Goal: Information Seeking & Learning: Learn about a topic

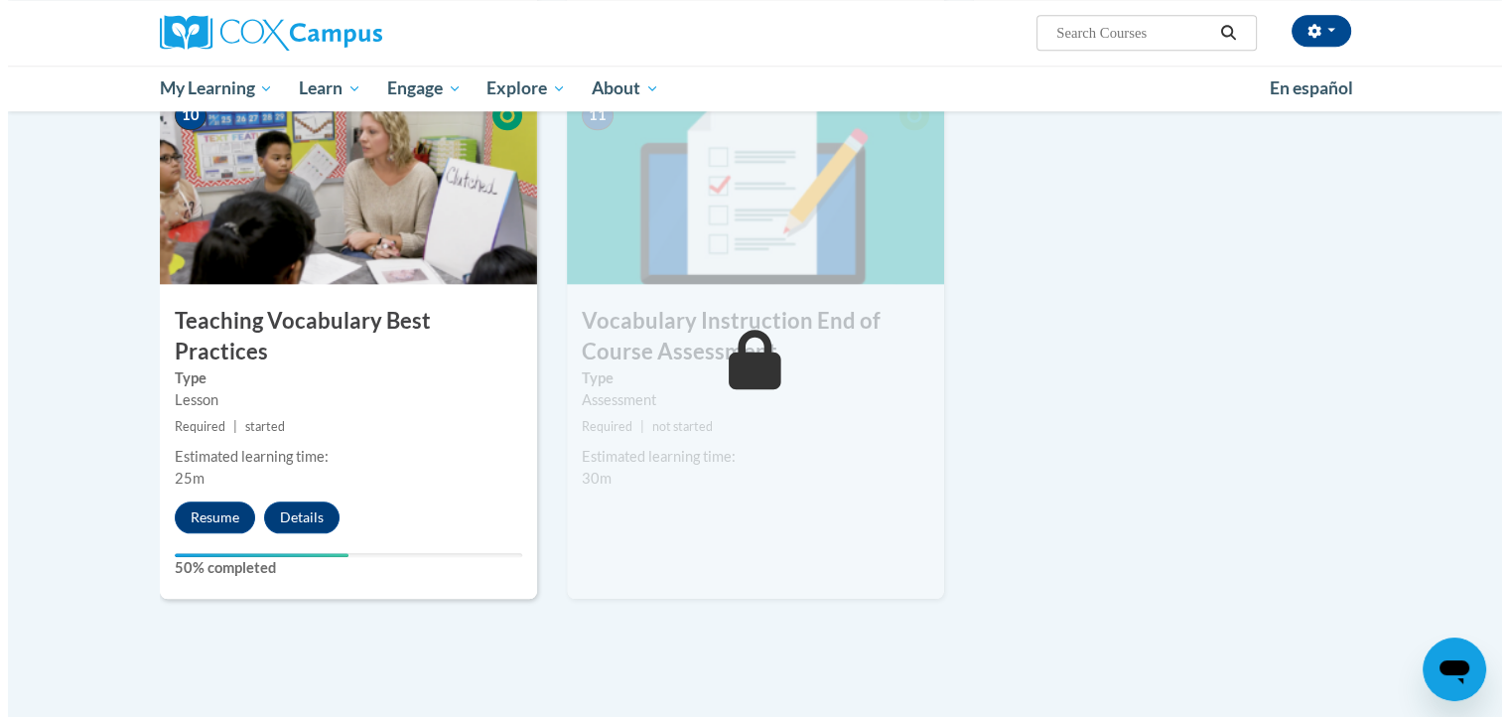
scroll to position [2110, 0]
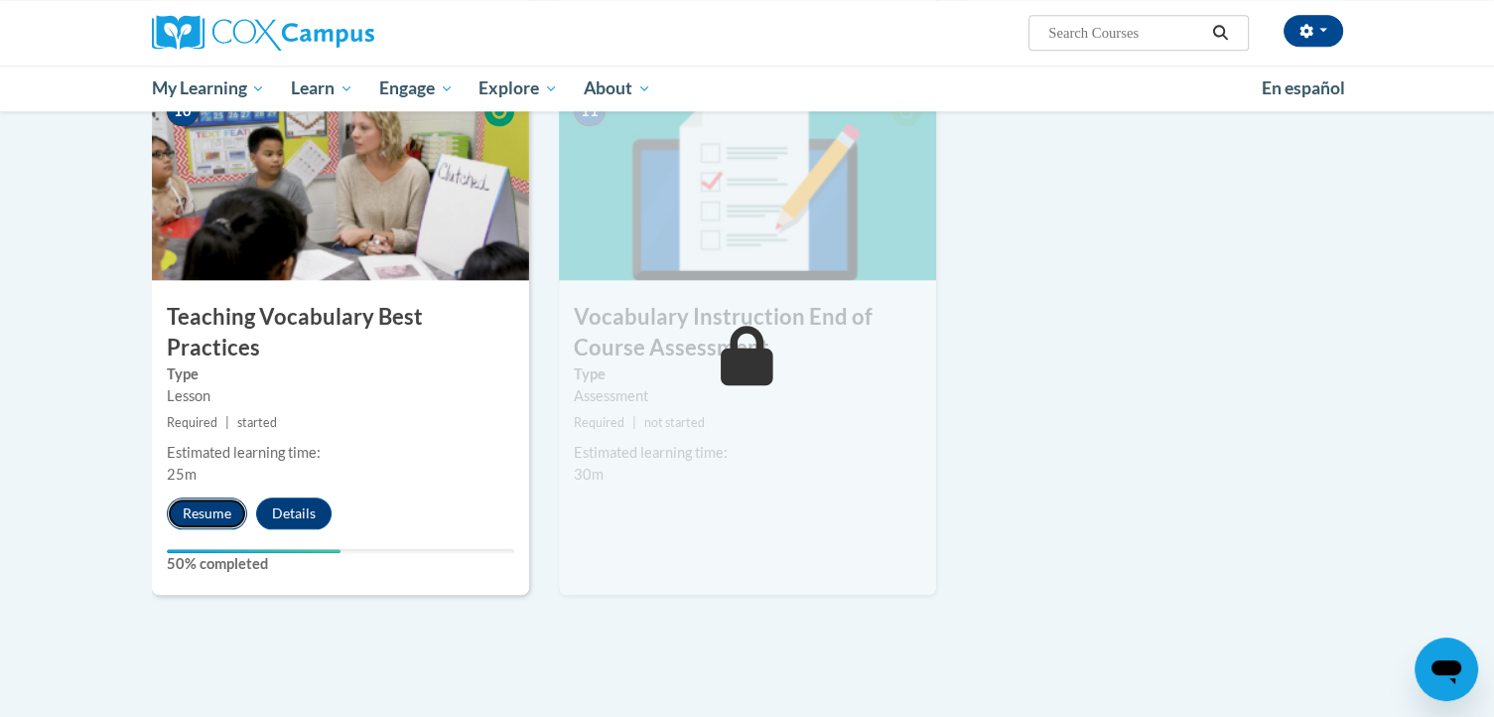
click at [216, 497] on button "Resume" at bounding box center [207, 513] width 80 height 32
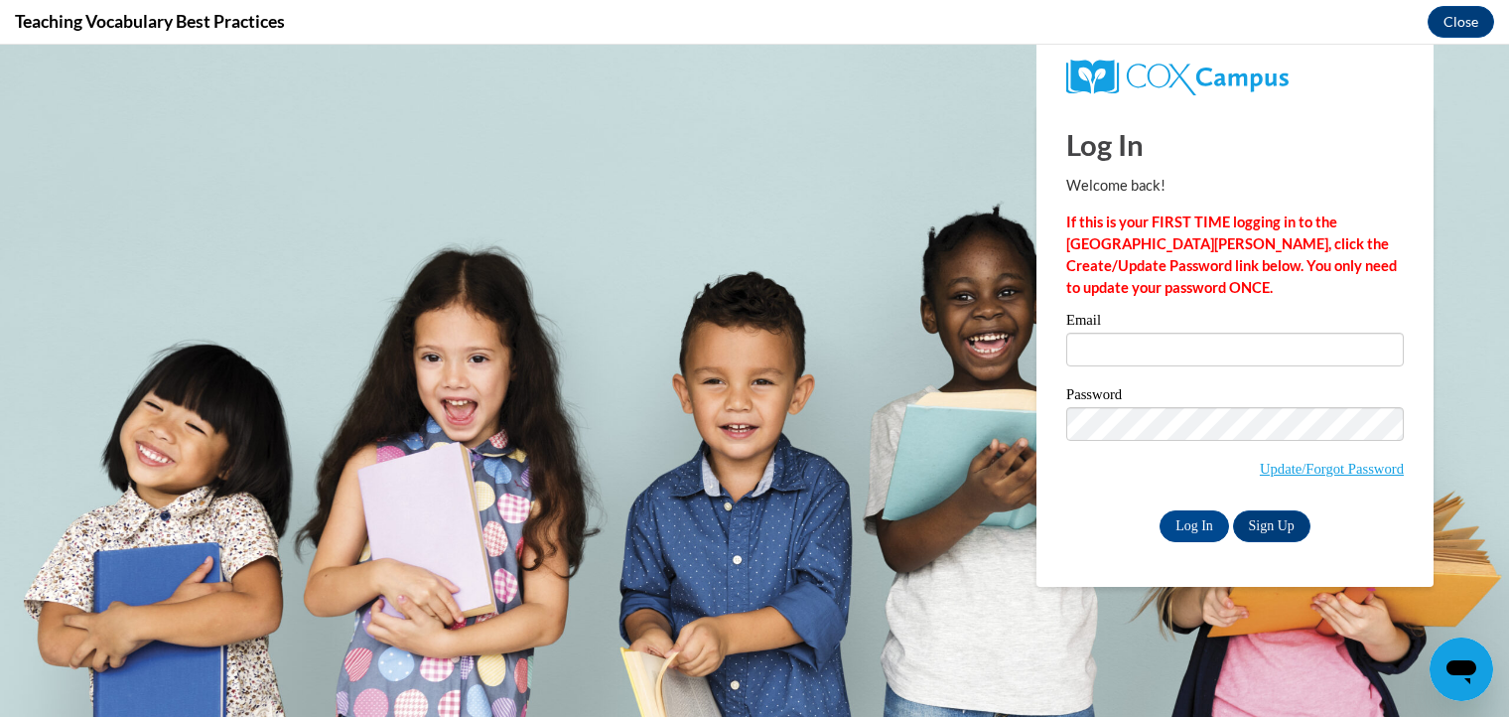
scroll to position [0, 0]
type input "elabuda@kusd.edu"
click at [1187, 523] on input "Log In" at bounding box center [1193, 526] width 69 height 32
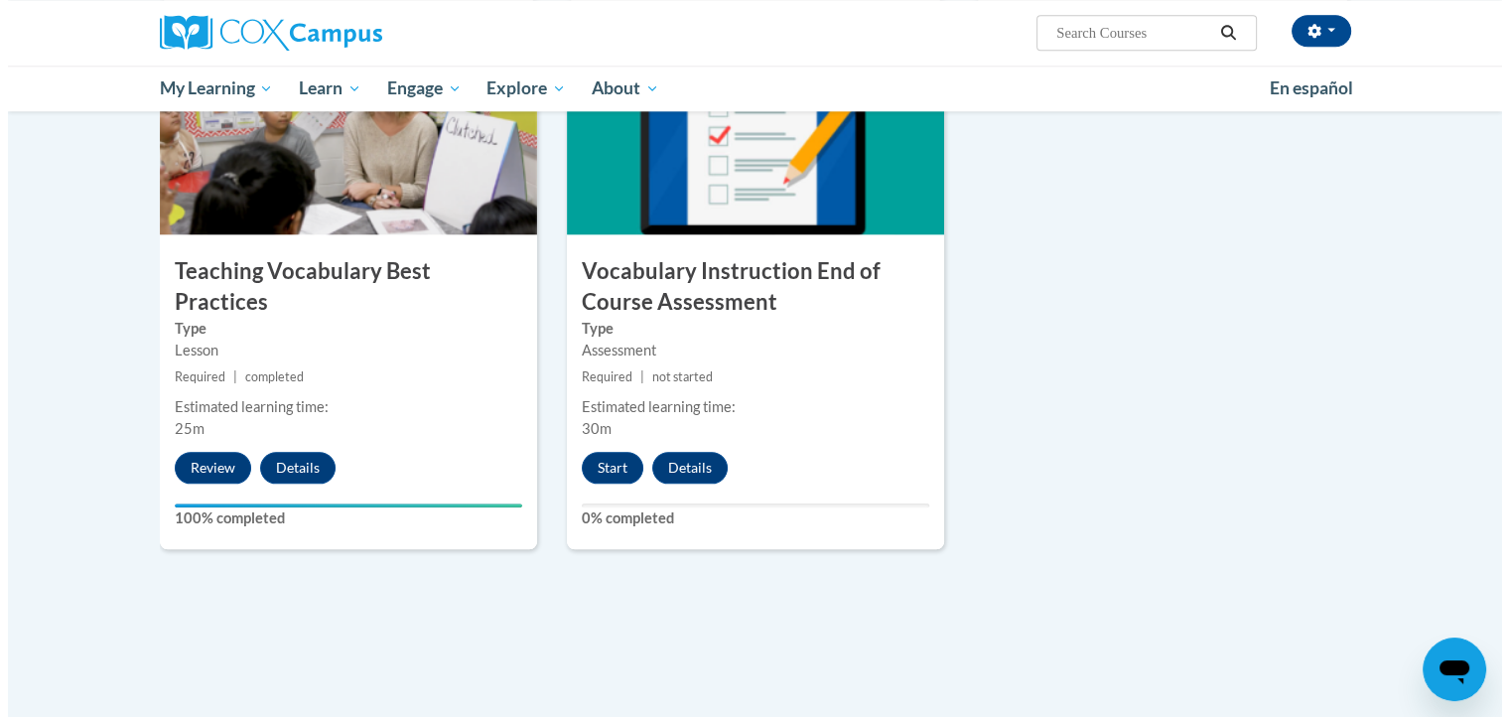
scroll to position [2115, 0]
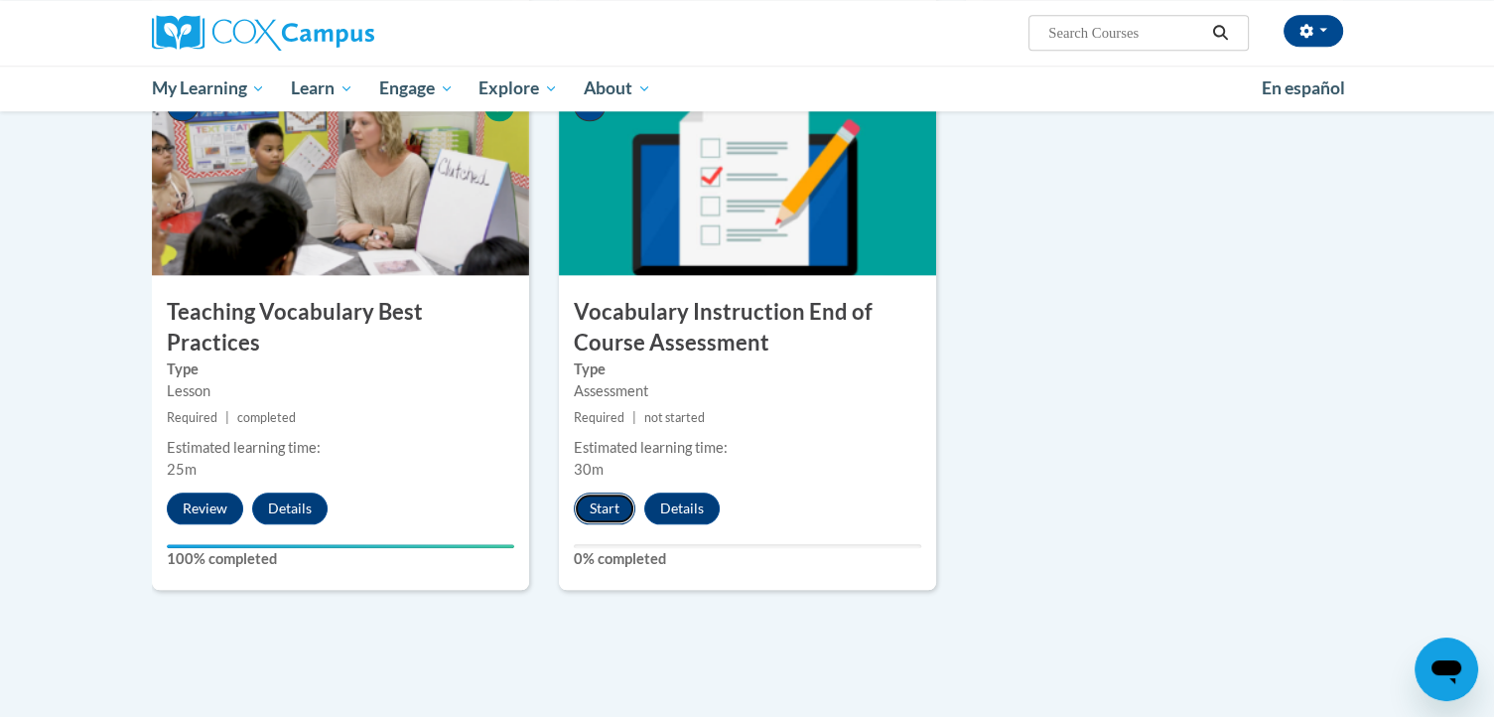
click at [583, 501] on button "Start" at bounding box center [605, 508] width 62 height 32
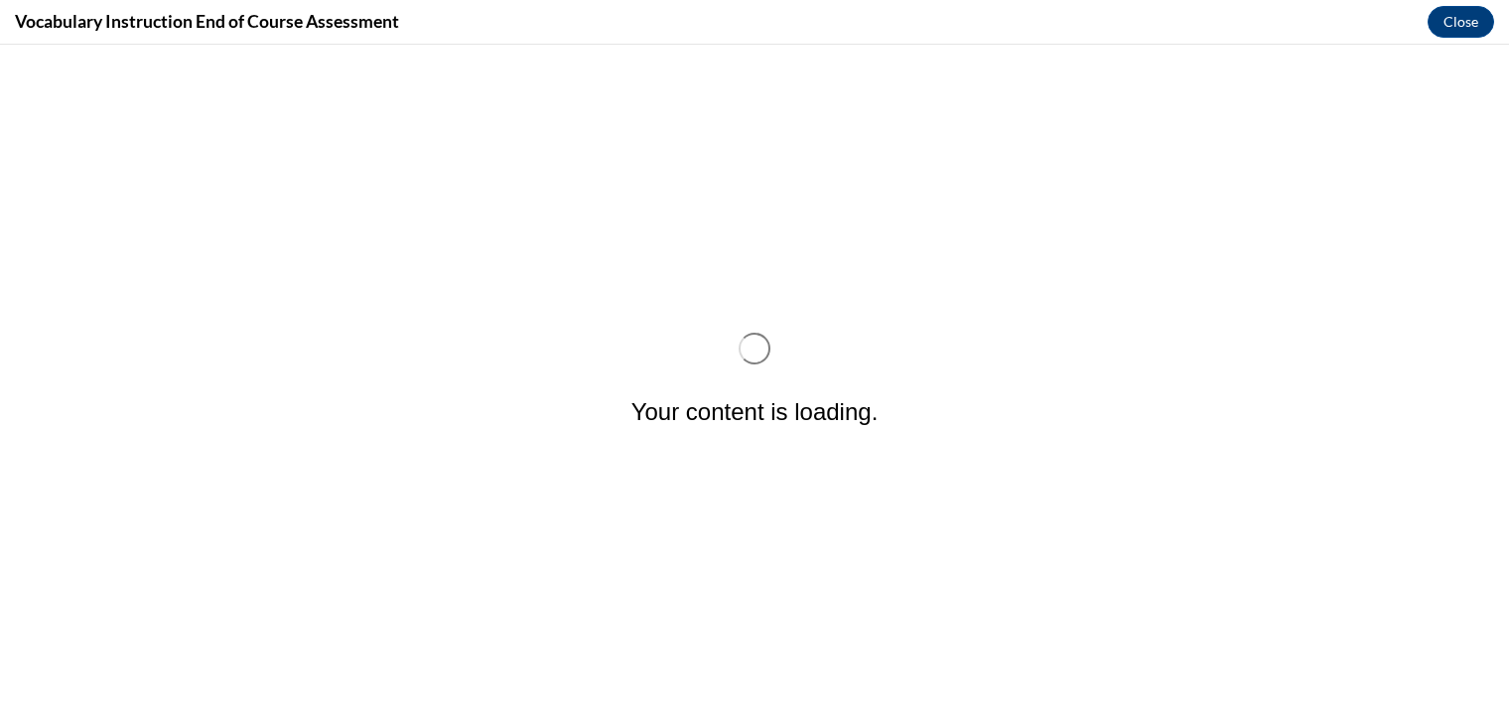
scroll to position [0, 0]
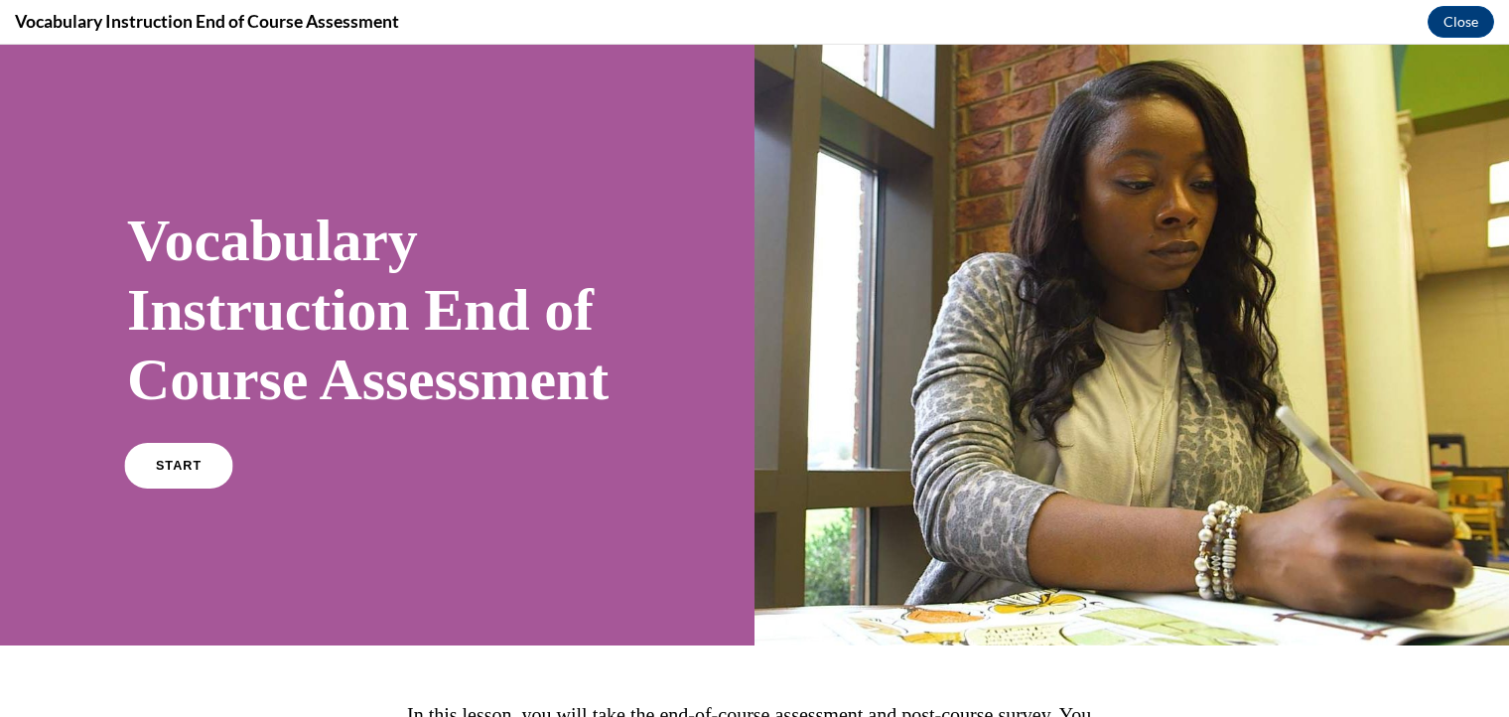
click at [195, 488] on link "START" at bounding box center [178, 466] width 108 height 46
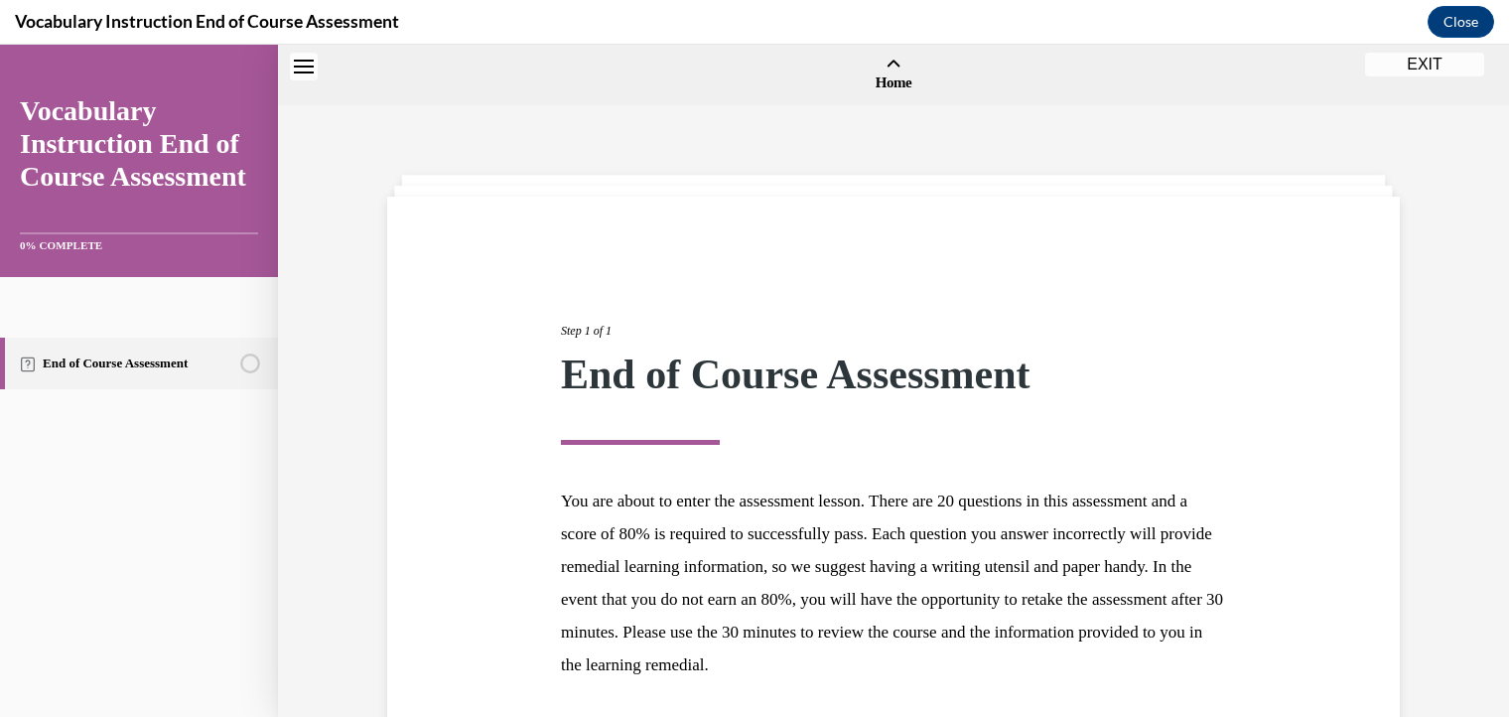
scroll to position [62, 0]
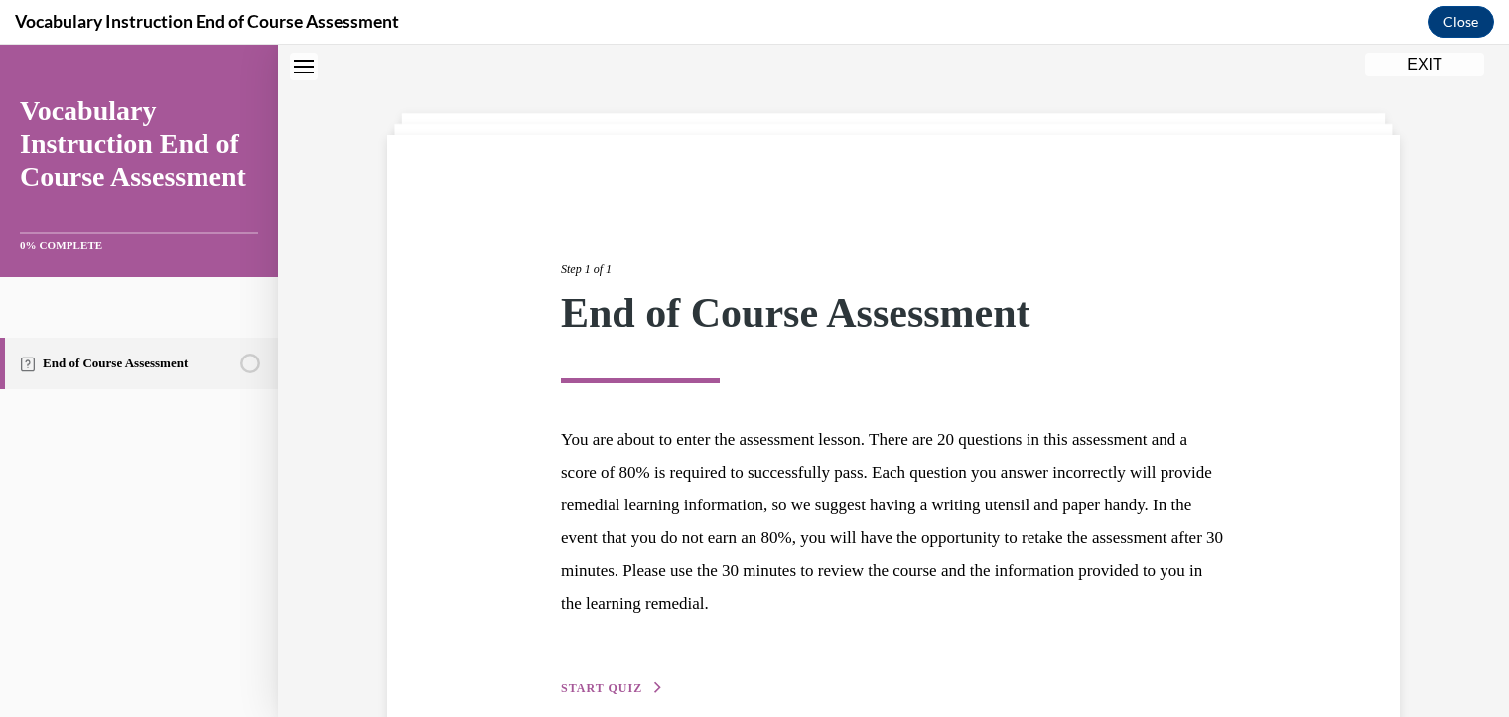
click at [604, 679] on button "START QUIZ" at bounding box center [612, 688] width 103 height 18
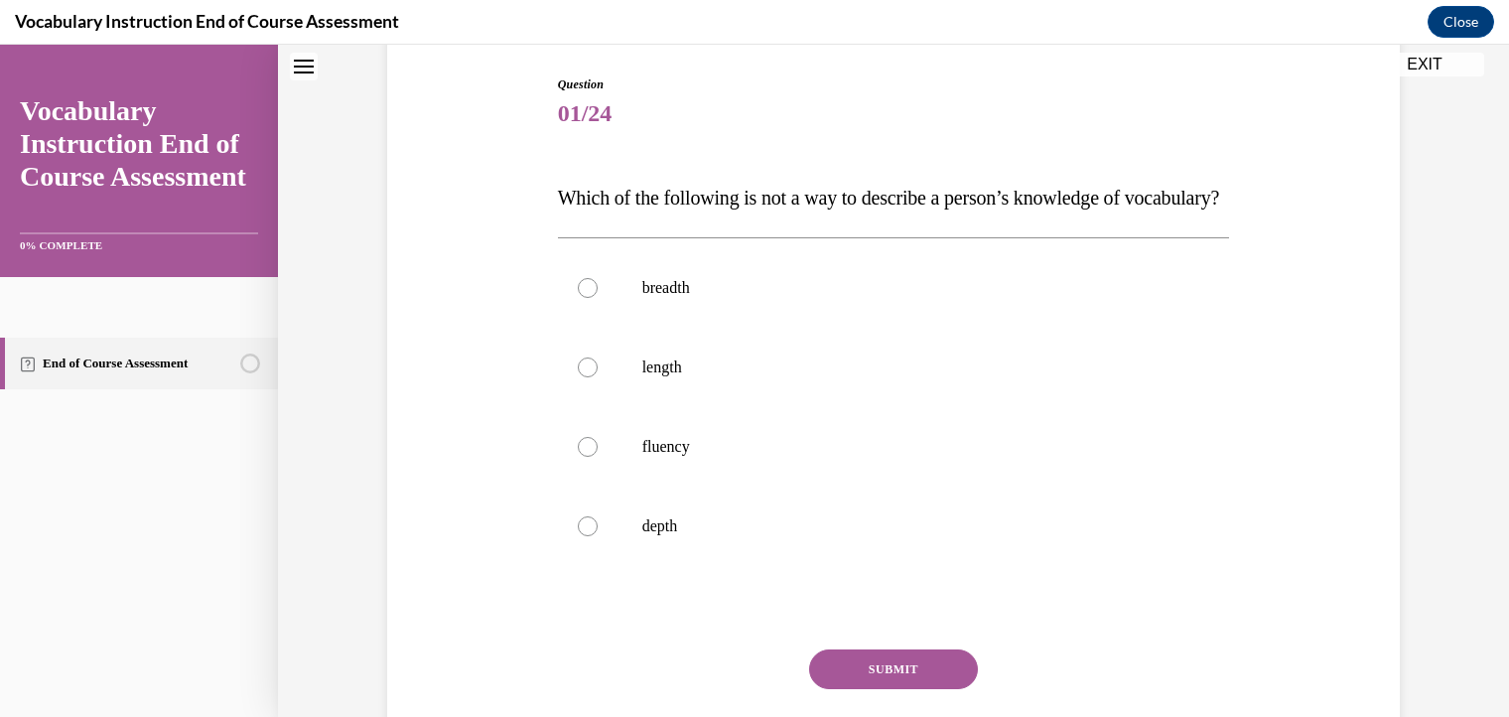
scroll to position [211, 0]
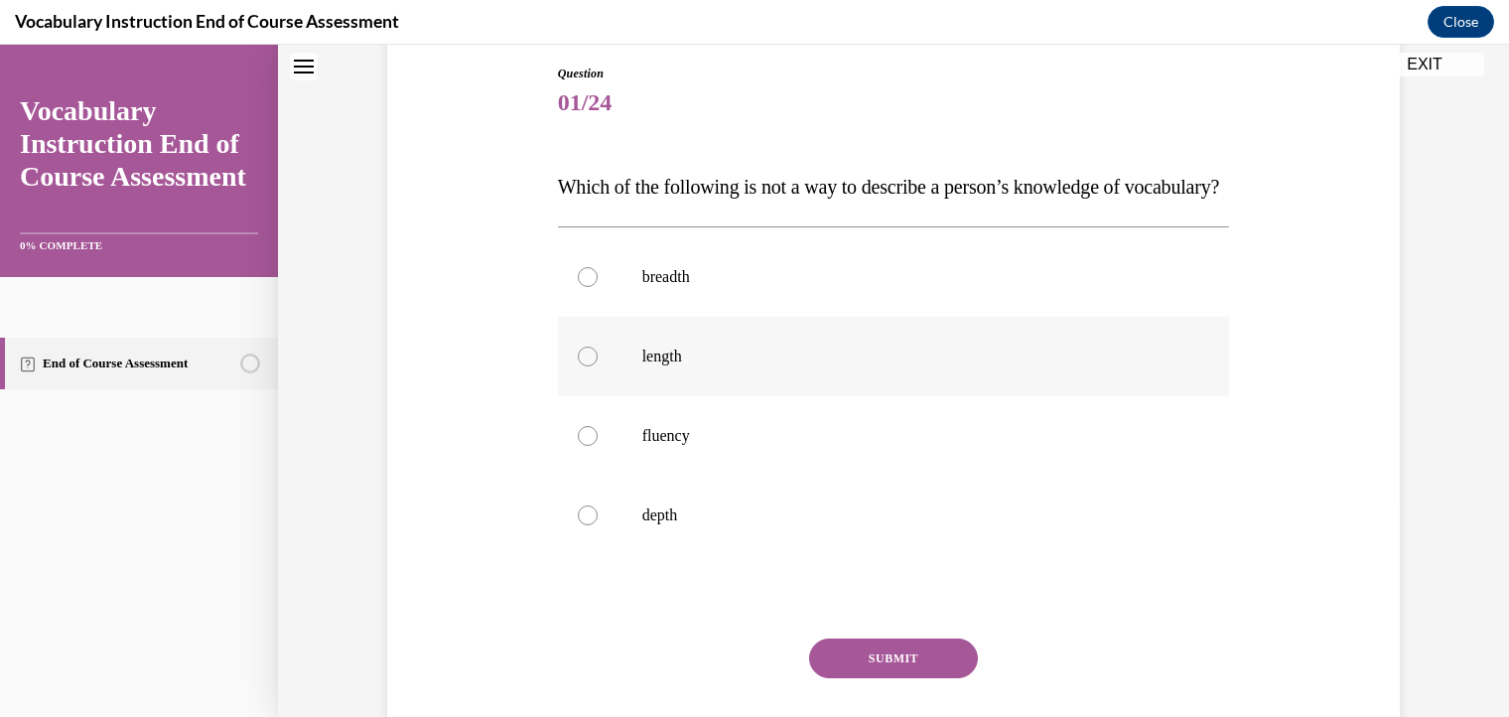
click at [579, 396] on label "length" at bounding box center [894, 356] width 672 height 79
click at [579, 366] on input "length" at bounding box center [588, 356] width 20 height 20
radio input "true"
click at [856, 678] on button "SUBMIT" at bounding box center [893, 658] width 169 height 40
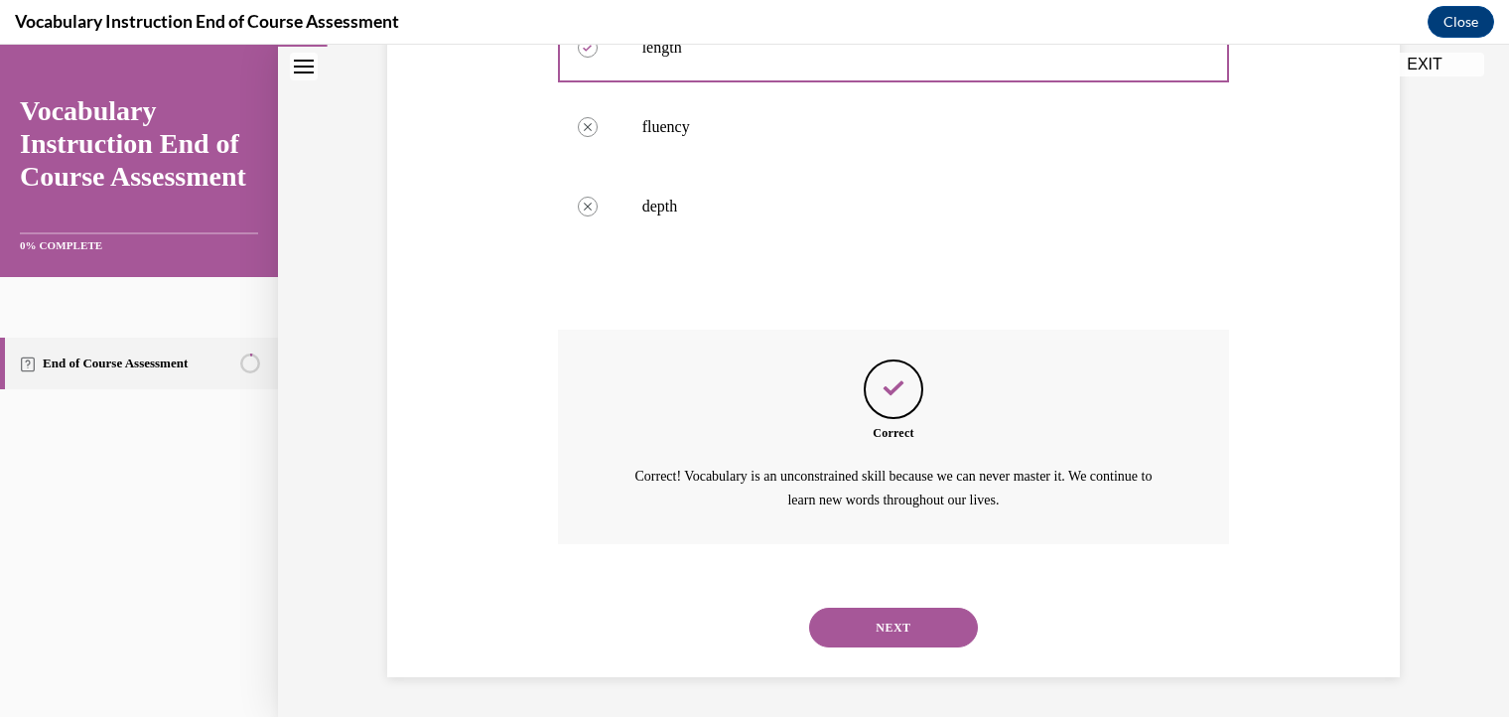
scroll to position [560, 0]
click at [883, 627] on button "NEXT" at bounding box center [893, 627] width 169 height 40
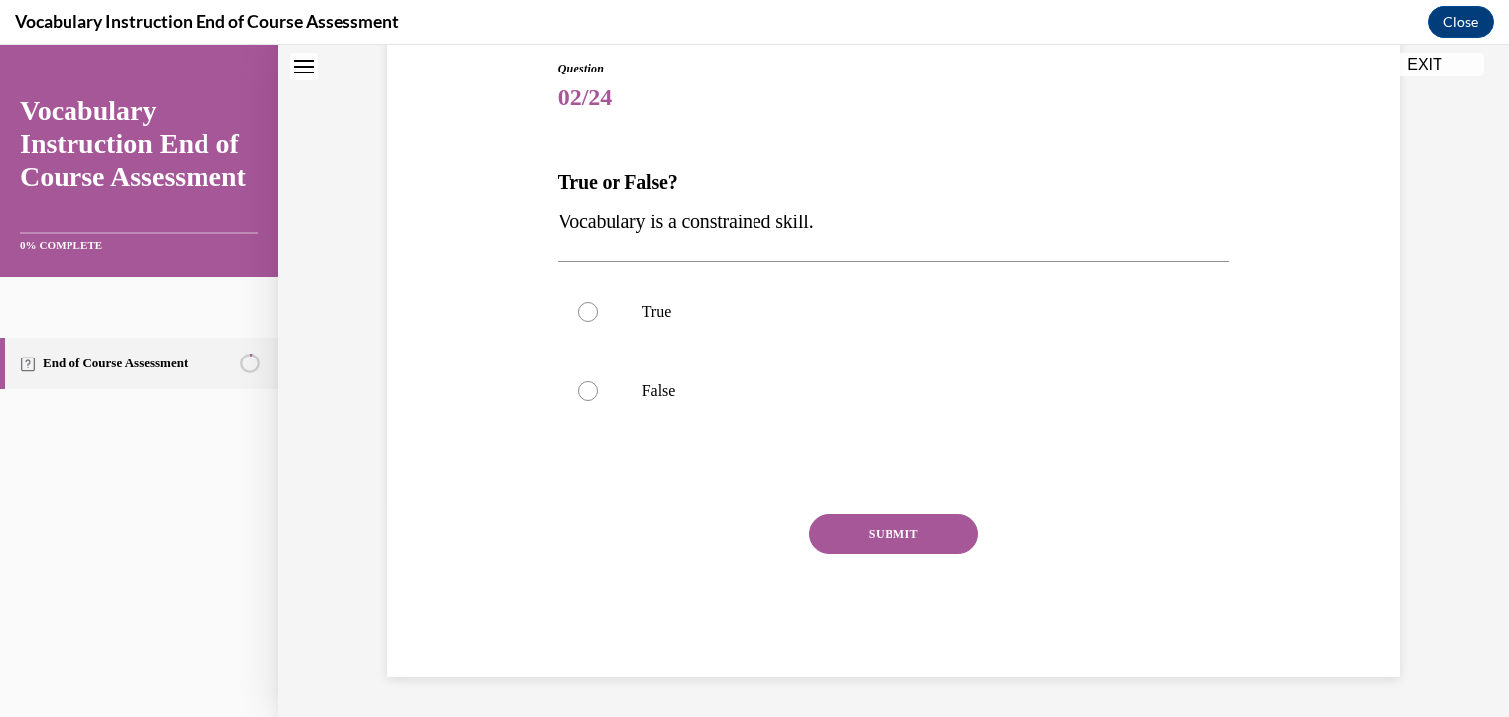
scroll to position [60, 0]
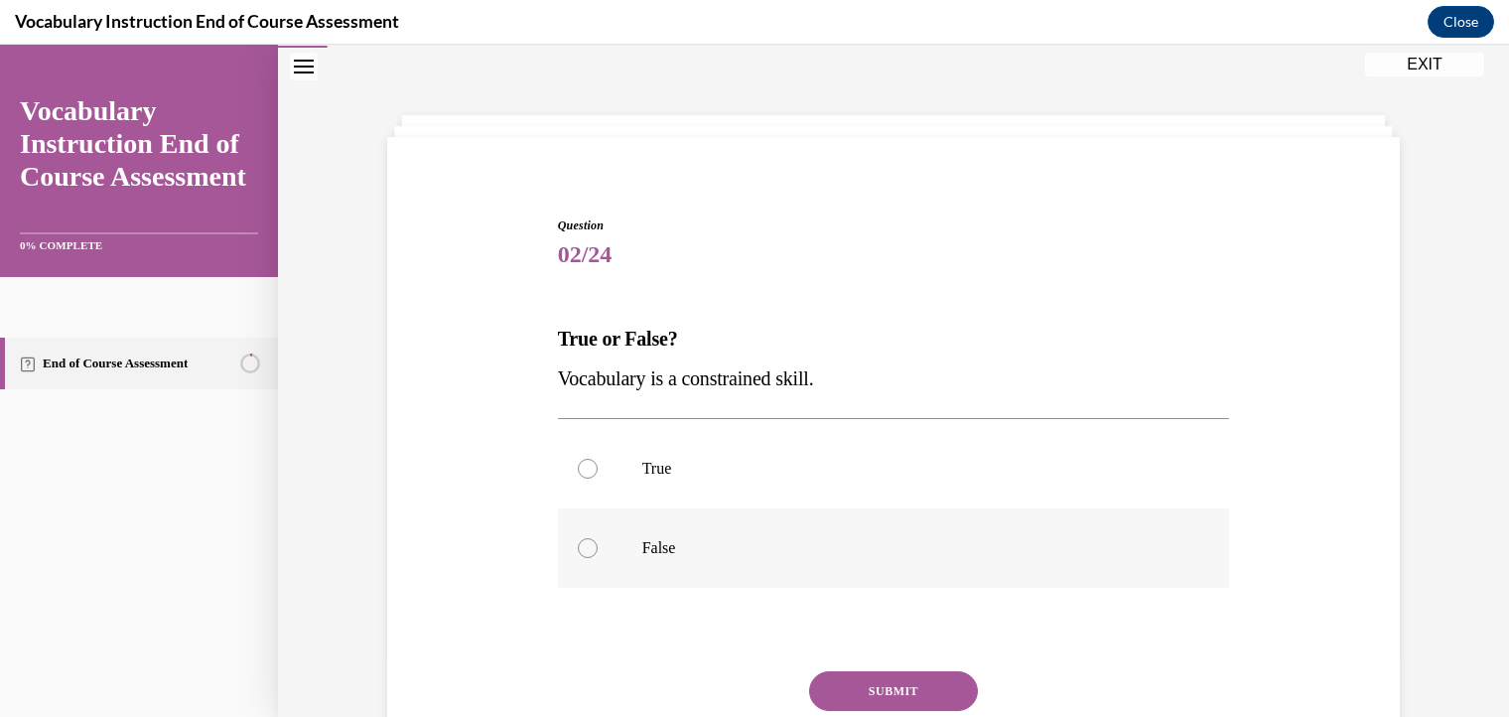
click at [580, 546] on div at bounding box center [588, 548] width 20 height 20
click at [580, 546] on input "False" at bounding box center [588, 548] width 20 height 20
radio input "true"
click at [837, 683] on button "SUBMIT" at bounding box center [893, 691] width 169 height 40
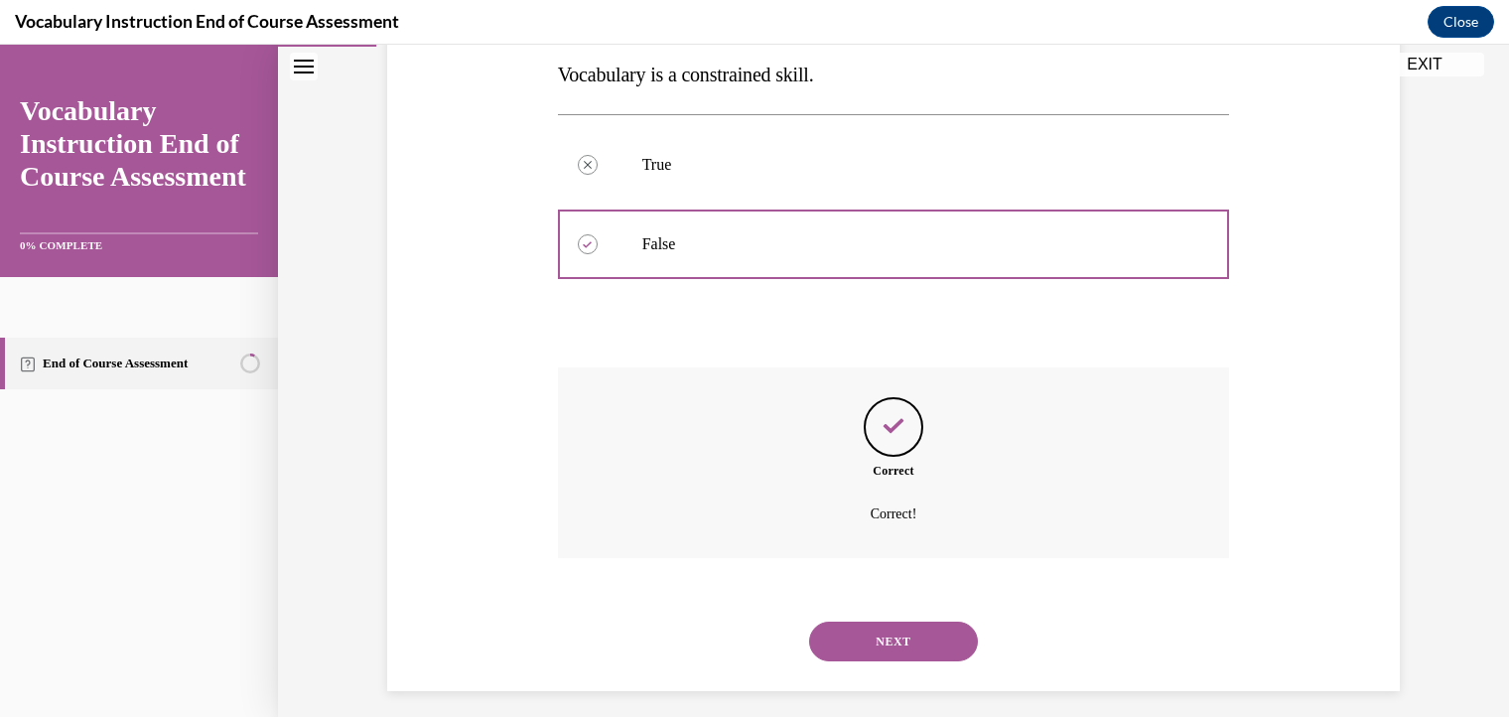
scroll to position [377, 0]
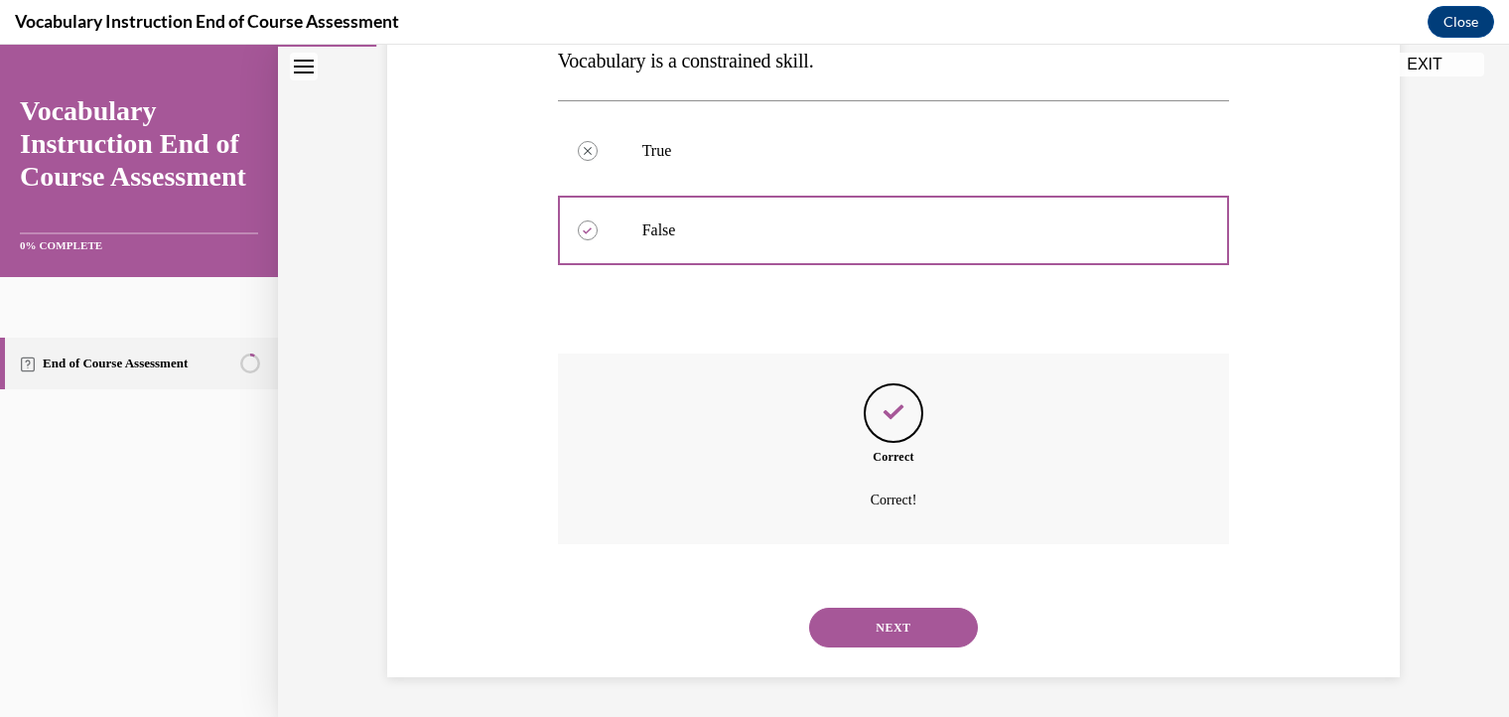
click at [870, 621] on button "NEXT" at bounding box center [893, 627] width 169 height 40
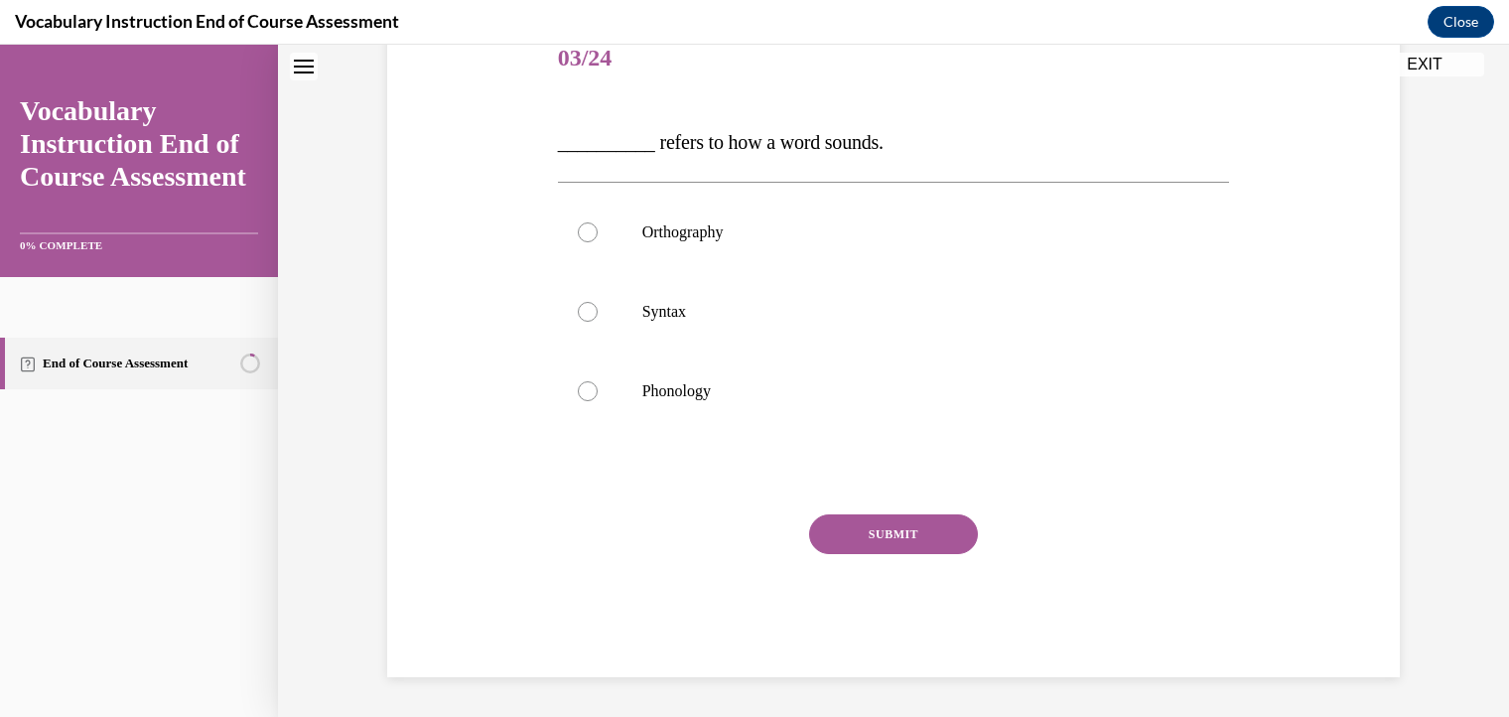
scroll to position [60, 0]
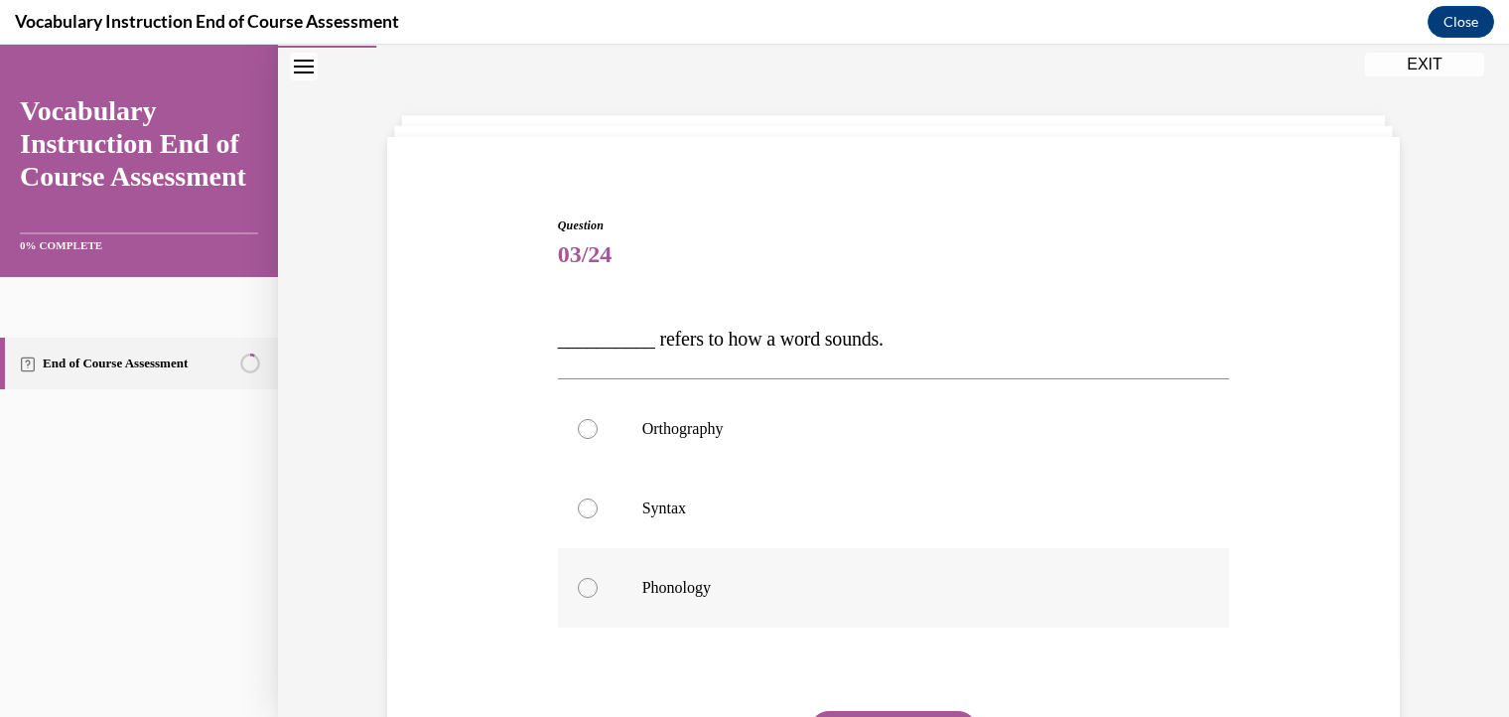
click at [578, 589] on div at bounding box center [588, 588] width 20 height 20
click at [578, 589] on input "Phonology" at bounding box center [588, 588] width 20 height 20
radio input "true"
click at [827, 711] on button "SUBMIT" at bounding box center [893, 731] width 169 height 40
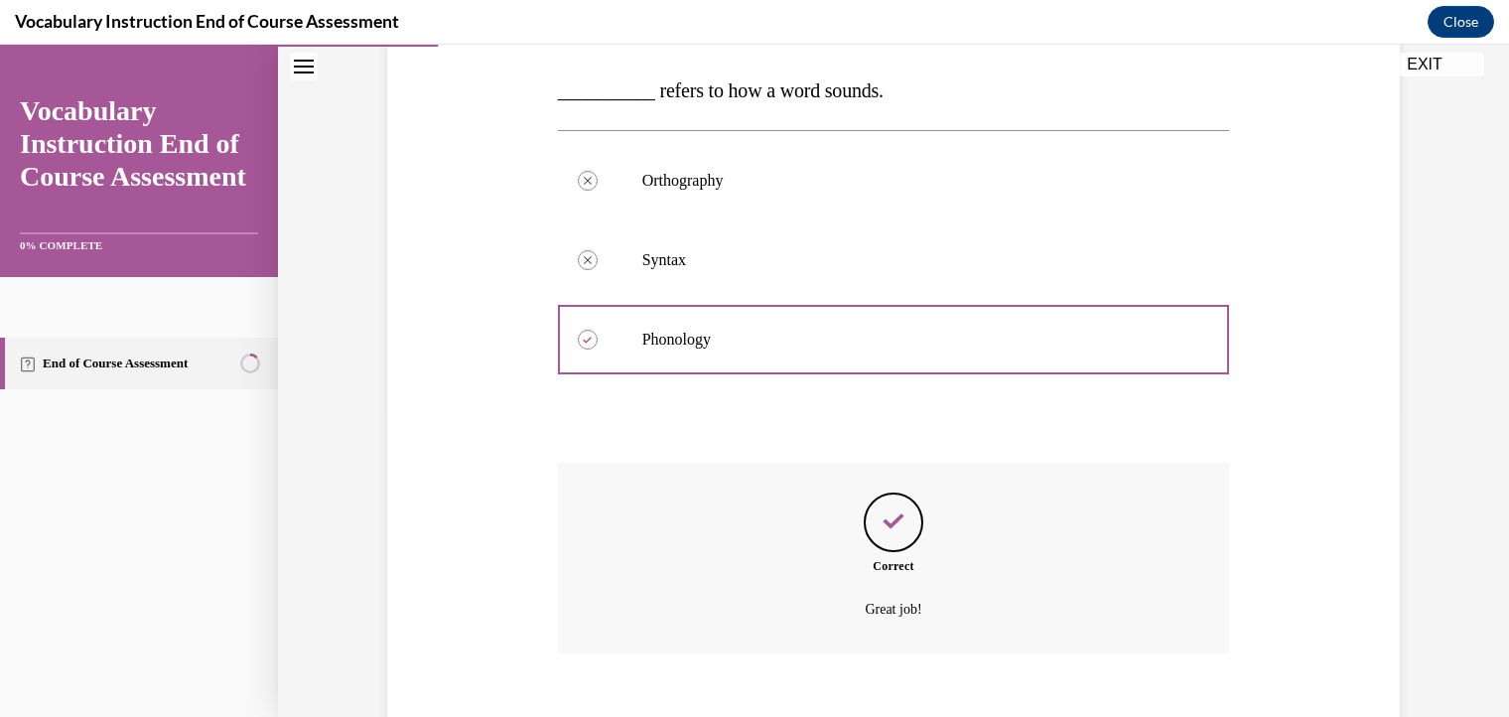
scroll to position [417, 0]
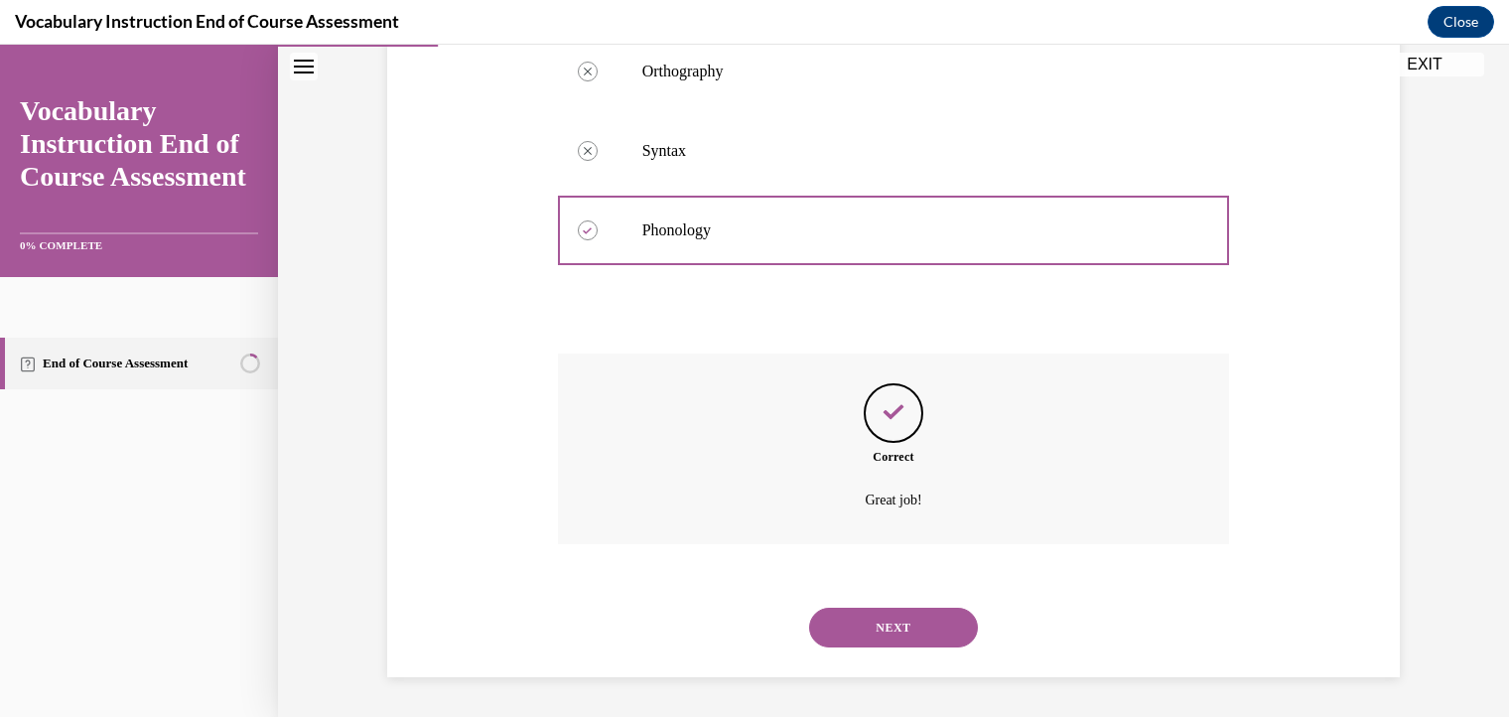
click at [910, 629] on button "NEXT" at bounding box center [893, 627] width 169 height 40
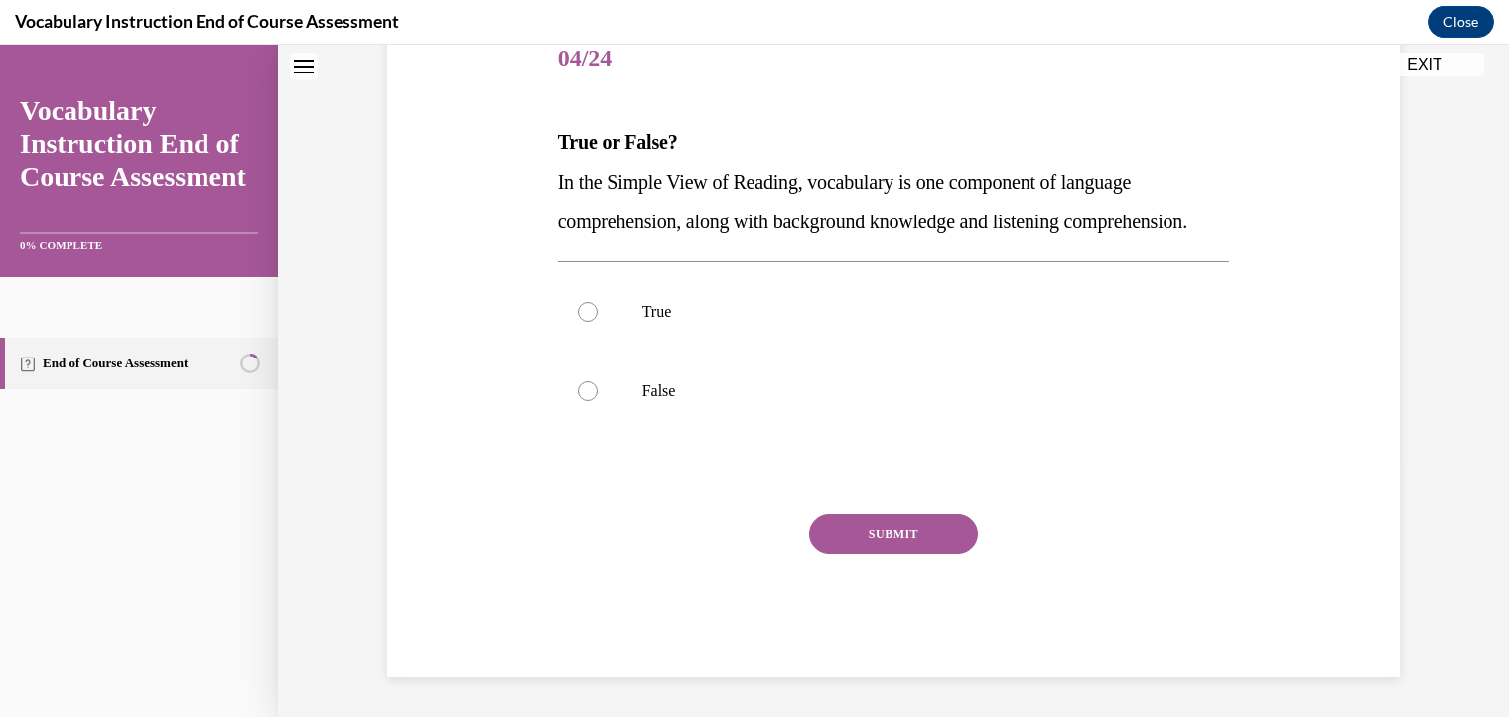
scroll to position [60, 0]
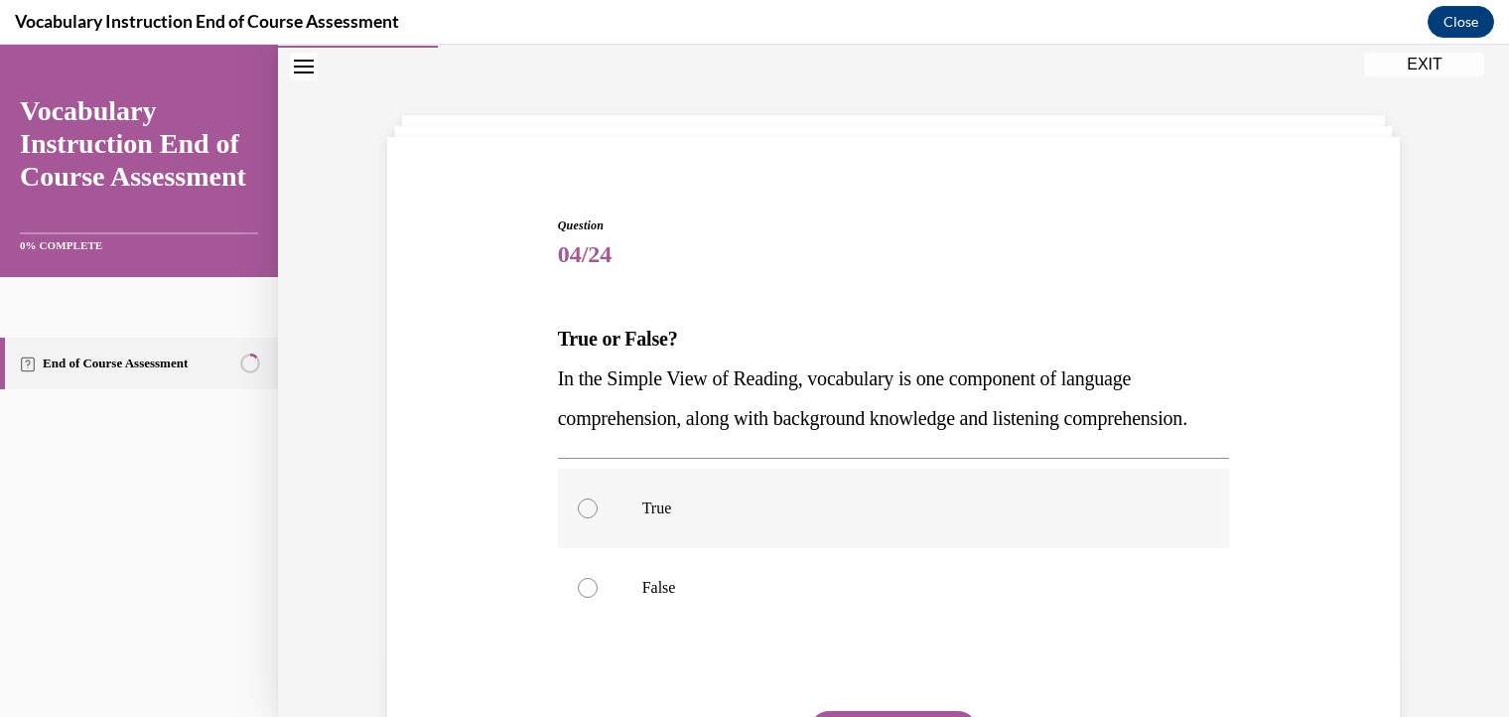
click at [578, 518] on div at bounding box center [588, 508] width 20 height 20
click at [578, 518] on input "True" at bounding box center [588, 508] width 20 height 20
radio input "true"
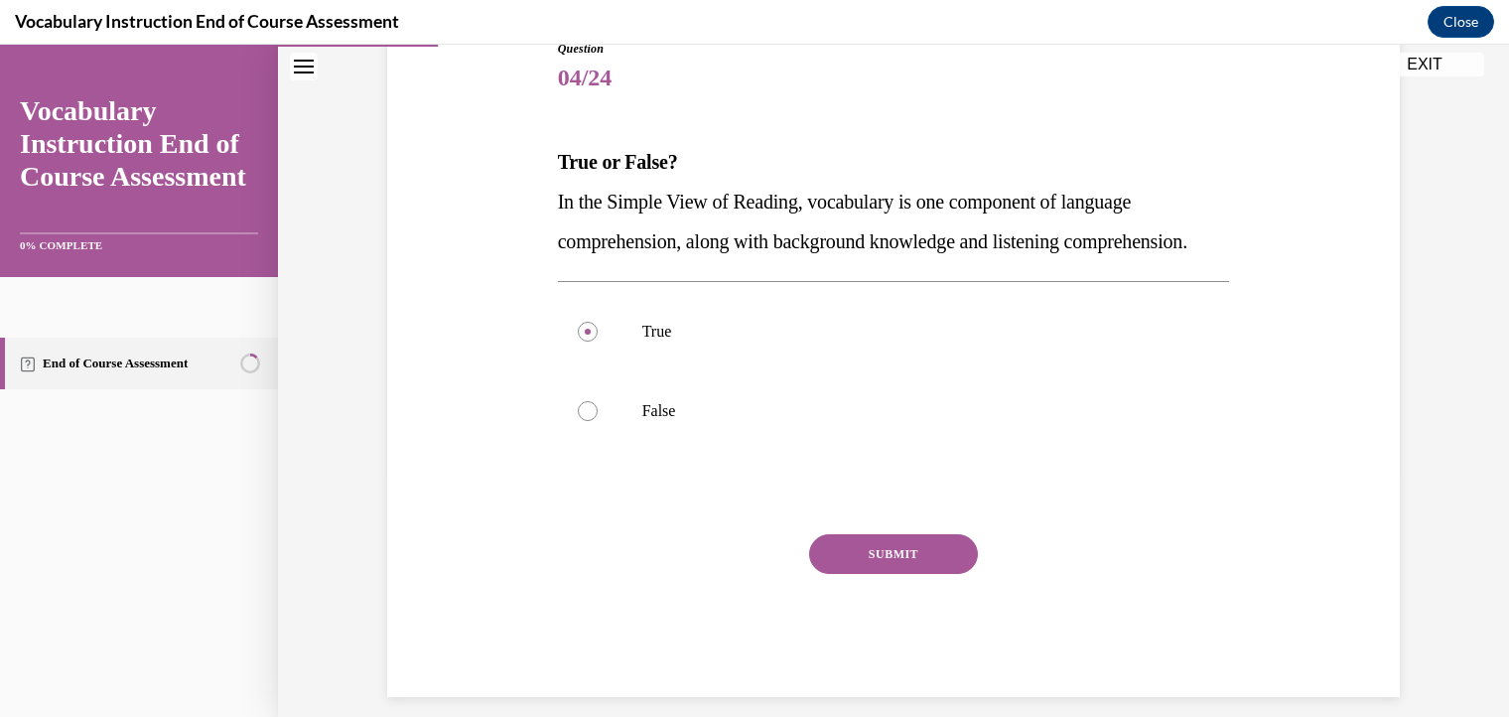
click at [917, 574] on button "SUBMIT" at bounding box center [893, 554] width 169 height 40
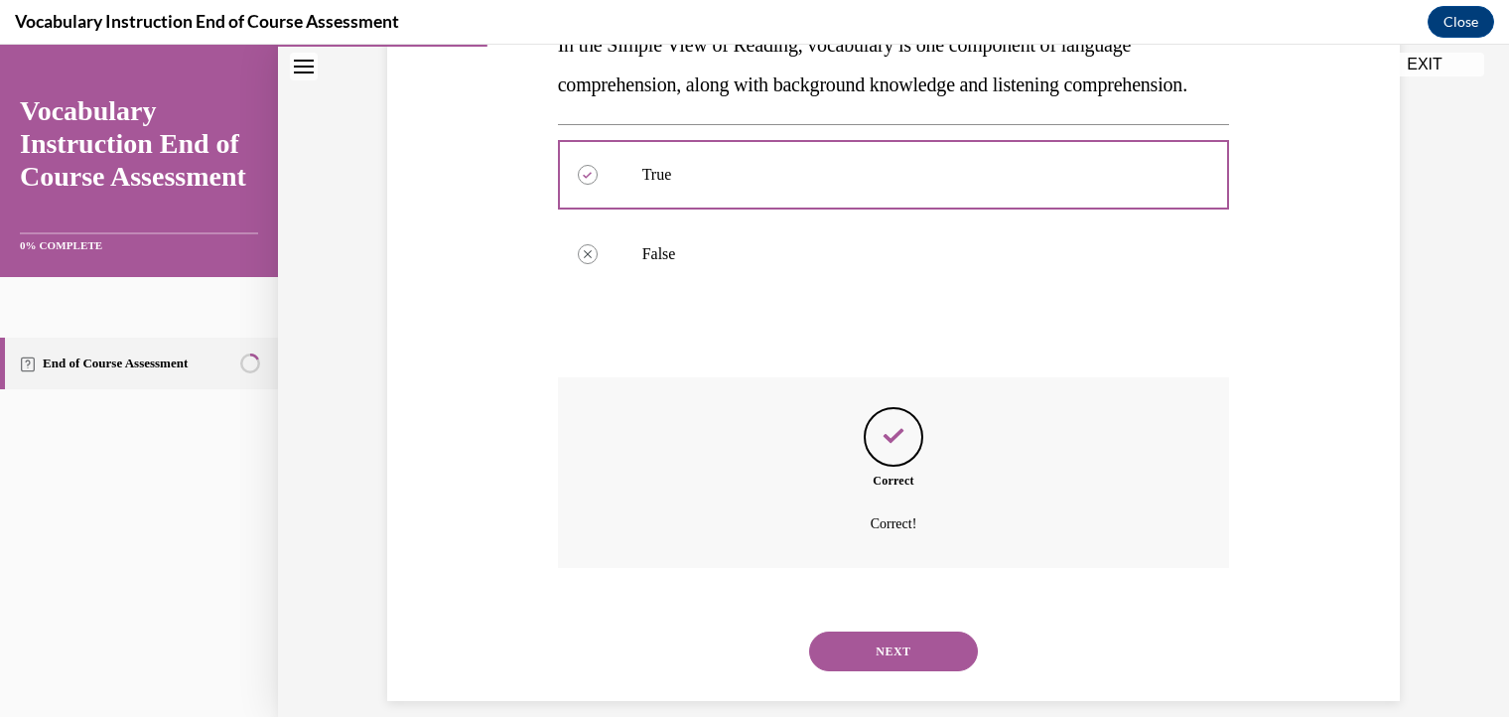
scroll to position [457, 0]
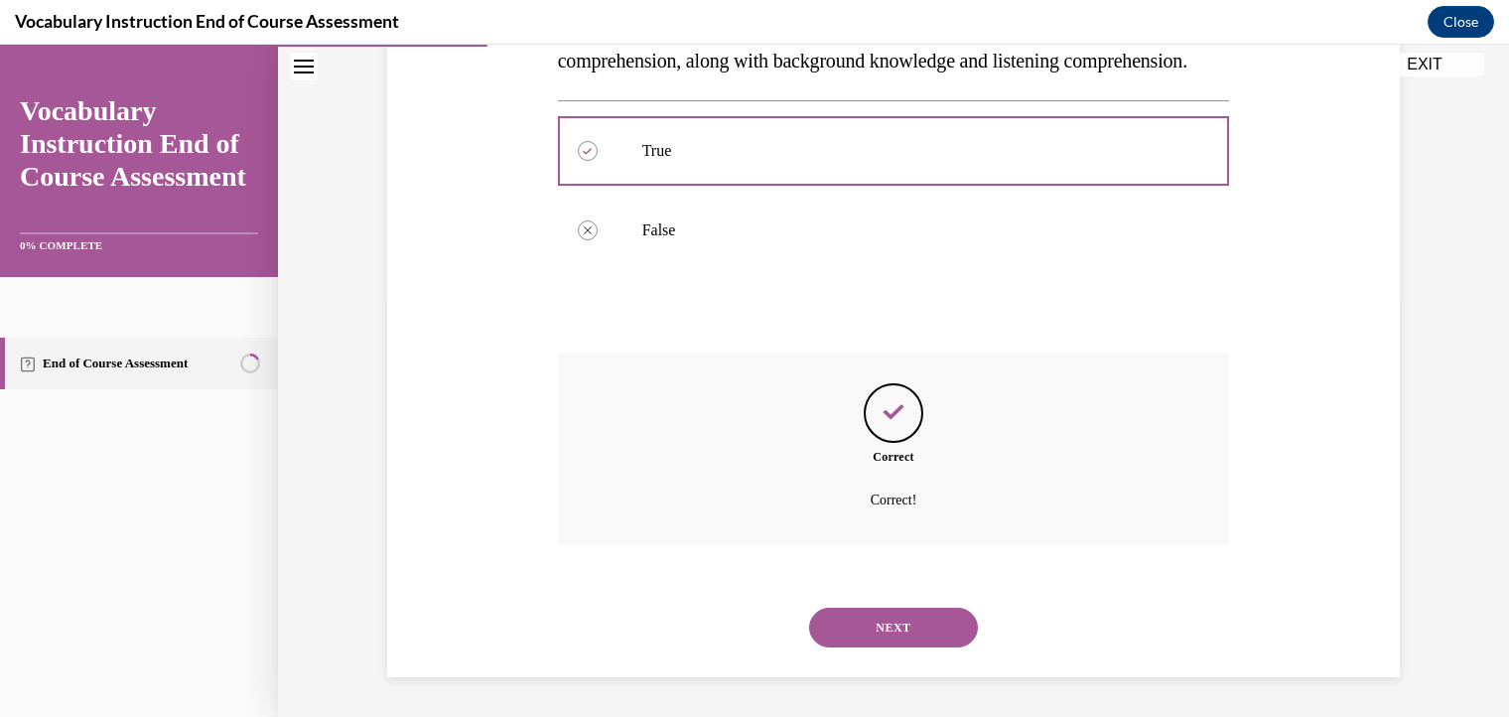
click at [909, 636] on button "NEXT" at bounding box center [893, 627] width 169 height 40
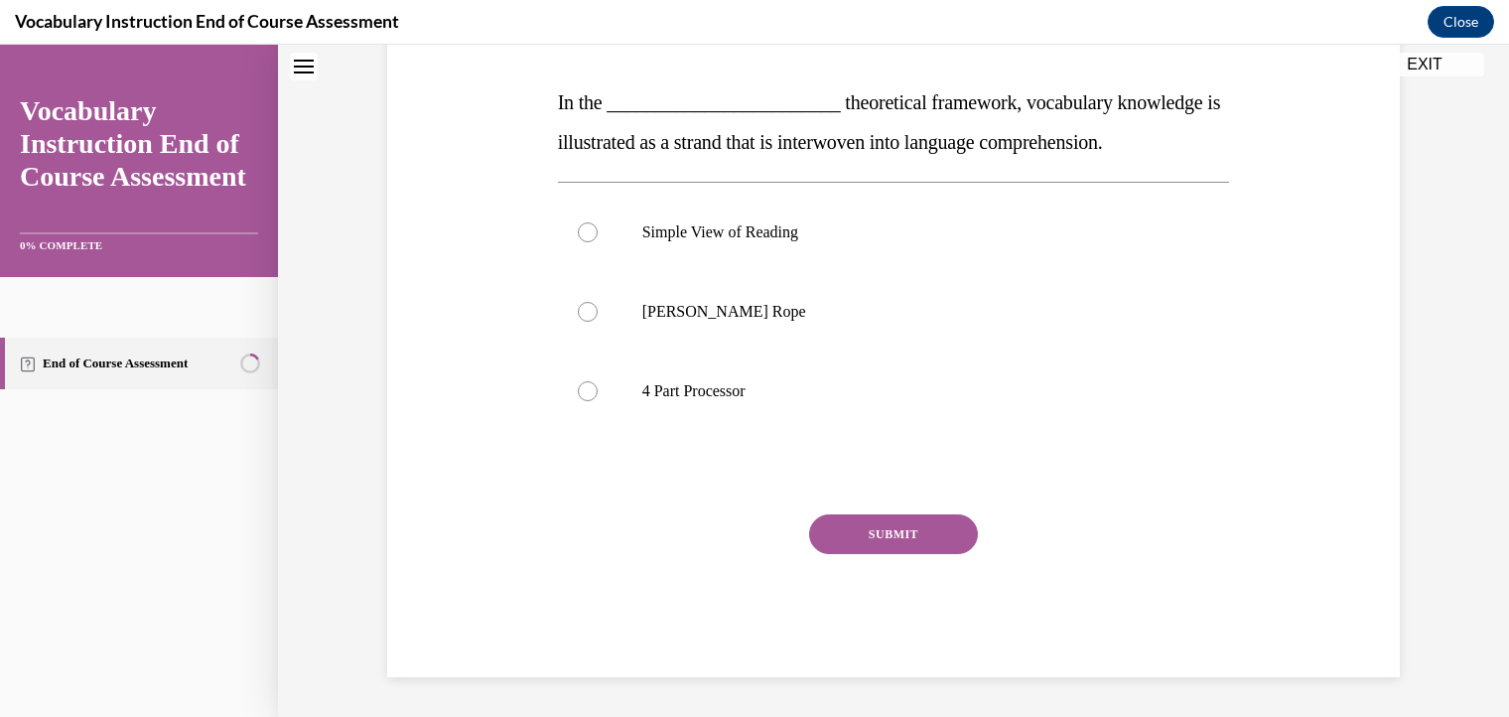
scroll to position [60, 0]
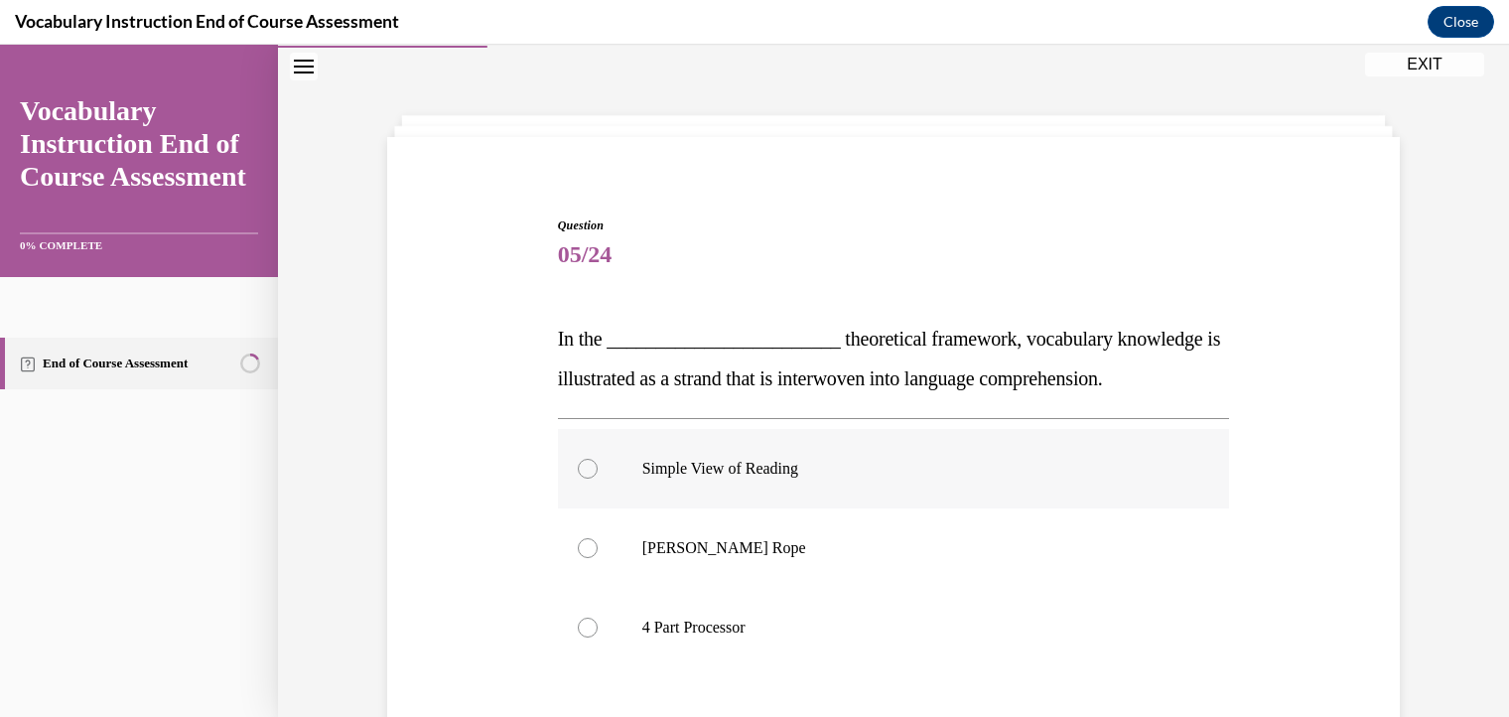
click at [578, 473] on div at bounding box center [588, 469] width 20 height 20
click at [578, 473] on input "Simple View of Reading" at bounding box center [588, 469] width 20 height 20
radio input "true"
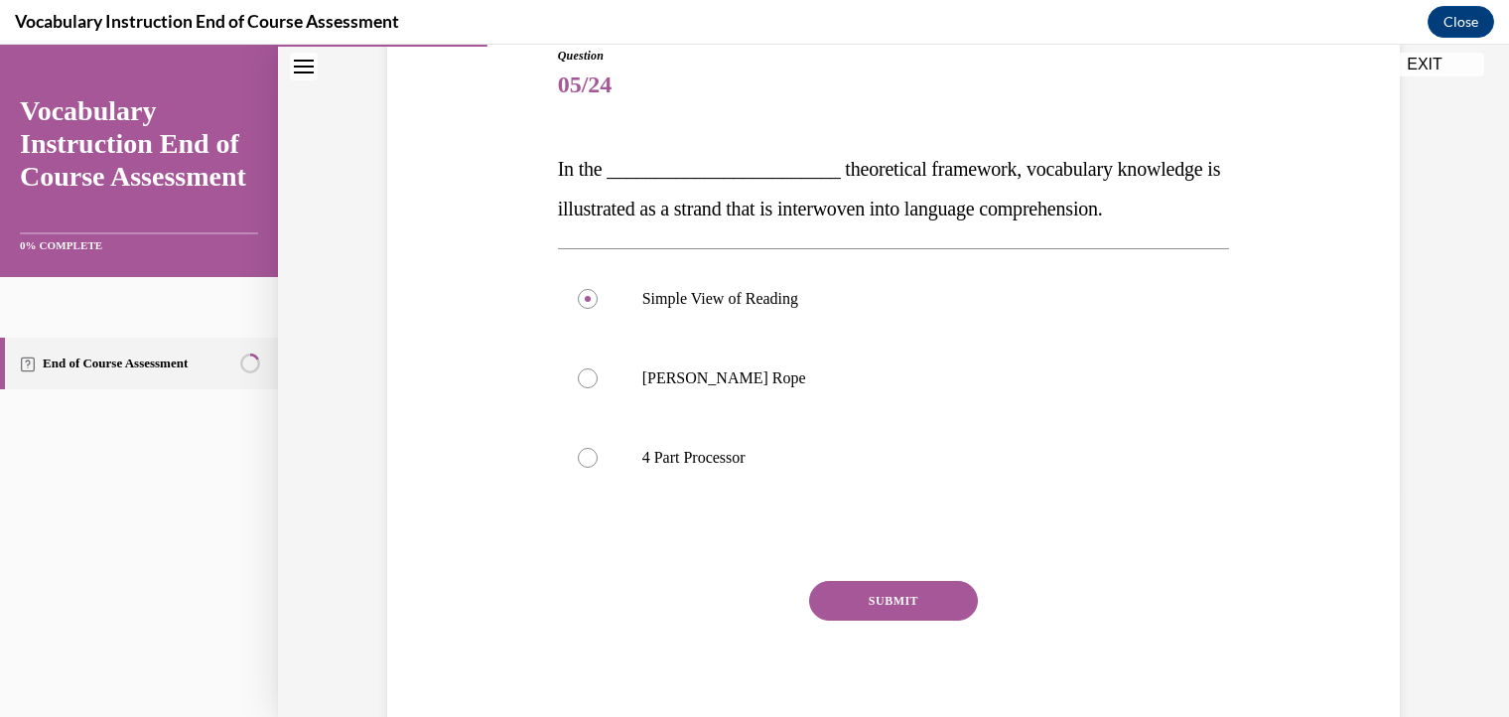
scroll to position [236, 0]
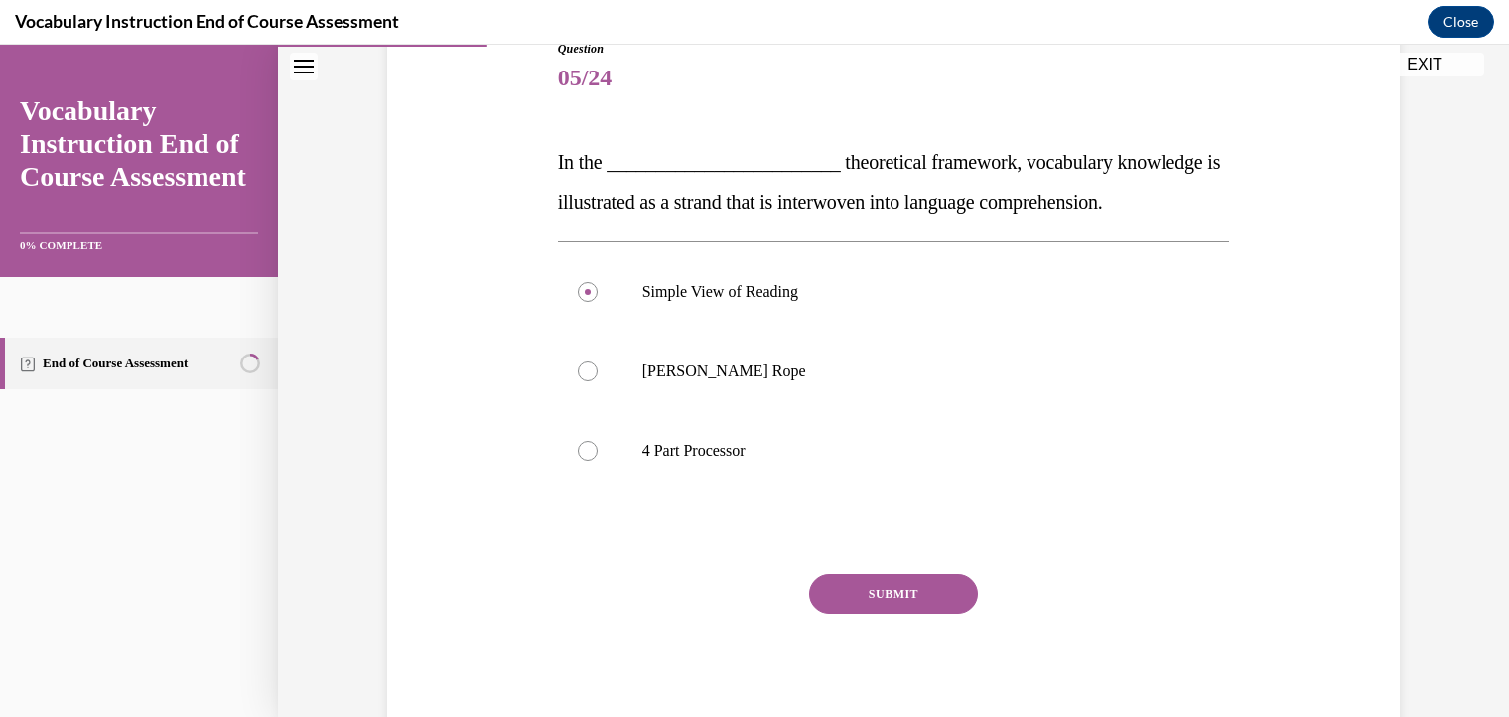
click at [899, 585] on button "SUBMIT" at bounding box center [893, 594] width 169 height 40
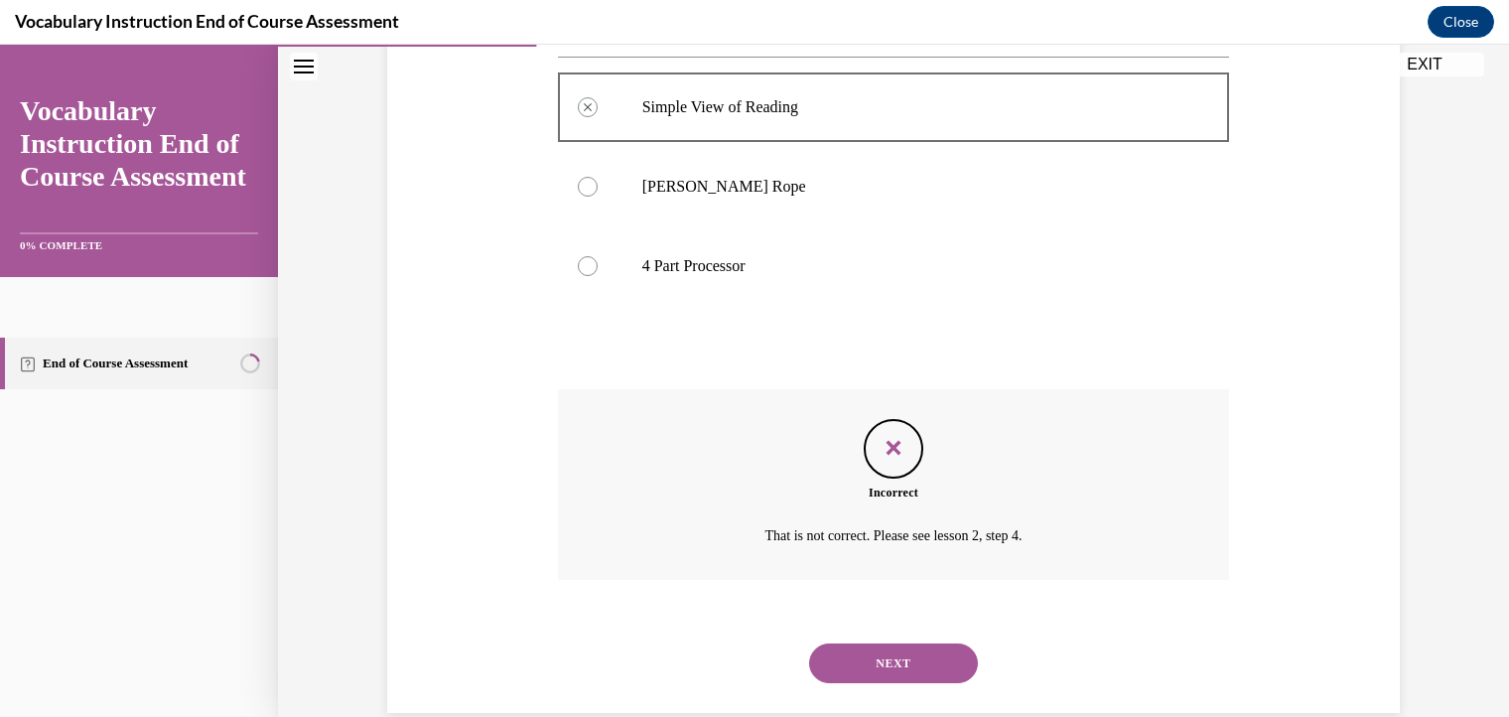
scroll to position [425, 0]
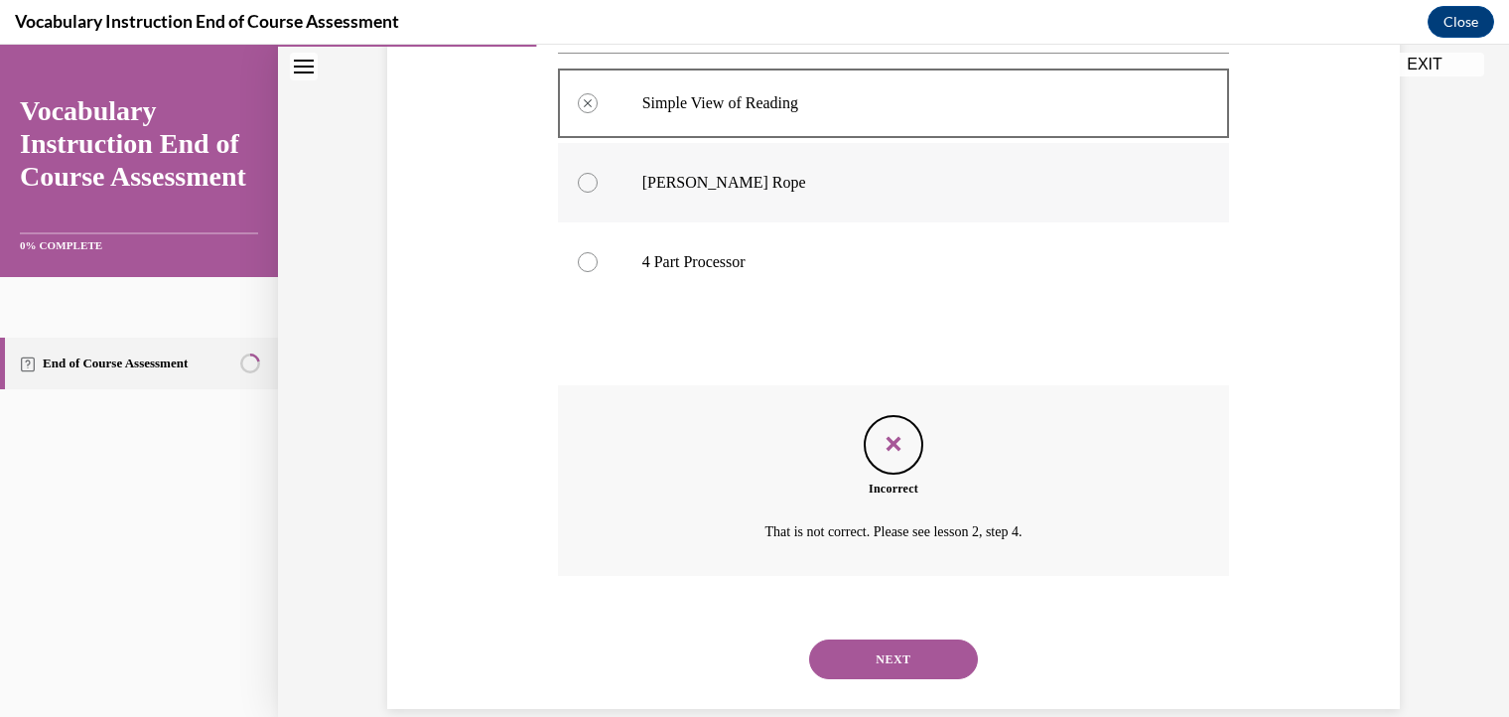
click at [584, 180] on div at bounding box center [588, 183] width 20 height 20
click at [887, 655] on button "NEXT" at bounding box center [893, 659] width 169 height 40
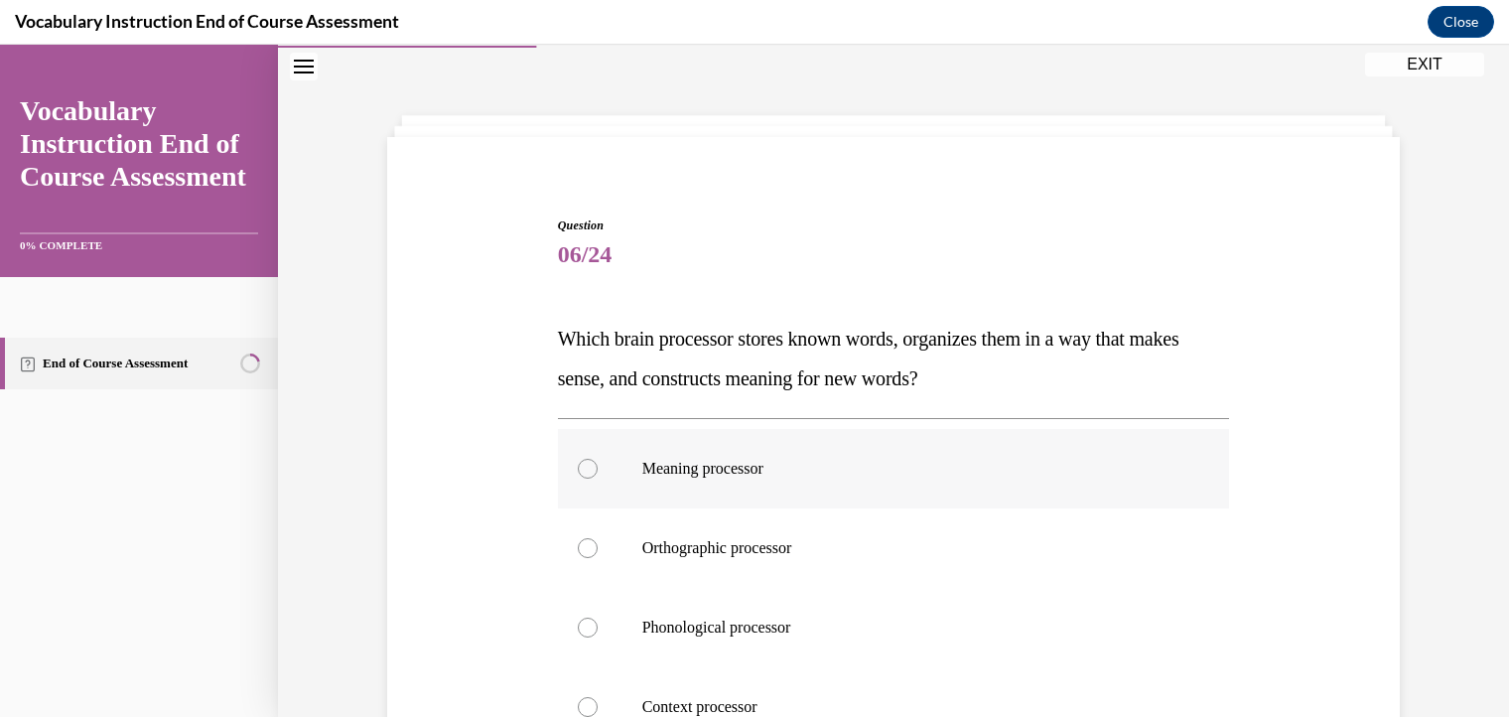
click at [578, 470] on div at bounding box center [588, 469] width 20 height 20
click at [578, 470] on input "Meaning processor" at bounding box center [588, 469] width 20 height 20
radio input "true"
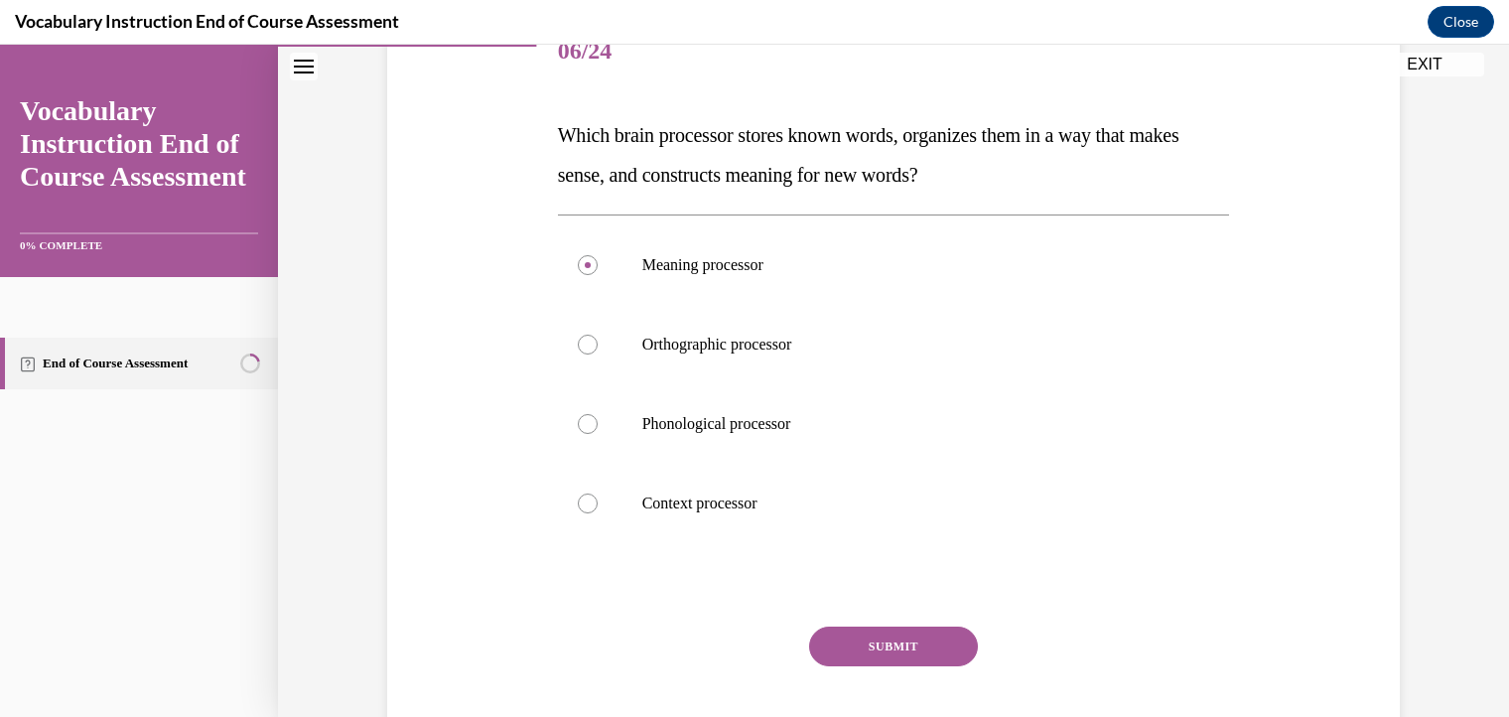
scroll to position [316, 0]
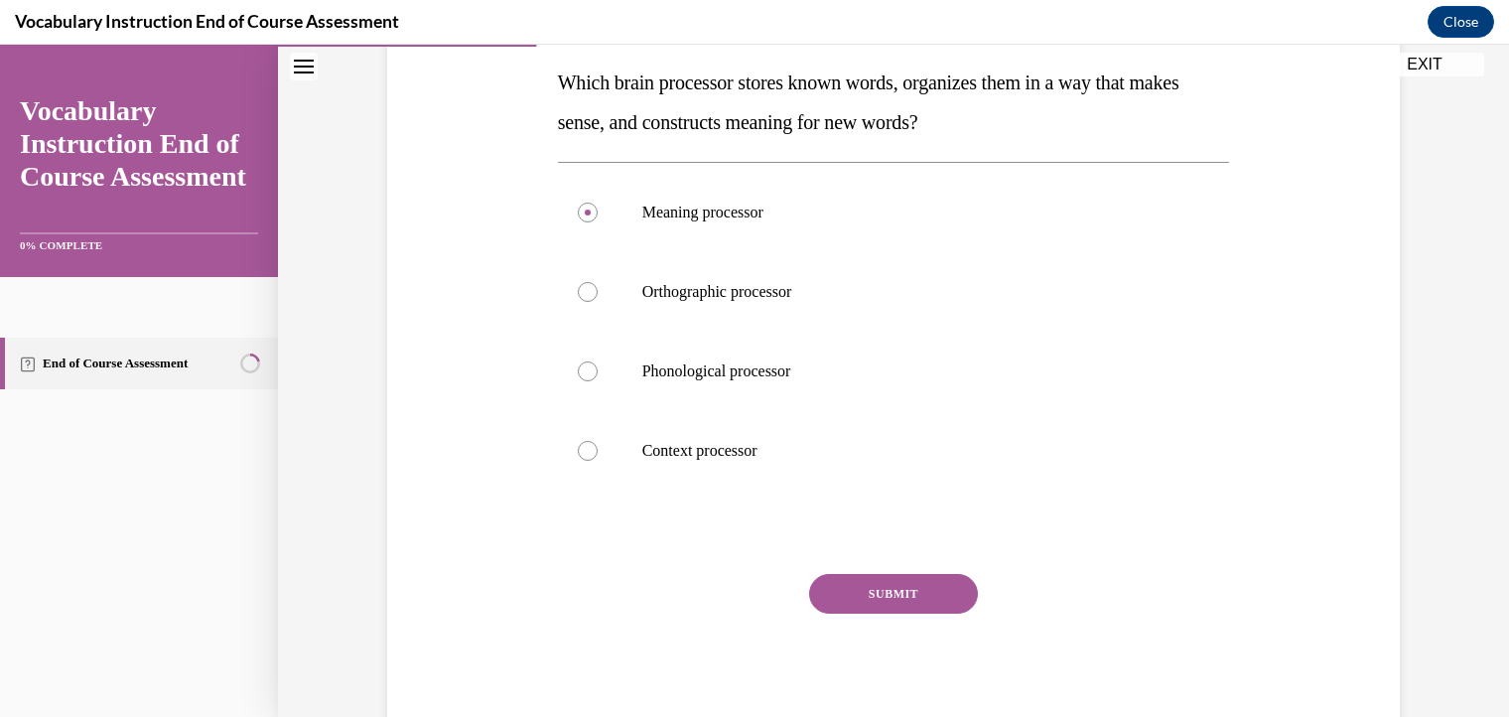
click at [888, 605] on button "SUBMIT" at bounding box center [893, 594] width 169 height 40
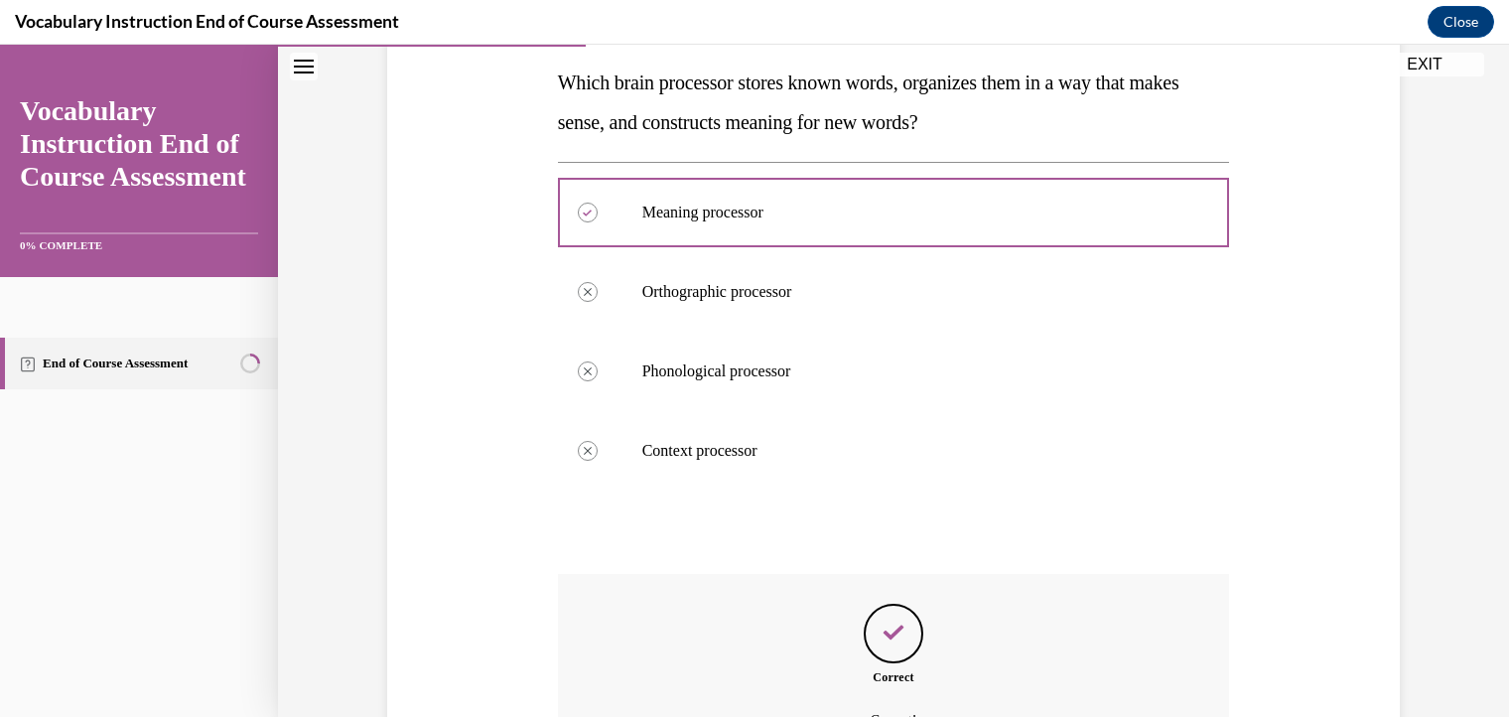
scroll to position [536, 0]
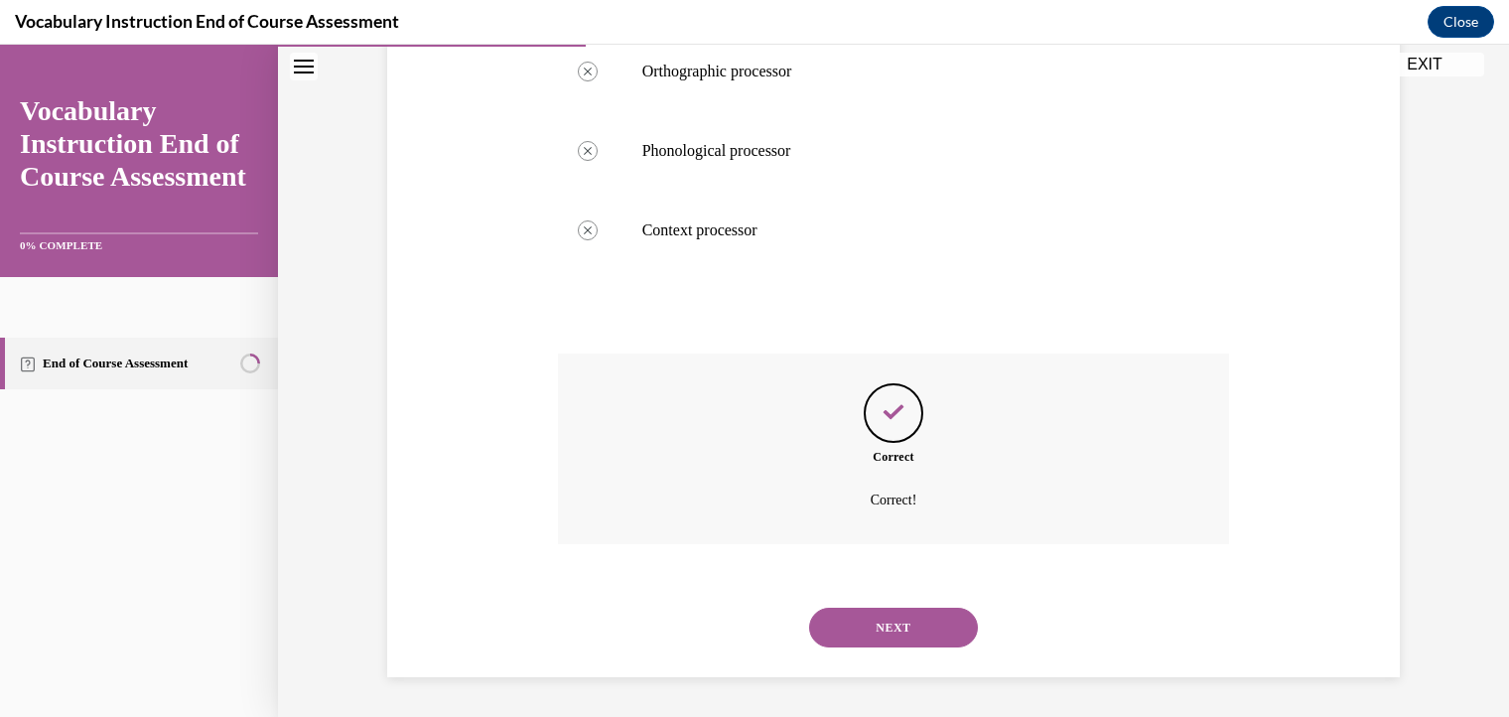
click at [889, 604] on div "NEXT" at bounding box center [894, 627] width 672 height 79
click at [887, 638] on button "NEXT" at bounding box center [893, 627] width 169 height 40
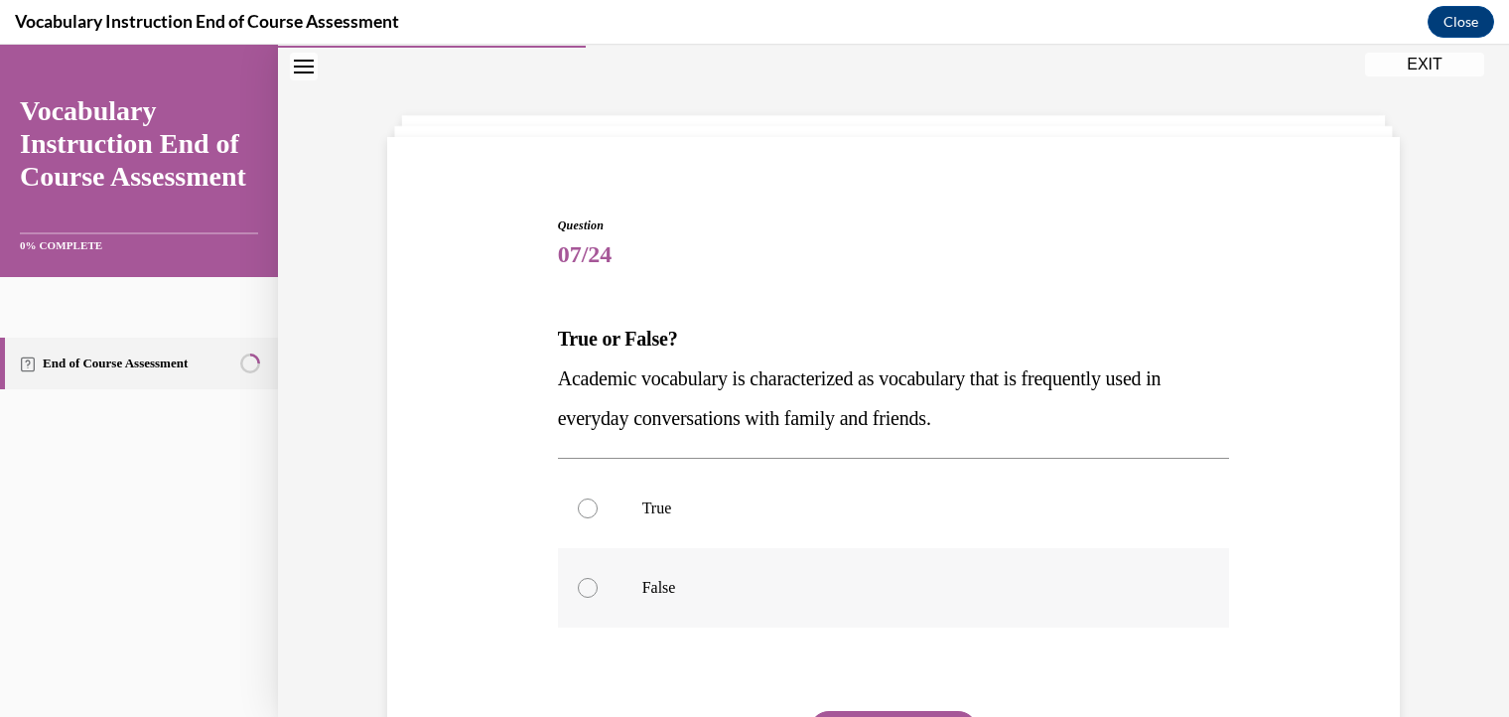
click at [580, 588] on div at bounding box center [588, 588] width 20 height 20
click at [580, 588] on input "False" at bounding box center [588, 588] width 20 height 20
radio input "true"
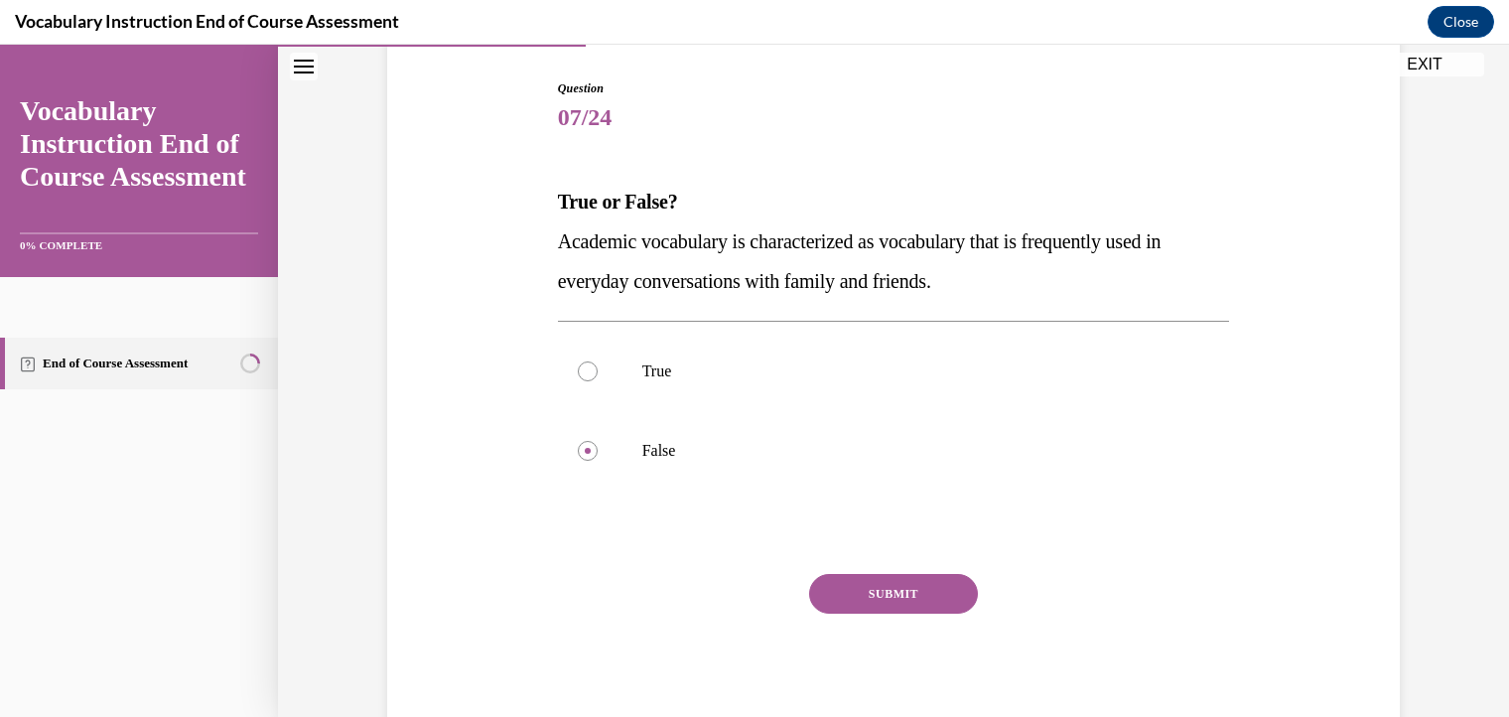
click at [881, 585] on button "SUBMIT" at bounding box center [893, 594] width 169 height 40
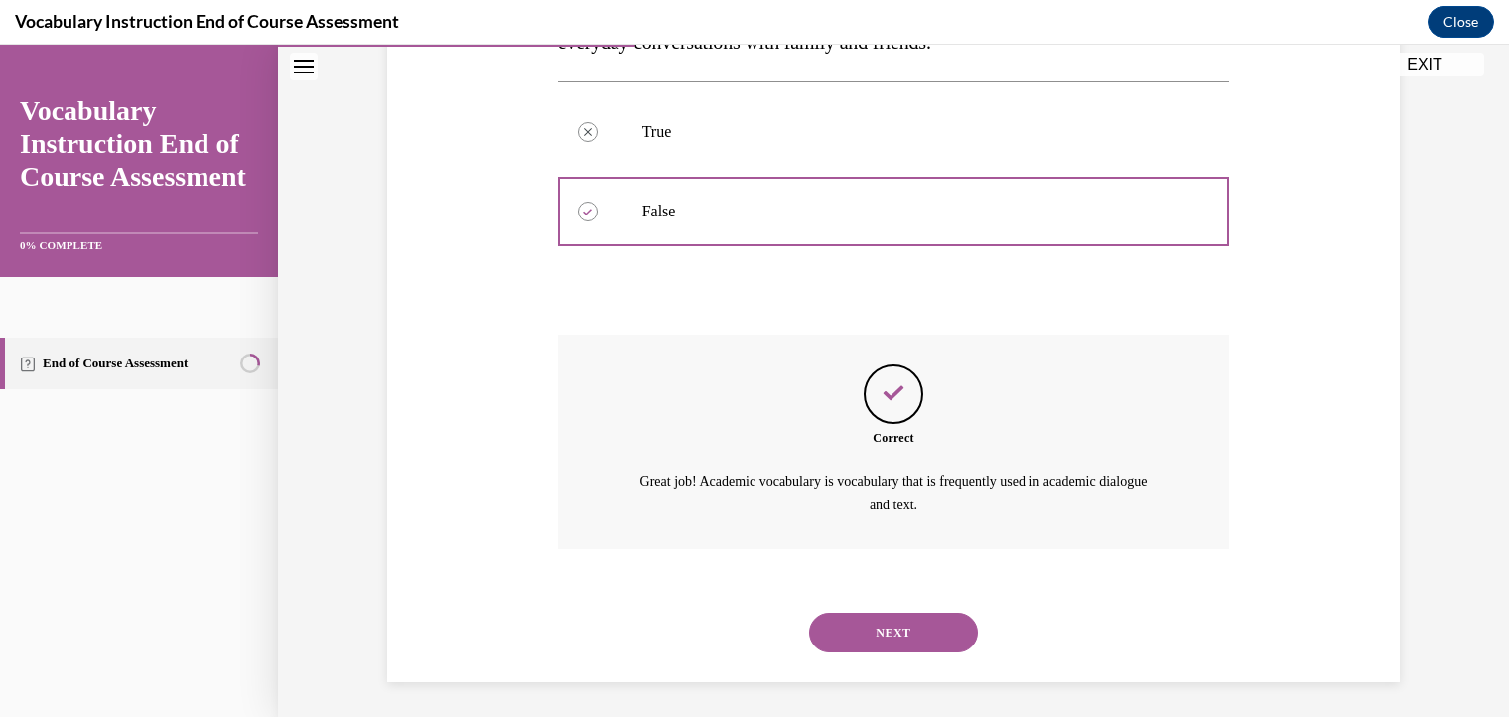
scroll to position [441, 0]
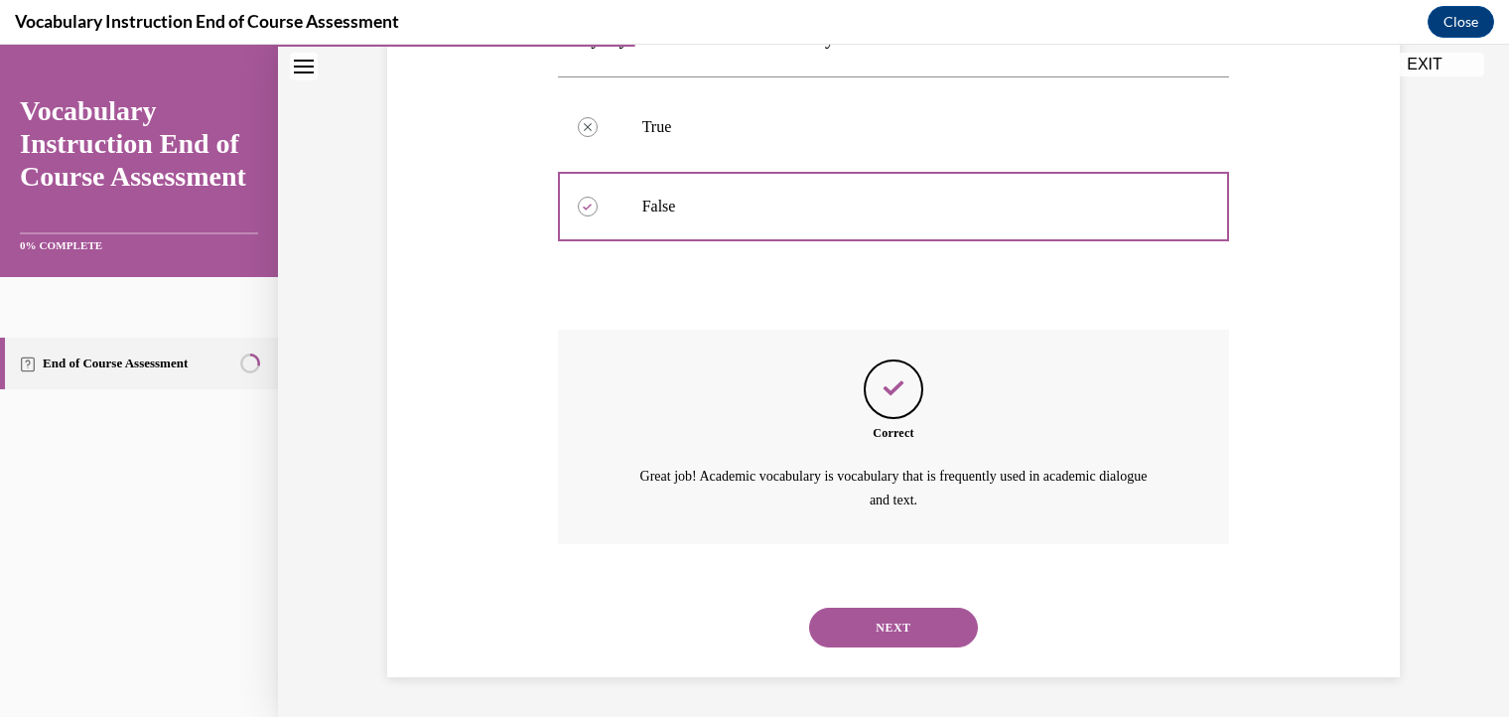
click at [879, 628] on button "NEXT" at bounding box center [893, 627] width 169 height 40
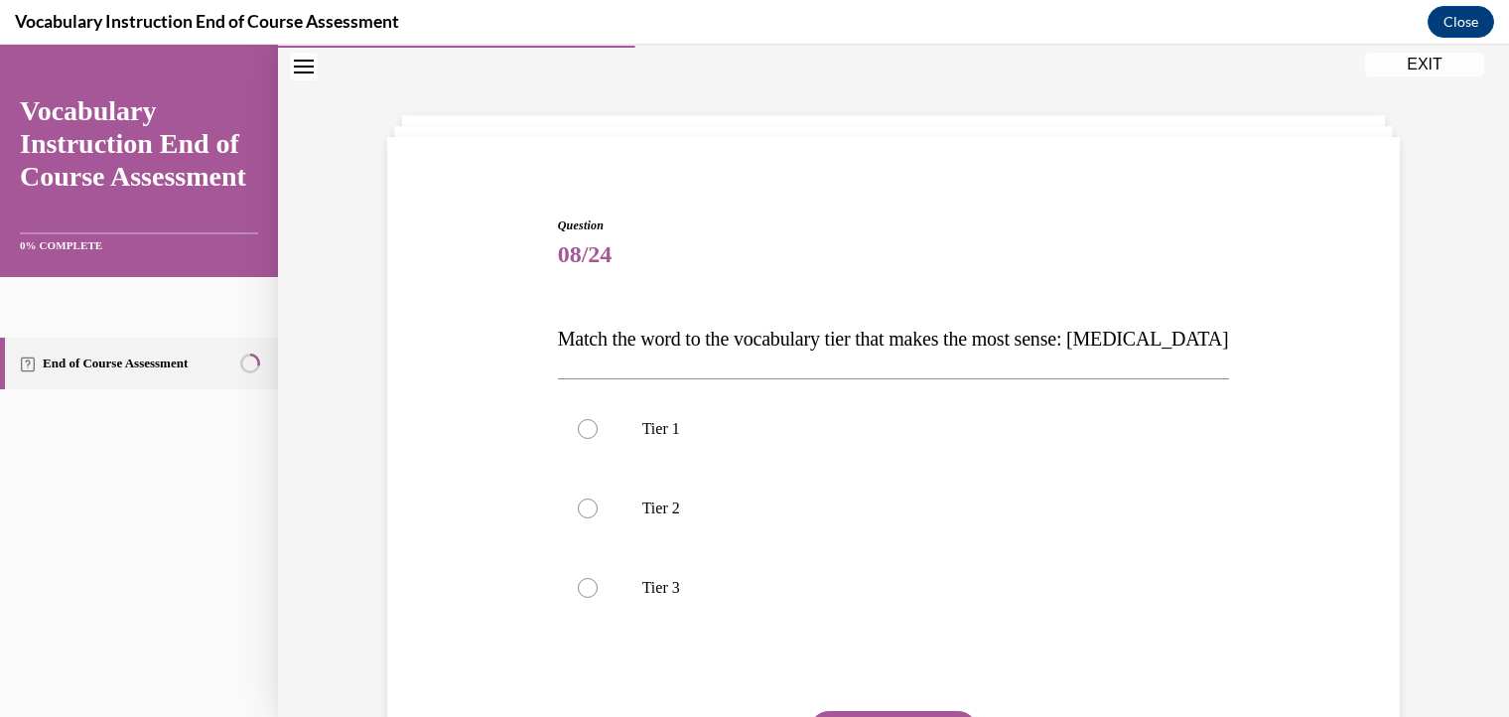
click at [1119, 350] on p "Match the word to the vocabulary tier that makes the most sense: anaphylaxis" at bounding box center [894, 339] width 672 height 40
click at [578, 426] on div at bounding box center [588, 429] width 20 height 20
click at [578, 426] on input "Tier 1" at bounding box center [588, 429] width 20 height 20
radio input "true"
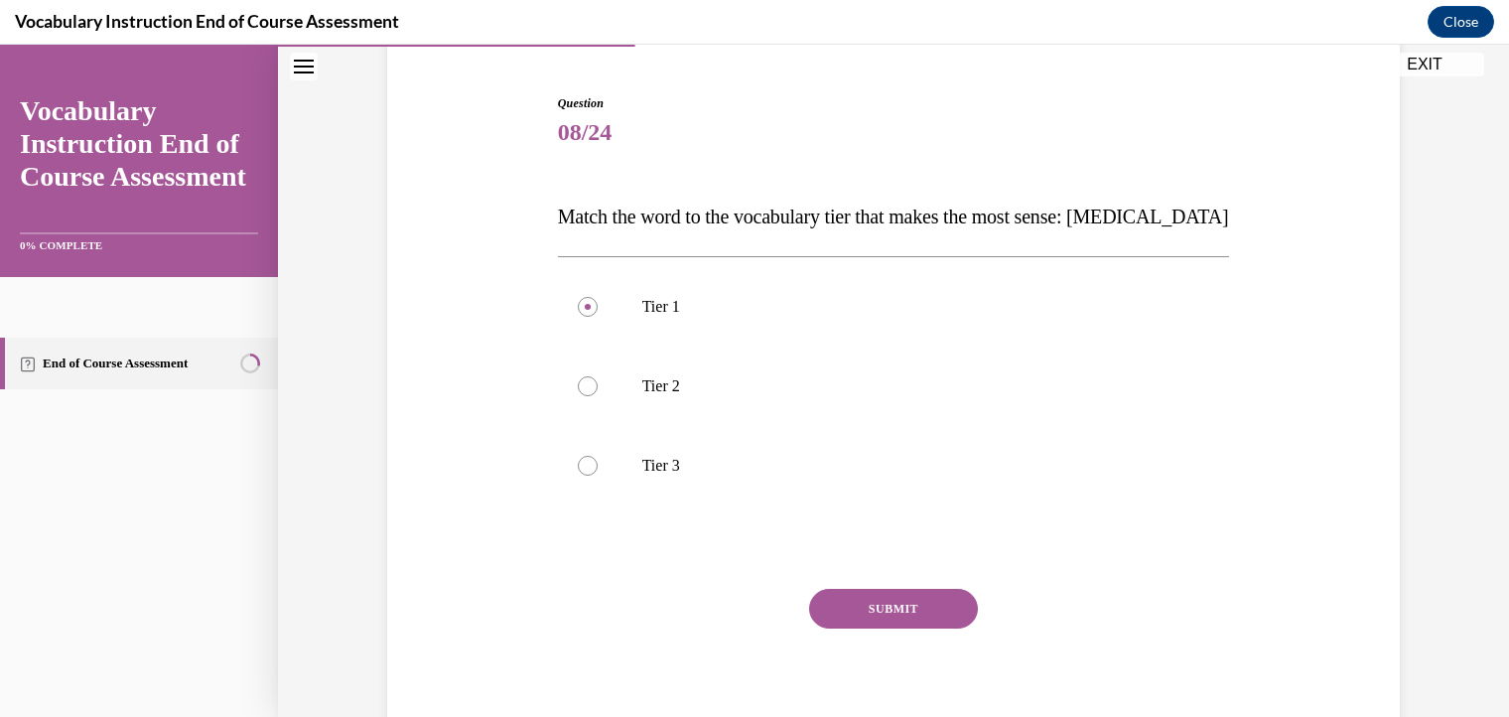
scroll to position [197, 0]
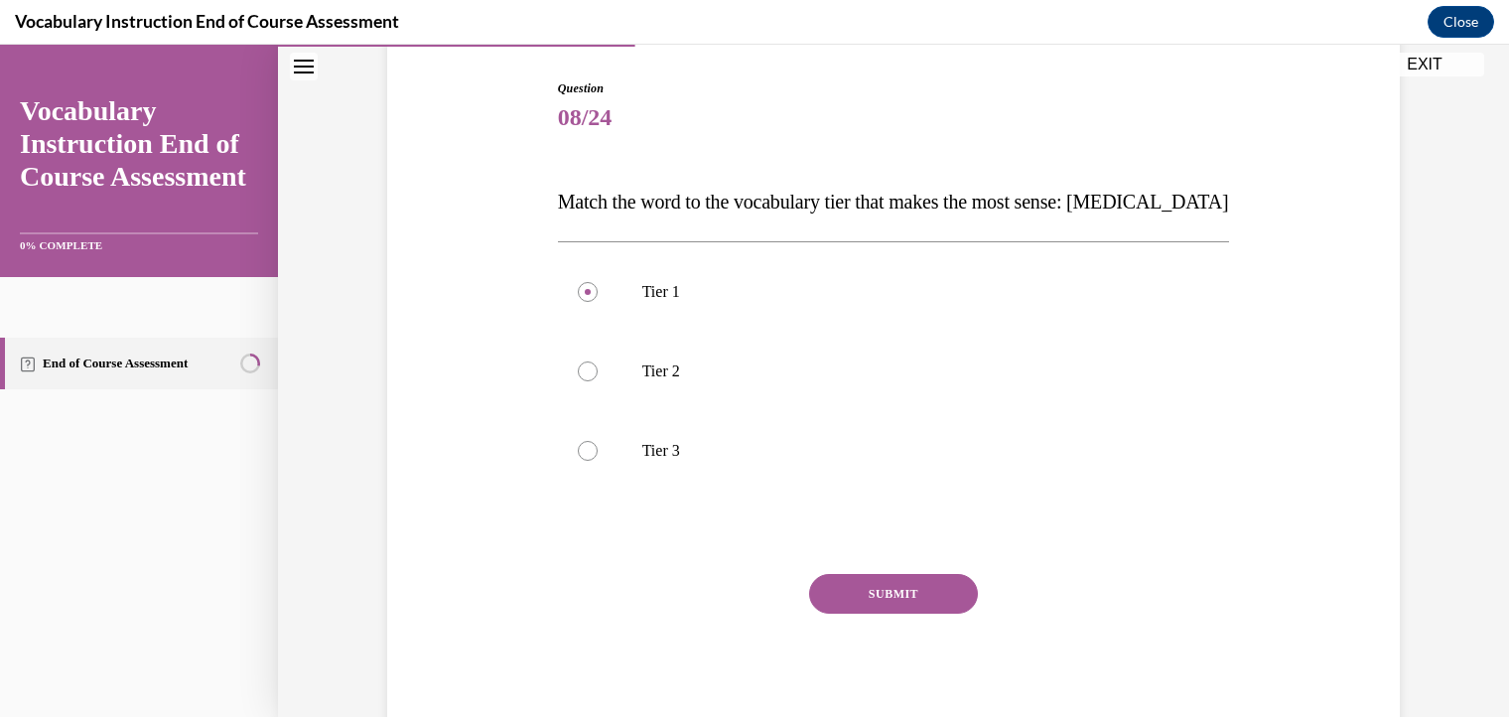
click at [852, 596] on button "SUBMIT" at bounding box center [893, 594] width 169 height 40
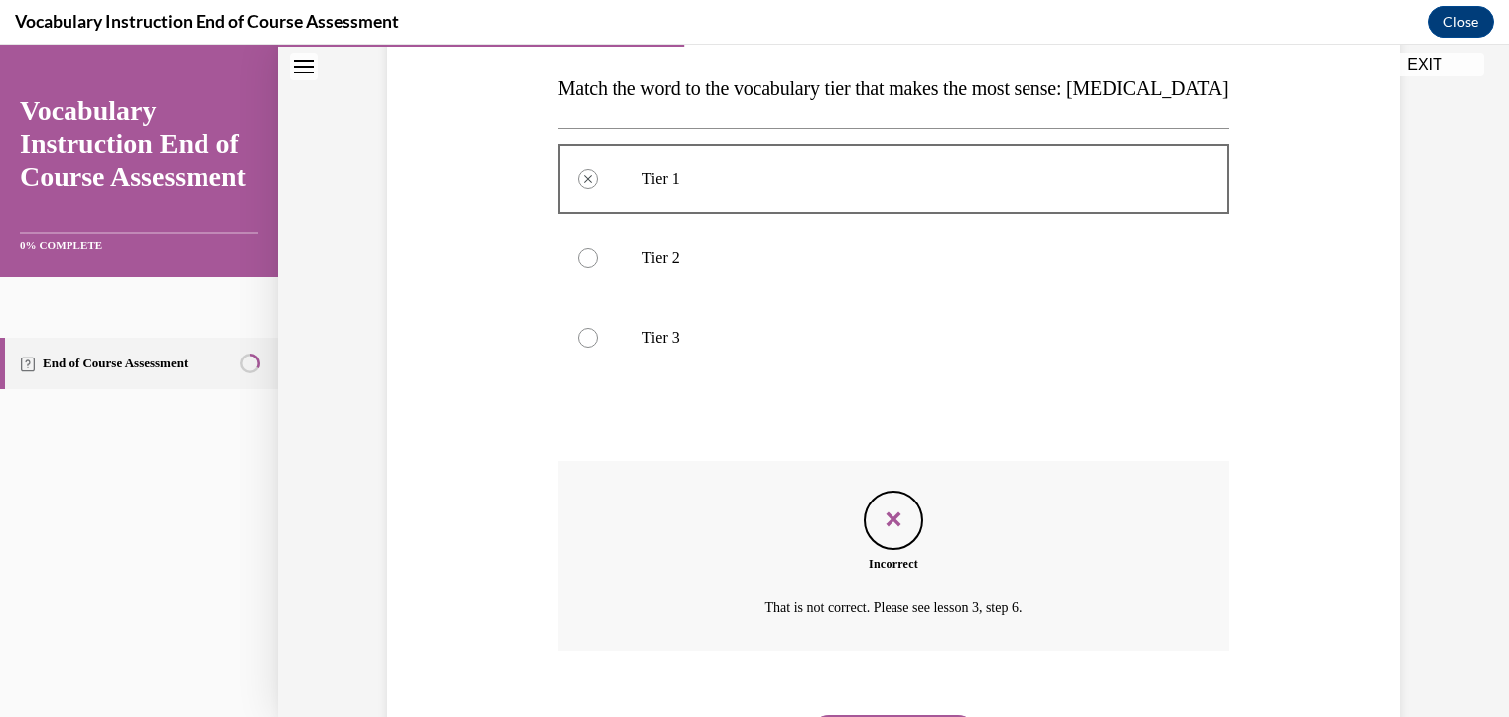
scroll to position [417, 0]
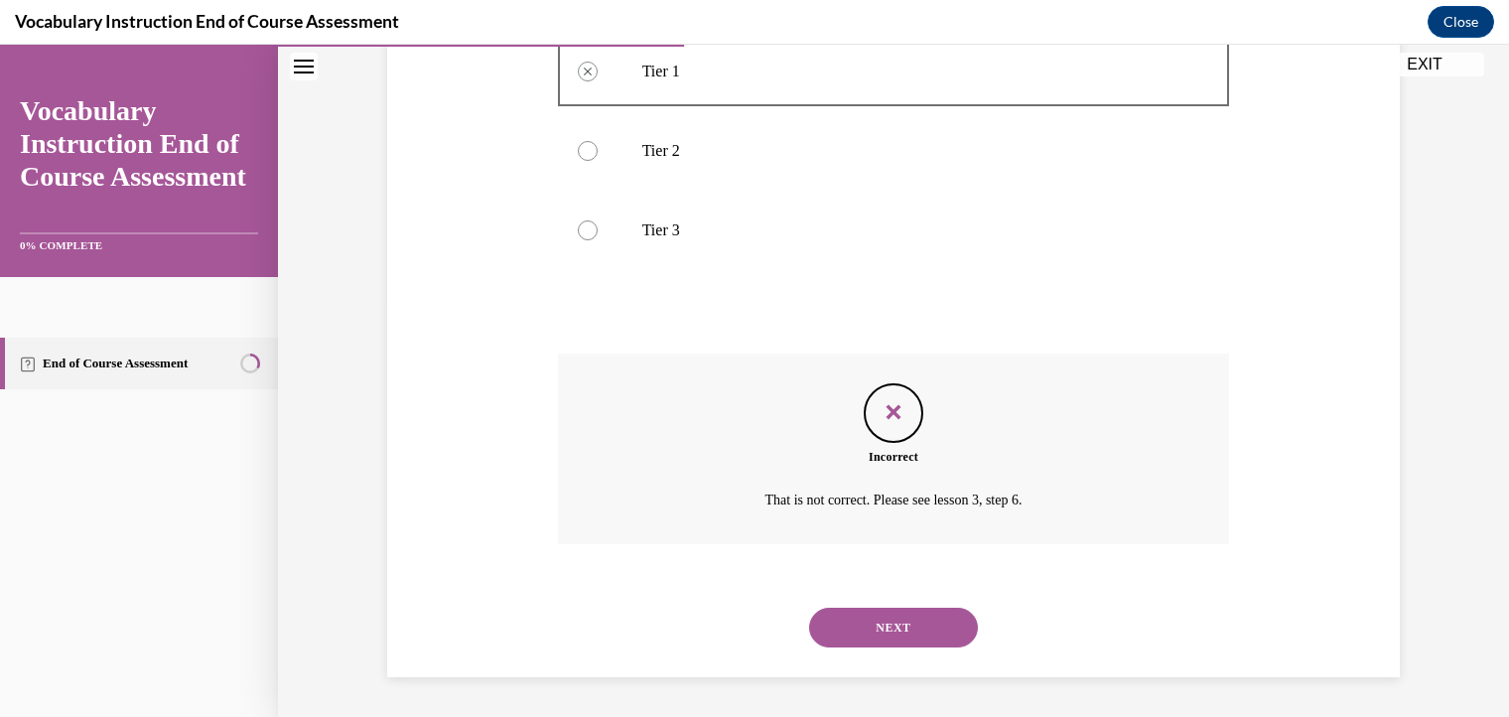
click at [869, 627] on button "NEXT" at bounding box center [893, 627] width 169 height 40
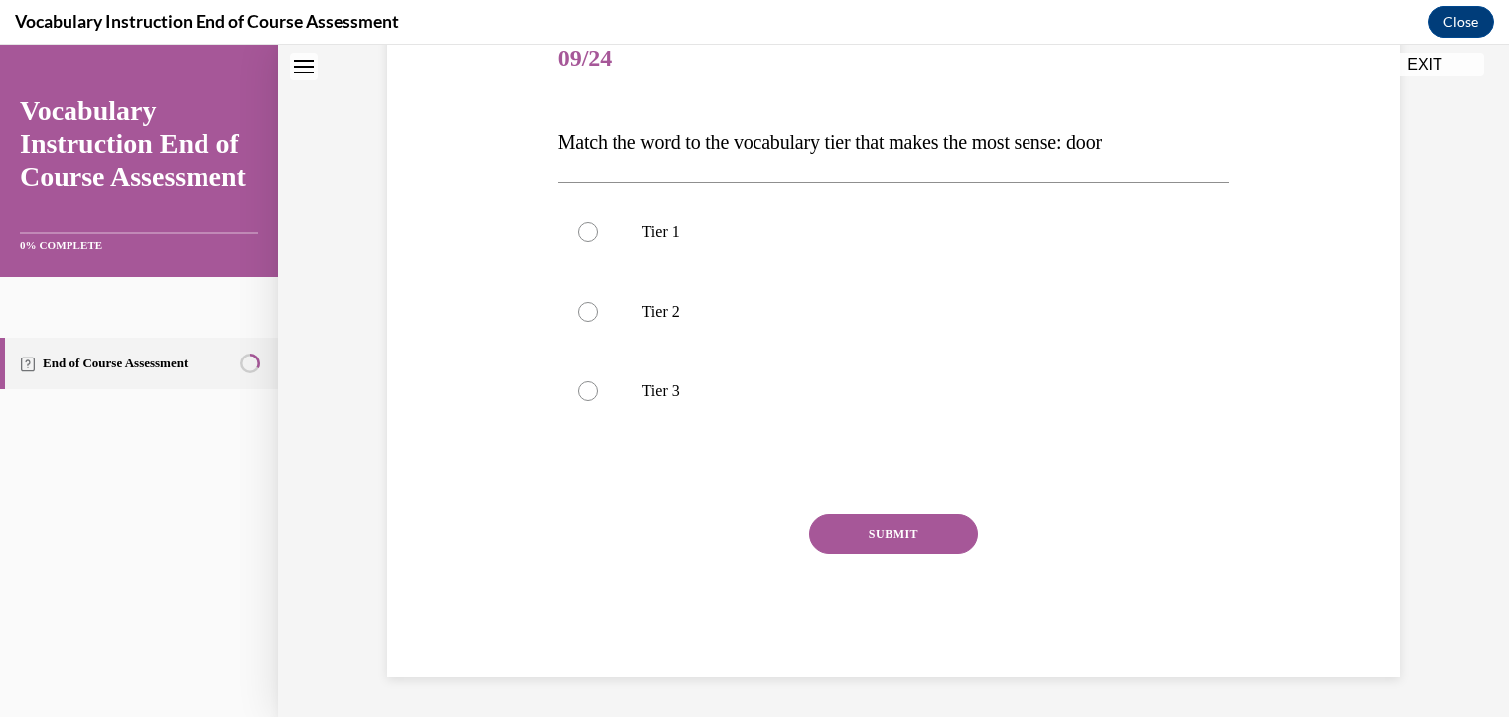
scroll to position [60, 0]
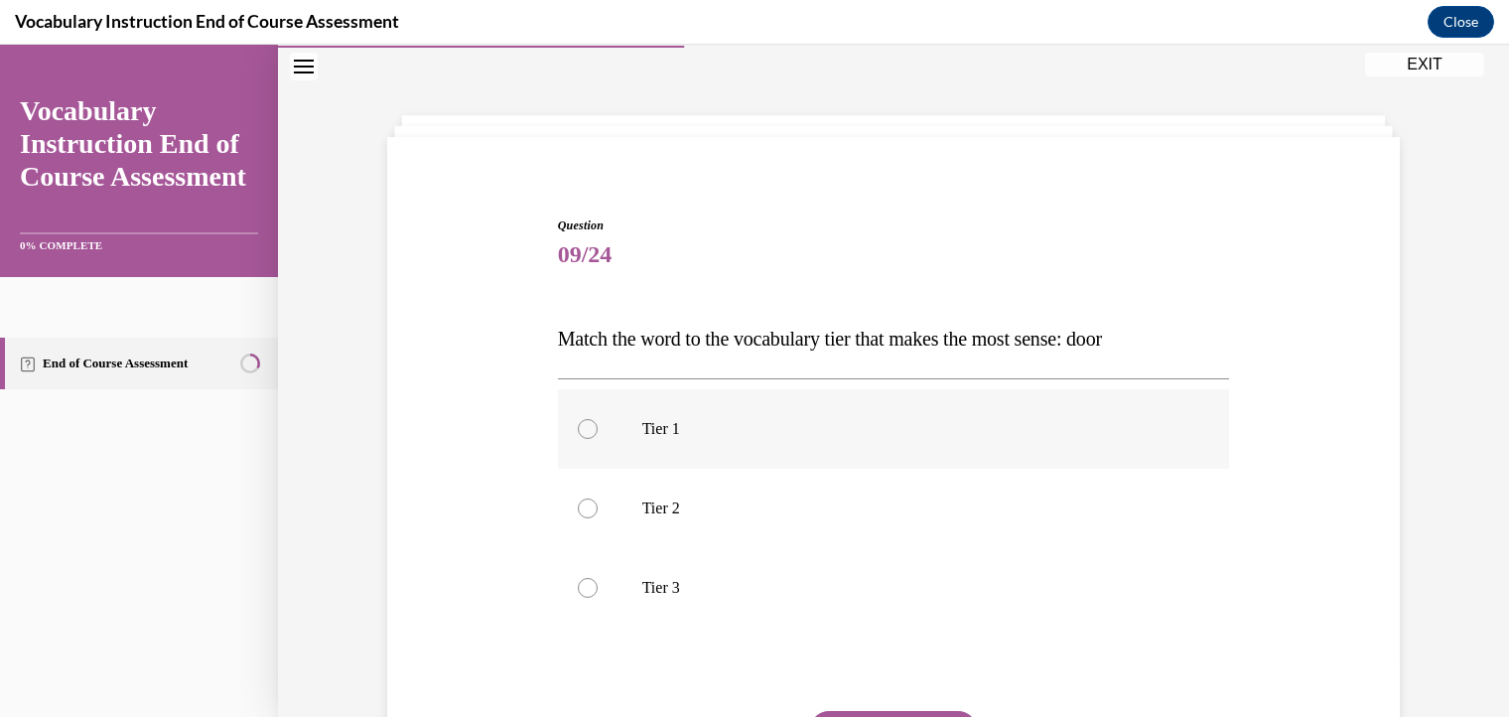
click at [578, 430] on div at bounding box center [588, 429] width 20 height 20
click at [578, 430] on input "Tier 1" at bounding box center [588, 429] width 20 height 20
radio input "true"
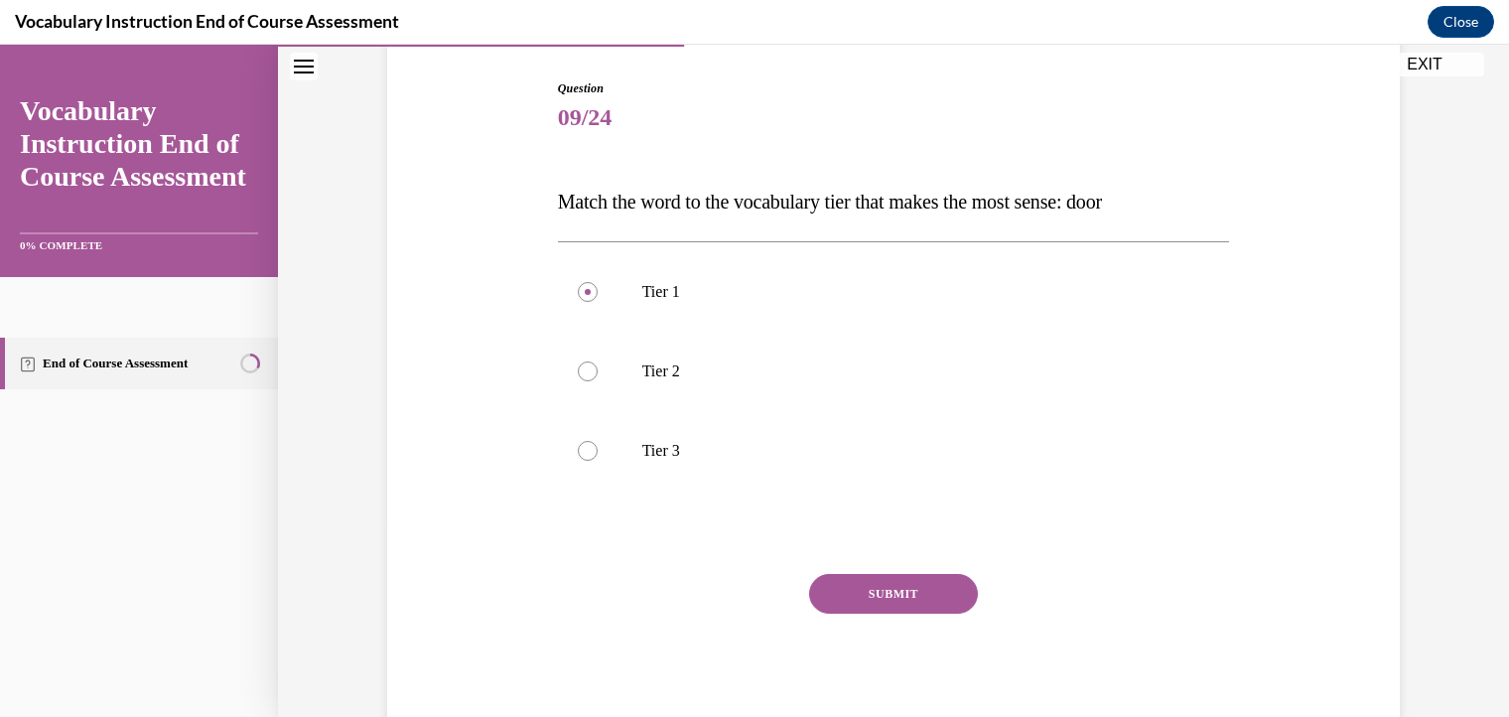
click at [875, 595] on button "SUBMIT" at bounding box center [893, 594] width 169 height 40
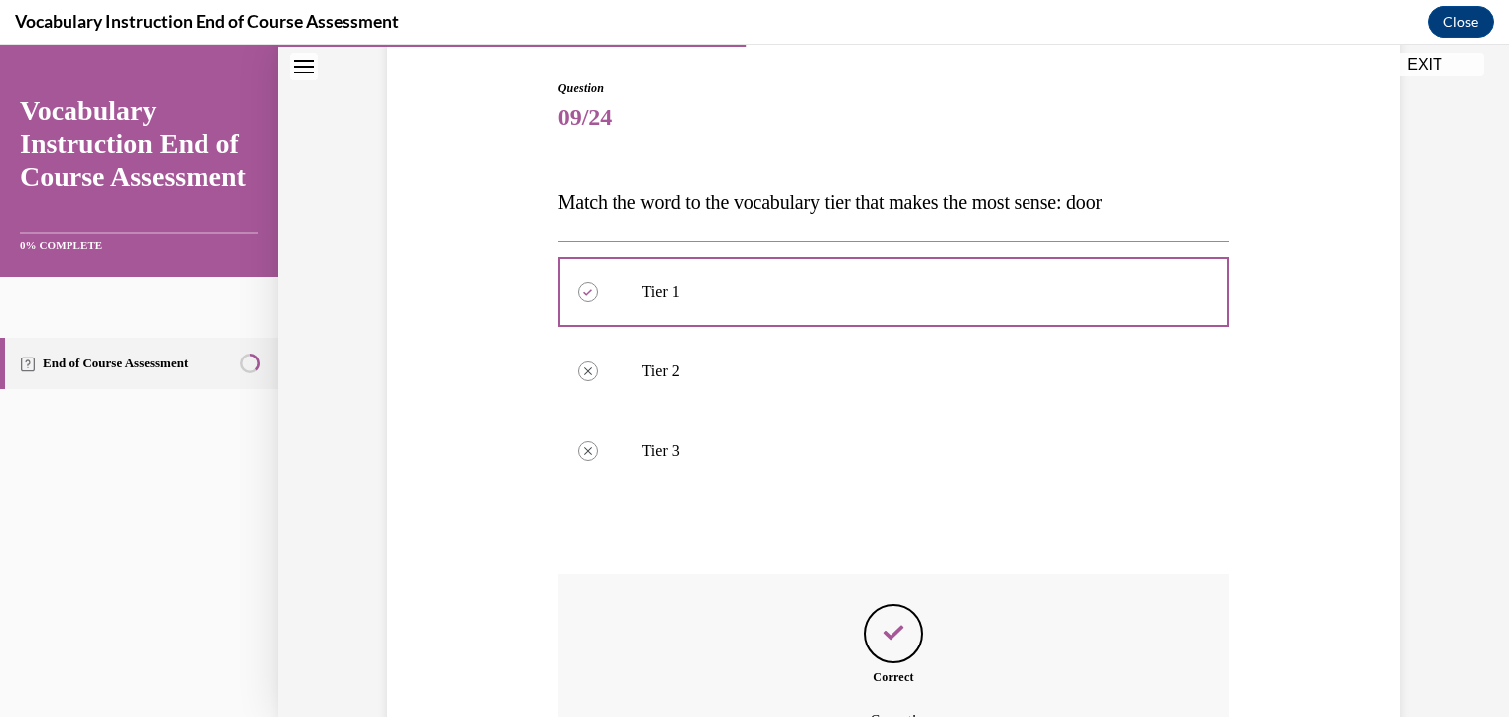
scroll to position [417, 0]
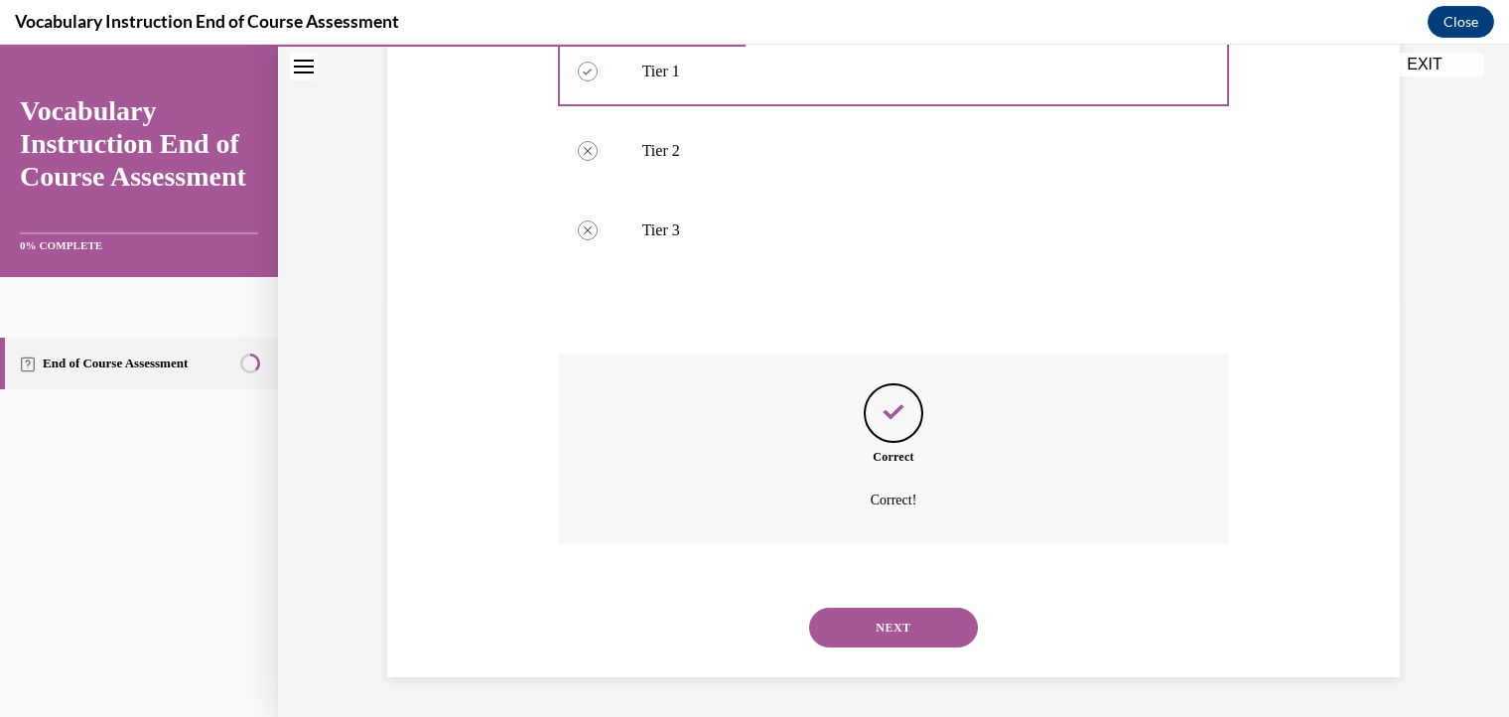
click at [861, 607] on button "NEXT" at bounding box center [893, 627] width 169 height 40
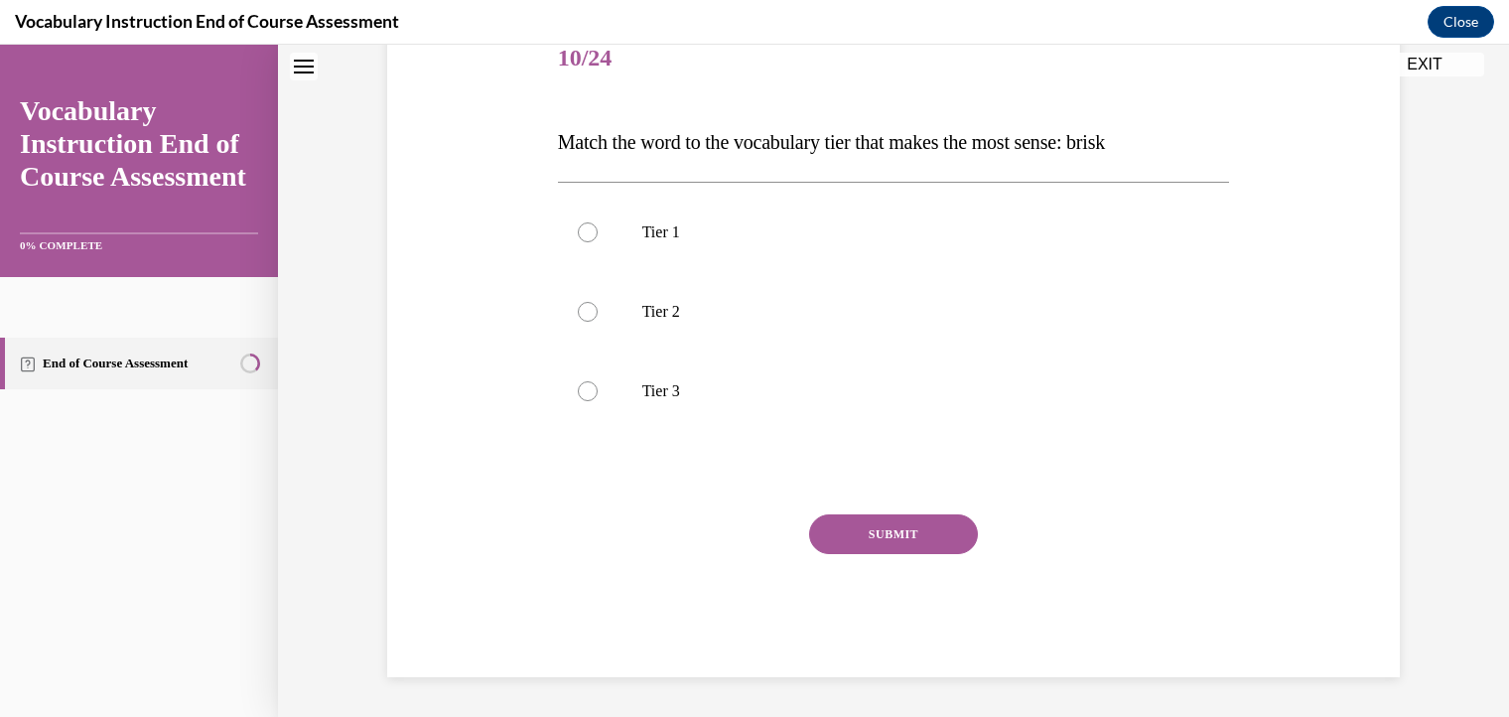
scroll to position [60, 0]
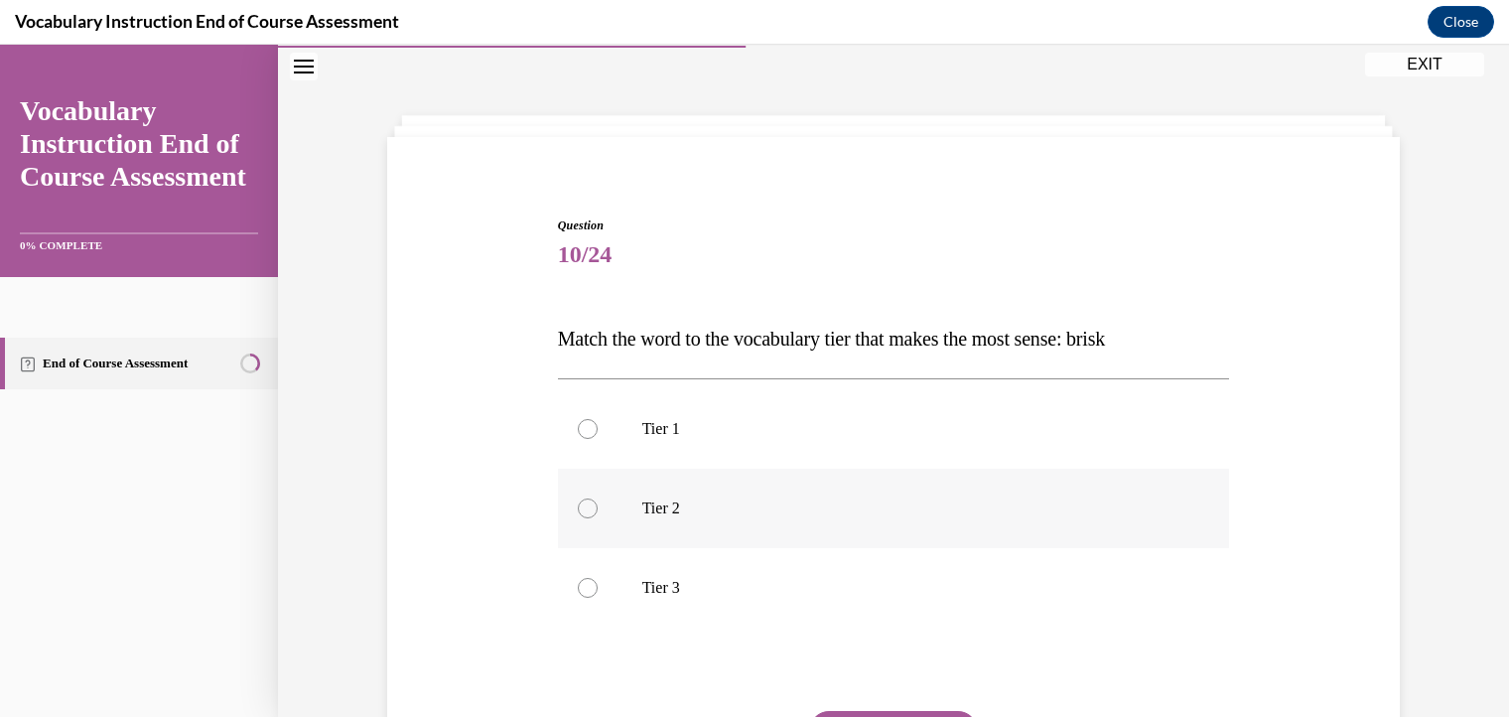
click at [578, 512] on div at bounding box center [588, 508] width 20 height 20
click at [578, 512] on input "Tier 2" at bounding box center [588, 508] width 20 height 20
radio input "true"
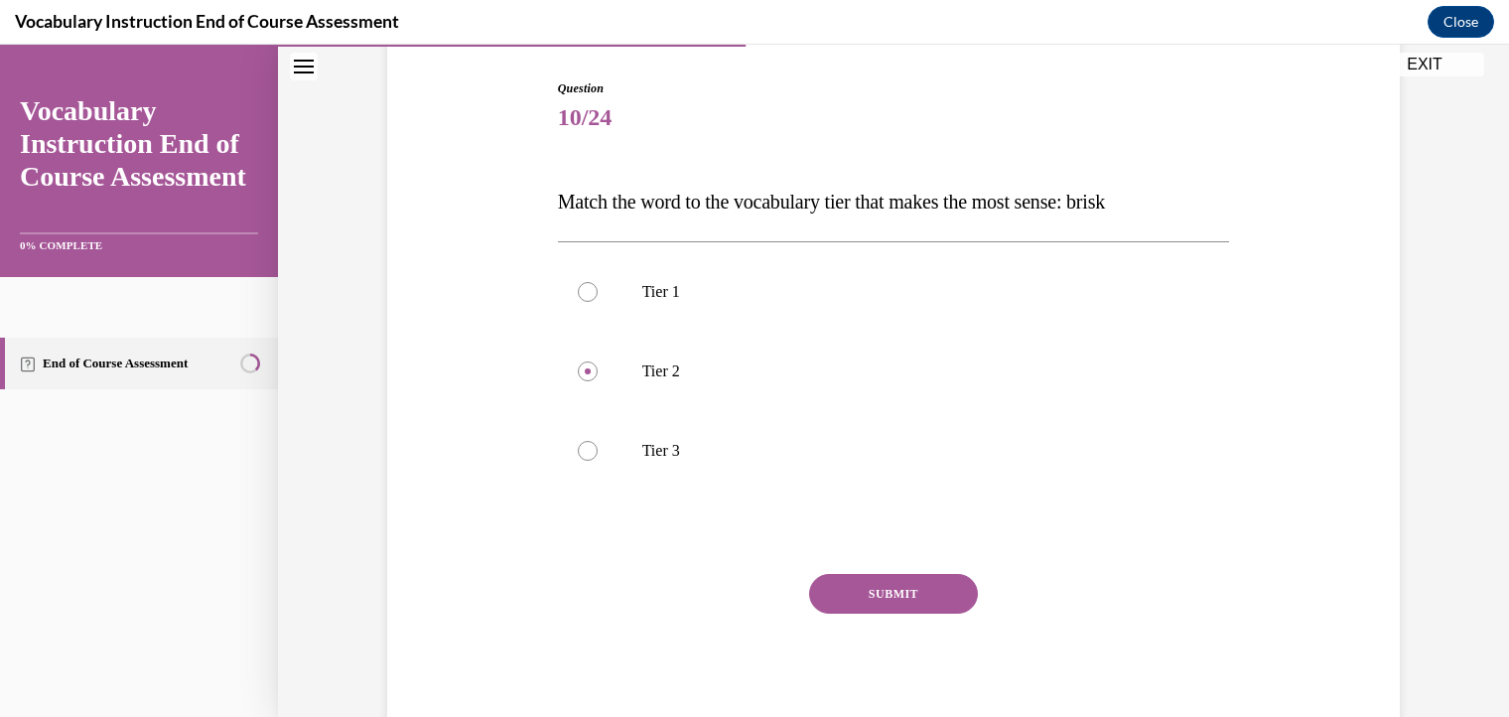
click at [885, 585] on button "SUBMIT" at bounding box center [893, 594] width 169 height 40
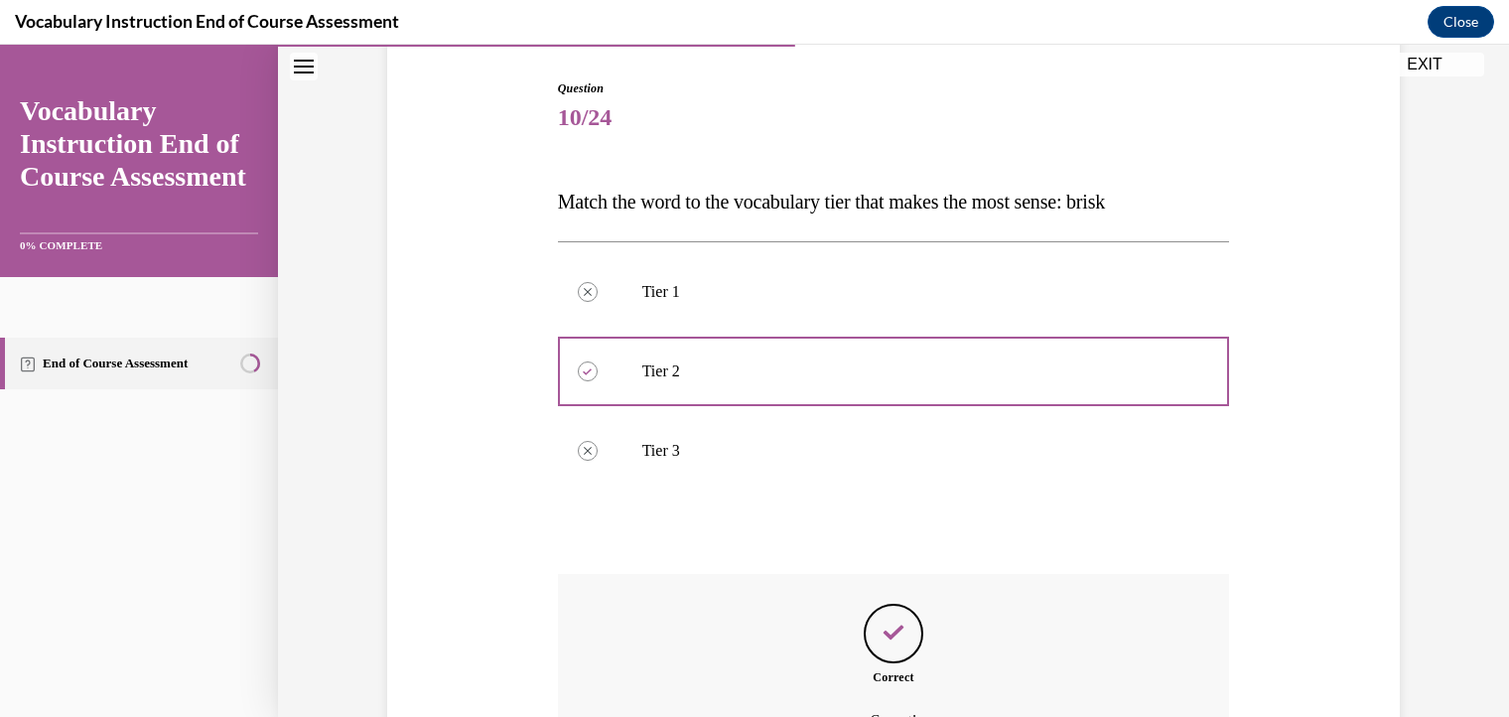
scroll to position [417, 0]
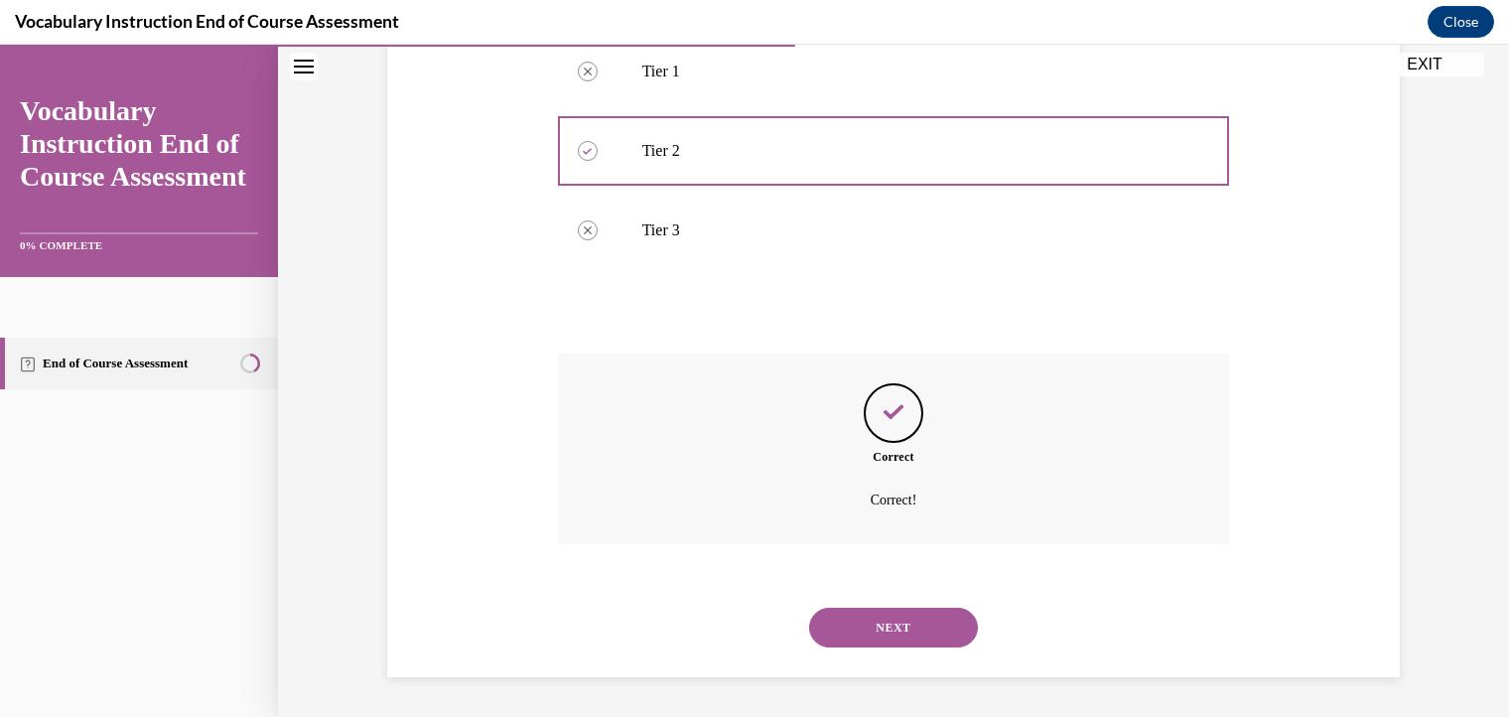
click at [893, 633] on button "NEXT" at bounding box center [893, 627] width 169 height 40
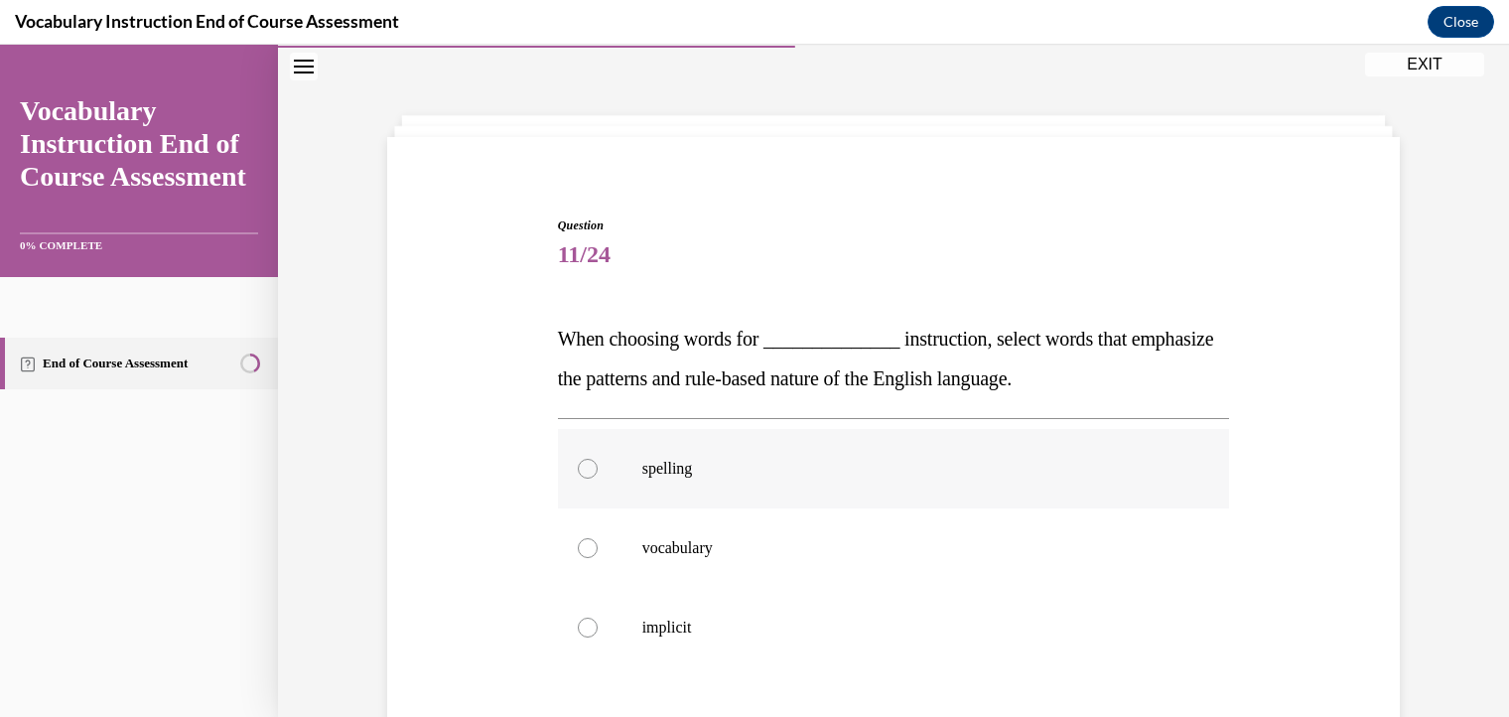
drag, startPoint x: 566, startPoint y: 472, endPoint x: 581, endPoint y: 465, distance: 16.4
click at [581, 465] on label "spelling" at bounding box center [894, 468] width 672 height 79
click at [581, 465] on input "spelling" at bounding box center [588, 469] width 20 height 20
radio input "true"
click at [585, 465] on circle at bounding box center [588, 468] width 6 height 6
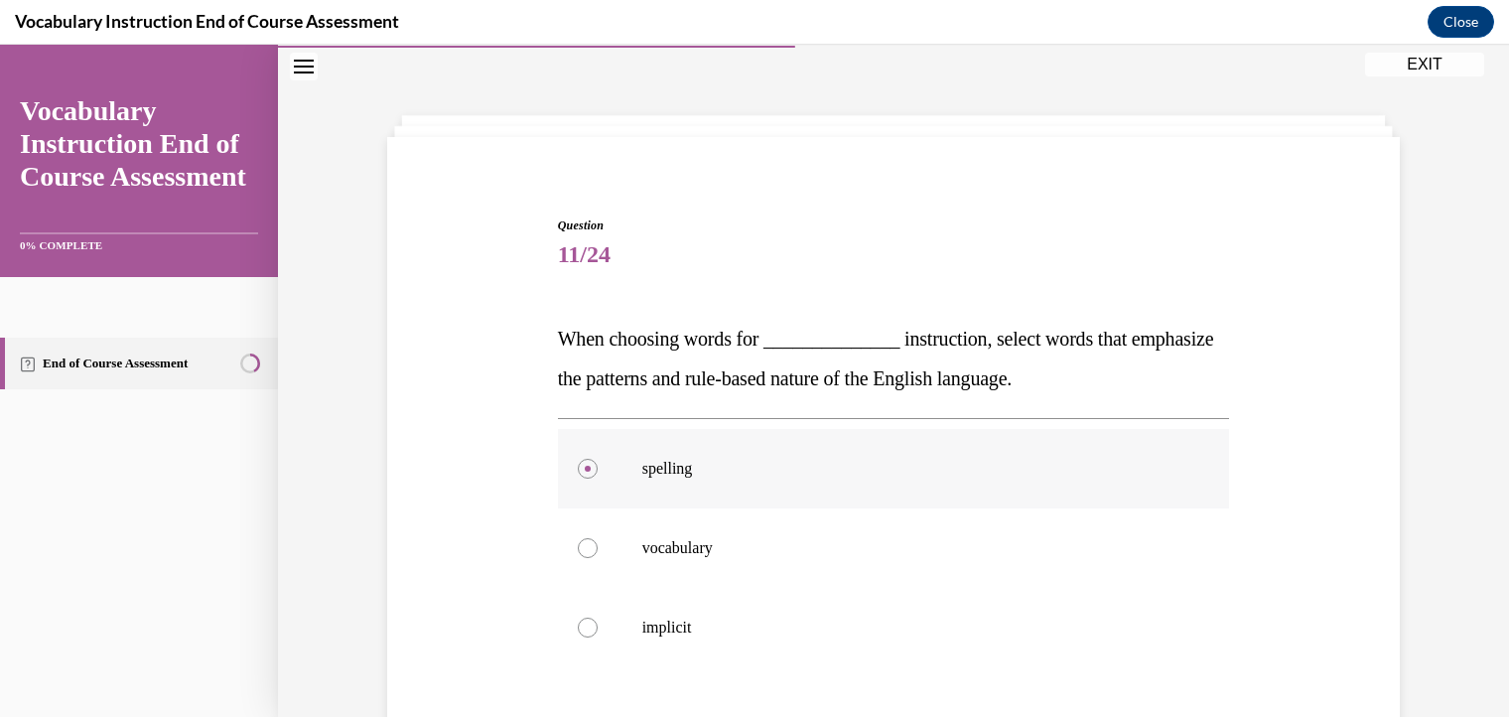
click at [581, 465] on input "spelling" at bounding box center [588, 469] width 20 height 20
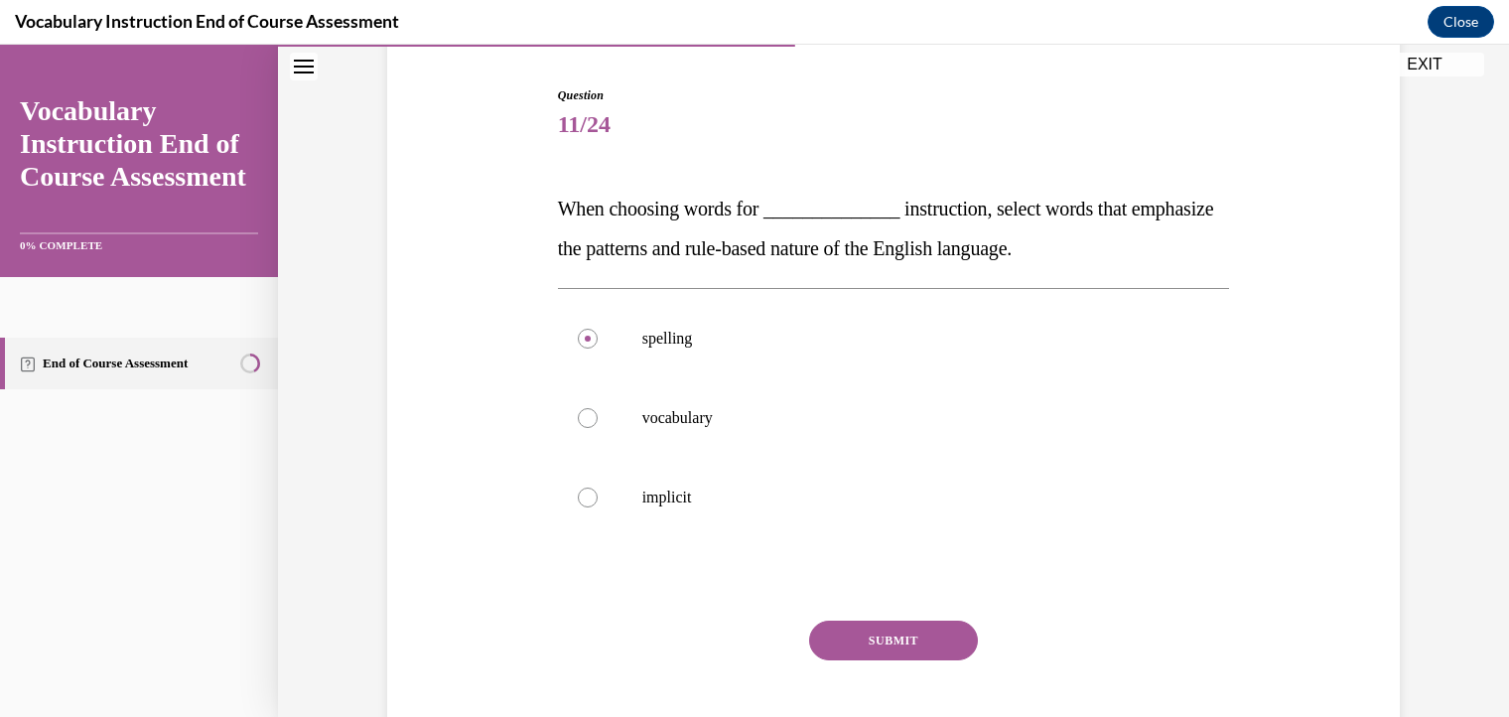
scroll to position [236, 0]
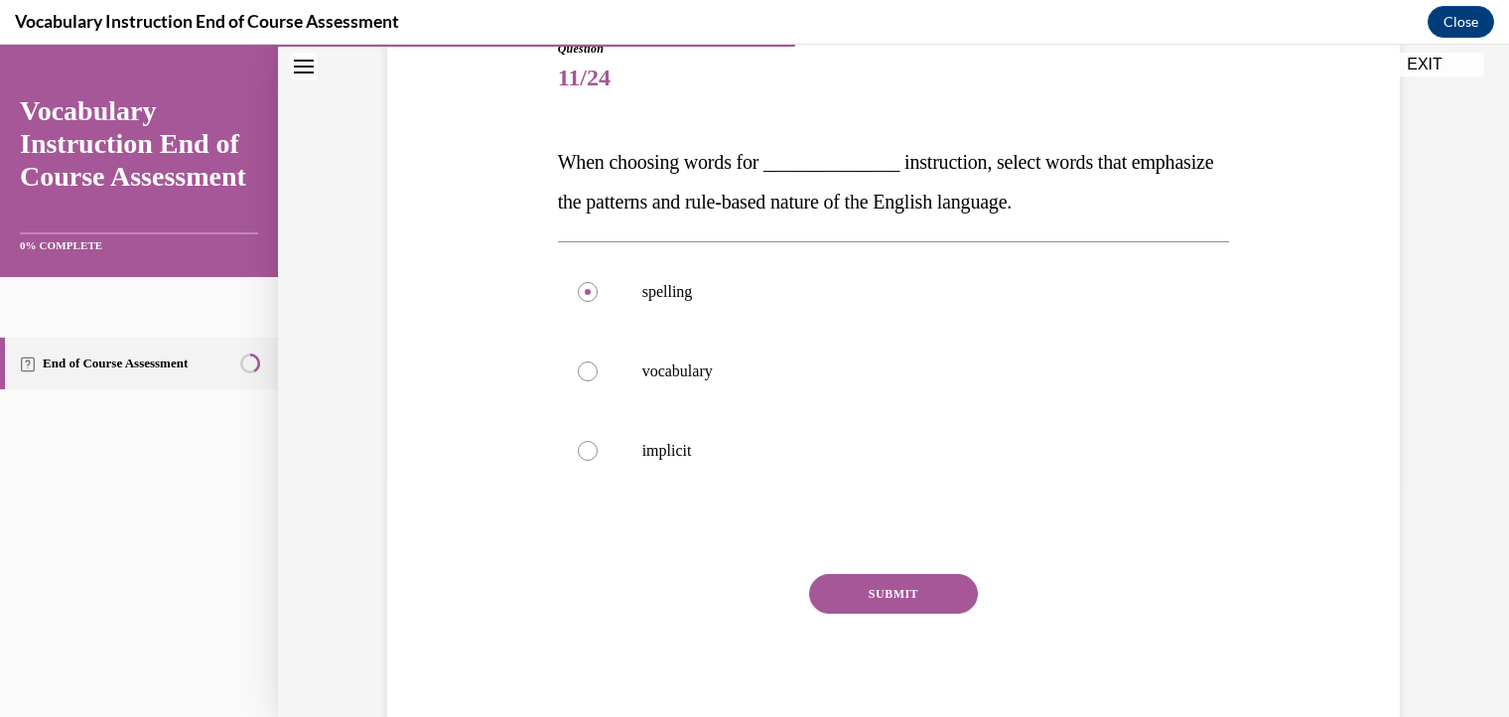
click at [917, 596] on button "SUBMIT" at bounding box center [893, 594] width 169 height 40
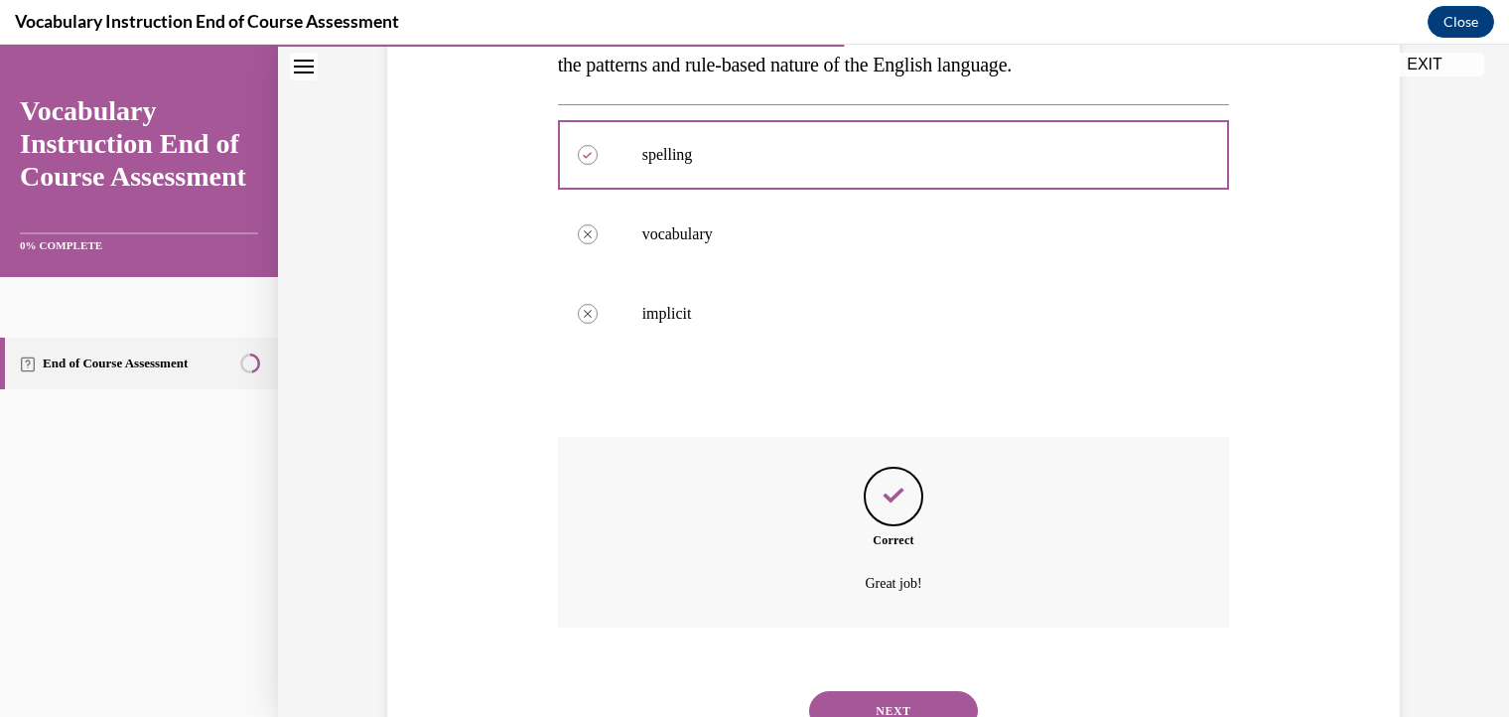
scroll to position [457, 0]
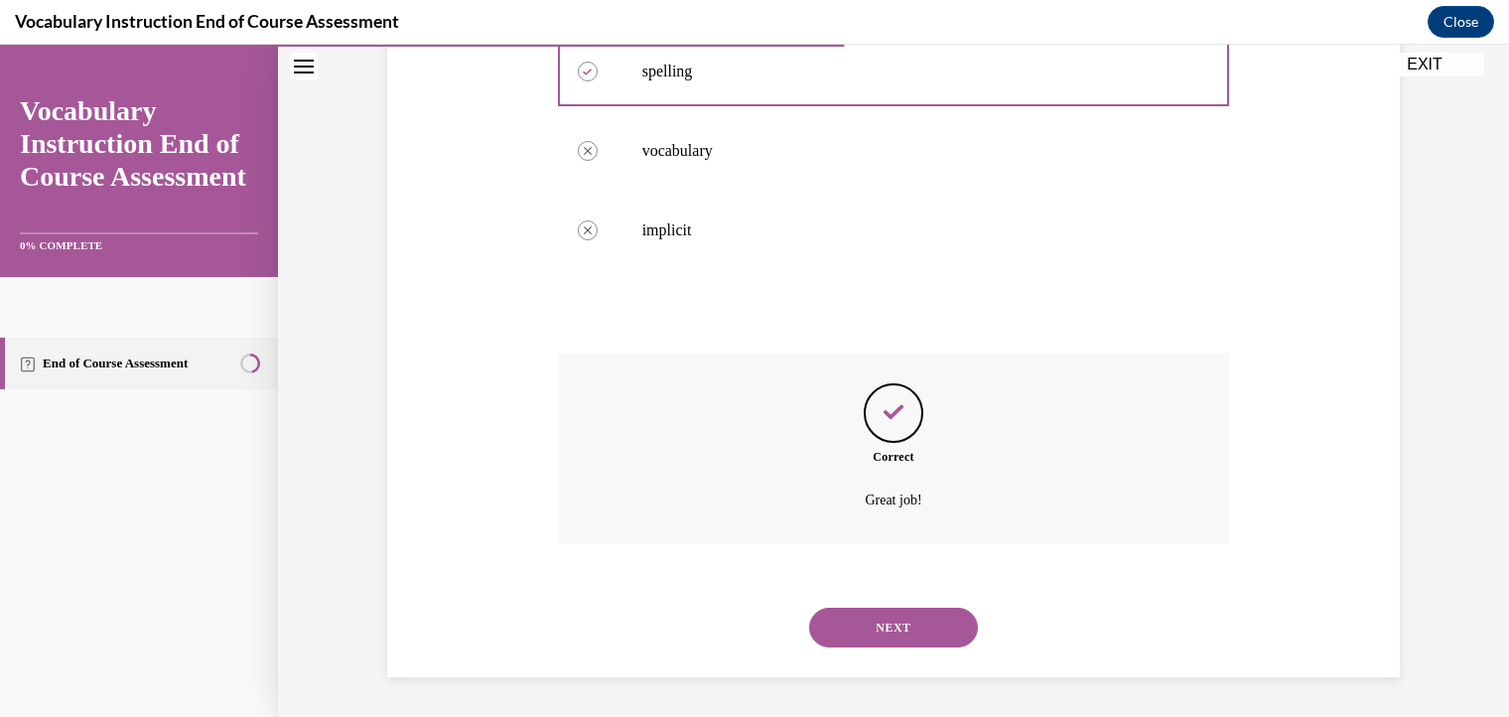
click at [846, 615] on button "NEXT" at bounding box center [893, 627] width 169 height 40
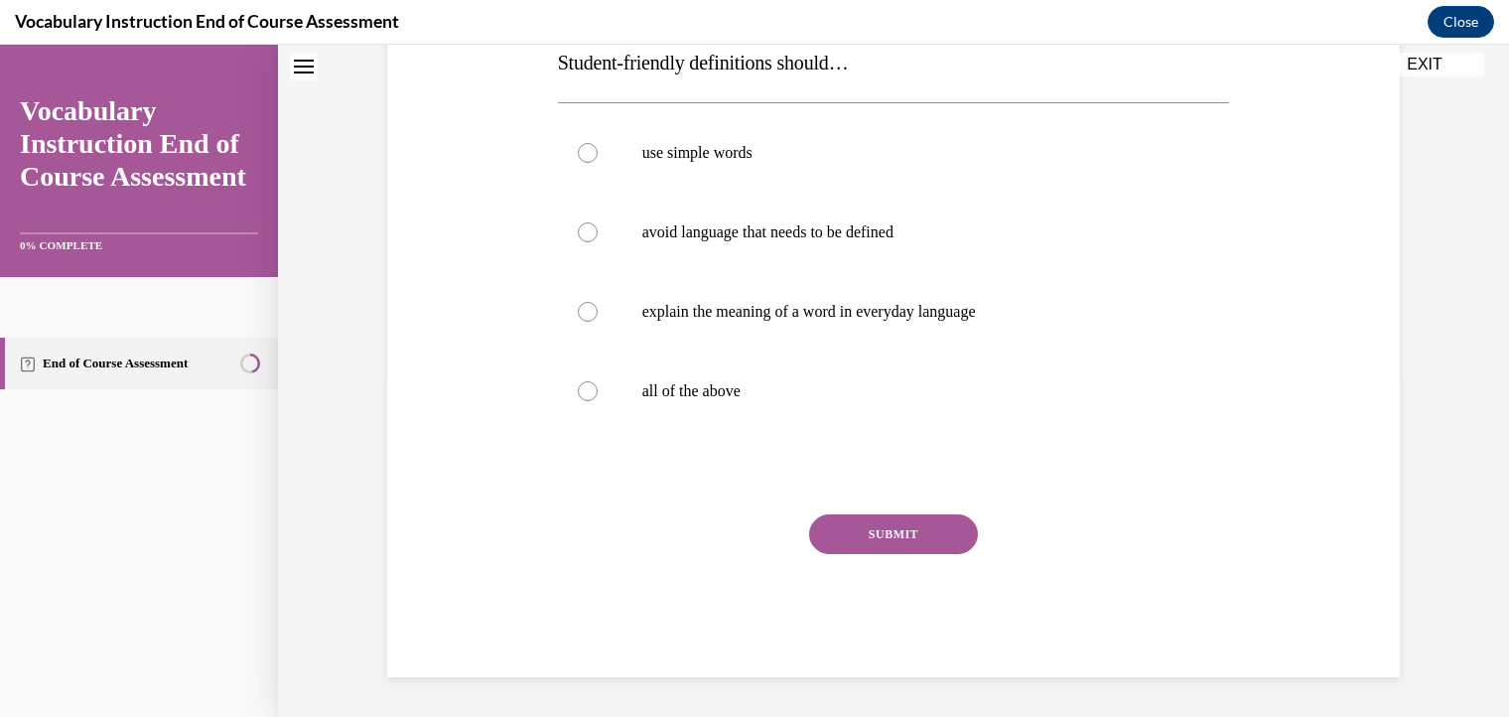
scroll to position [60, 0]
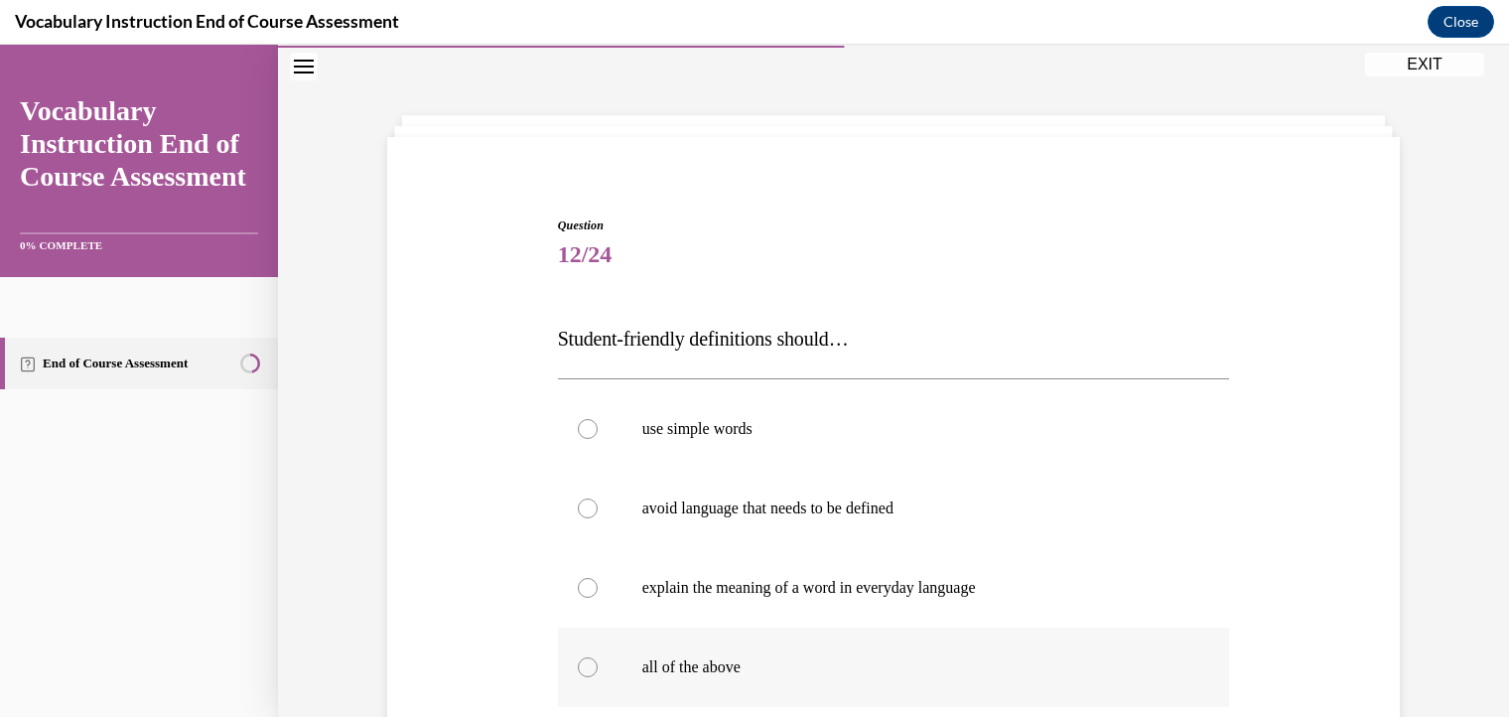
click at [581, 667] on div at bounding box center [588, 667] width 20 height 20
click at [581, 667] on input "all of the above" at bounding box center [588, 667] width 20 height 20
radio input "true"
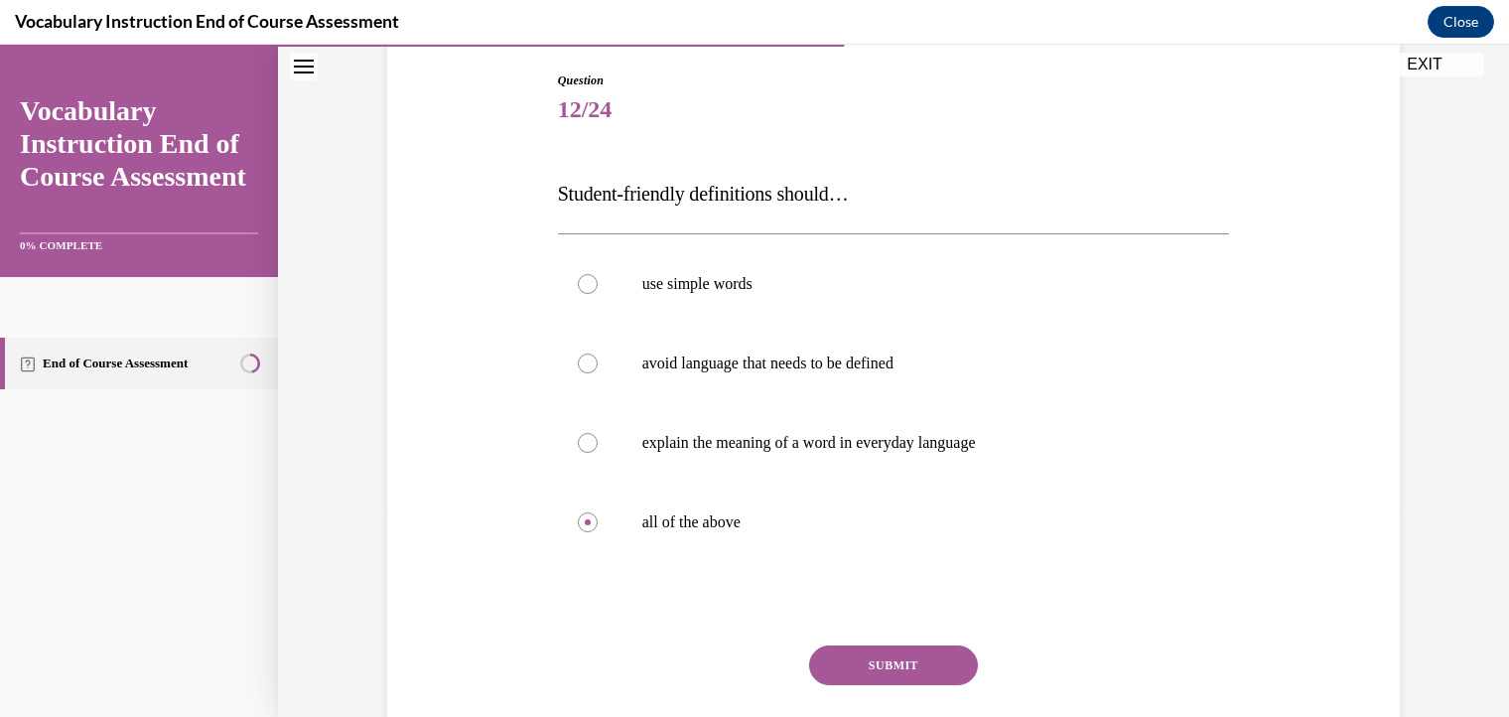
scroll to position [229, 0]
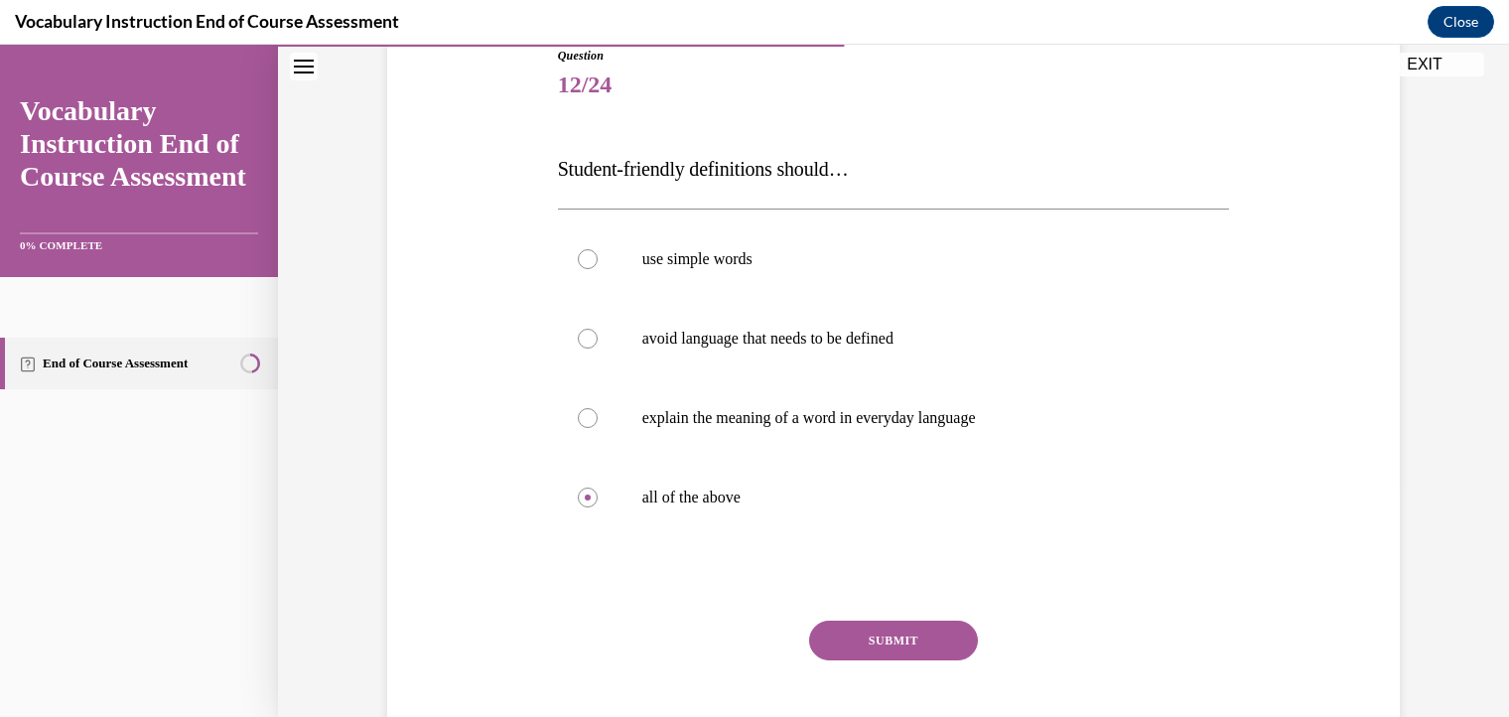
click at [861, 641] on button "SUBMIT" at bounding box center [893, 640] width 169 height 40
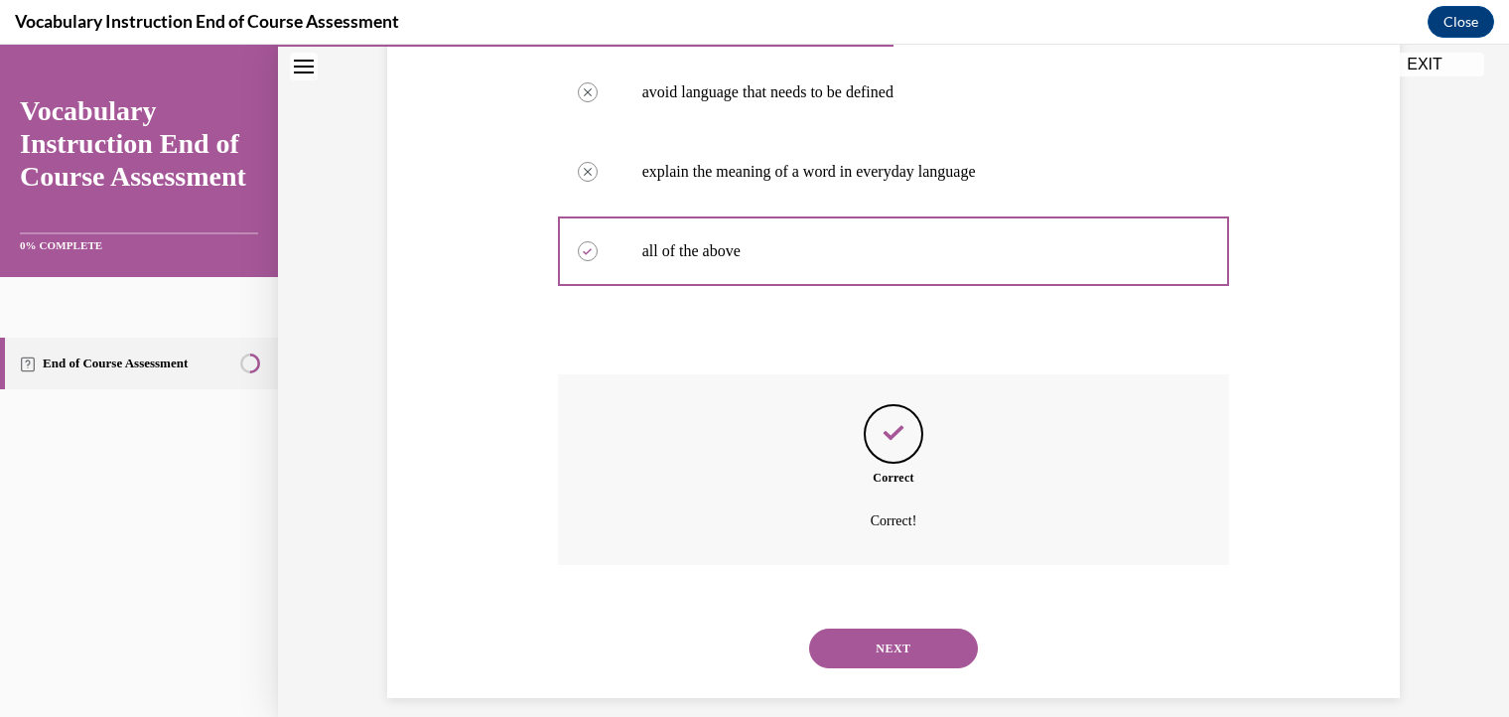
scroll to position [496, 0]
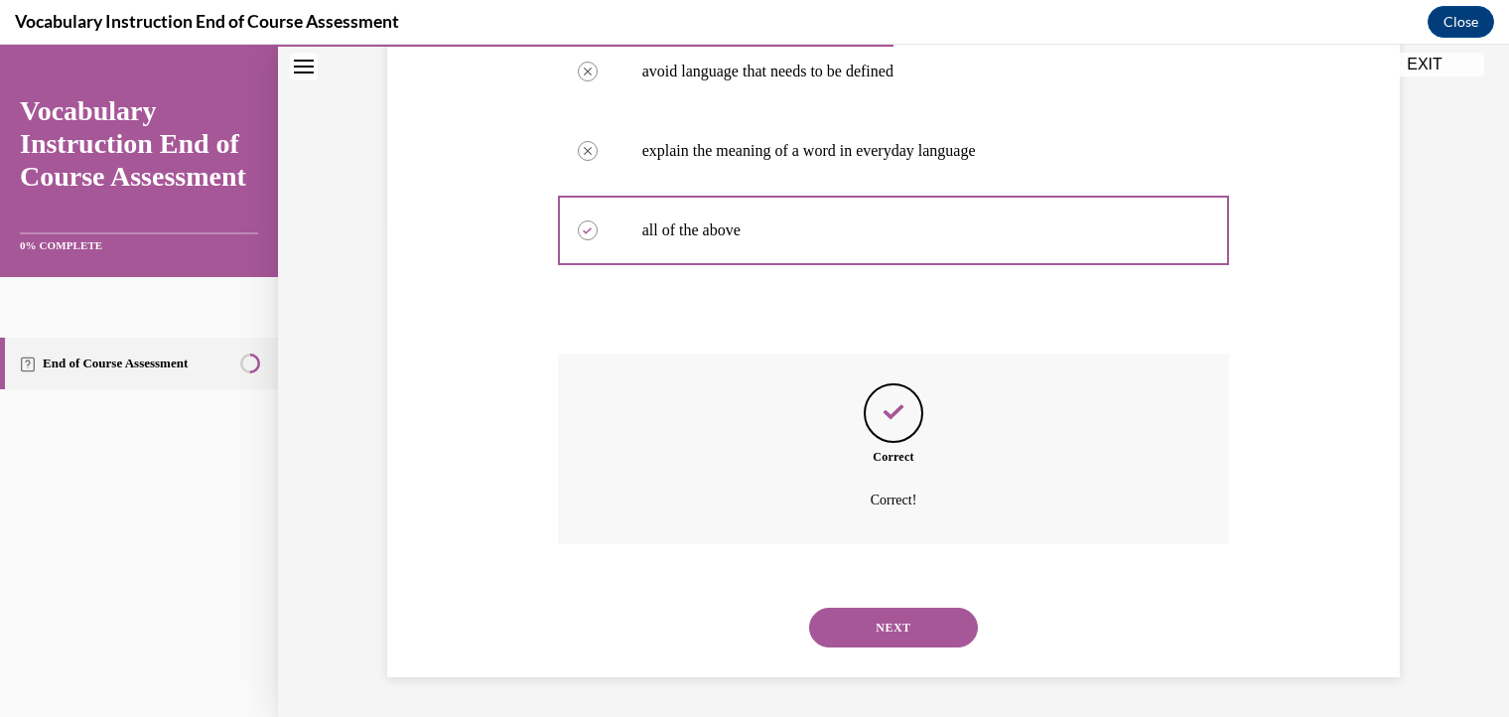
click at [874, 619] on button "NEXT" at bounding box center [893, 627] width 169 height 40
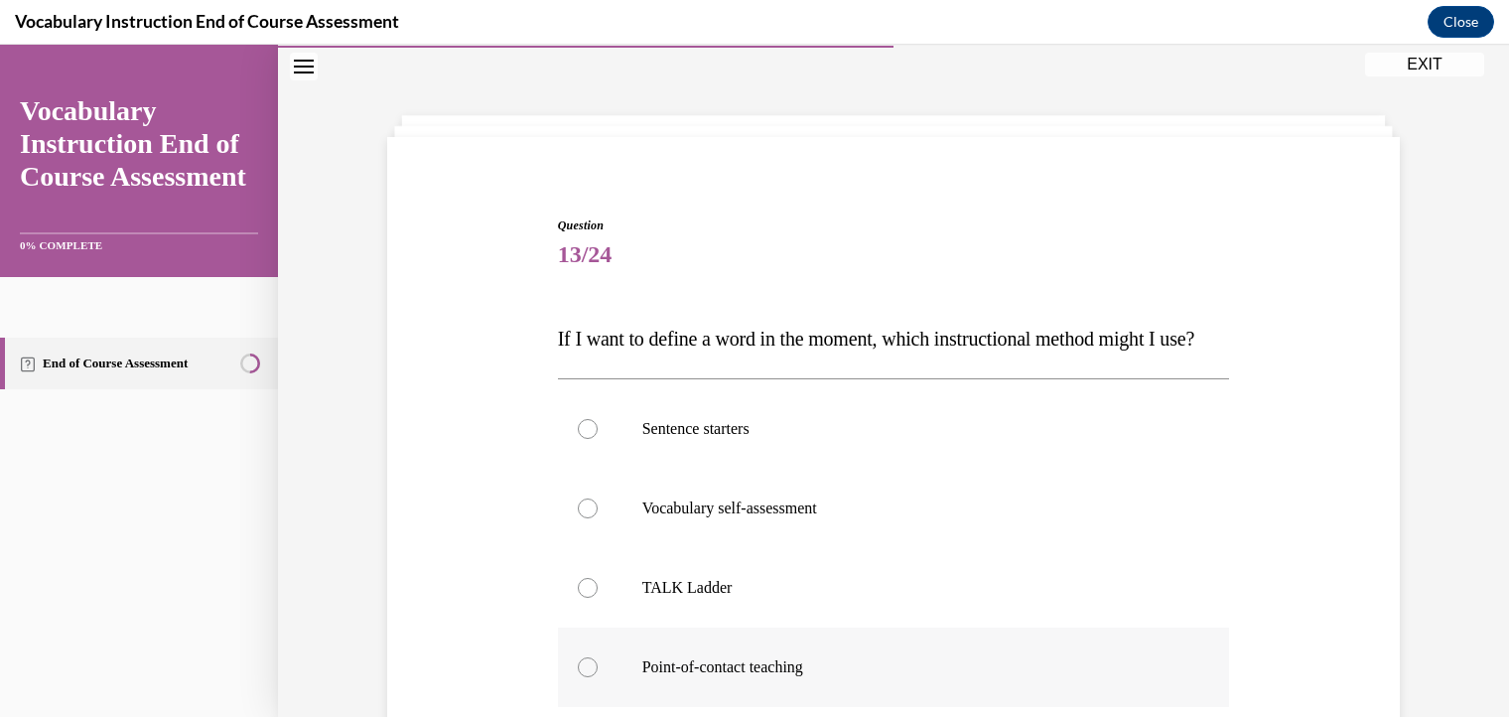
click at [578, 677] on div at bounding box center [588, 667] width 20 height 20
click at [578, 677] on input "Point-of-contact teaching" at bounding box center [588, 667] width 20 height 20
radio input "true"
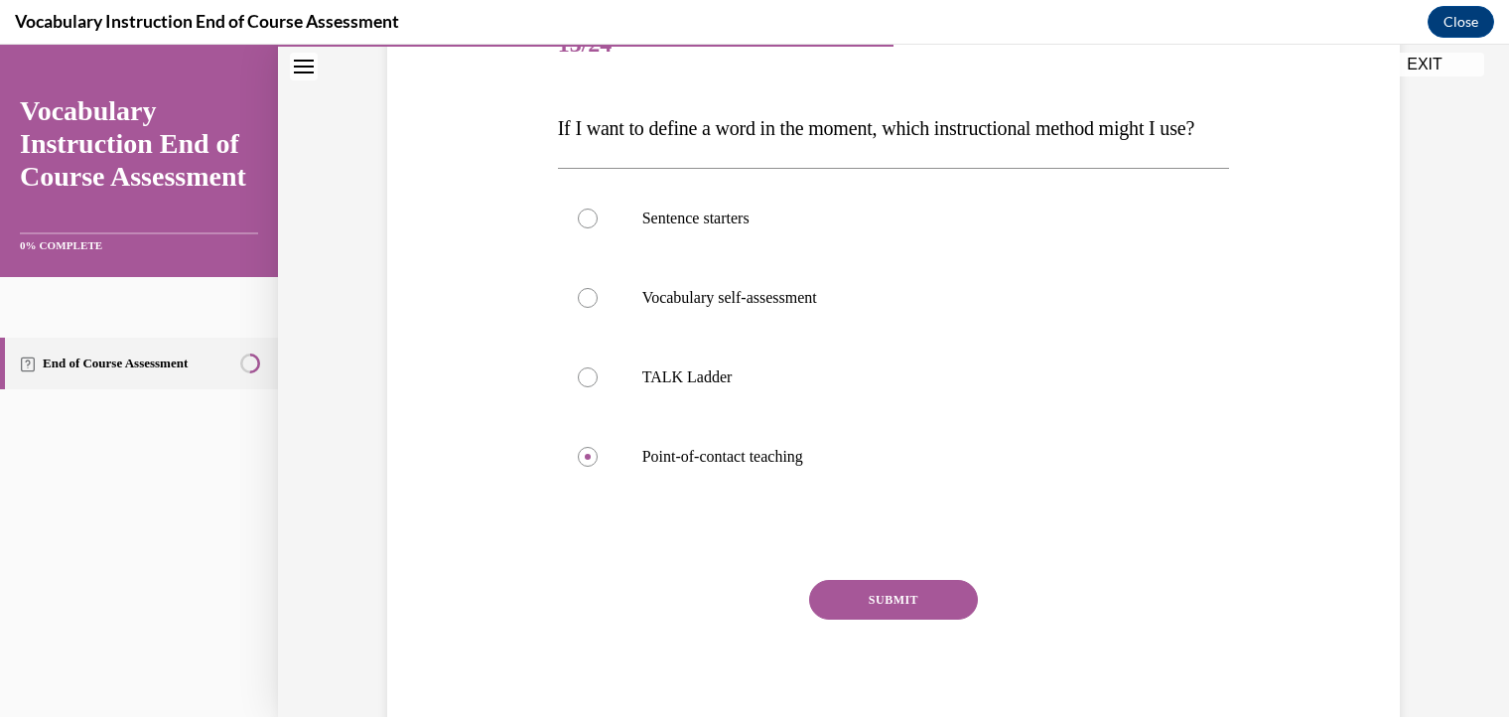
scroll to position [272, 0]
click at [859, 617] on button "SUBMIT" at bounding box center [893, 598] width 169 height 40
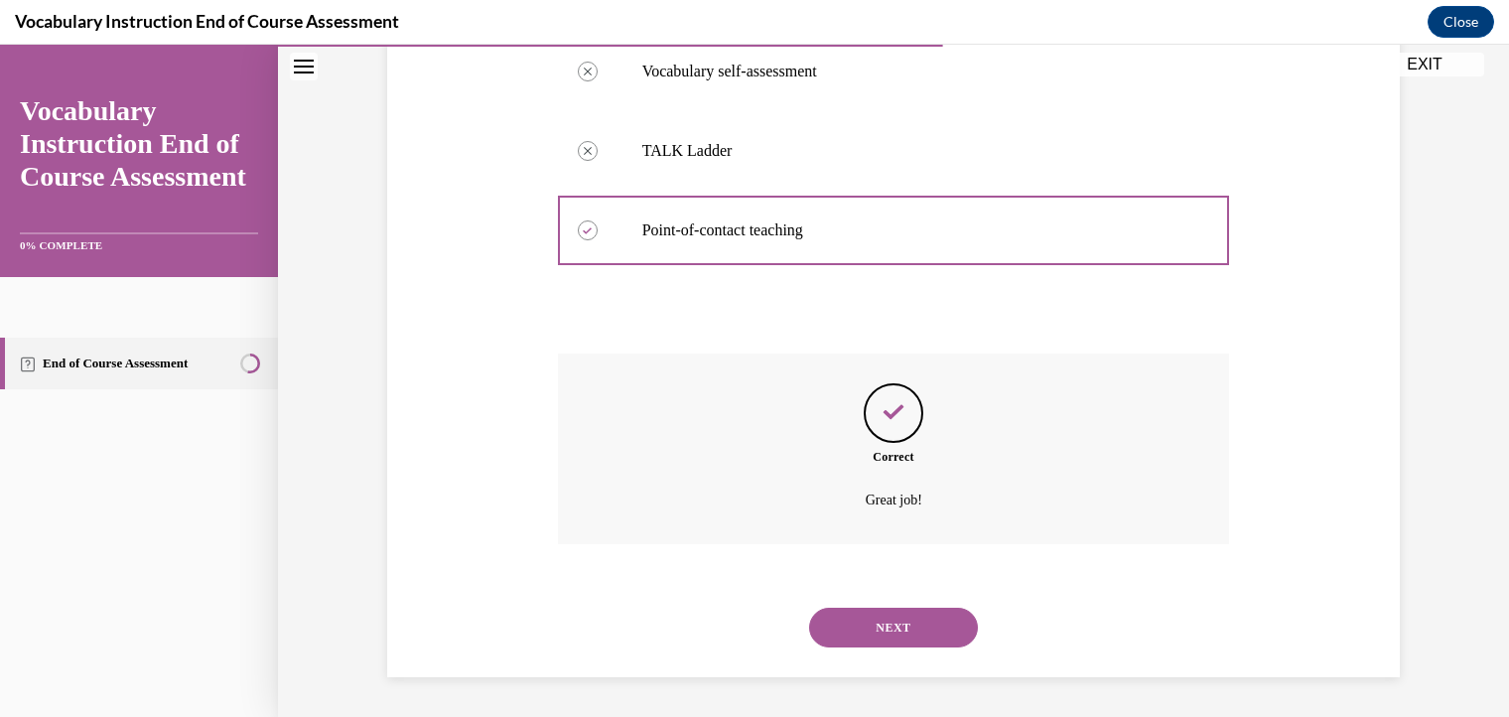
scroll to position [536, 0]
click at [893, 622] on button "NEXT" at bounding box center [893, 627] width 169 height 40
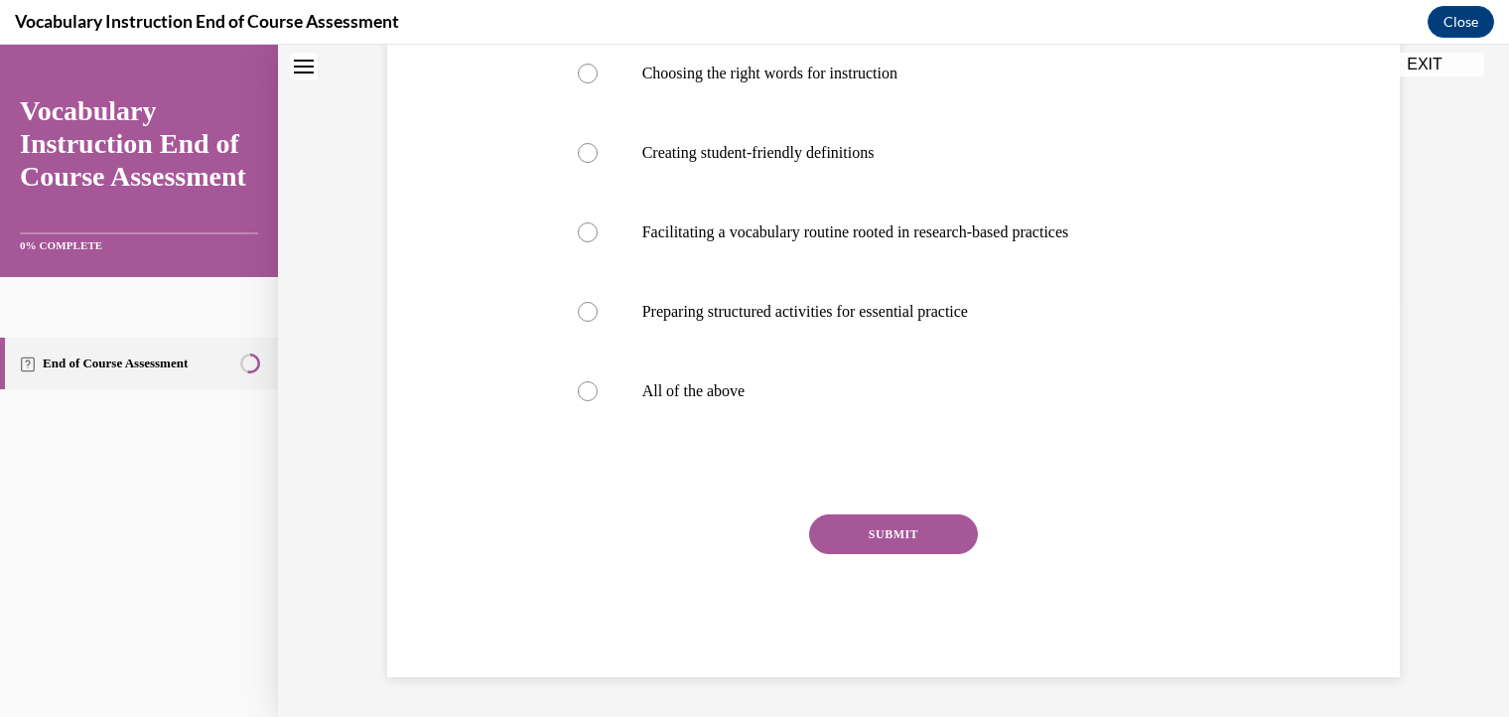
scroll to position [60, 0]
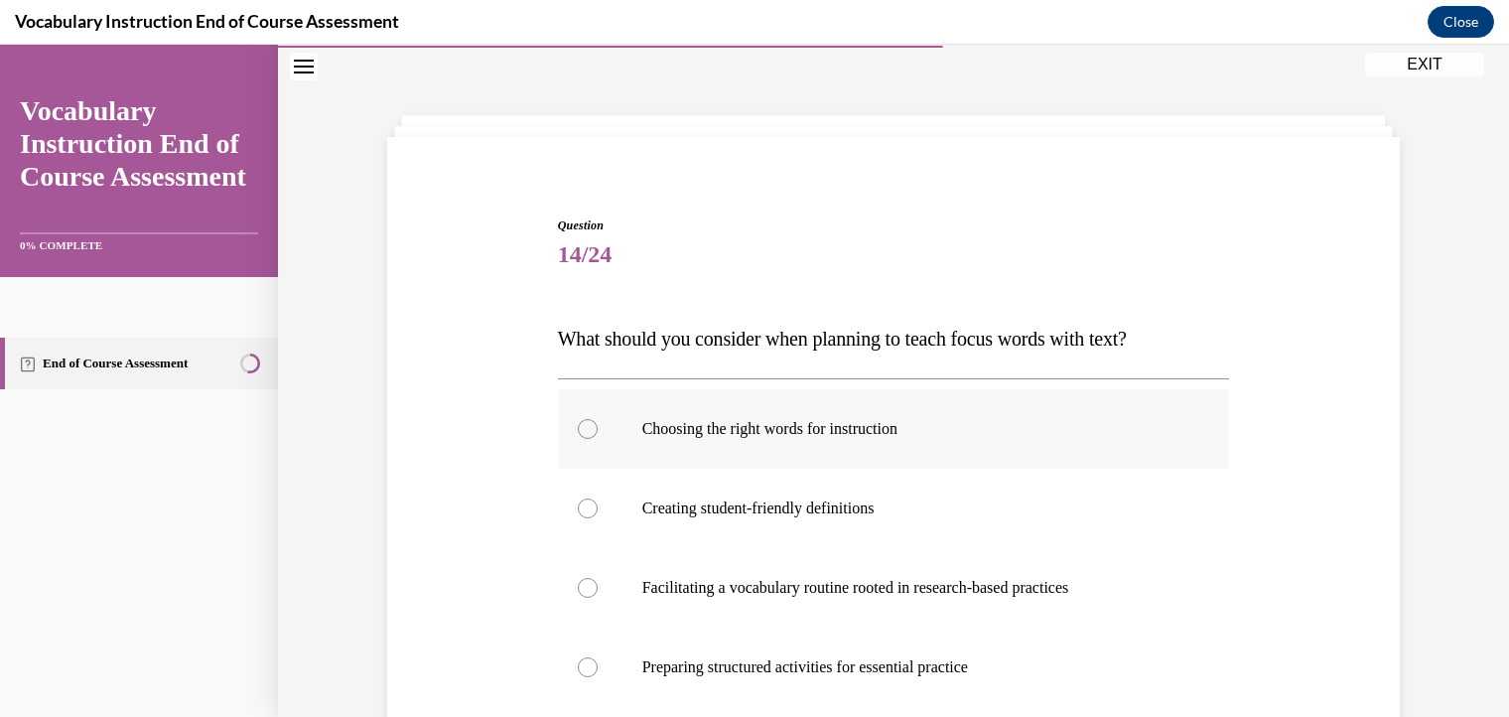
click at [580, 433] on div at bounding box center [588, 429] width 20 height 20
click at [580, 433] on input "Choosing the right words for instruction" at bounding box center [588, 429] width 20 height 20
radio input "true"
click at [580, 513] on div at bounding box center [588, 508] width 20 height 20
click at [580, 513] on input "Creating student-friendly definitions" at bounding box center [588, 508] width 20 height 20
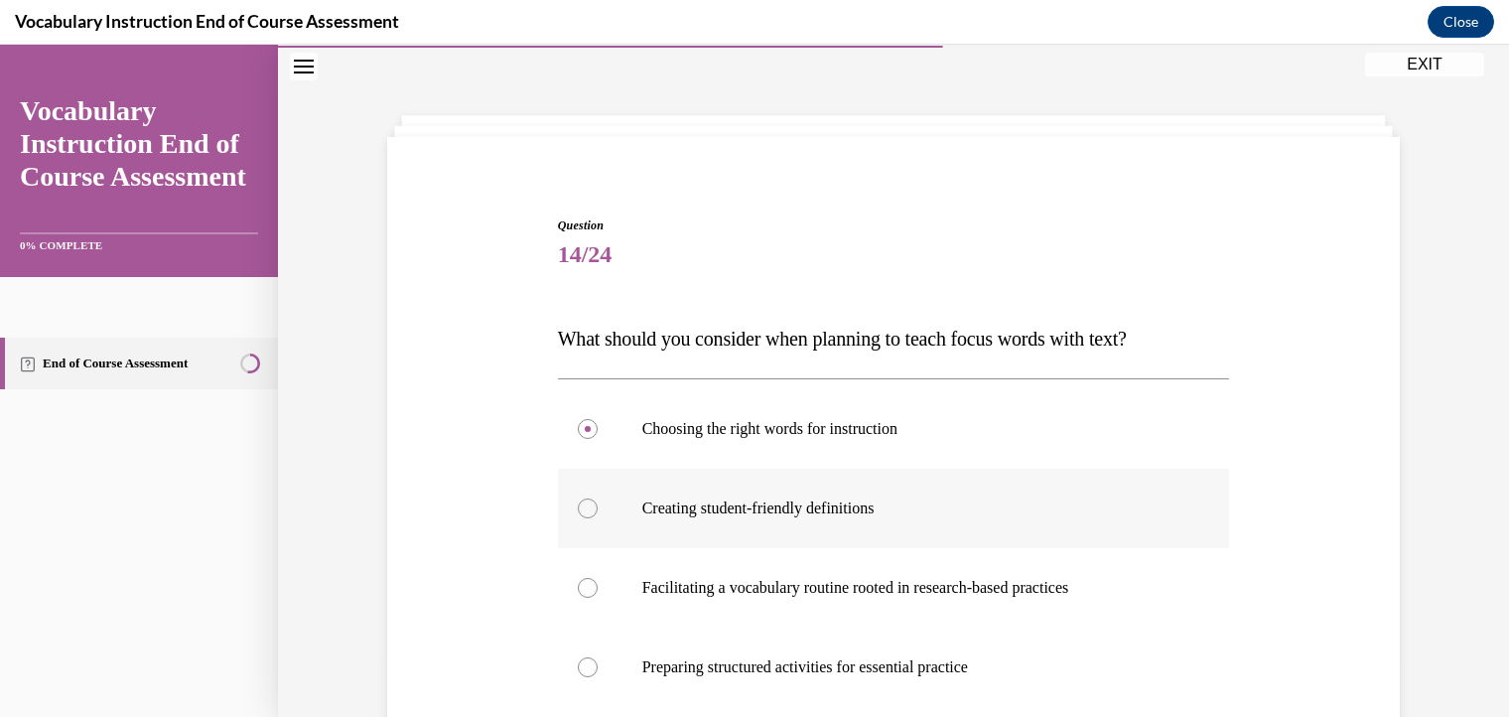
radio input "true"
click at [583, 428] on div at bounding box center [588, 429] width 20 height 20
click at [583, 428] on input "Choosing the right words for instruction" at bounding box center [588, 429] width 20 height 20
radio input "true"
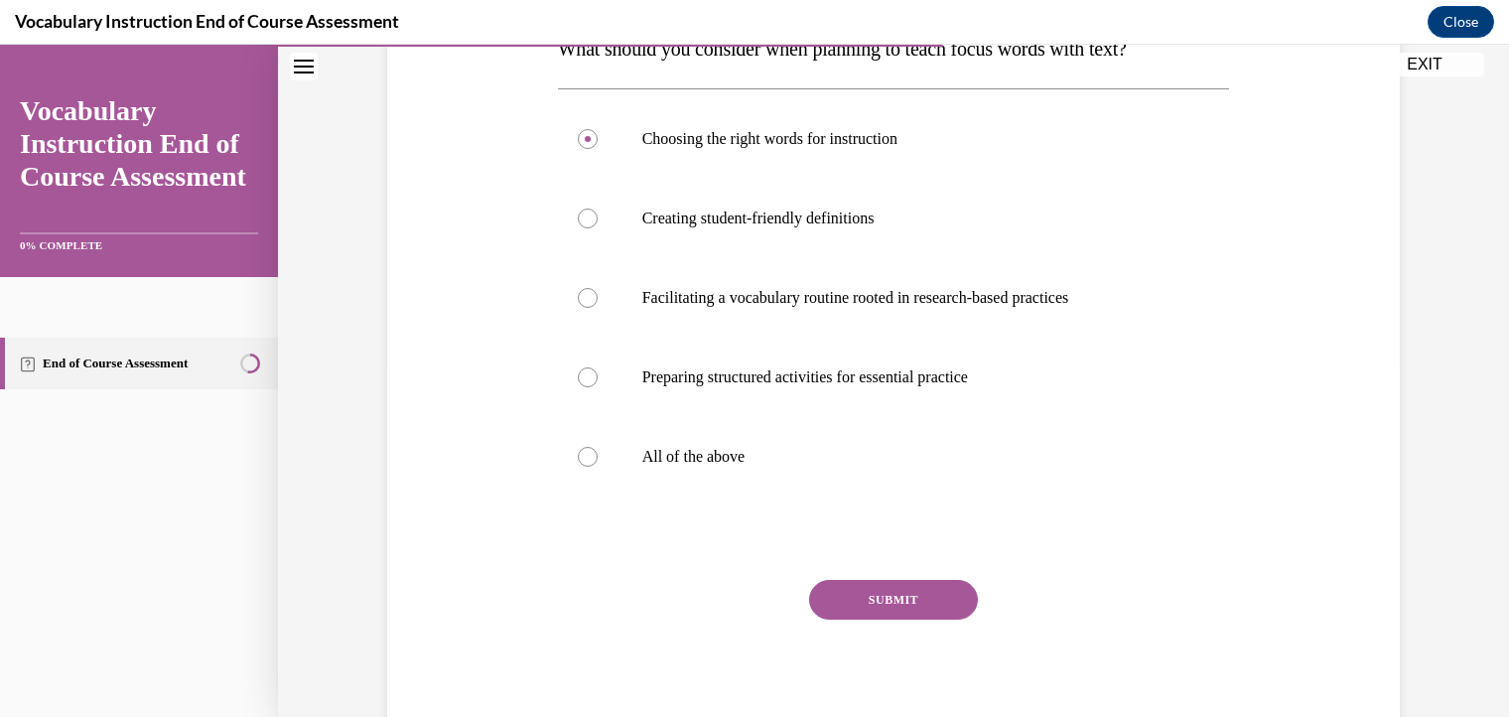
scroll to position [355, 0]
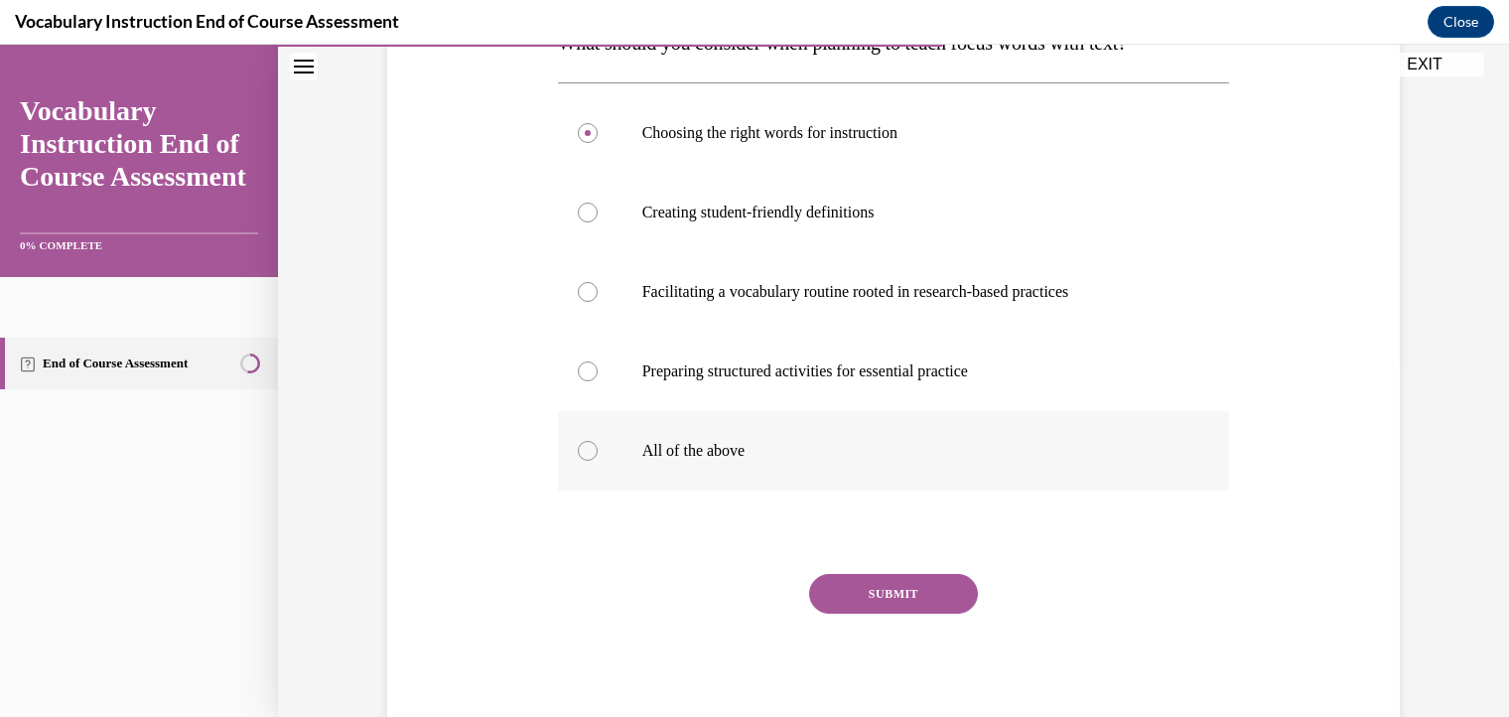
click at [580, 442] on div at bounding box center [588, 451] width 20 height 20
click at [580, 442] on input "All of the above" at bounding box center [588, 451] width 20 height 20
radio input "true"
click at [885, 585] on button "SUBMIT" at bounding box center [893, 594] width 169 height 40
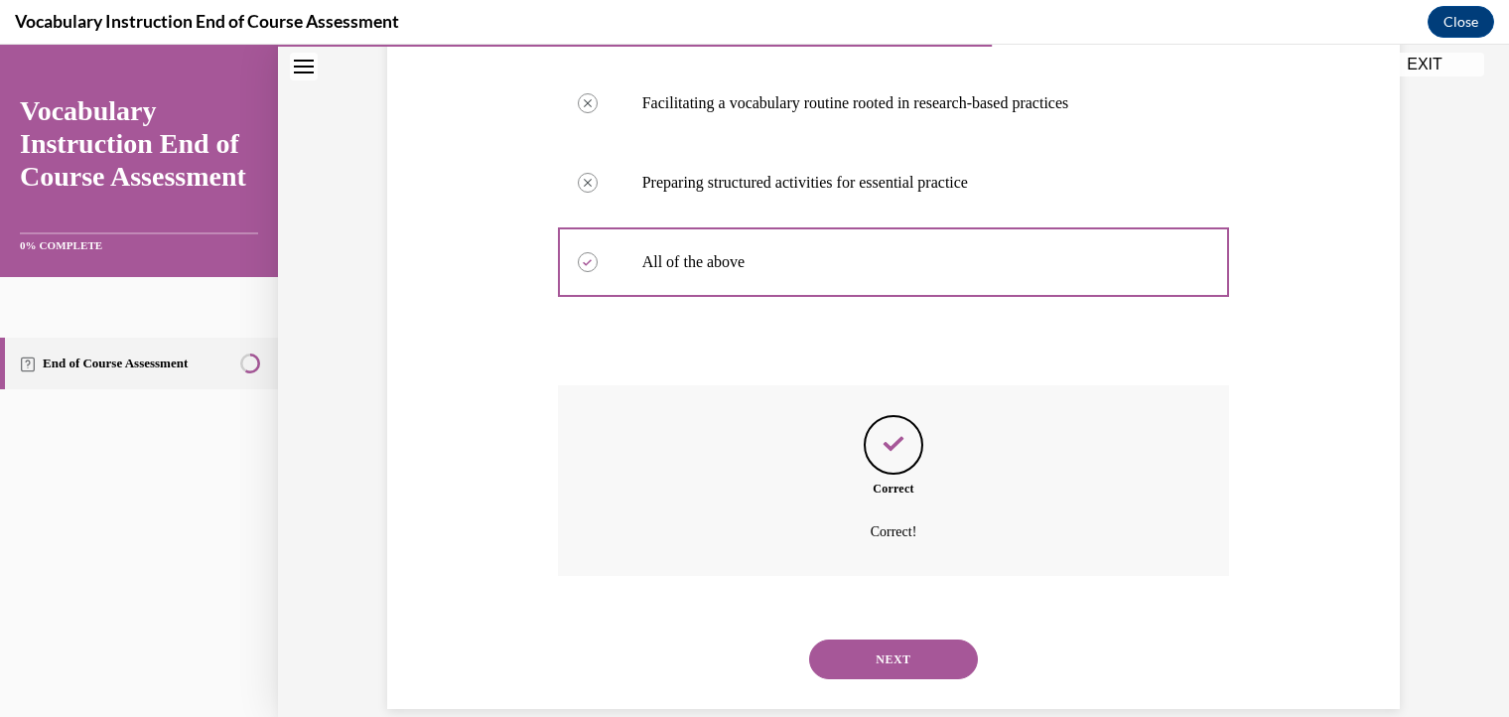
scroll to position [576, 0]
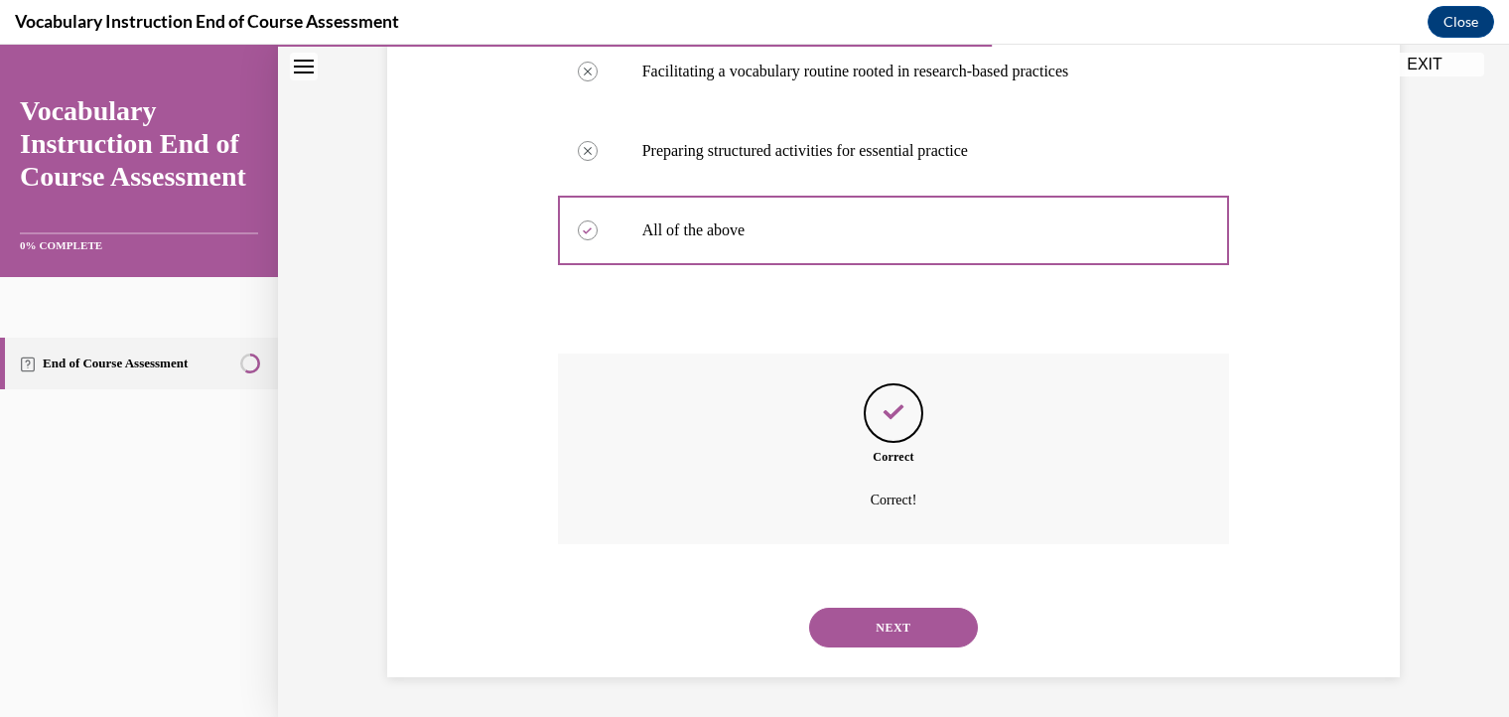
click at [912, 619] on button "NEXT" at bounding box center [893, 627] width 169 height 40
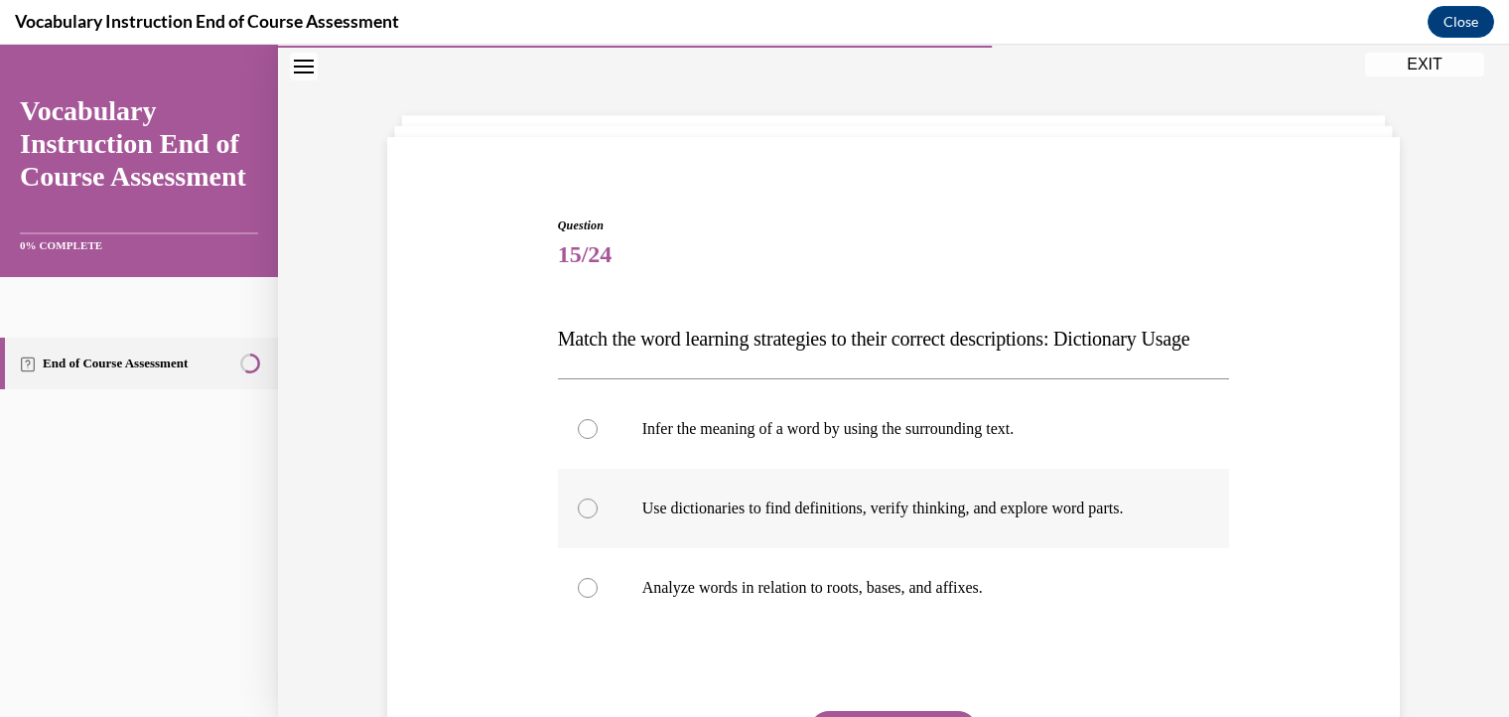
click at [578, 518] on div at bounding box center [588, 508] width 20 height 20
click at [578, 518] on input "Use dictionaries to find definitions, verify thinking, and explore word parts." at bounding box center [588, 508] width 20 height 20
radio input "true"
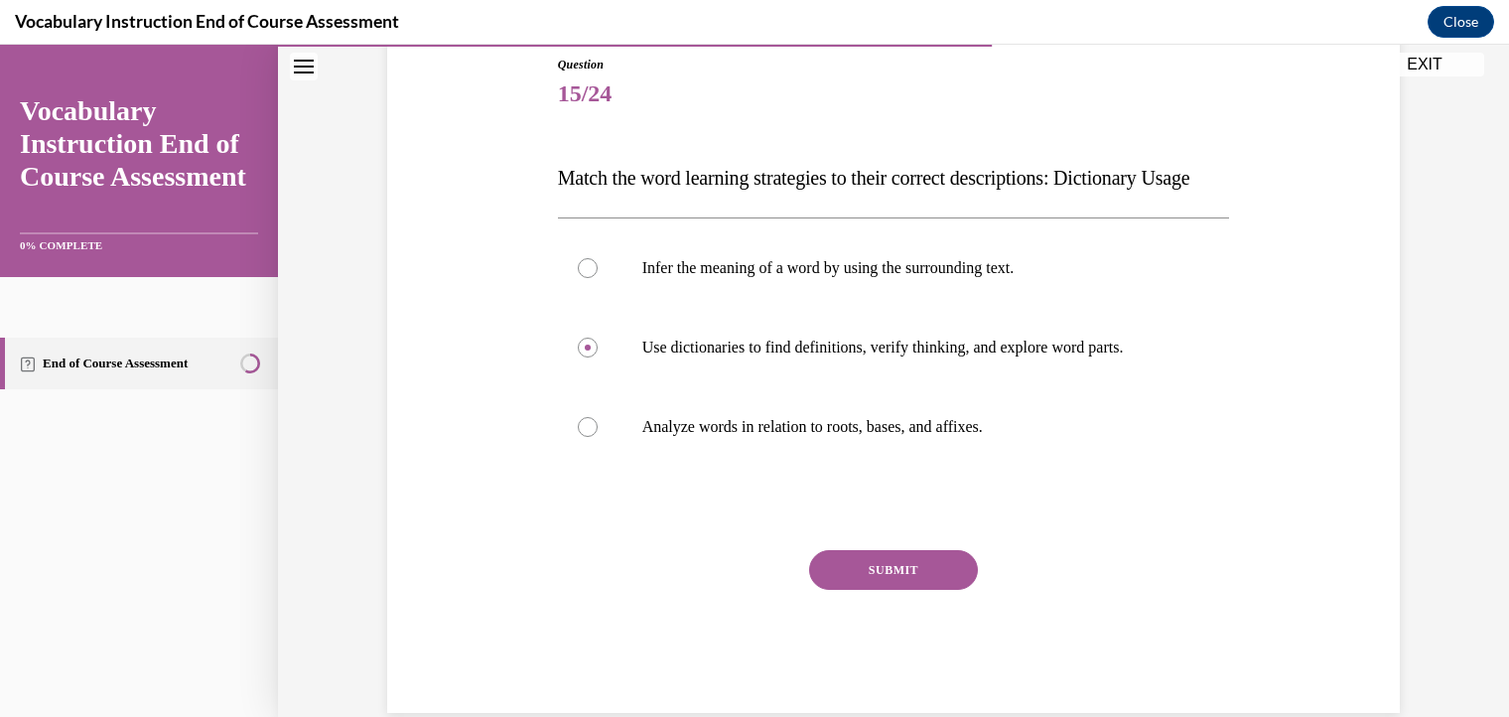
scroll to position [236, 0]
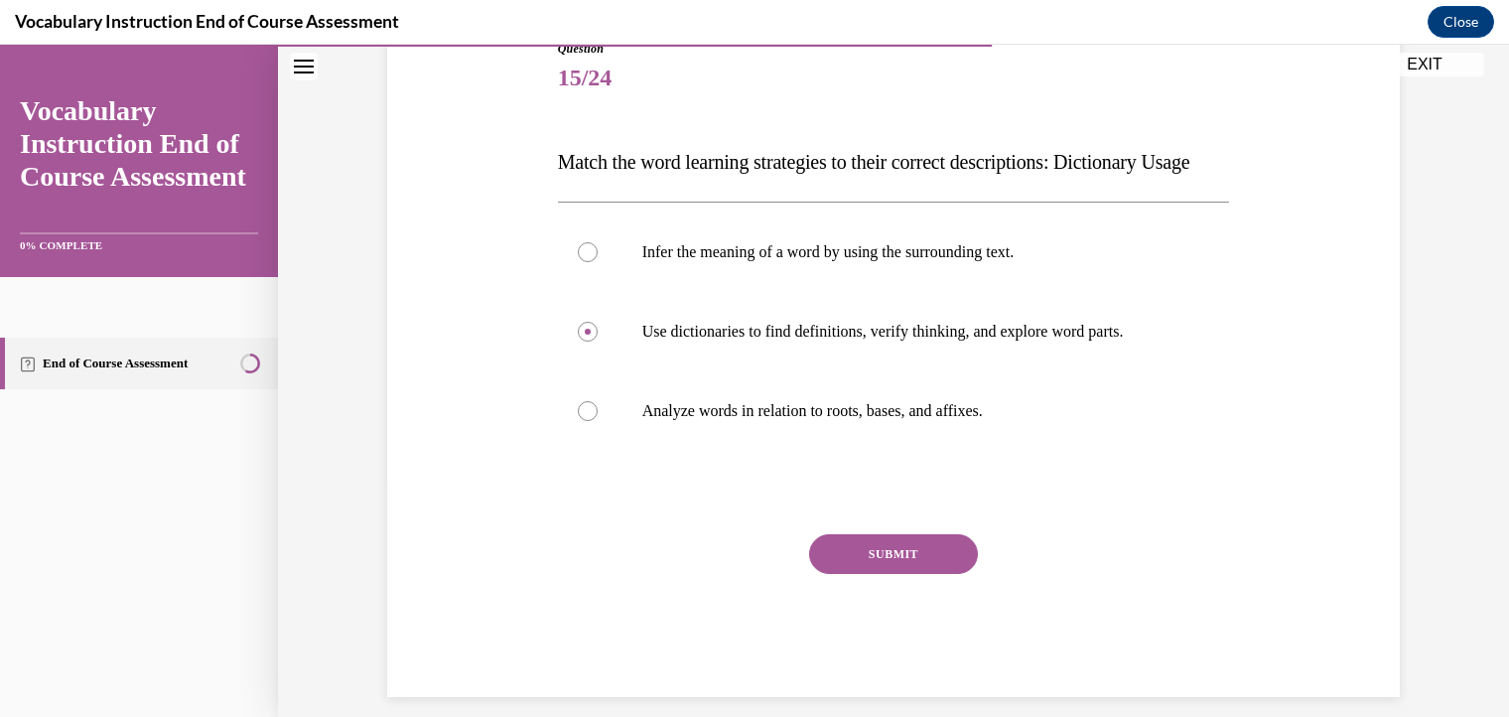
click at [883, 574] on button "SUBMIT" at bounding box center [893, 554] width 169 height 40
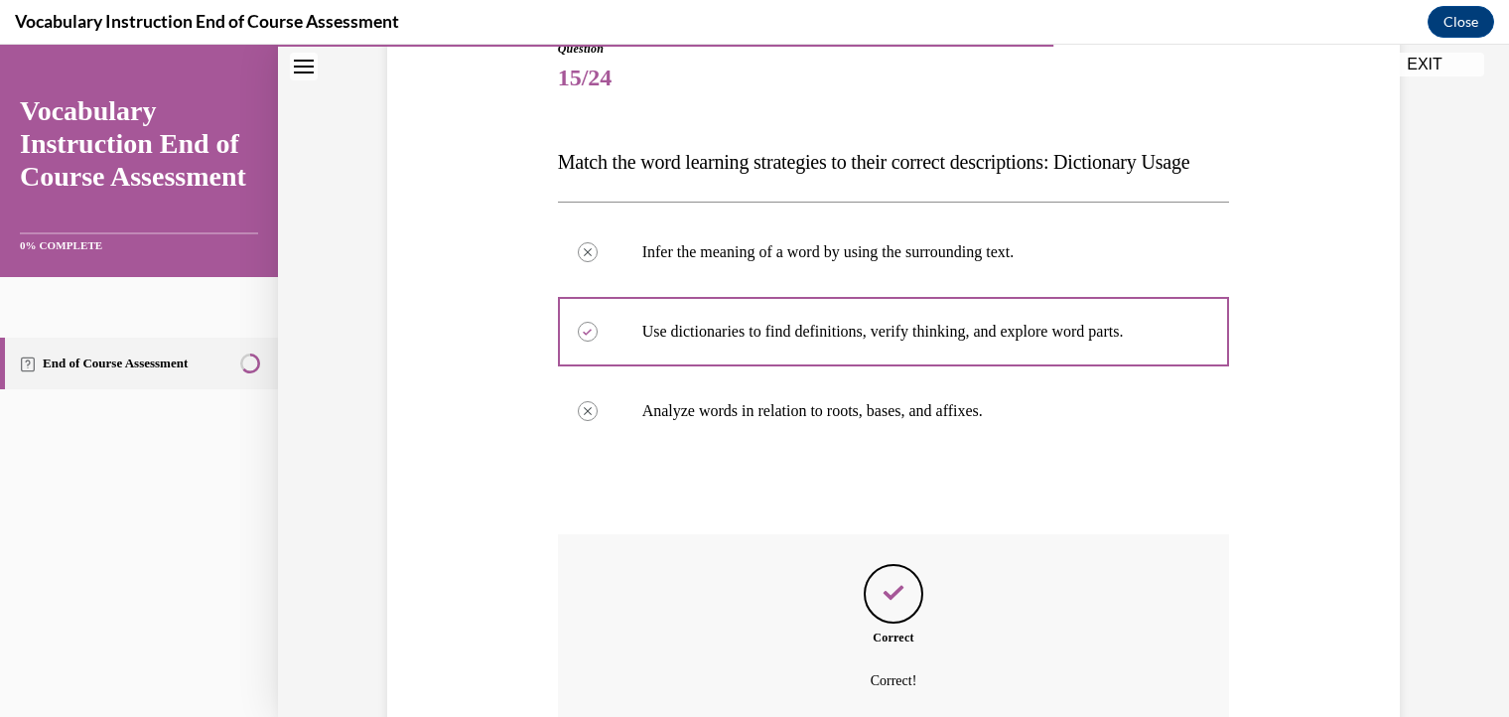
scroll to position [457, 0]
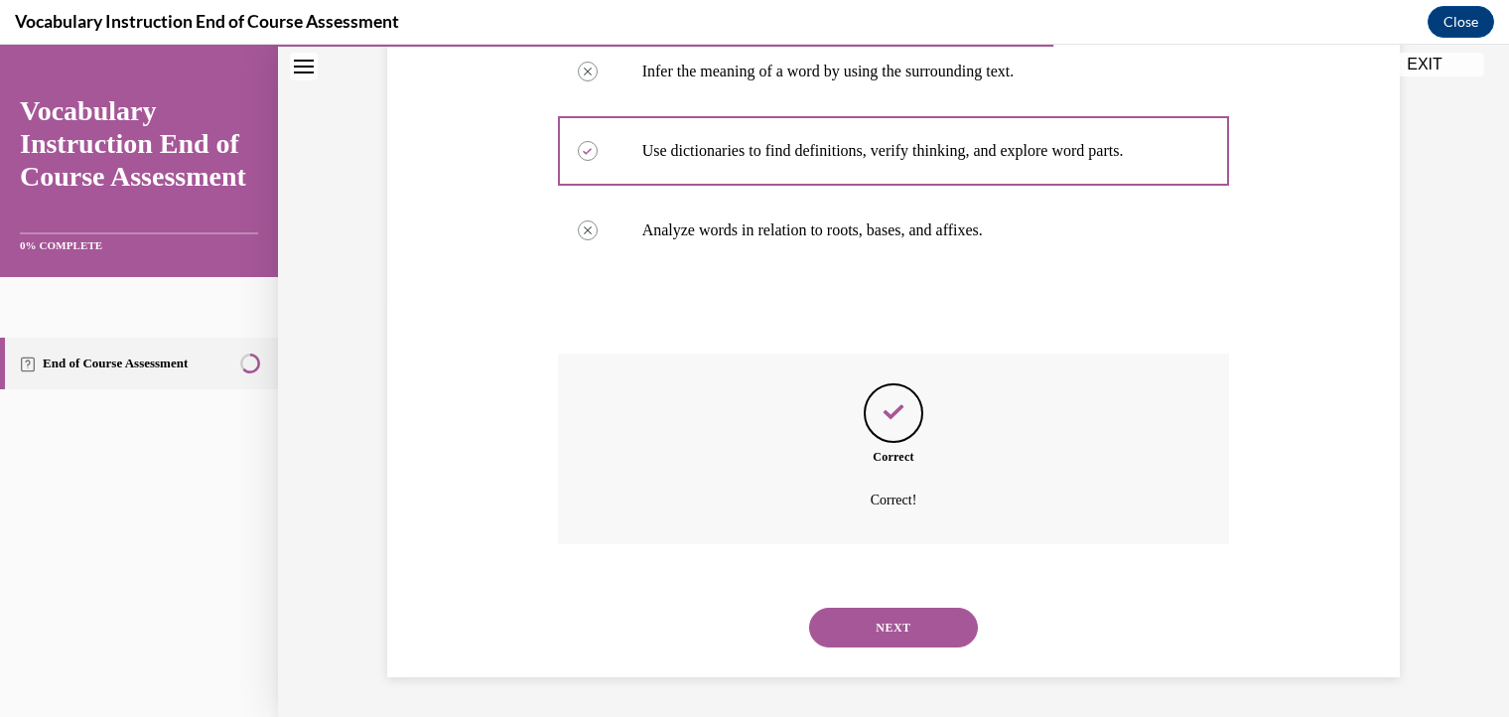
click at [865, 620] on button "NEXT" at bounding box center [893, 627] width 169 height 40
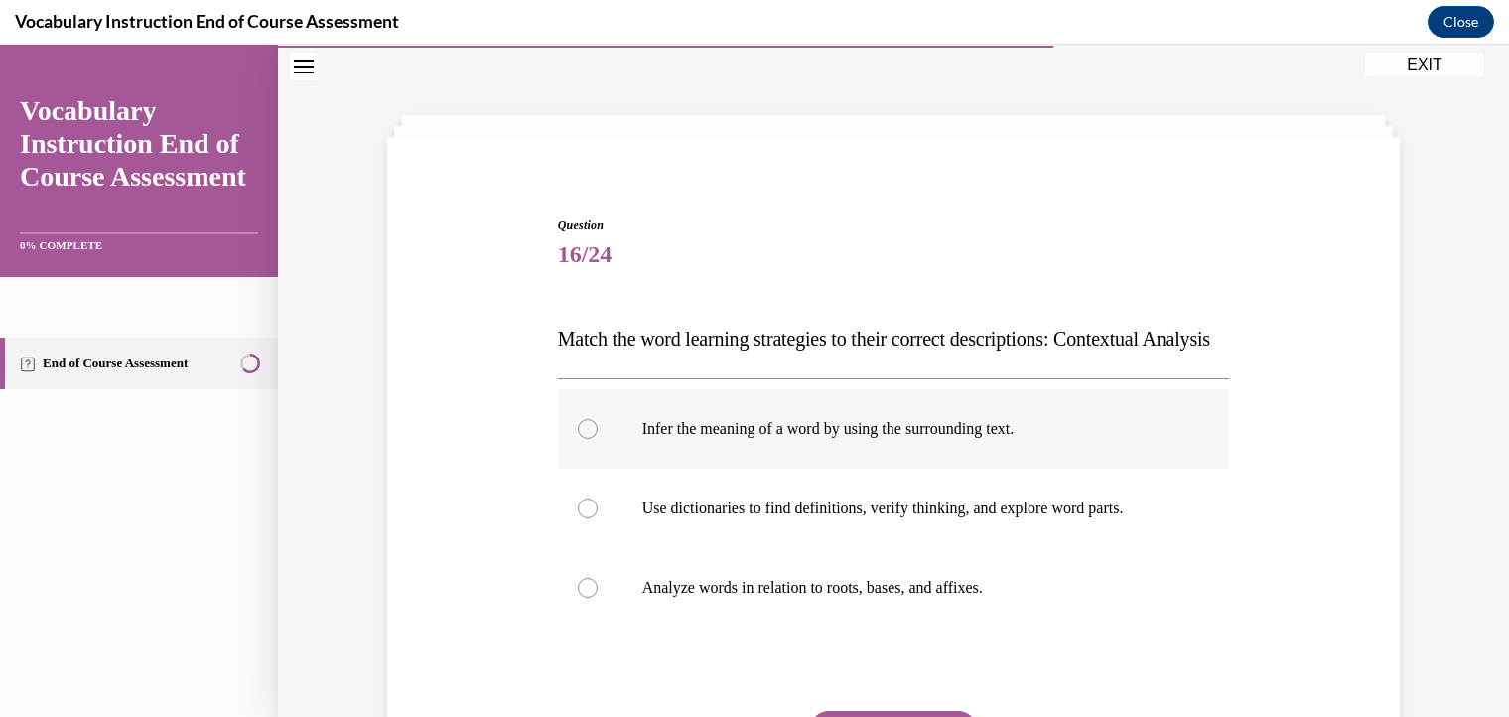
click at [581, 439] on div at bounding box center [588, 429] width 20 height 20
click at [581, 439] on input "Infer the meaning of a word by using the surrounding text." at bounding box center [588, 429] width 20 height 20
radio input "true"
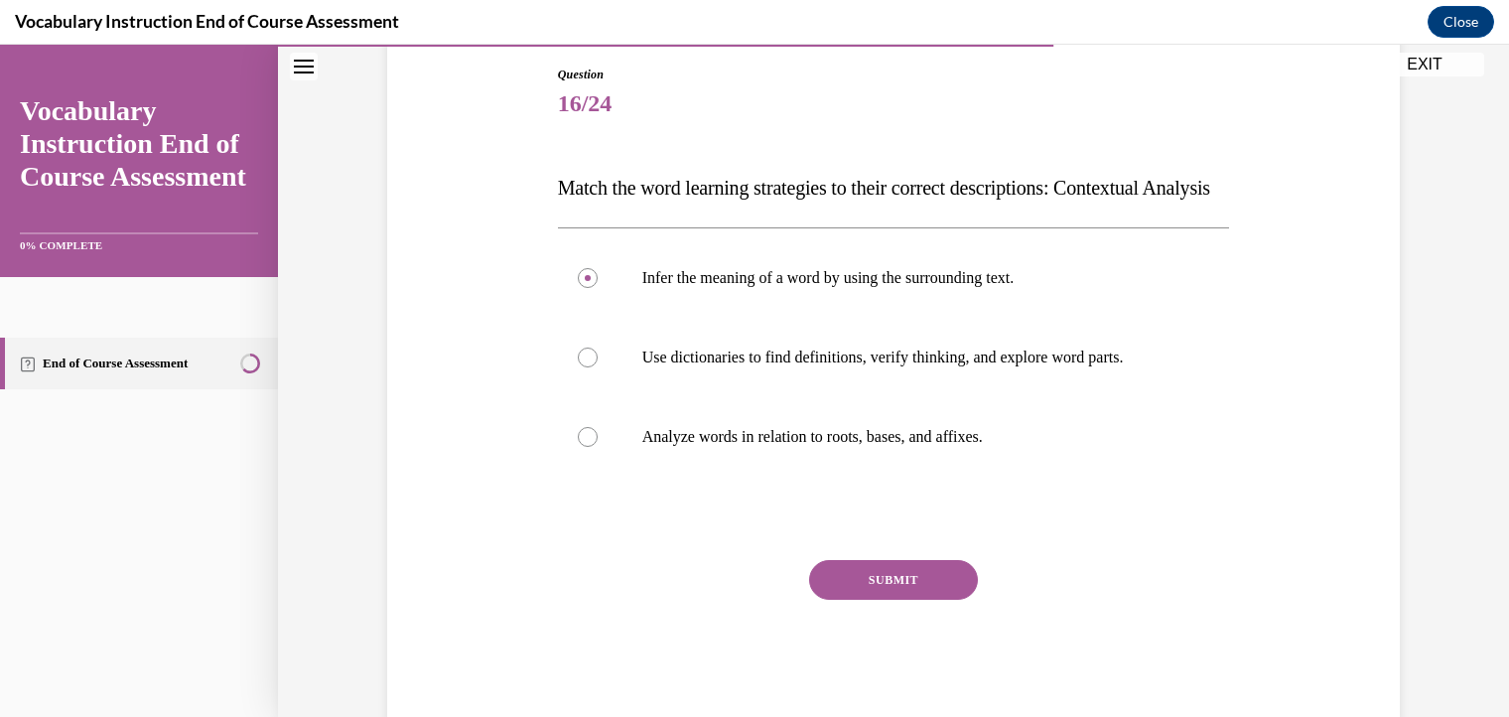
scroll to position [205, 0]
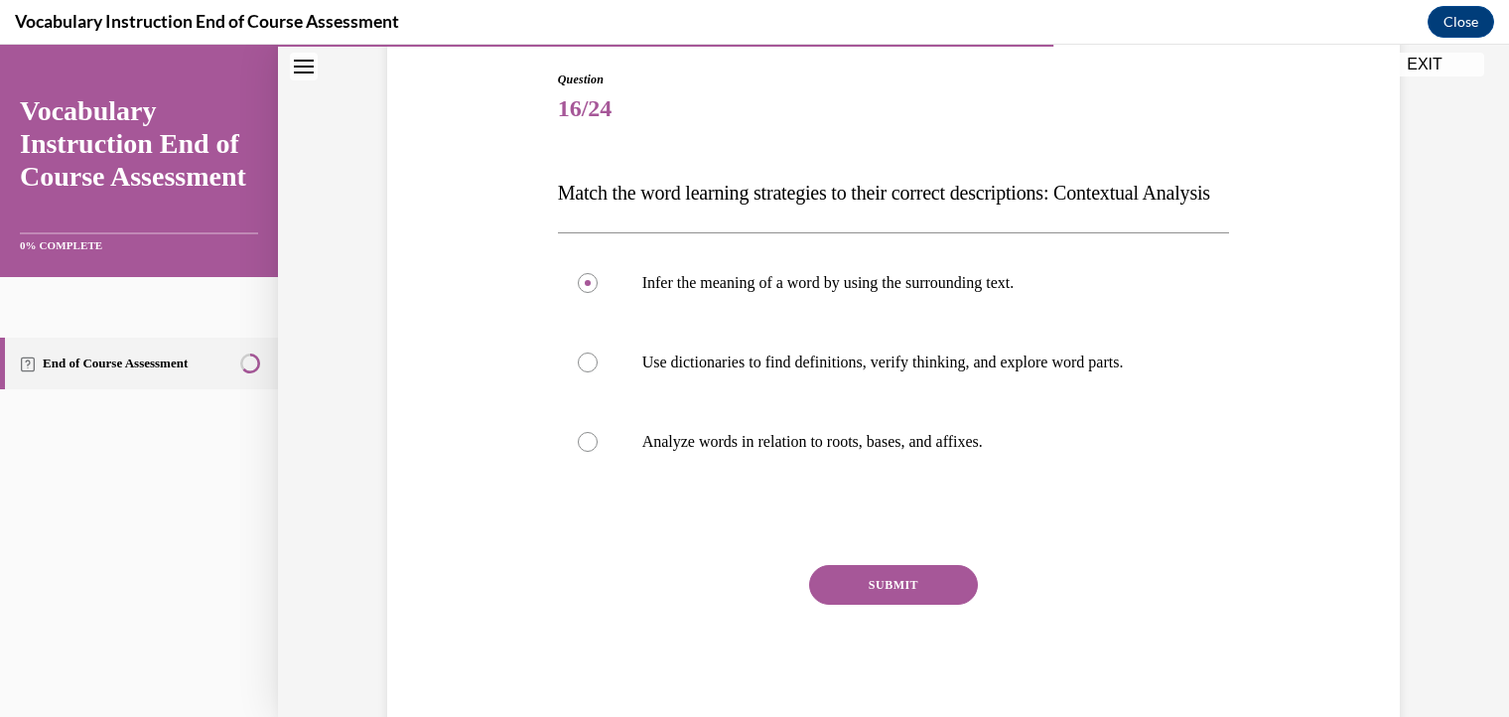
click at [927, 604] on button "SUBMIT" at bounding box center [893, 585] width 169 height 40
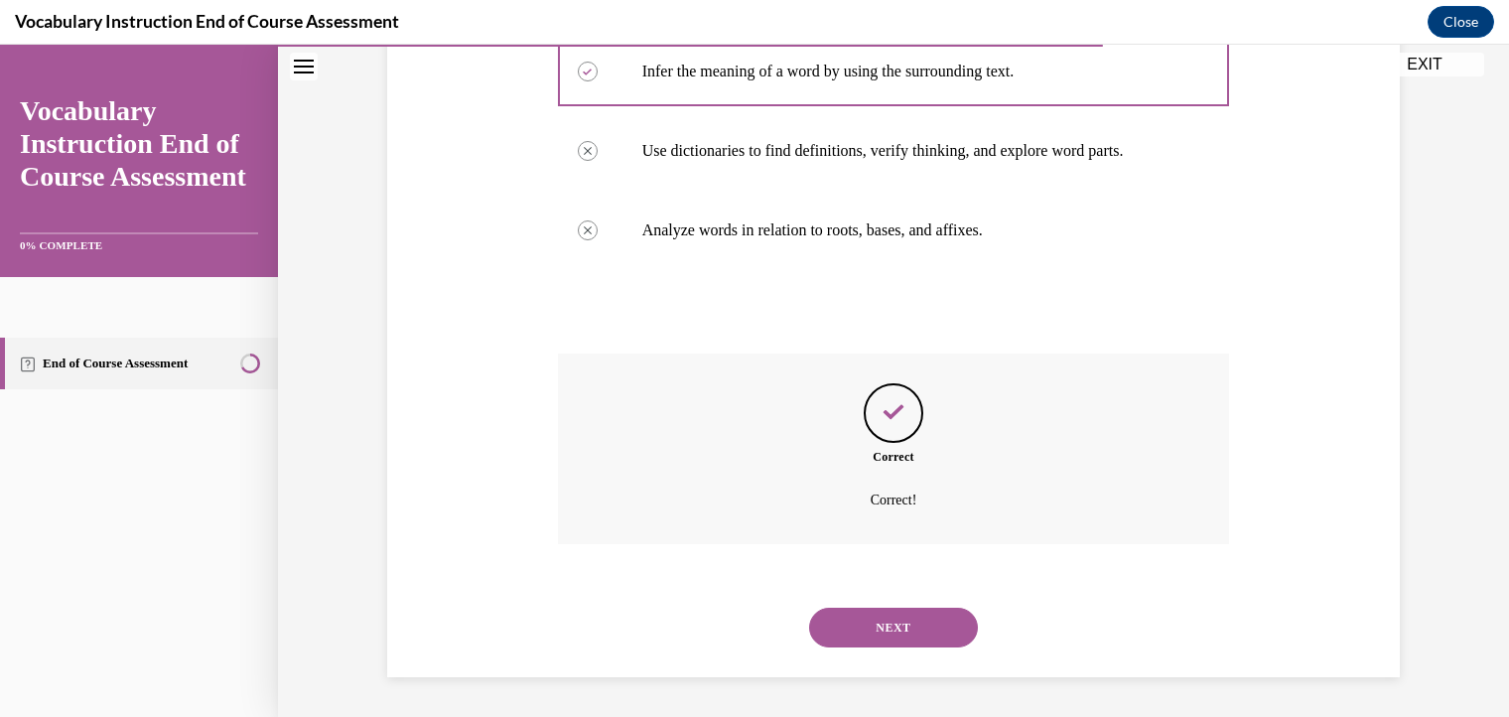
scroll to position [457, 0]
click at [858, 623] on button "NEXT" at bounding box center [893, 627] width 169 height 40
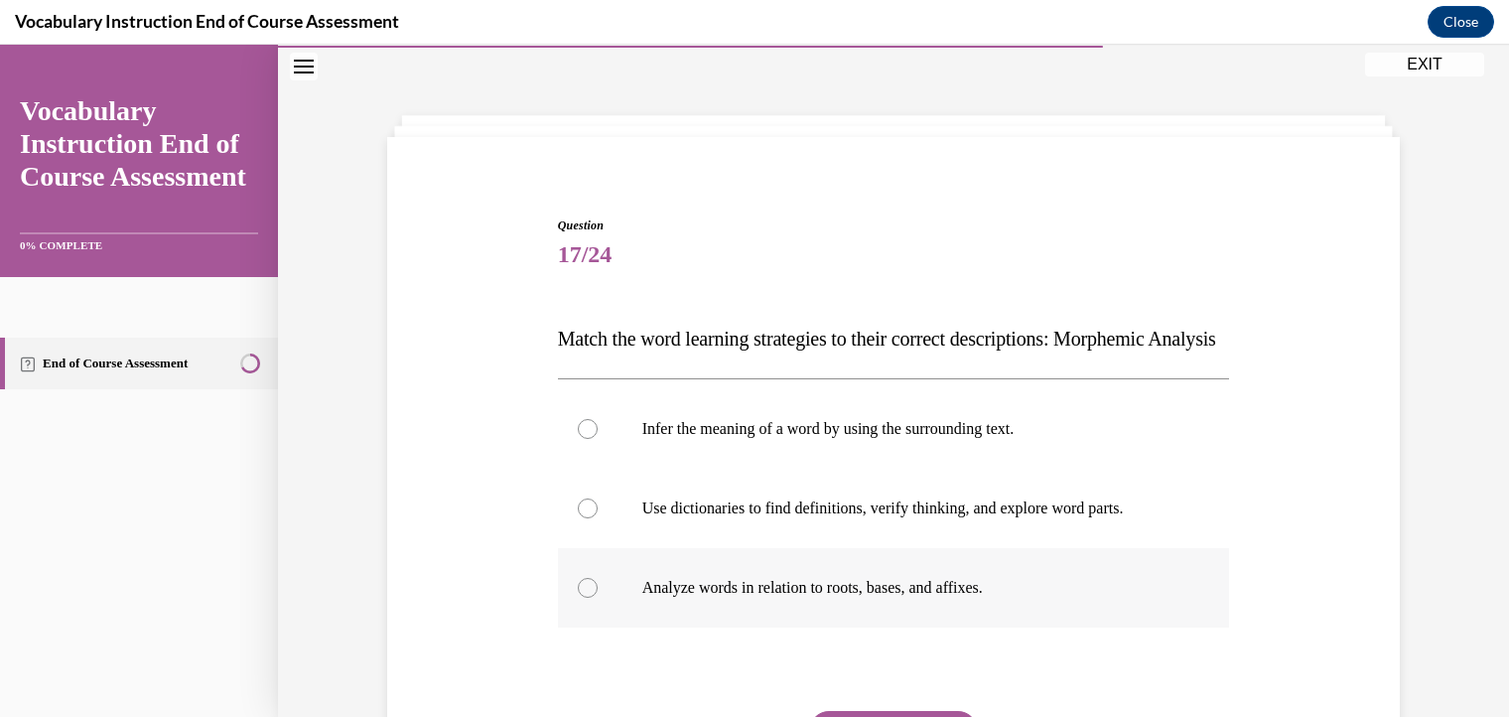
click at [578, 597] on div at bounding box center [588, 588] width 20 height 20
click at [578, 597] on input "Analyze words in relation to roots, bases, and affixes." at bounding box center [588, 588] width 20 height 20
radio input "true"
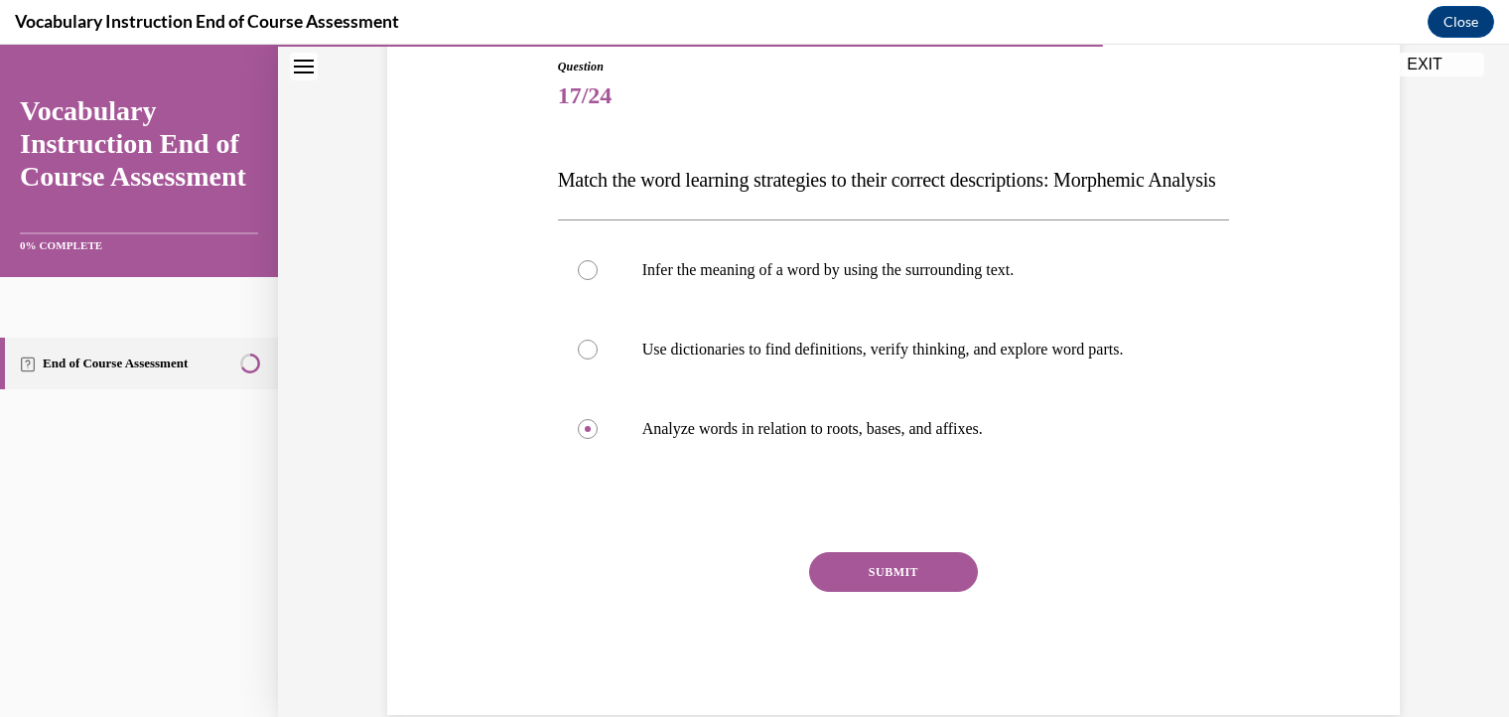
scroll to position [236, 0]
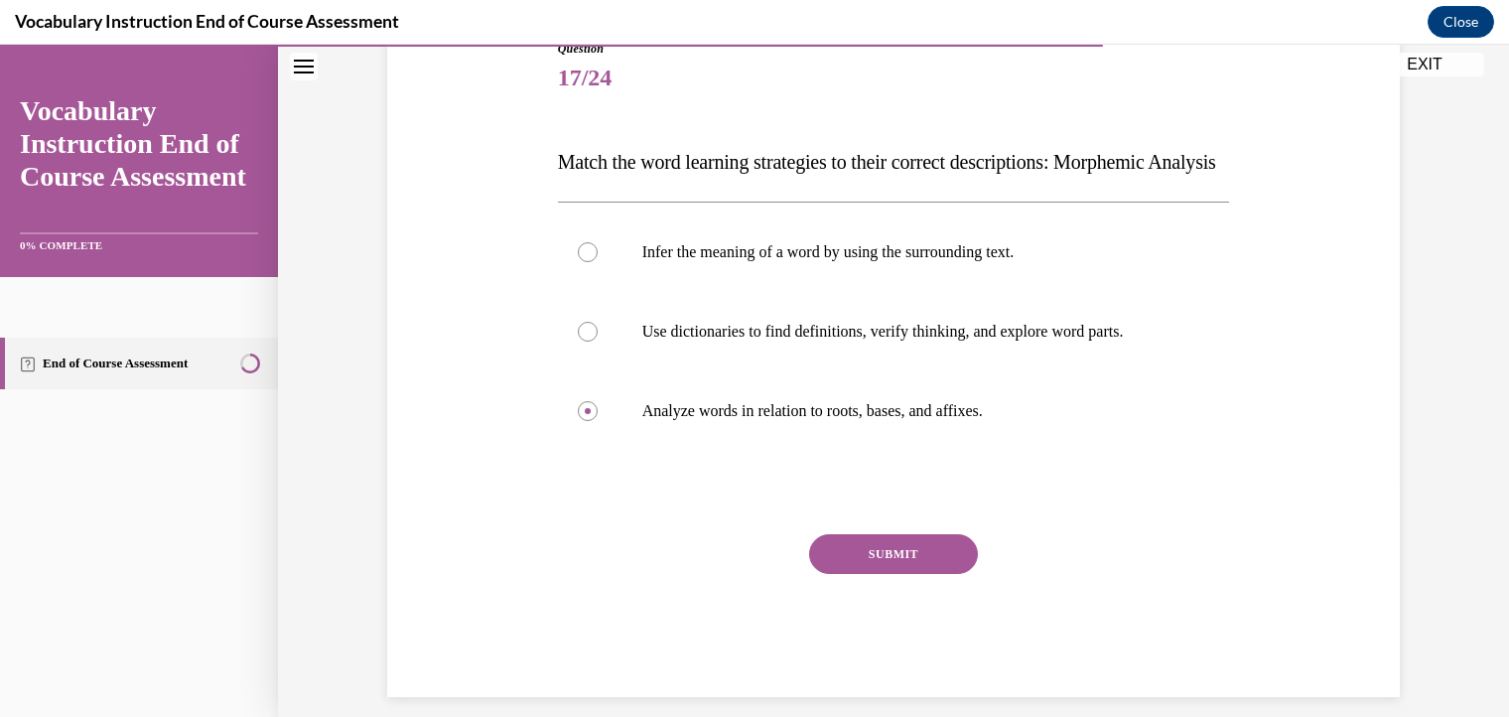
click at [883, 574] on button "SUBMIT" at bounding box center [893, 554] width 169 height 40
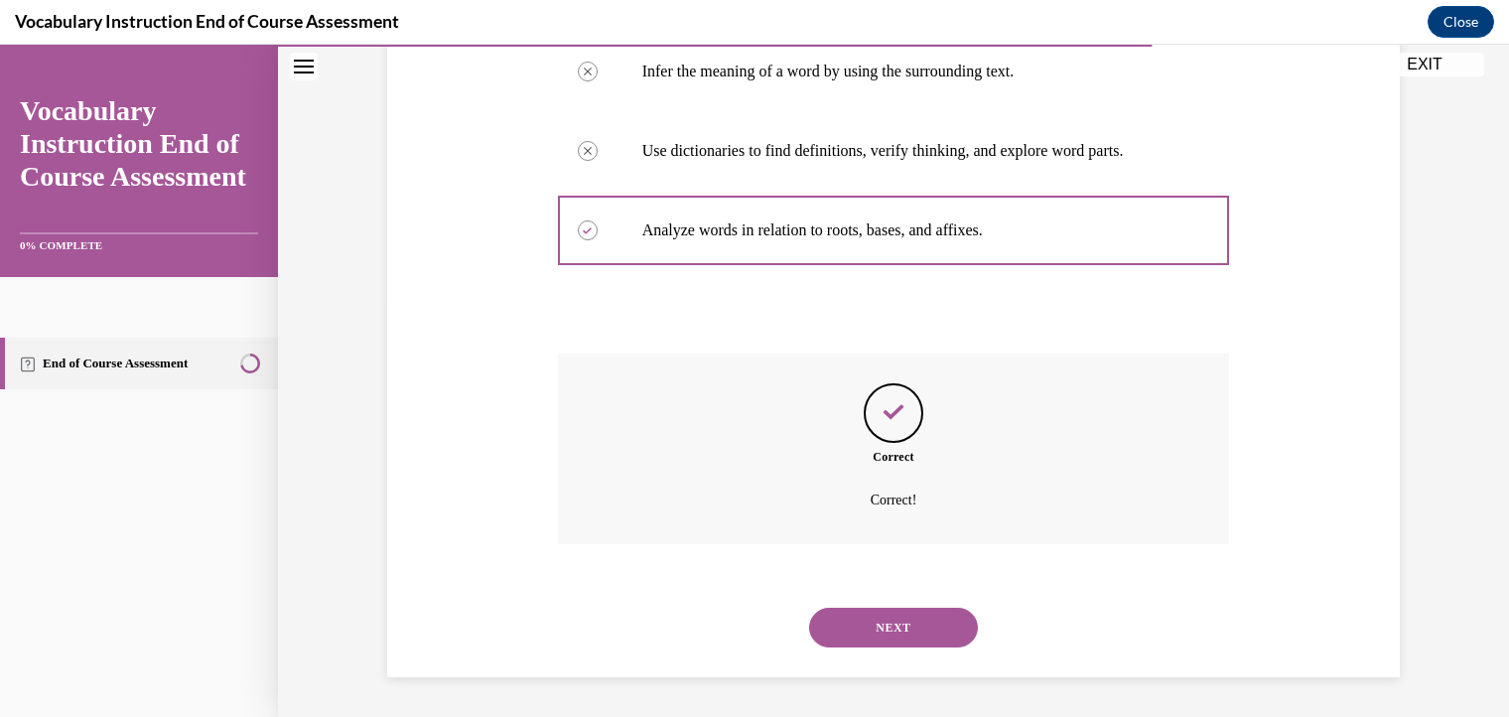
scroll to position [437, 0]
click at [858, 647] on button "NEXT" at bounding box center [893, 627] width 169 height 40
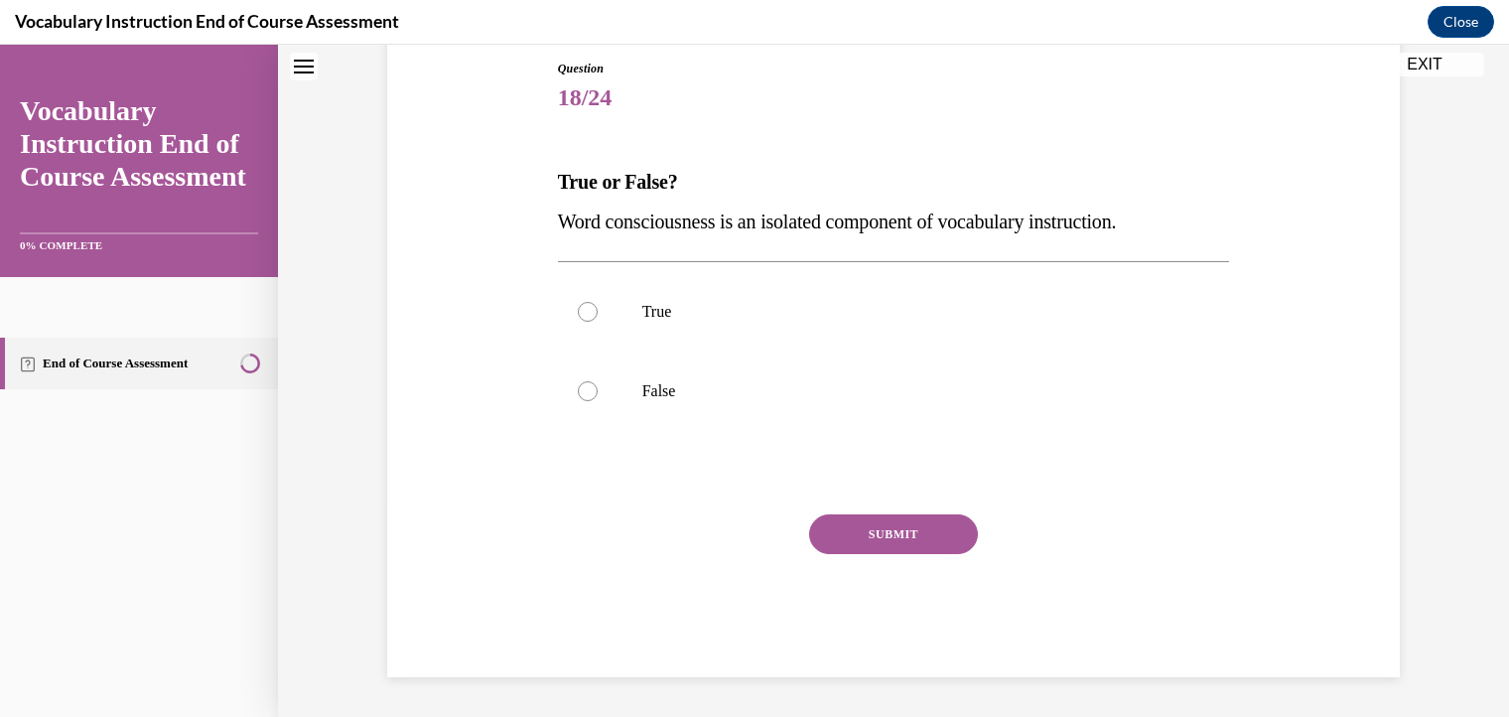
scroll to position [60, 0]
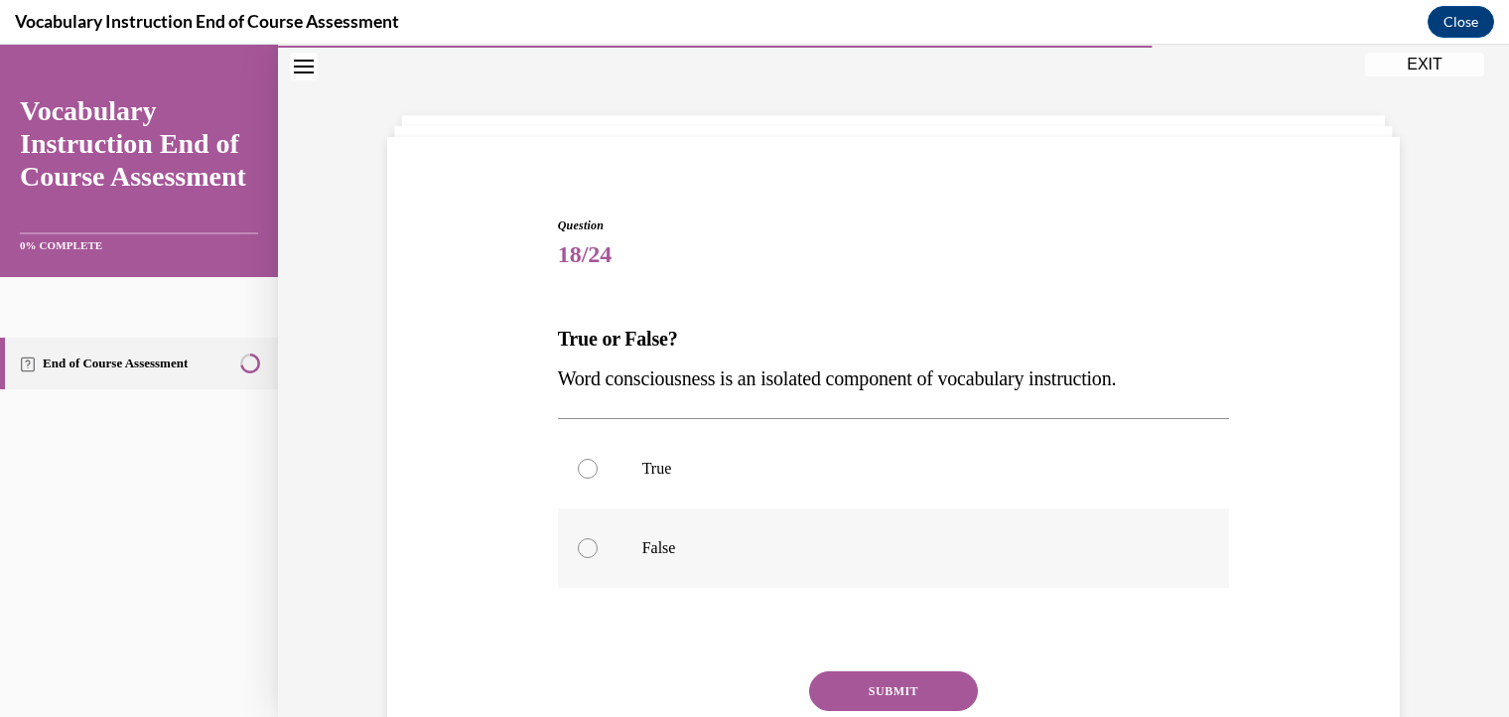
click at [585, 549] on div at bounding box center [588, 548] width 20 height 20
click at [585, 549] on input "False" at bounding box center [588, 548] width 20 height 20
radio input "true"
click at [836, 686] on button "SUBMIT" at bounding box center [893, 691] width 169 height 40
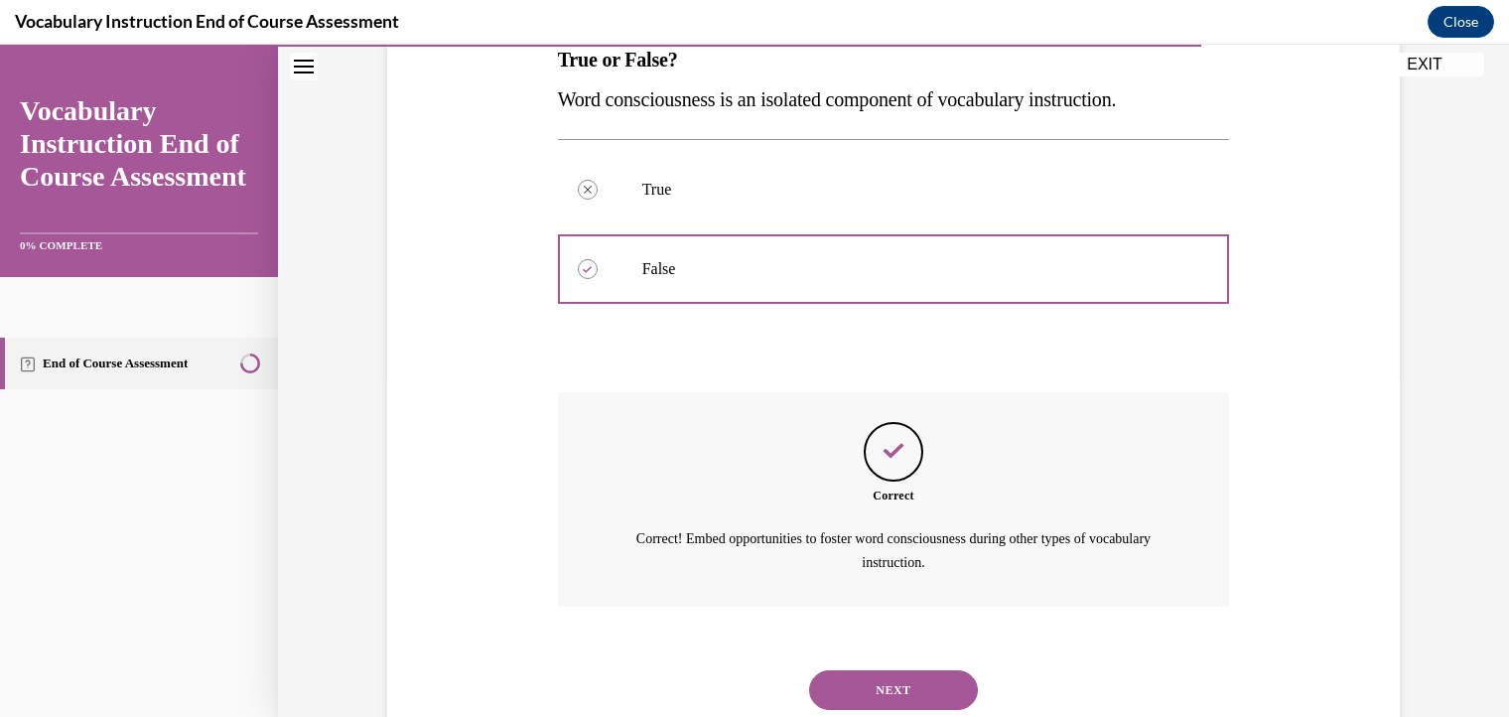
scroll to position [341, 0]
click at [871, 689] on button "NEXT" at bounding box center [893, 687] width 169 height 40
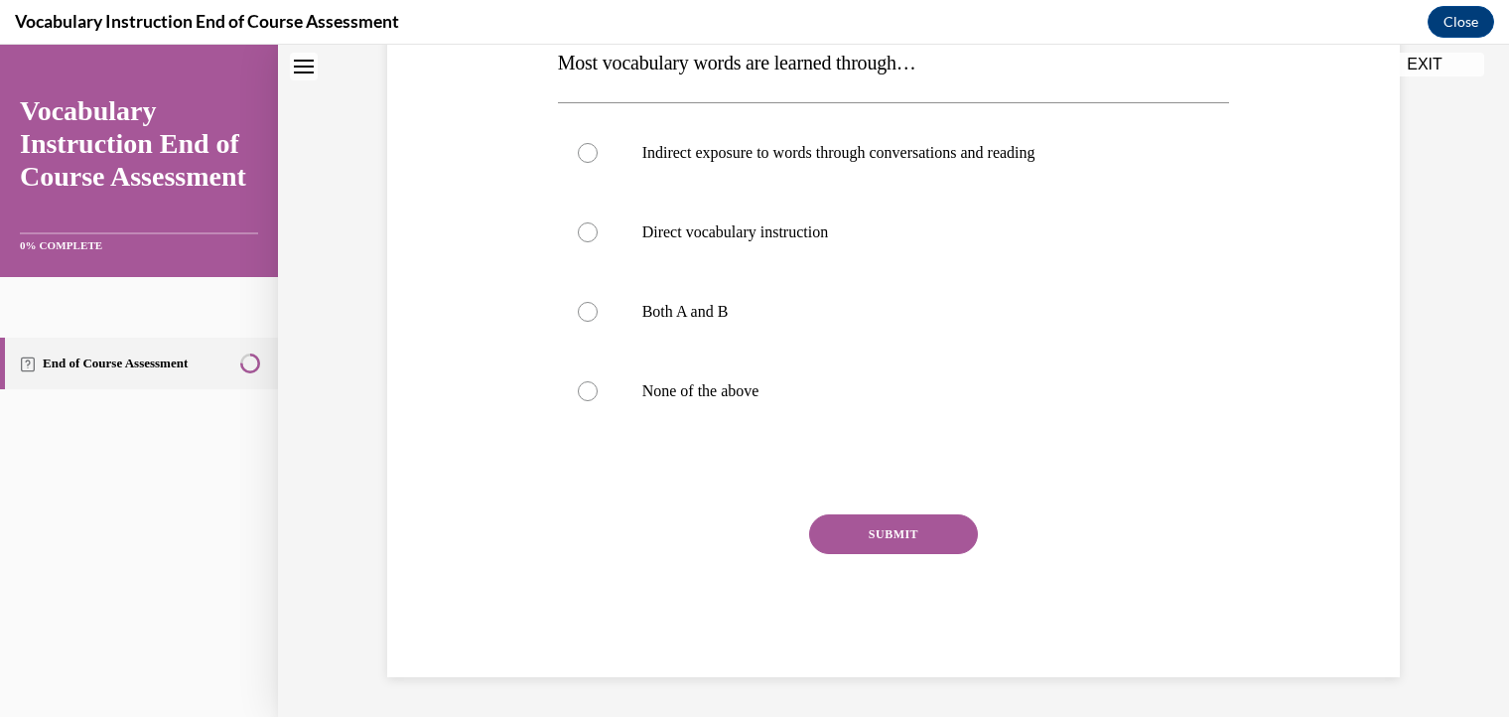
scroll to position [60, 0]
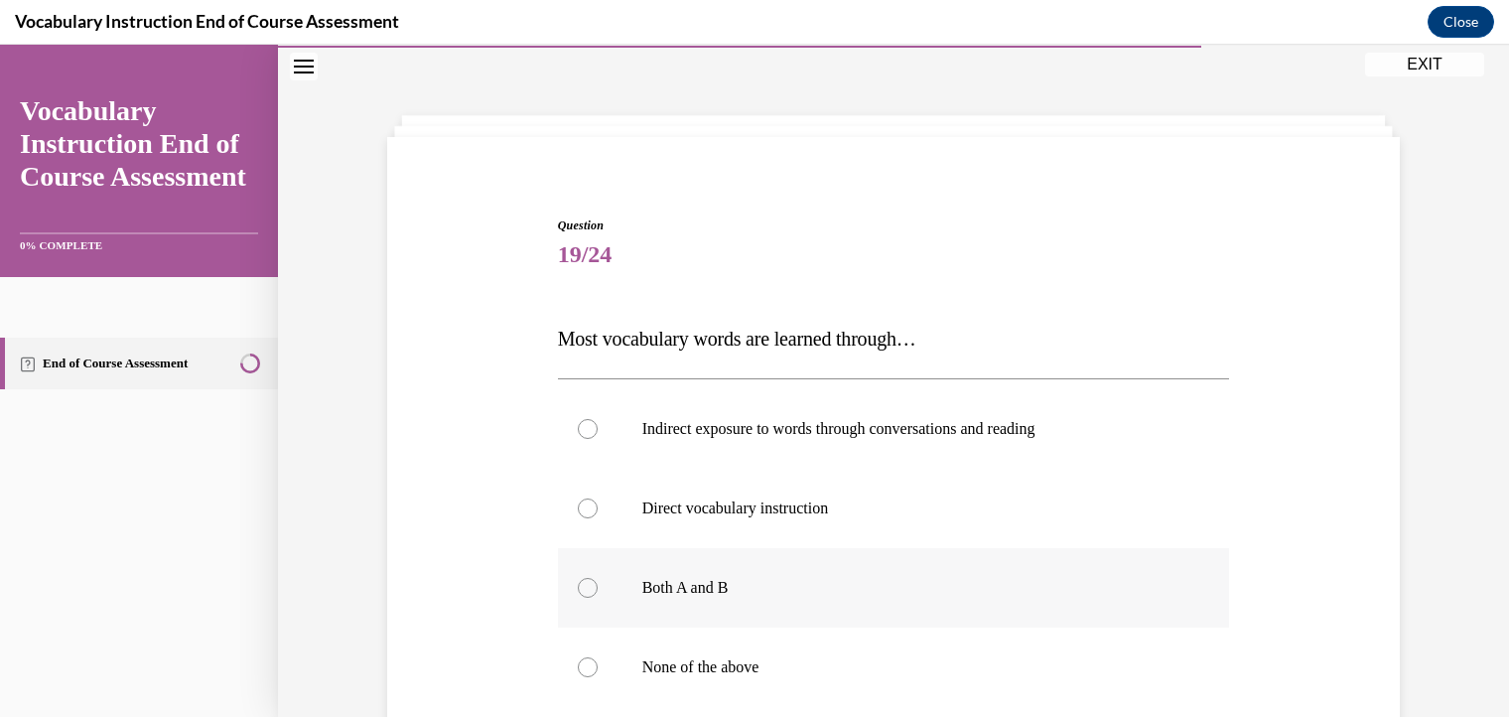
click at [578, 586] on div at bounding box center [588, 588] width 20 height 20
click at [578, 586] on input "Both A and B" at bounding box center [588, 588] width 20 height 20
radio input "true"
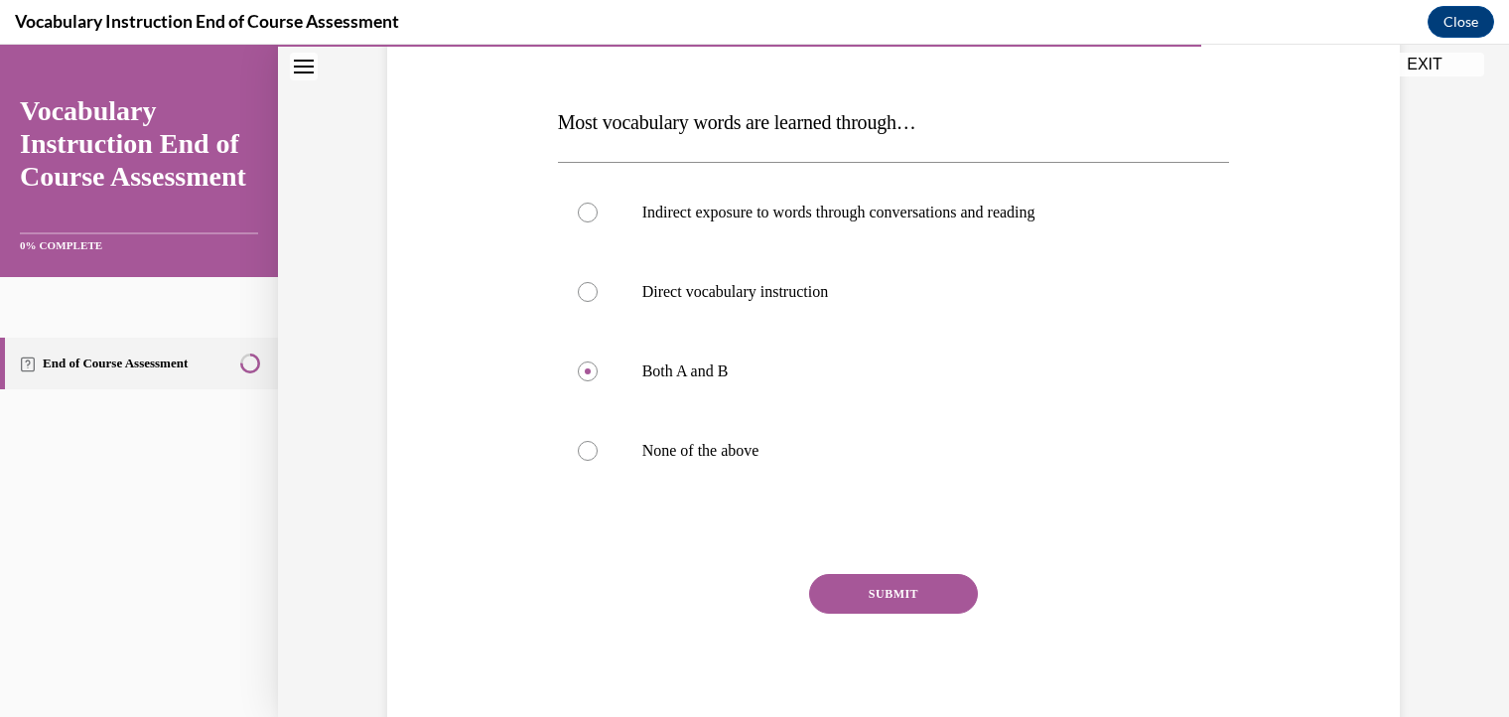
click at [895, 600] on button "SUBMIT" at bounding box center [893, 594] width 169 height 40
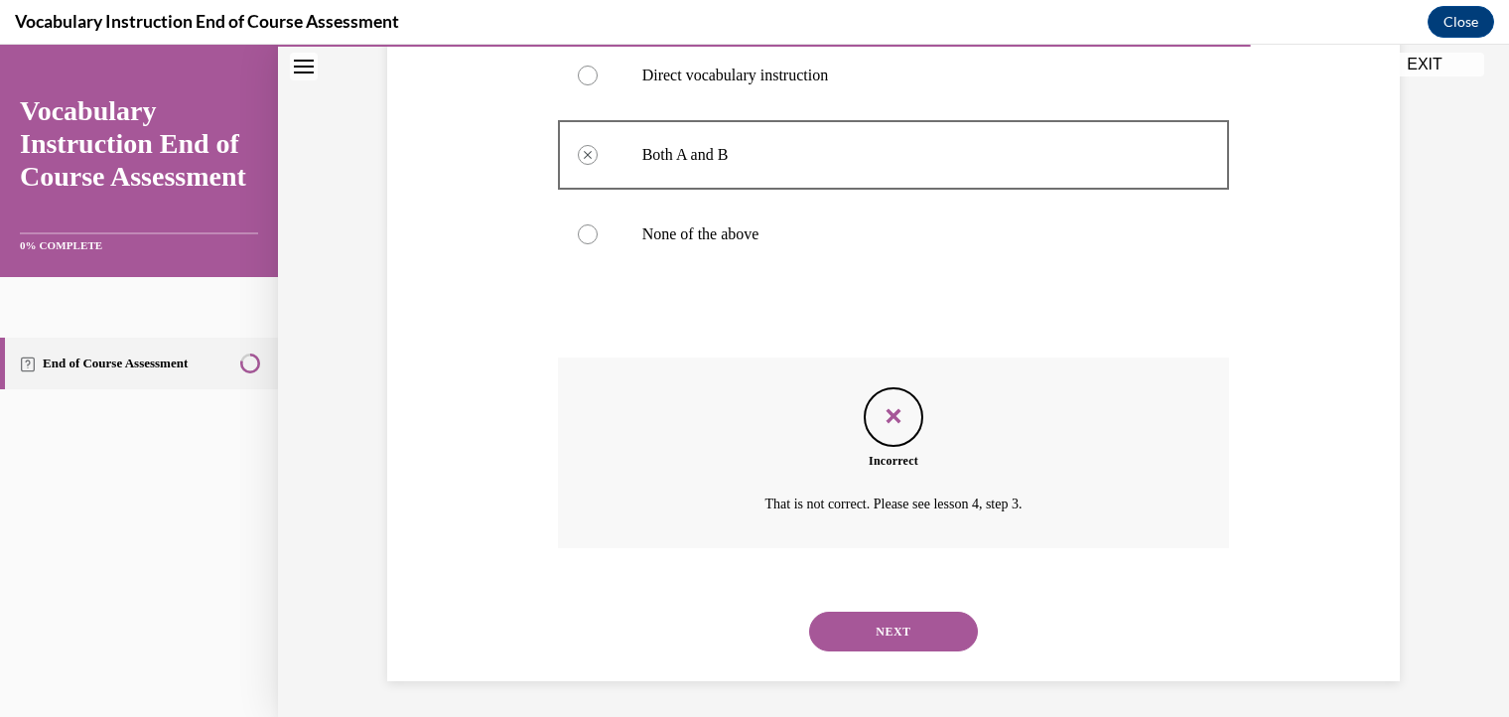
scroll to position [496, 0]
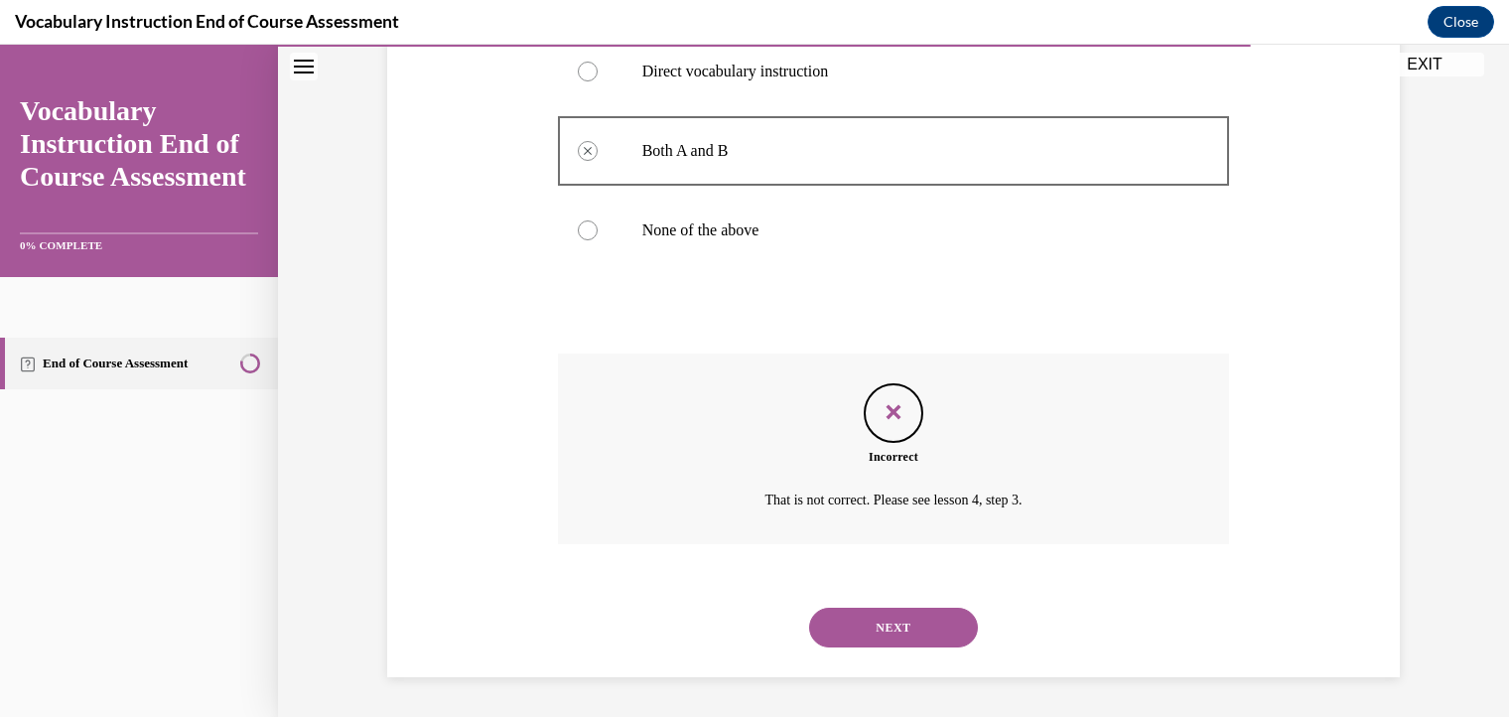
click at [907, 627] on button "NEXT" at bounding box center [893, 627] width 169 height 40
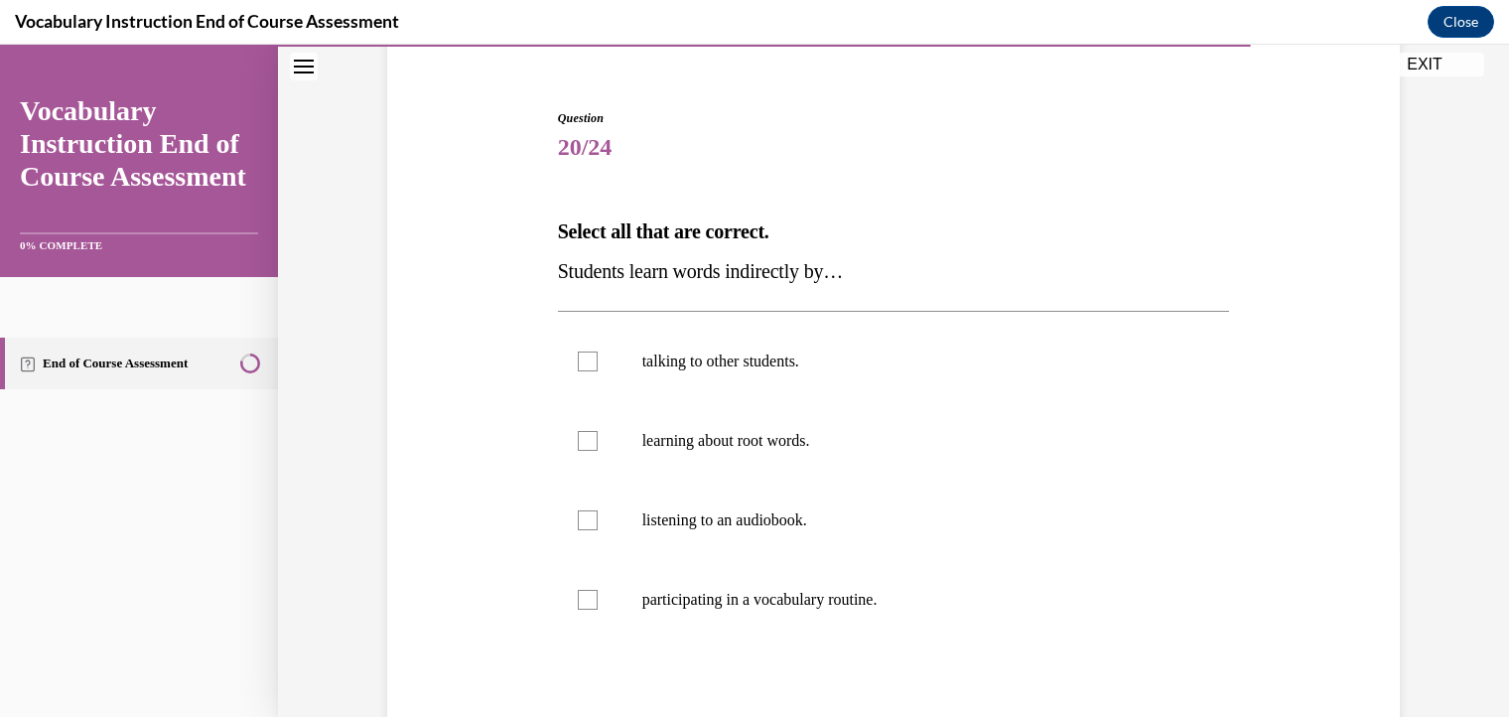
scroll to position [170, 0]
click at [578, 358] on div at bounding box center [588, 358] width 20 height 20
click at [578, 358] on input "talking to other students." at bounding box center [588, 358] width 20 height 20
checkbox input "true"
click at [578, 435] on div at bounding box center [588, 438] width 20 height 20
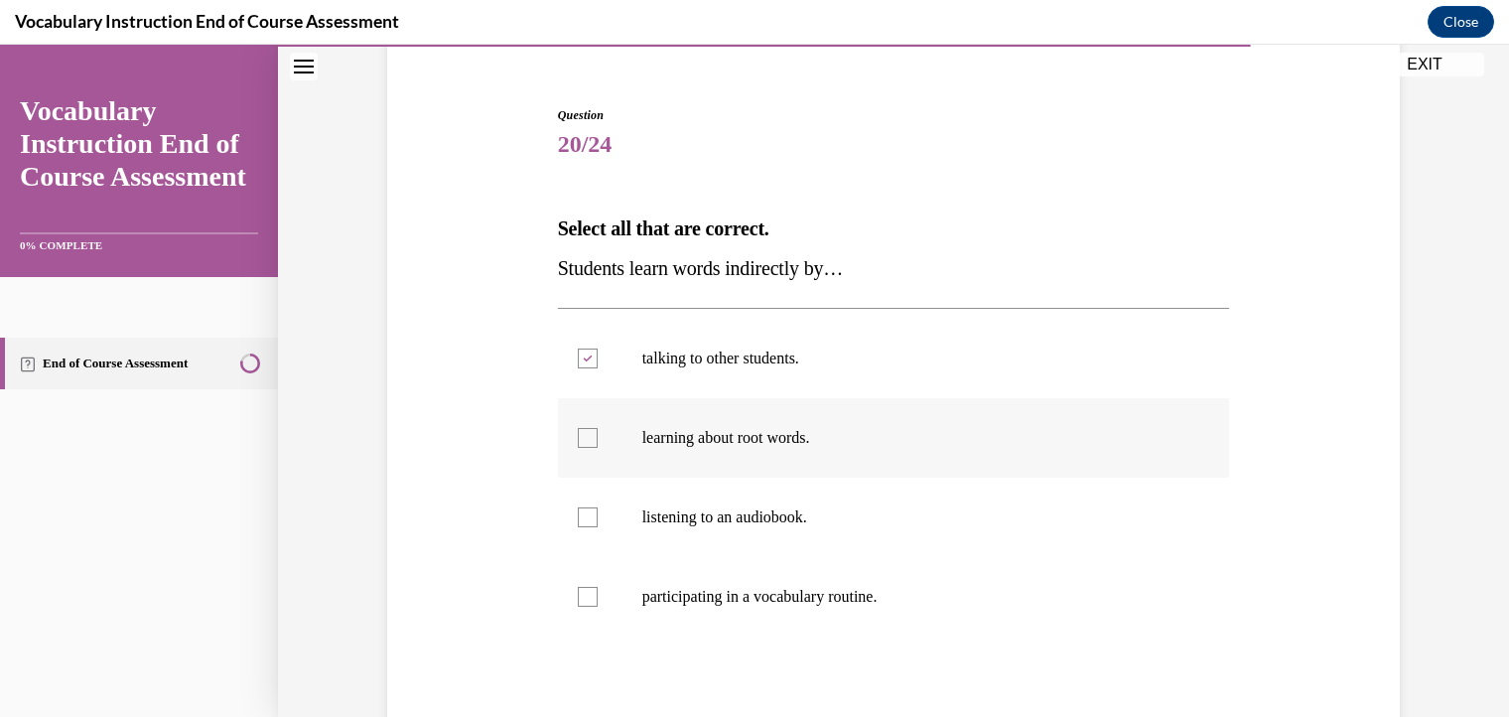
click at [578, 435] on input "learning about root words." at bounding box center [588, 438] width 20 height 20
click at [578, 431] on div at bounding box center [588, 438] width 20 height 20
click at [578, 431] on input "learning about root words." at bounding box center [588, 438] width 20 height 20
checkbox input "false"
click at [578, 521] on div at bounding box center [588, 517] width 20 height 20
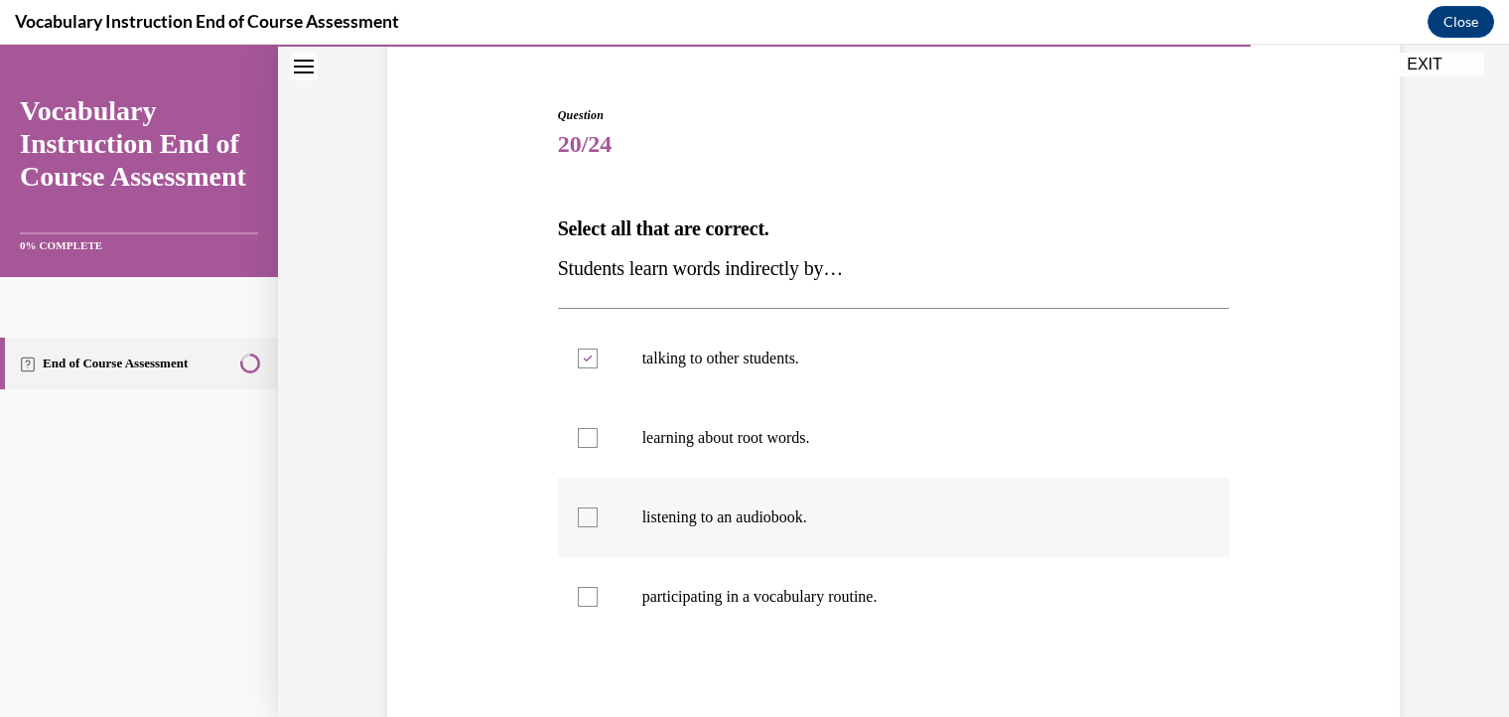
click at [578, 521] on input "listening to an audiobook." at bounding box center [588, 517] width 20 height 20
checkbox input "true"
click at [581, 600] on div at bounding box center [588, 597] width 20 height 20
click at [581, 600] on input "participating in a vocabulary routine." at bounding box center [588, 597] width 20 height 20
checkbox input "true"
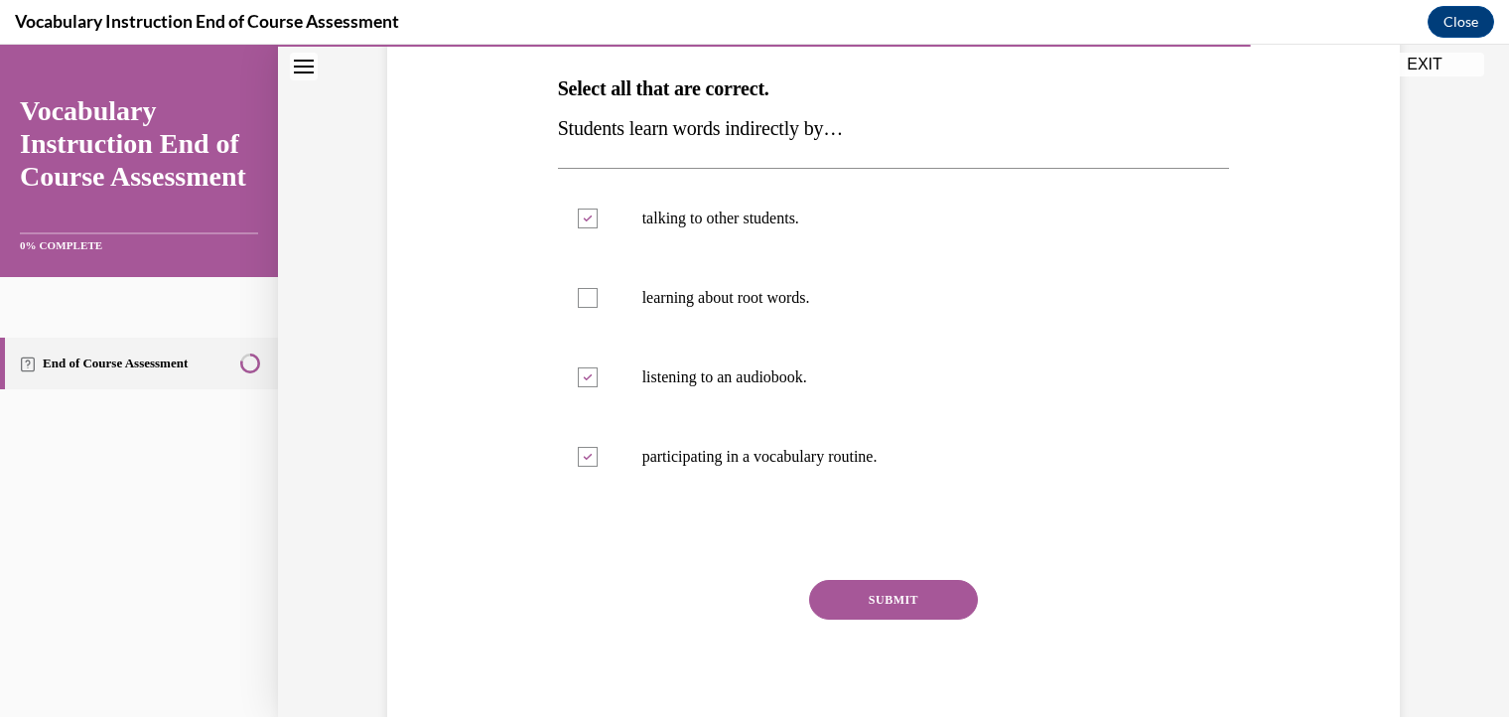
scroll to position [316, 0]
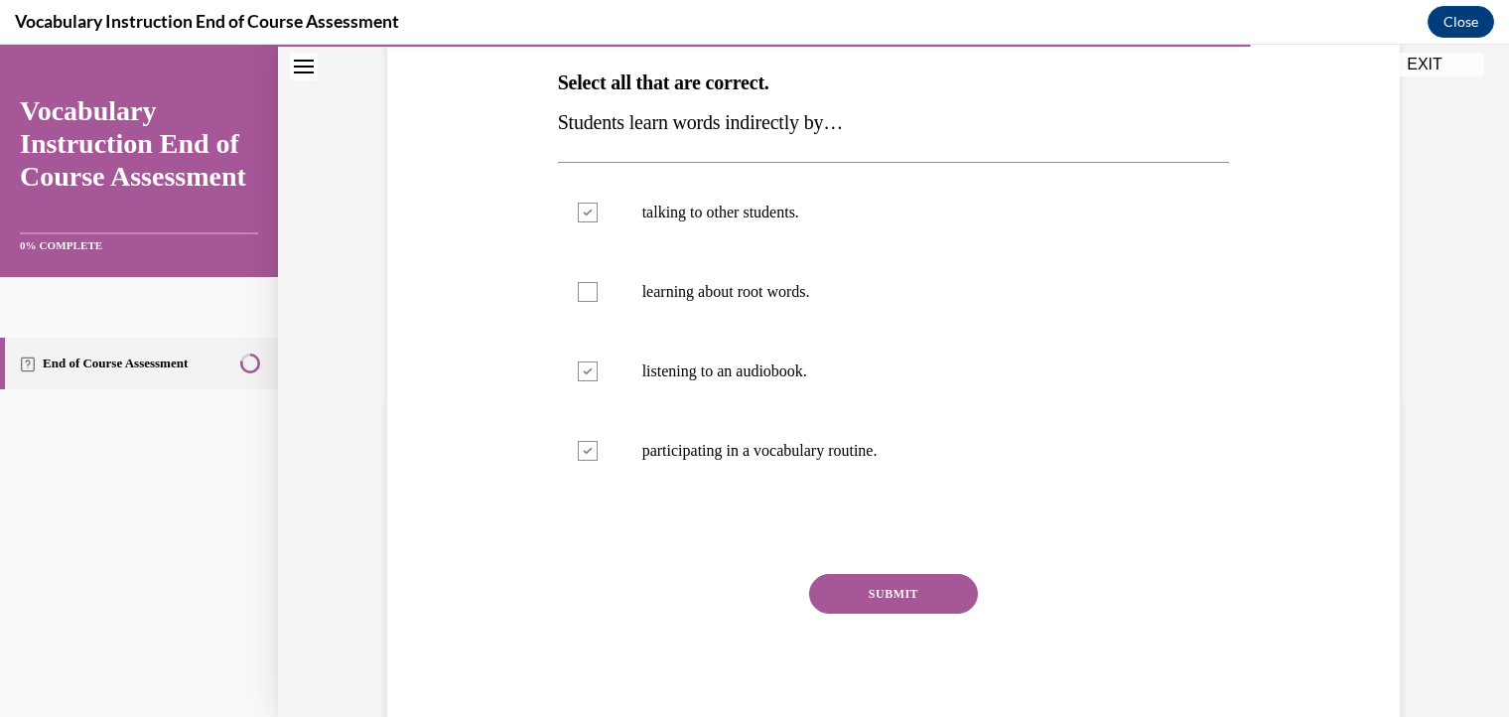
click at [909, 595] on button "SUBMIT" at bounding box center [893, 594] width 169 height 40
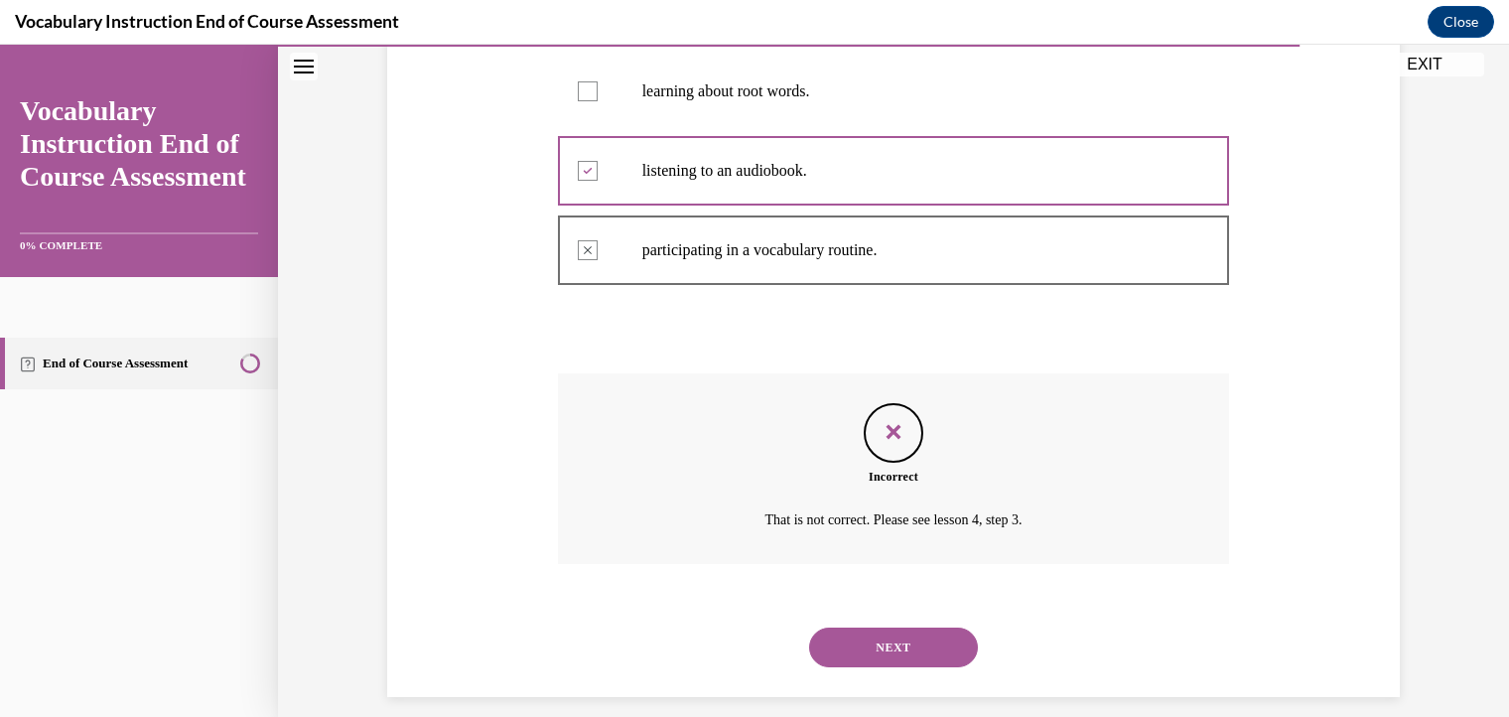
scroll to position [536, 0]
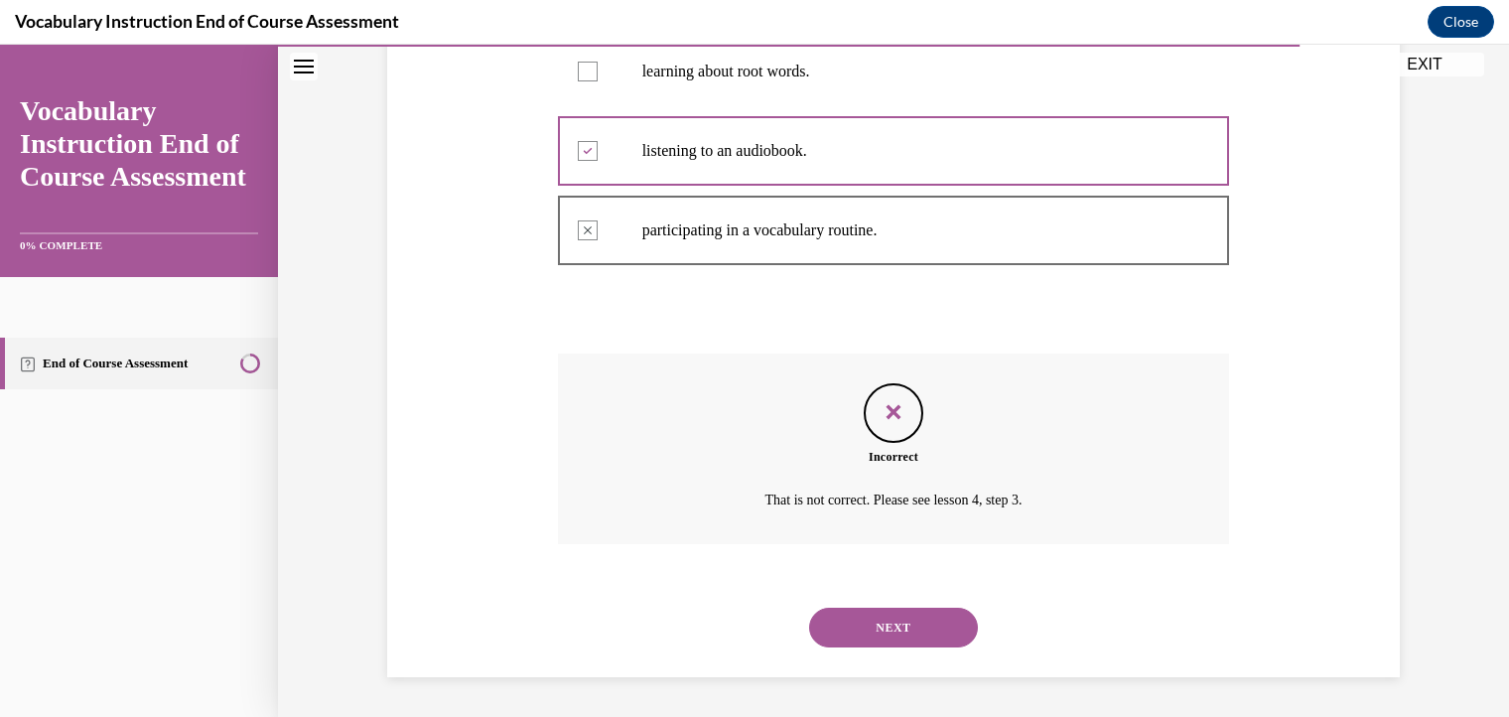
click at [915, 636] on button "NEXT" at bounding box center [893, 627] width 169 height 40
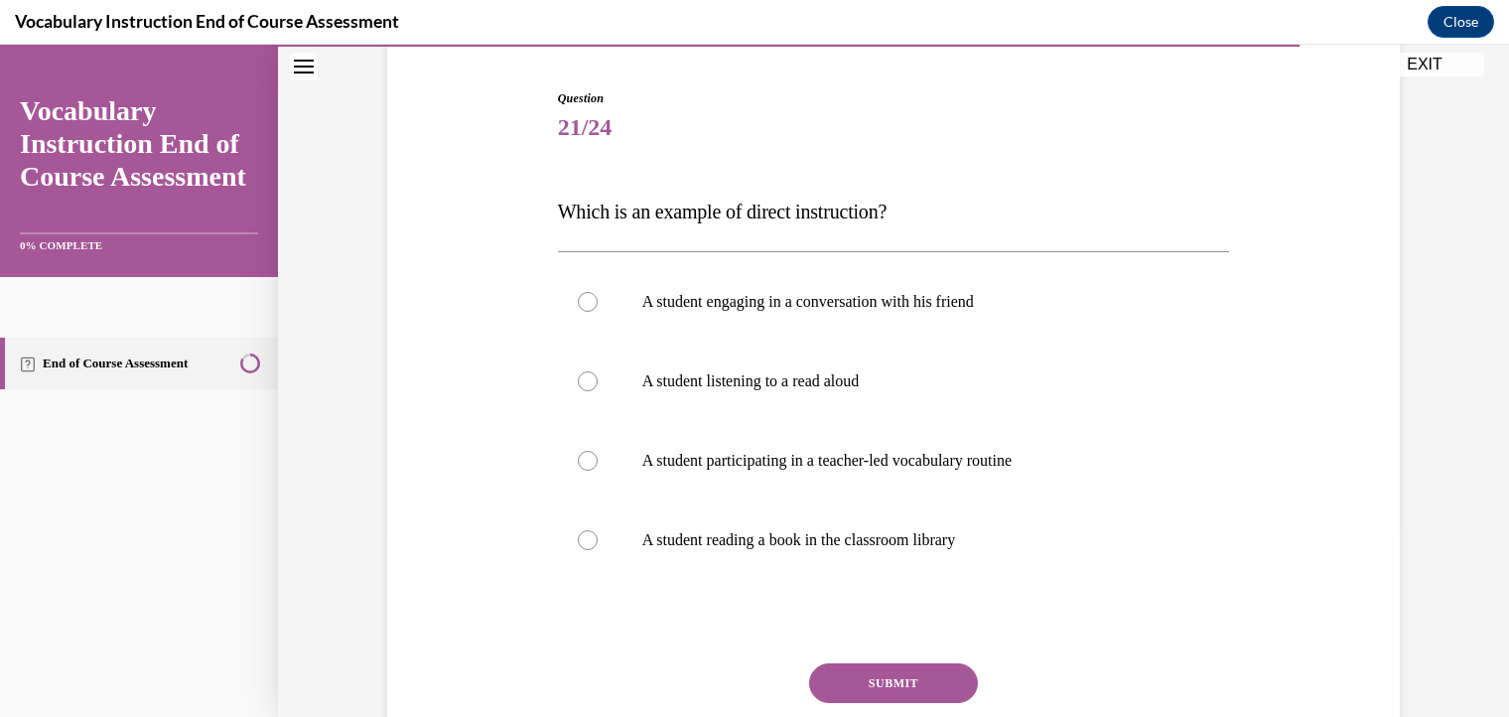
scroll to position [202, 0]
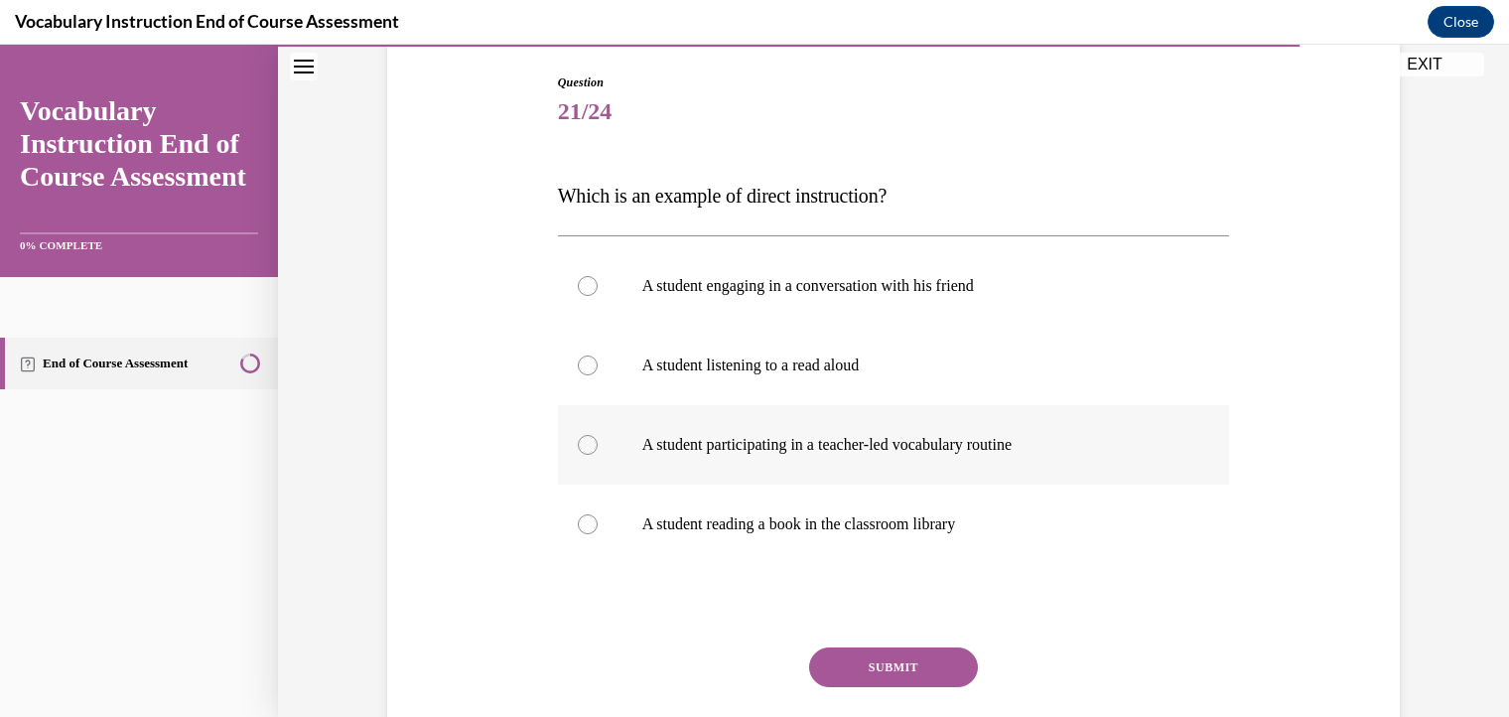
click at [579, 438] on div at bounding box center [588, 445] width 20 height 20
click at [579, 438] on input "A student participating in a teacher-led vocabulary routine" at bounding box center [588, 445] width 20 height 20
radio input "true"
click at [885, 664] on button "SUBMIT" at bounding box center [893, 667] width 169 height 40
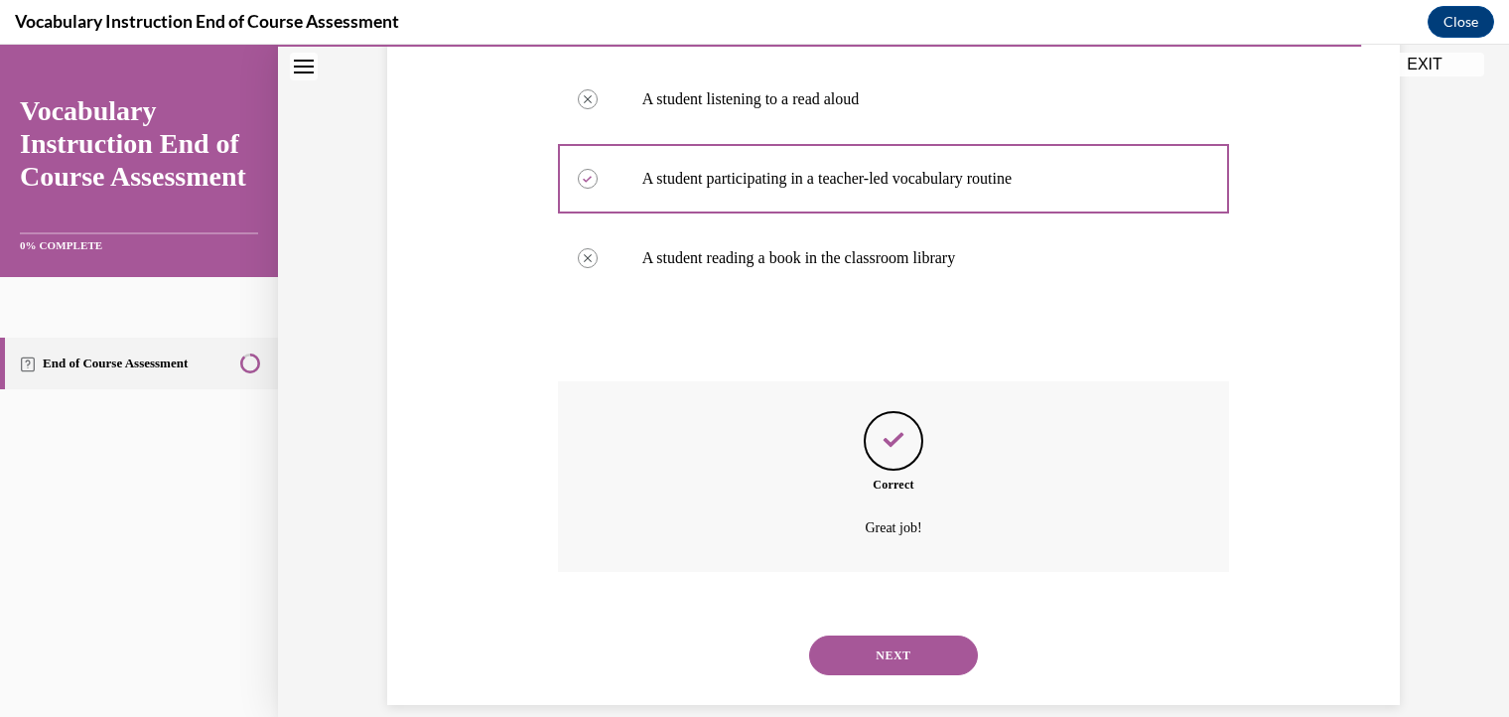
scroll to position [496, 0]
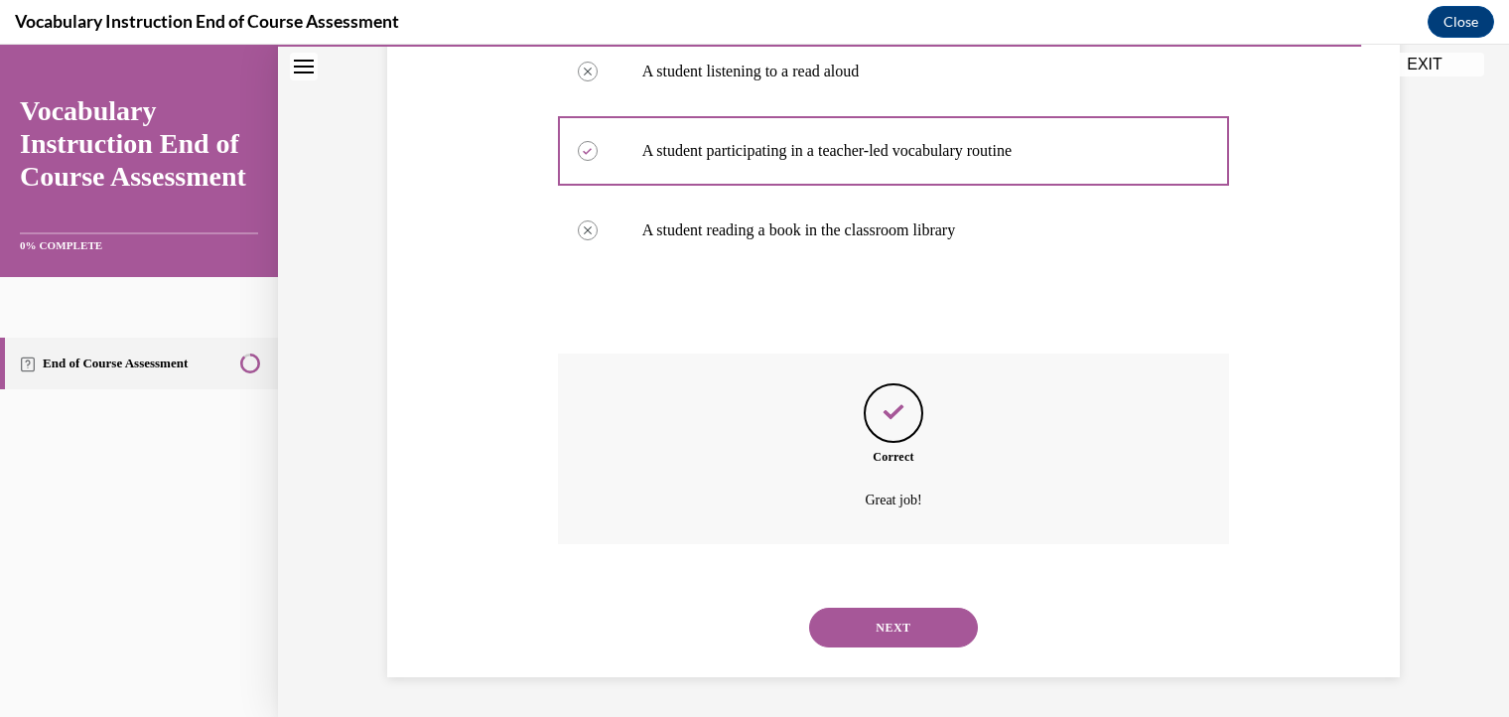
click at [867, 624] on button "NEXT" at bounding box center [893, 627] width 169 height 40
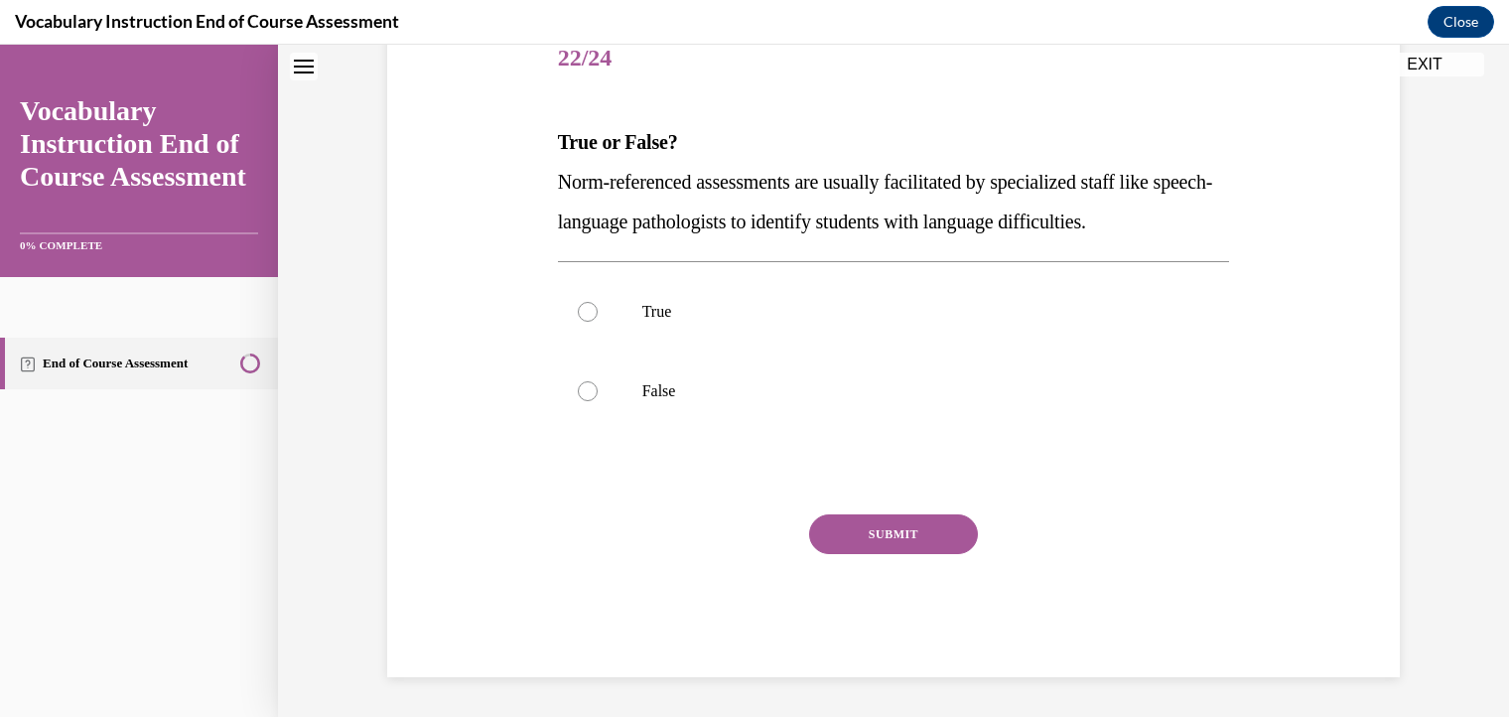
scroll to position [60, 0]
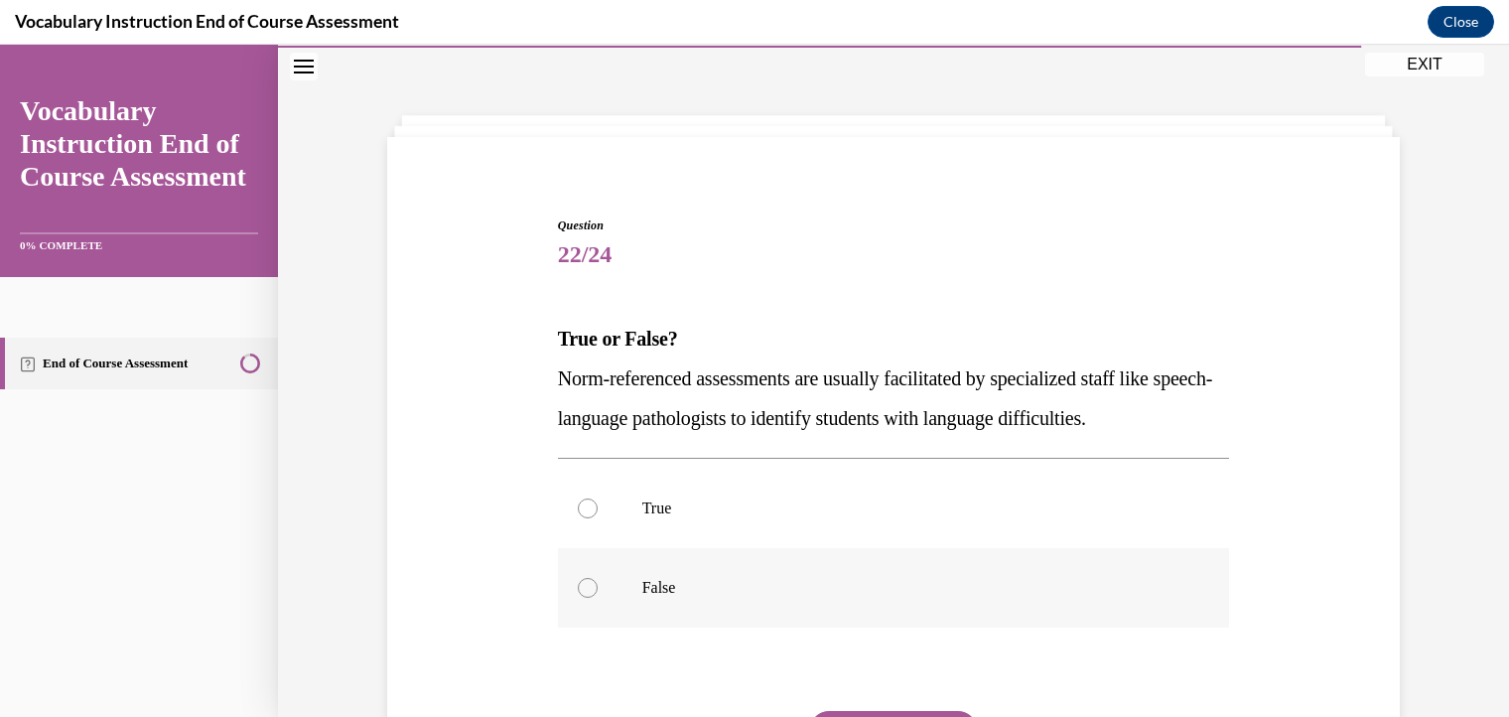
click at [580, 587] on div at bounding box center [588, 588] width 20 height 20
click at [580, 587] on input "False" at bounding box center [588, 588] width 20 height 20
radio input "true"
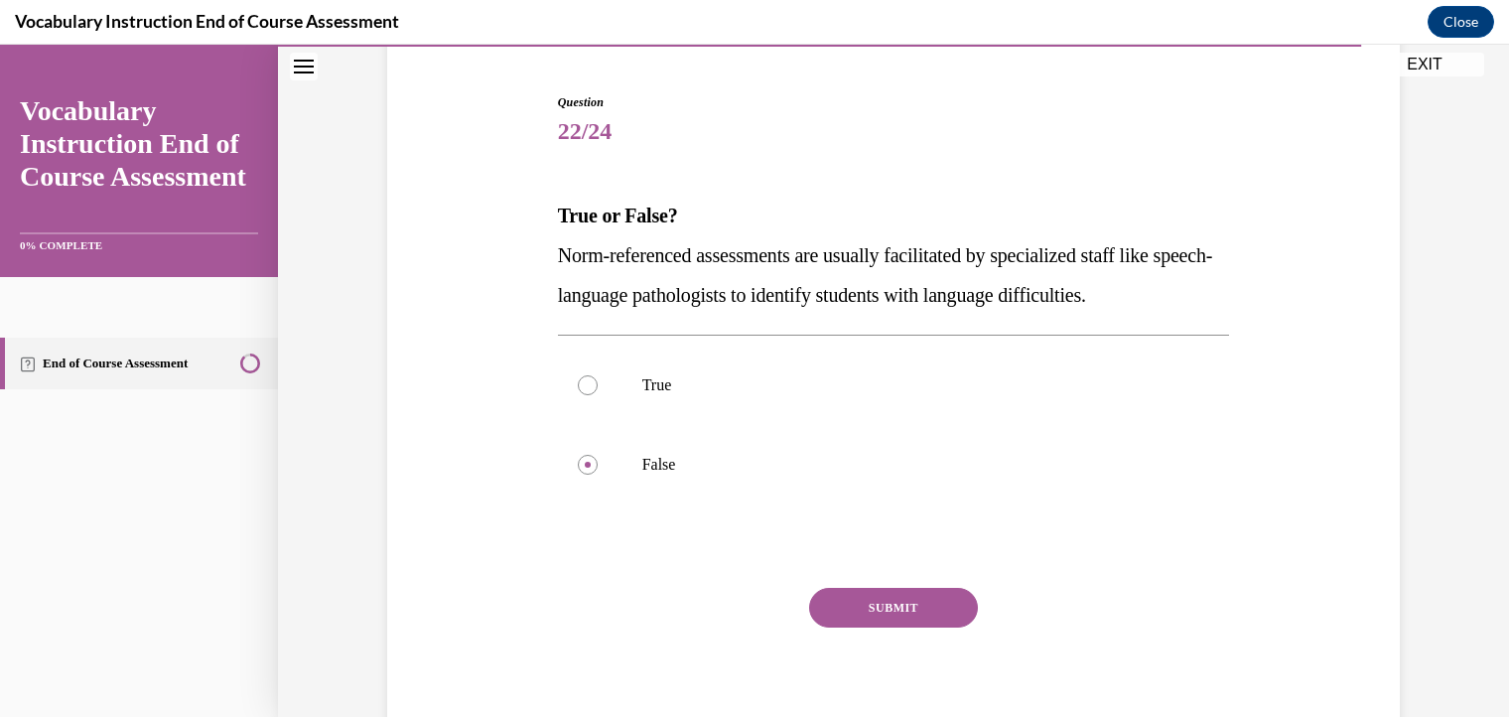
scroll to position [197, 0]
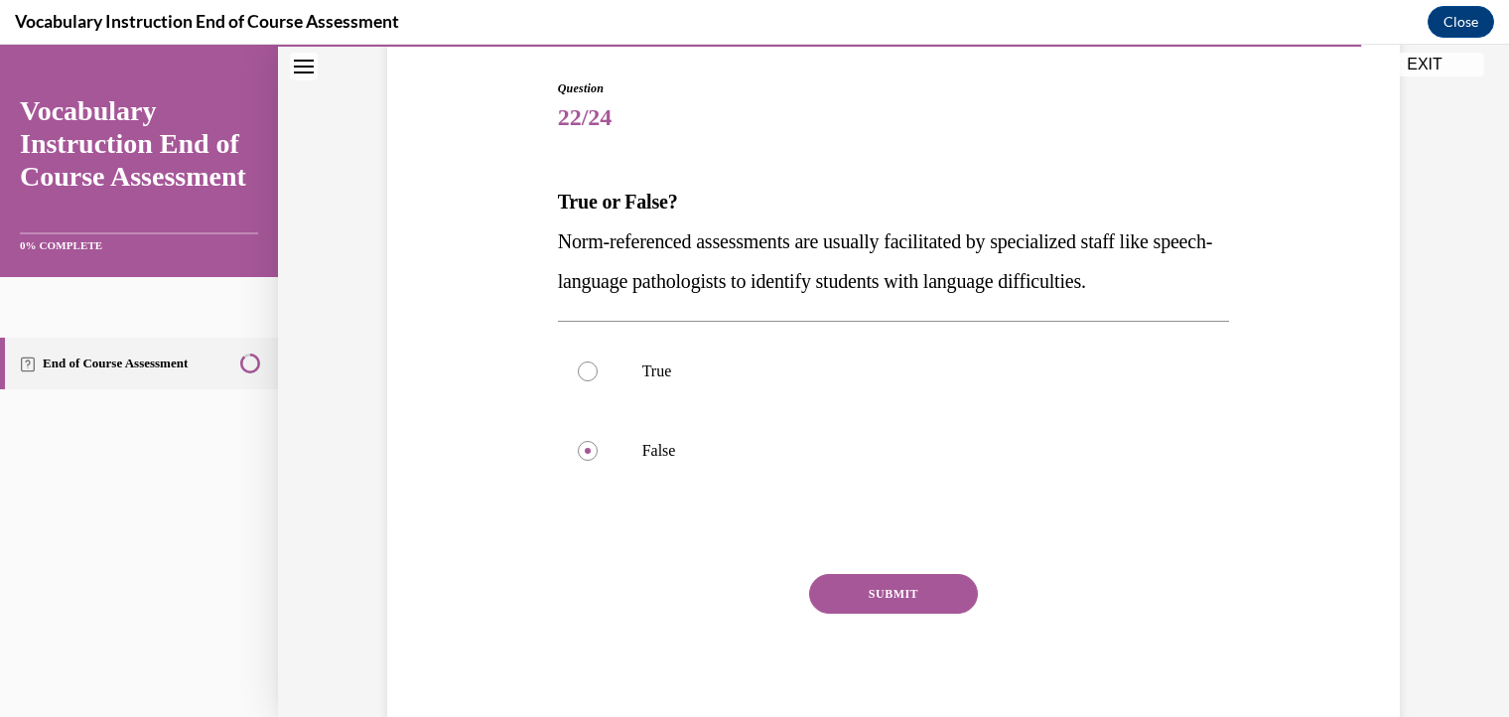
click at [904, 580] on button "SUBMIT" at bounding box center [893, 594] width 169 height 40
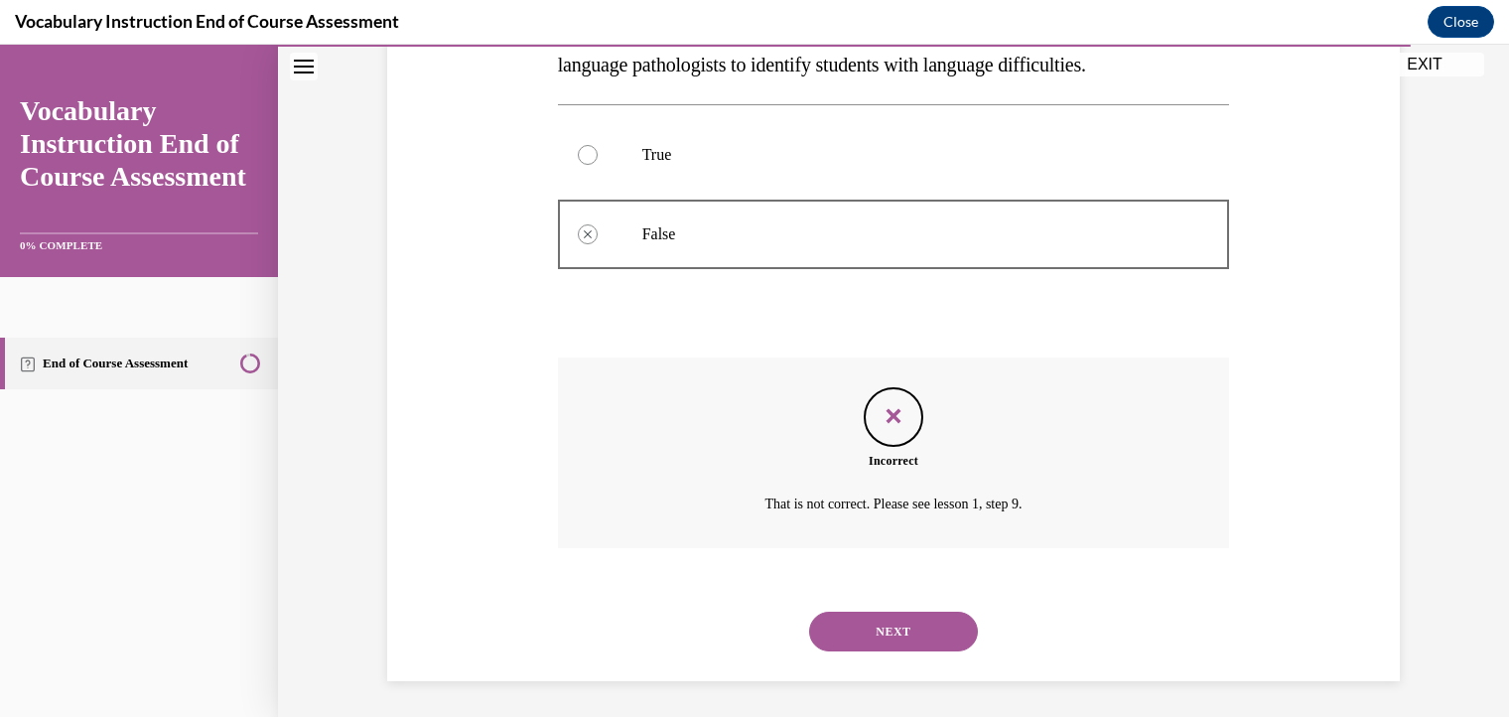
scroll to position [417, 0]
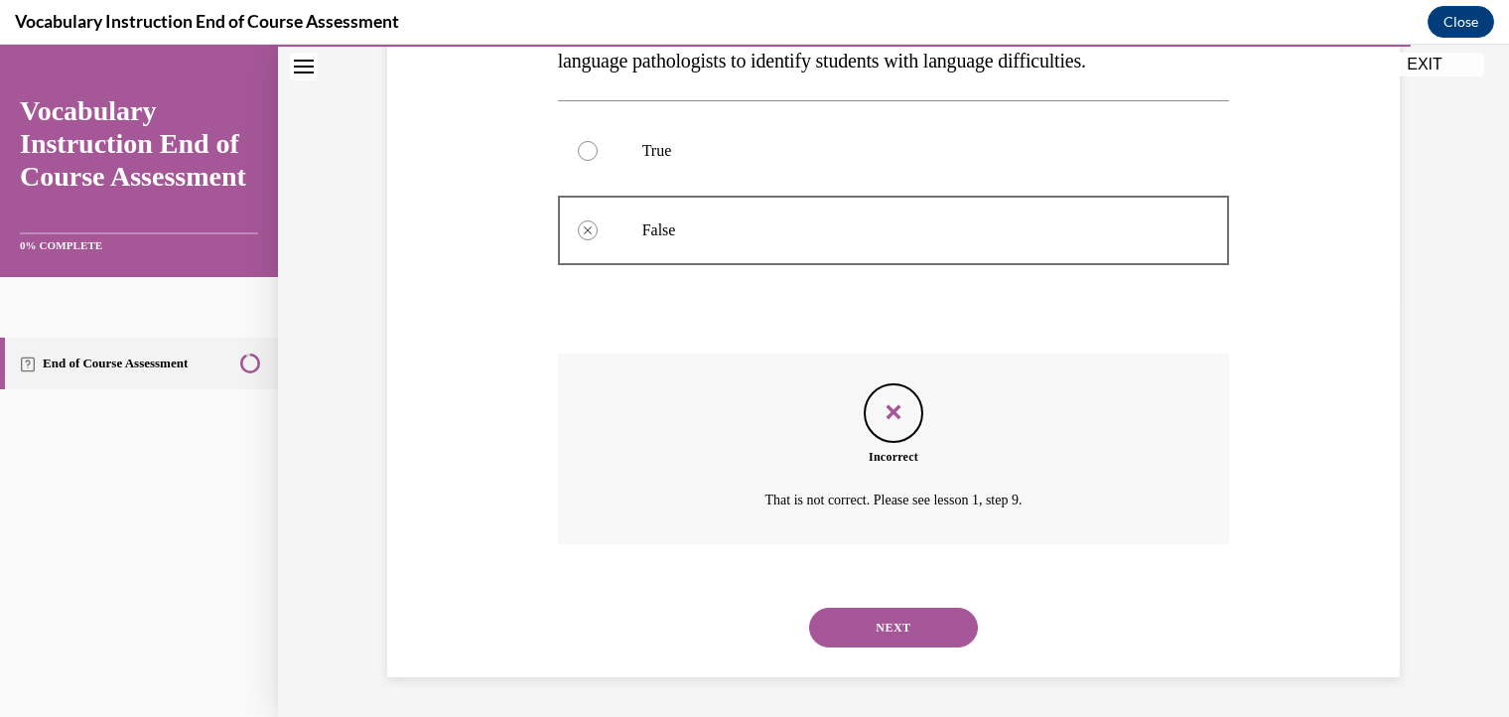
click at [907, 607] on button "NEXT" at bounding box center [893, 627] width 169 height 40
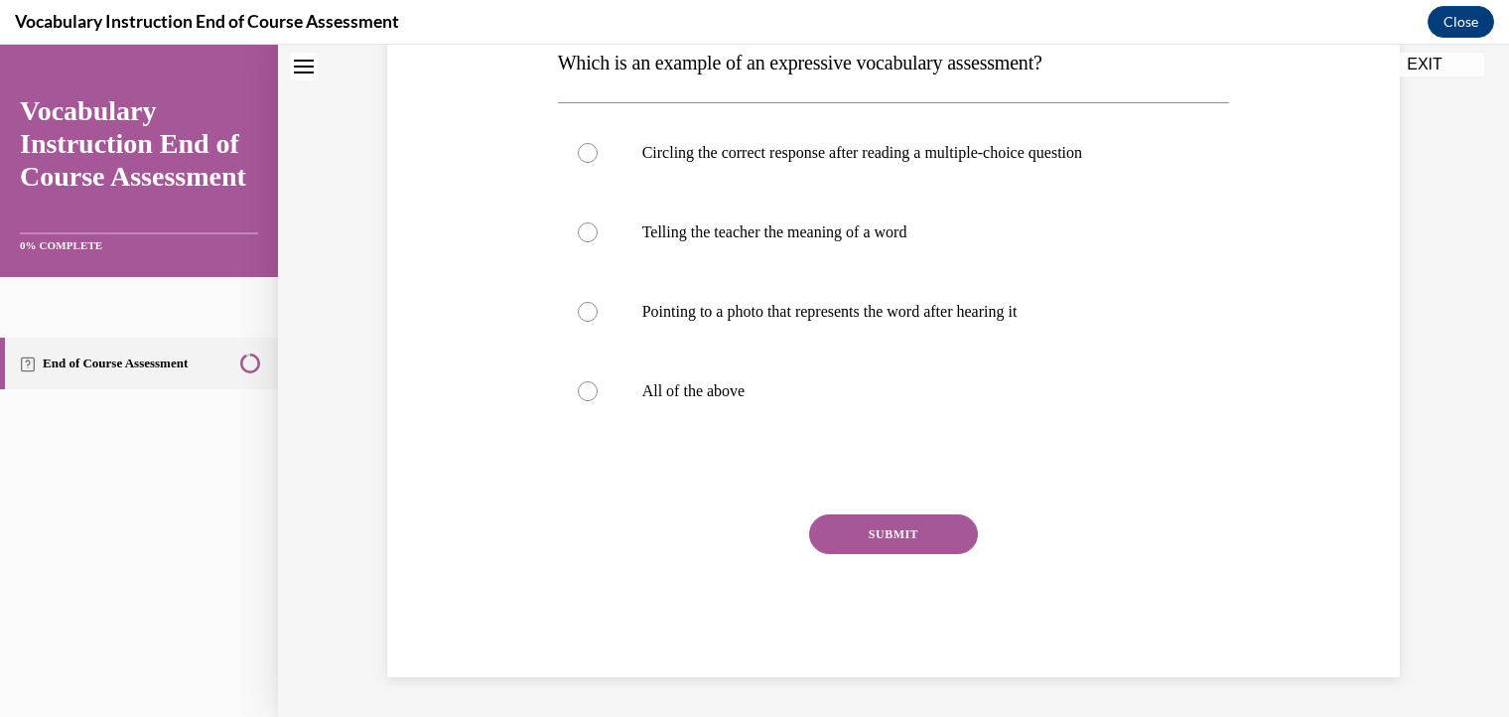
scroll to position [60, 0]
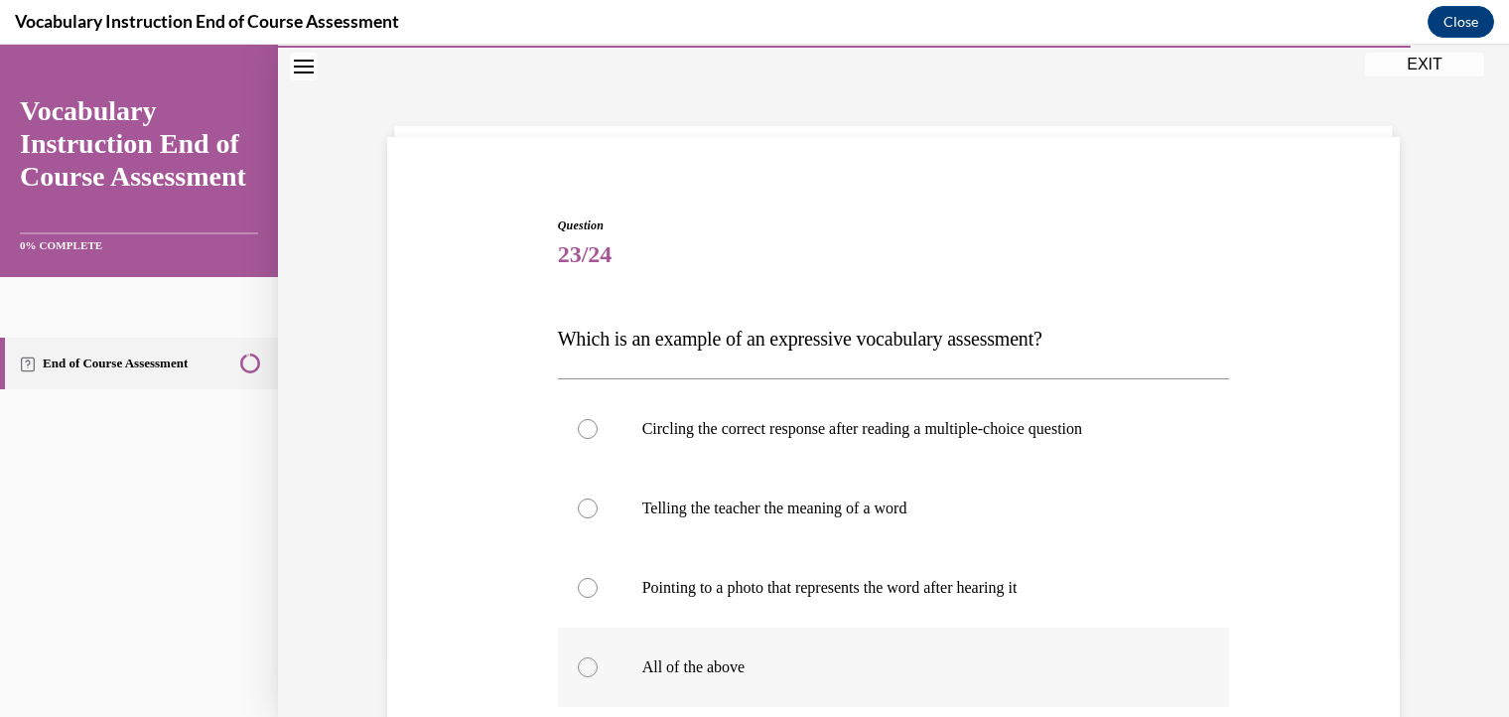
click at [578, 667] on div at bounding box center [588, 667] width 20 height 20
click at [578, 667] on input "All of the above" at bounding box center [588, 667] width 20 height 20
radio input "true"
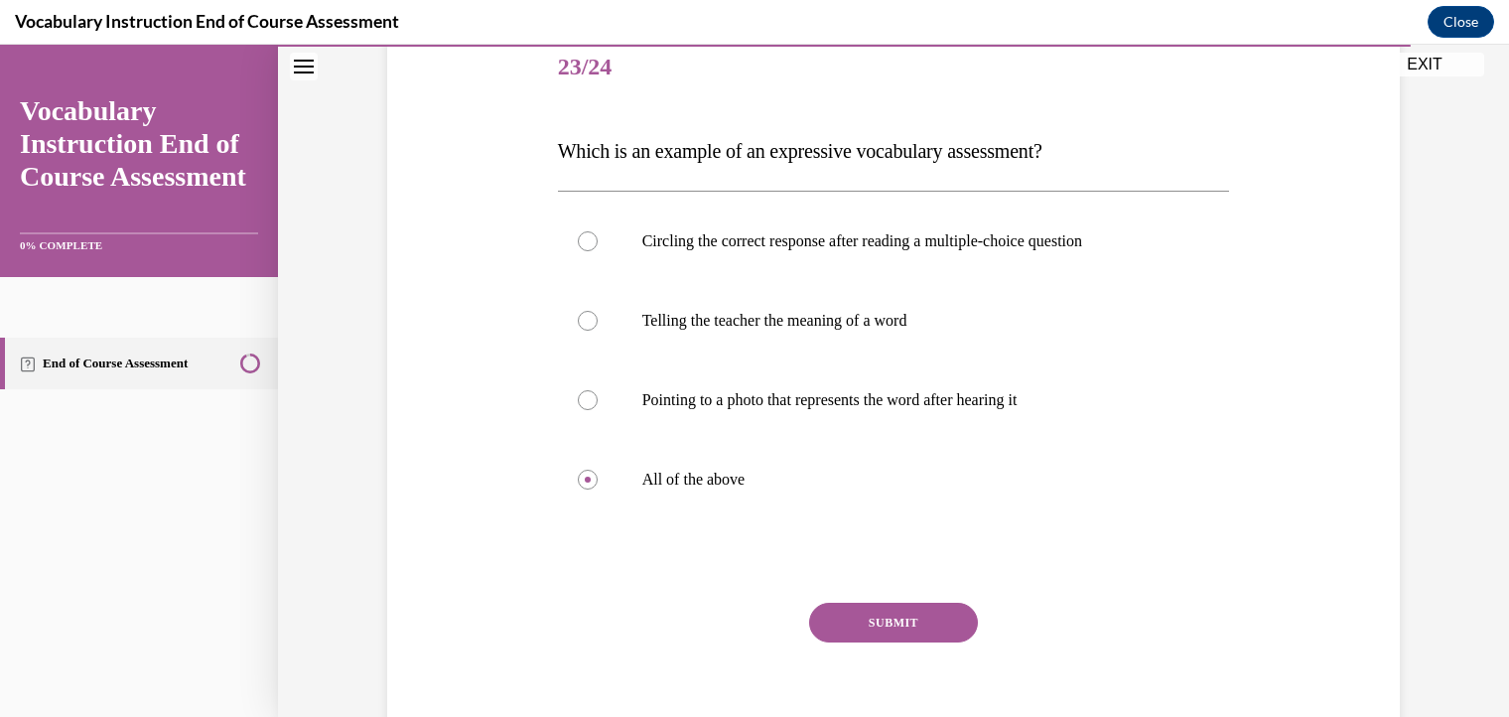
scroll to position [258, 0]
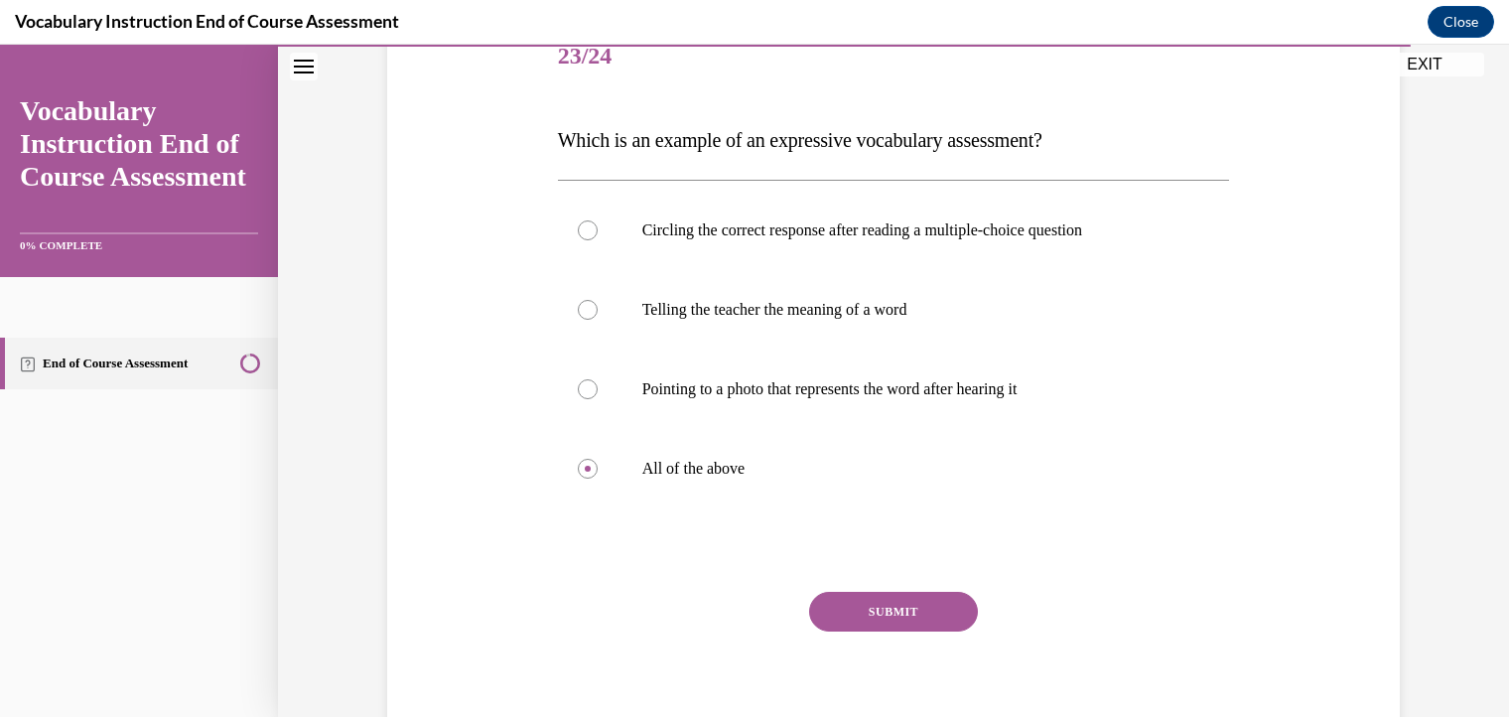
click at [899, 610] on button "SUBMIT" at bounding box center [893, 612] width 169 height 40
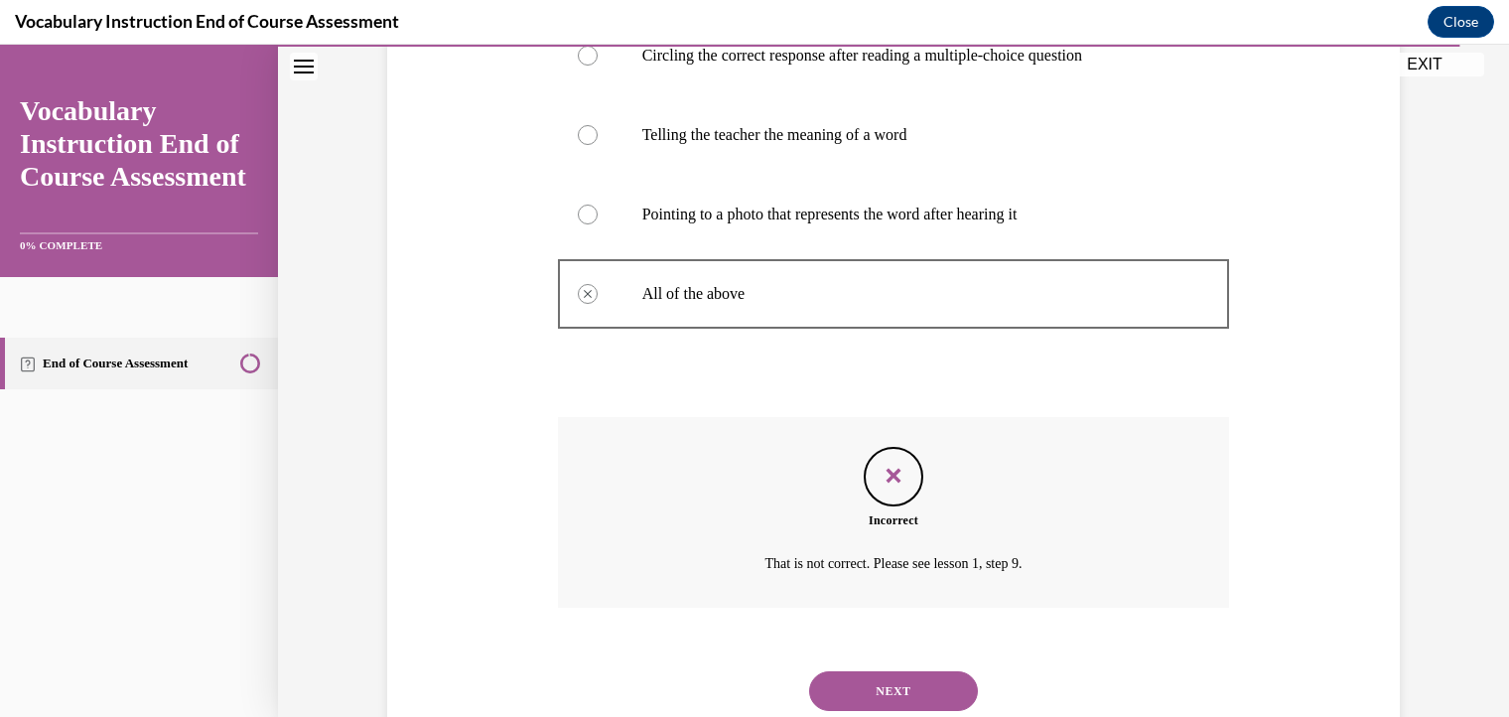
scroll to position [437, 0]
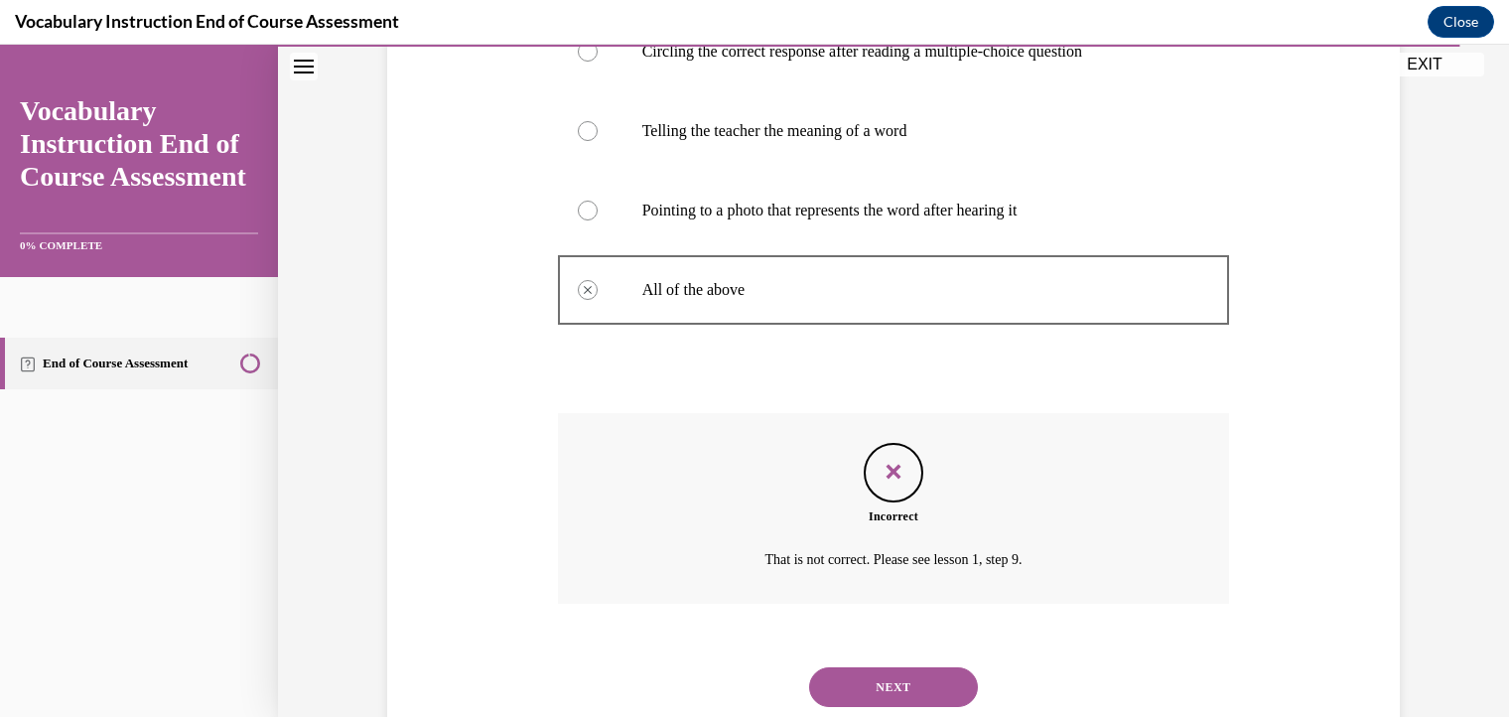
click at [905, 671] on button "NEXT" at bounding box center [893, 687] width 169 height 40
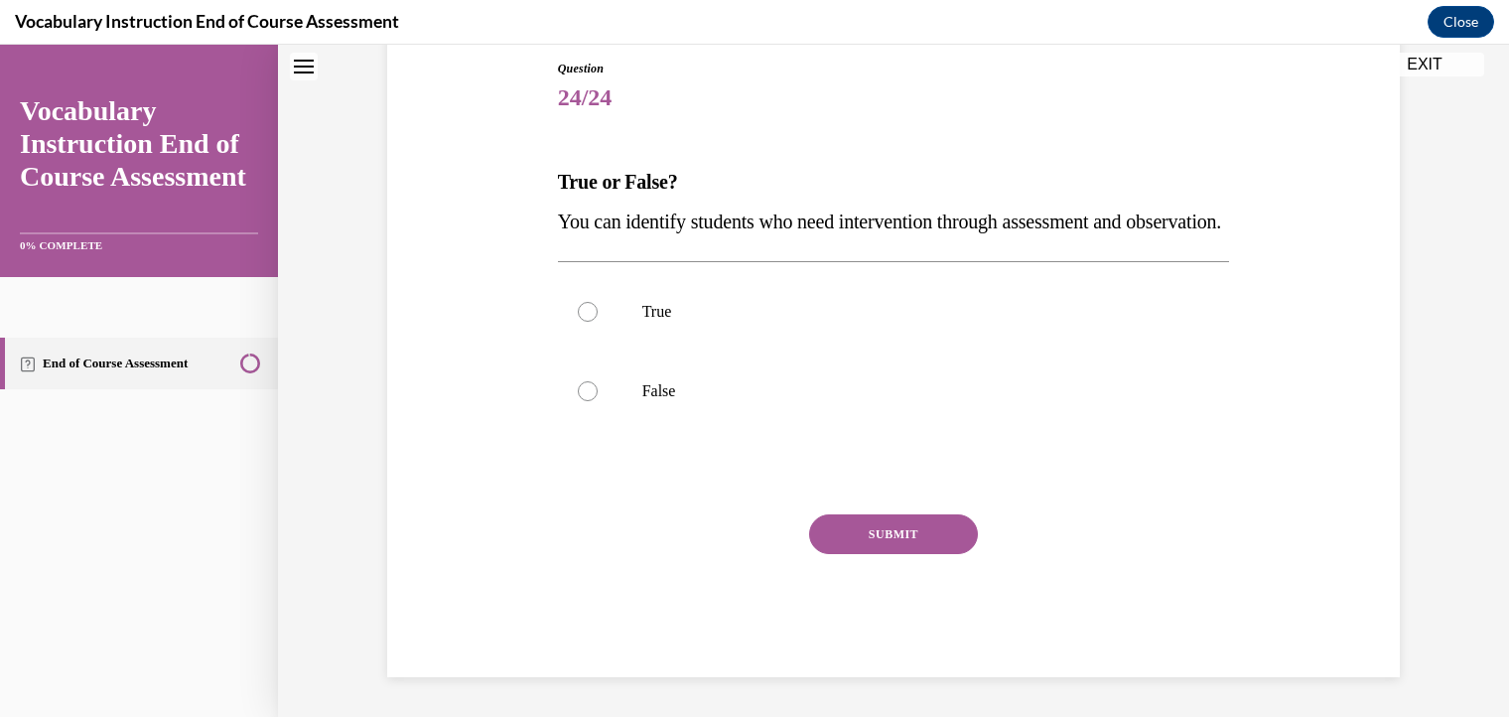
scroll to position [60, 0]
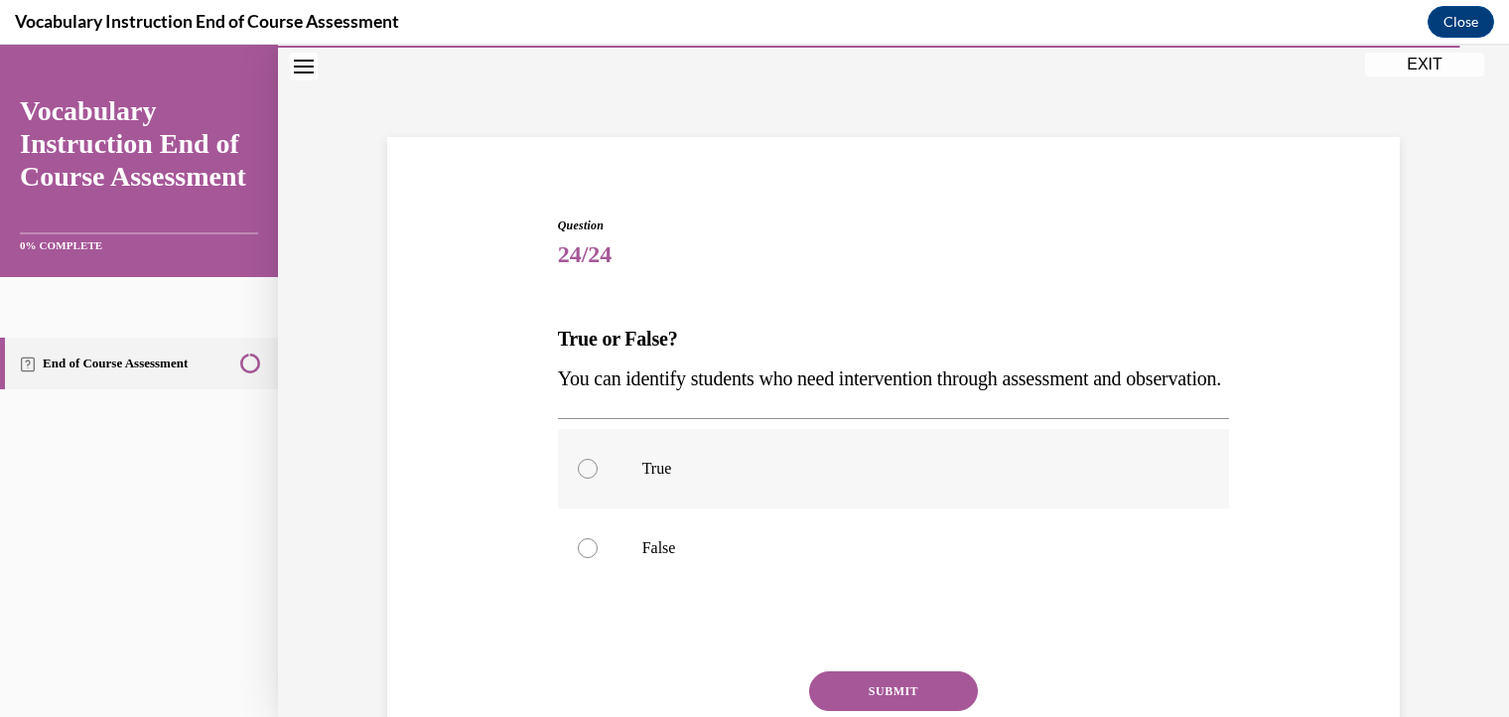
click at [583, 478] on div at bounding box center [588, 469] width 20 height 20
click at [583, 478] on input "True" at bounding box center [588, 469] width 20 height 20
radio input "true"
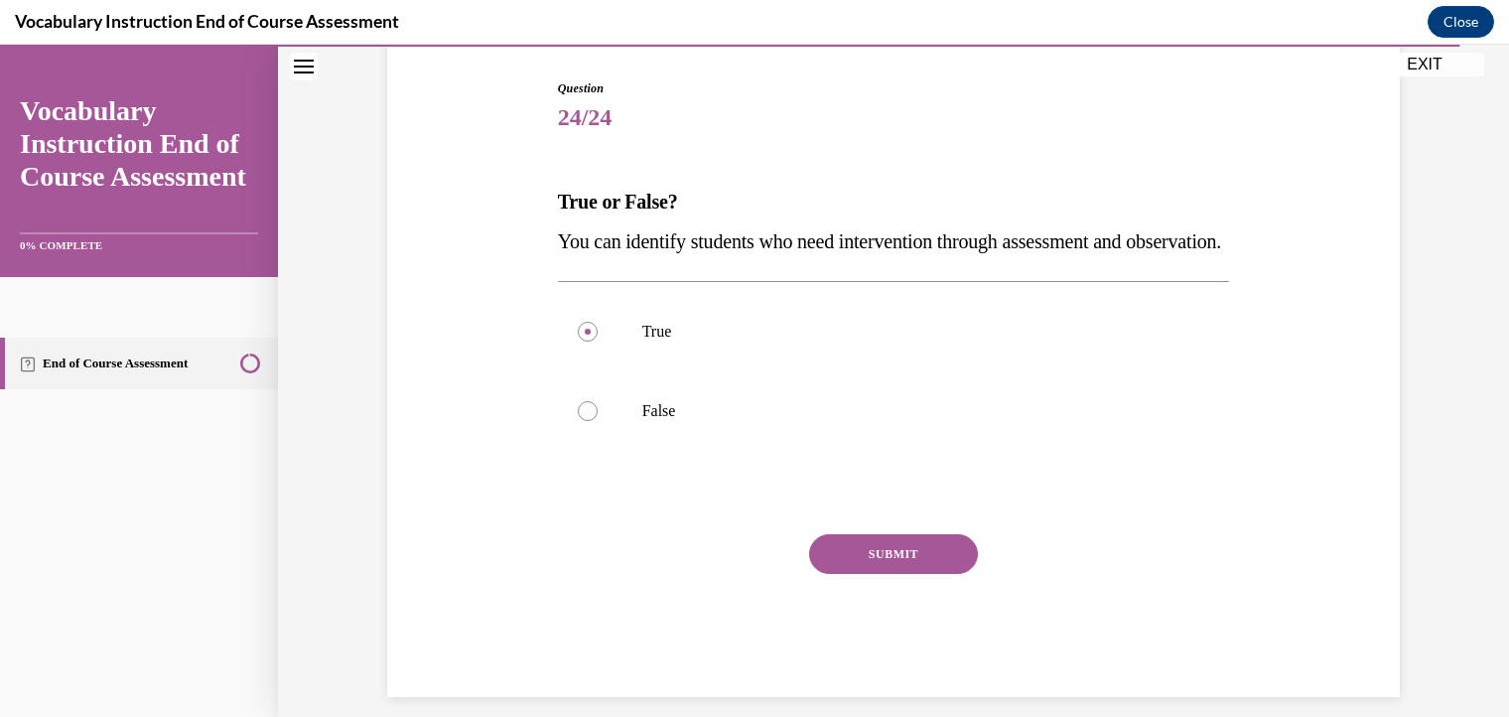
click at [913, 574] on button "SUBMIT" at bounding box center [893, 554] width 169 height 40
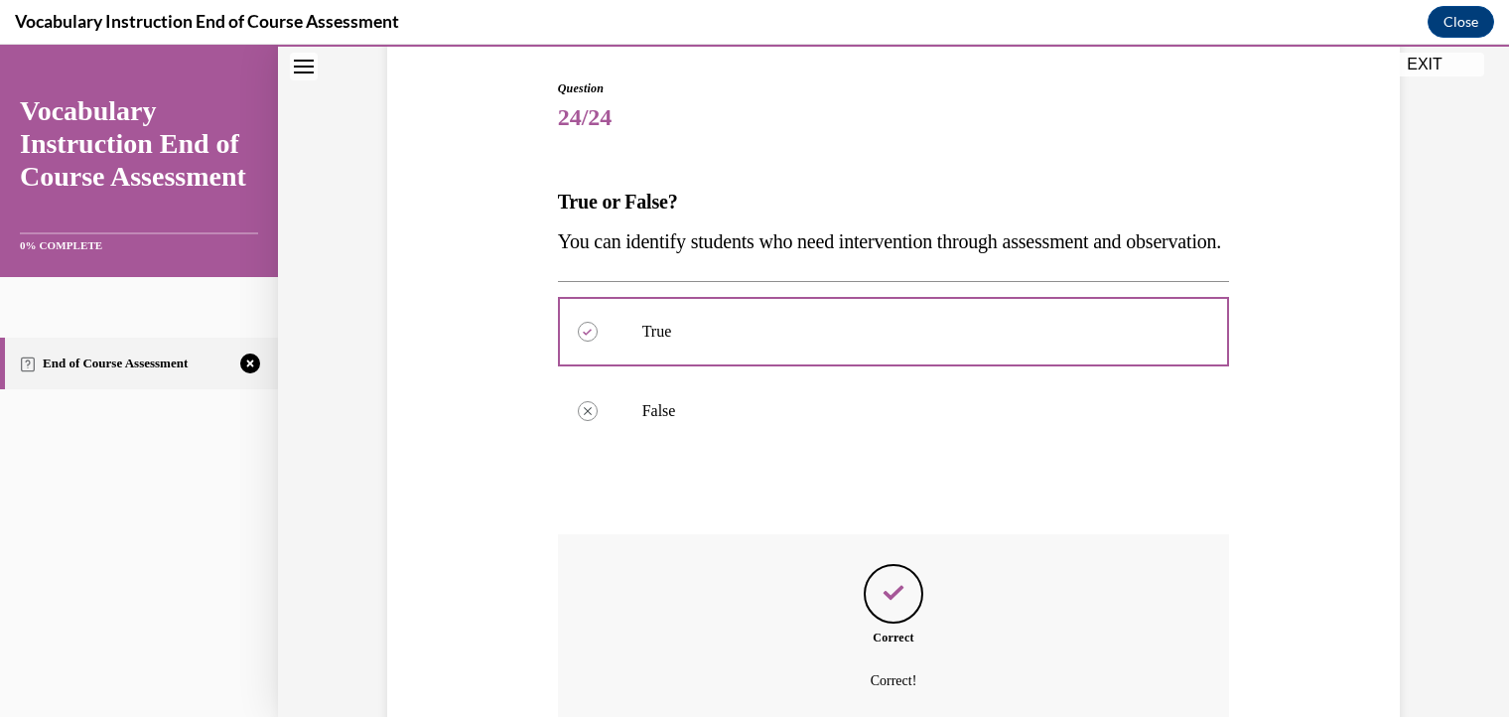
scroll to position [417, 0]
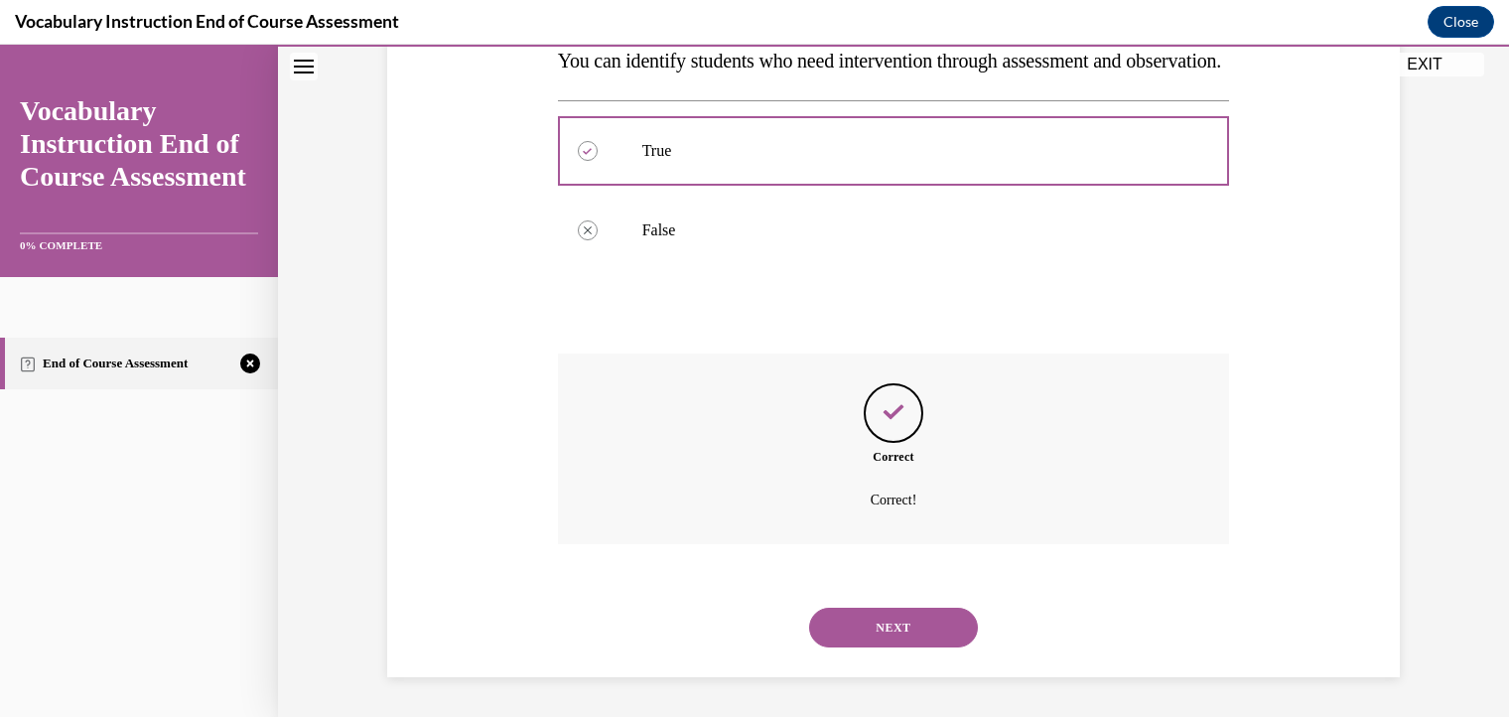
click at [859, 635] on button "NEXT" at bounding box center [893, 627] width 169 height 40
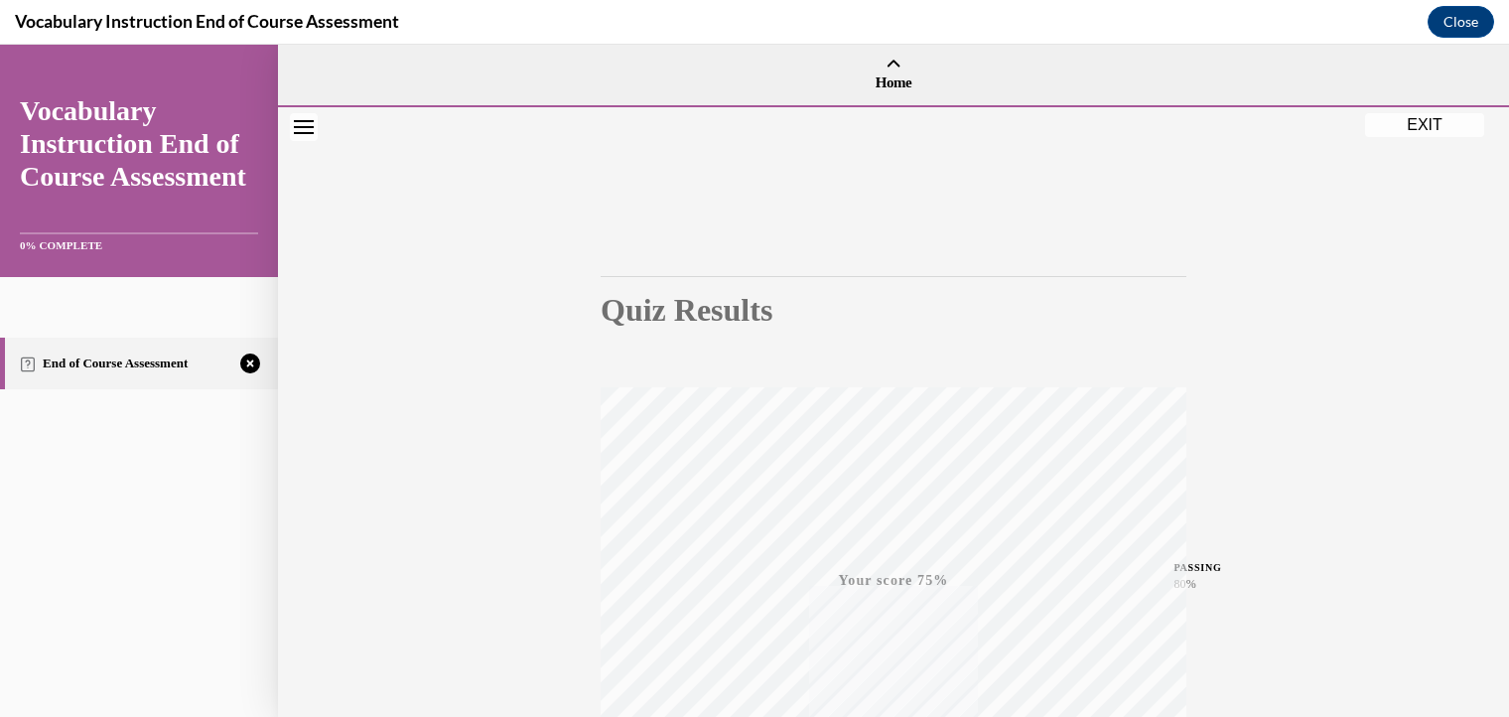
scroll to position [345, 0]
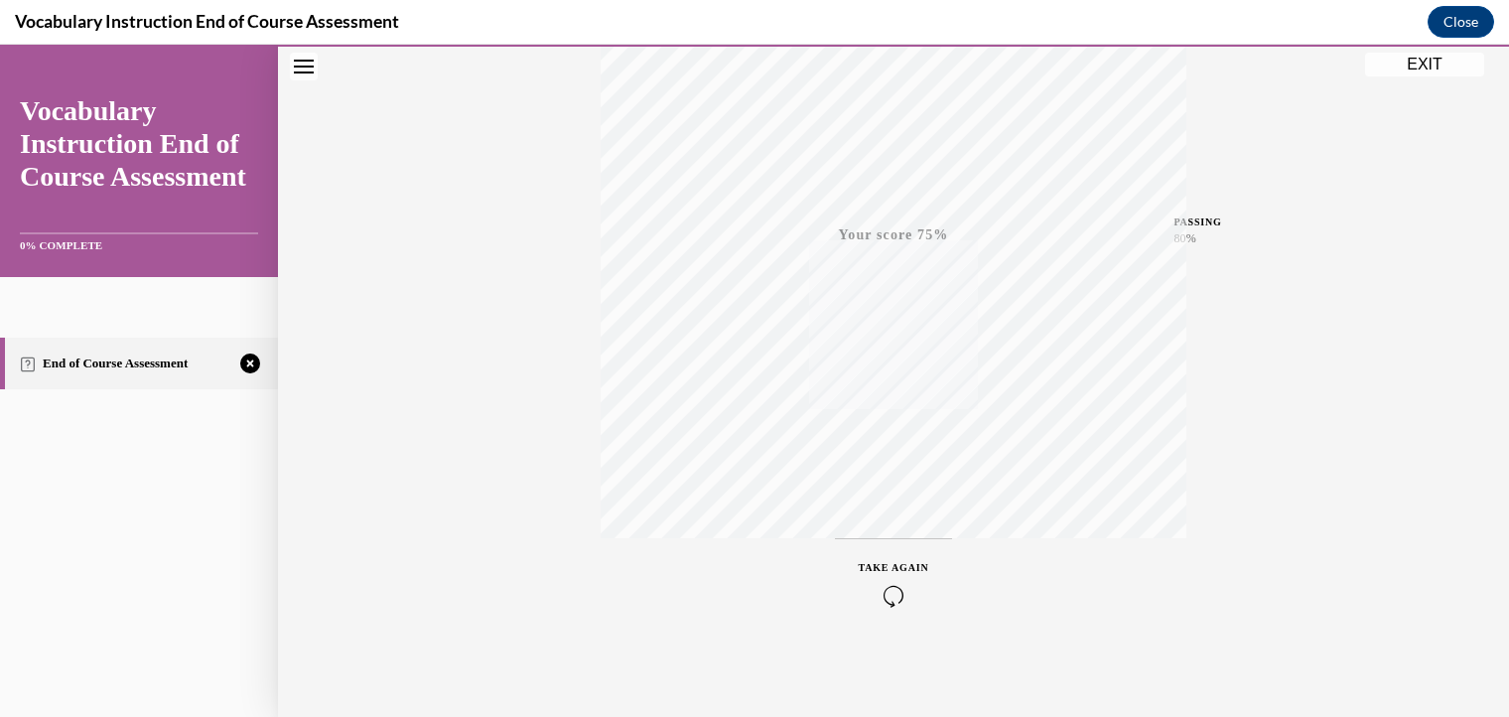
click at [880, 580] on div "TAKE AGAIN" at bounding box center [894, 583] width 70 height 47
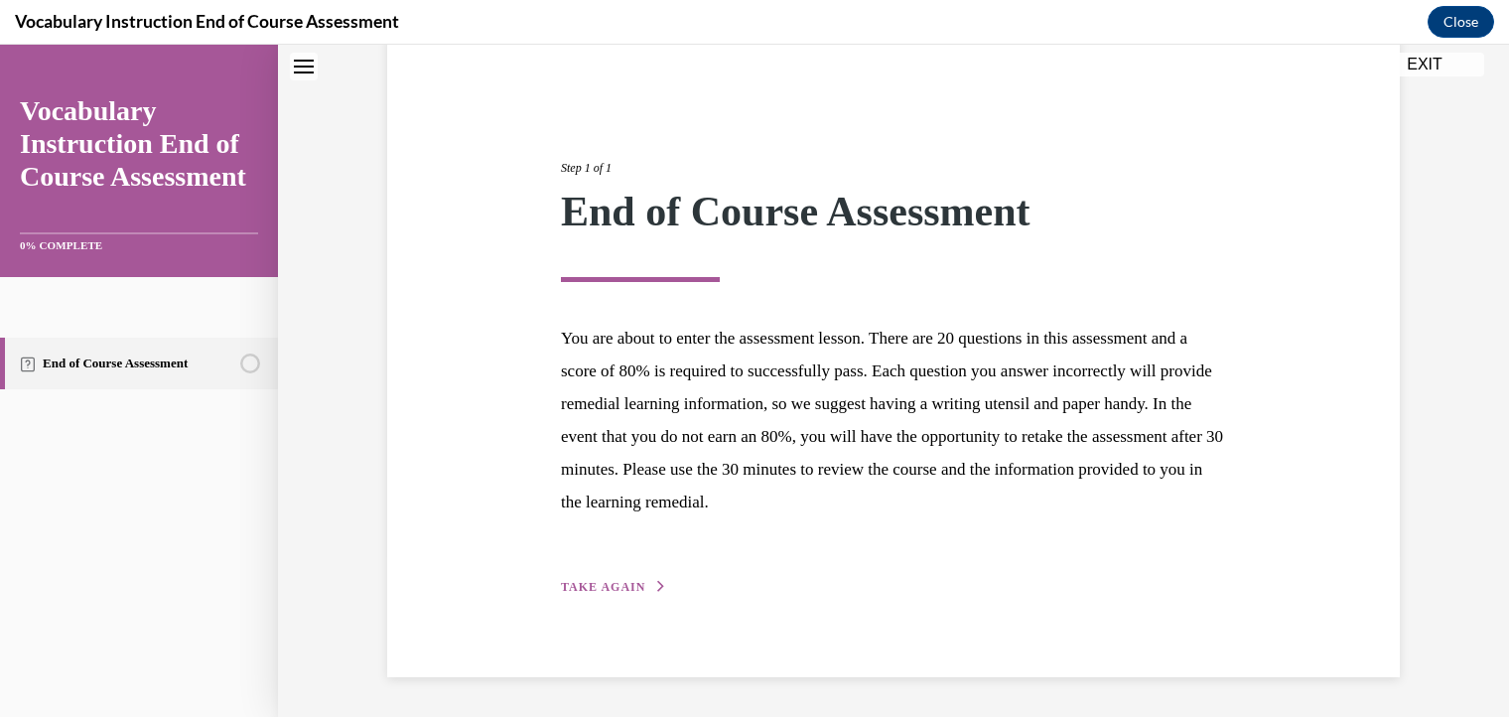
scroll to position [162, 0]
click at [580, 588] on span "TAKE AGAIN" at bounding box center [603, 588] width 84 height 14
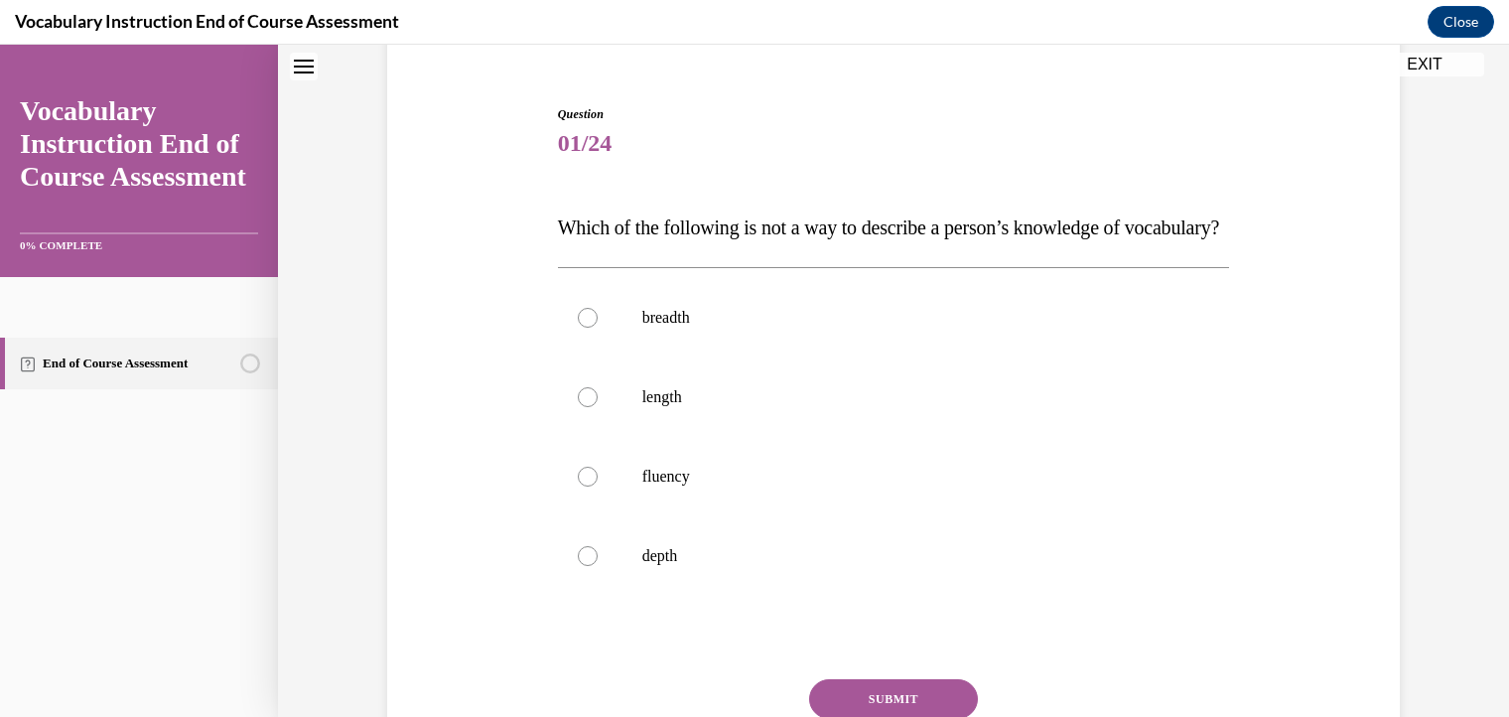
scroll to position [179, 0]
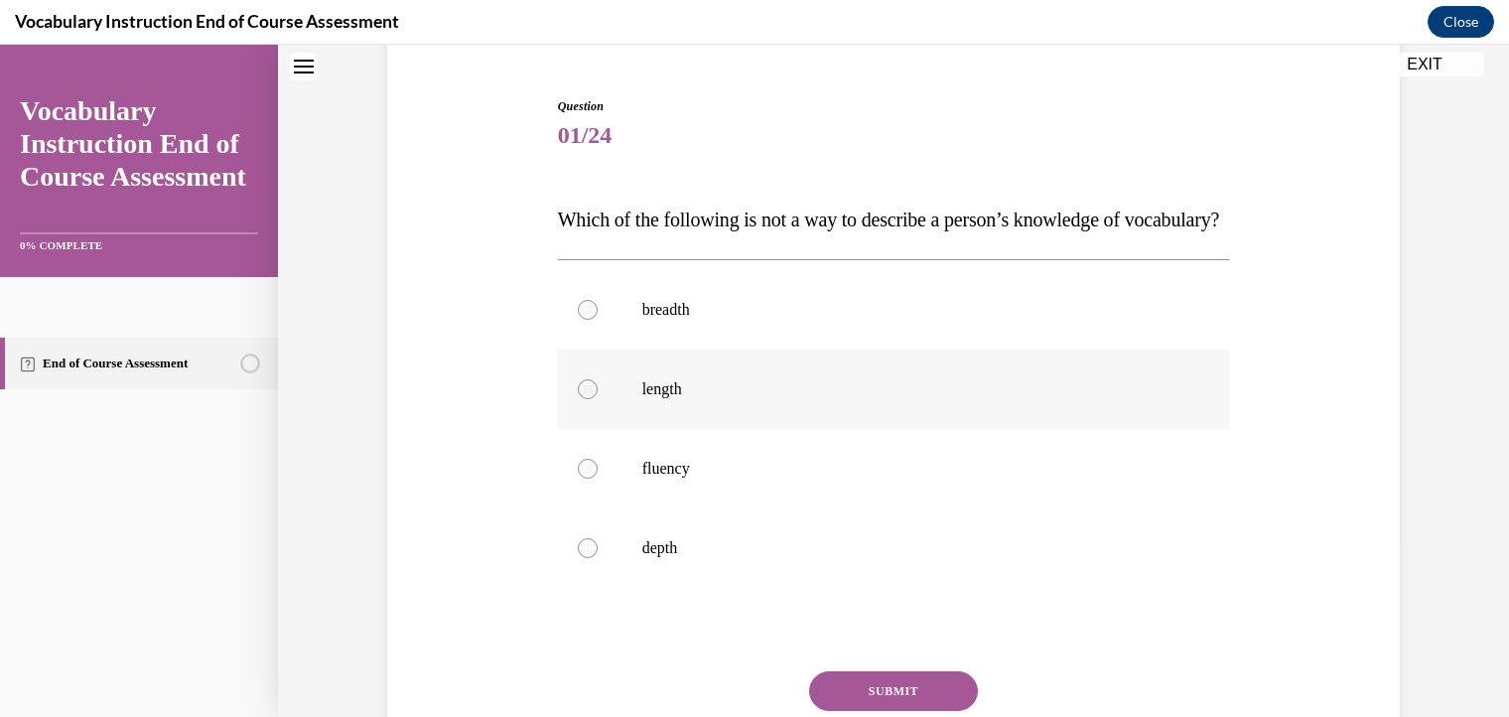
click at [584, 399] on div at bounding box center [588, 389] width 20 height 20
click at [584, 399] on input "length" at bounding box center [588, 389] width 20 height 20
radio input "true"
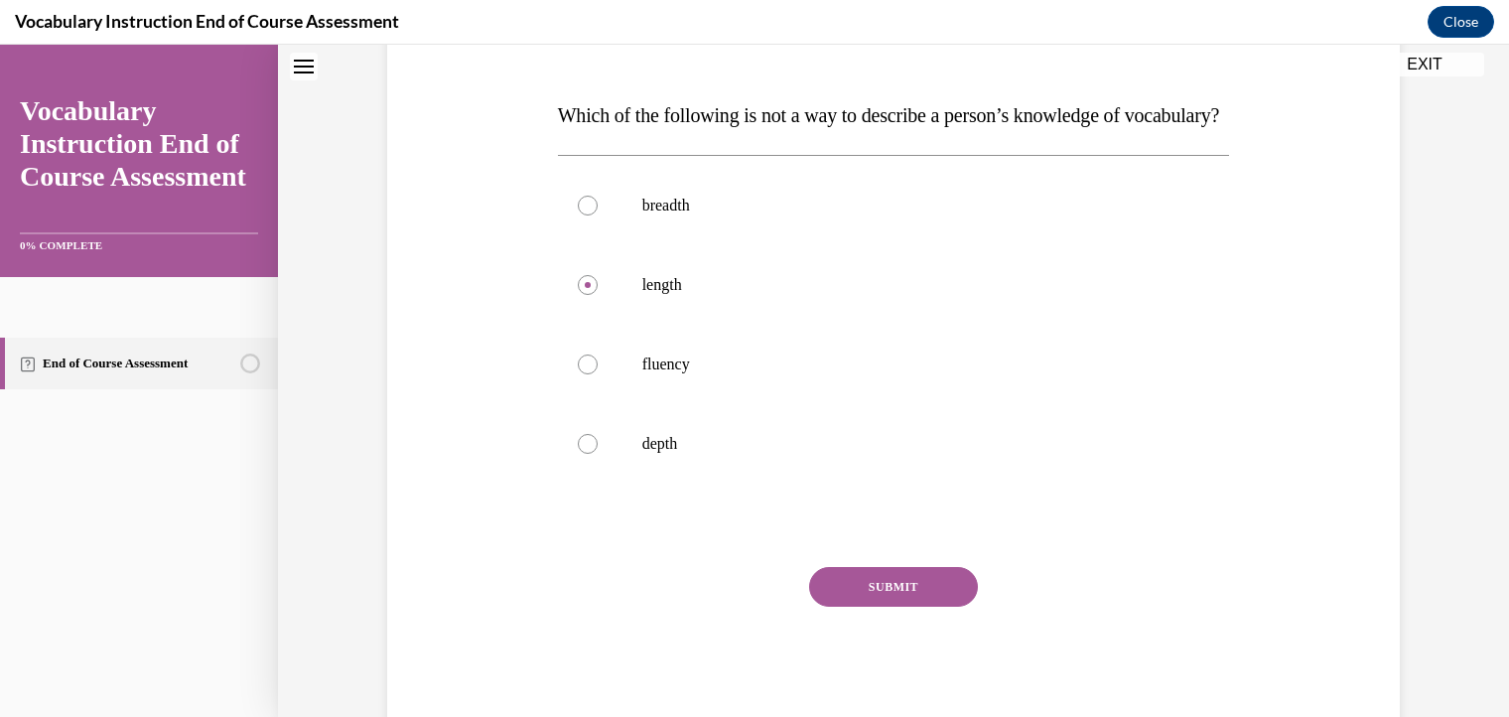
scroll to position [311, 0]
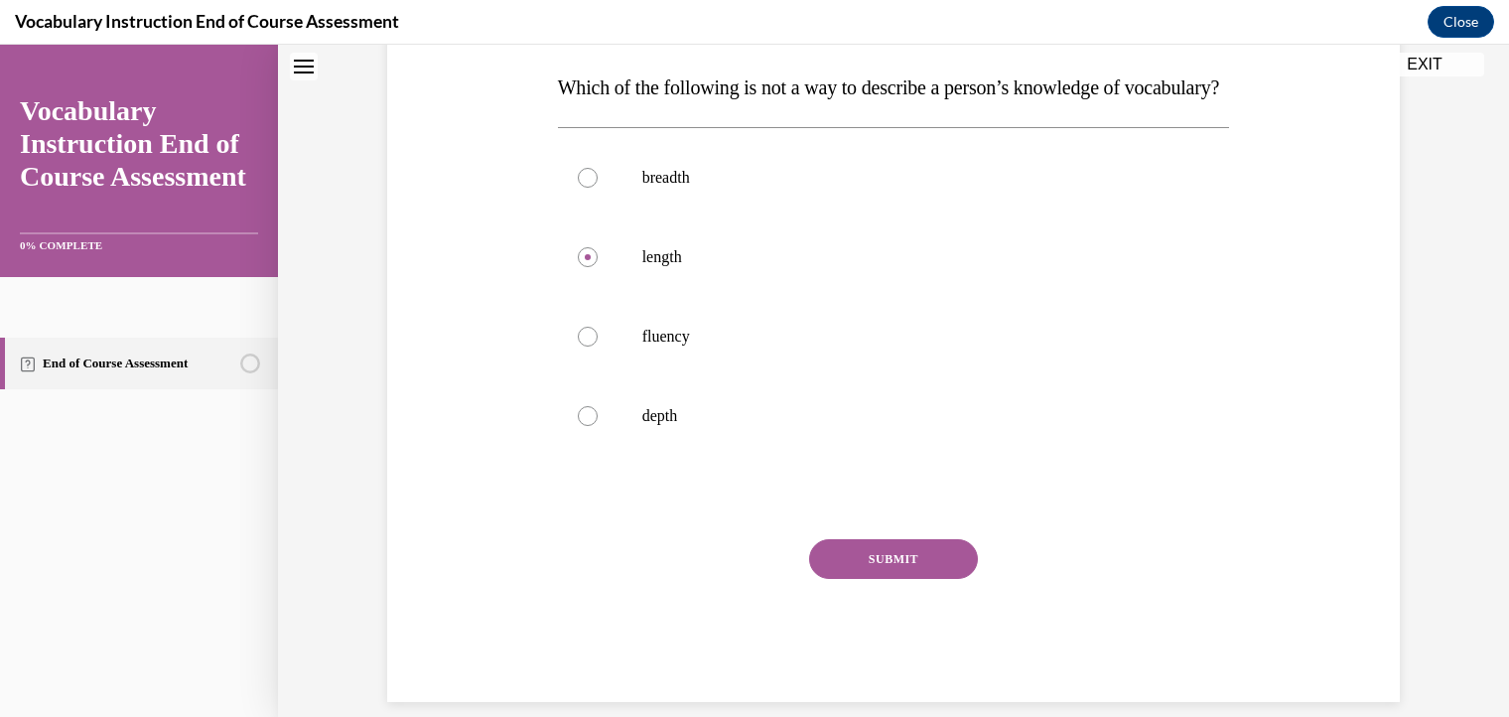
click at [907, 579] on button "SUBMIT" at bounding box center [893, 559] width 169 height 40
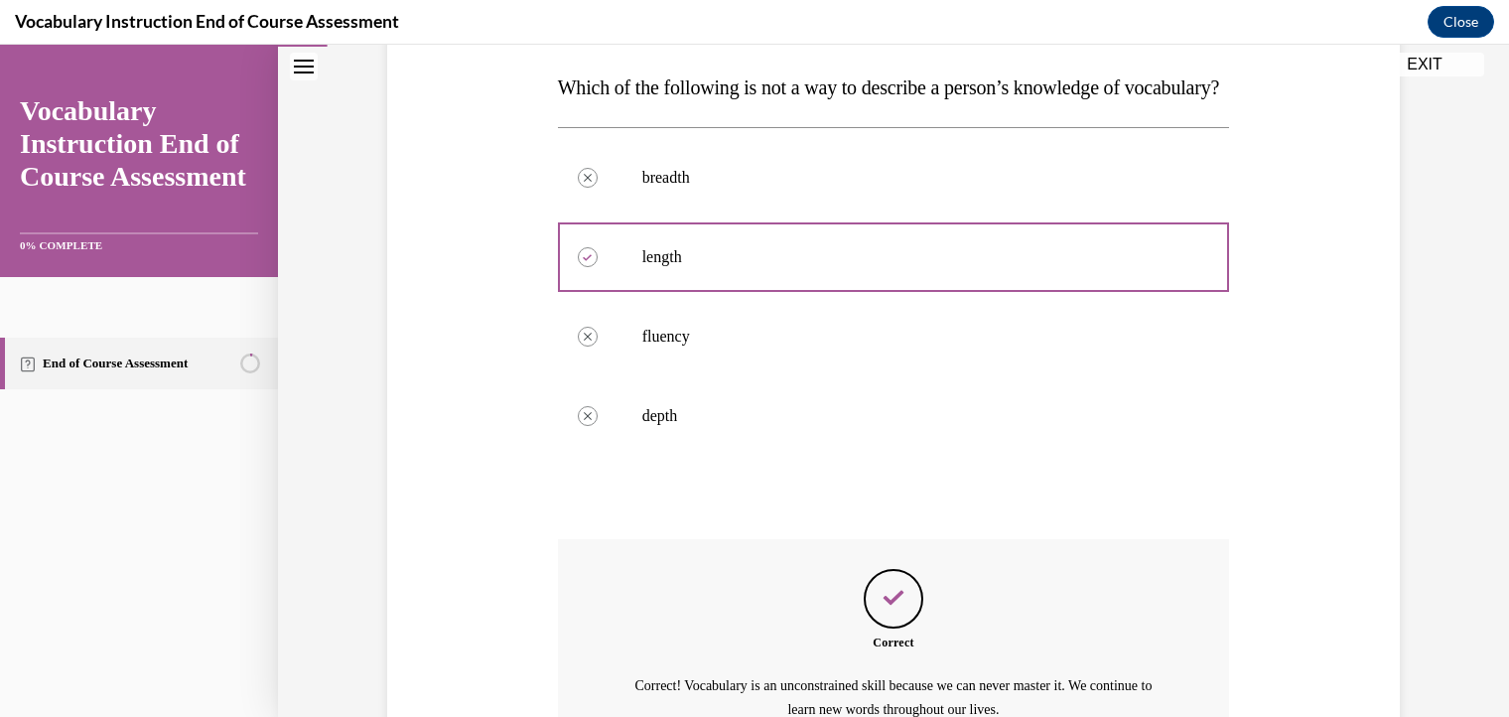
scroll to position [560, 0]
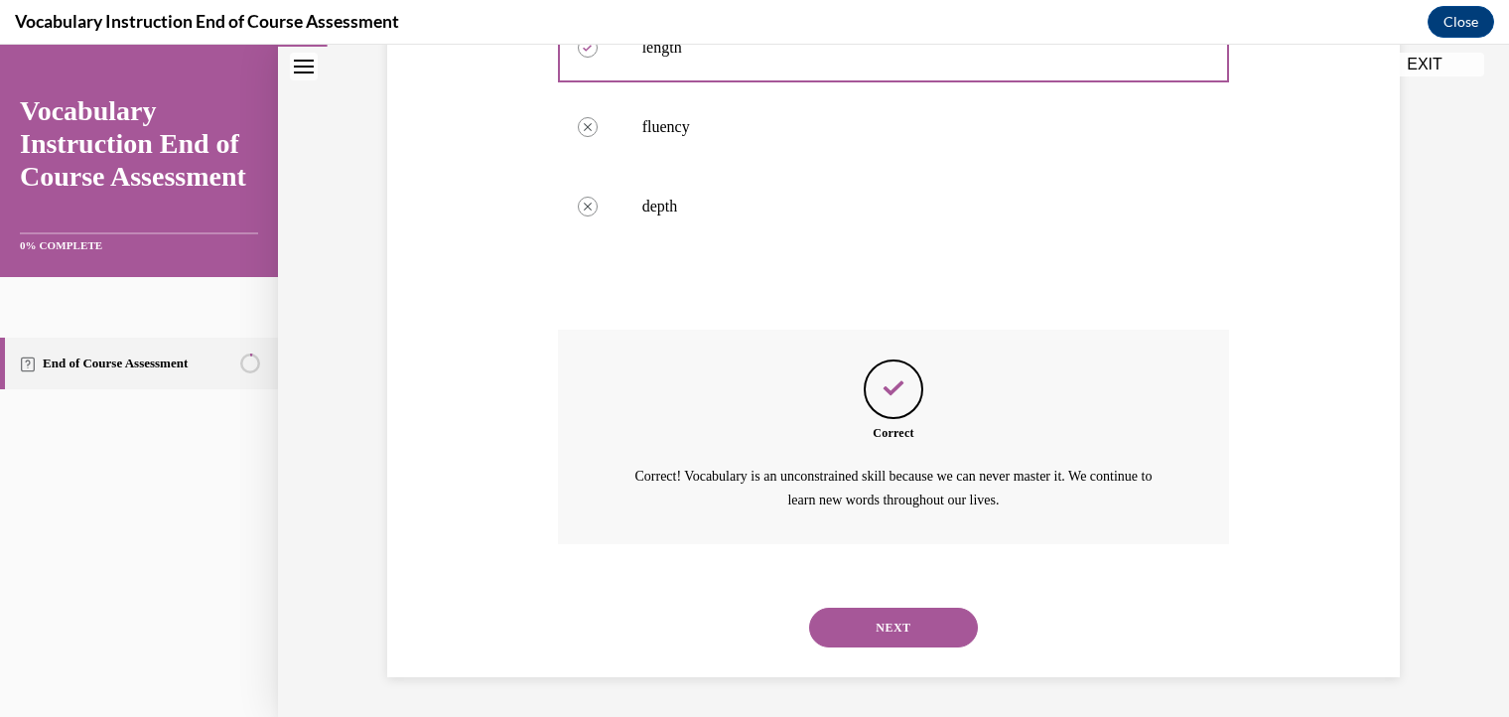
click at [922, 621] on button "NEXT" at bounding box center [893, 627] width 169 height 40
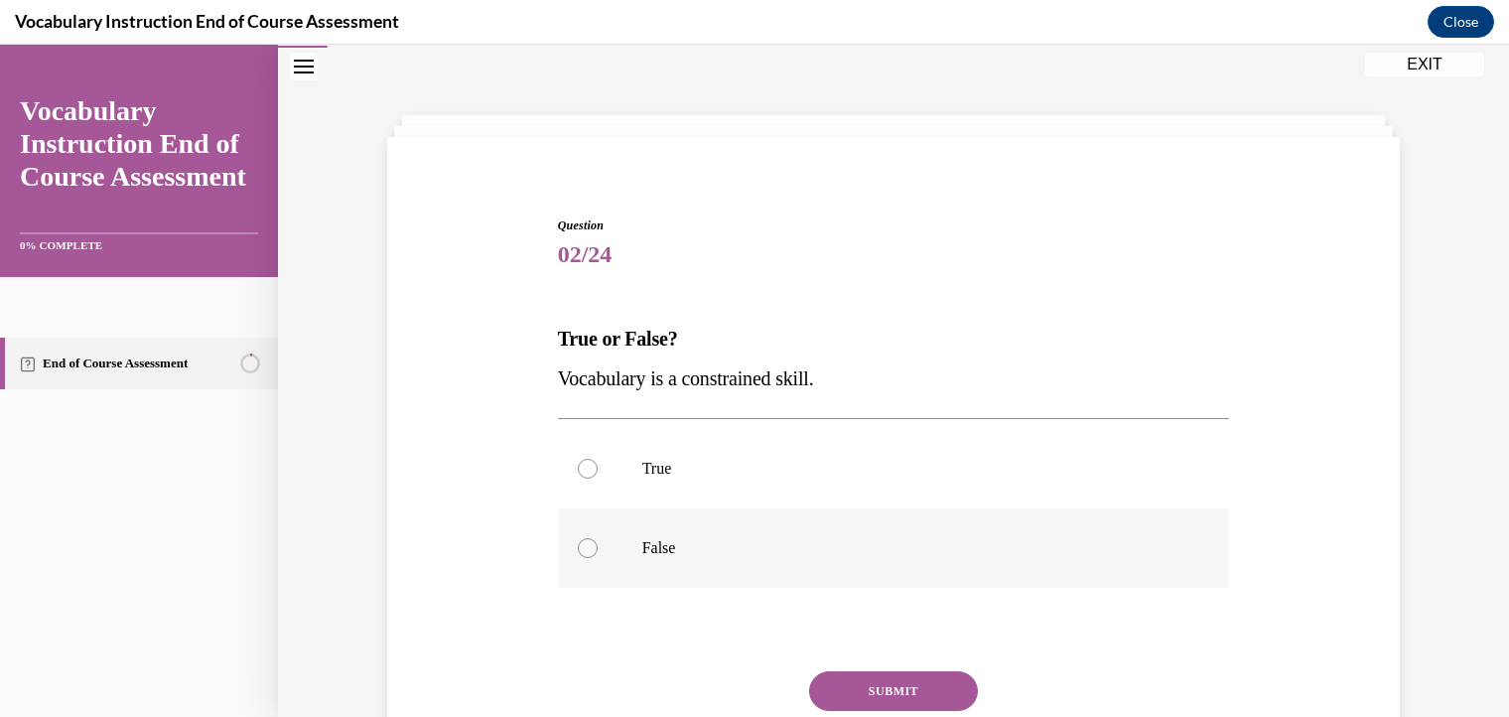
click at [582, 545] on div at bounding box center [588, 548] width 20 height 20
click at [582, 545] on input "False" at bounding box center [588, 548] width 20 height 20
radio input "true"
click at [839, 687] on button "SUBMIT" at bounding box center [893, 691] width 169 height 40
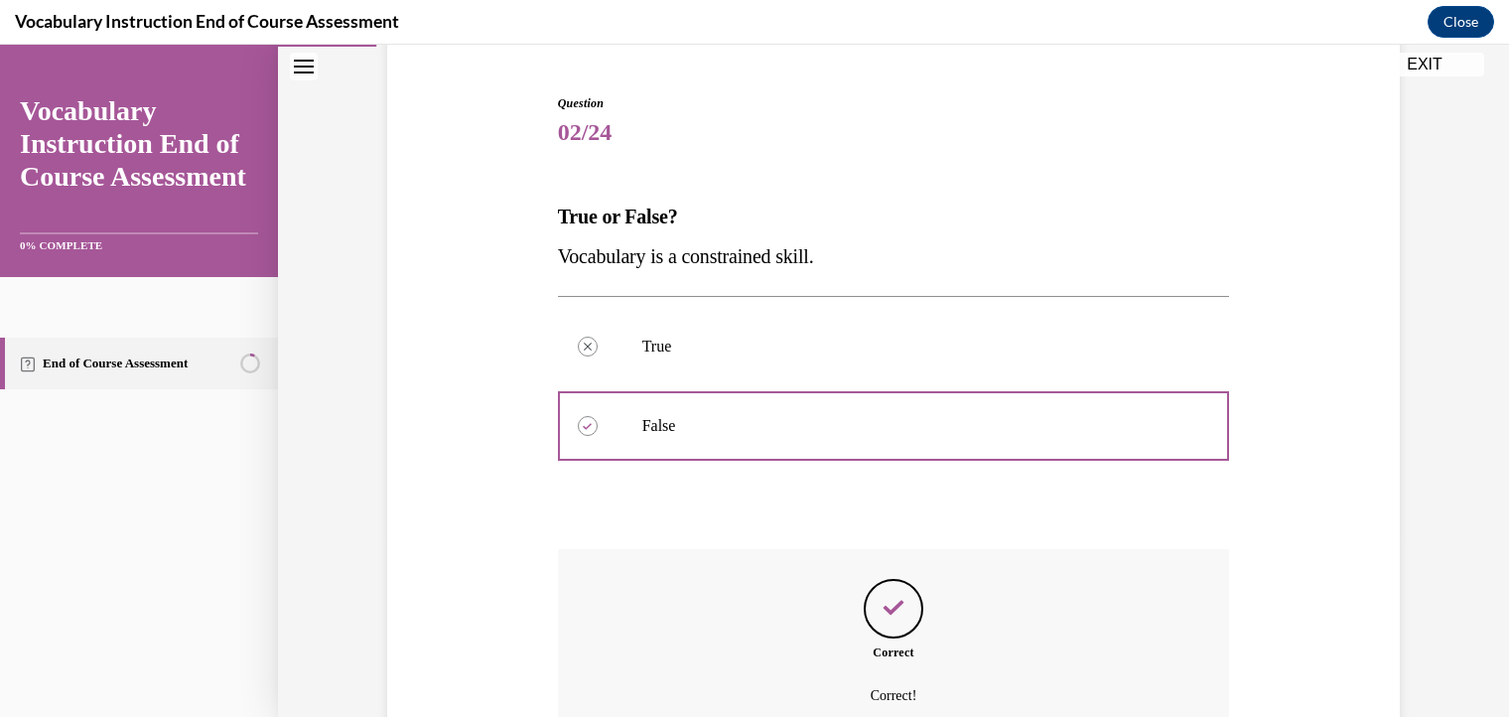
scroll to position [260, 0]
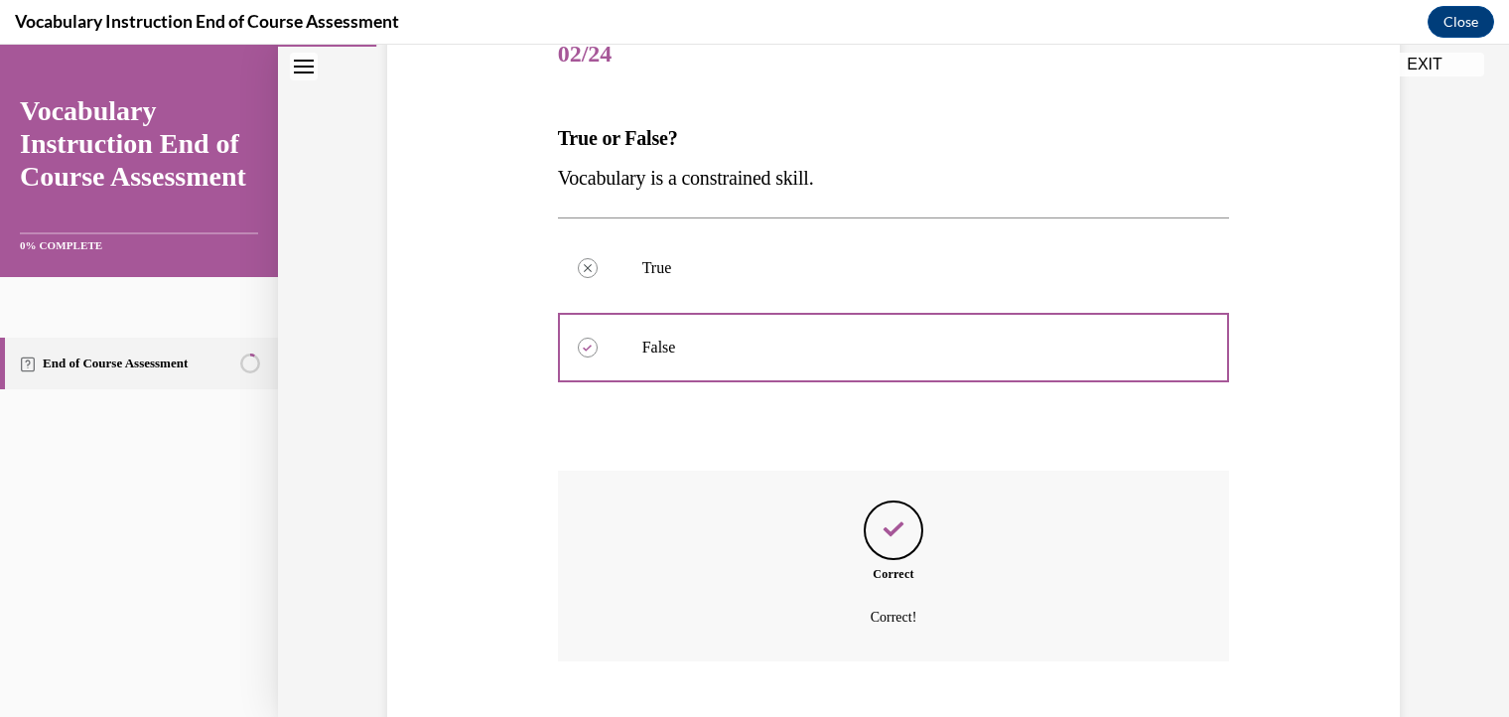
drag, startPoint x: 1501, startPoint y: 549, endPoint x: 1085, endPoint y: 492, distance: 419.7
click at [1085, 492] on div "Correct Correct!" at bounding box center [894, 565] width 672 height 191
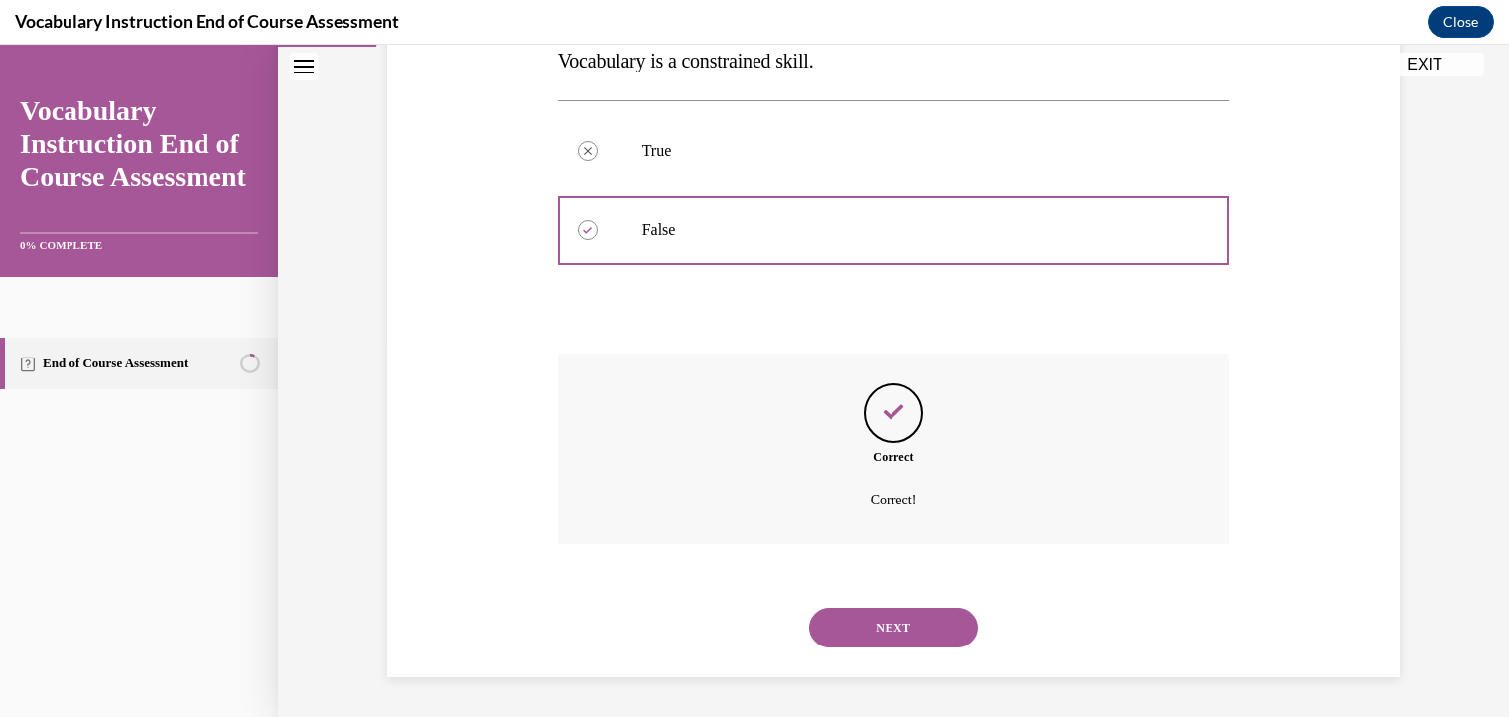
click at [890, 619] on button "NEXT" at bounding box center [893, 627] width 169 height 40
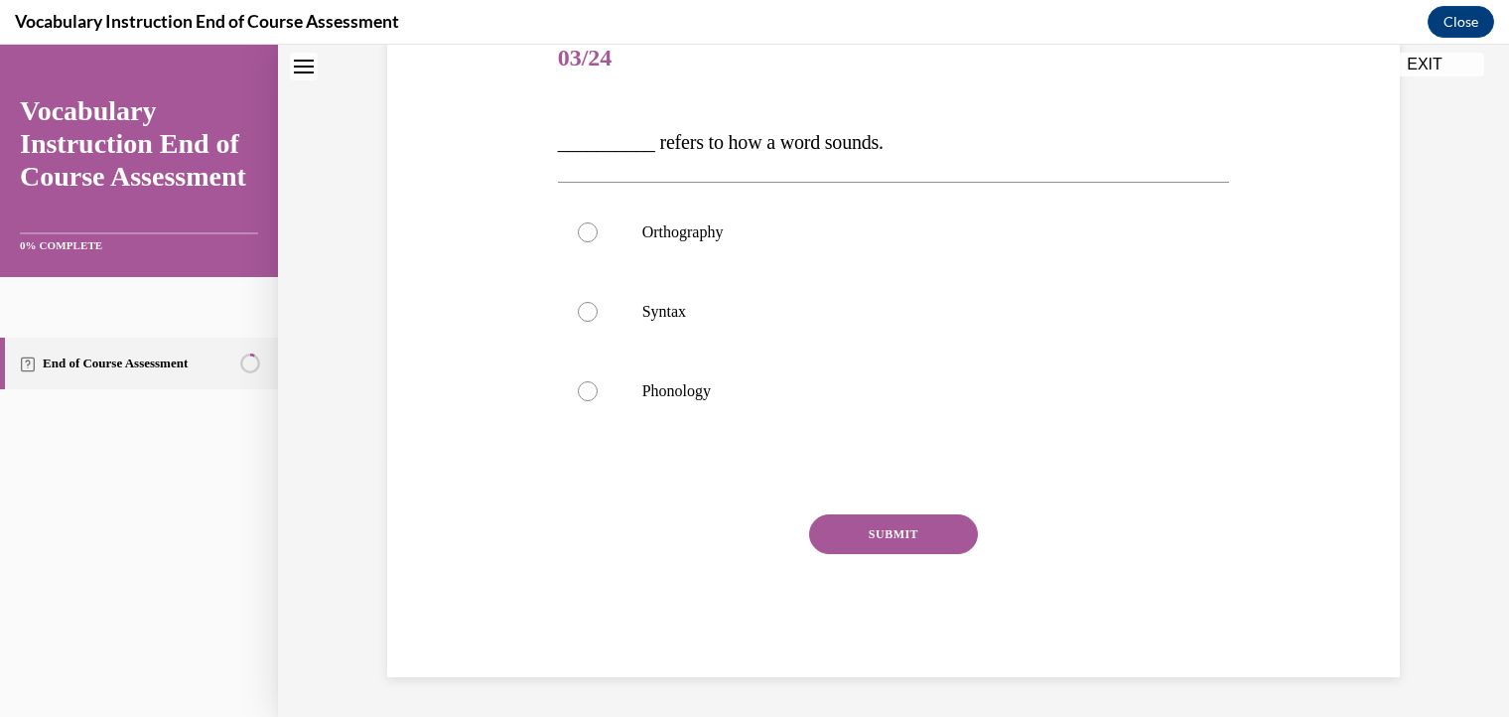
scroll to position [60, 0]
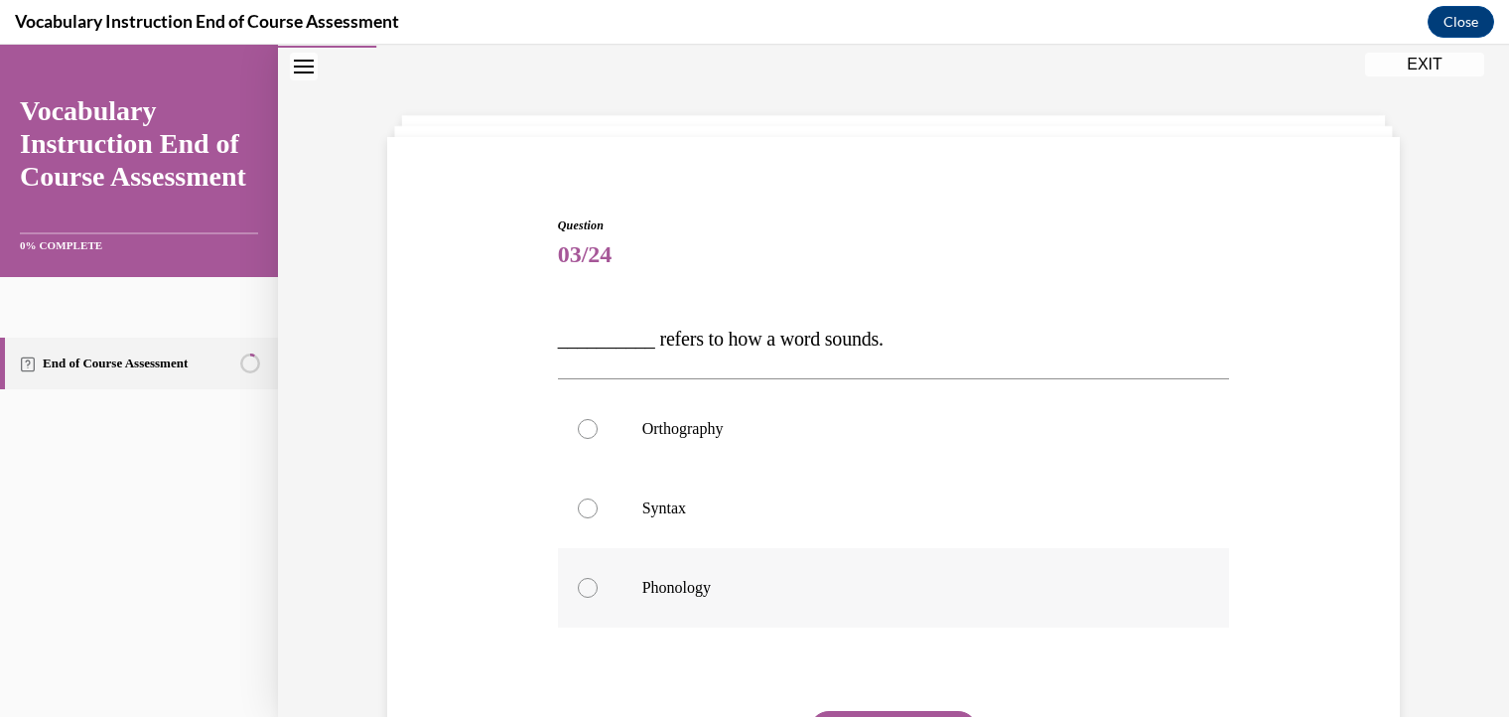
click at [587, 585] on div at bounding box center [588, 588] width 20 height 20
click at [587, 585] on input "Phonology" at bounding box center [588, 588] width 20 height 20
radio input "true"
click at [847, 711] on button "SUBMIT" at bounding box center [893, 731] width 169 height 40
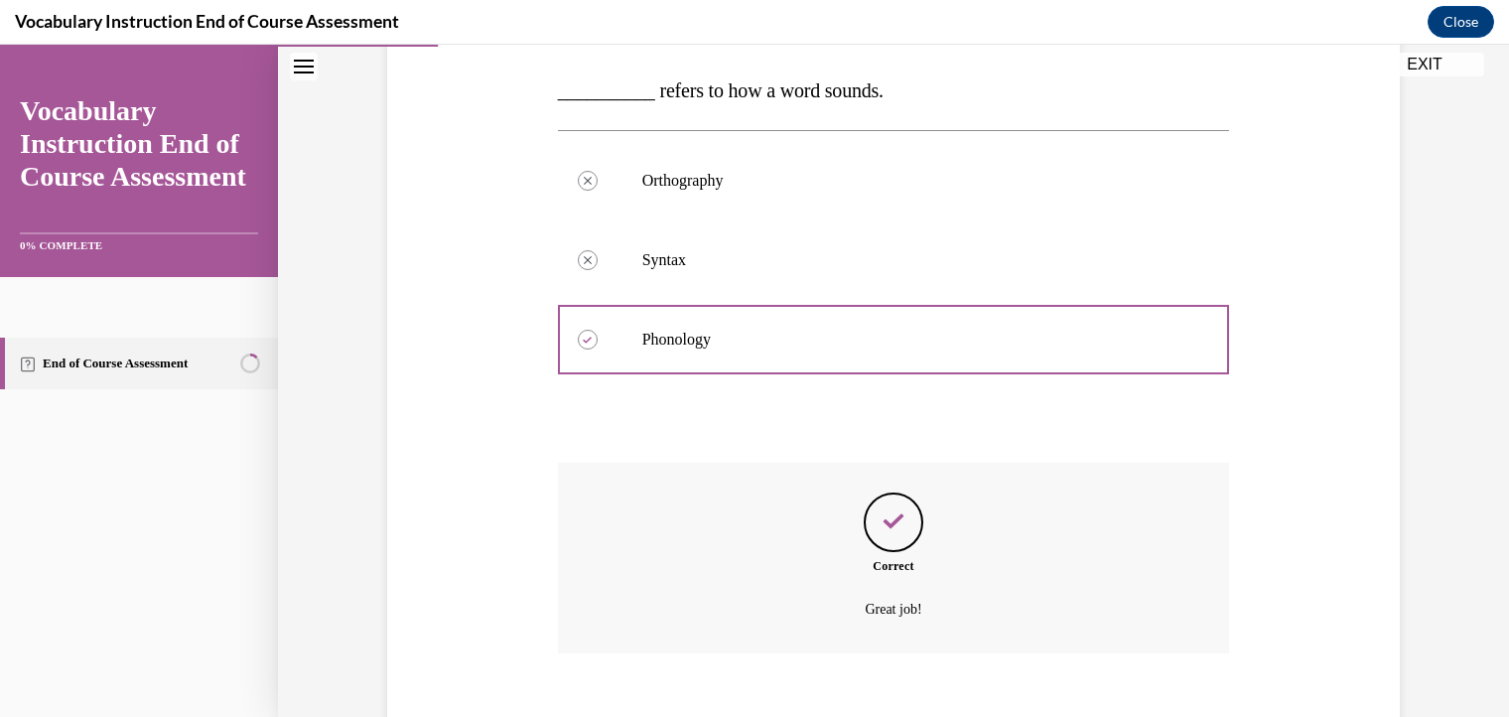
scroll to position [417, 0]
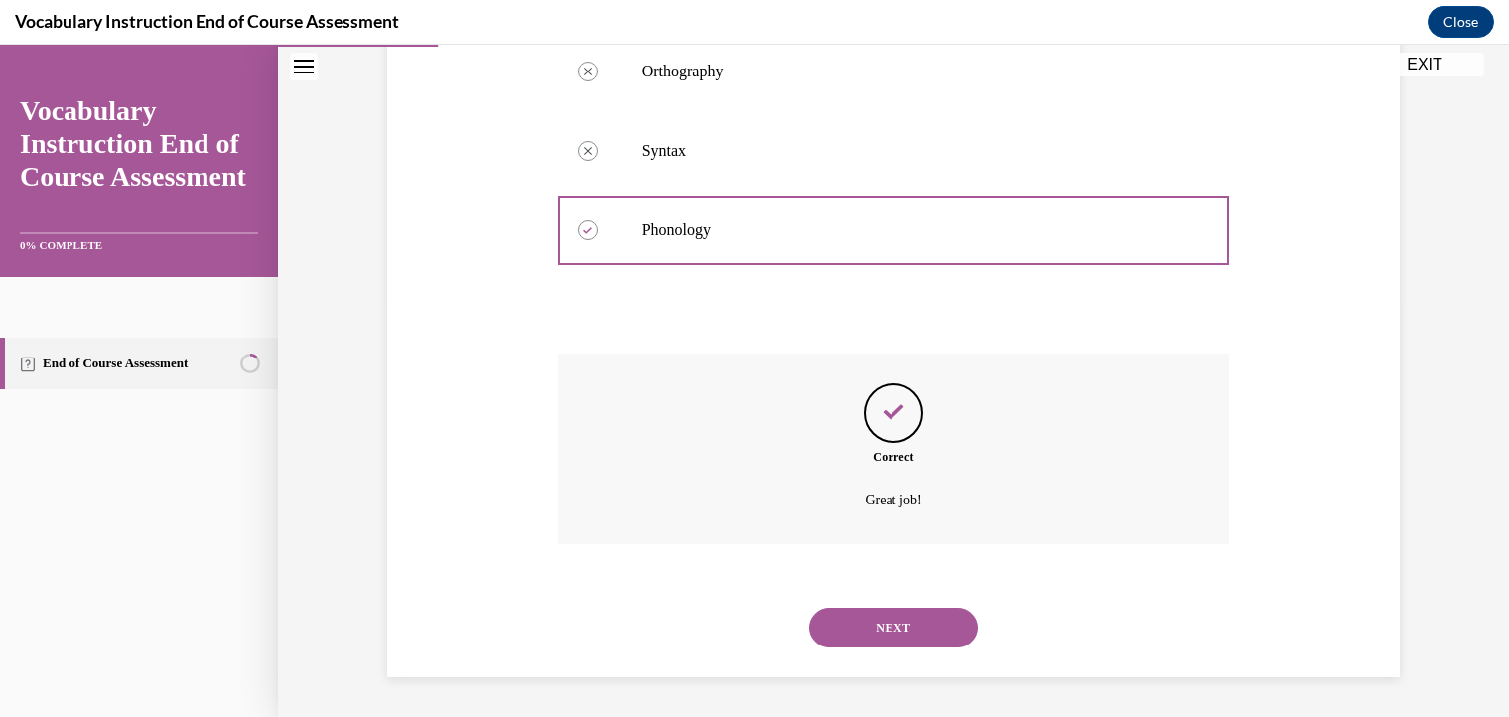
click at [937, 639] on button "NEXT" at bounding box center [893, 627] width 169 height 40
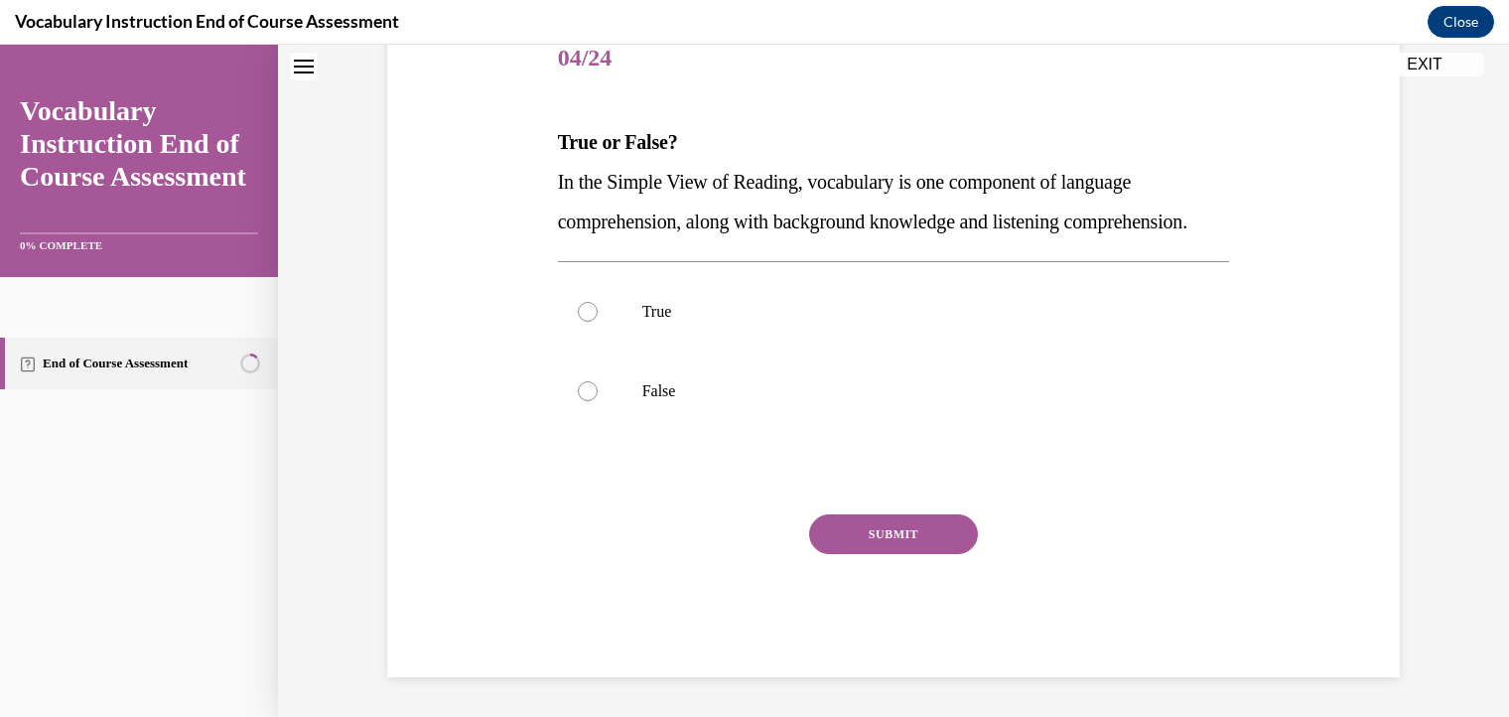
scroll to position [60, 0]
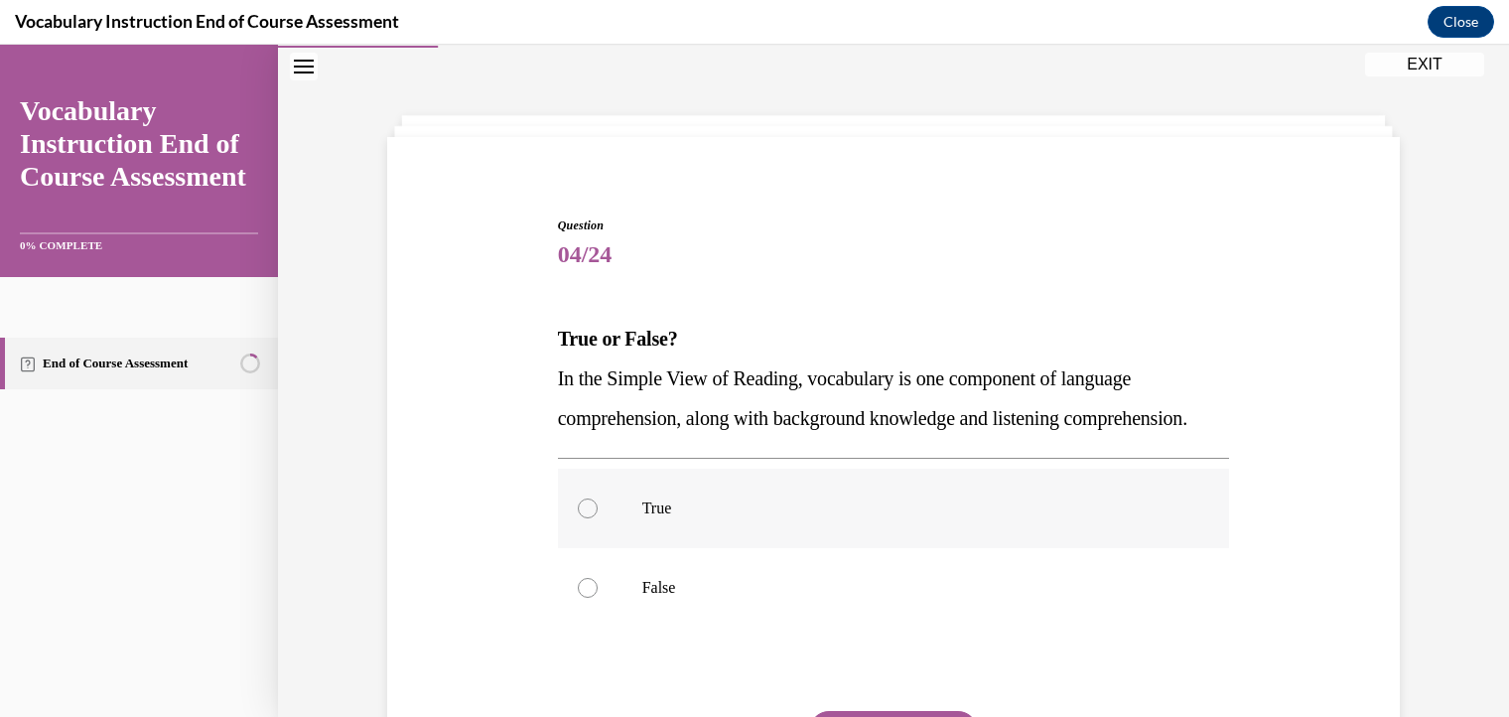
click at [578, 518] on div at bounding box center [588, 508] width 20 height 20
click at [578, 518] on input "True" at bounding box center [588, 508] width 20 height 20
radio input "true"
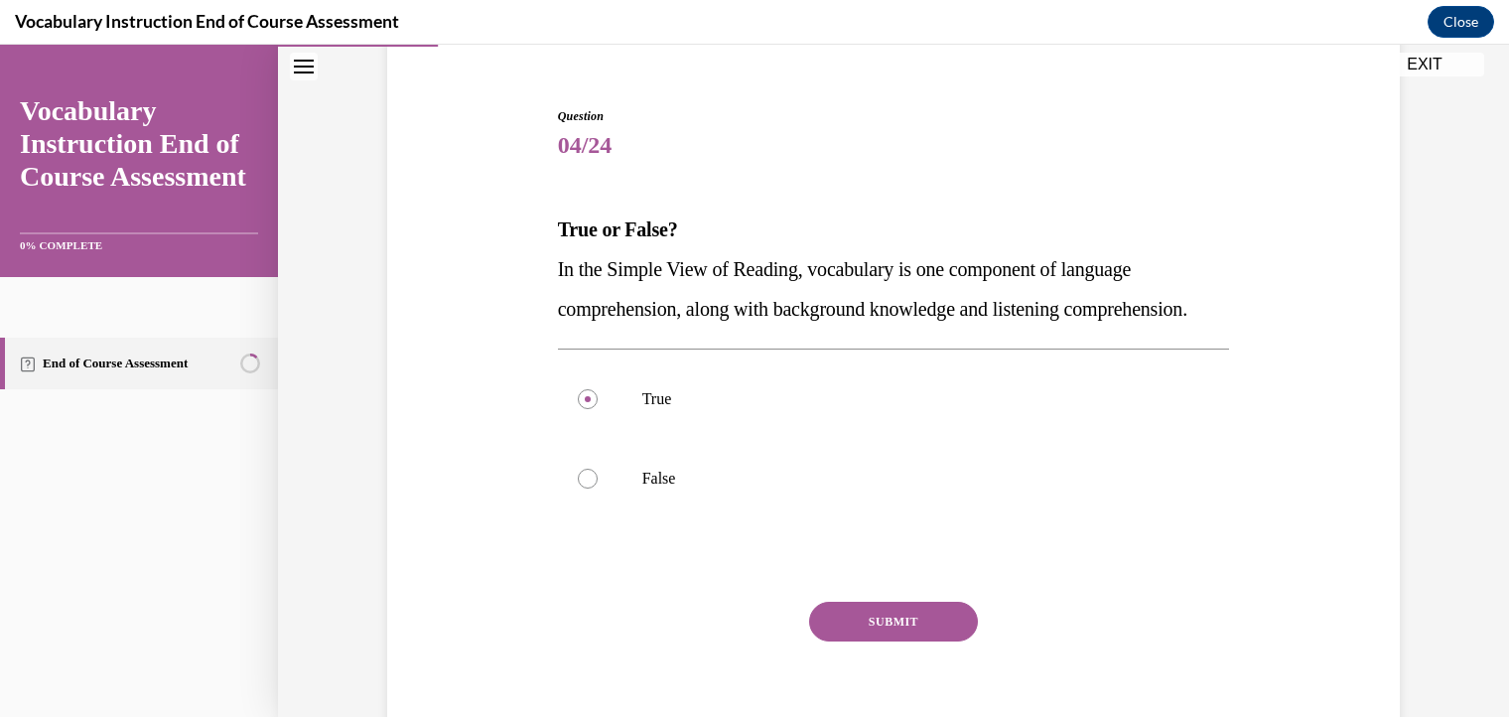
scroll to position [221, 0]
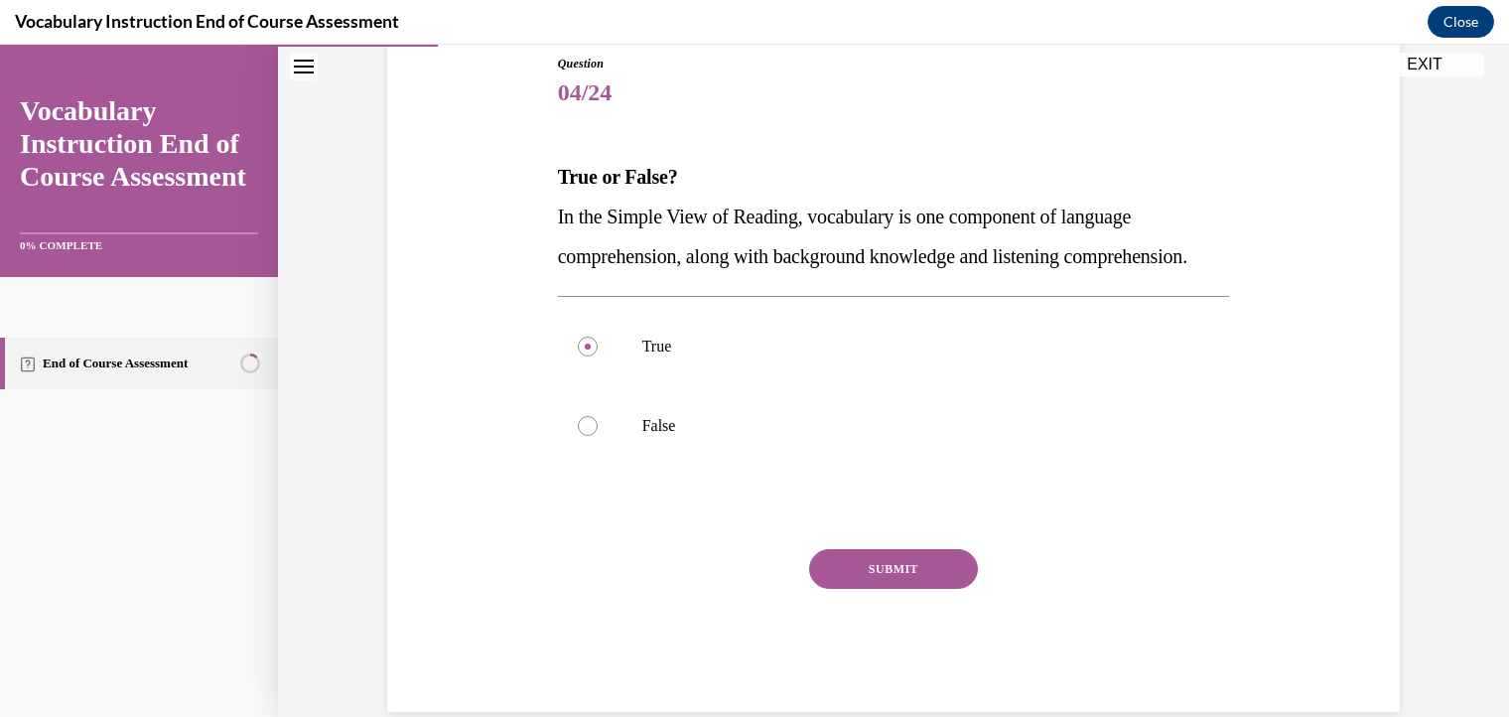
click at [920, 589] on button "SUBMIT" at bounding box center [893, 569] width 169 height 40
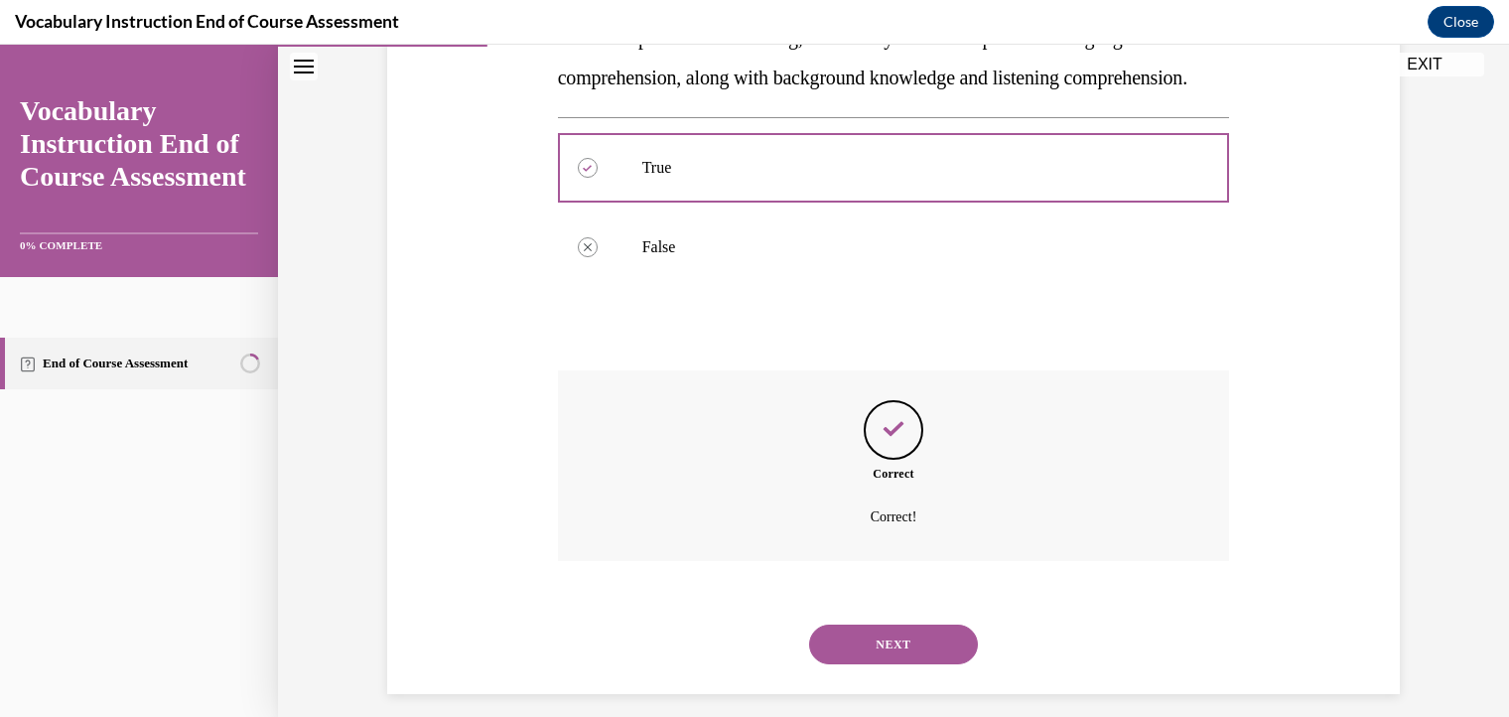
scroll to position [401, 0]
click at [901, 663] on button "NEXT" at bounding box center [893, 643] width 169 height 40
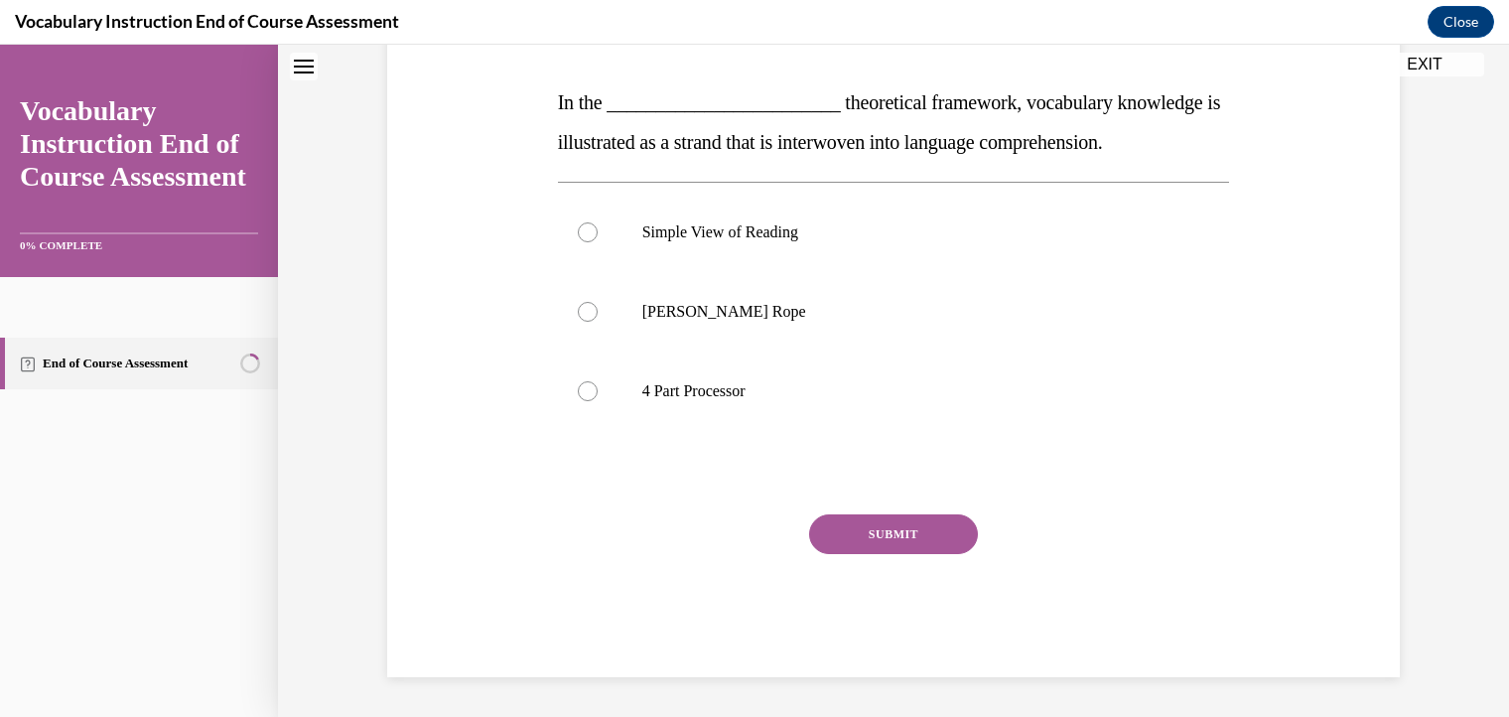
scroll to position [60, 0]
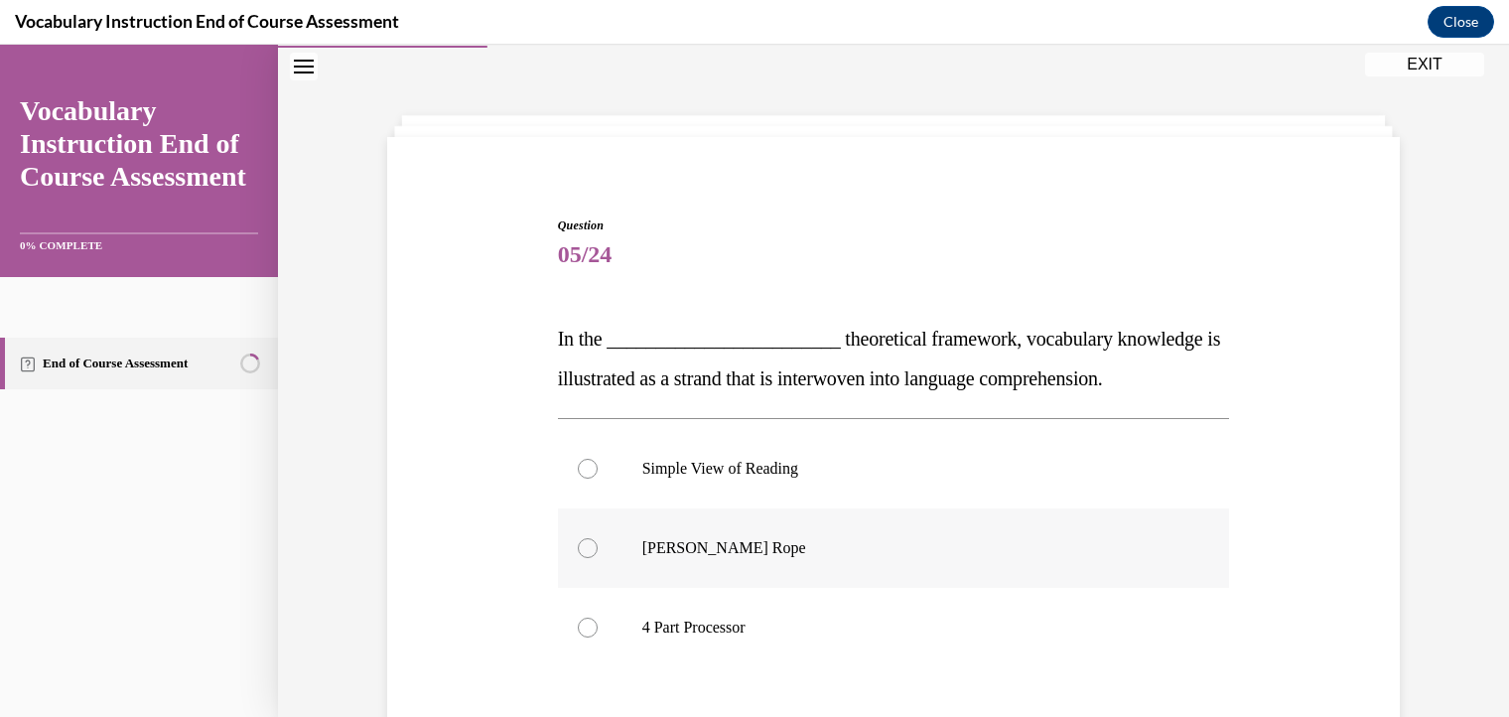
click at [578, 546] on div at bounding box center [588, 548] width 20 height 20
click at [578, 546] on input "Scarborough's Rope" at bounding box center [588, 548] width 20 height 20
radio input "true"
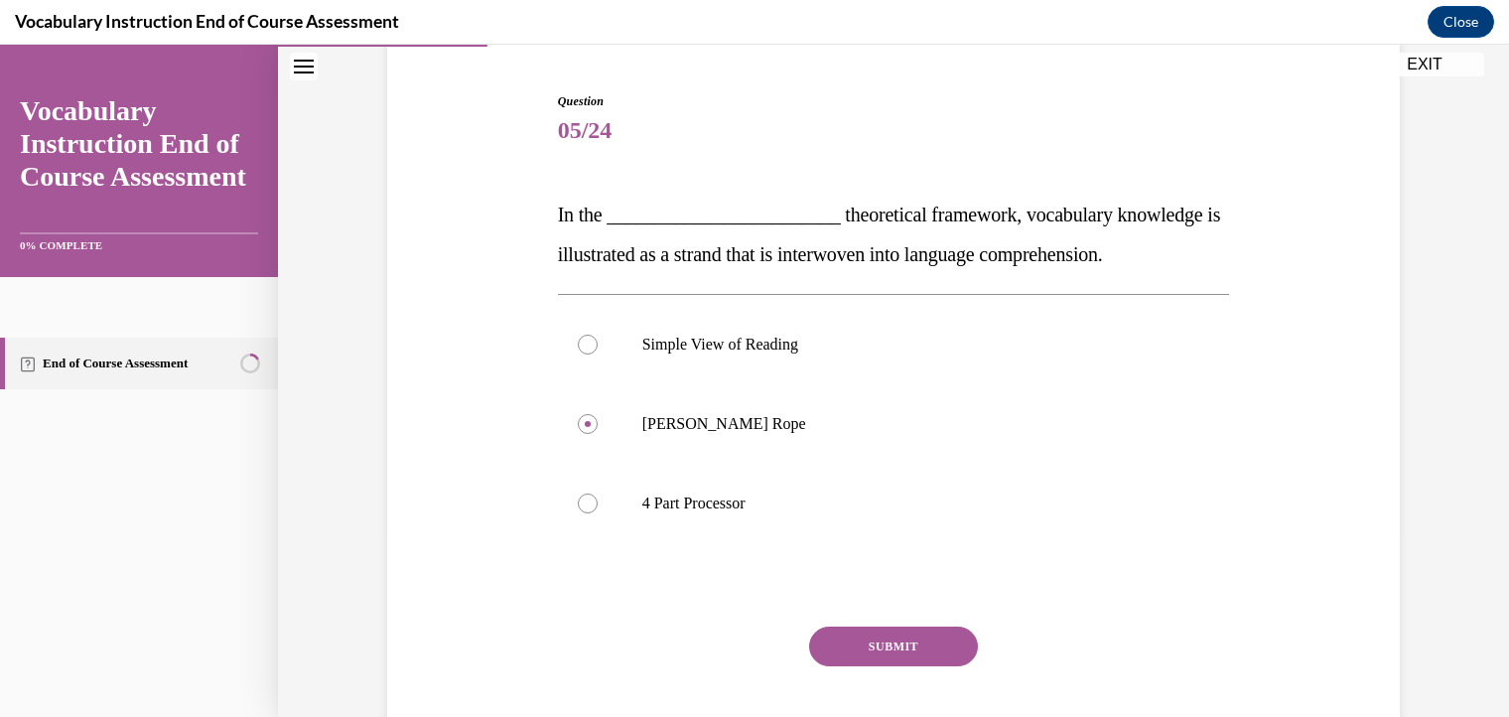
scroll to position [215, 0]
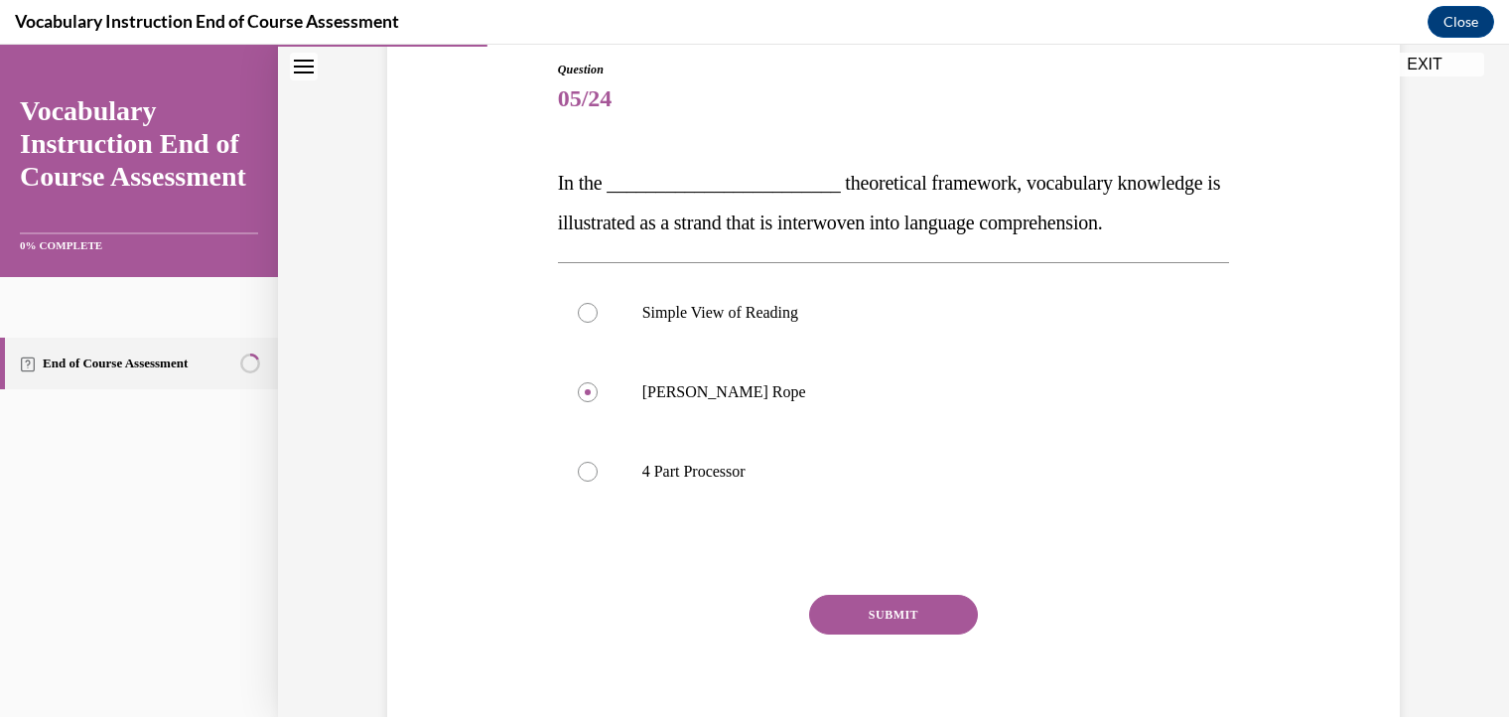
click at [894, 605] on button "SUBMIT" at bounding box center [893, 615] width 169 height 40
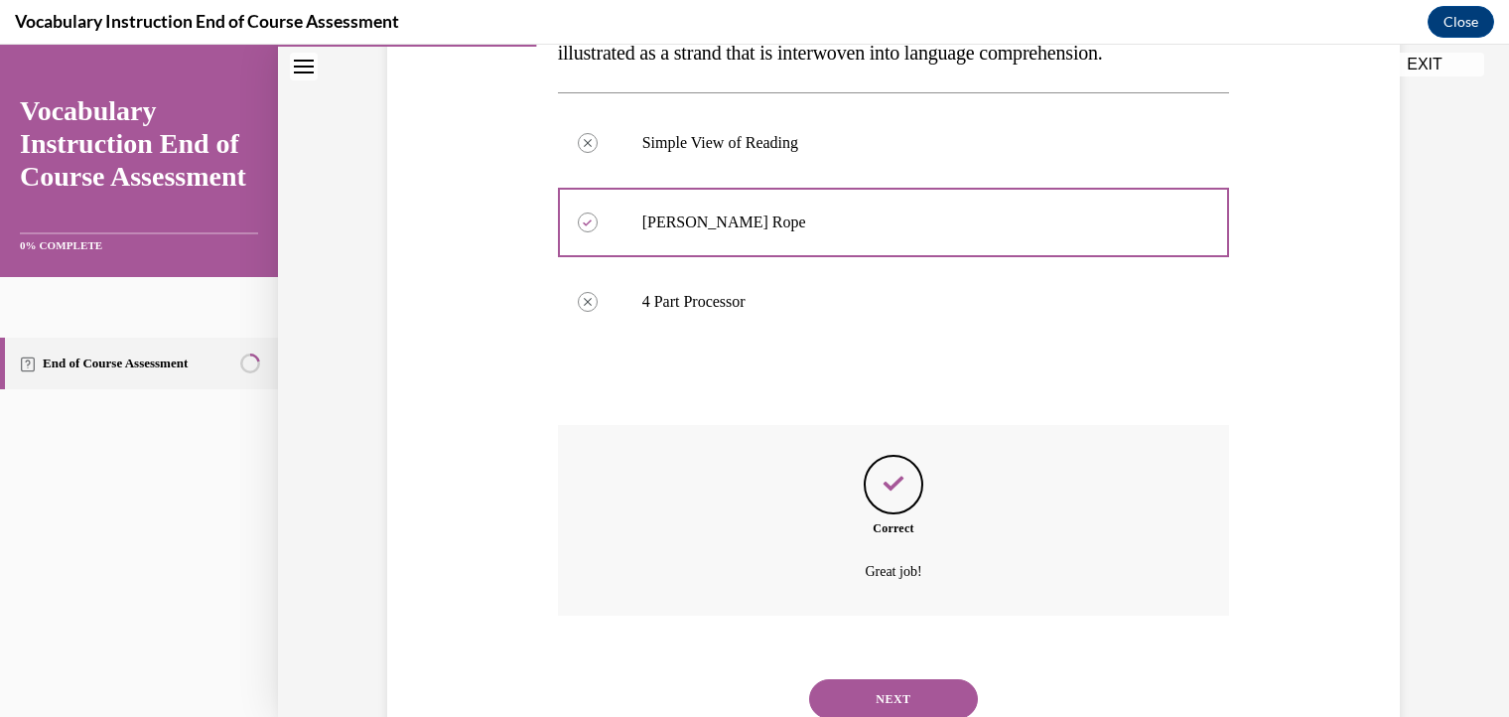
scroll to position [400, 0]
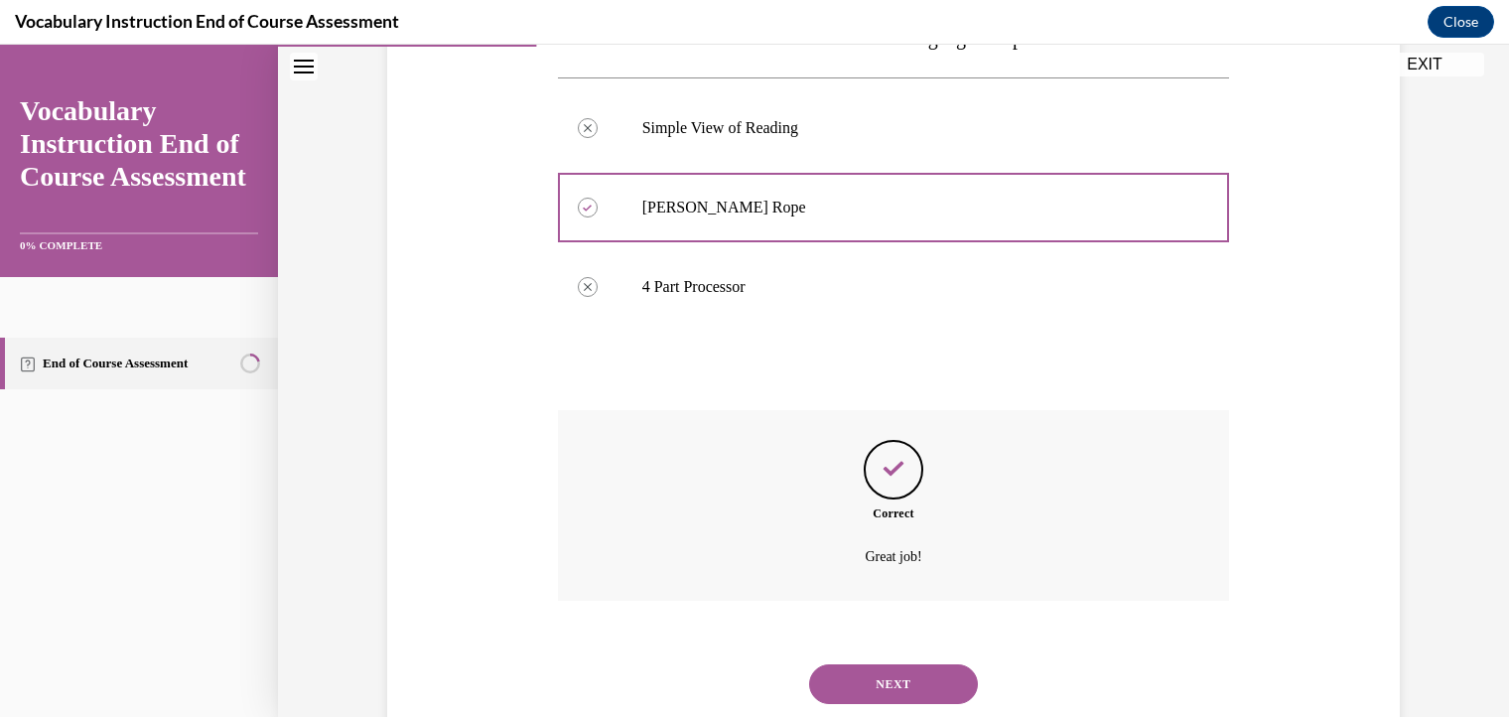
click at [863, 673] on button "NEXT" at bounding box center [893, 684] width 169 height 40
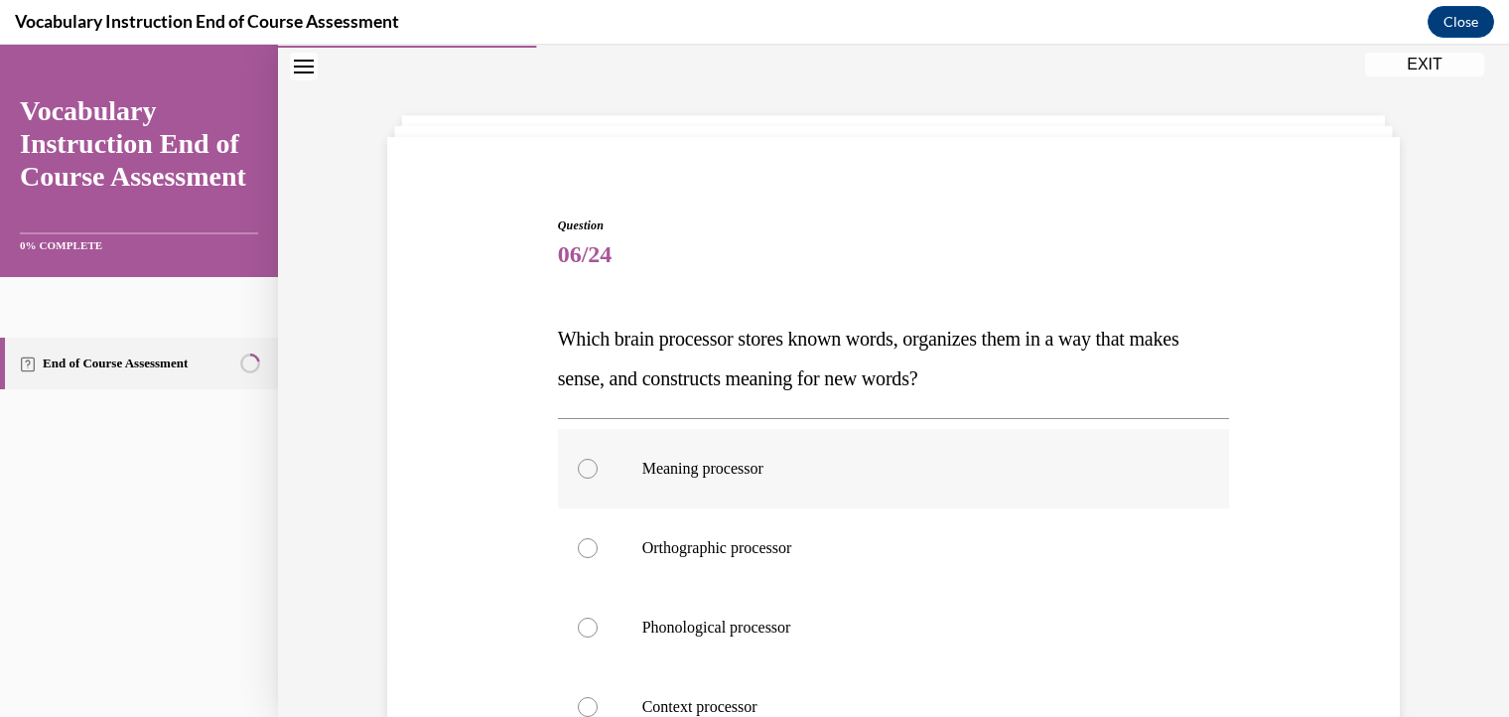
click at [578, 472] on div at bounding box center [588, 469] width 20 height 20
click at [578, 472] on input "Meaning processor" at bounding box center [588, 469] width 20 height 20
radio input "true"
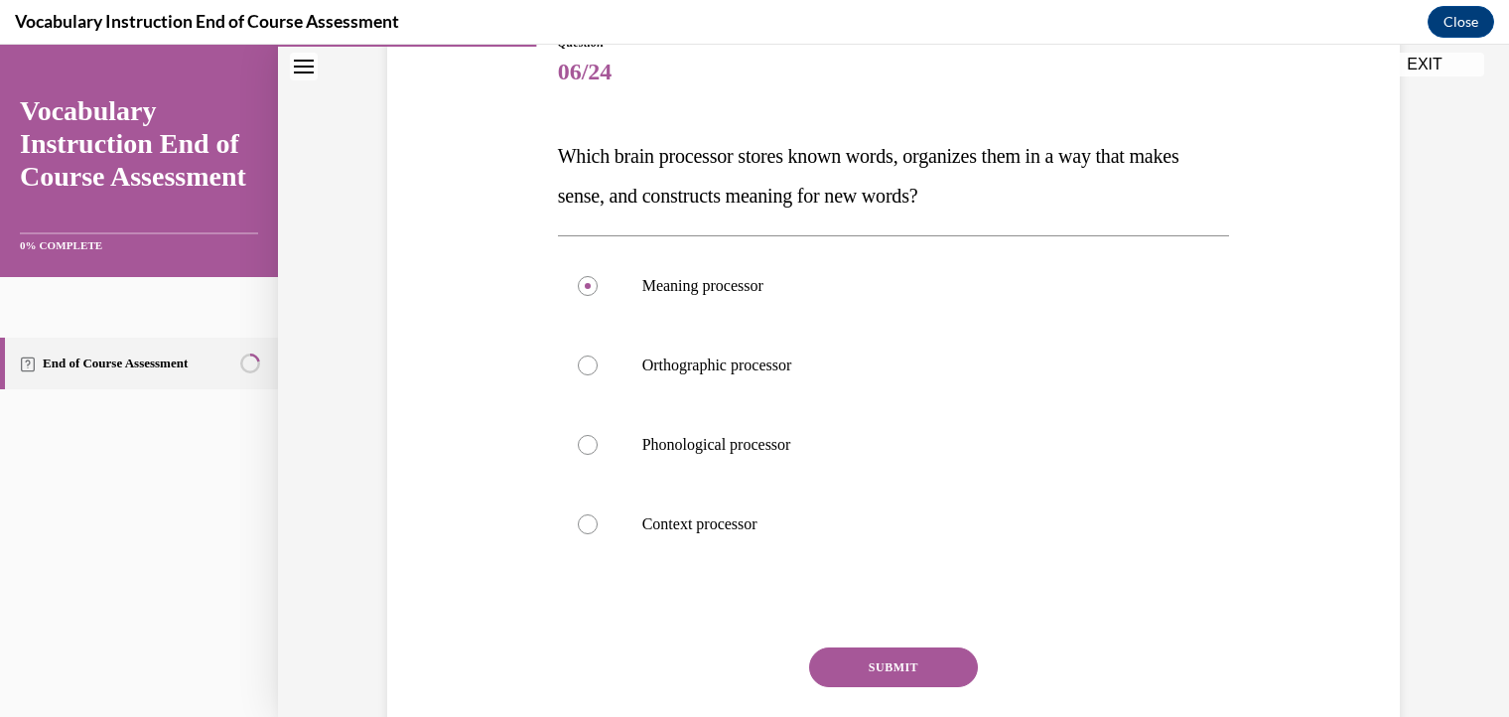
scroll to position [299, 0]
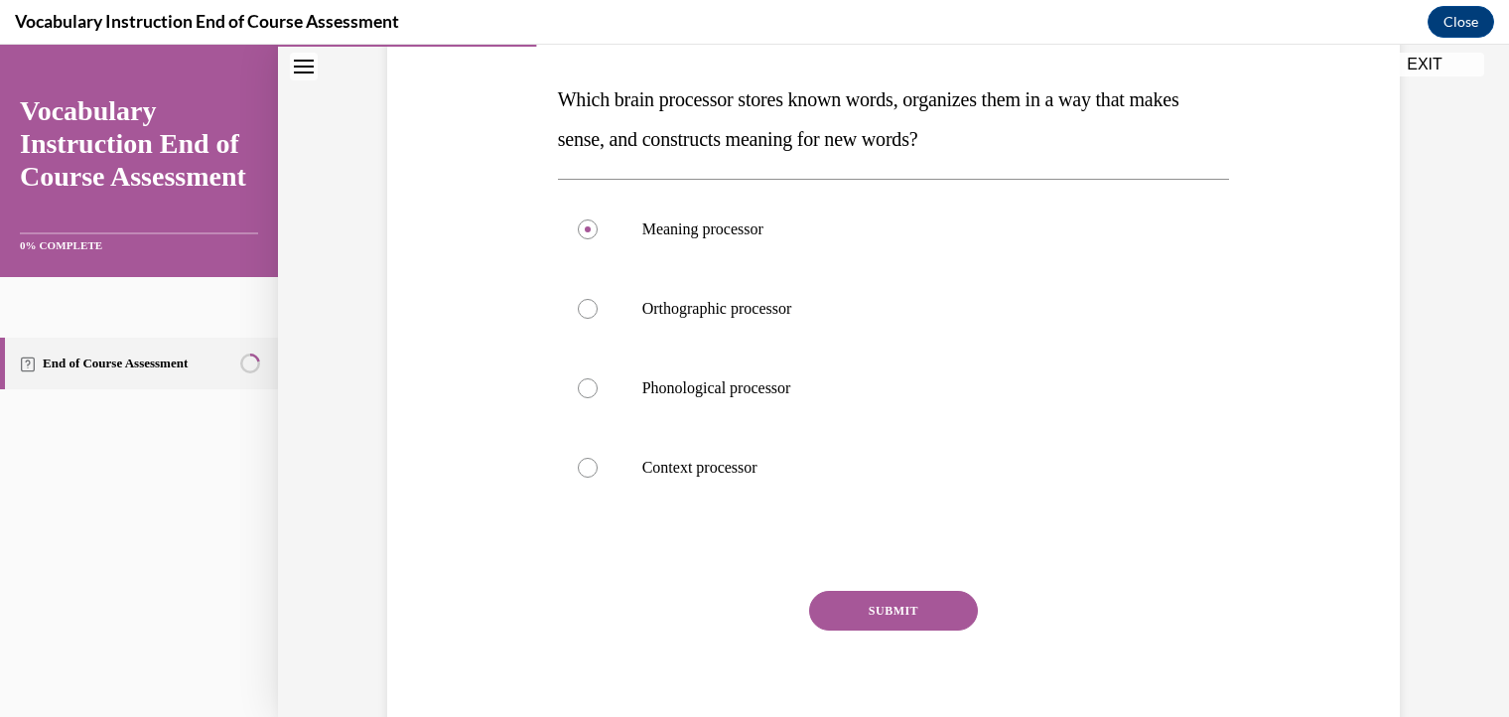
click at [880, 591] on button "SUBMIT" at bounding box center [893, 611] width 169 height 40
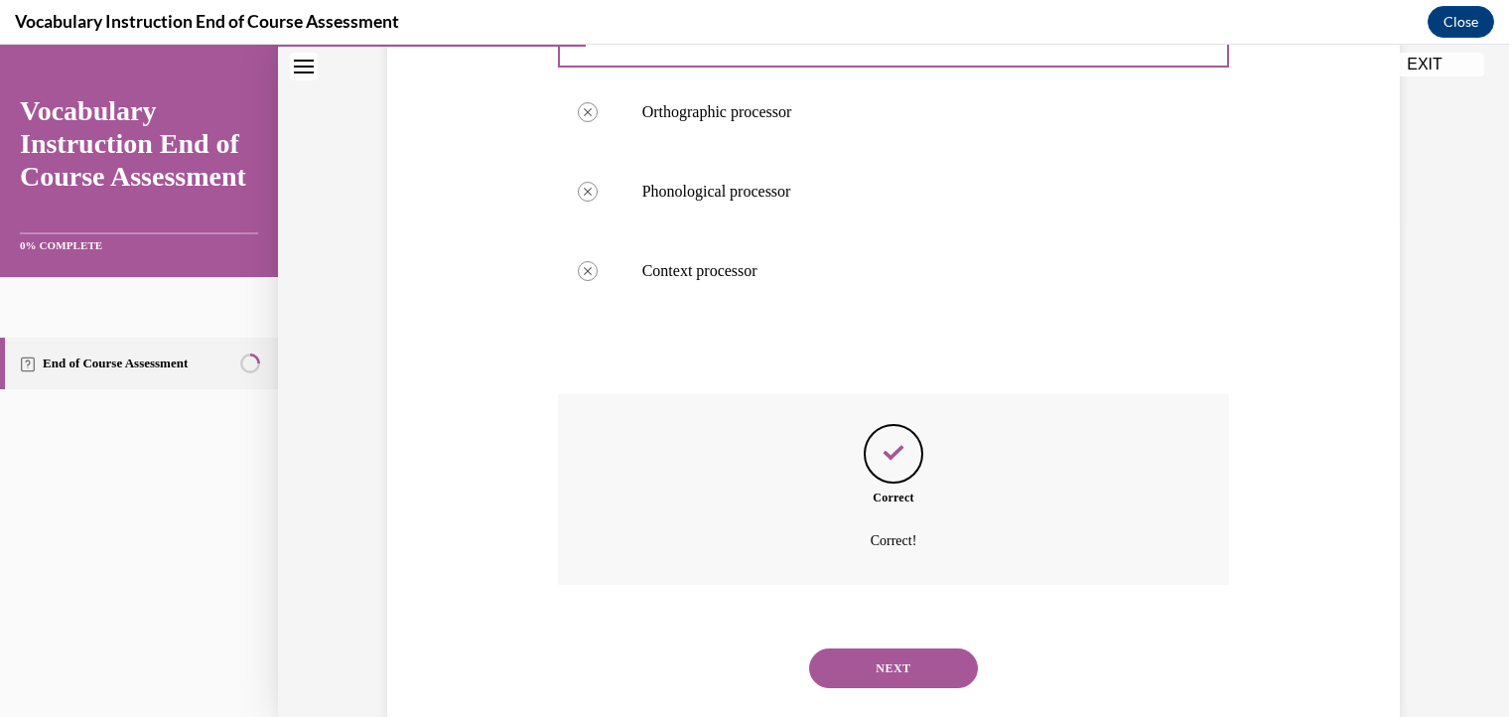
scroll to position [500, 0]
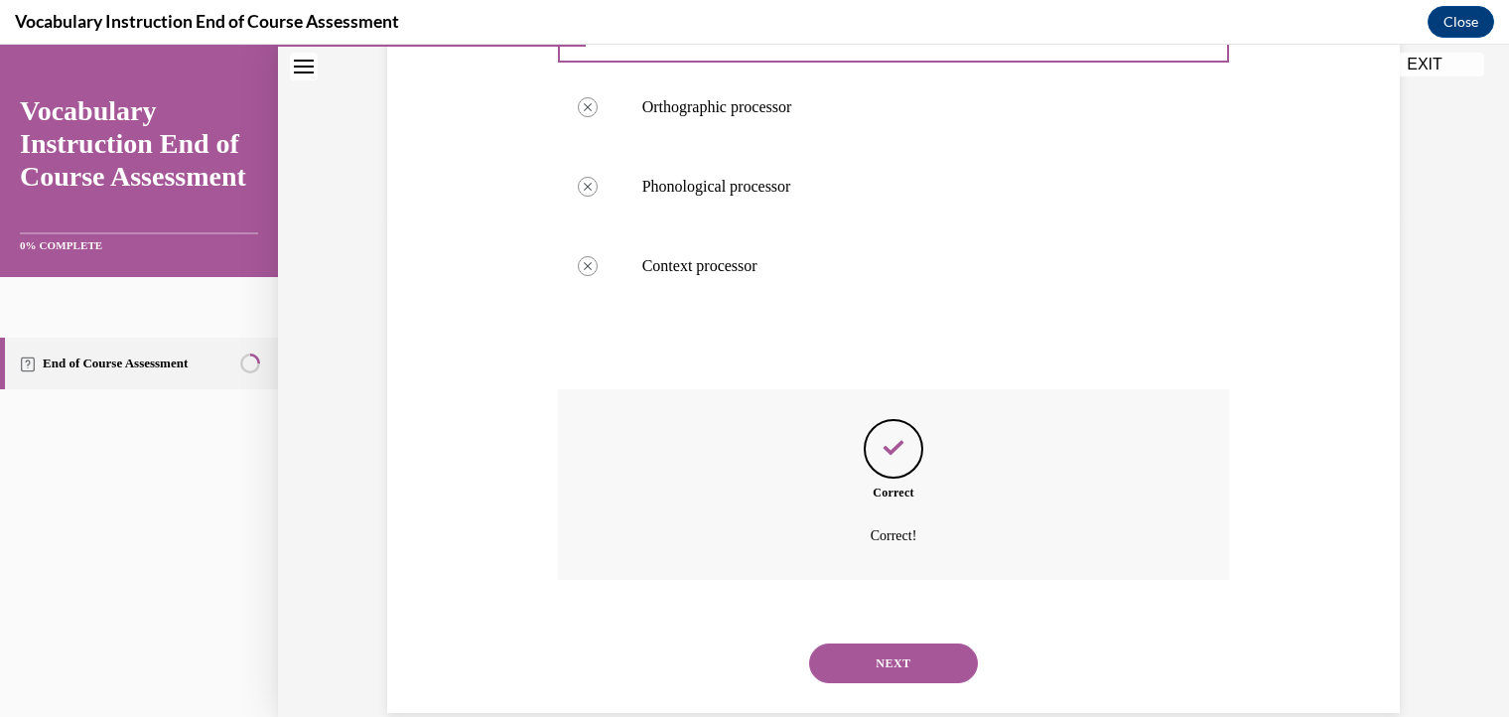
click at [950, 656] on button "NEXT" at bounding box center [893, 663] width 169 height 40
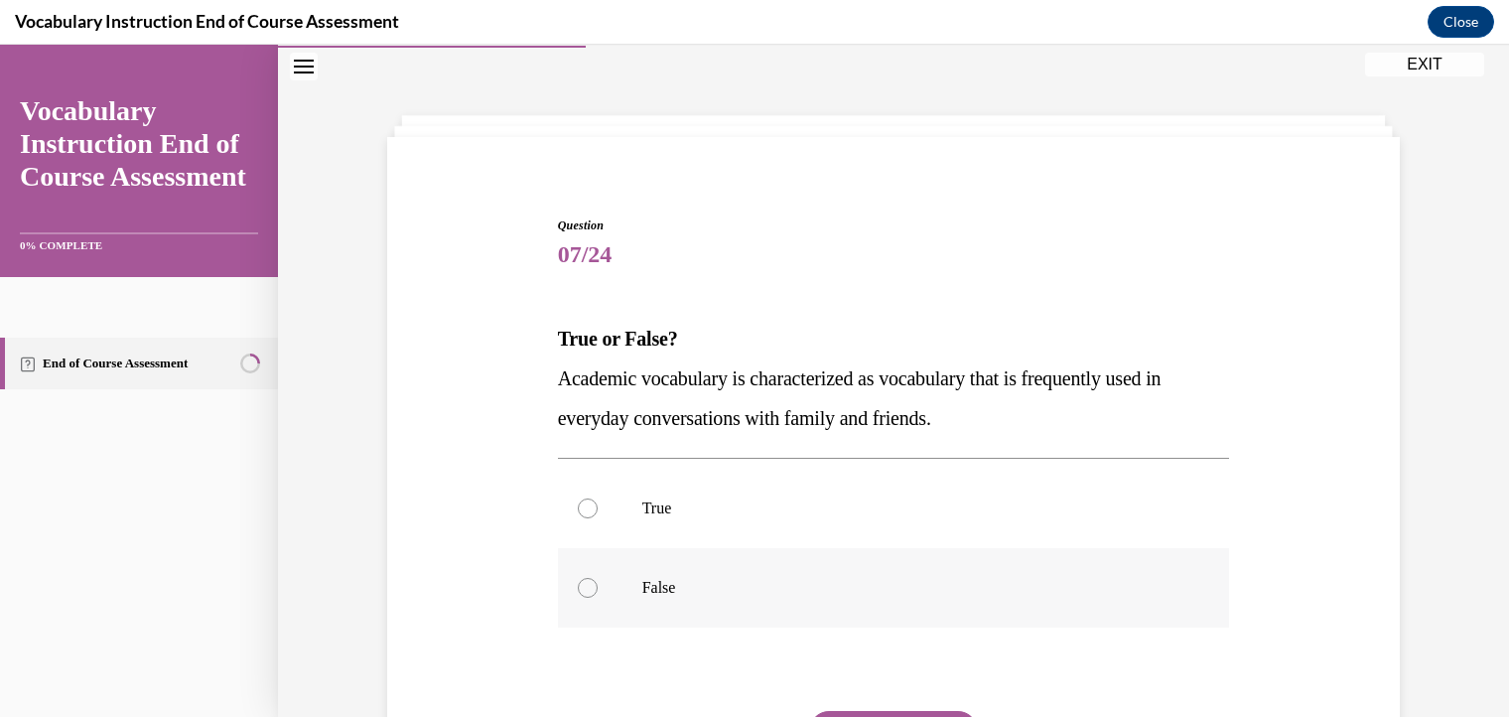
click at [578, 584] on div at bounding box center [588, 588] width 20 height 20
click at [578, 584] on input "False" at bounding box center [588, 588] width 20 height 20
radio input "true"
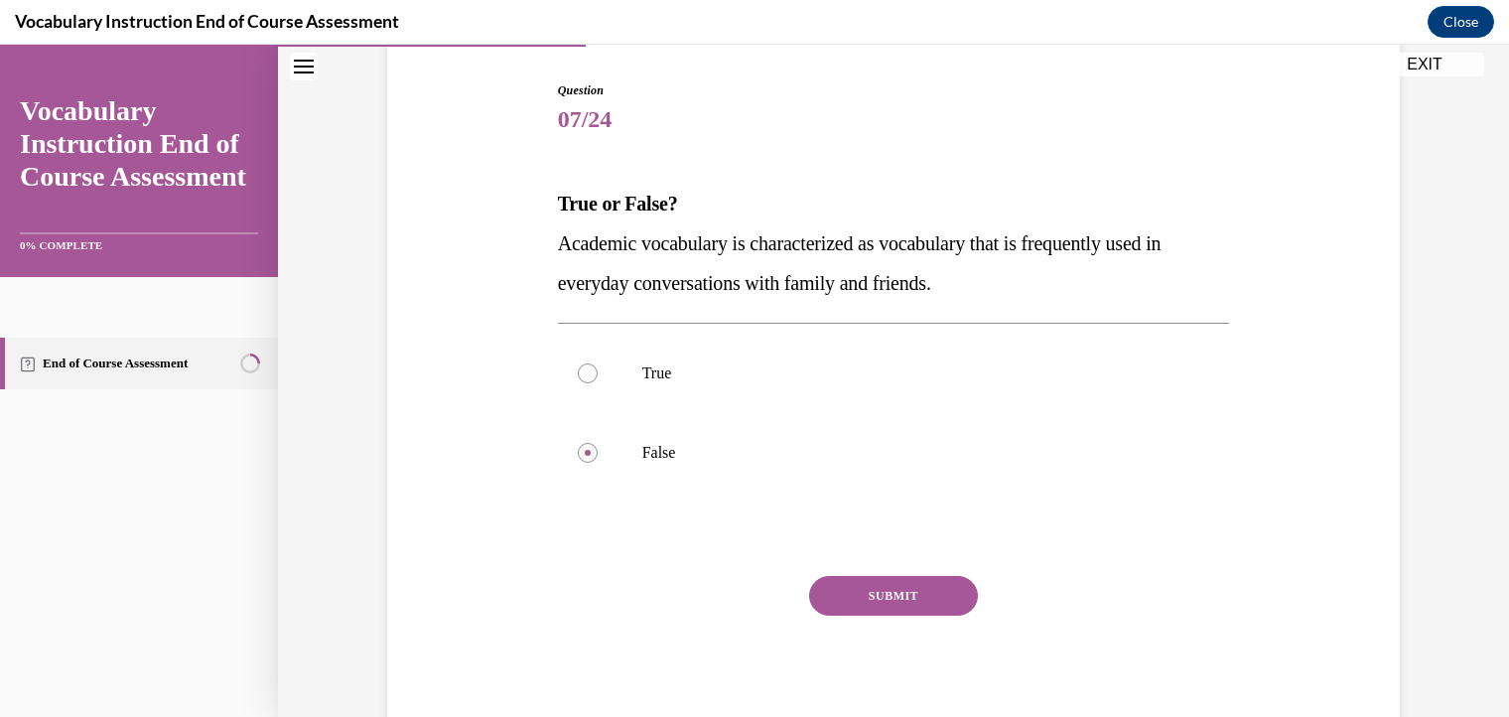
scroll to position [197, 0]
click at [916, 595] on button "SUBMIT" at bounding box center [893, 594] width 169 height 40
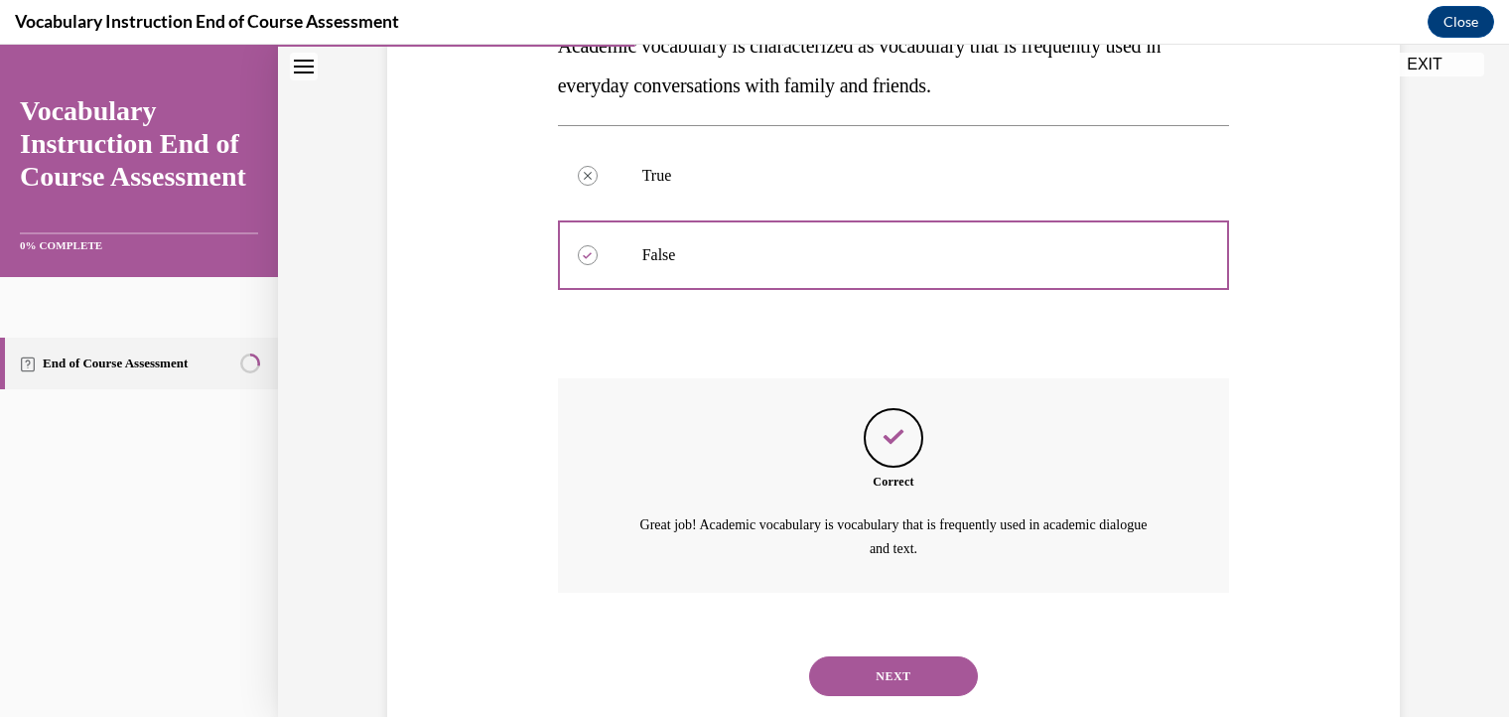
scroll to position [397, 0]
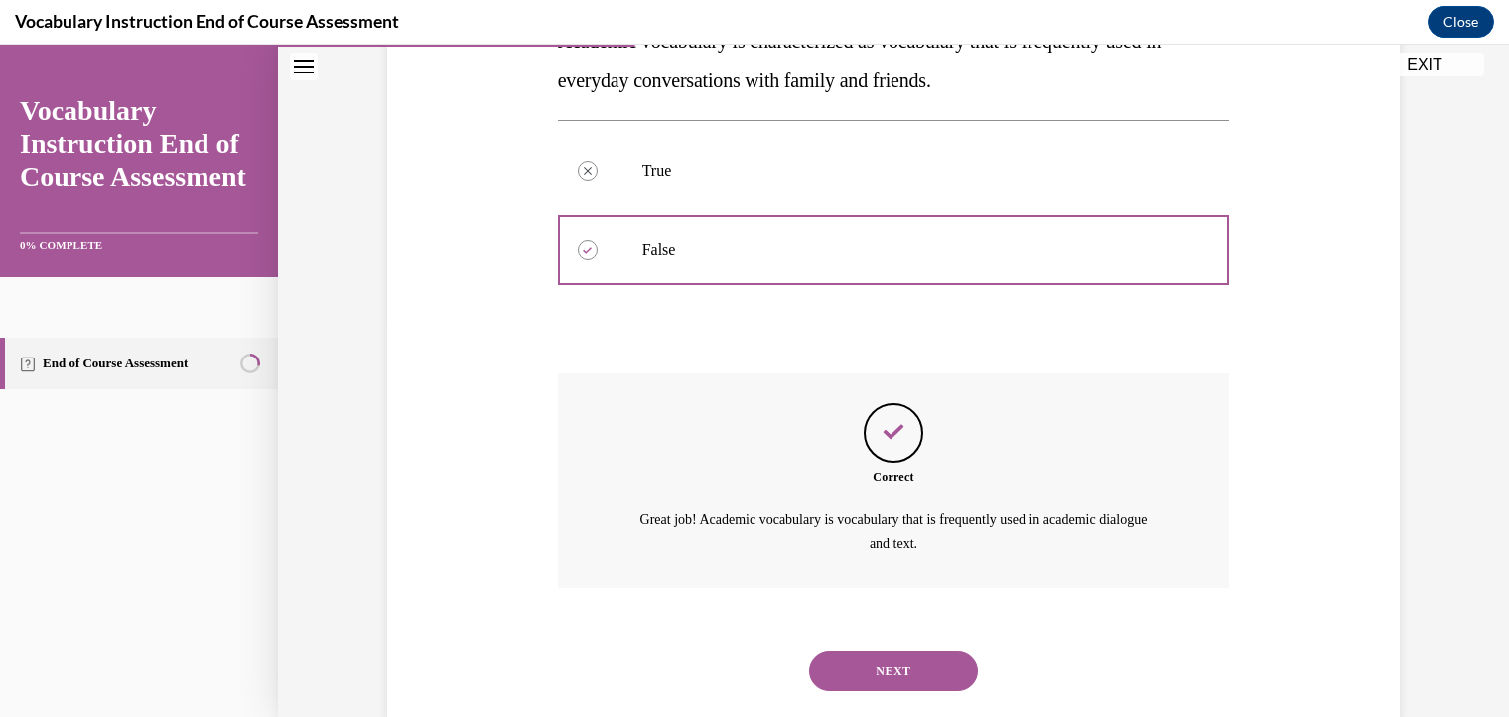
click at [888, 667] on button "NEXT" at bounding box center [893, 671] width 169 height 40
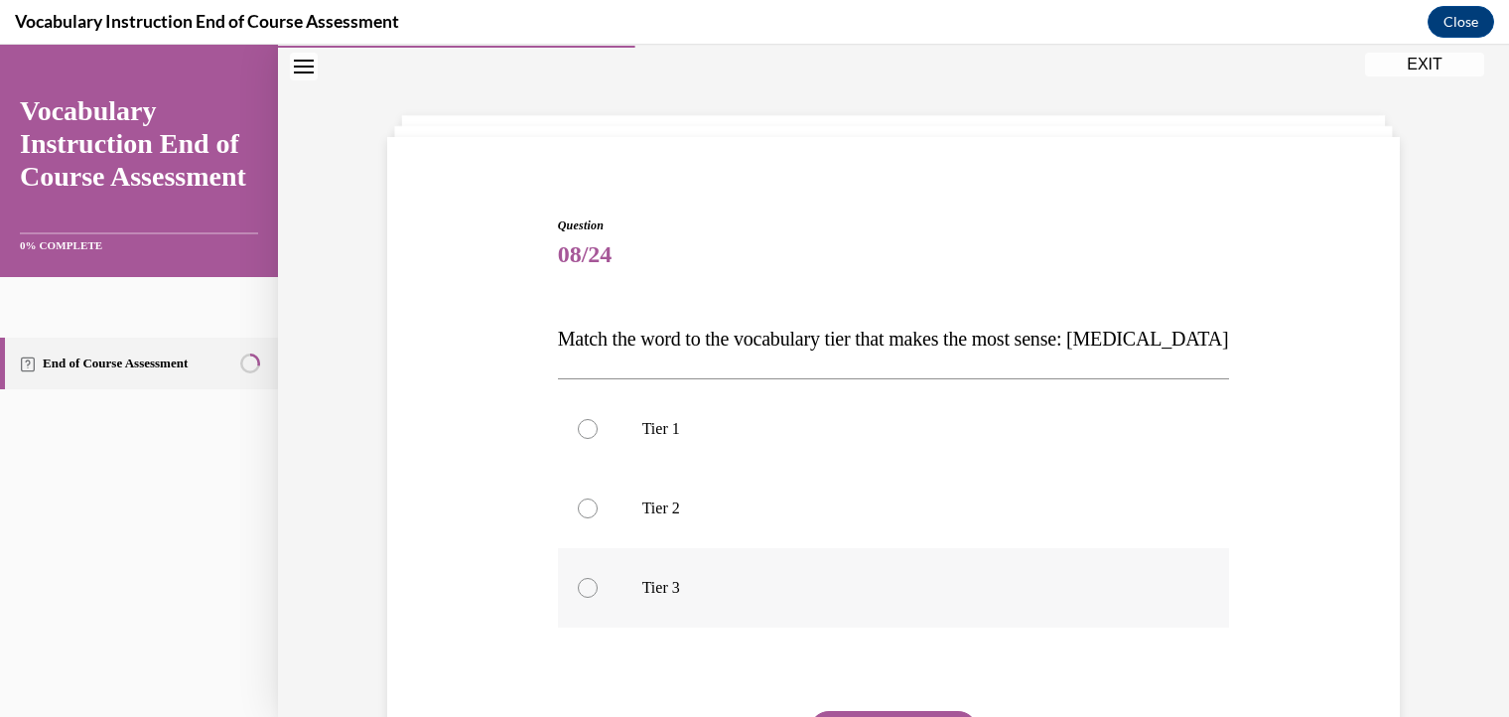
click at [578, 587] on div at bounding box center [588, 588] width 20 height 20
click at [578, 587] on input "Tier 3" at bounding box center [588, 588] width 20 height 20
radio input "true"
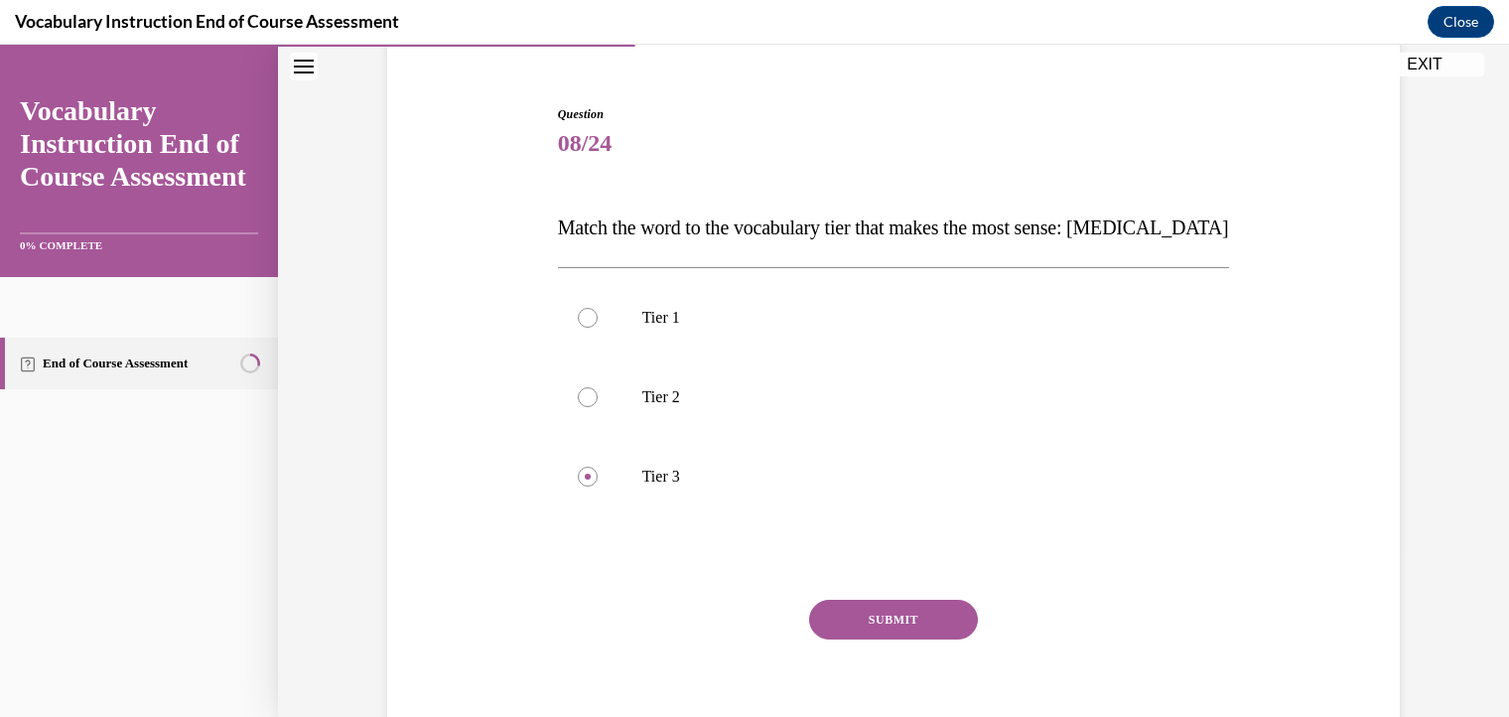
scroll to position [177, 0]
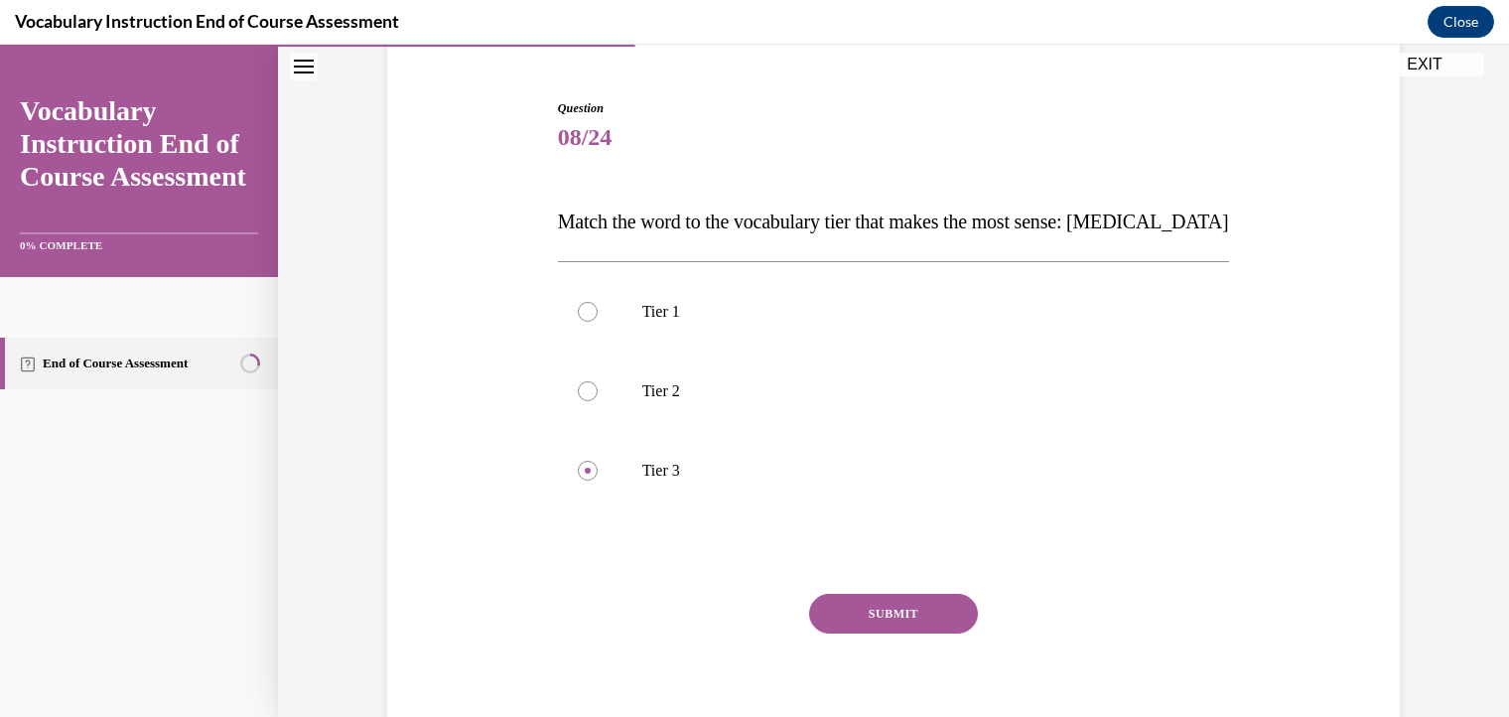
click at [846, 604] on button "SUBMIT" at bounding box center [893, 614] width 169 height 40
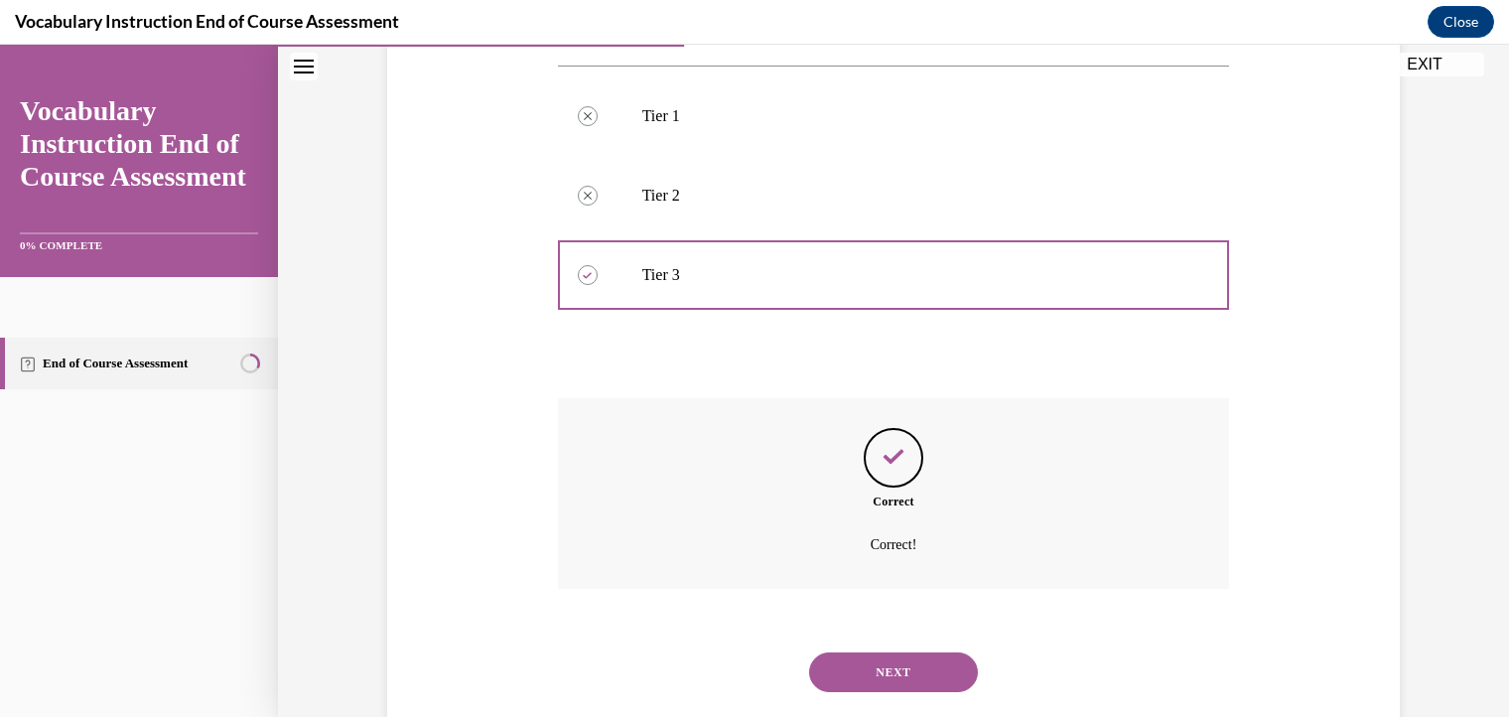
scroll to position [417, 0]
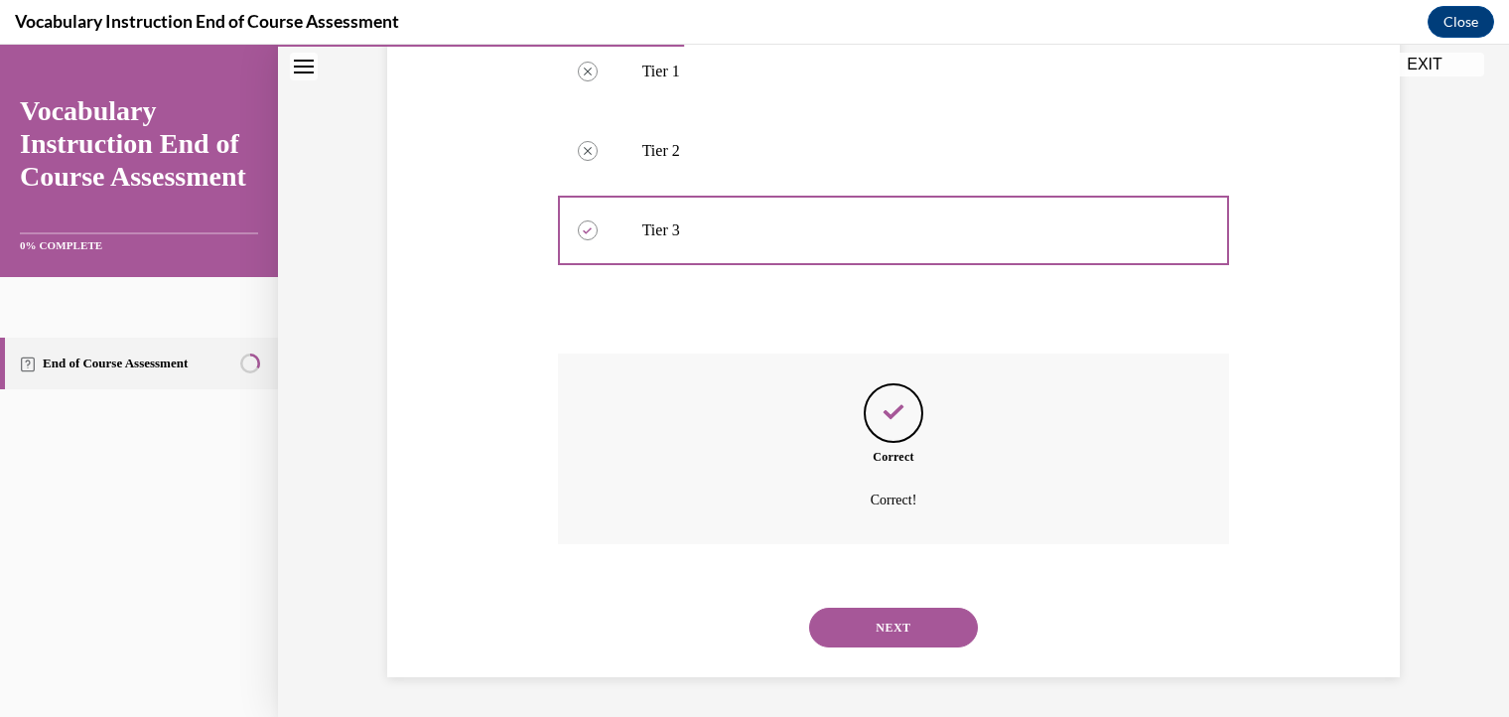
click at [860, 631] on button "NEXT" at bounding box center [893, 627] width 169 height 40
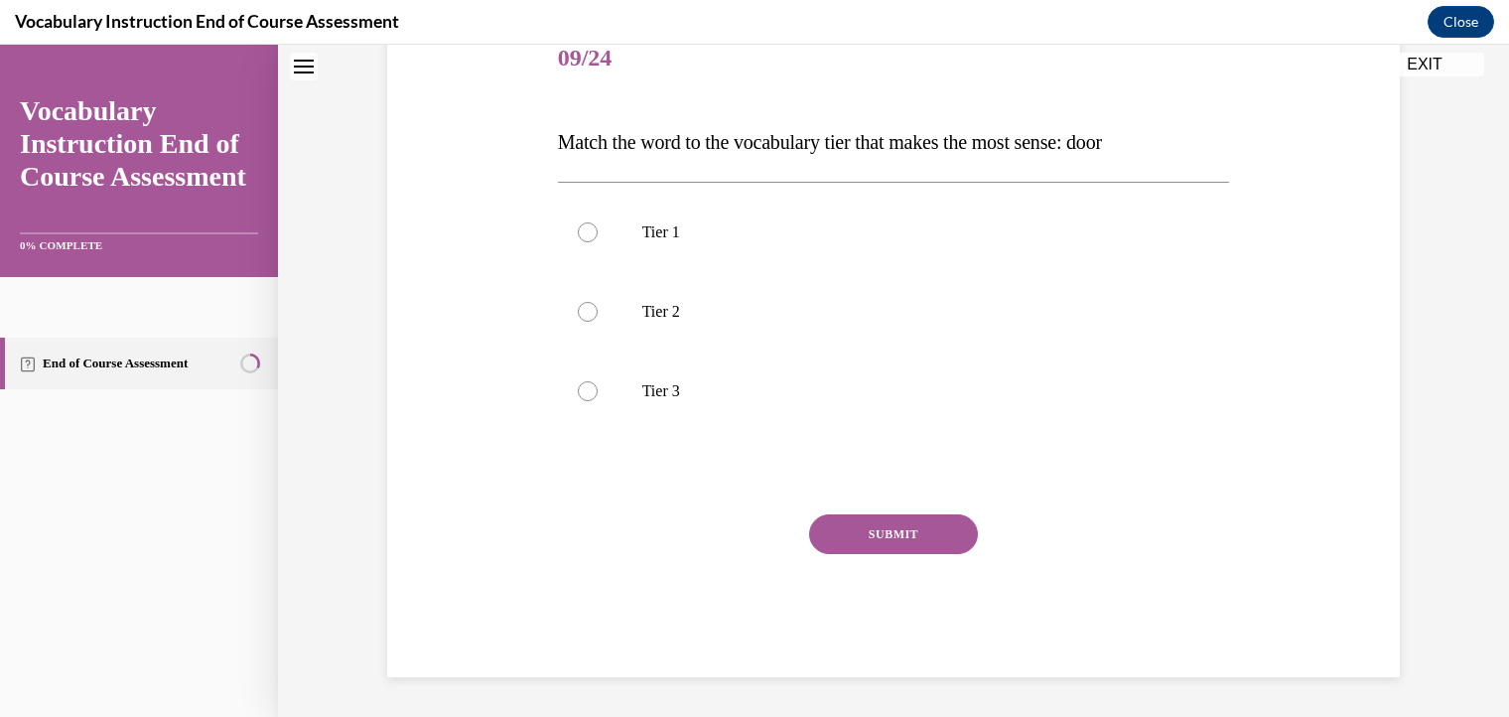
scroll to position [60, 0]
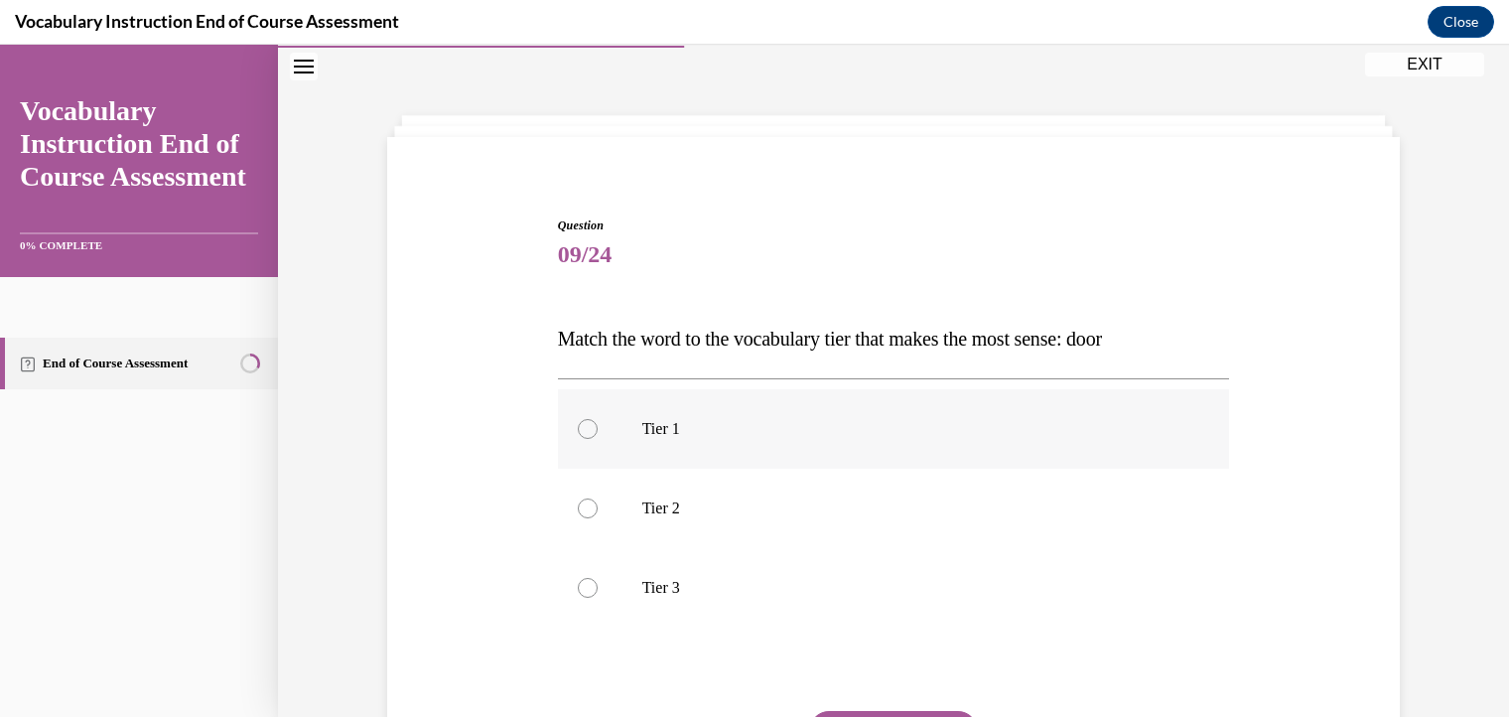
click at [578, 430] on div at bounding box center [588, 429] width 20 height 20
click at [578, 430] on input "Tier 1" at bounding box center [588, 429] width 20 height 20
radio input "true"
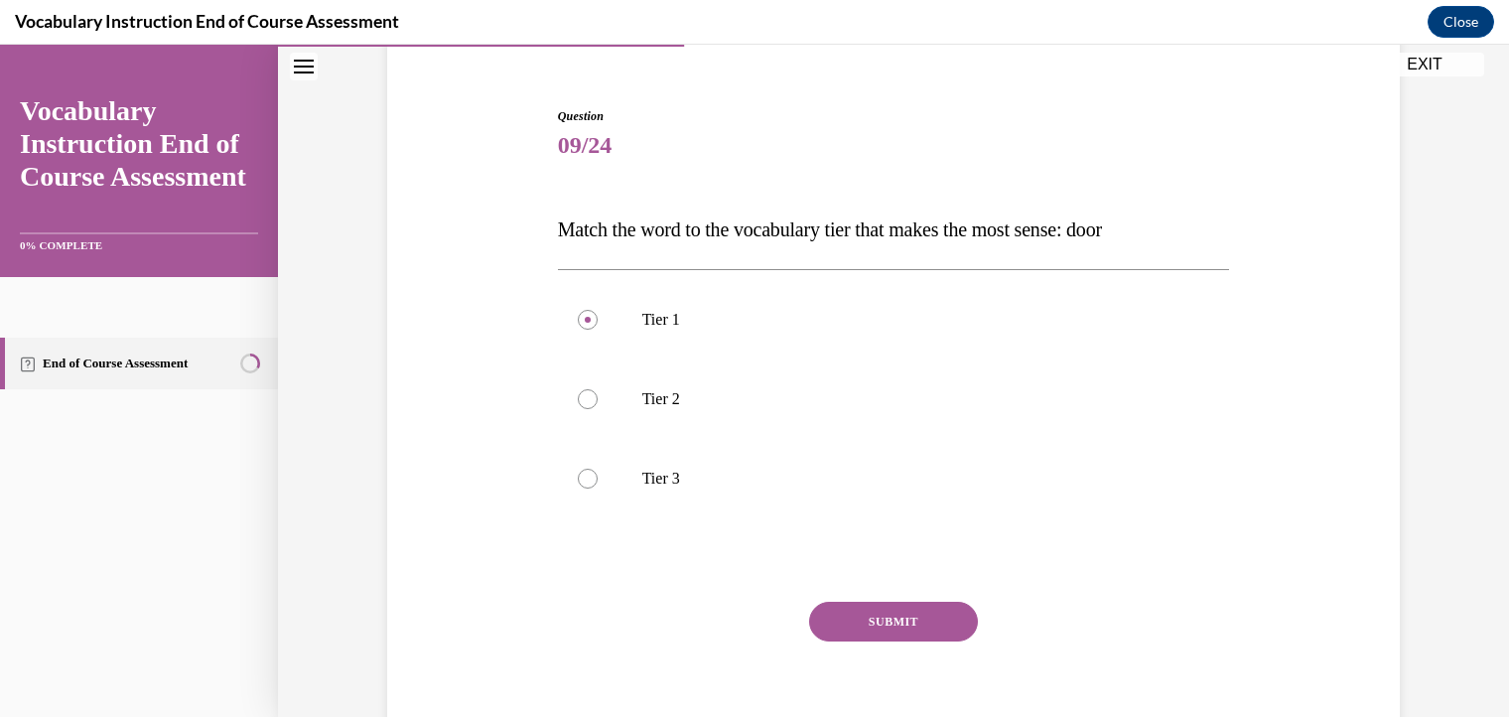
scroll to position [197, 0]
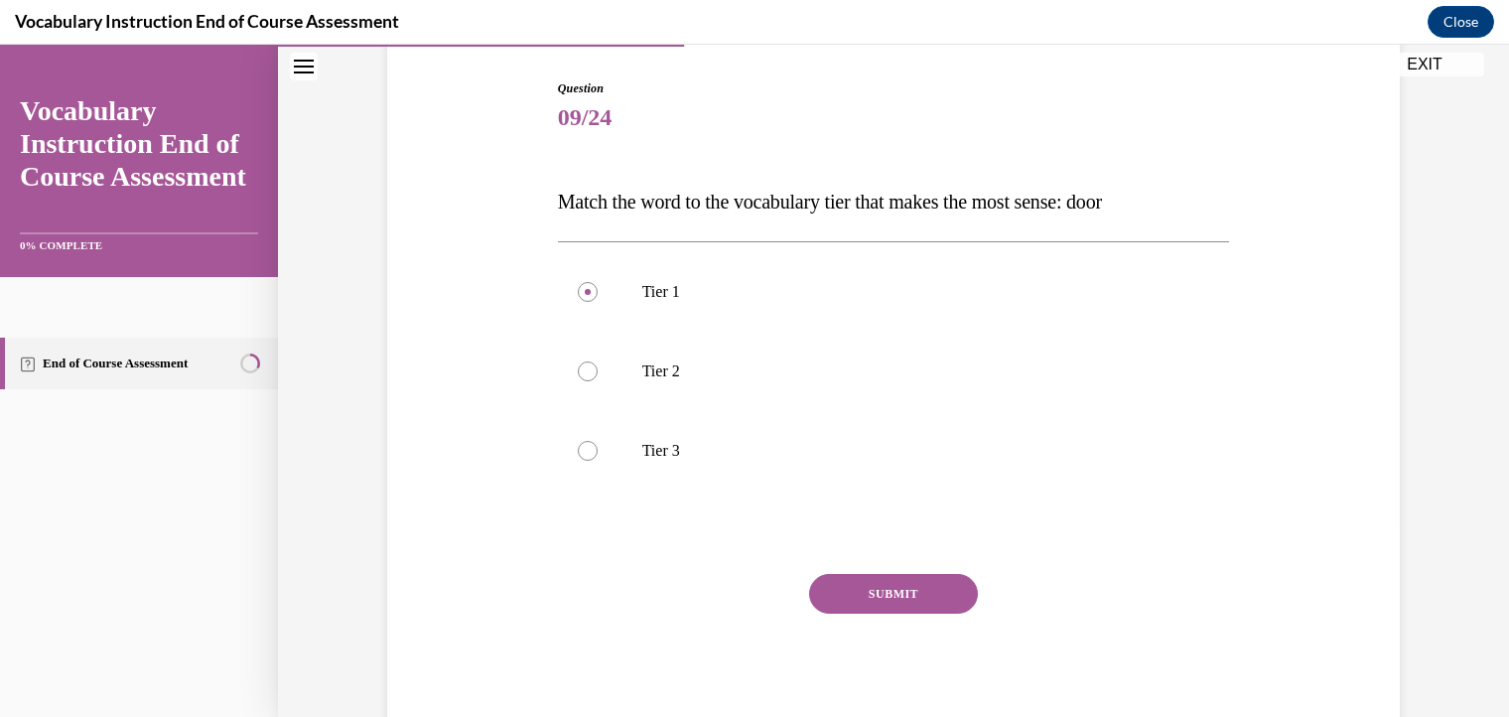
click at [871, 593] on button "SUBMIT" at bounding box center [893, 594] width 169 height 40
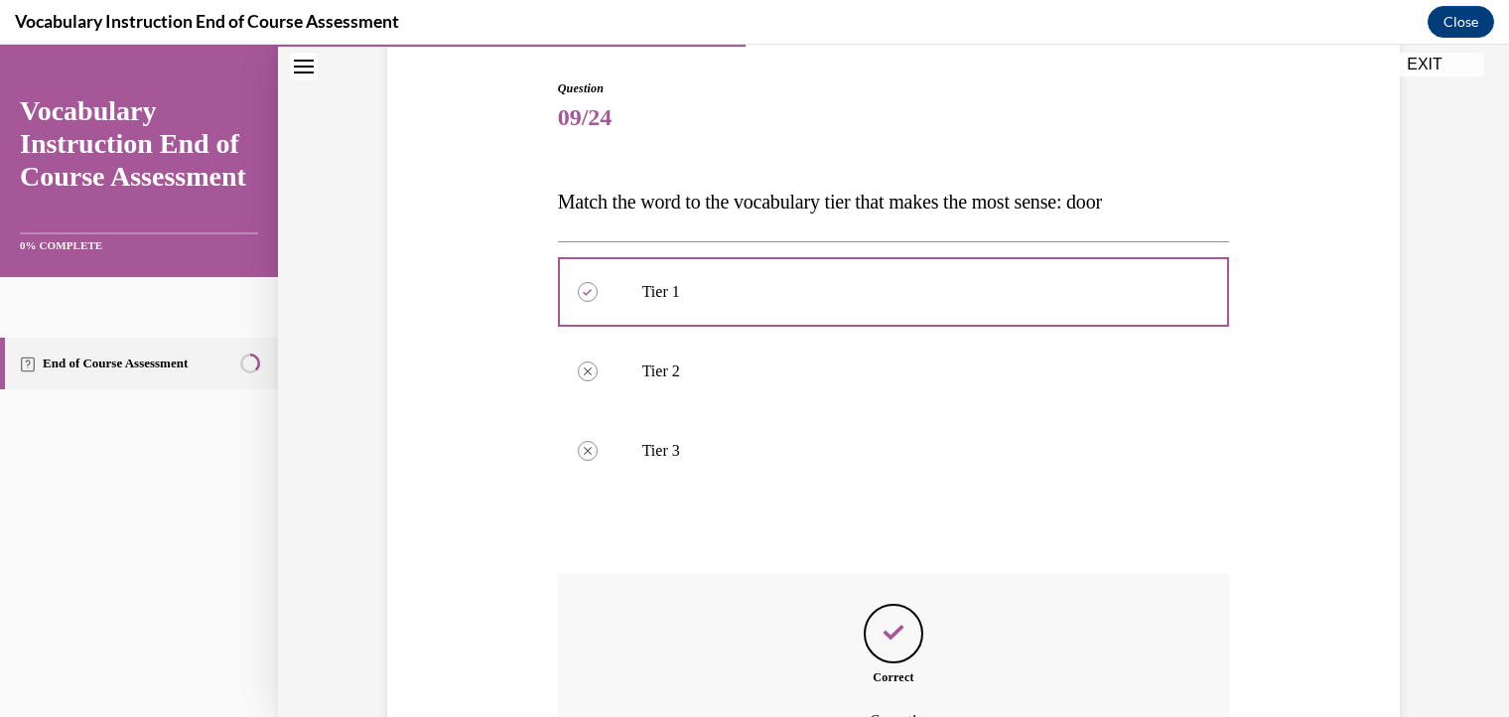
scroll to position [417, 0]
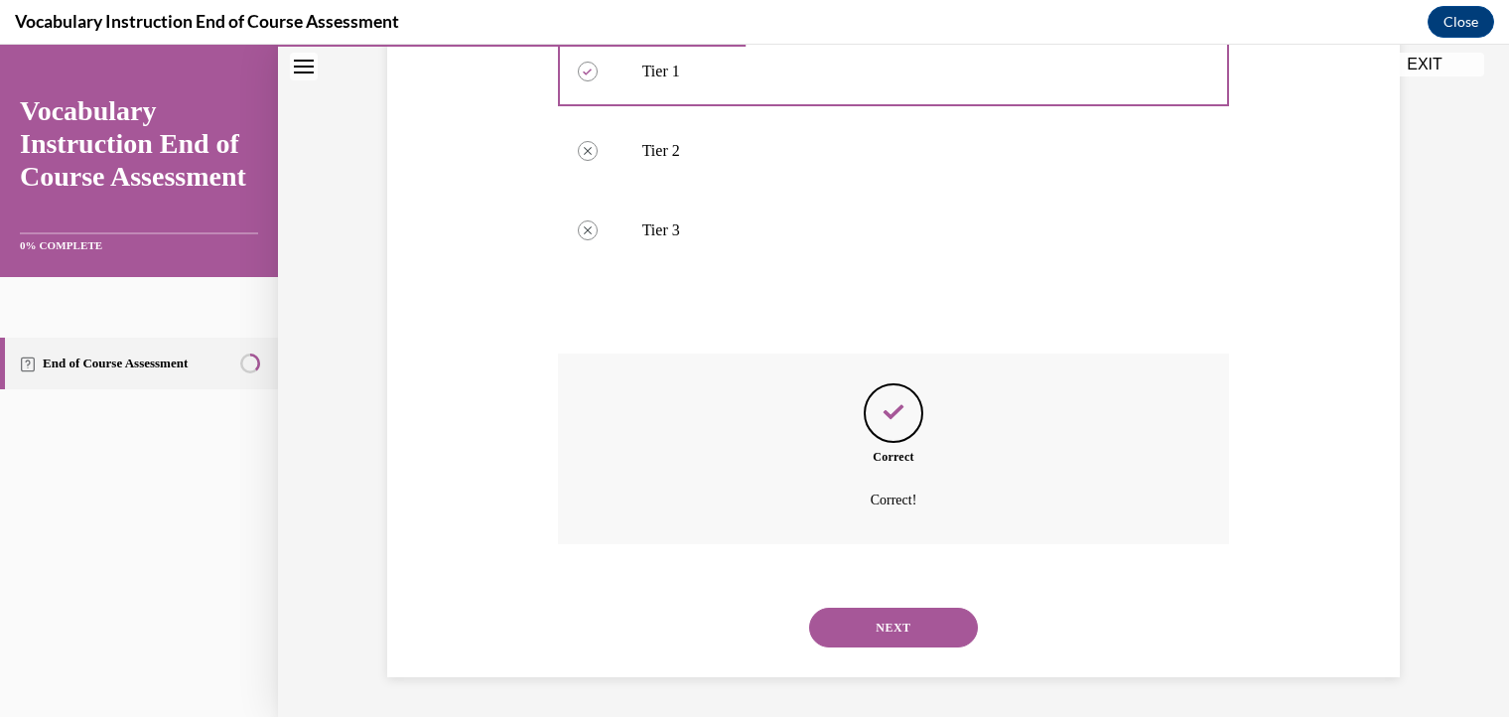
click at [846, 630] on button "NEXT" at bounding box center [893, 627] width 169 height 40
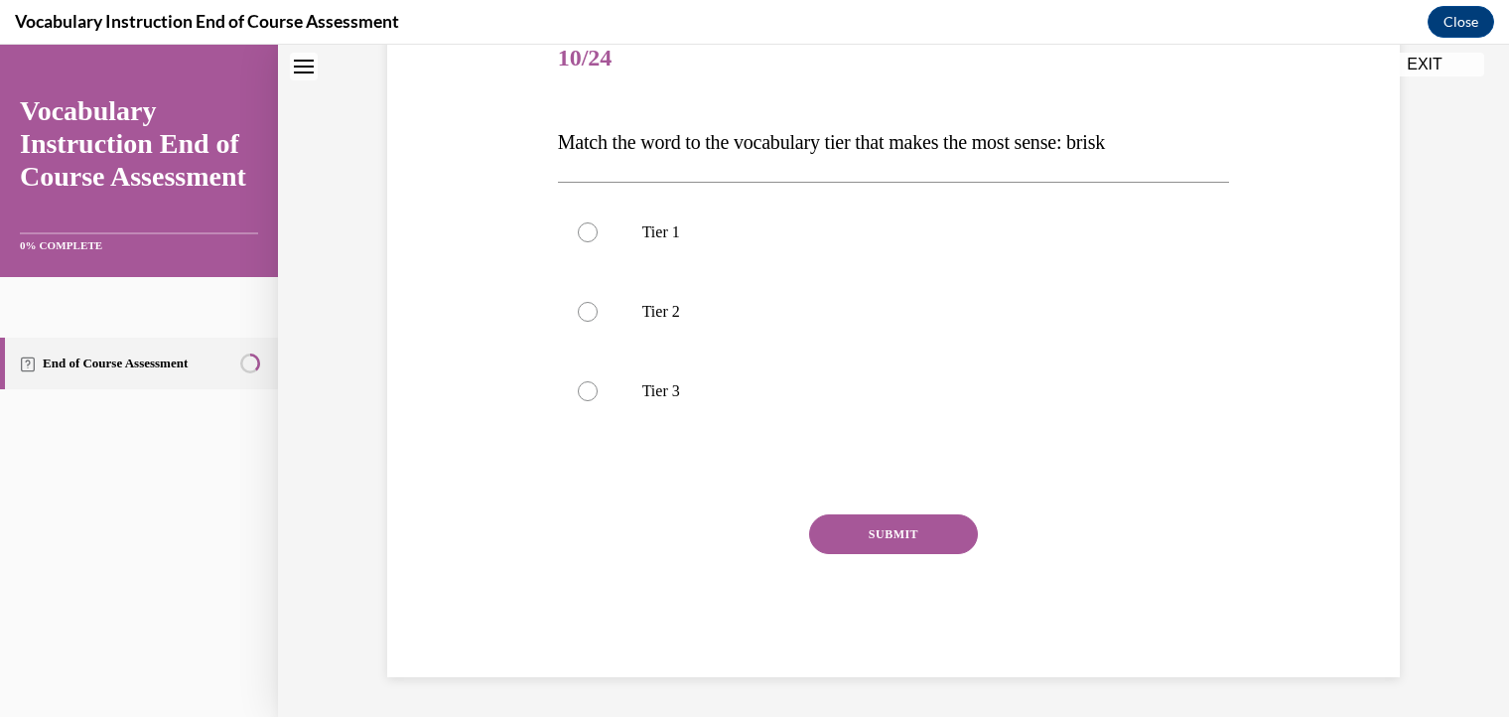
scroll to position [60, 0]
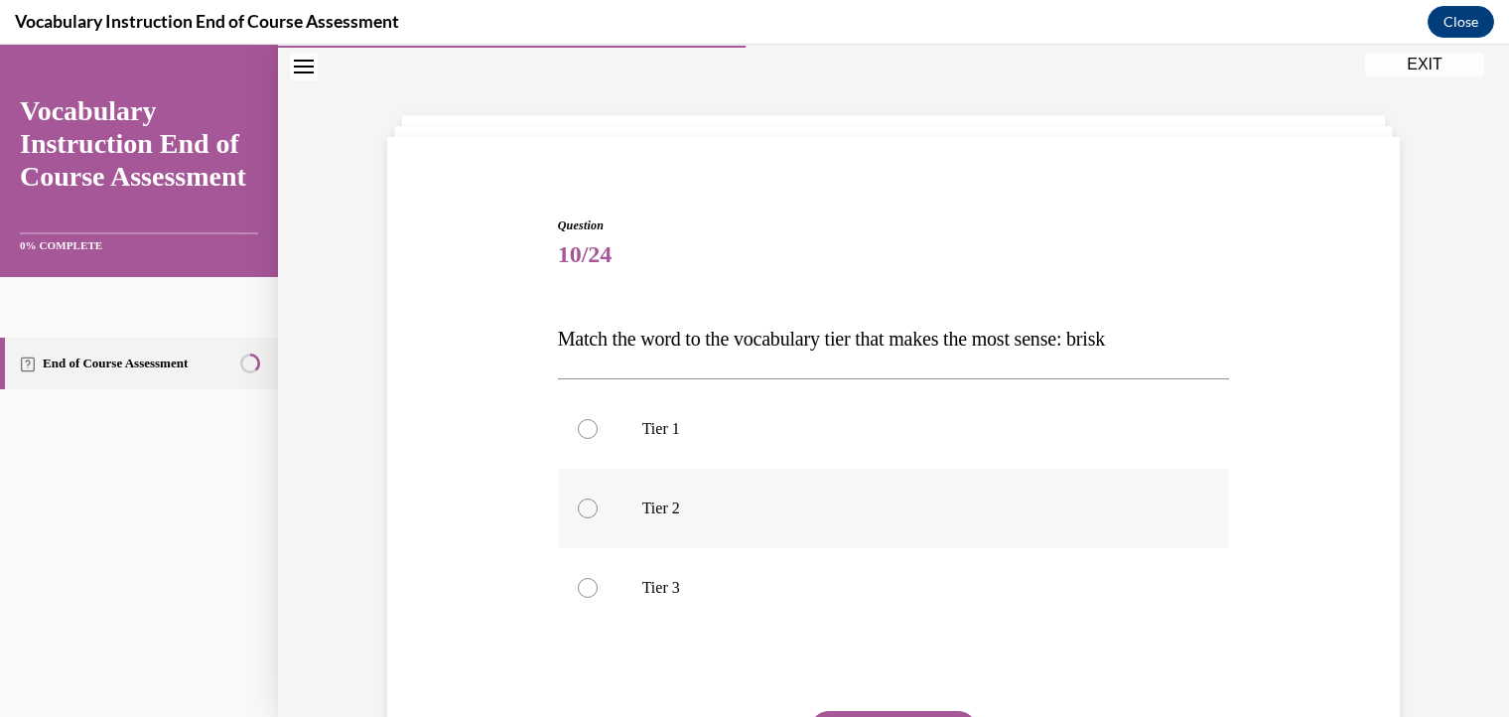
click at [584, 506] on div at bounding box center [588, 508] width 20 height 20
click at [584, 506] on input "Tier 2" at bounding box center [588, 508] width 20 height 20
radio input "true"
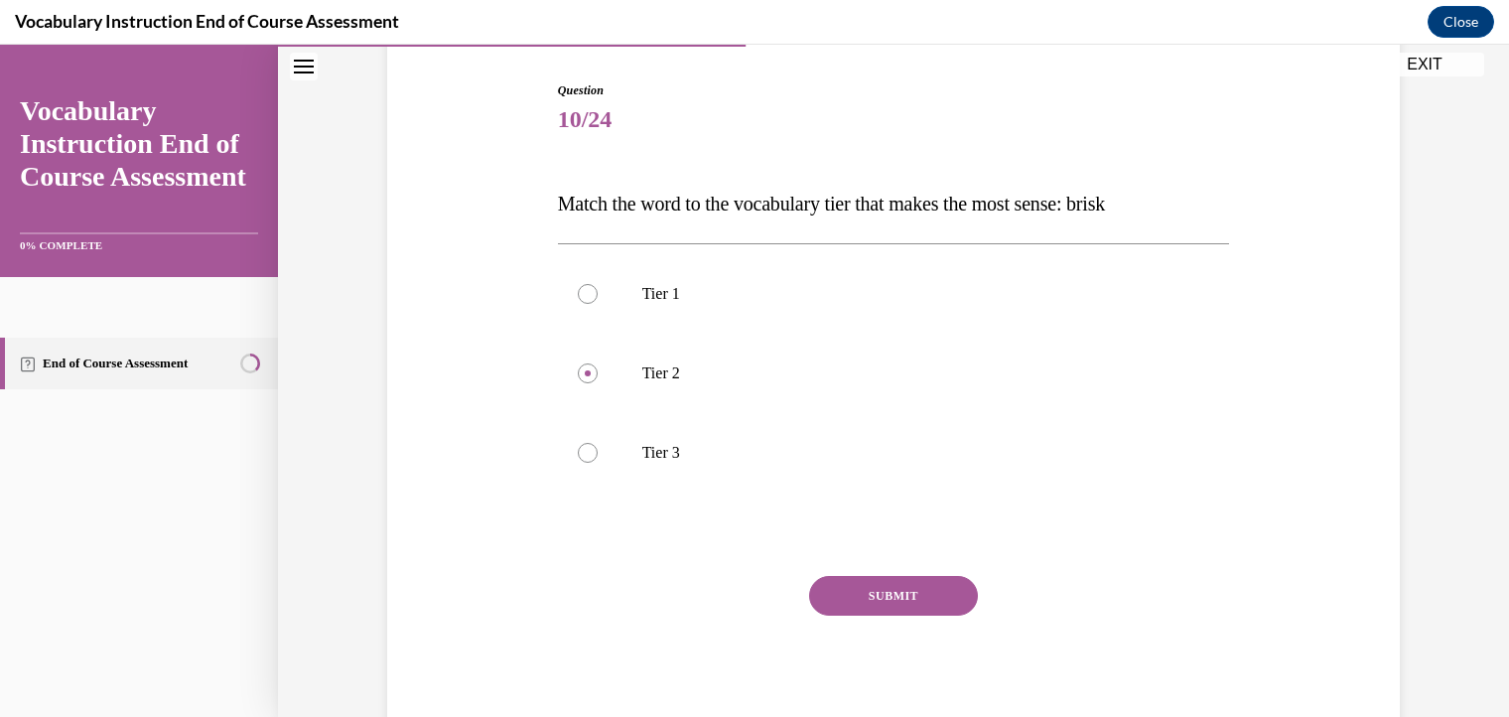
scroll to position [197, 0]
click at [915, 600] on button "SUBMIT" at bounding box center [893, 594] width 169 height 40
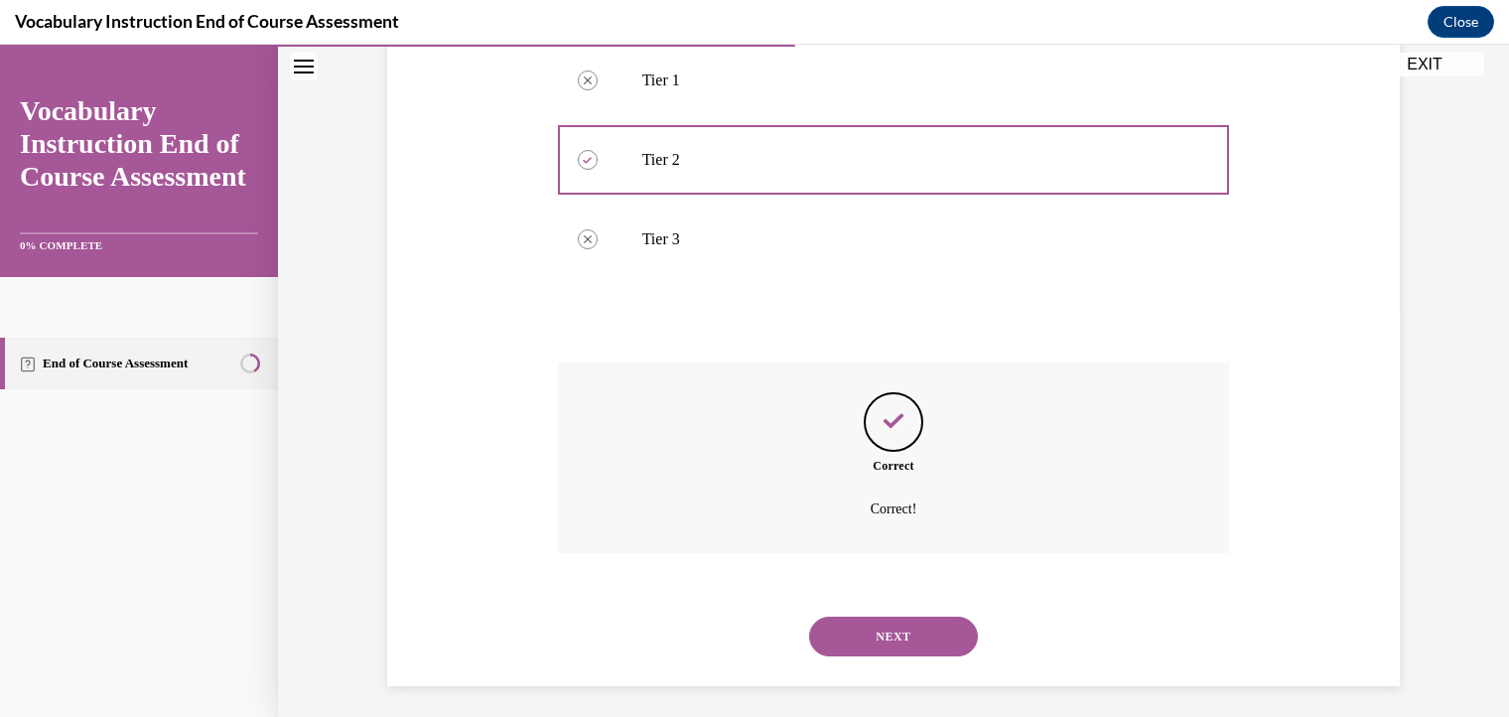
scroll to position [410, 0]
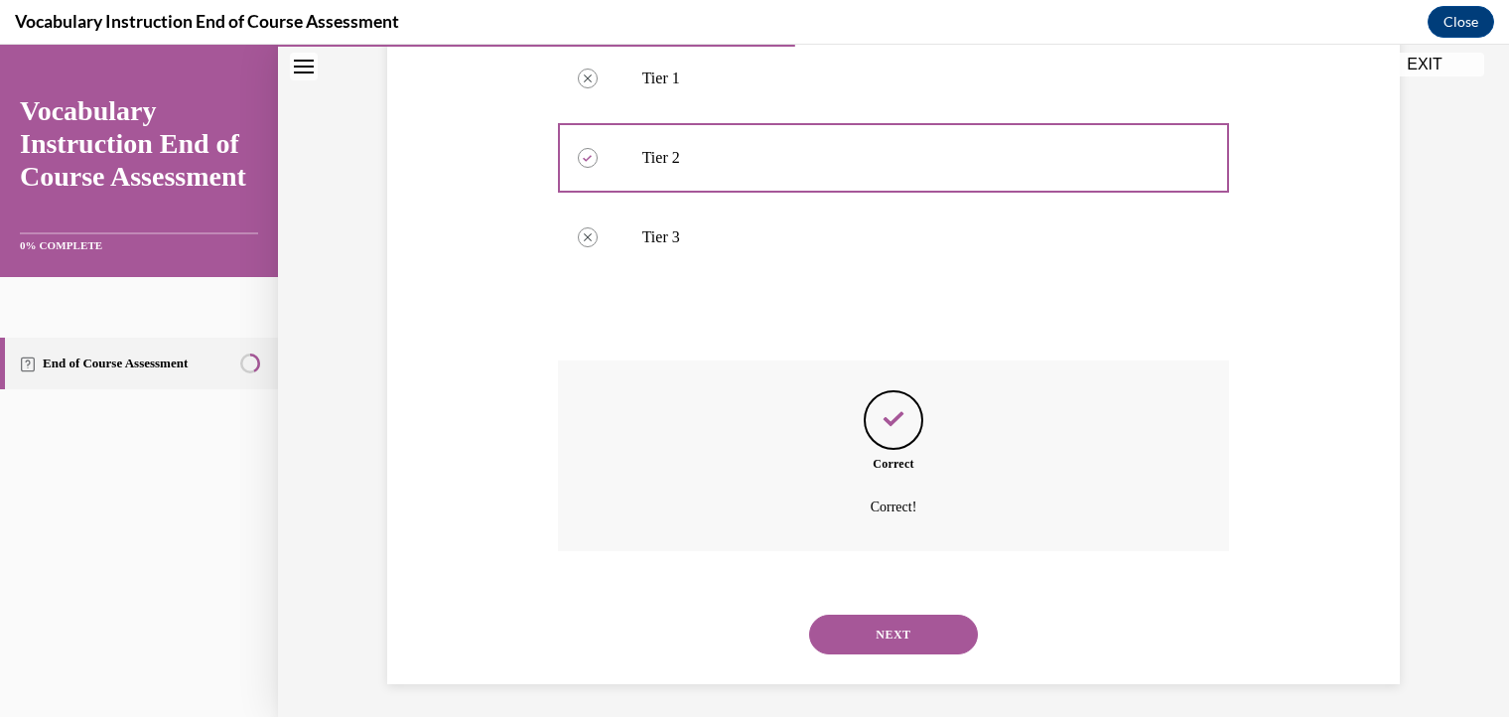
click at [906, 633] on button "NEXT" at bounding box center [893, 634] width 169 height 40
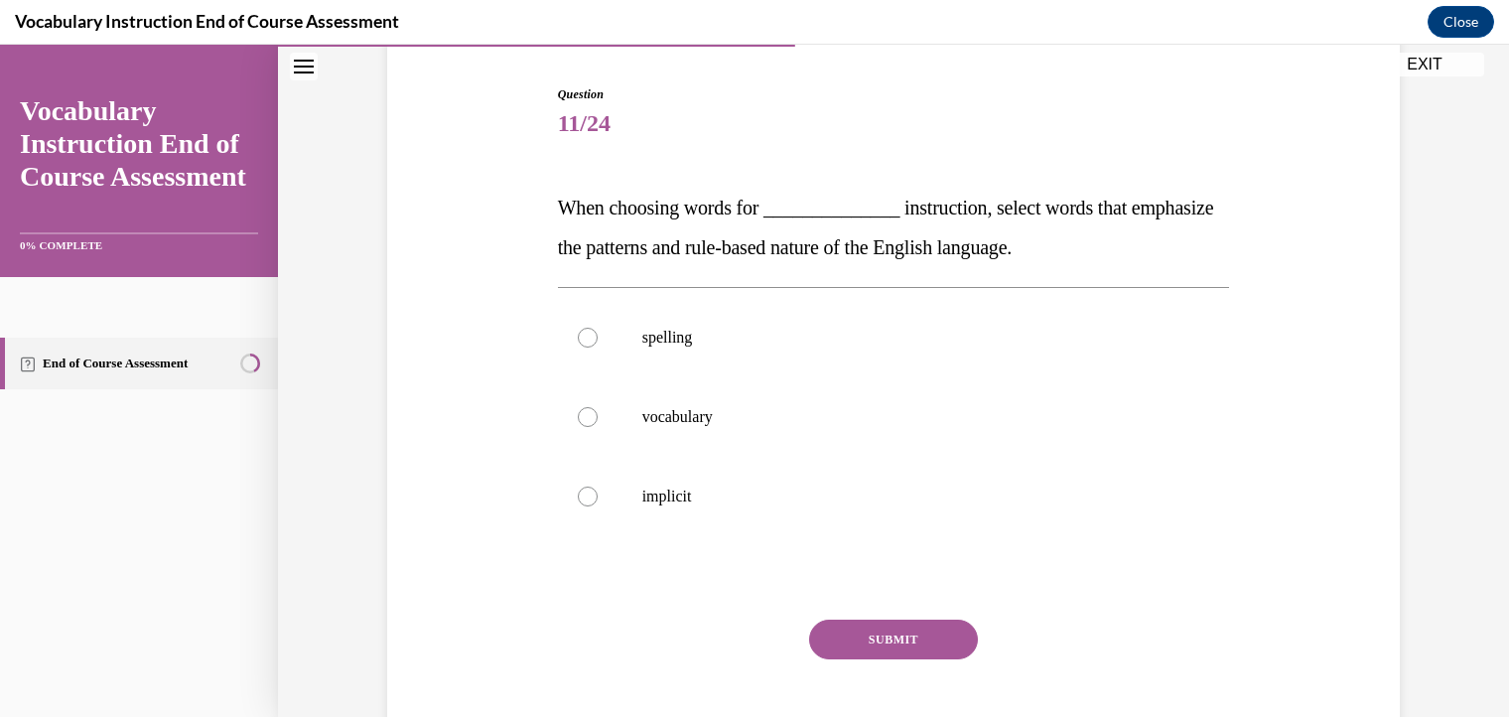
scroll to position [190, 0]
click at [580, 420] on div at bounding box center [588, 418] width 20 height 20
click at [580, 420] on input "vocabulary" at bounding box center [588, 418] width 20 height 20
radio input "true"
click at [578, 331] on div at bounding box center [588, 339] width 20 height 20
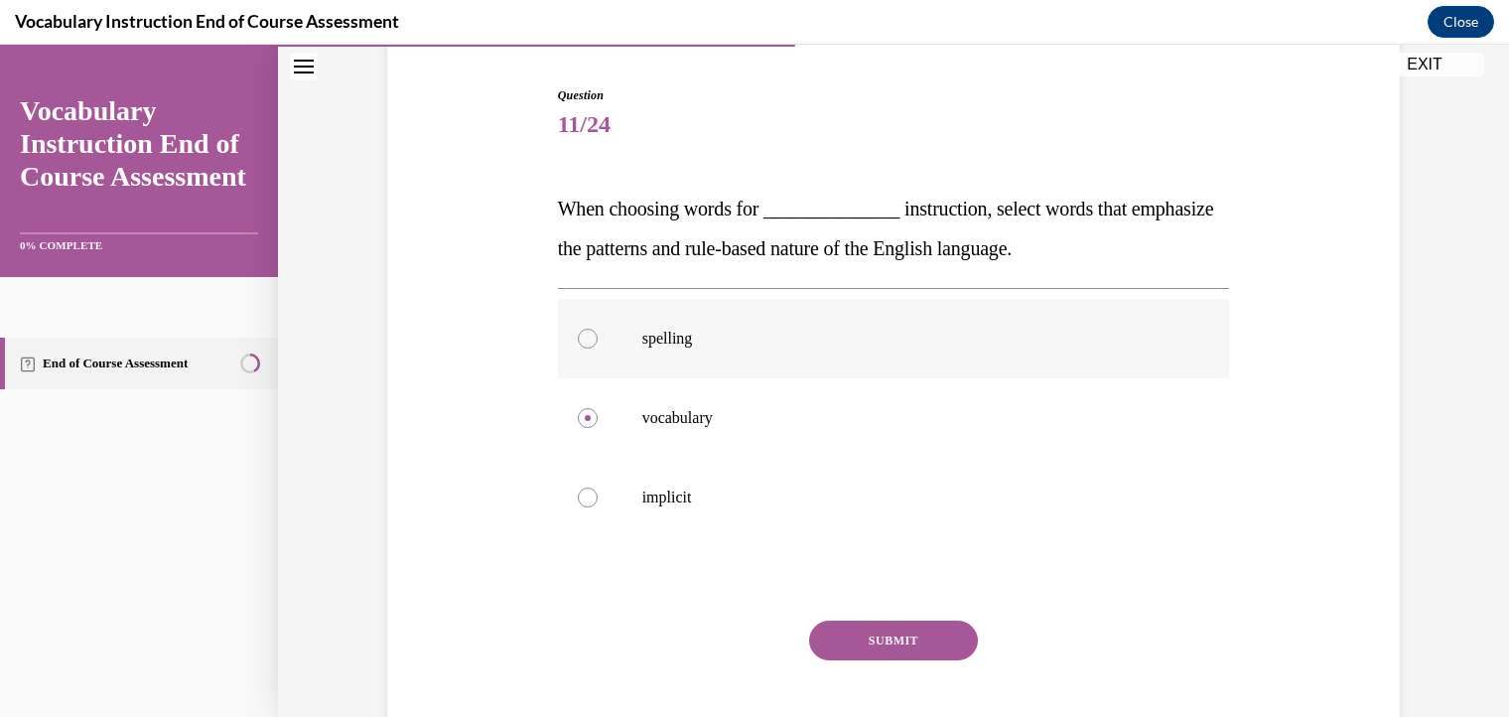
click at [578, 331] on input "spelling" at bounding box center [588, 339] width 20 height 20
radio input "true"
click at [846, 640] on button "SUBMIT" at bounding box center [893, 640] width 169 height 40
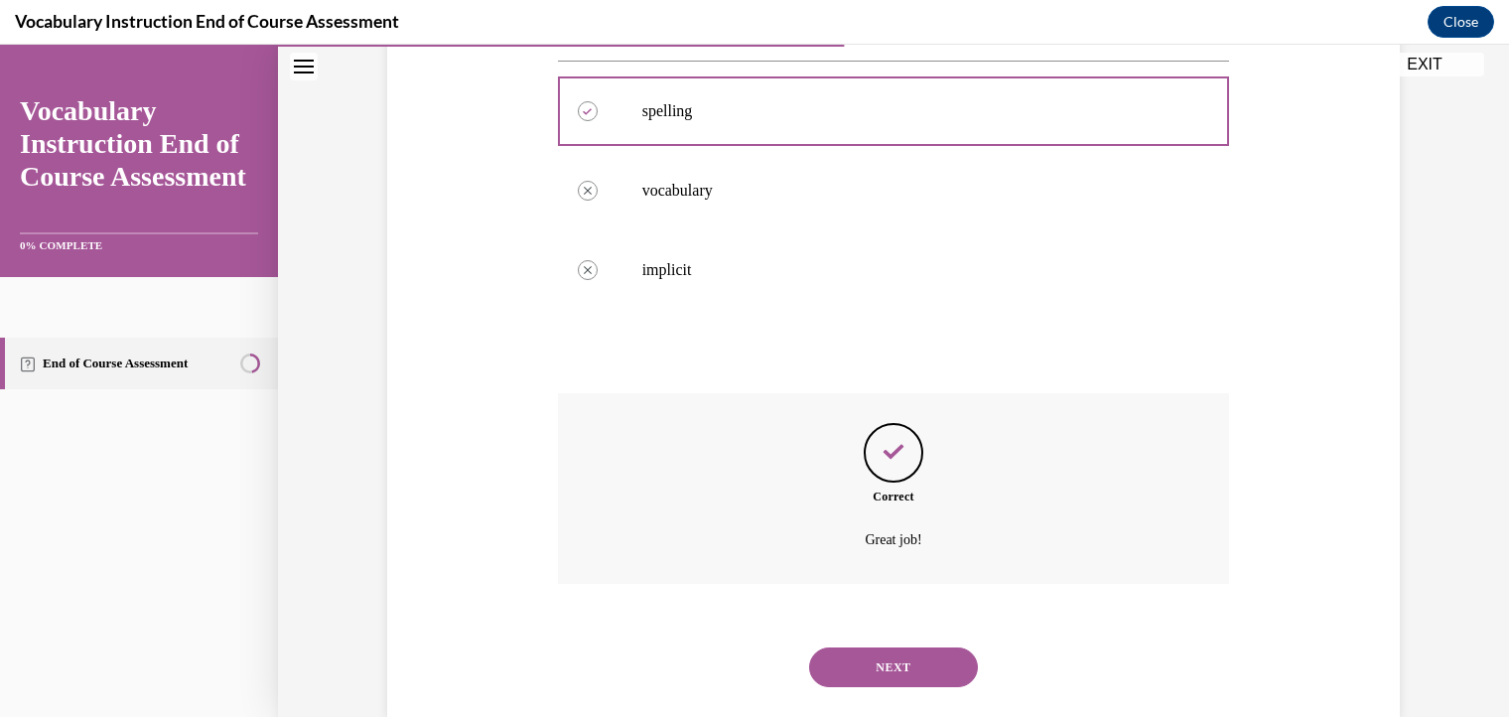
scroll to position [457, 0]
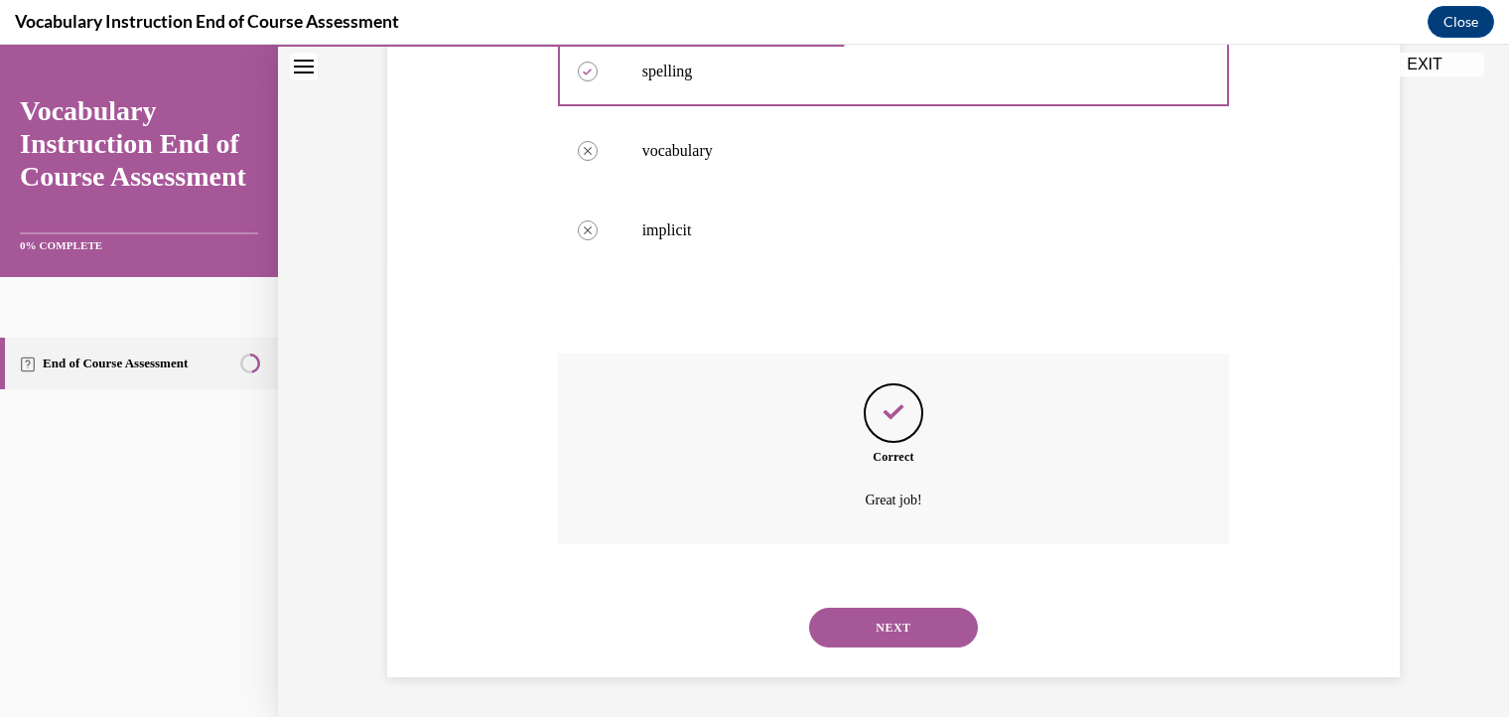
click at [898, 629] on button "NEXT" at bounding box center [893, 627] width 169 height 40
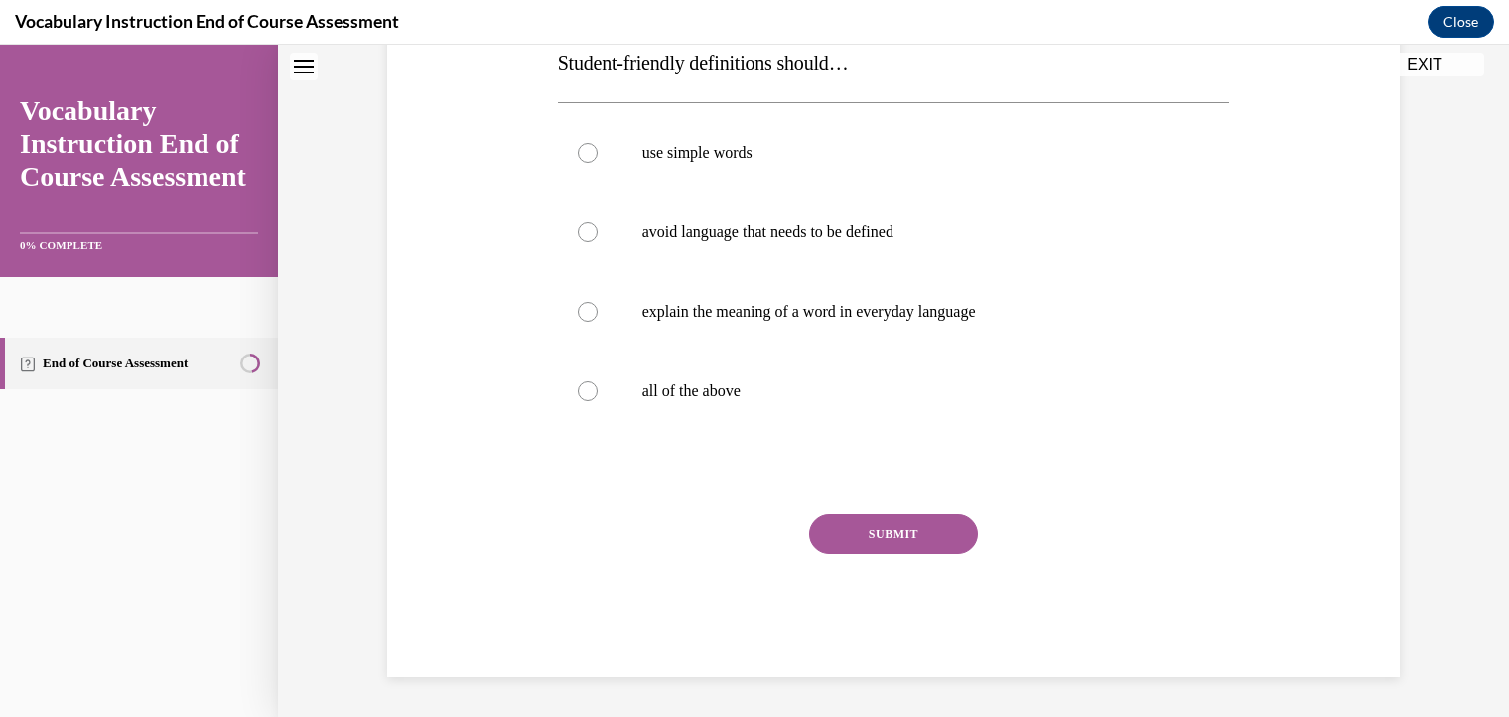
scroll to position [60, 0]
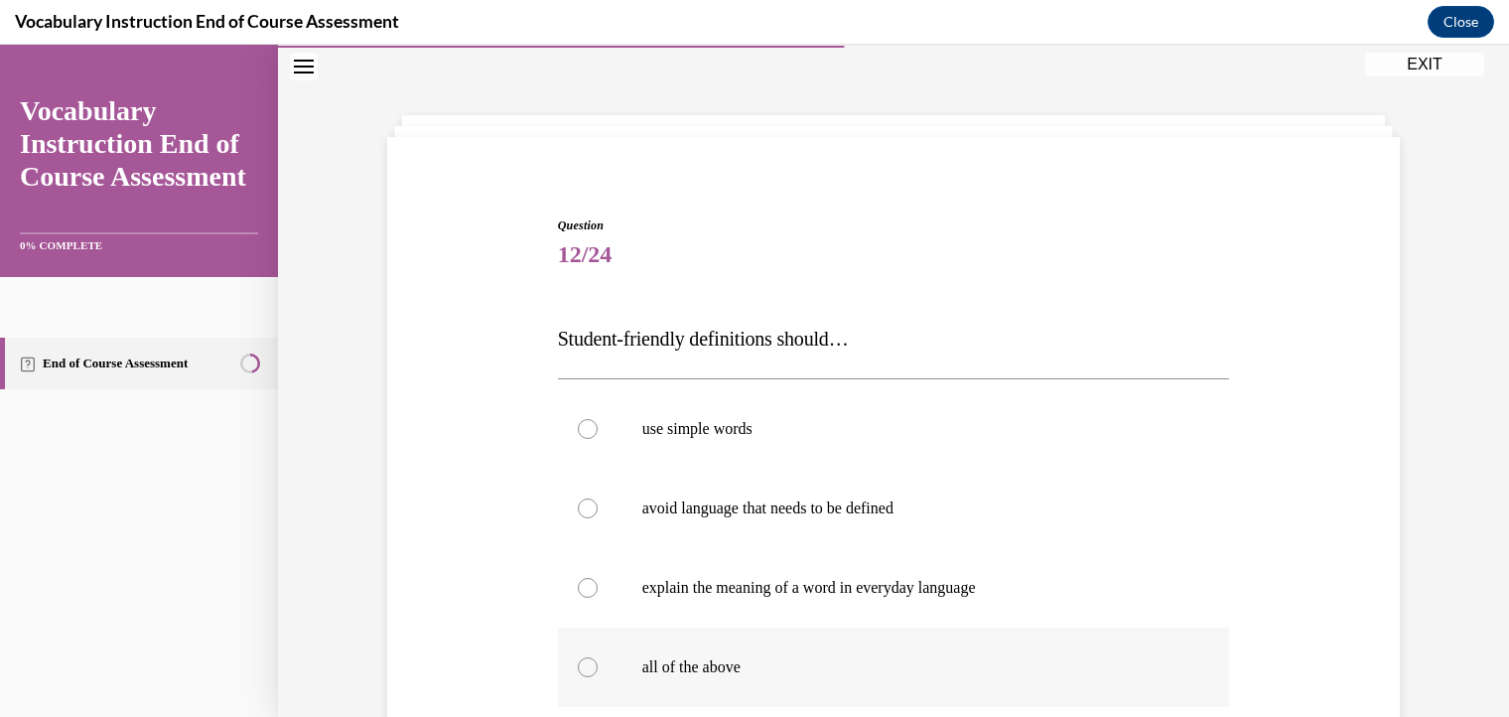
click at [579, 668] on div at bounding box center [588, 667] width 20 height 20
click at [579, 668] on input "all of the above" at bounding box center [588, 667] width 20 height 20
radio input "true"
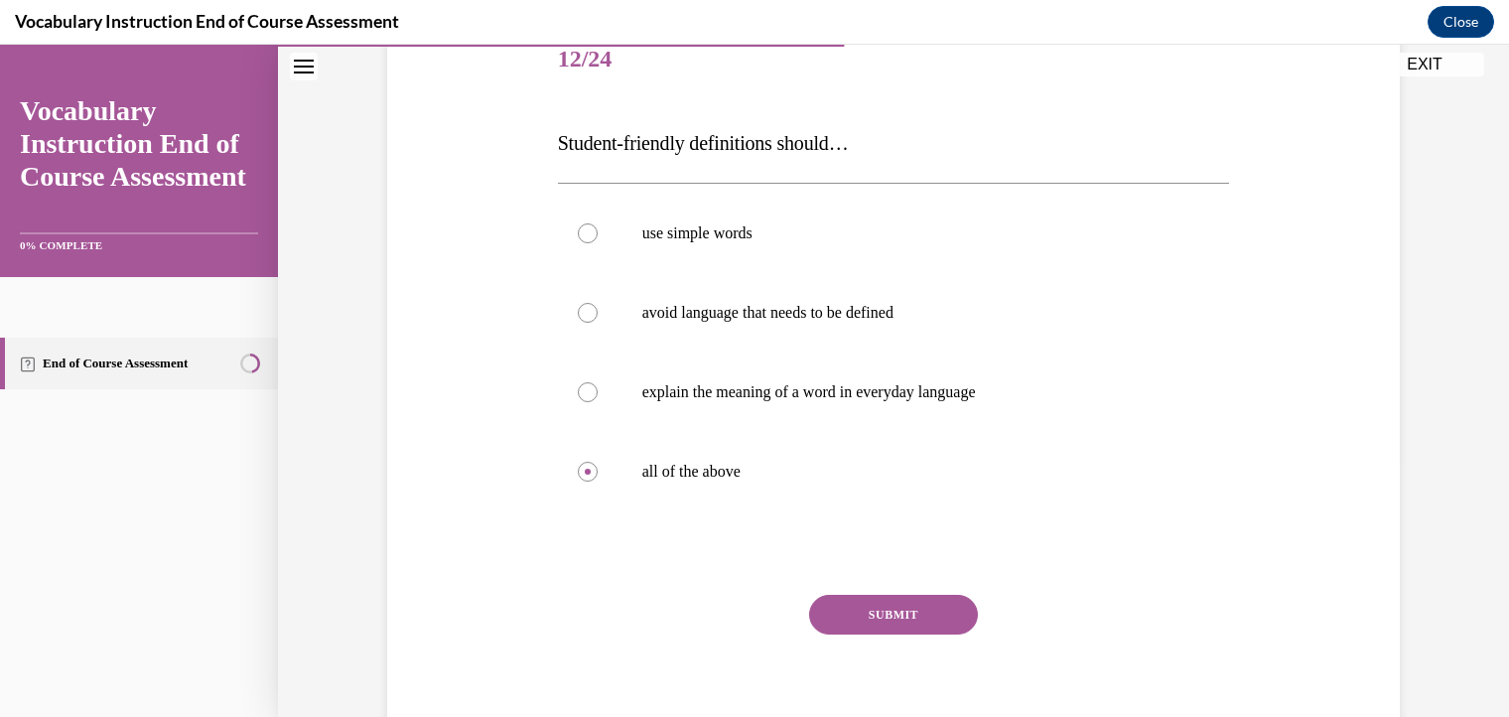
scroll to position [276, 0]
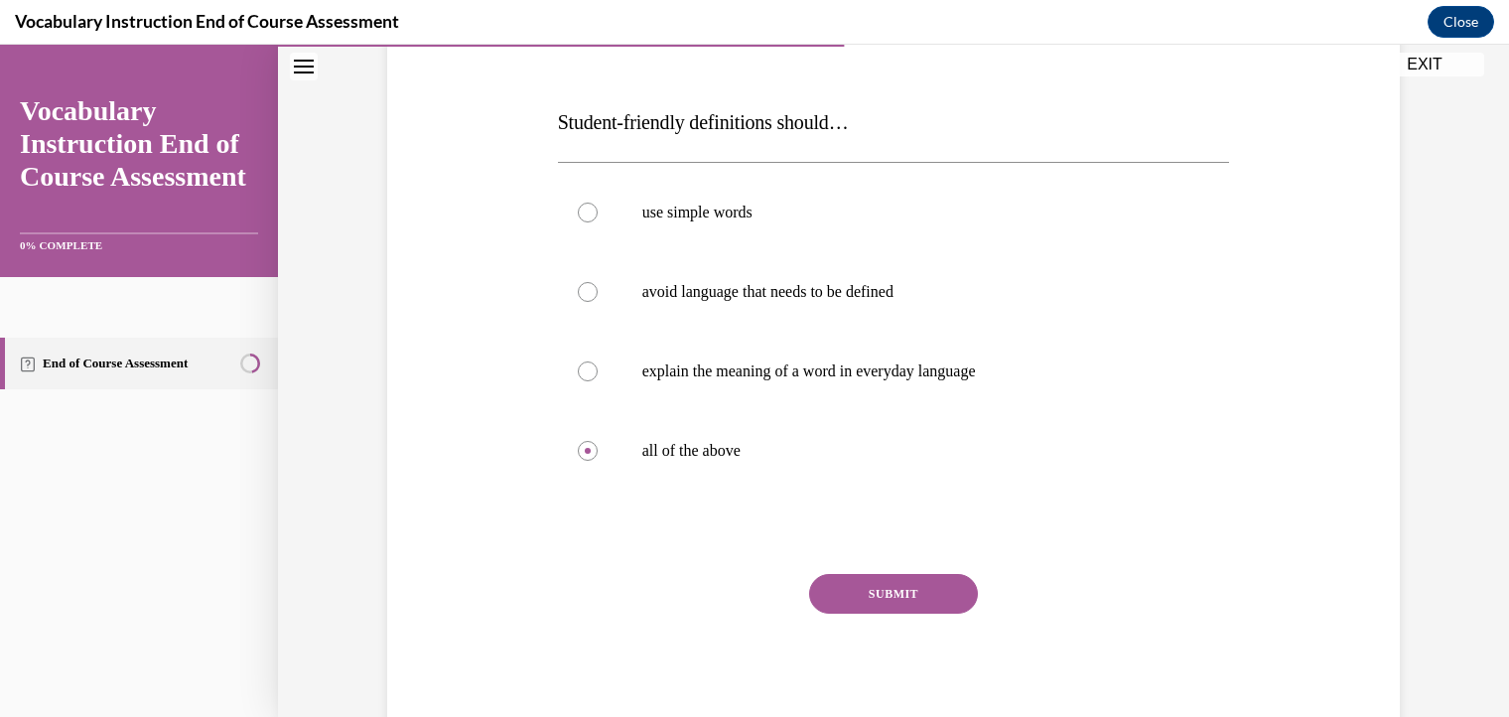
click at [854, 578] on button "SUBMIT" at bounding box center [893, 594] width 169 height 40
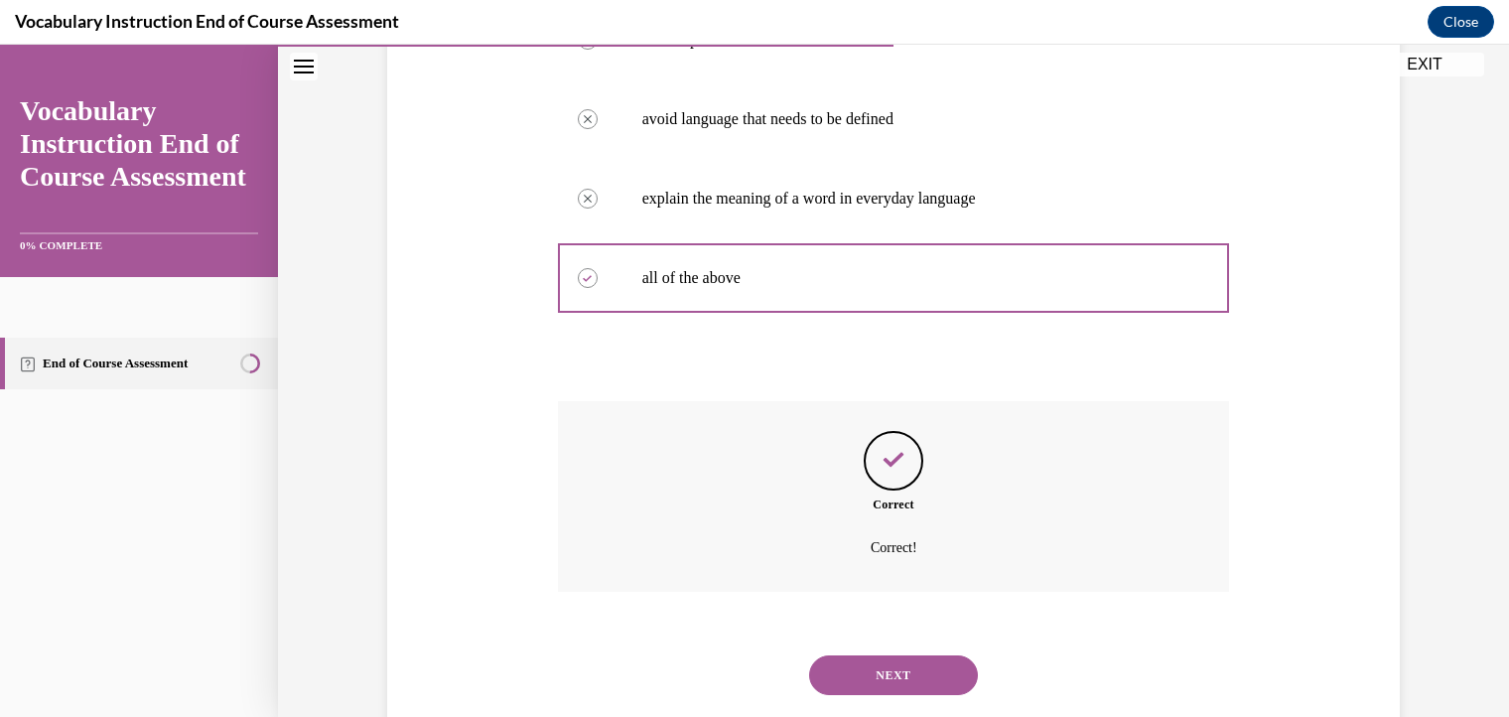
scroll to position [496, 0]
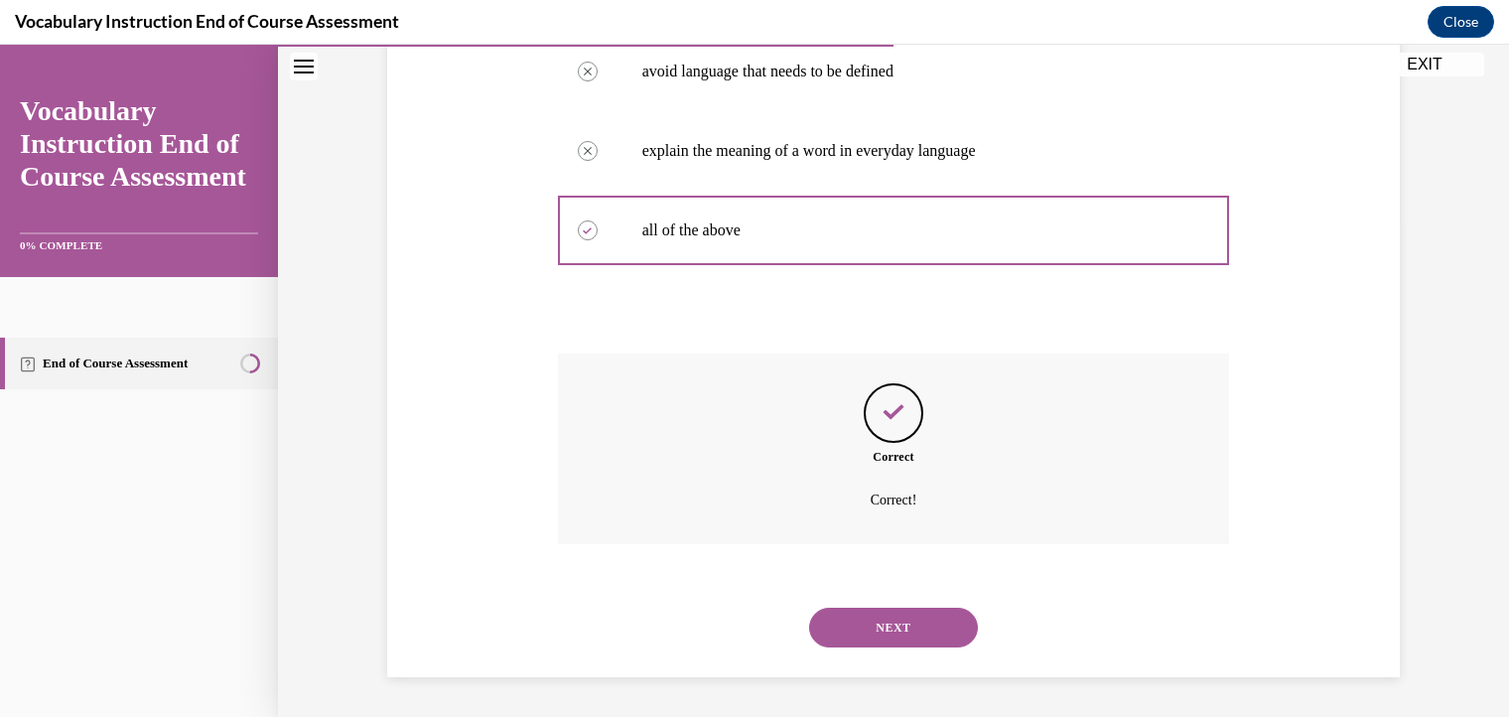
click at [871, 632] on button "NEXT" at bounding box center [893, 627] width 169 height 40
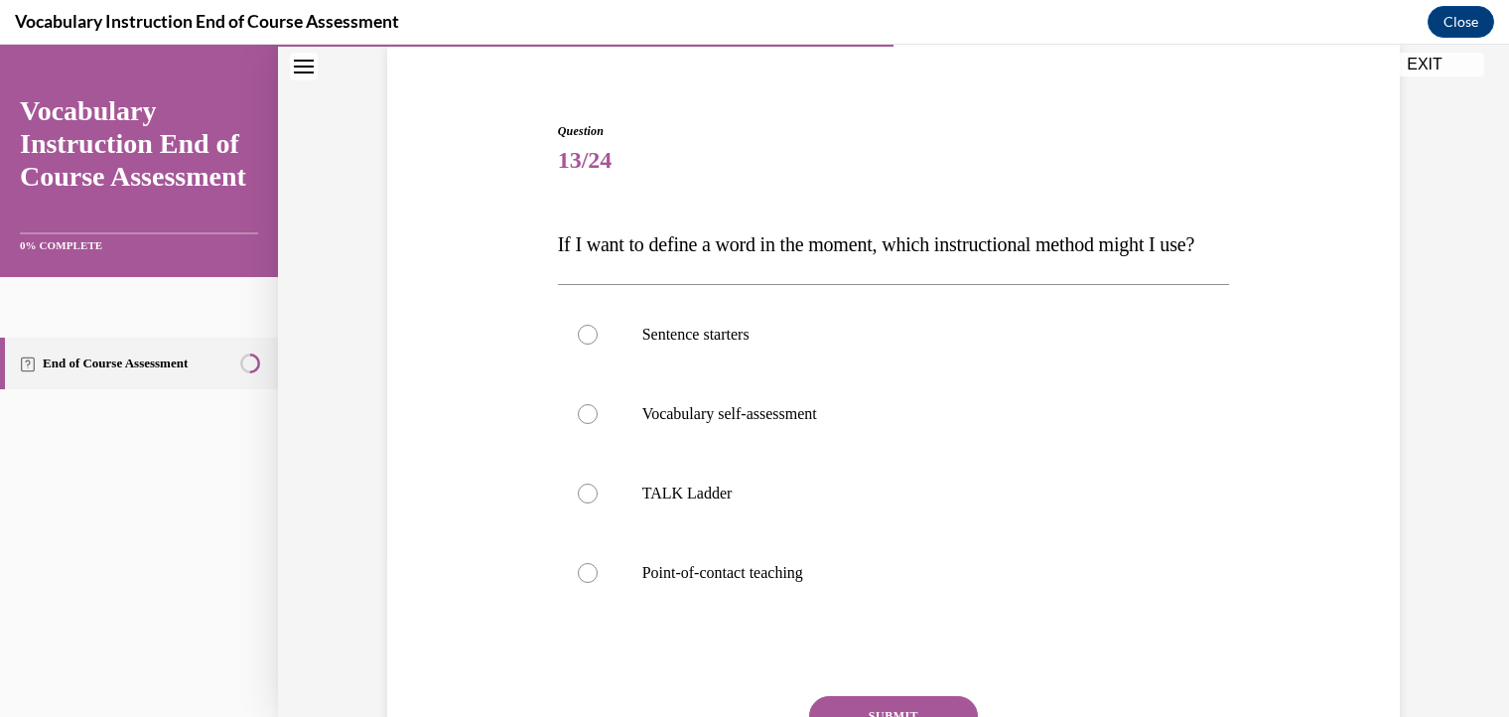
scroll to position [155, 0]
click at [583, 582] on div at bounding box center [588, 572] width 20 height 20
click at [583, 582] on input "Point-of-contact teaching" at bounding box center [588, 572] width 20 height 20
radio input "true"
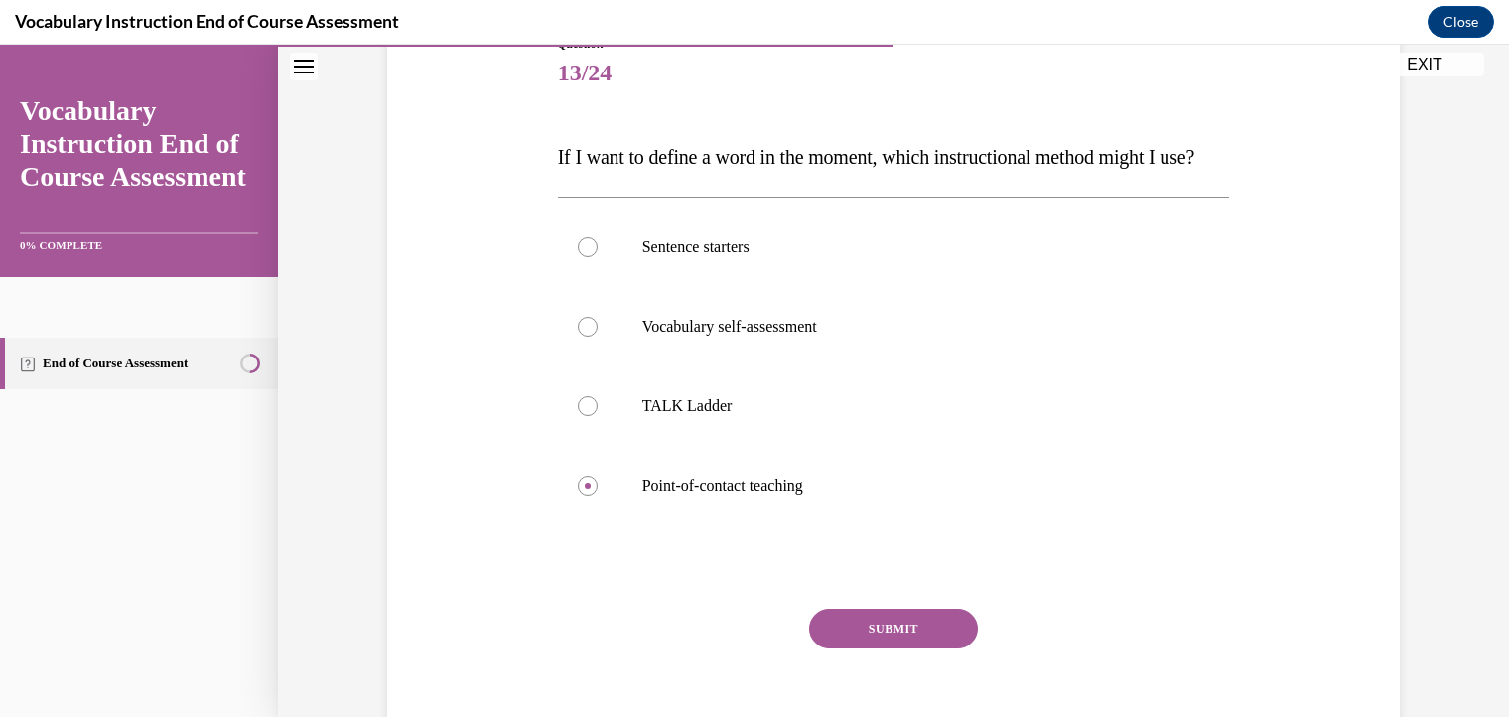
scroll to position [316, 0]
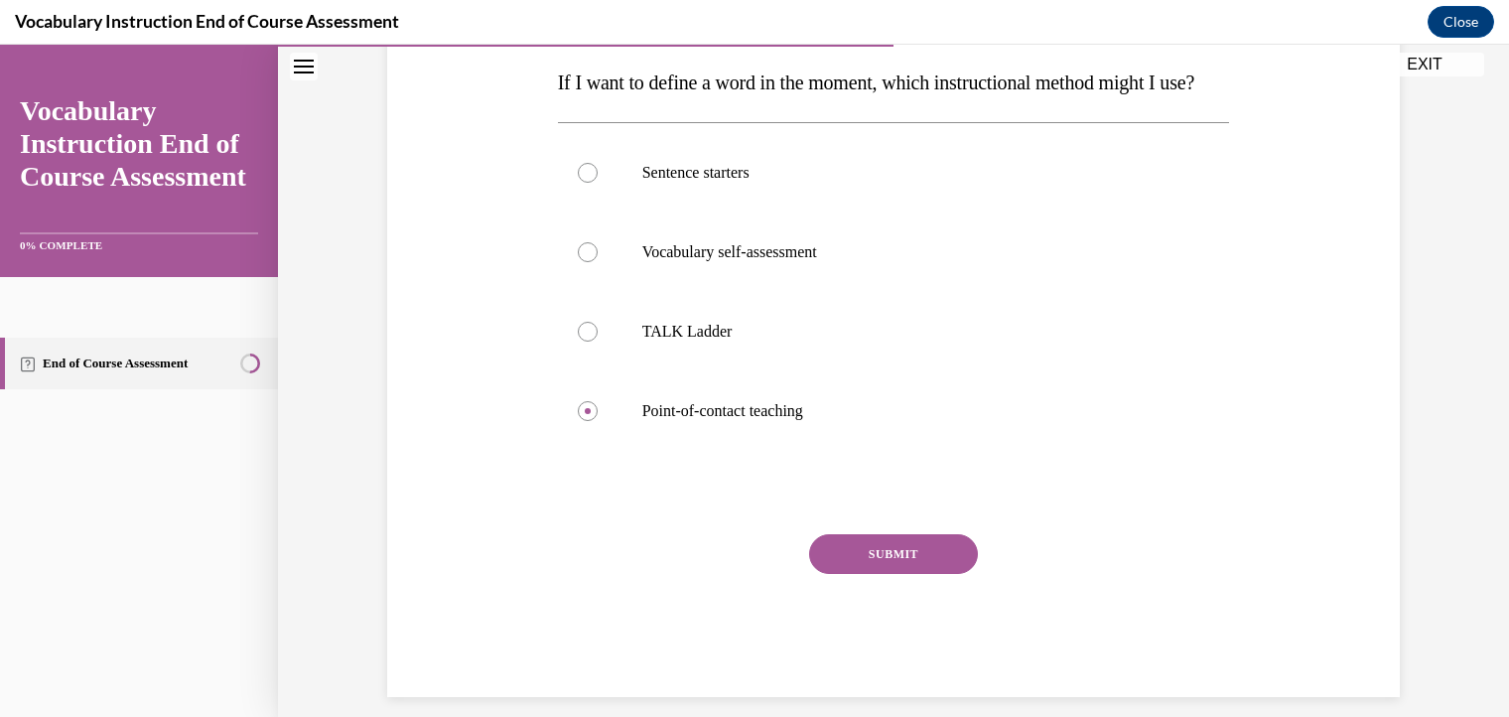
click at [902, 574] on button "SUBMIT" at bounding box center [893, 554] width 169 height 40
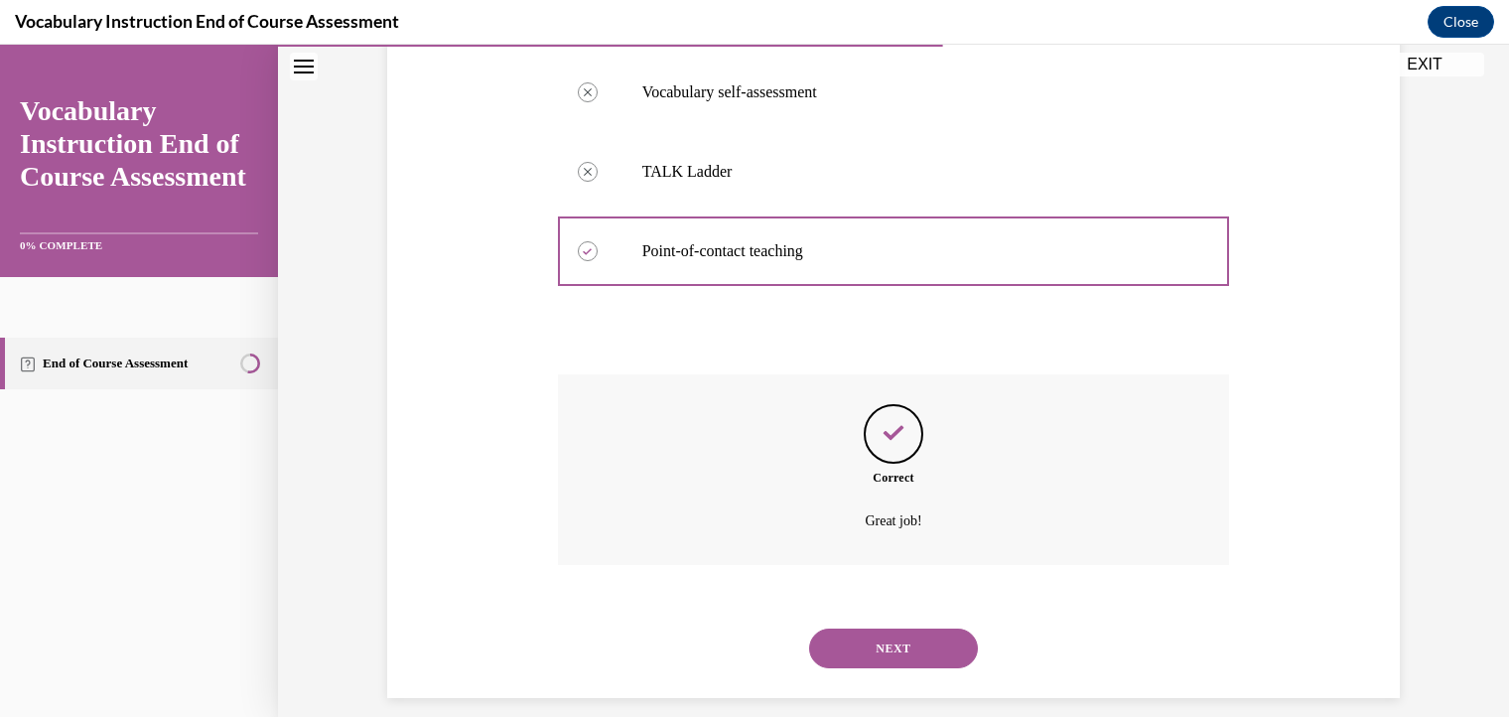
scroll to position [487, 0]
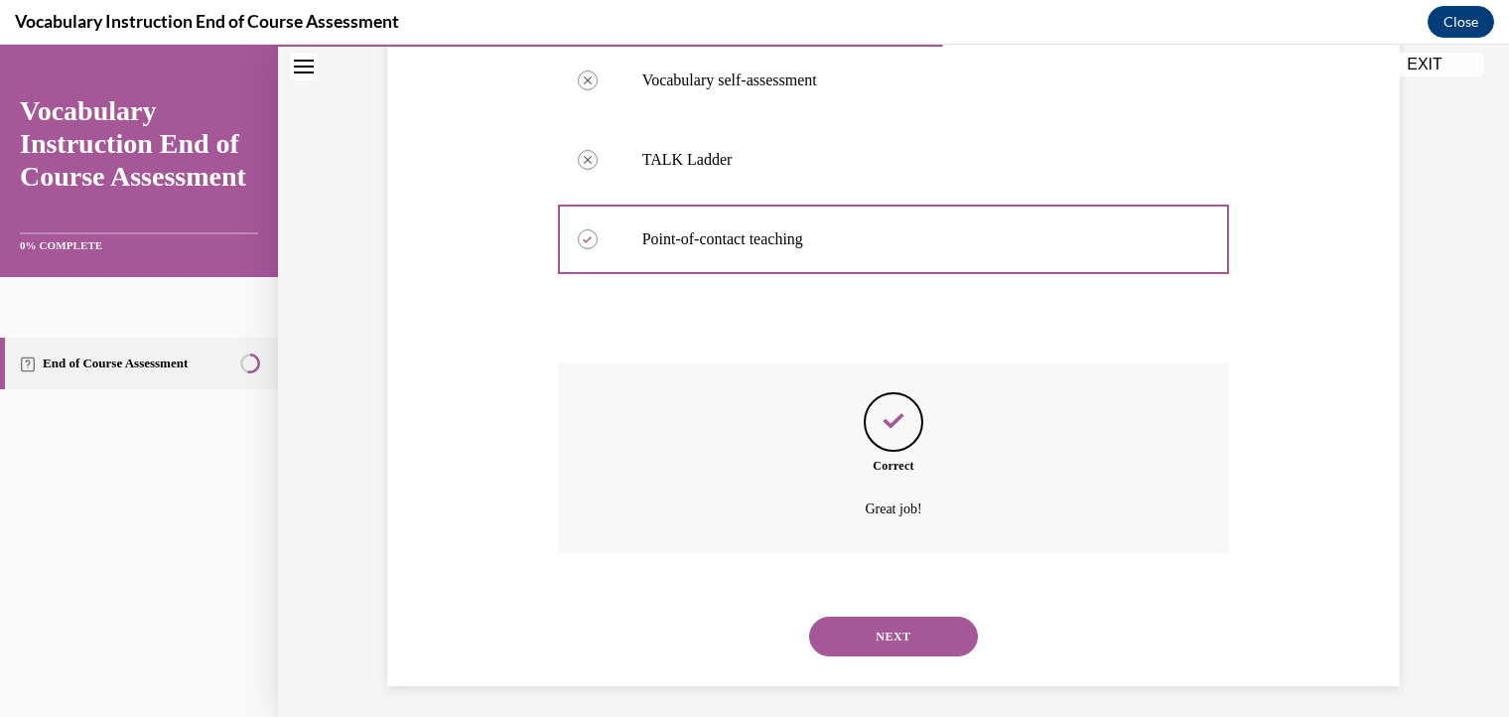
click at [907, 656] on button "NEXT" at bounding box center [893, 636] width 169 height 40
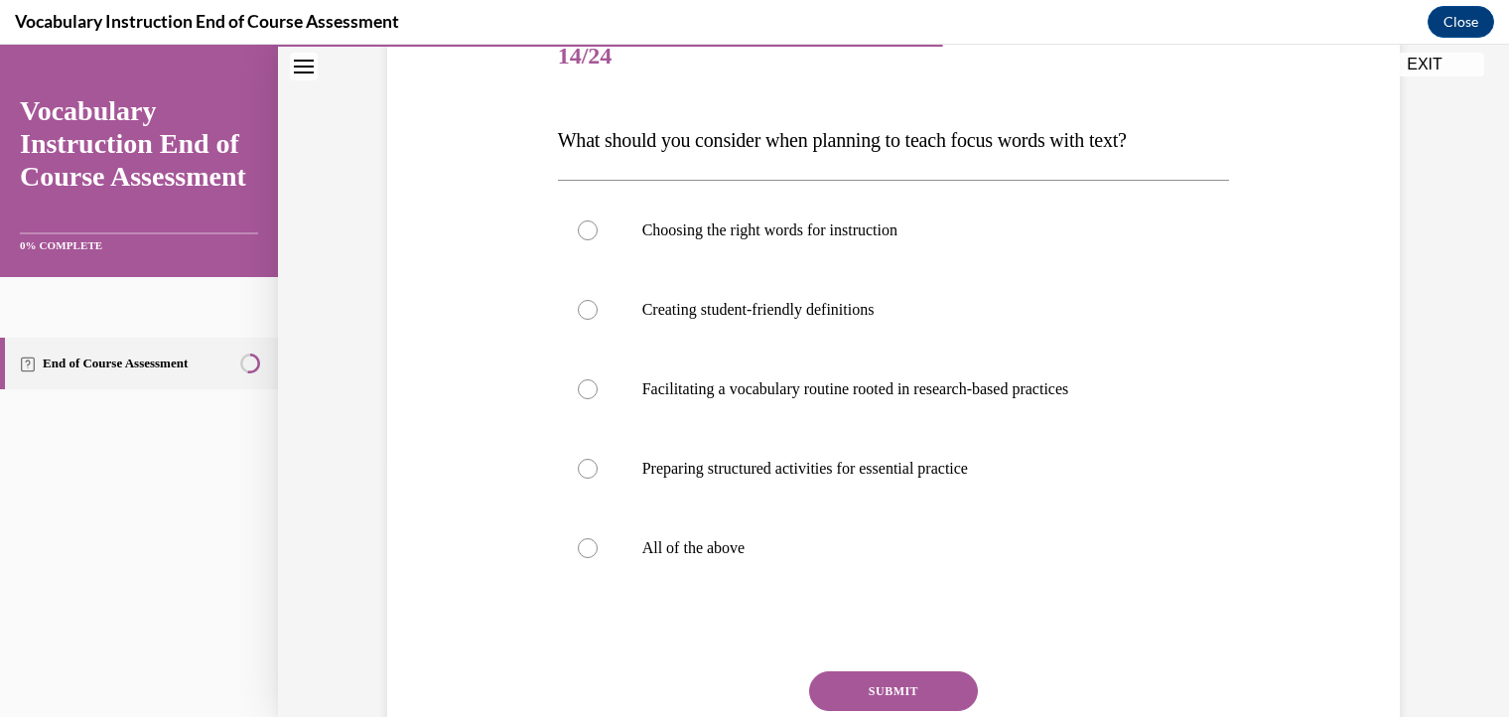
scroll to position [256, 0]
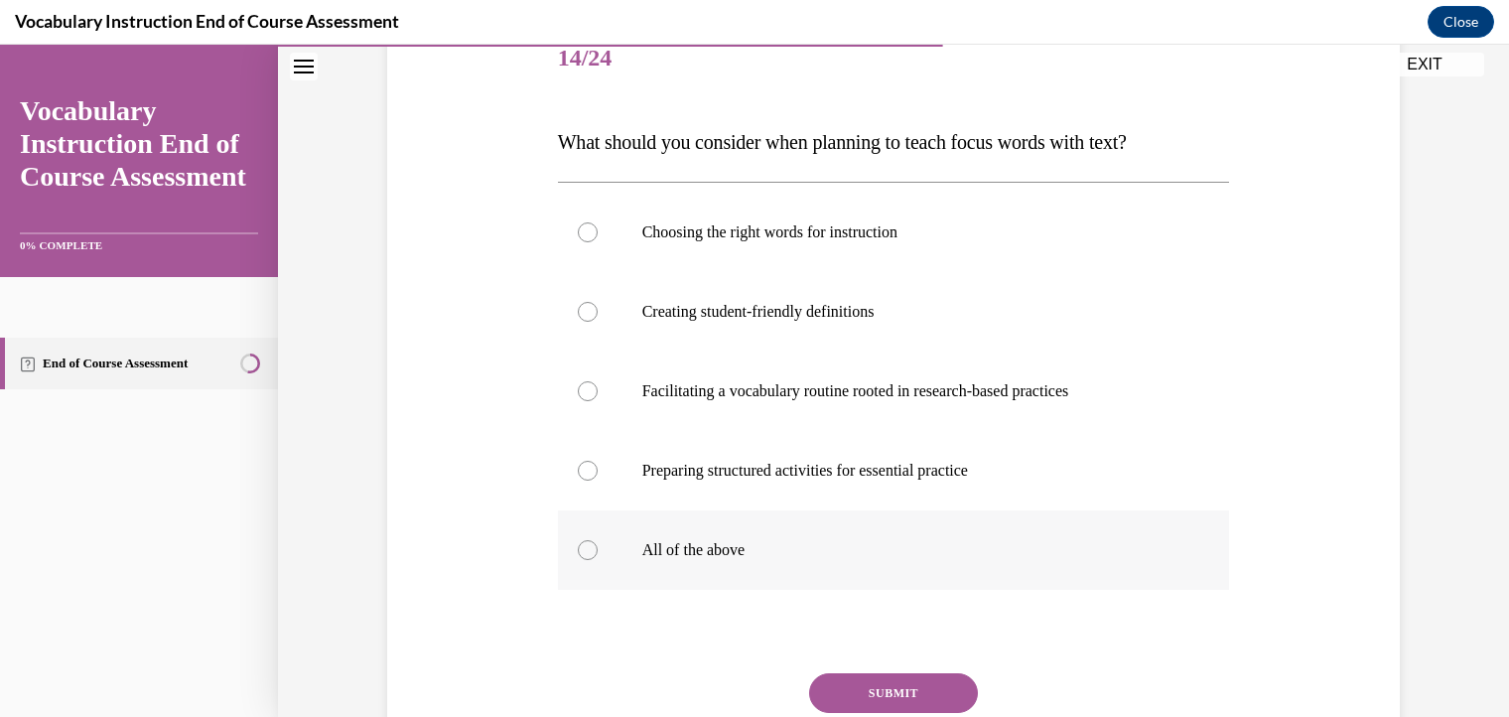
click at [580, 553] on div at bounding box center [588, 550] width 20 height 20
click at [580, 553] on input "All of the above" at bounding box center [588, 550] width 20 height 20
radio input "true"
click at [911, 673] on button "SUBMIT" at bounding box center [893, 693] width 169 height 40
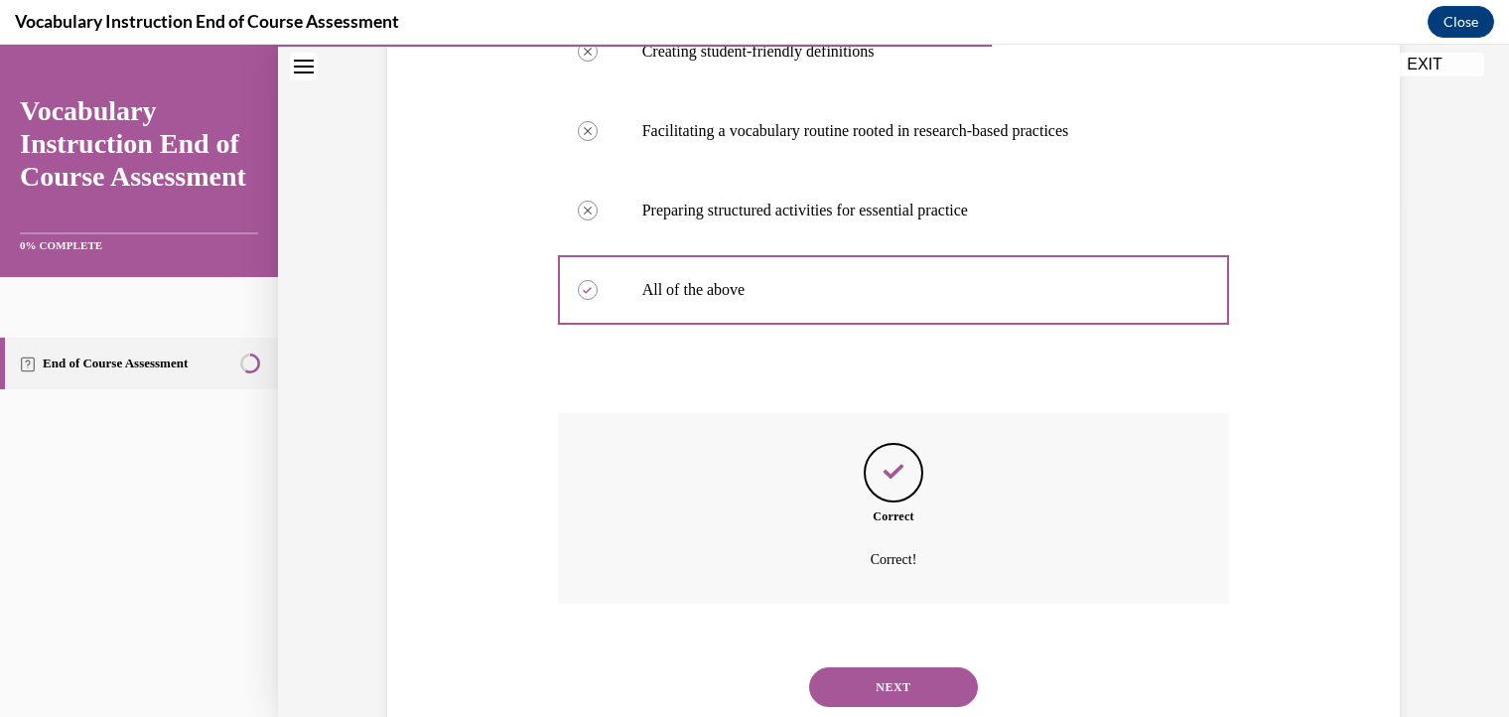
scroll to position [521, 0]
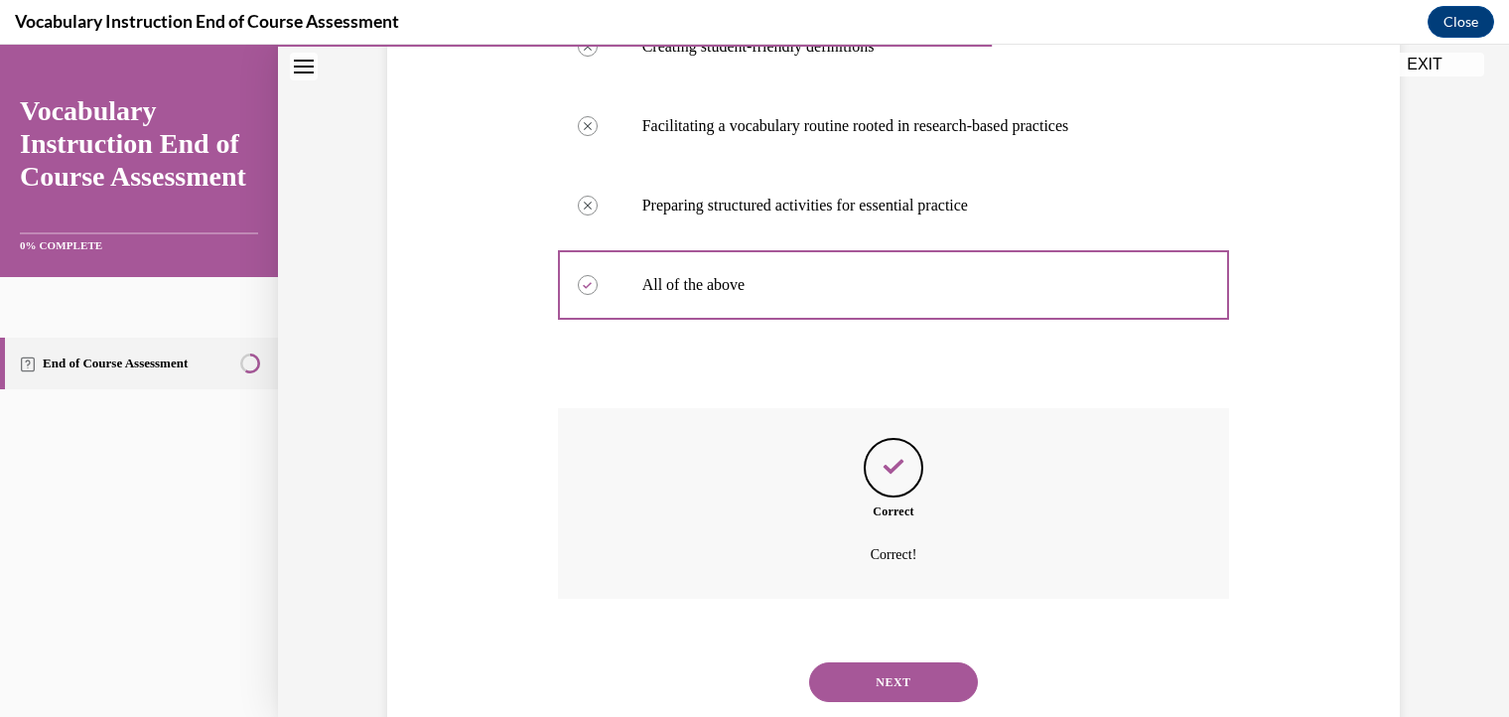
click at [833, 675] on button "NEXT" at bounding box center [893, 682] width 169 height 40
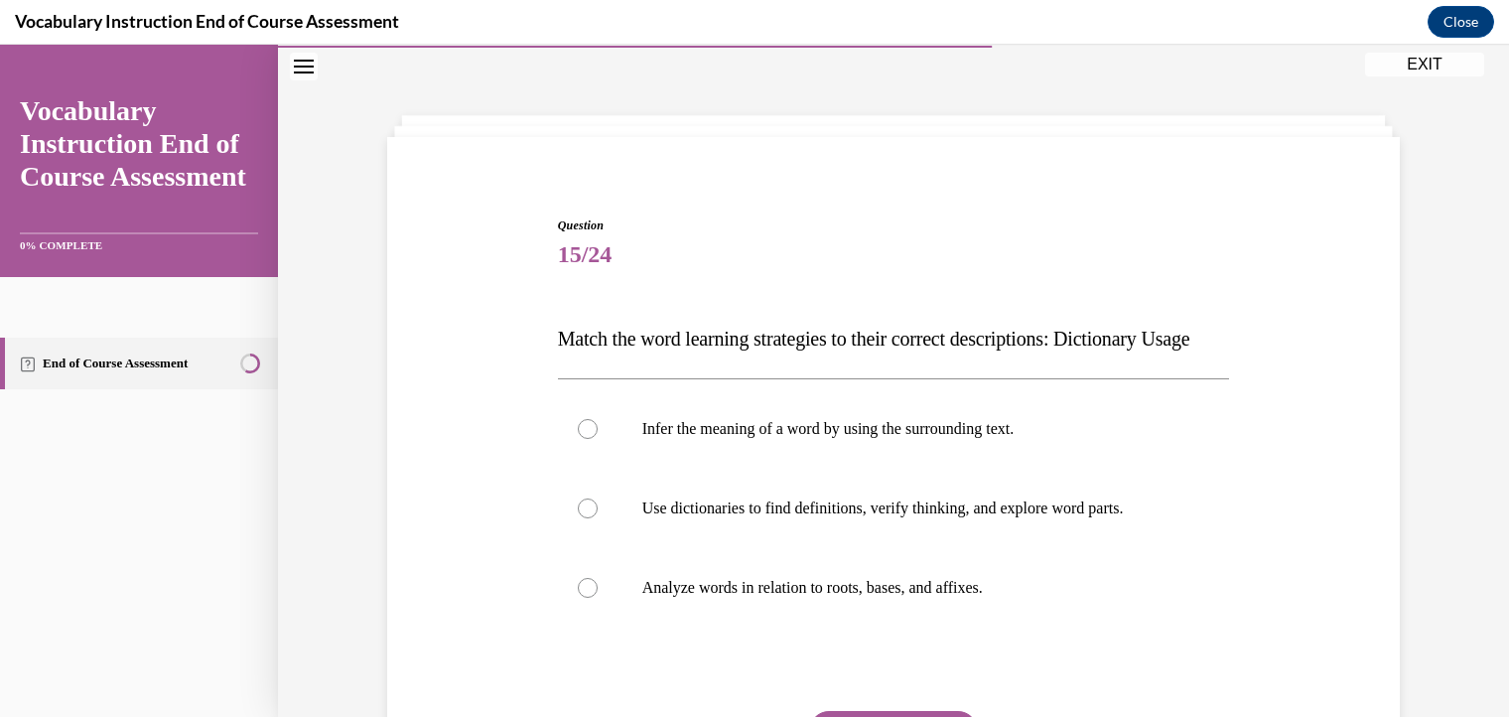
click at [721, 425] on div "Infer the meaning of a word by using the surrounding text. Use dictionaries to …" at bounding box center [894, 507] width 672 height 259
click at [578, 518] on div at bounding box center [588, 508] width 20 height 20
click at [578, 518] on input "Use dictionaries to find definitions, verify thinking, and explore word parts." at bounding box center [588, 508] width 20 height 20
radio input "true"
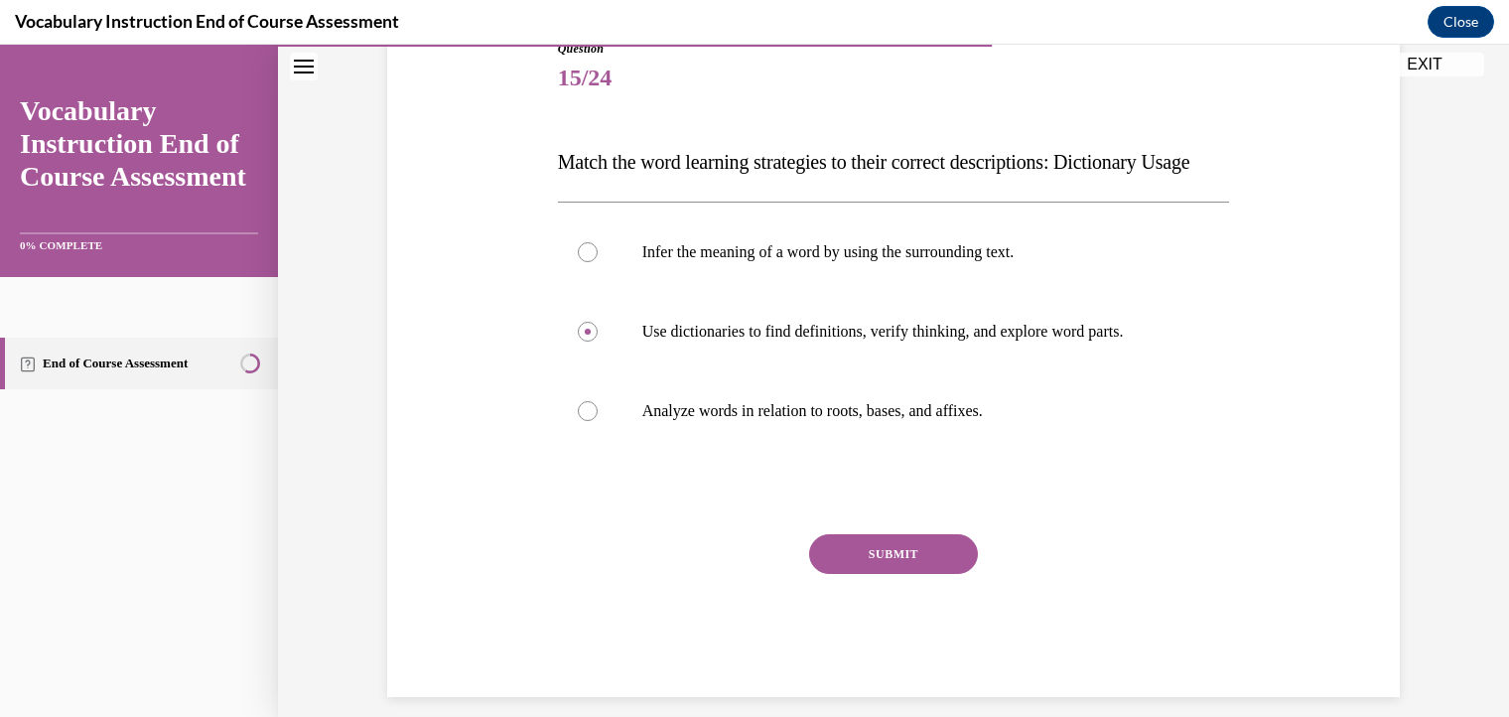
click at [858, 574] on button "SUBMIT" at bounding box center [893, 554] width 169 height 40
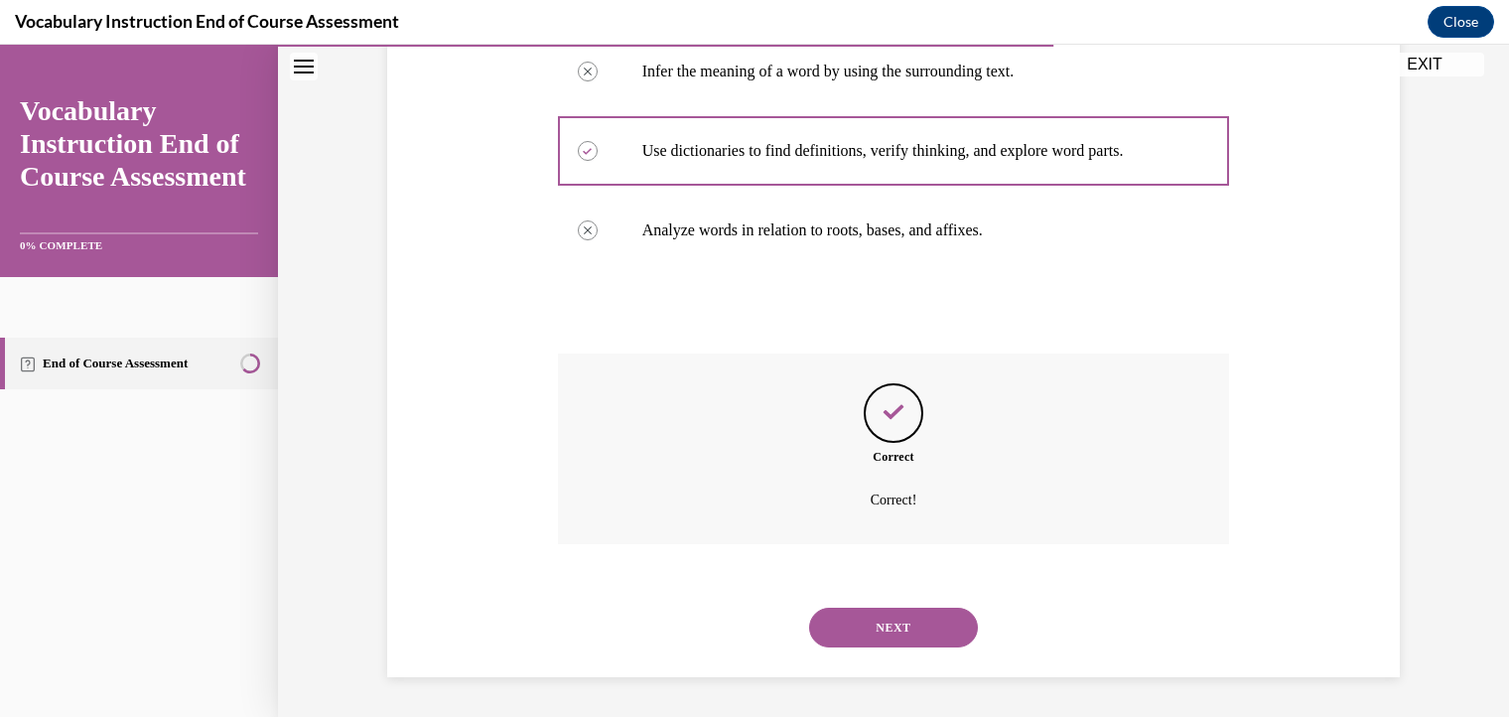
scroll to position [457, 0]
click at [909, 622] on button "NEXT" at bounding box center [893, 627] width 169 height 40
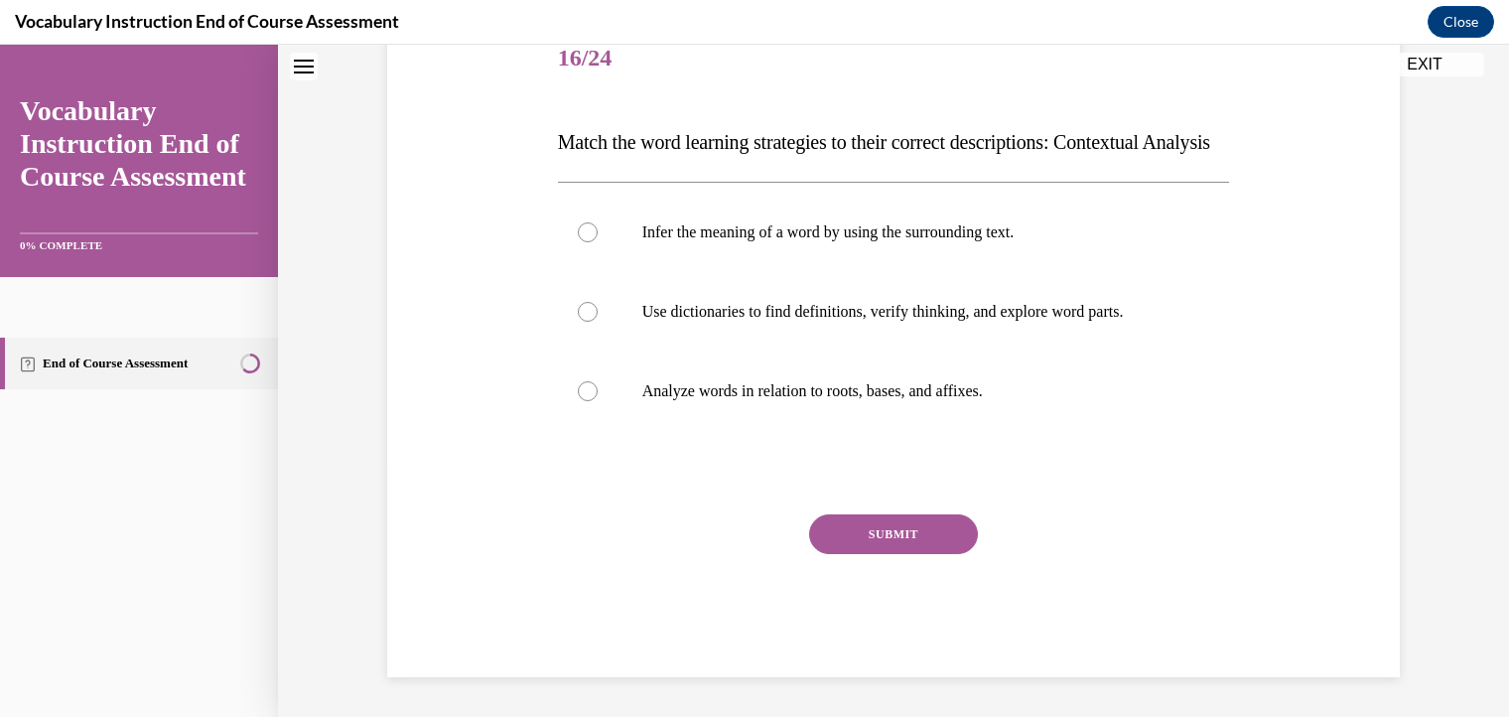
scroll to position [60, 0]
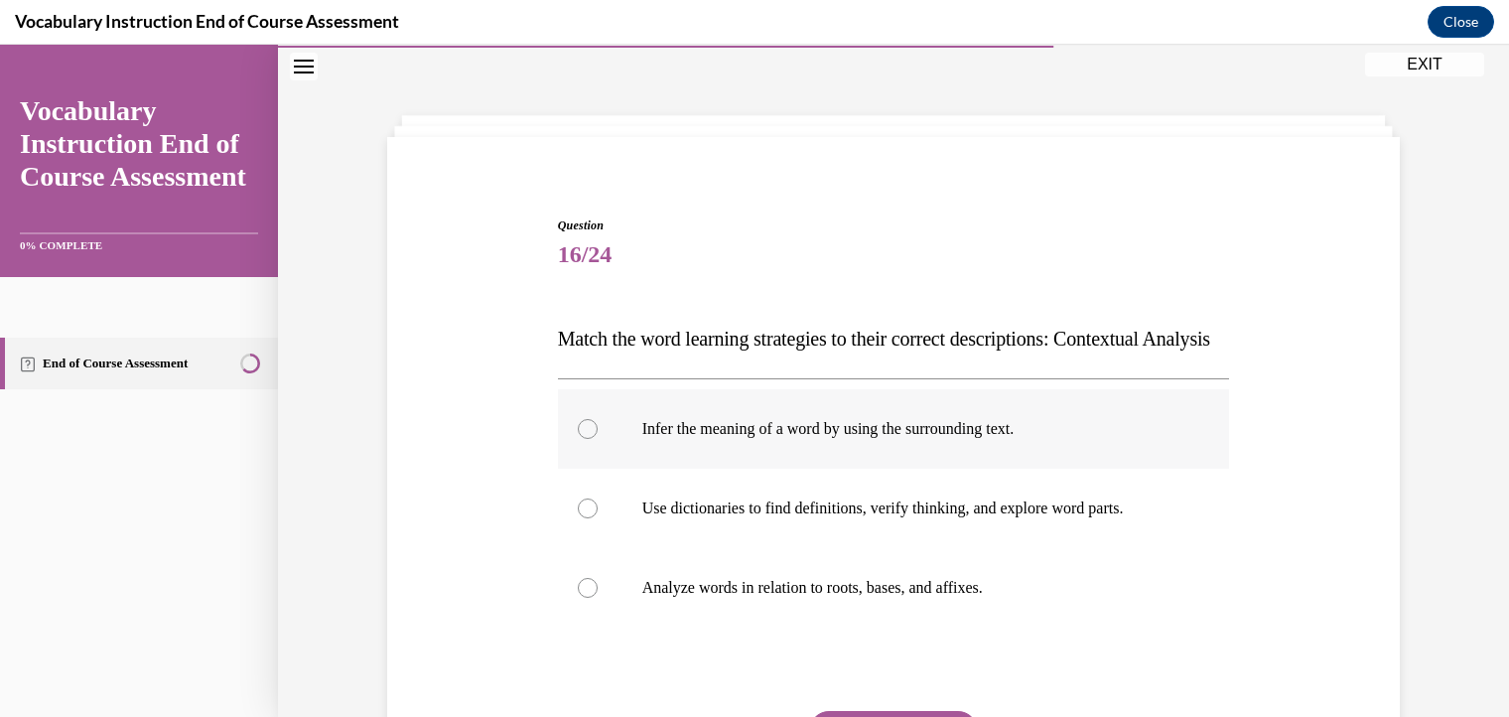
click at [568, 465] on label "Infer the meaning of a word by using the surrounding text." at bounding box center [894, 428] width 672 height 79
click at [578, 439] on input "Infer the meaning of a word by using the surrounding text." at bounding box center [588, 429] width 20 height 20
radio input "true"
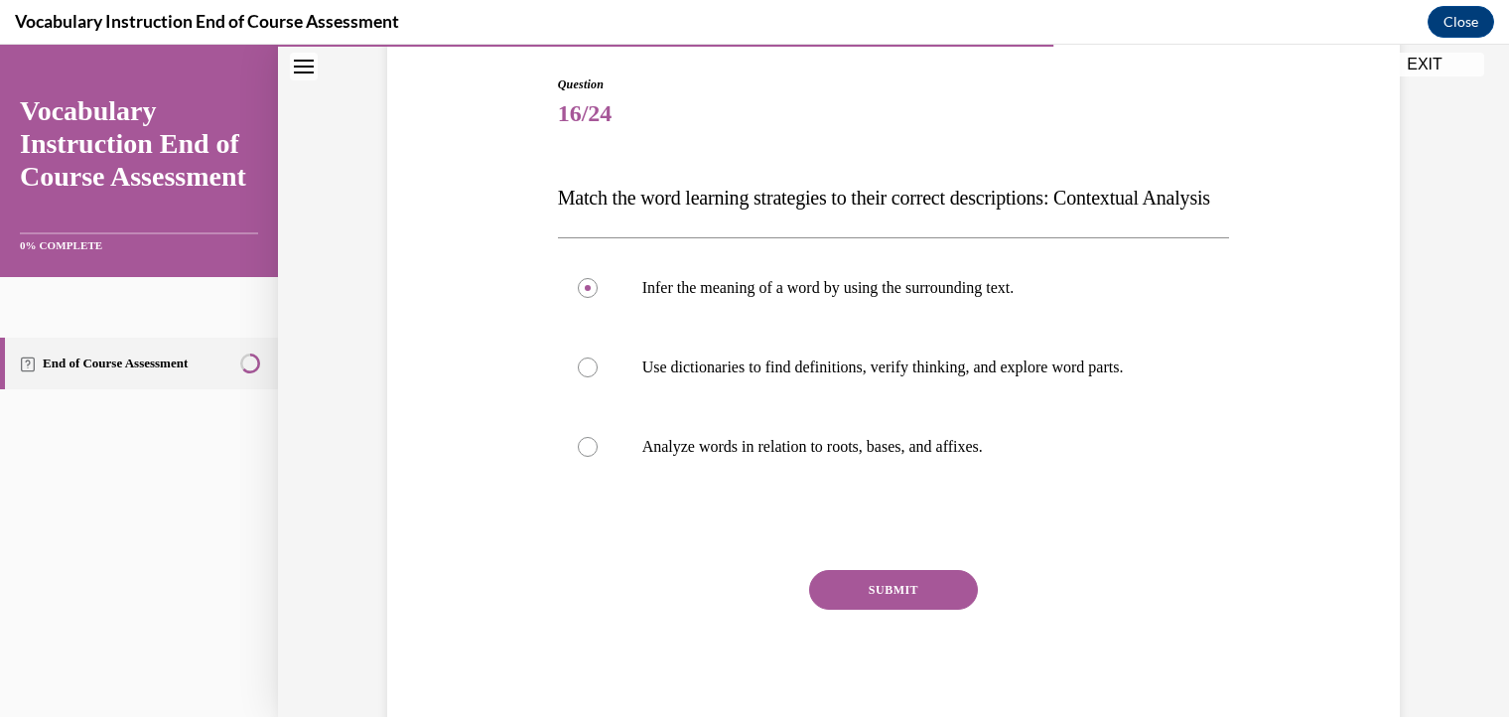
scroll to position [202, 0]
click at [829, 607] on button "SUBMIT" at bounding box center [893, 588] width 169 height 40
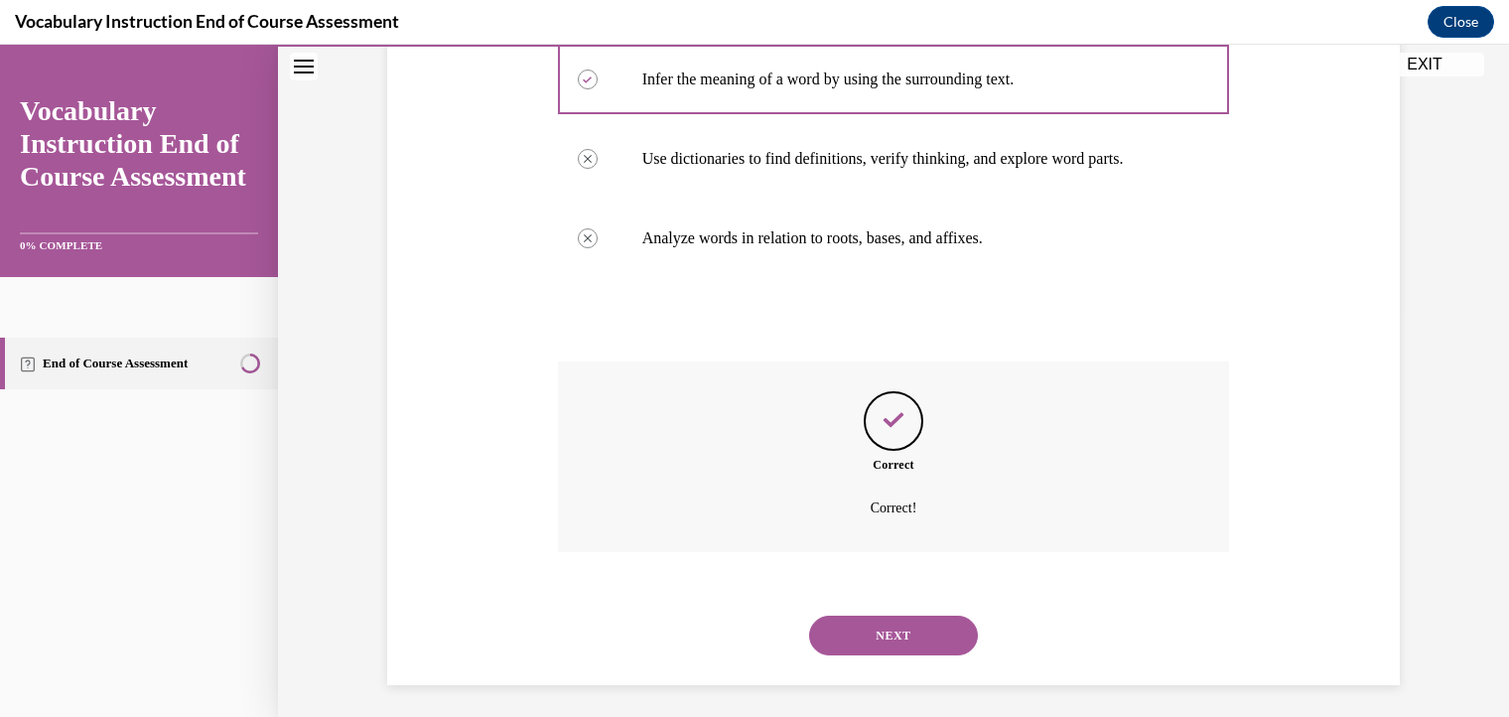
scroll to position [457, 0]
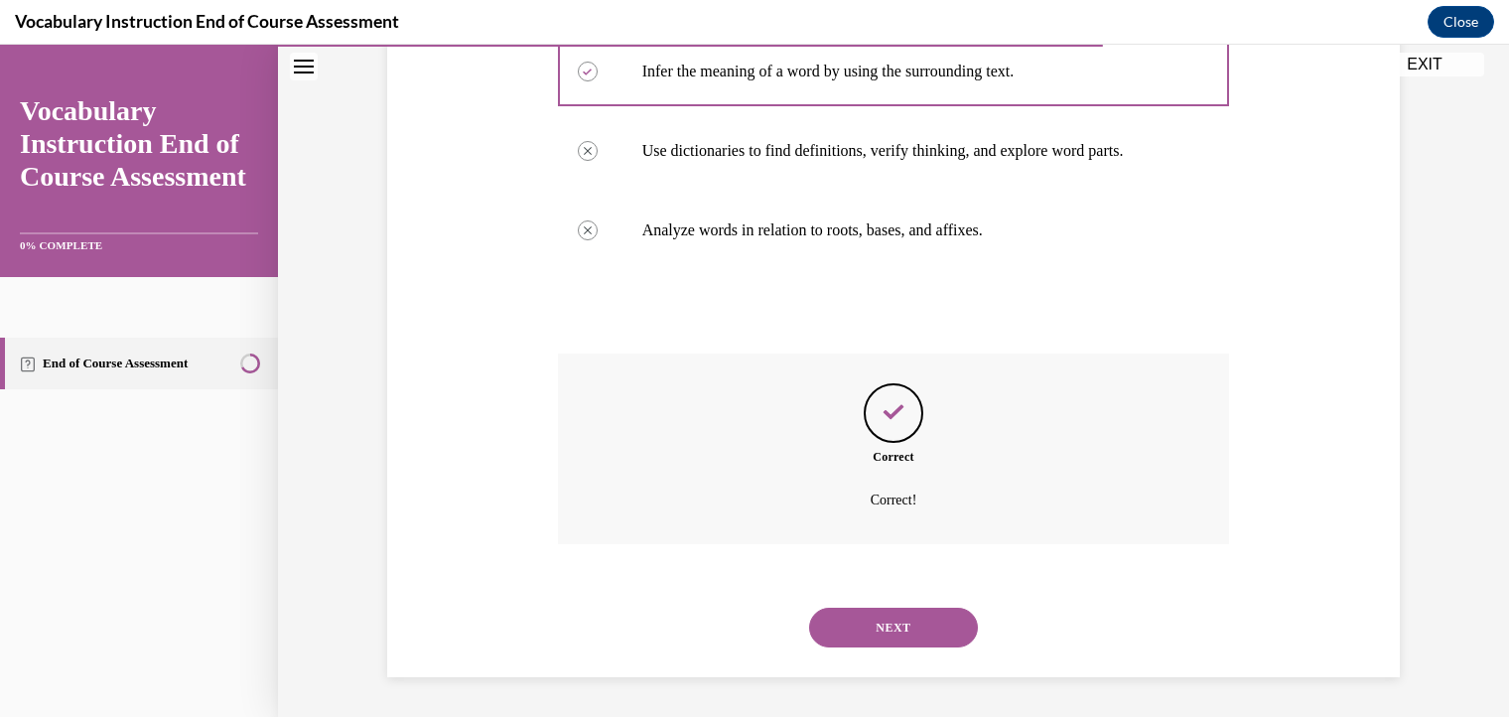
click at [925, 636] on button "NEXT" at bounding box center [893, 627] width 169 height 40
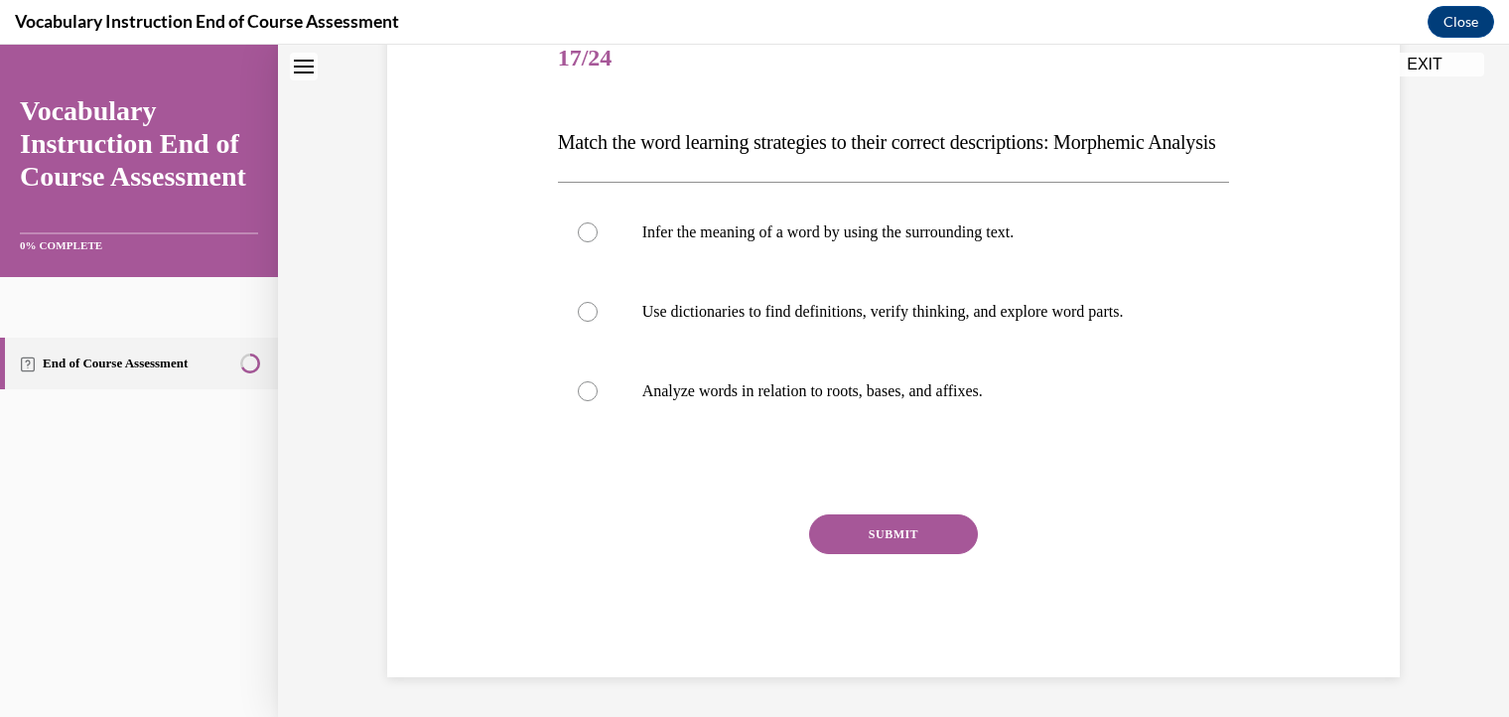
scroll to position [60, 0]
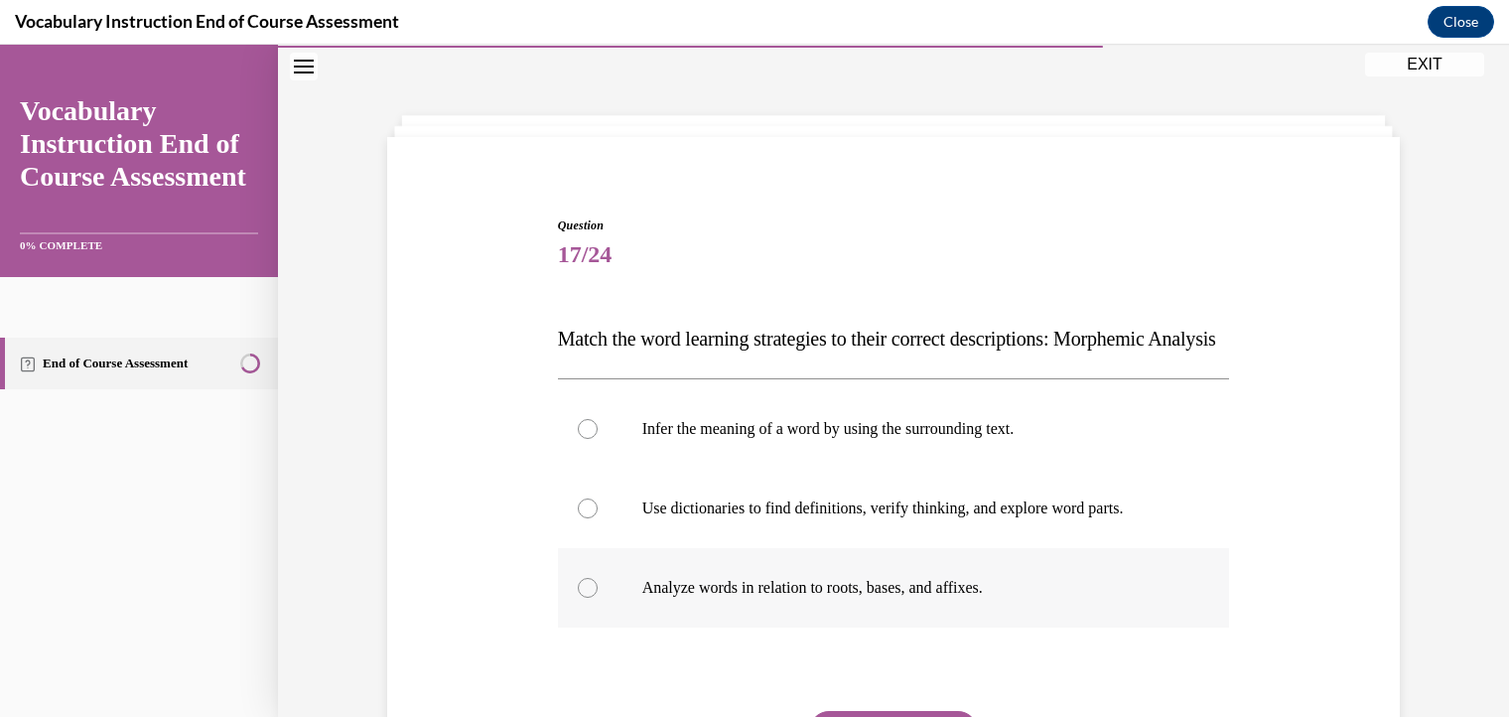
click at [579, 597] on div at bounding box center [588, 588] width 20 height 20
click at [579, 597] on input "Analyze words in relation to roots, bases, and affixes." at bounding box center [588, 588] width 20 height 20
radio input "true"
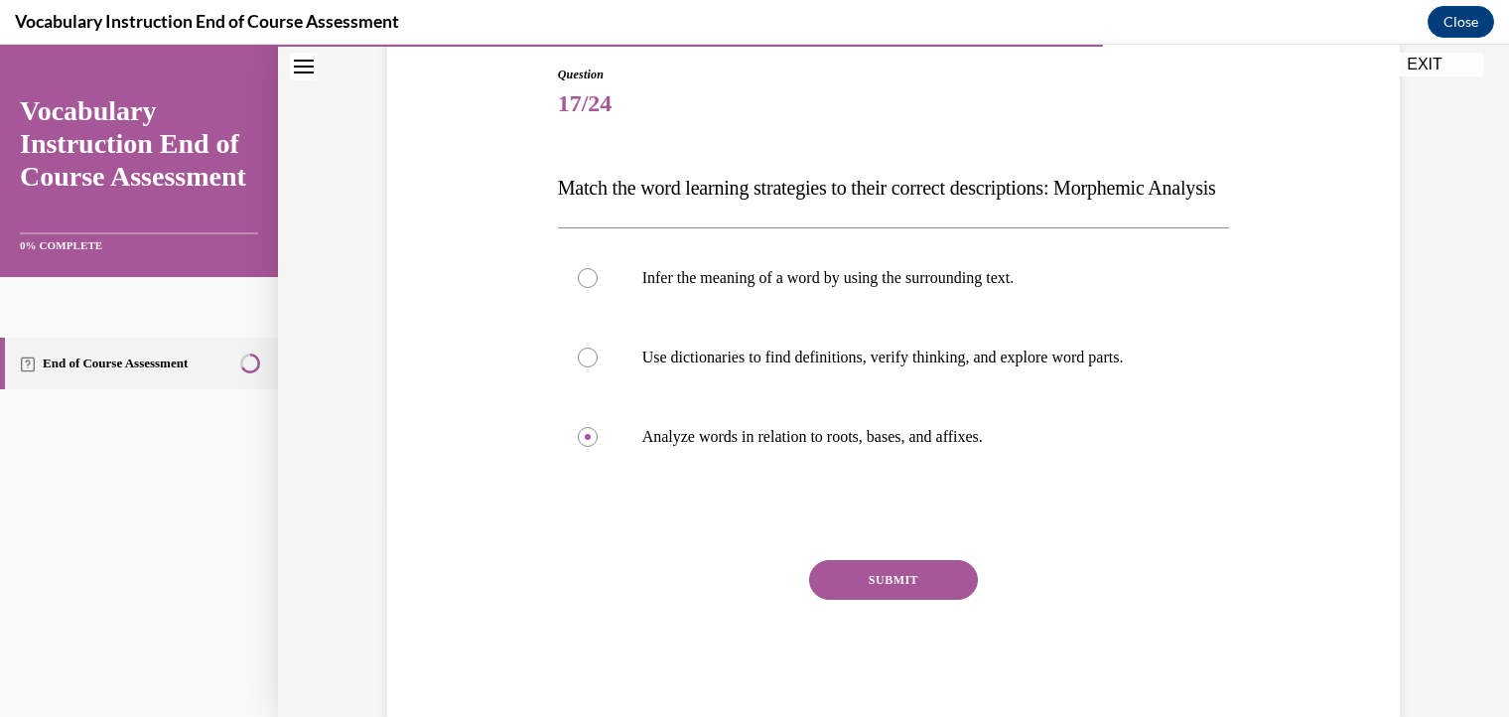
scroll to position [236, 0]
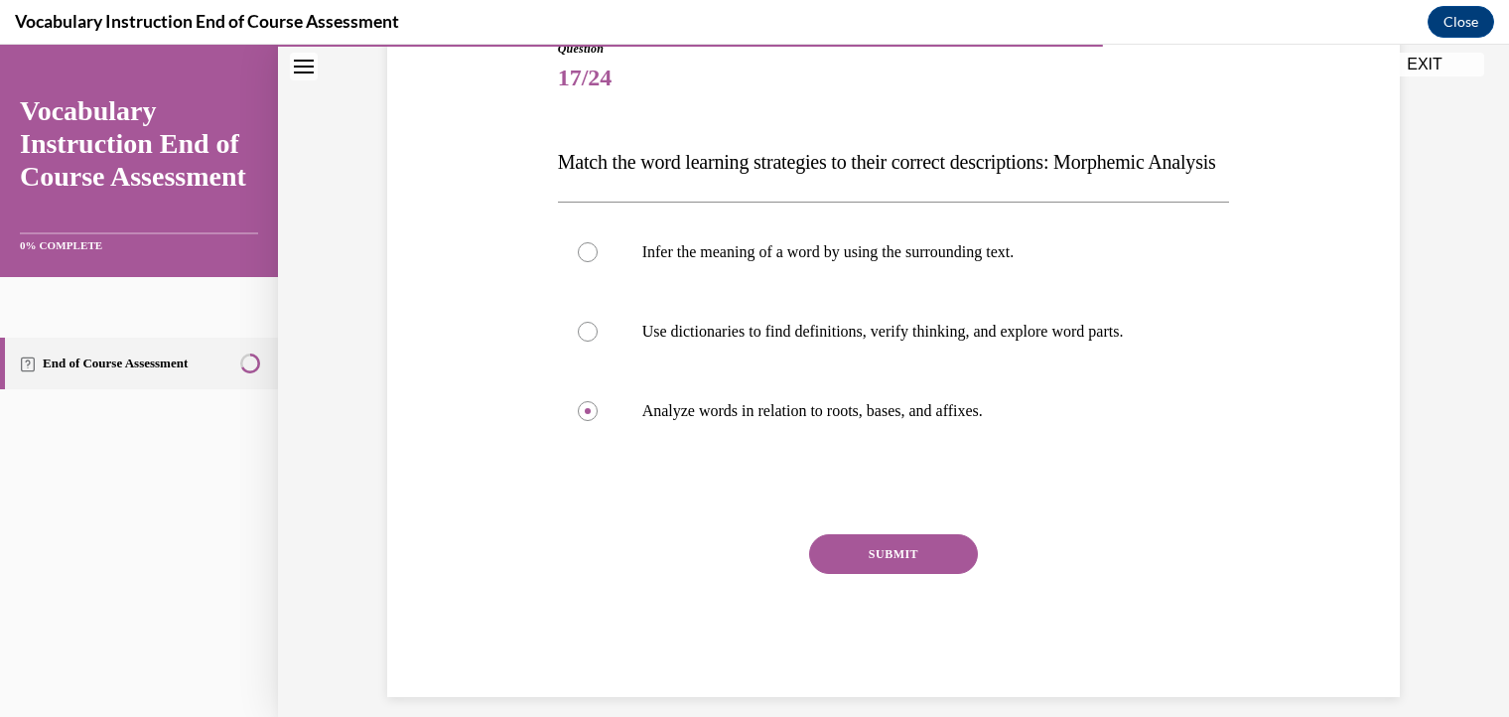
click at [900, 574] on button "SUBMIT" at bounding box center [893, 554] width 169 height 40
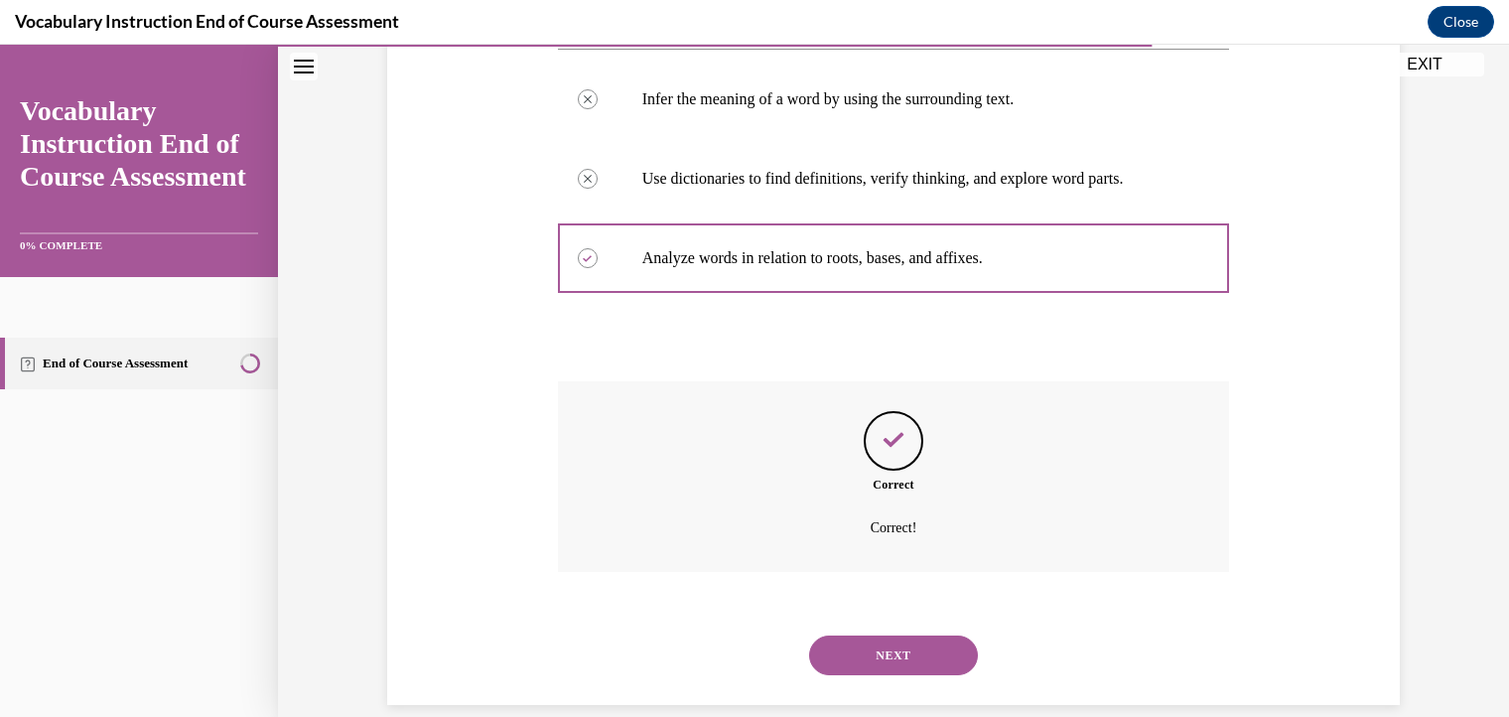
scroll to position [457, 0]
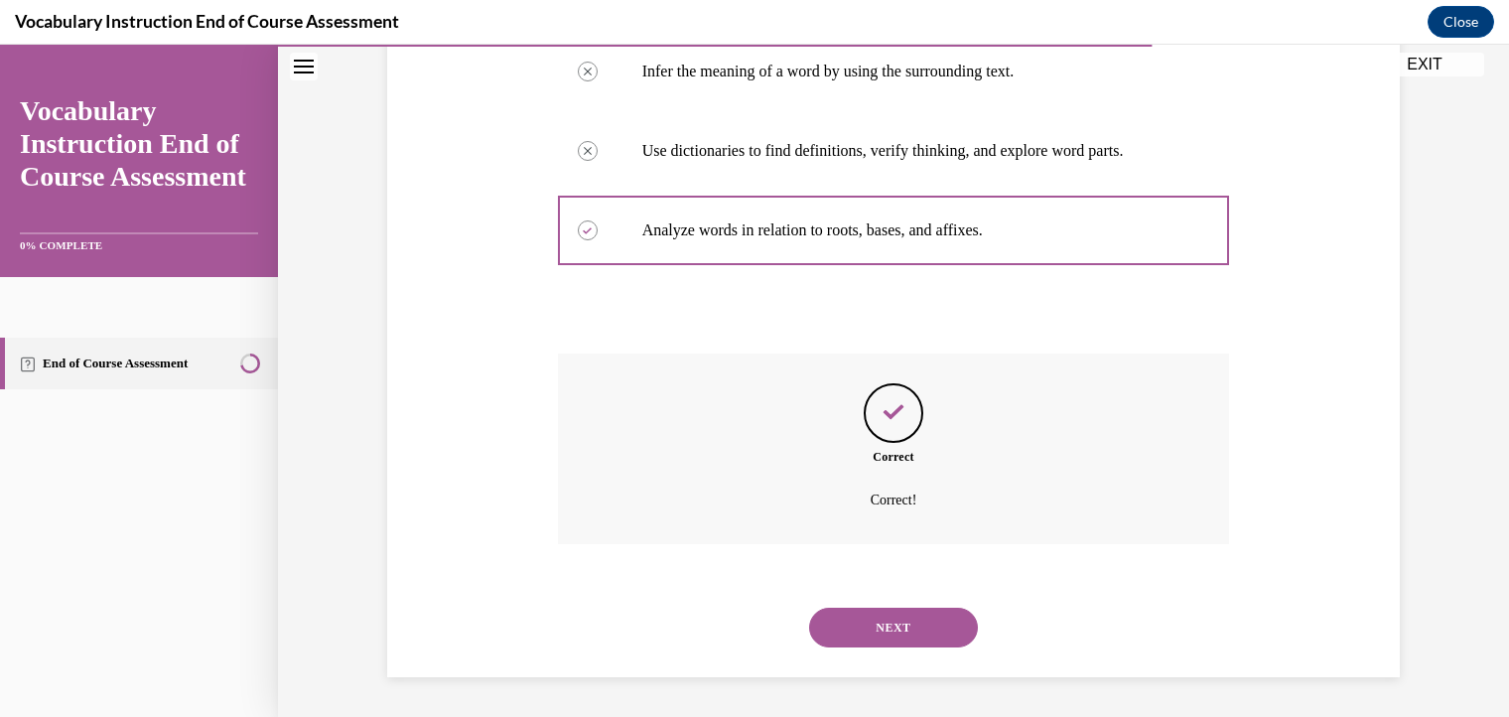
click at [897, 631] on button "NEXT" at bounding box center [893, 627] width 169 height 40
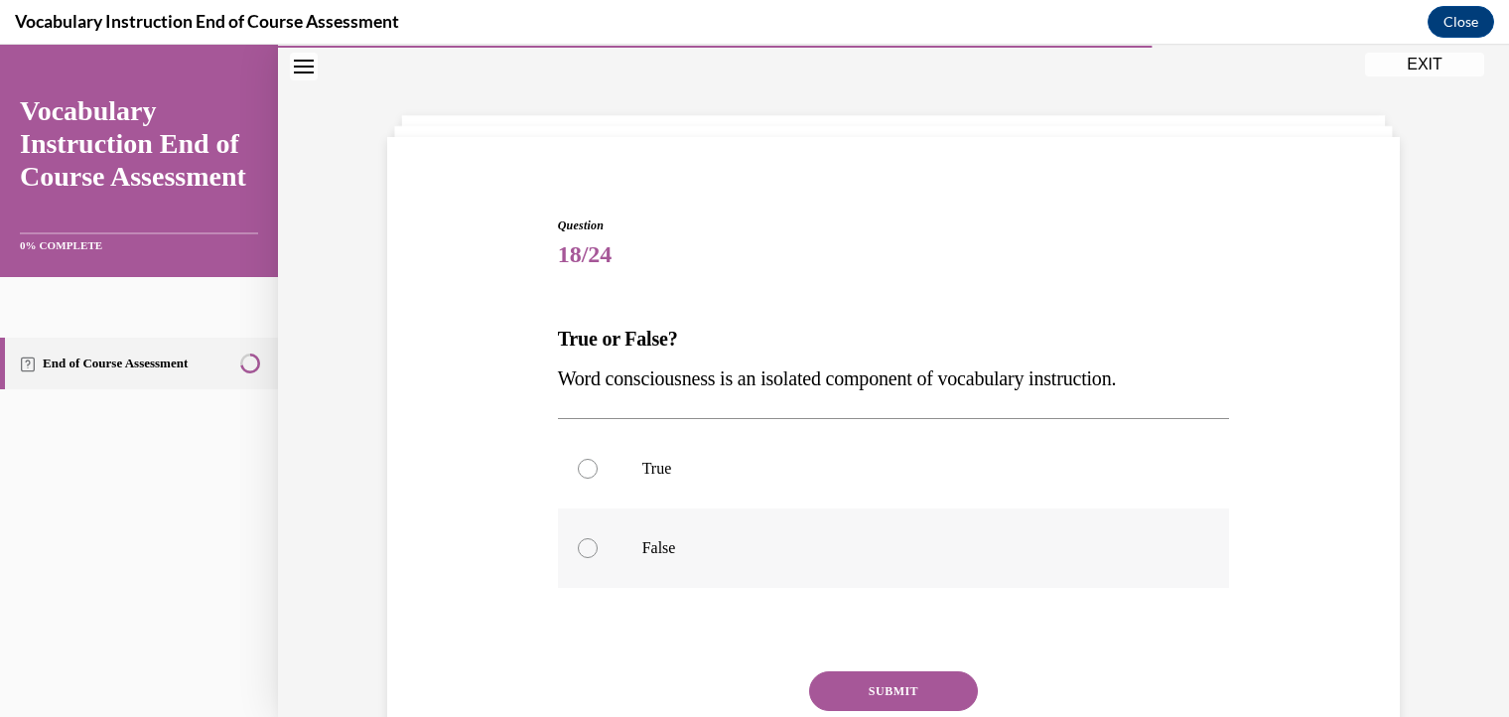
click at [580, 547] on div at bounding box center [588, 548] width 20 height 20
click at [580, 547] on input "False" at bounding box center [588, 548] width 20 height 20
radio input "true"
click at [851, 688] on button "SUBMIT" at bounding box center [893, 691] width 169 height 40
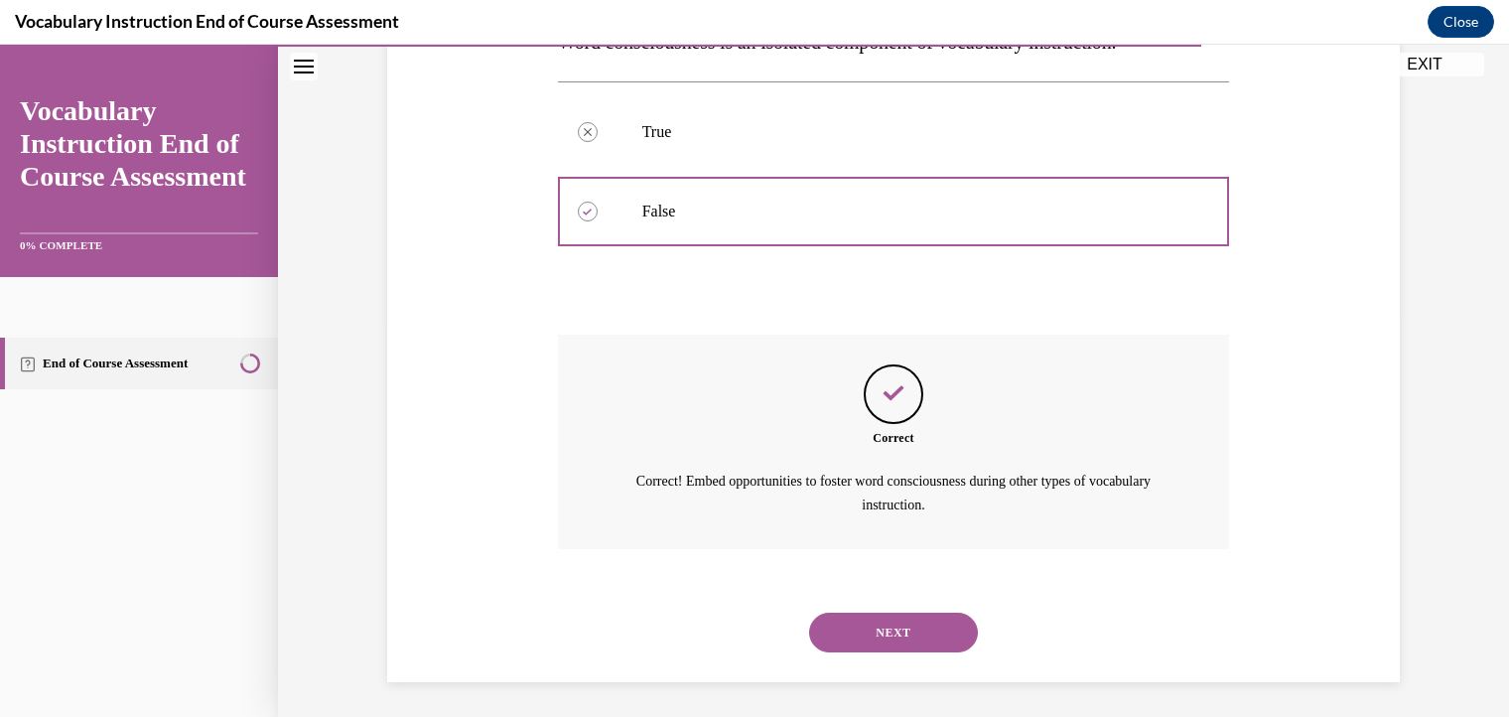
scroll to position [401, 0]
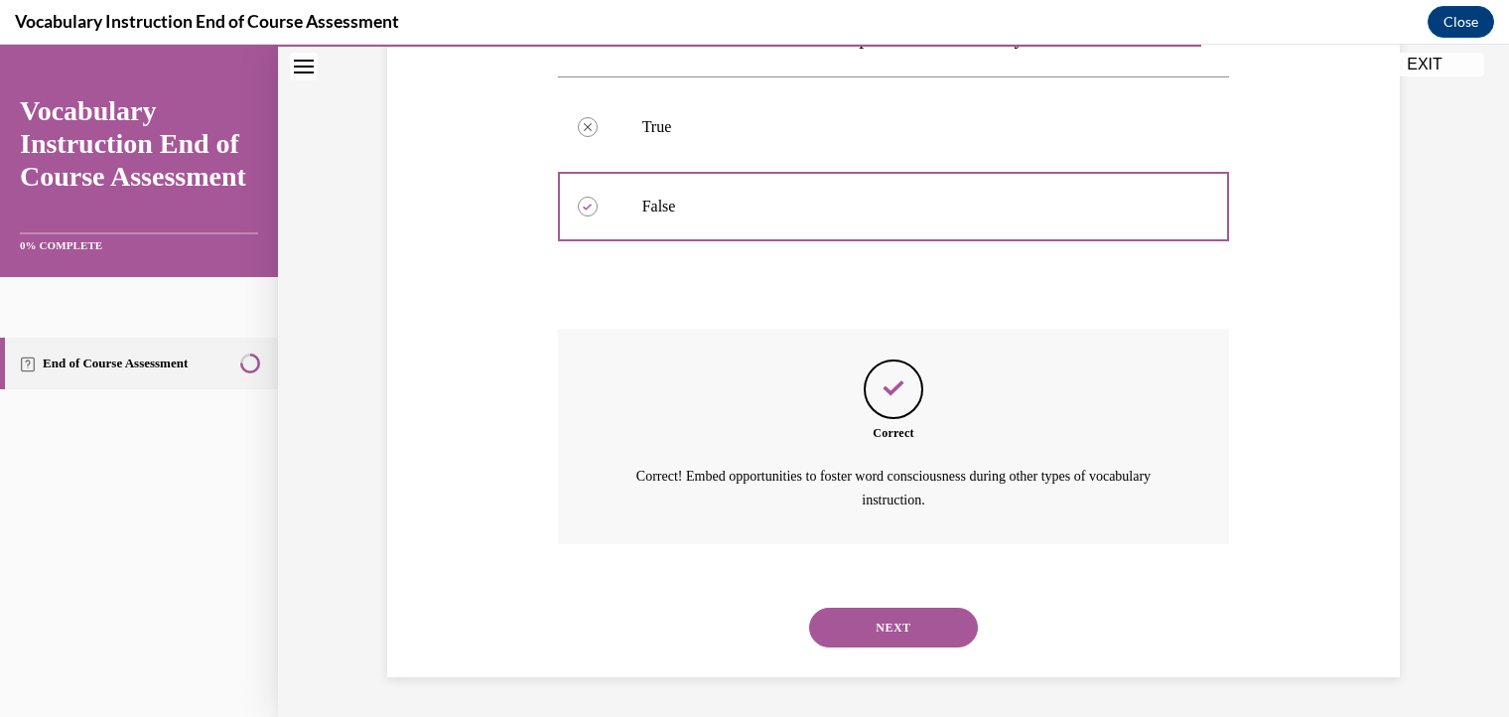
click at [909, 628] on button "NEXT" at bounding box center [893, 627] width 169 height 40
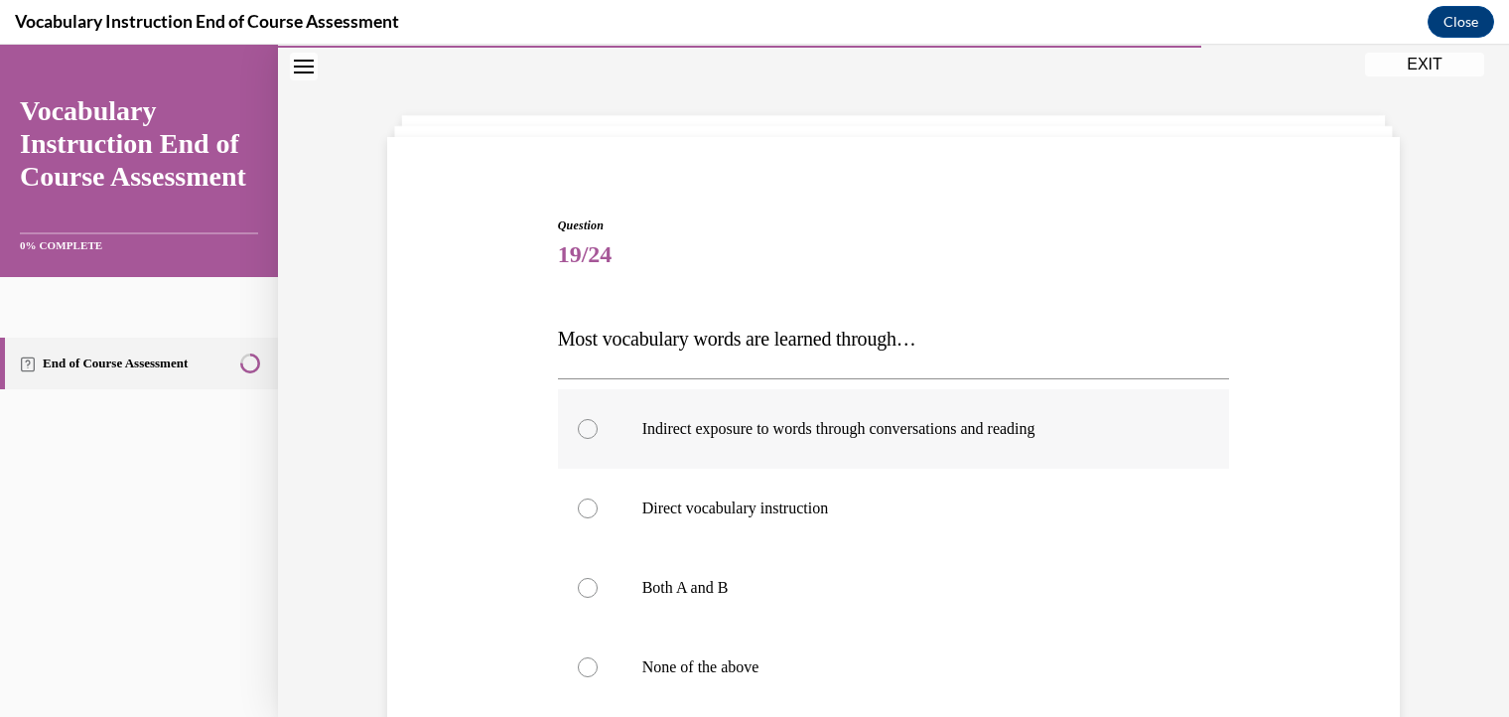
click at [578, 426] on div at bounding box center [588, 429] width 20 height 20
click at [578, 426] on input "Indirect exposure to words through conversations and reading" at bounding box center [588, 429] width 20 height 20
radio input "true"
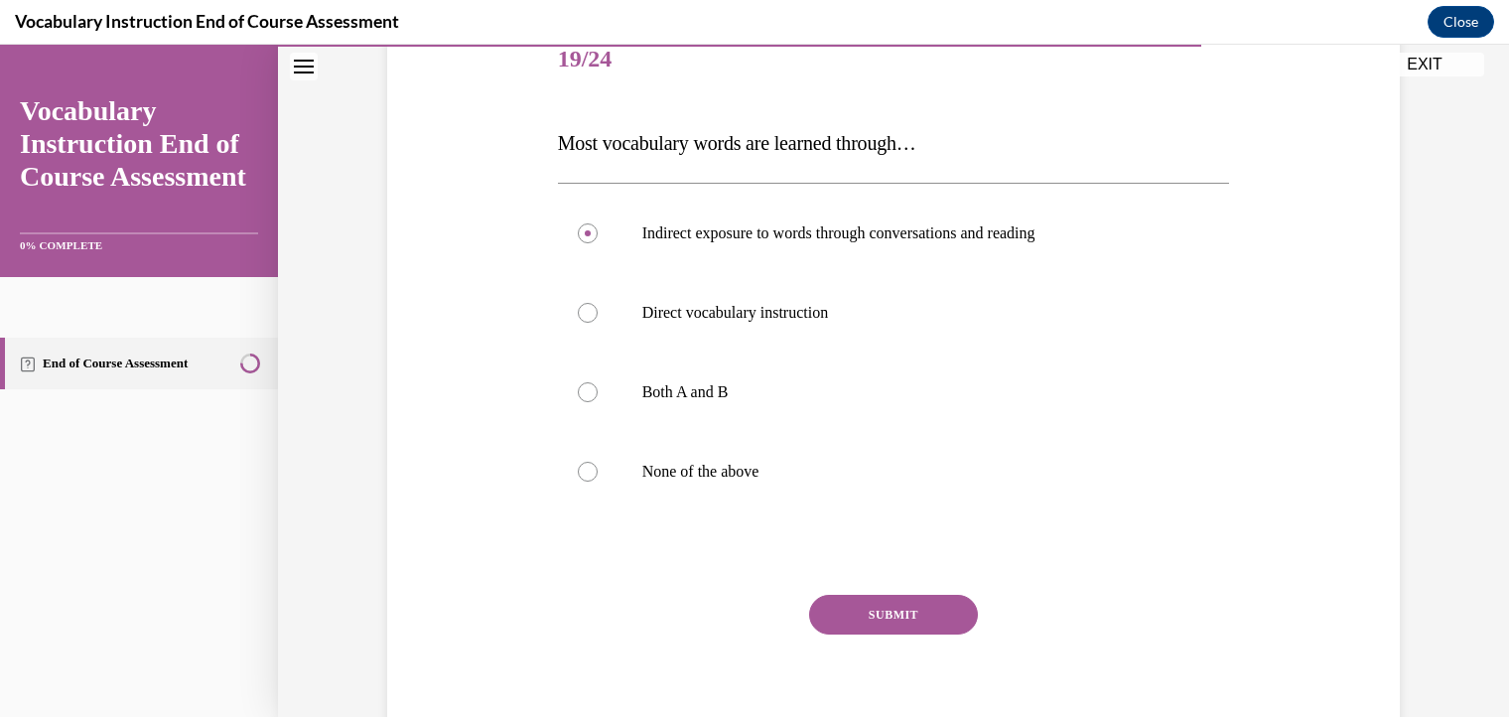
scroll to position [276, 0]
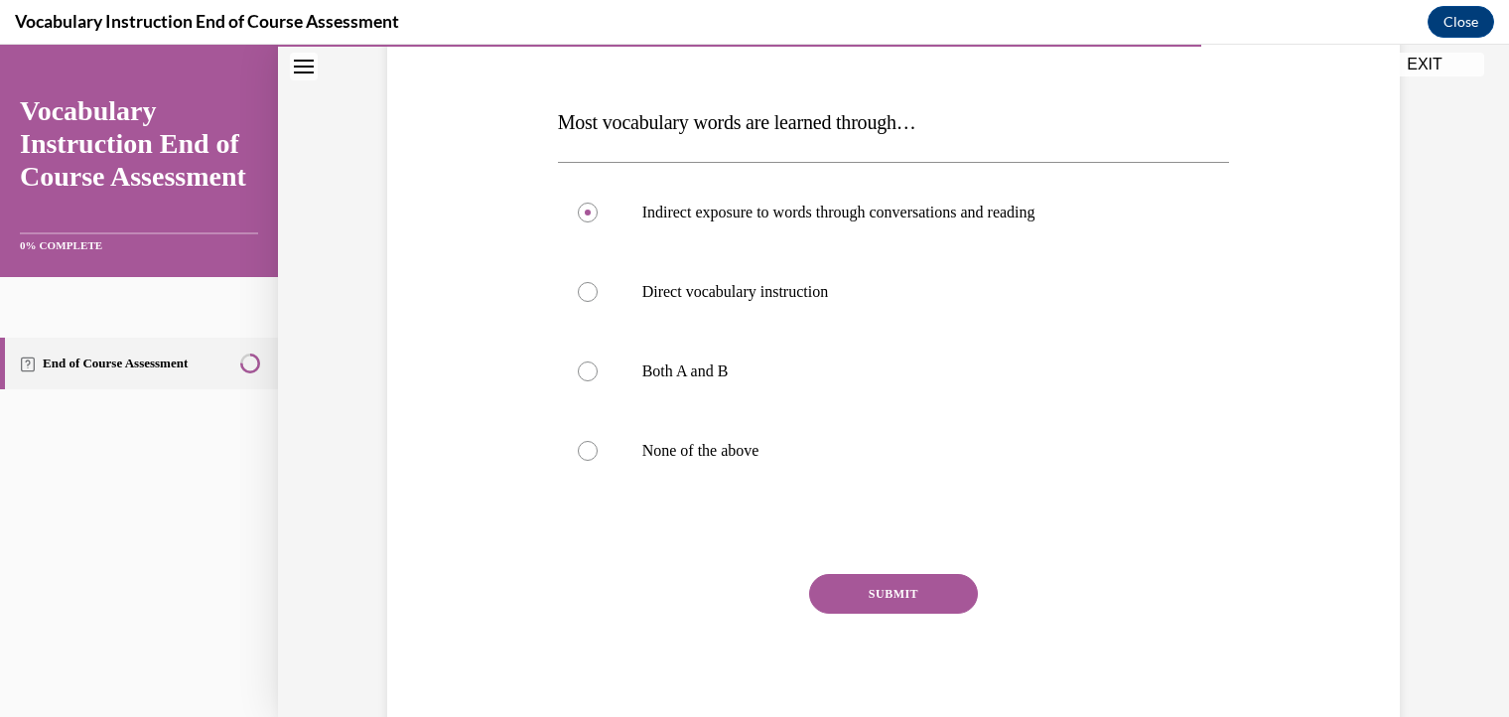
click at [927, 601] on button "SUBMIT" at bounding box center [893, 594] width 169 height 40
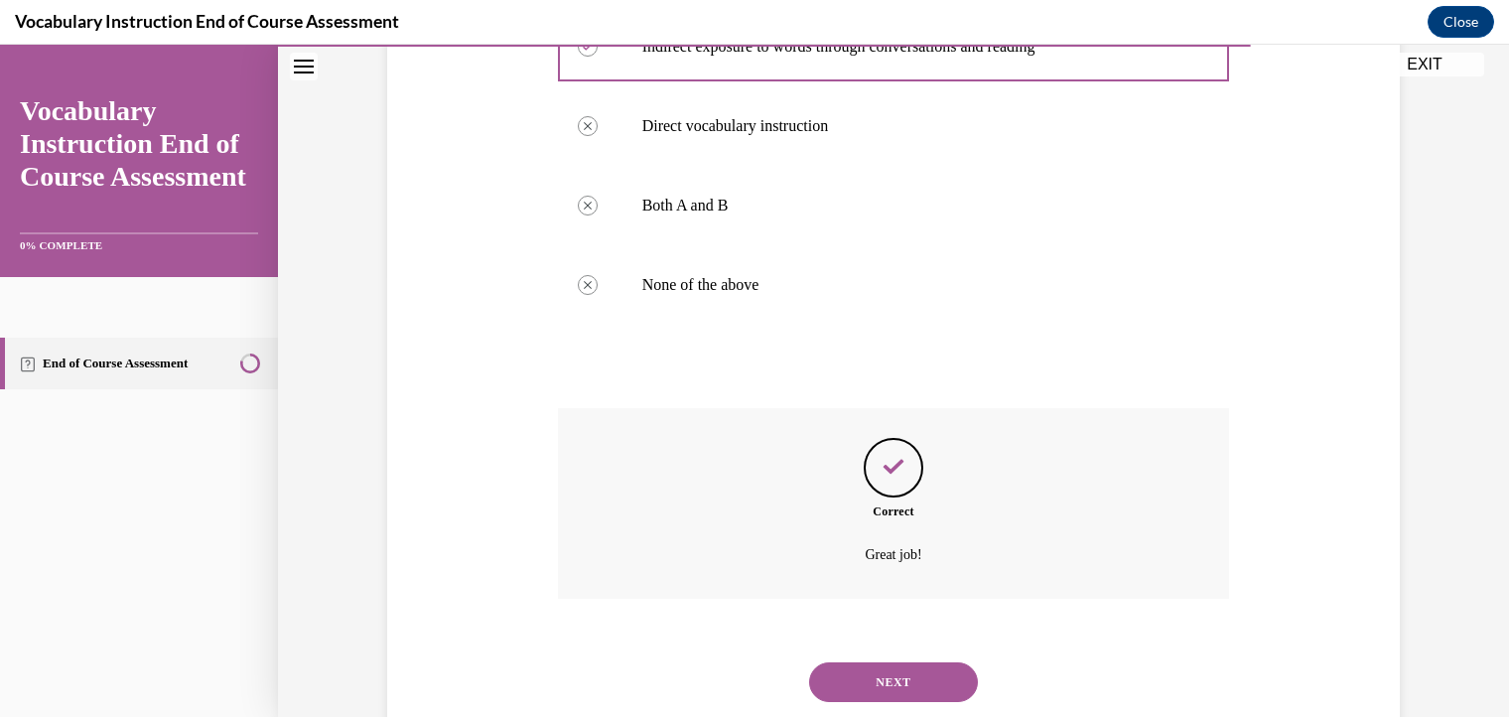
scroll to position [496, 0]
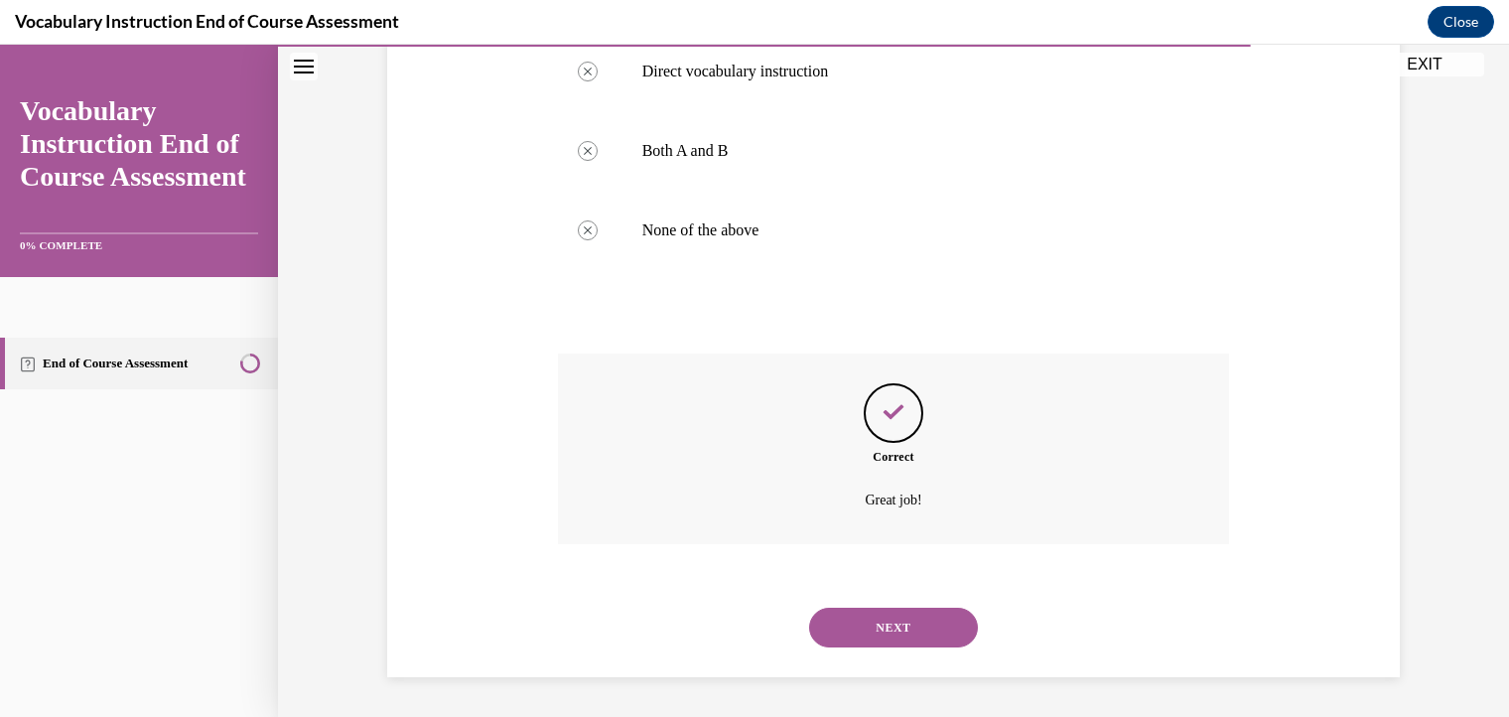
click at [926, 628] on button "NEXT" at bounding box center [893, 627] width 169 height 40
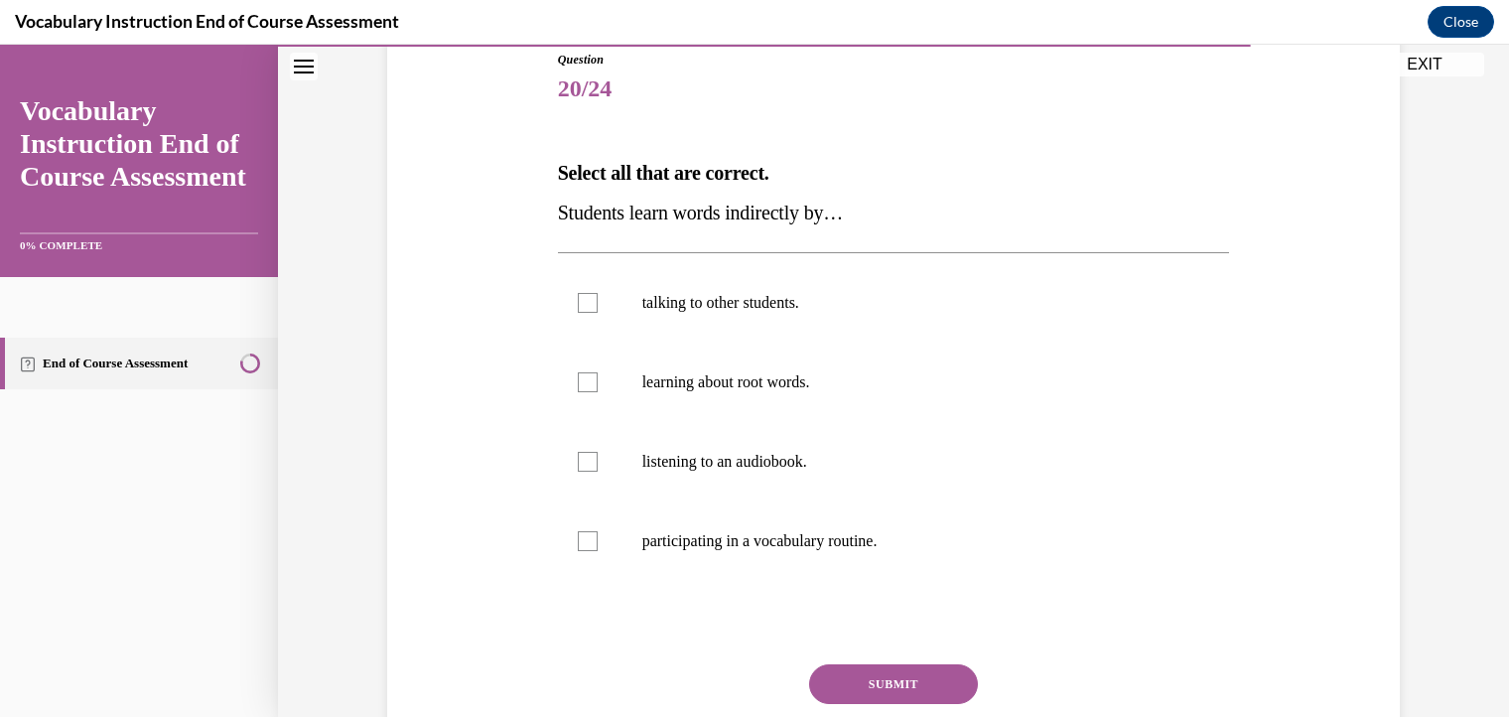
scroll to position [230, 0]
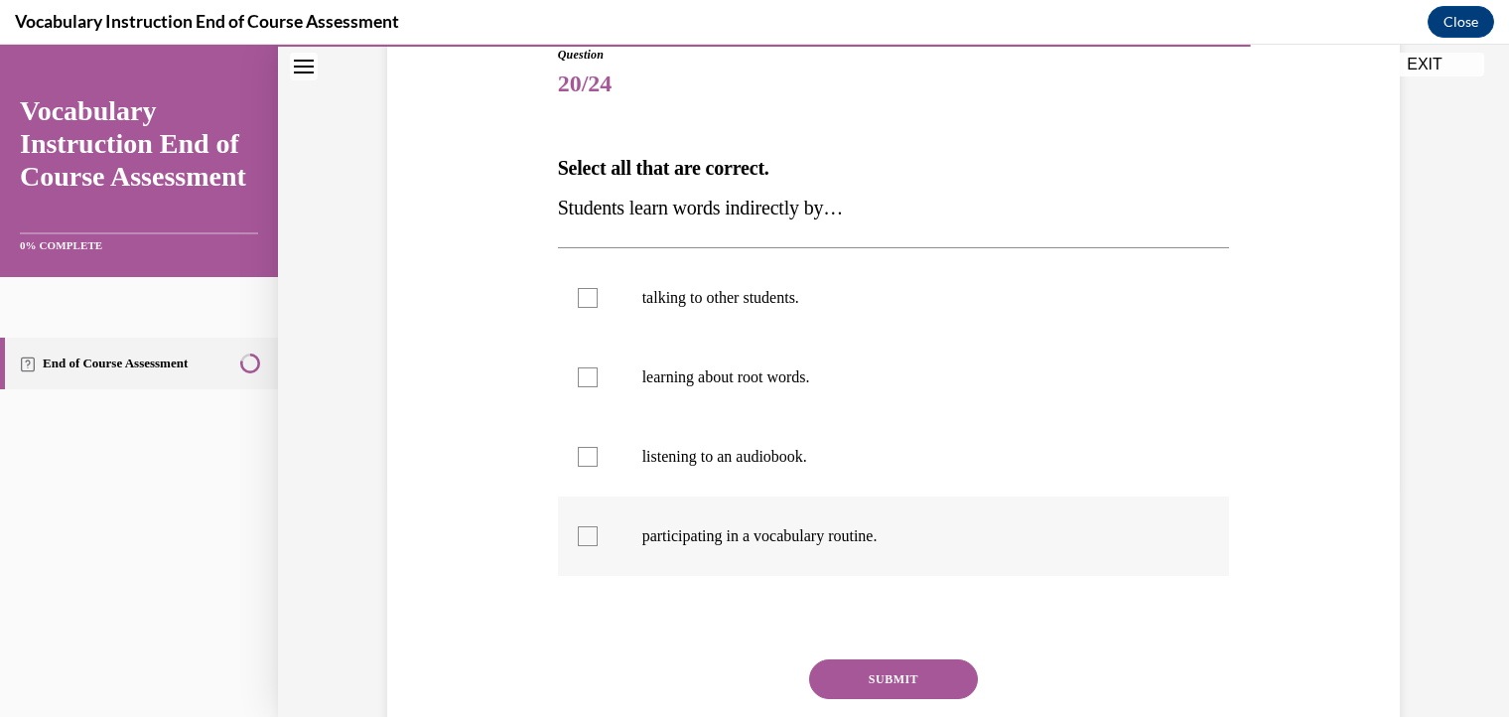
click at [578, 535] on div at bounding box center [588, 536] width 20 height 20
click at [578, 535] on input "participating in a vocabulary routine." at bounding box center [588, 536] width 20 height 20
checkbox input "true"
click at [842, 676] on button "SUBMIT" at bounding box center [893, 679] width 169 height 40
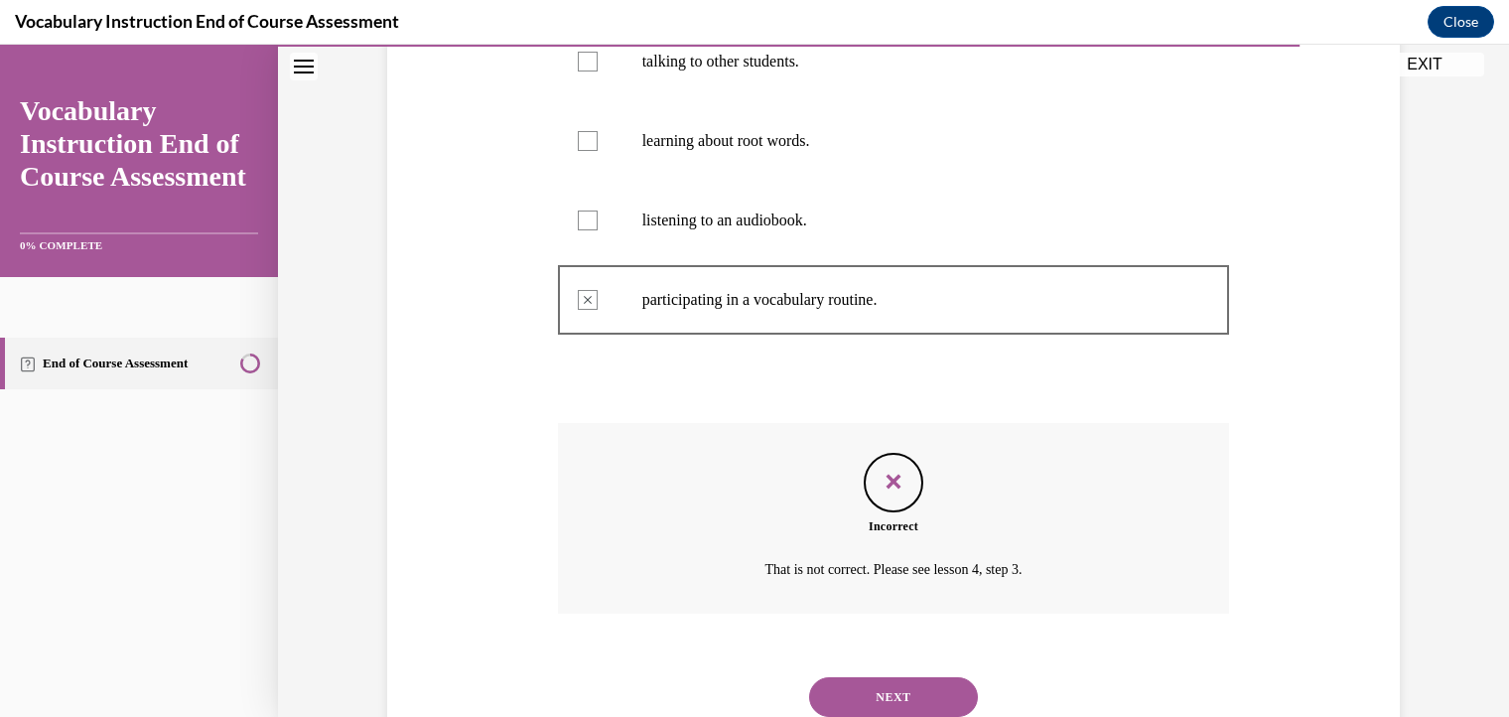
scroll to position [469, 0]
click at [909, 693] on button "NEXT" at bounding box center [893, 694] width 169 height 40
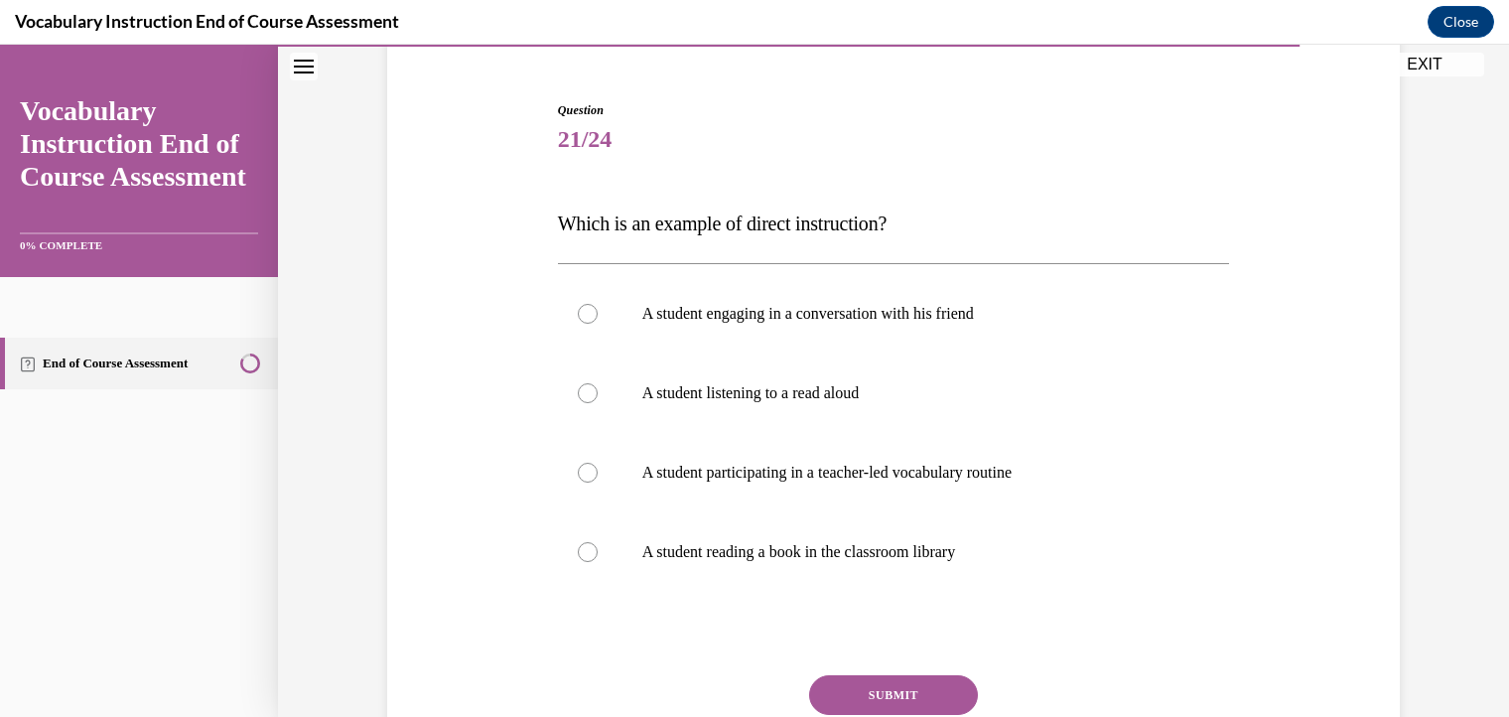
scroll to position [179, 0]
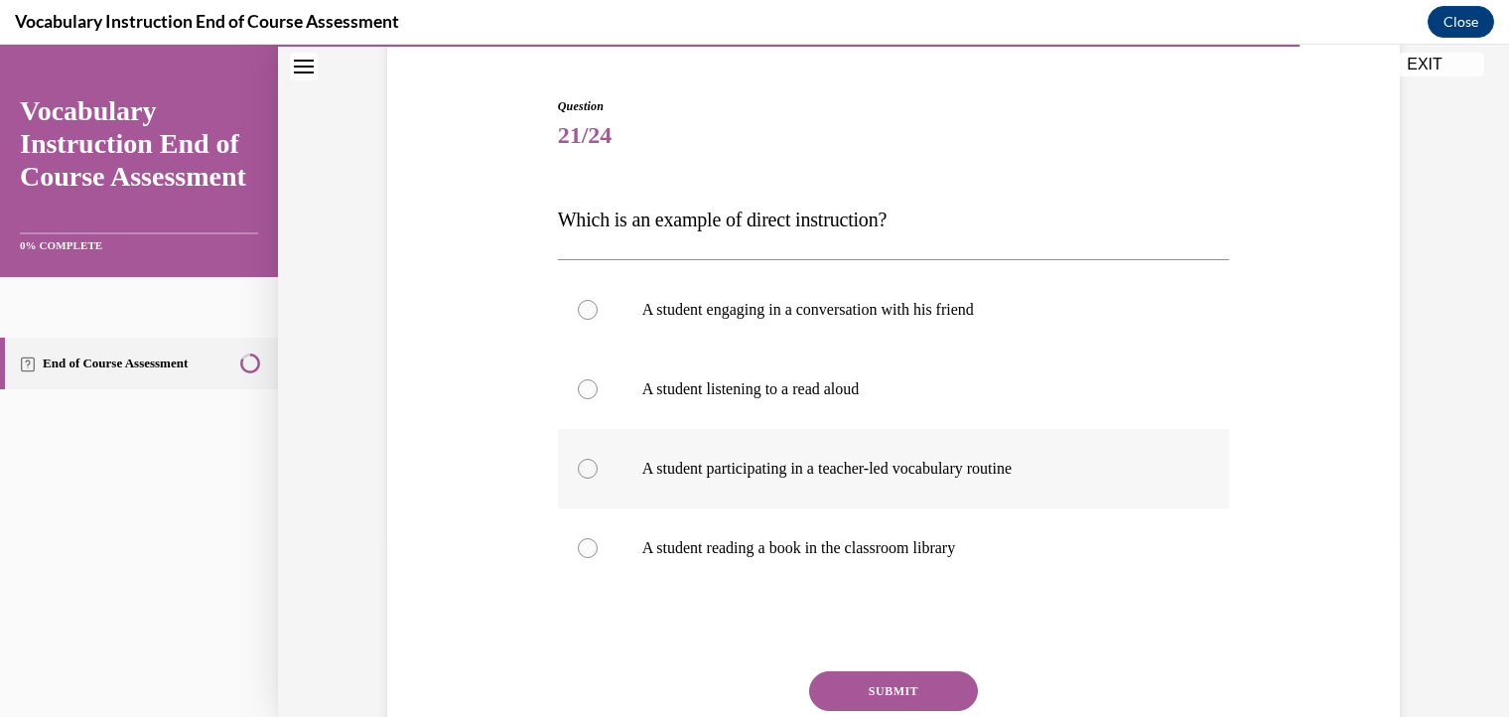
click at [578, 470] on div at bounding box center [588, 469] width 20 height 20
click at [578, 470] on input "A student participating in a teacher-led vocabulary routine" at bounding box center [588, 469] width 20 height 20
radio input "true"
click at [868, 684] on button "SUBMIT" at bounding box center [893, 691] width 169 height 40
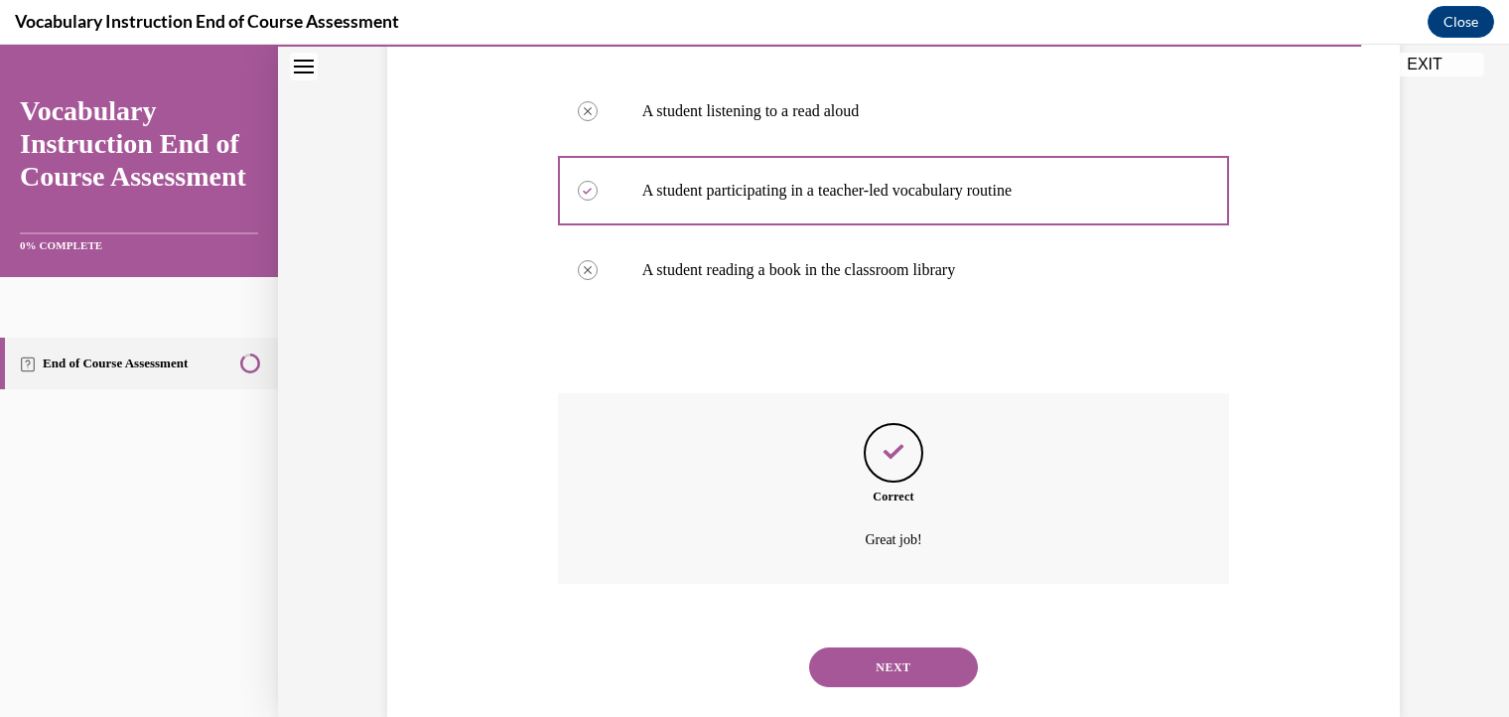
scroll to position [487, 0]
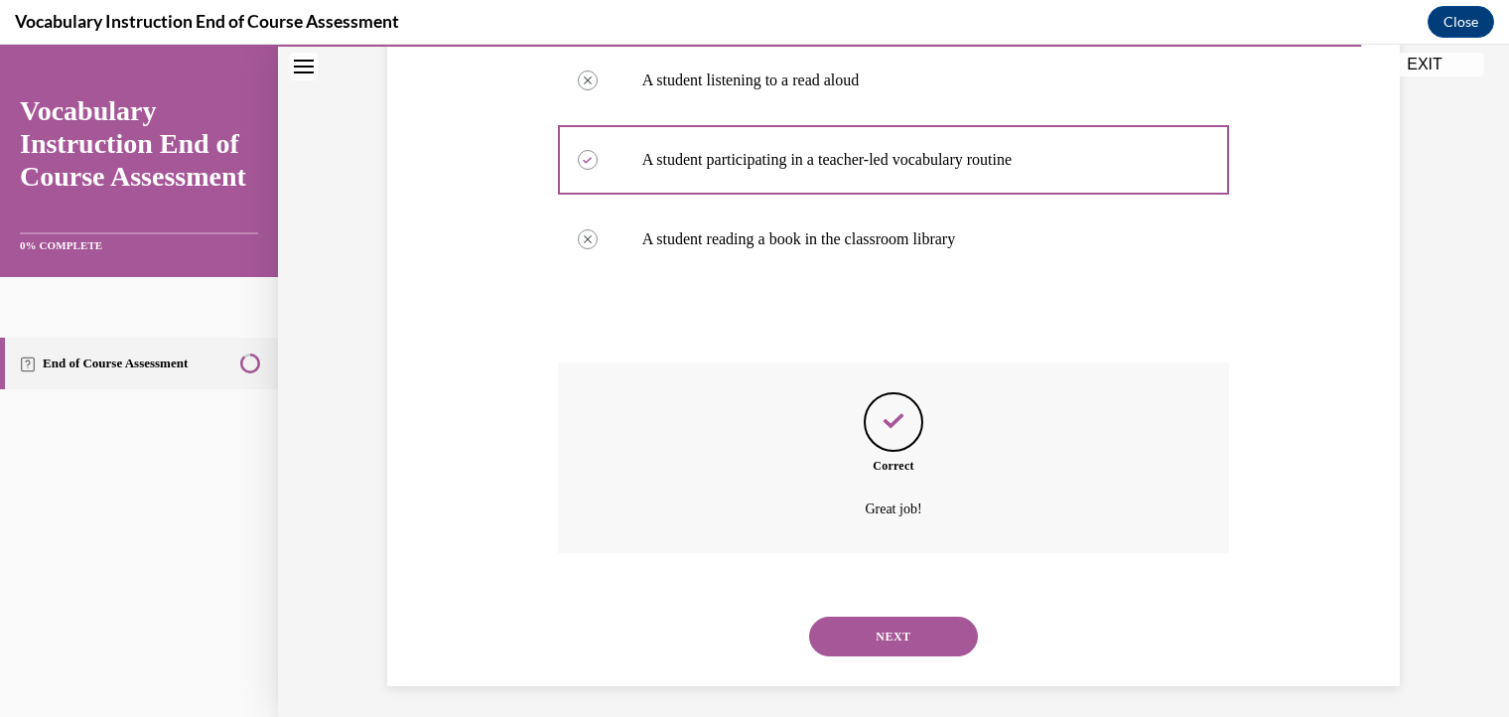
click at [892, 624] on button "NEXT" at bounding box center [893, 636] width 169 height 40
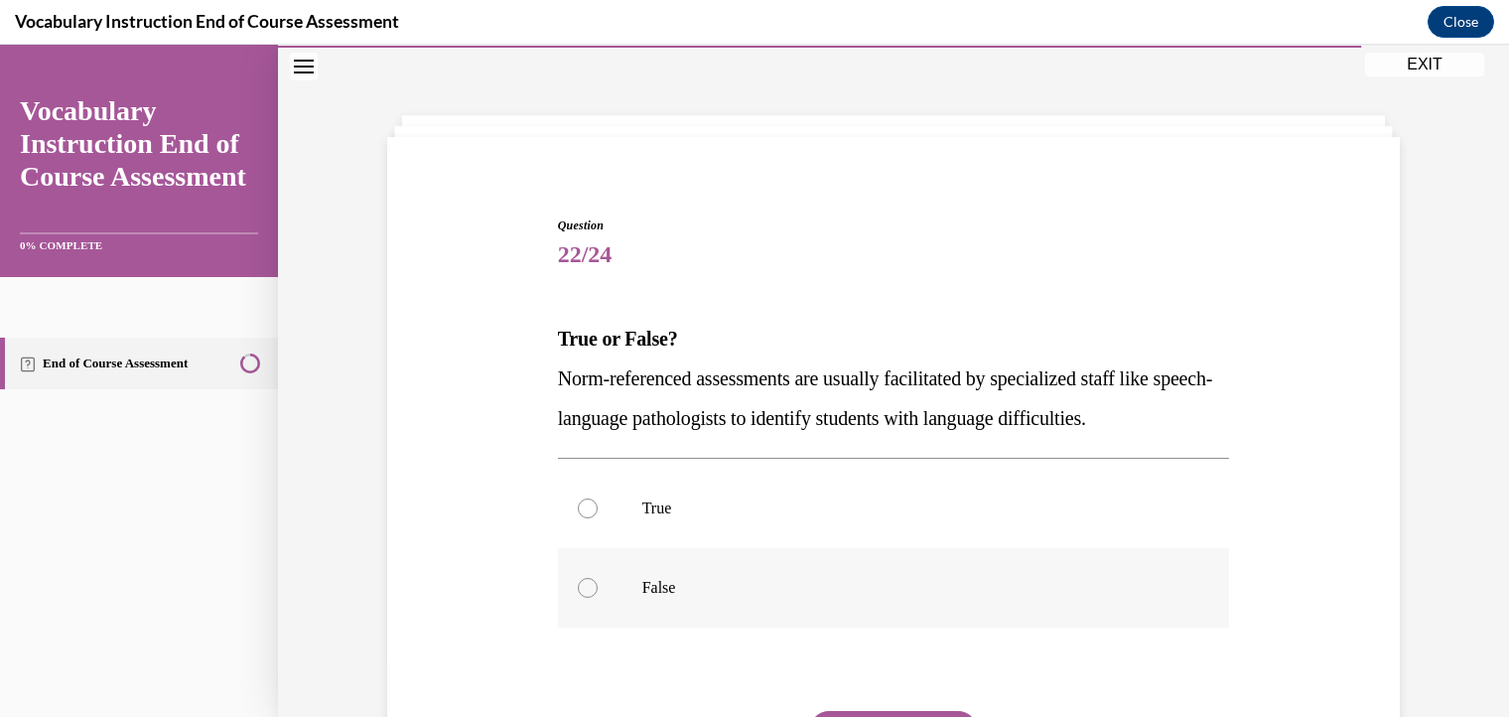
click at [578, 593] on div at bounding box center [588, 588] width 20 height 20
click at [578, 593] on input "False" at bounding box center [588, 588] width 20 height 20
radio input "true"
click at [889, 711] on button "SUBMIT" at bounding box center [893, 731] width 169 height 40
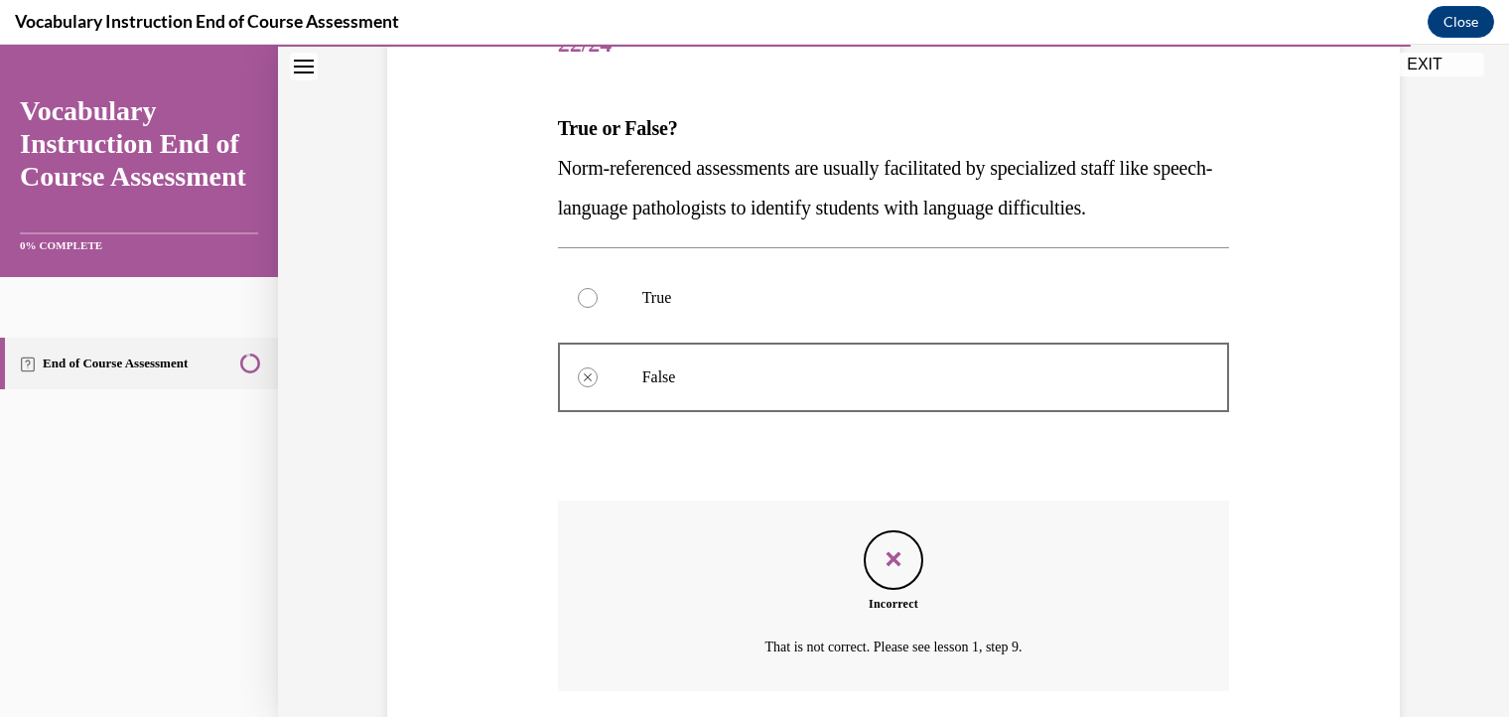
scroll to position [417, 0]
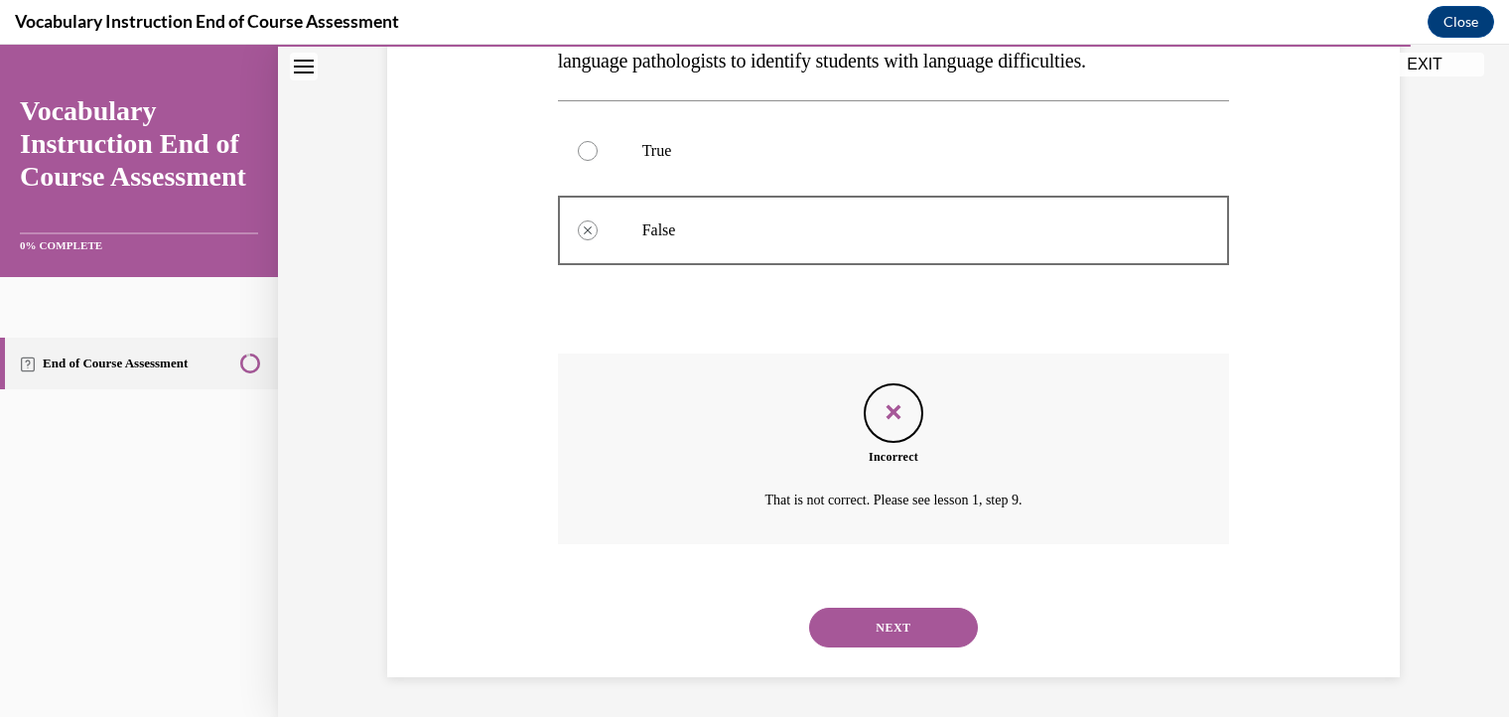
click at [868, 630] on button "NEXT" at bounding box center [893, 627] width 169 height 40
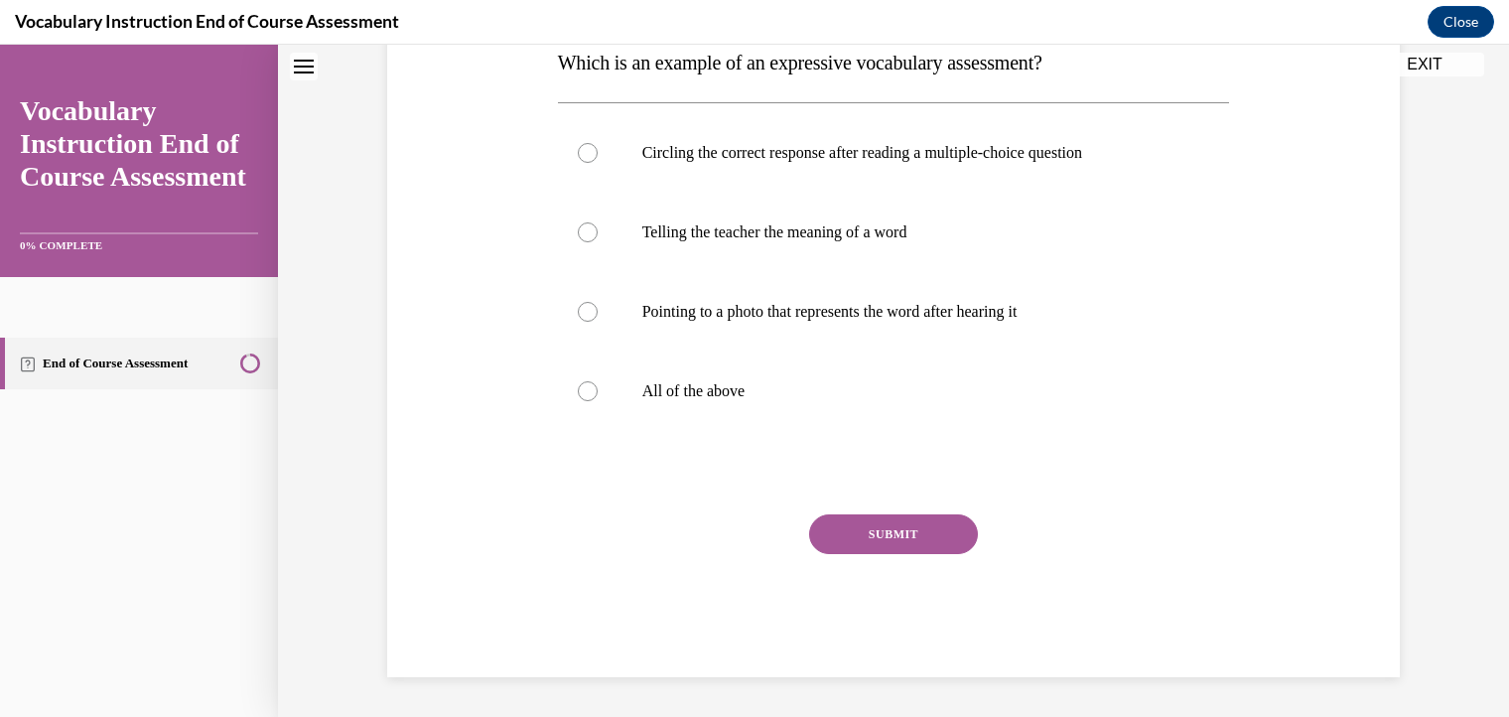
scroll to position [60, 0]
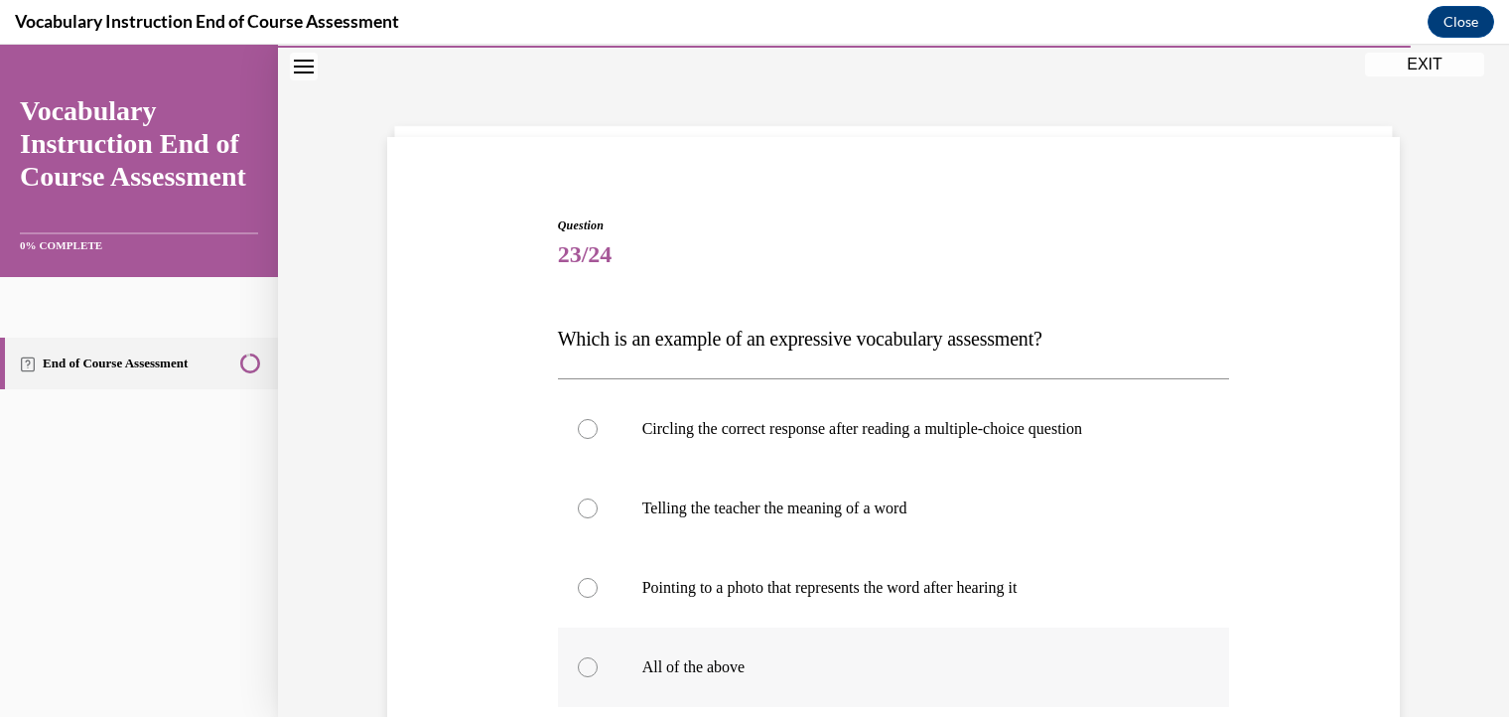
click at [578, 664] on div at bounding box center [588, 667] width 20 height 20
click at [578, 664] on input "All of the above" at bounding box center [588, 667] width 20 height 20
radio input "true"
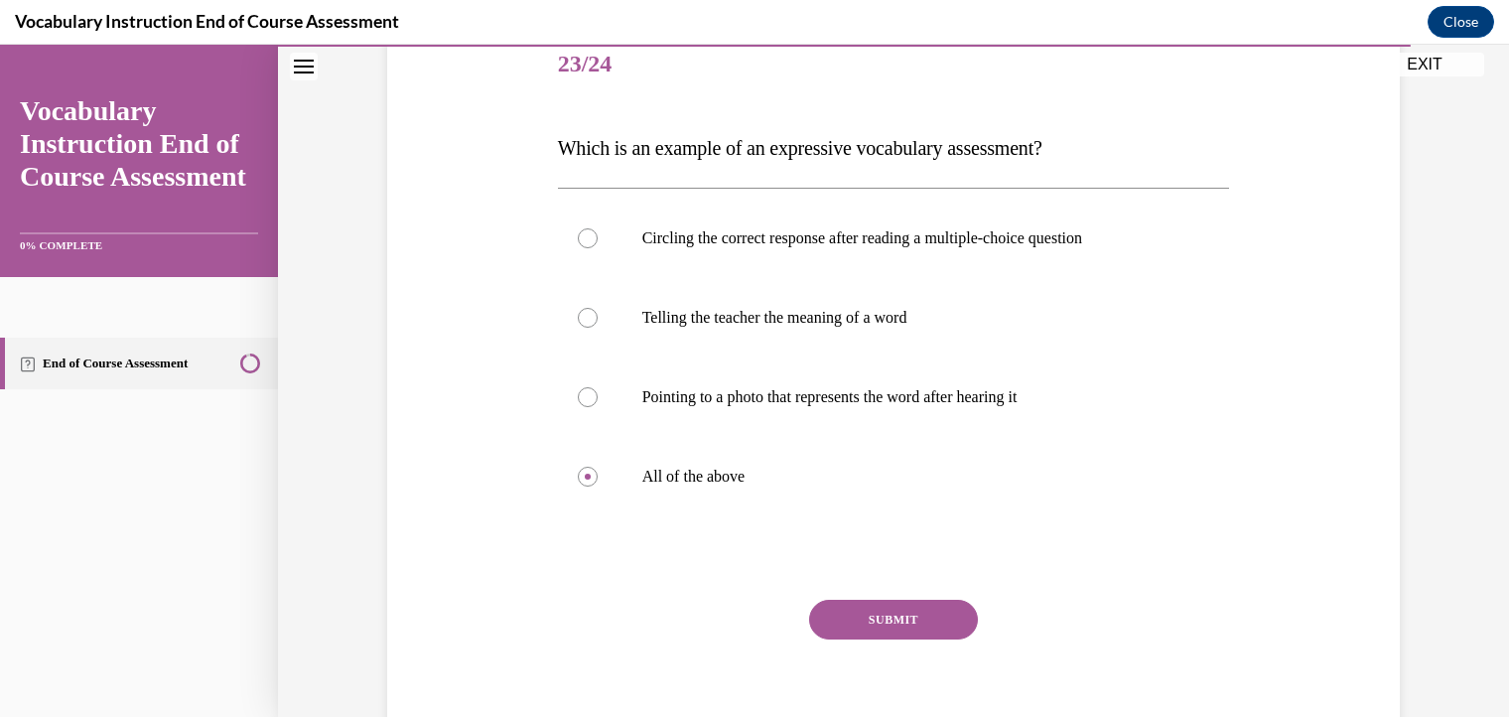
scroll to position [252, 0]
click at [913, 626] on button "SUBMIT" at bounding box center [893, 617] width 169 height 40
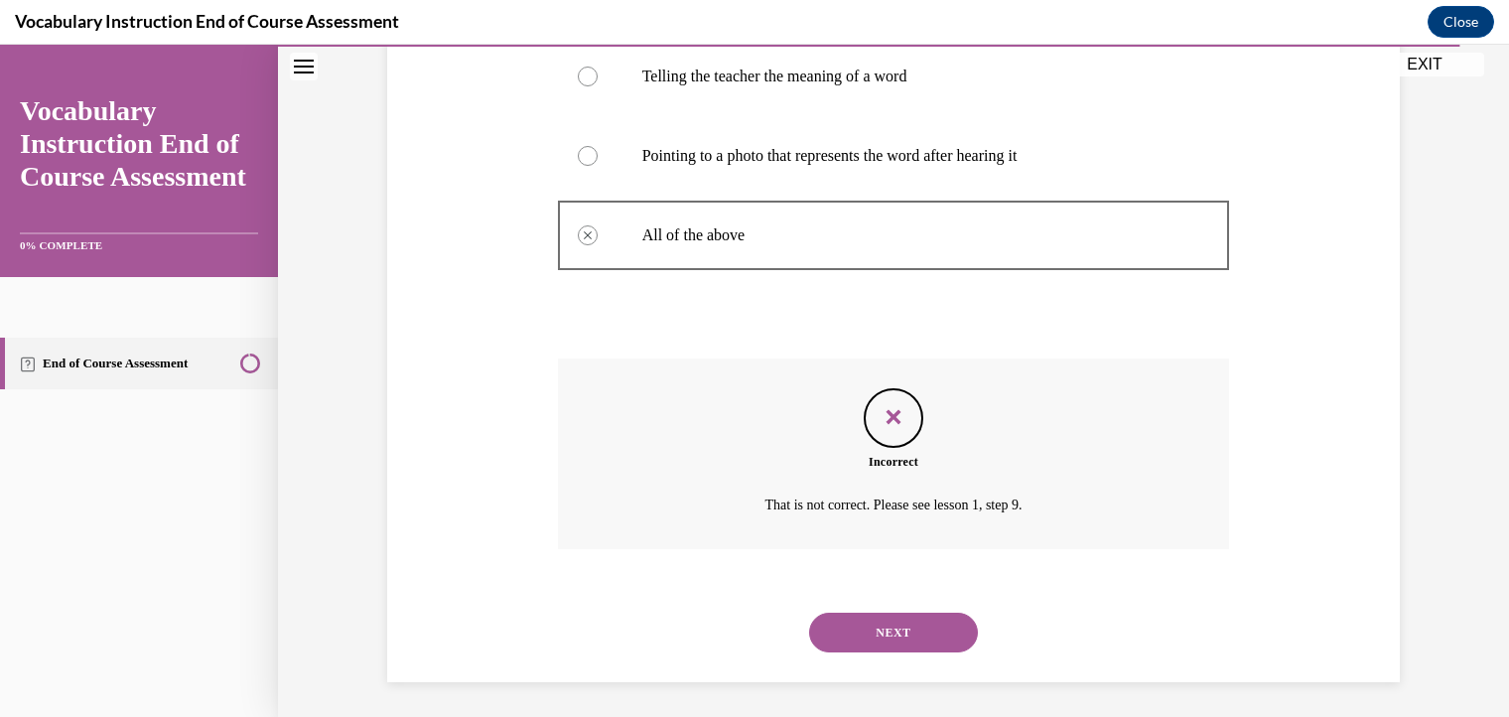
scroll to position [496, 0]
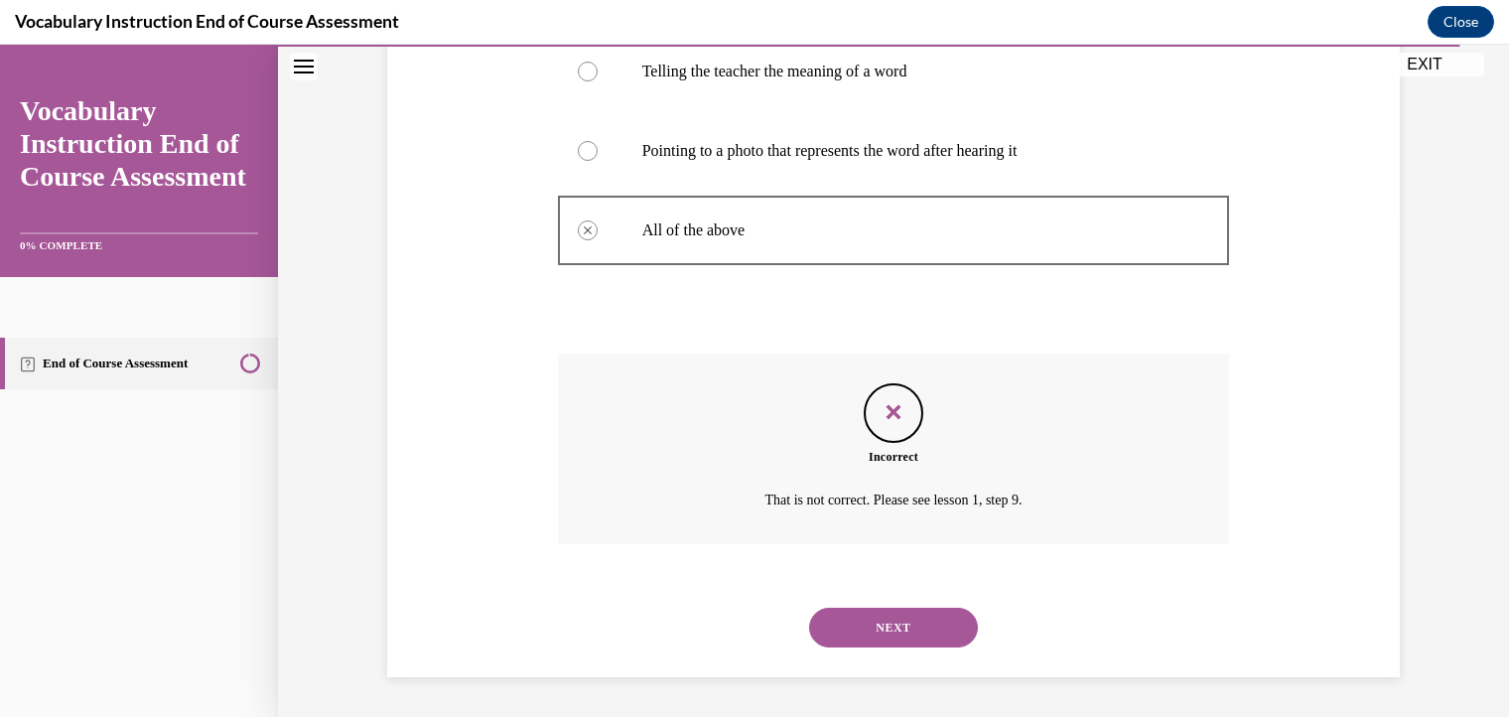
click at [900, 623] on button "NEXT" at bounding box center [893, 627] width 169 height 40
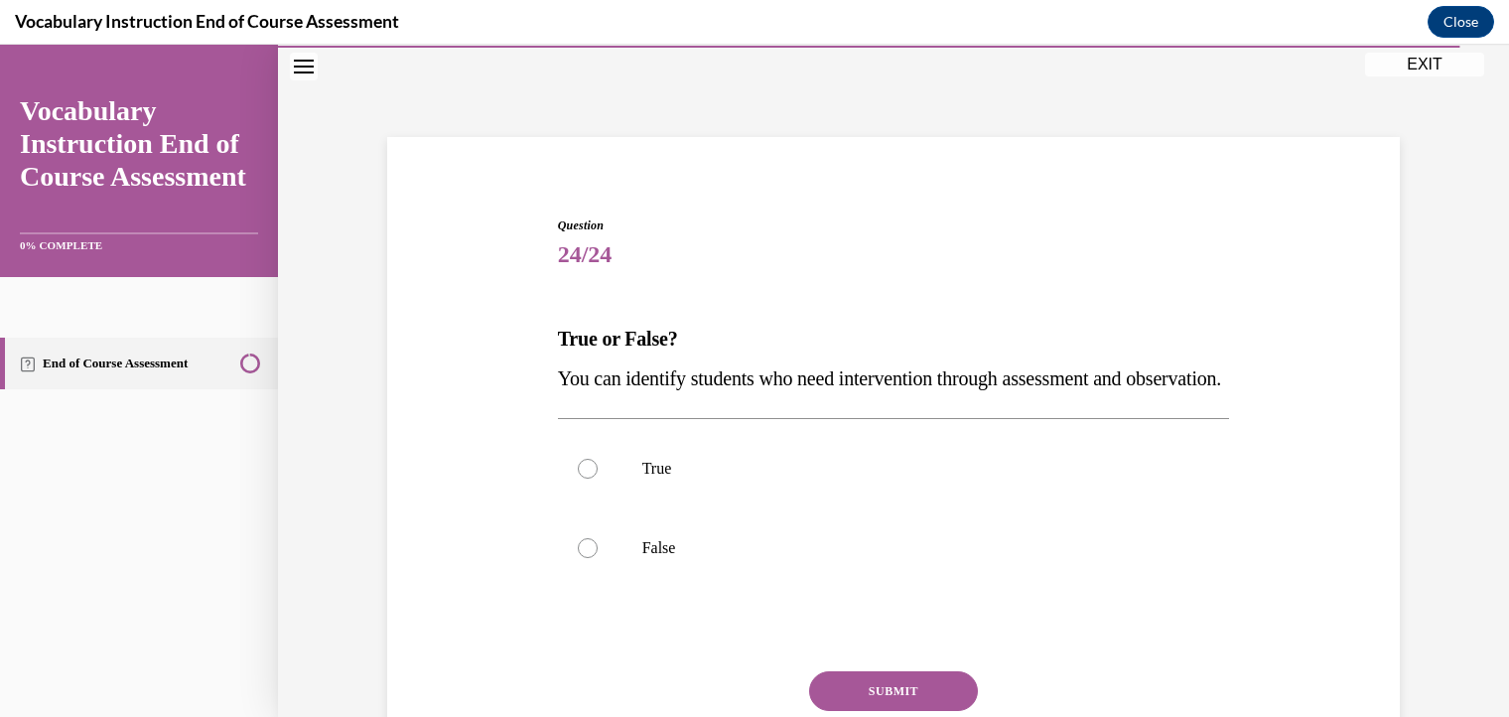
click at [553, 485] on div "Question 24/24 True or False? You can identify students who need intervention t…" at bounding box center [894, 510] width 682 height 647
click at [578, 478] on div at bounding box center [588, 469] width 20 height 20
click at [578, 478] on input "True" at bounding box center [588, 469] width 20 height 20
radio input "true"
click at [827, 708] on div "Question 24/24 True or False? You can identify students who need intervention t…" at bounding box center [894, 524] width 672 height 617
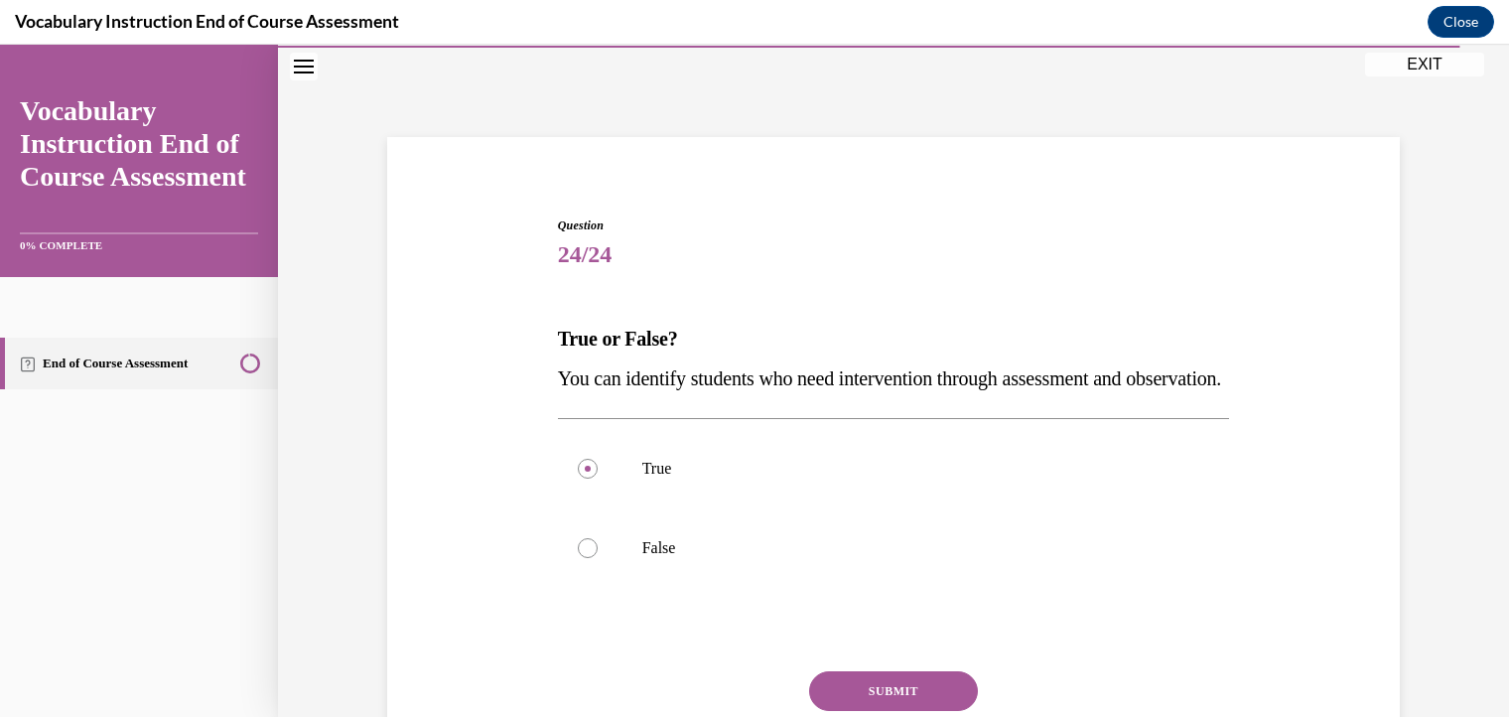
click at [829, 711] on button "SUBMIT" at bounding box center [893, 691] width 169 height 40
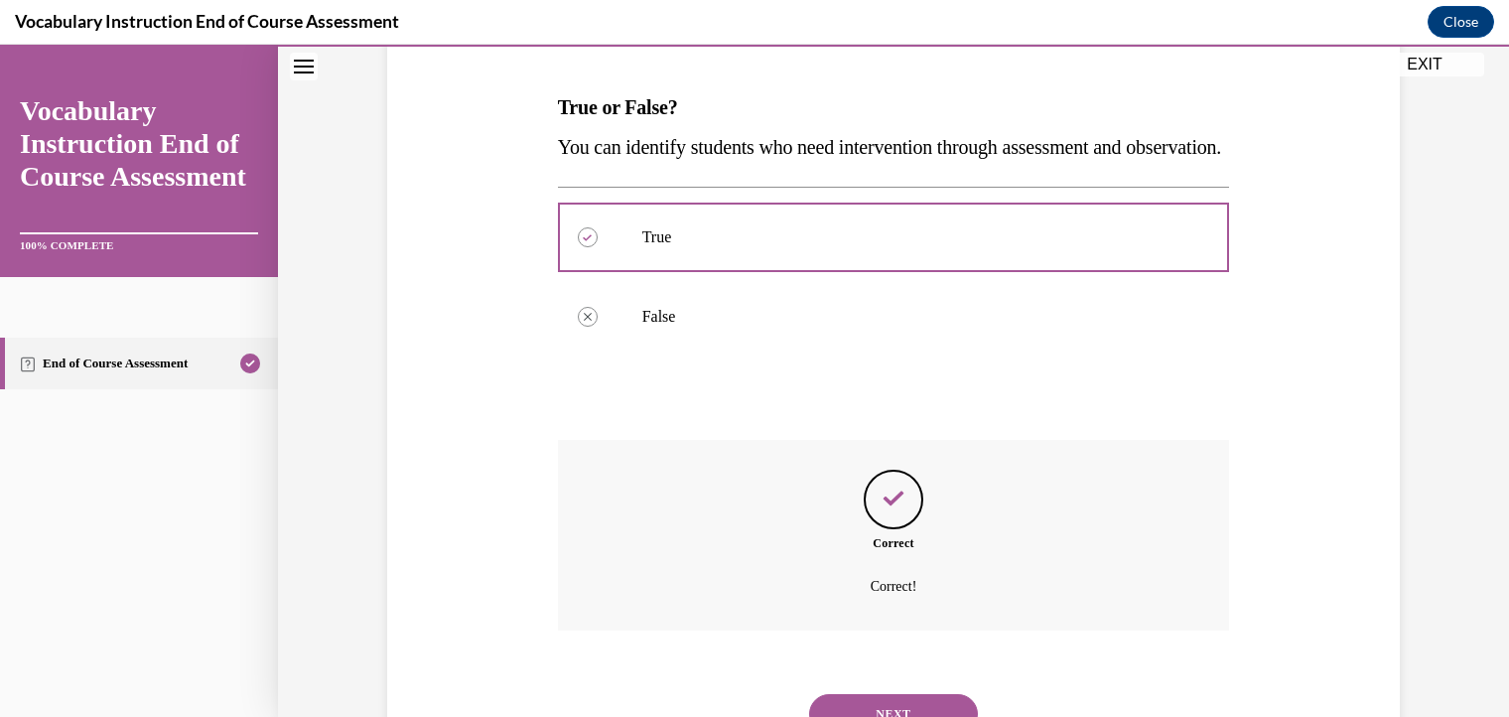
scroll to position [417, 0]
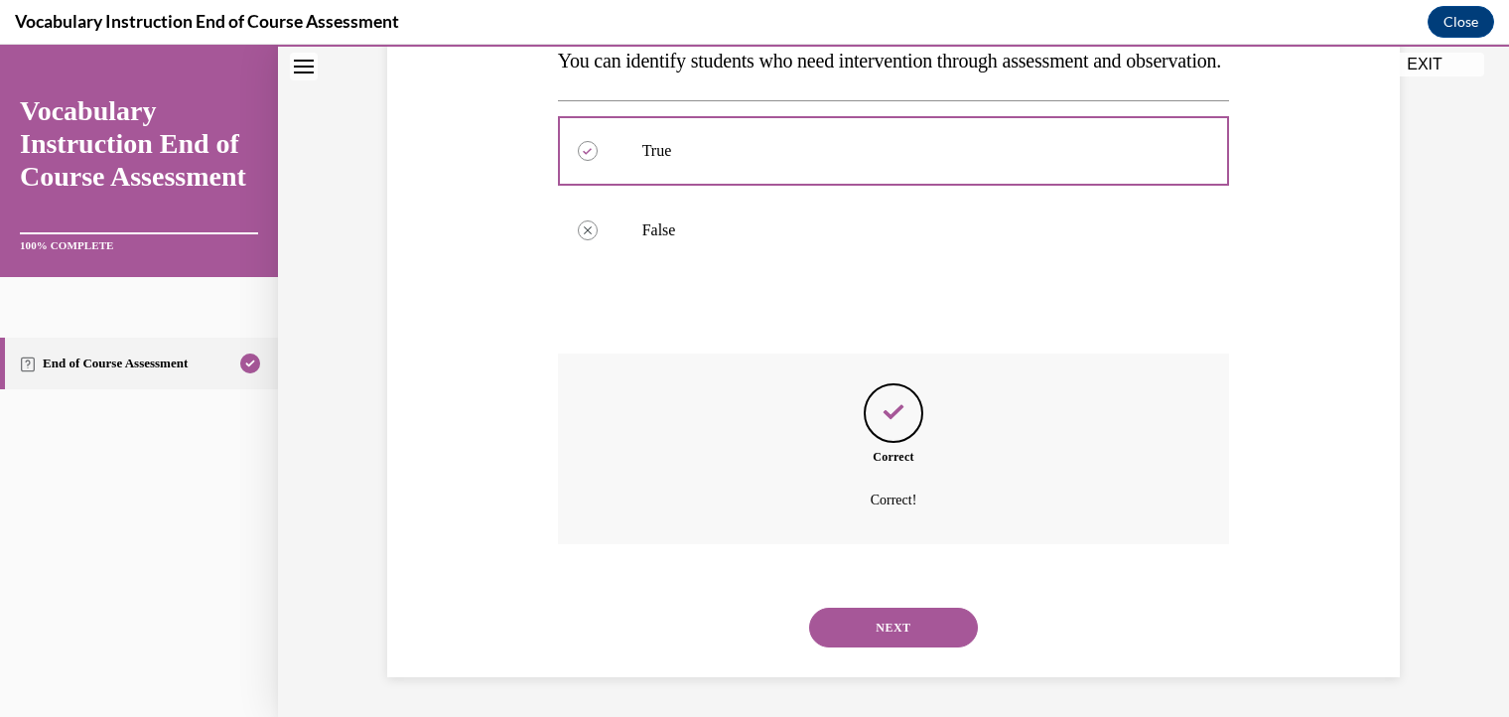
click at [875, 619] on button "NEXT" at bounding box center [893, 627] width 169 height 40
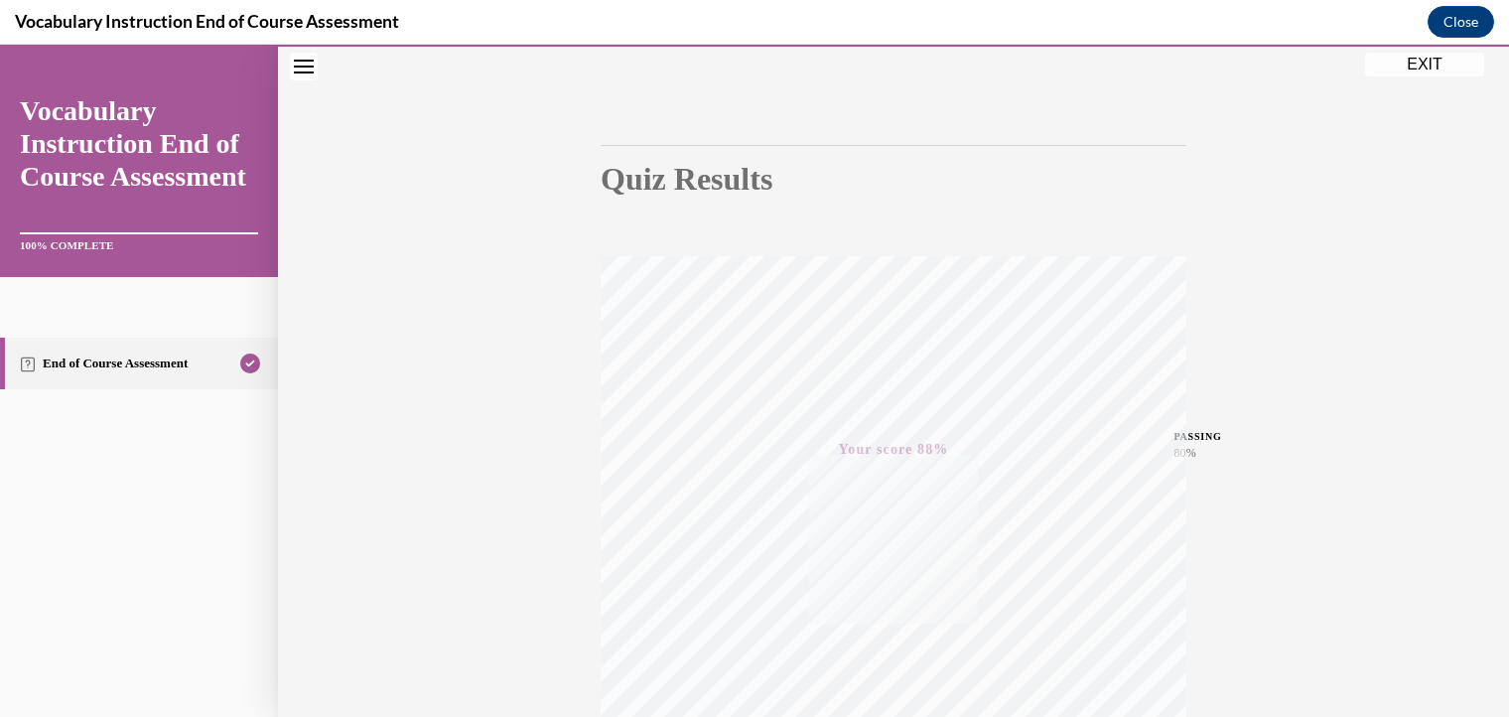
scroll to position [345, 0]
click at [1412, 64] on button "EXIT" at bounding box center [1424, 65] width 119 height 24
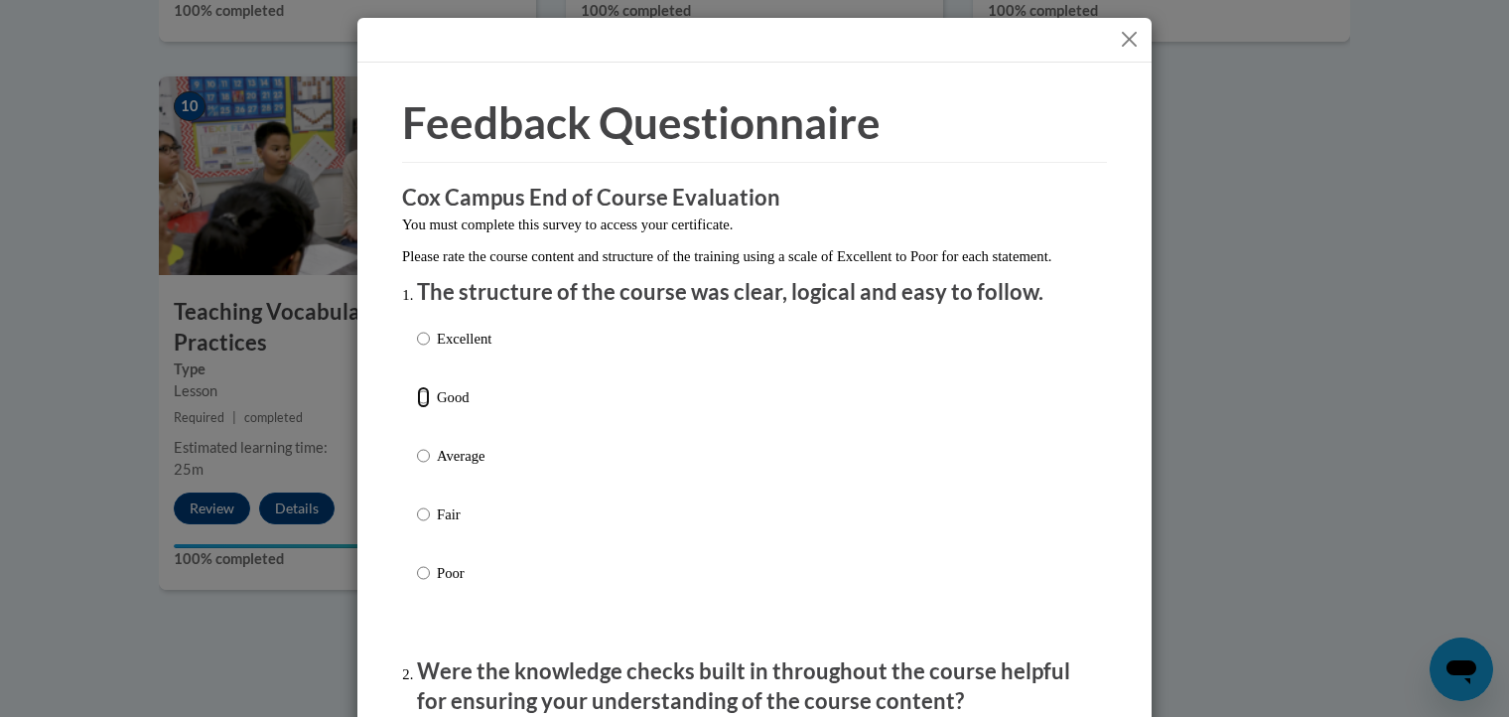
click at [417, 408] on input "Good" at bounding box center [423, 397] width 13 height 22
radio input "true"
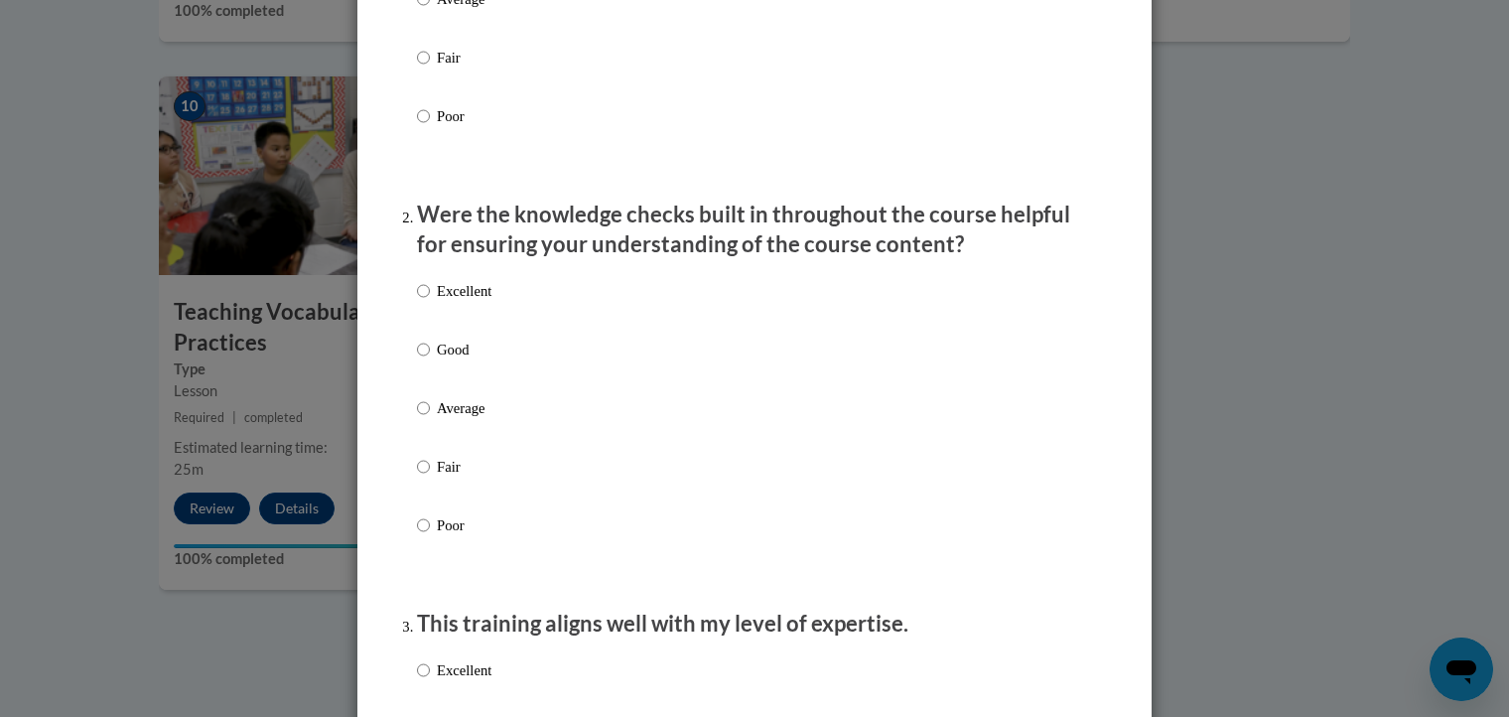
scroll to position [485, 0]
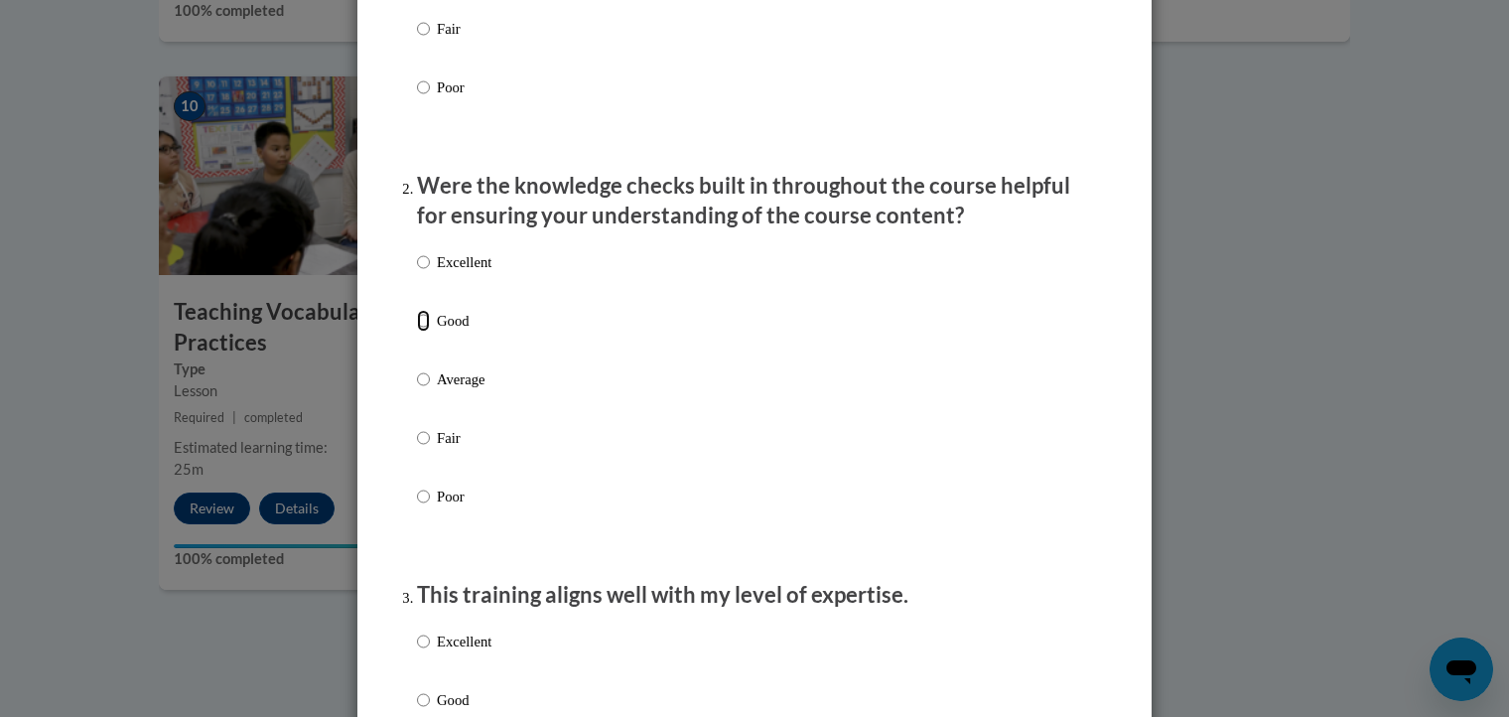
click at [417, 331] on input "Good" at bounding box center [423, 321] width 13 height 22
radio input "true"
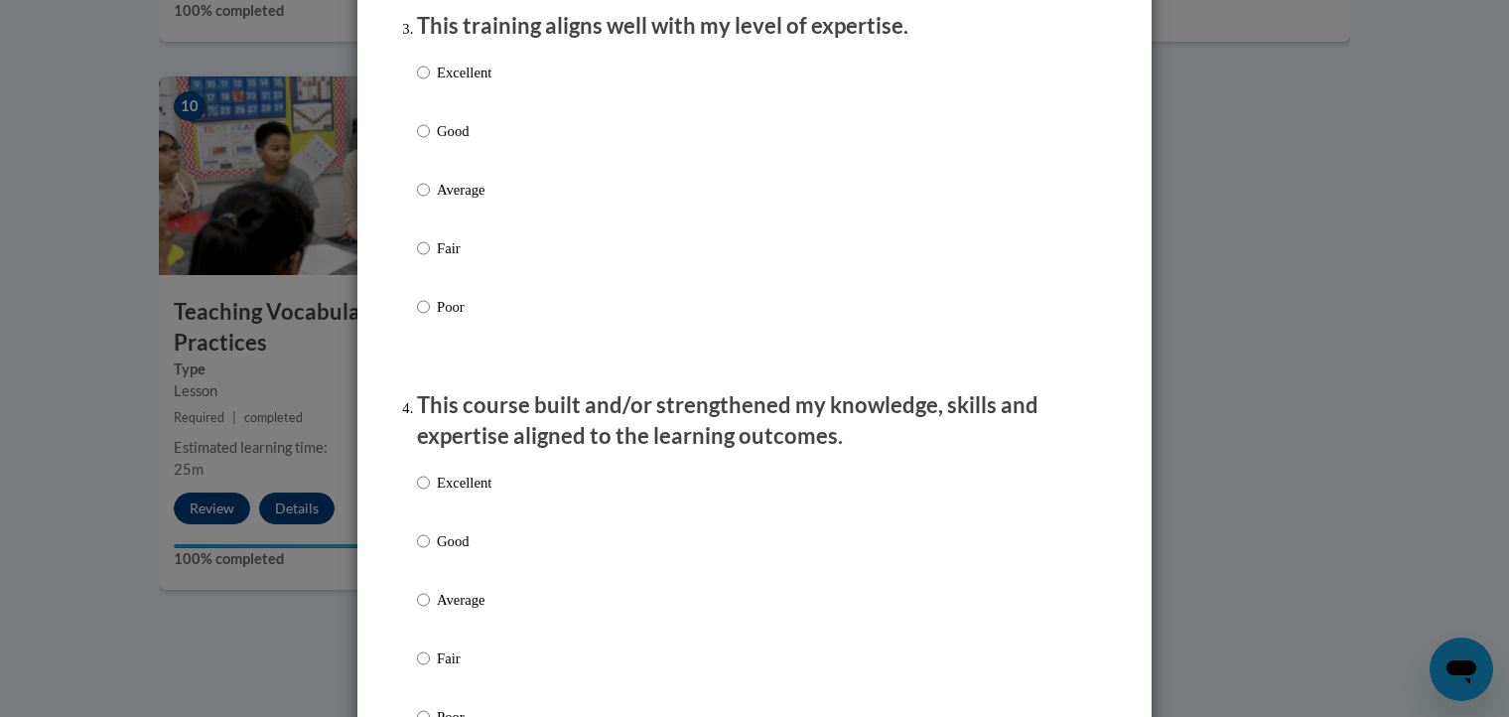
scroll to position [1020, 0]
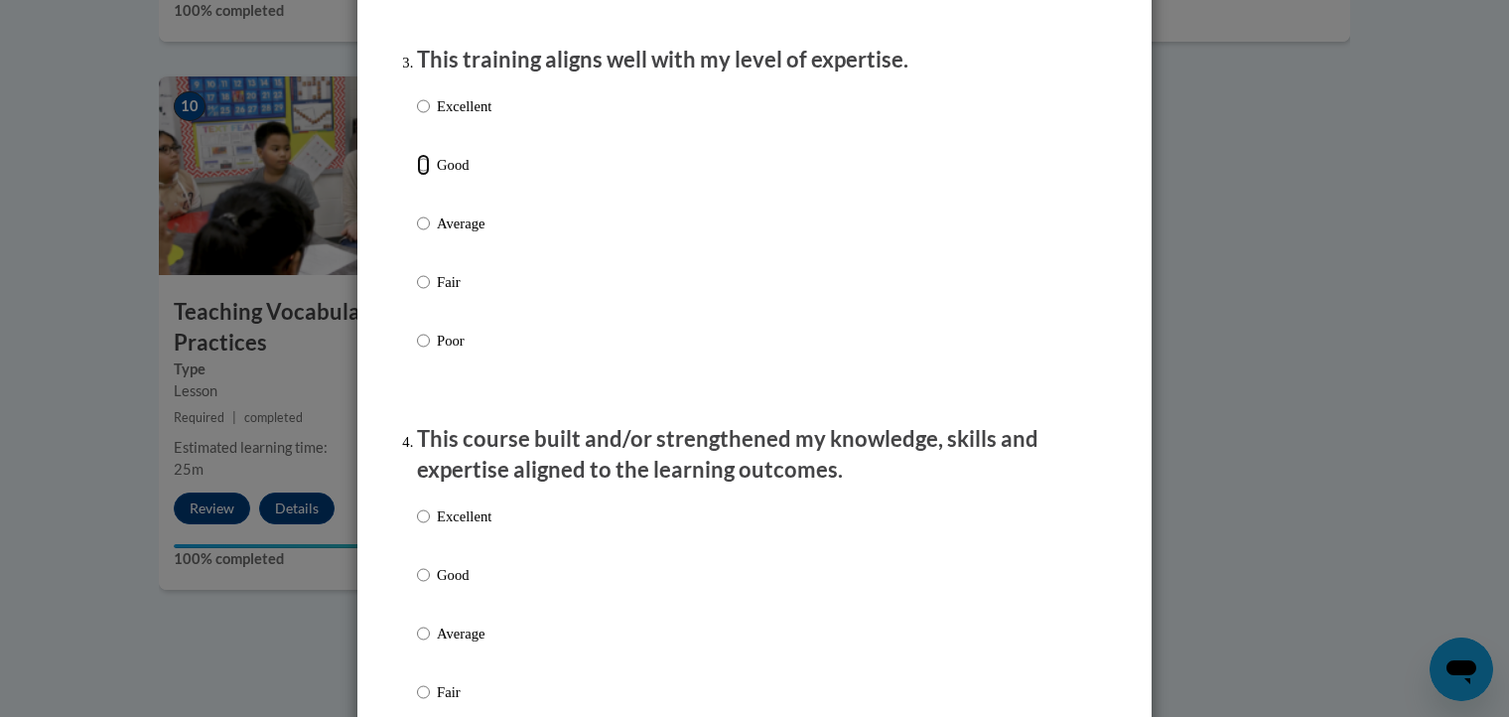
click at [417, 176] on input "Good" at bounding box center [423, 165] width 13 height 22
radio input "true"
click at [417, 586] on input "Good" at bounding box center [423, 575] width 13 height 22
radio input "true"
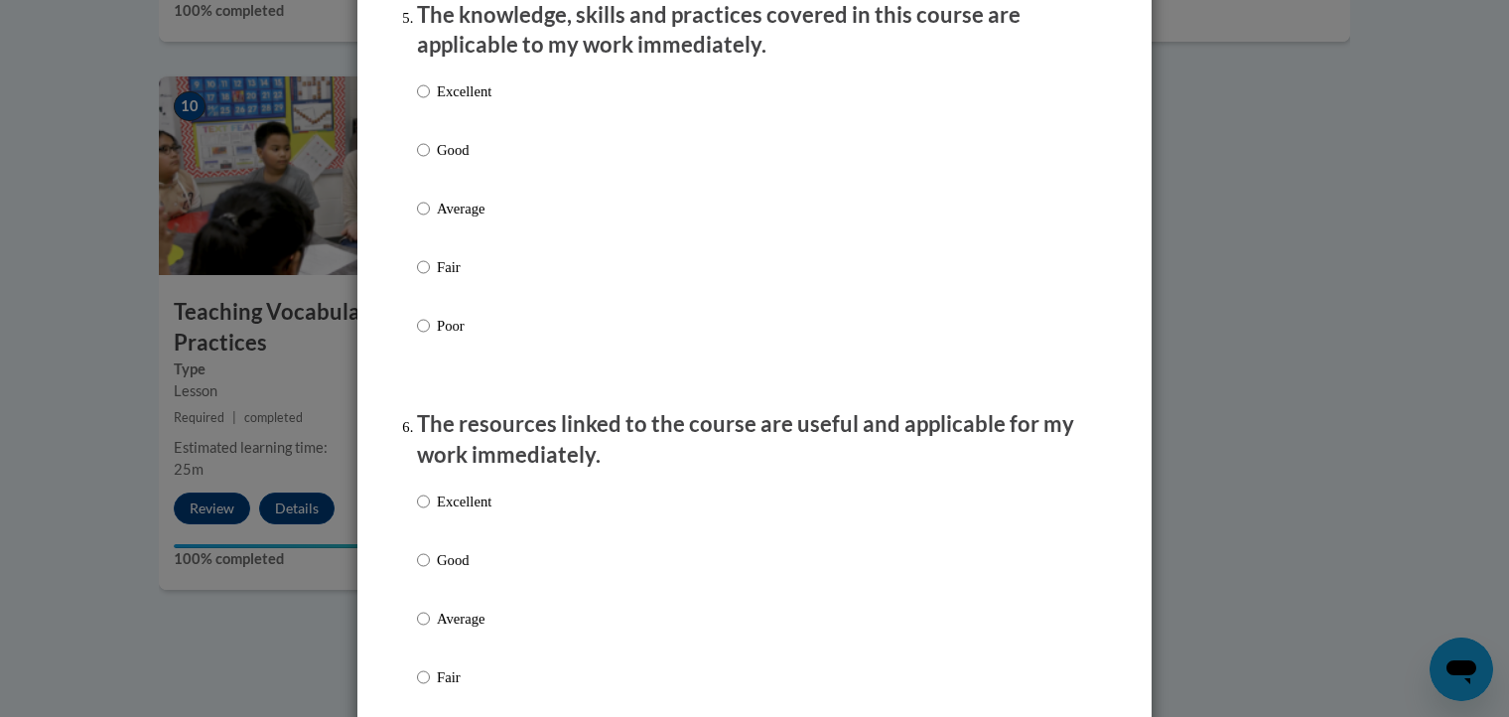
scroll to position [1859, 0]
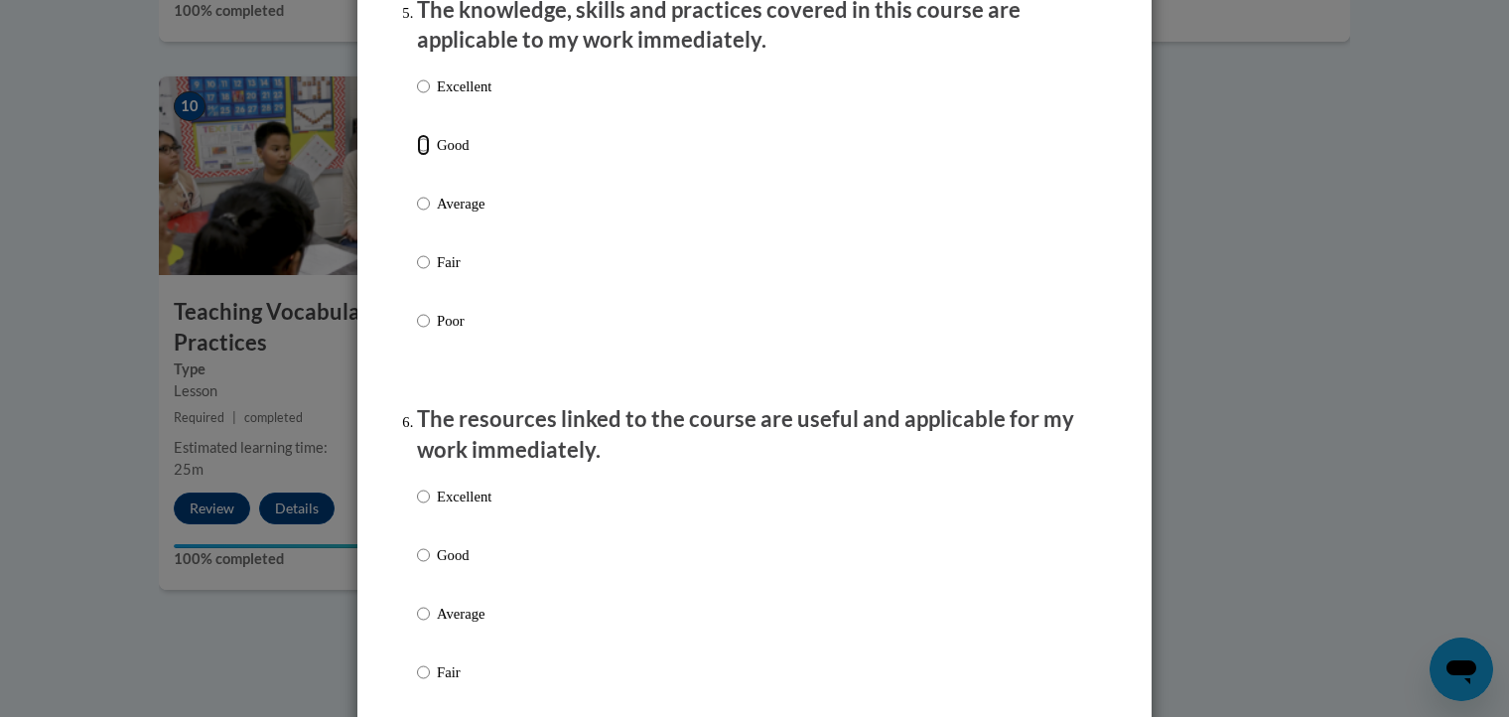
click at [417, 156] on input "Good" at bounding box center [423, 145] width 13 height 22
radio input "true"
click at [417, 566] on input "Good" at bounding box center [423, 555] width 13 height 22
radio input "true"
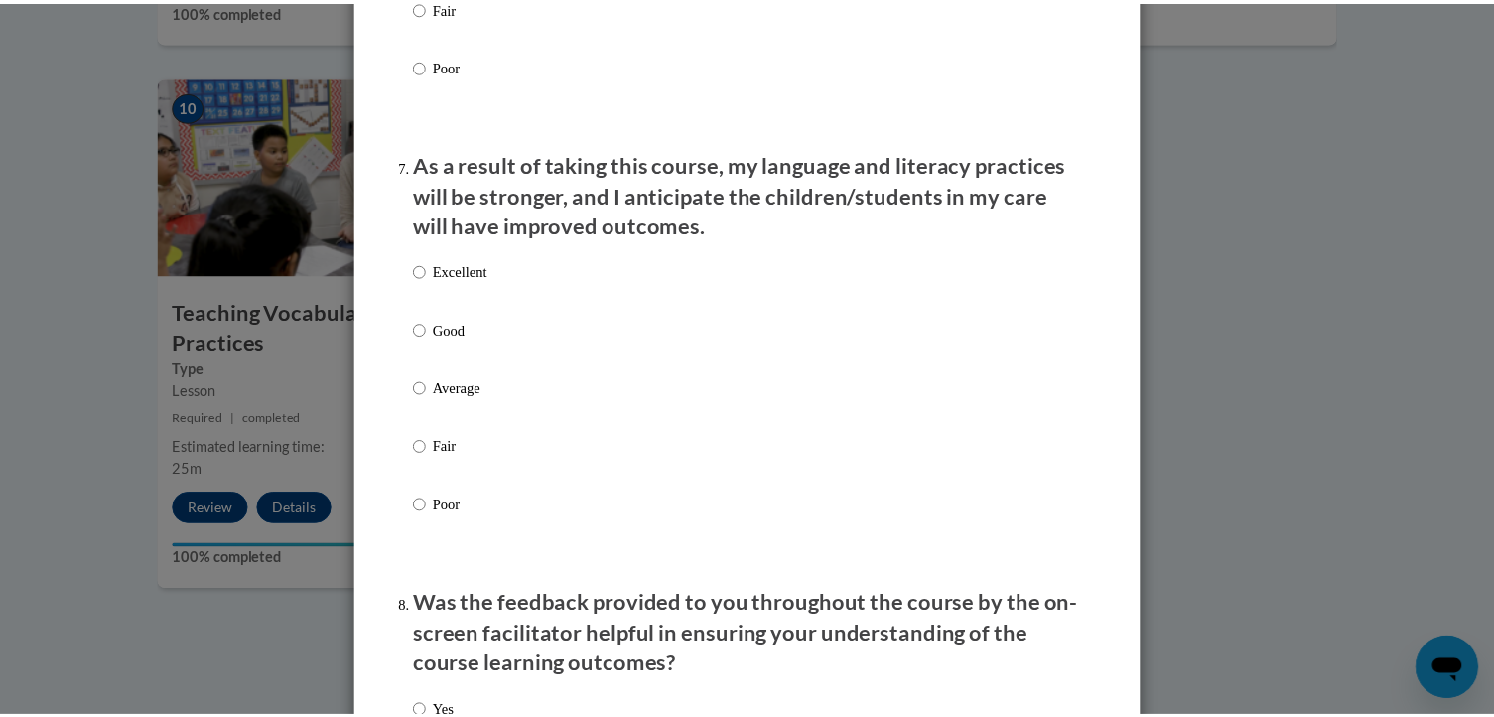
scroll to position [2539, 0]
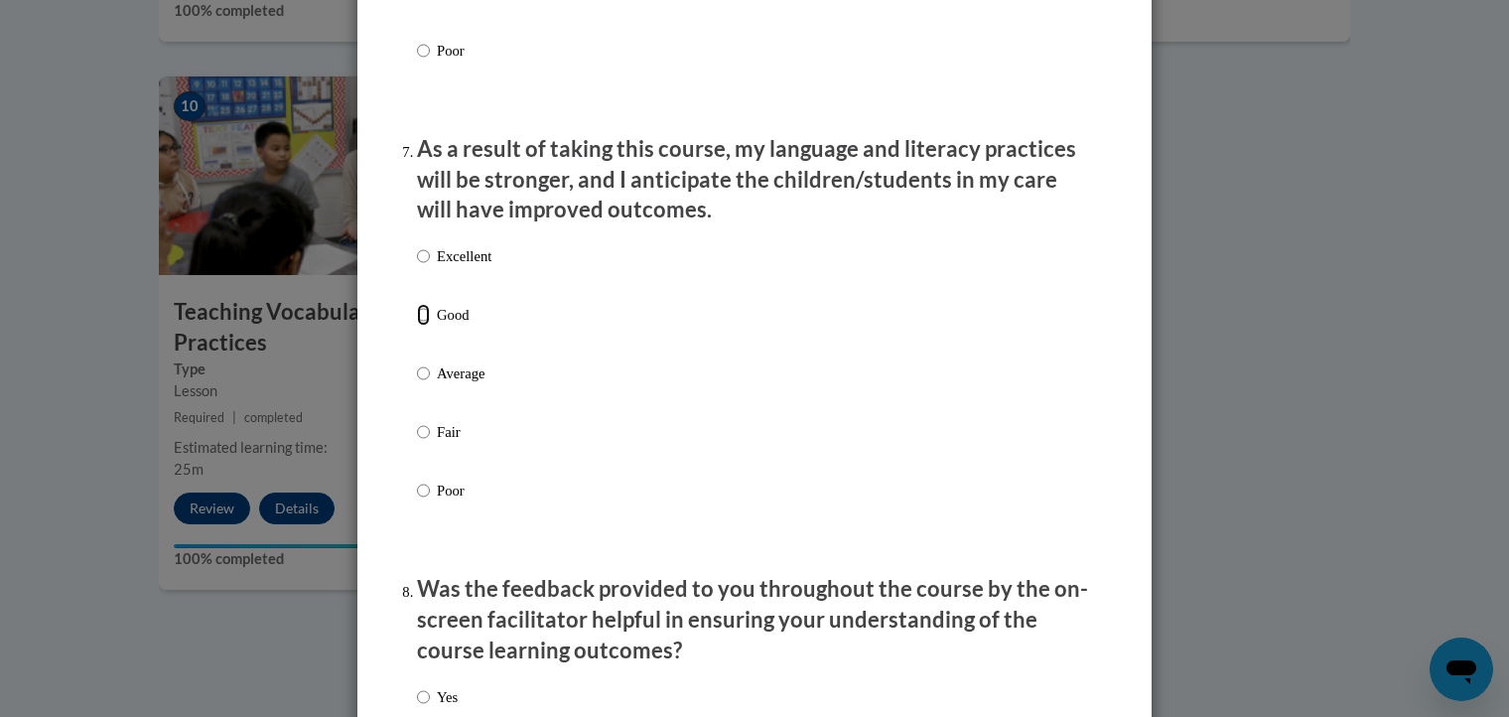
click at [417, 326] on input "Good" at bounding box center [423, 315] width 13 height 22
radio input "true"
drag, startPoint x: 1493, startPoint y: 482, endPoint x: 1506, endPoint y: 573, distance: 91.2
click at [1493, 573] on div "Feedback Questionnaire Rate Course Comments Cox Campus End of Course Evaluation…" at bounding box center [754, 358] width 1509 height 717
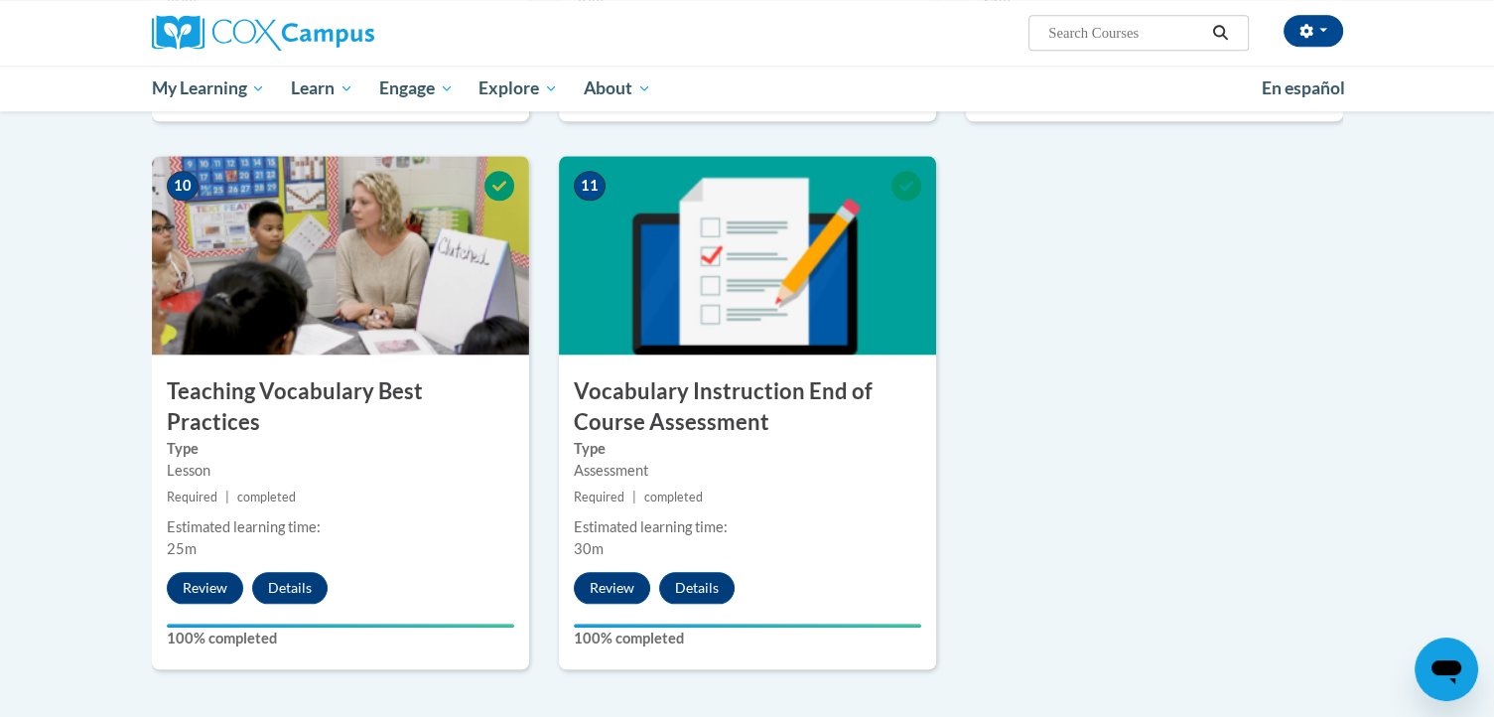
scroll to position [2084, 0]
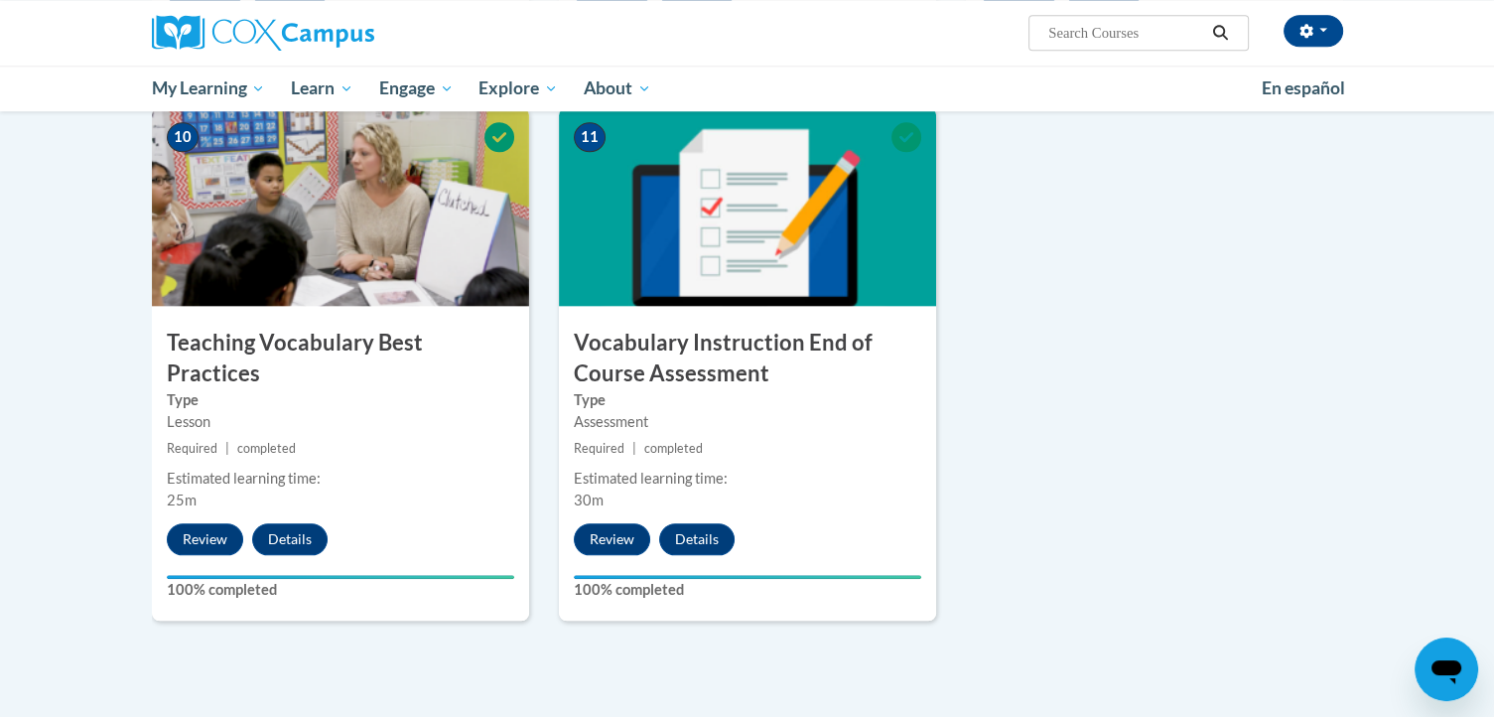
click at [673, 372] on h3 "Vocabulary Instruction End of Course Assessment" at bounding box center [747, 359] width 377 height 62
click at [627, 589] on label "100% completed" at bounding box center [747, 590] width 347 height 22
click at [632, 344] on h3 "Vocabulary Instruction End of Course Assessment" at bounding box center [747, 359] width 377 height 62
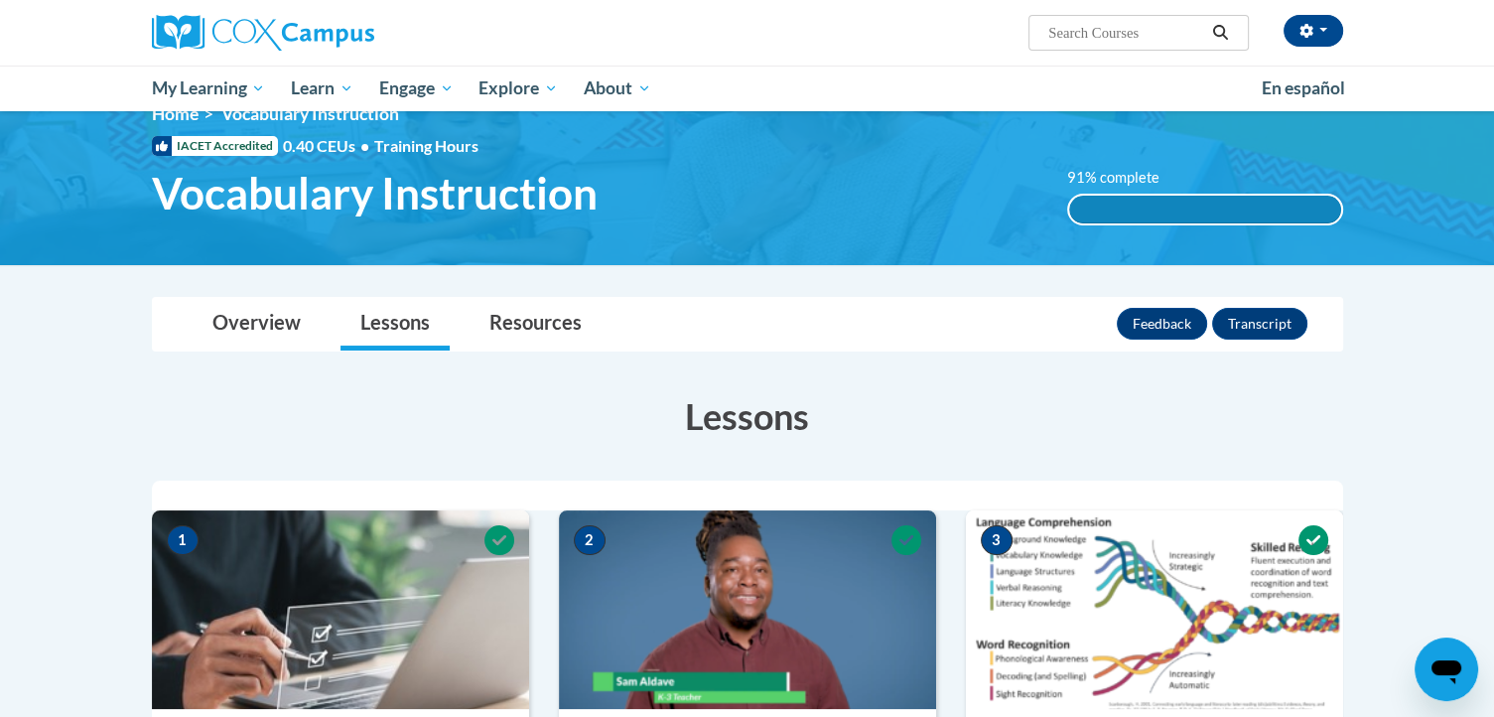
scroll to position [0, 0]
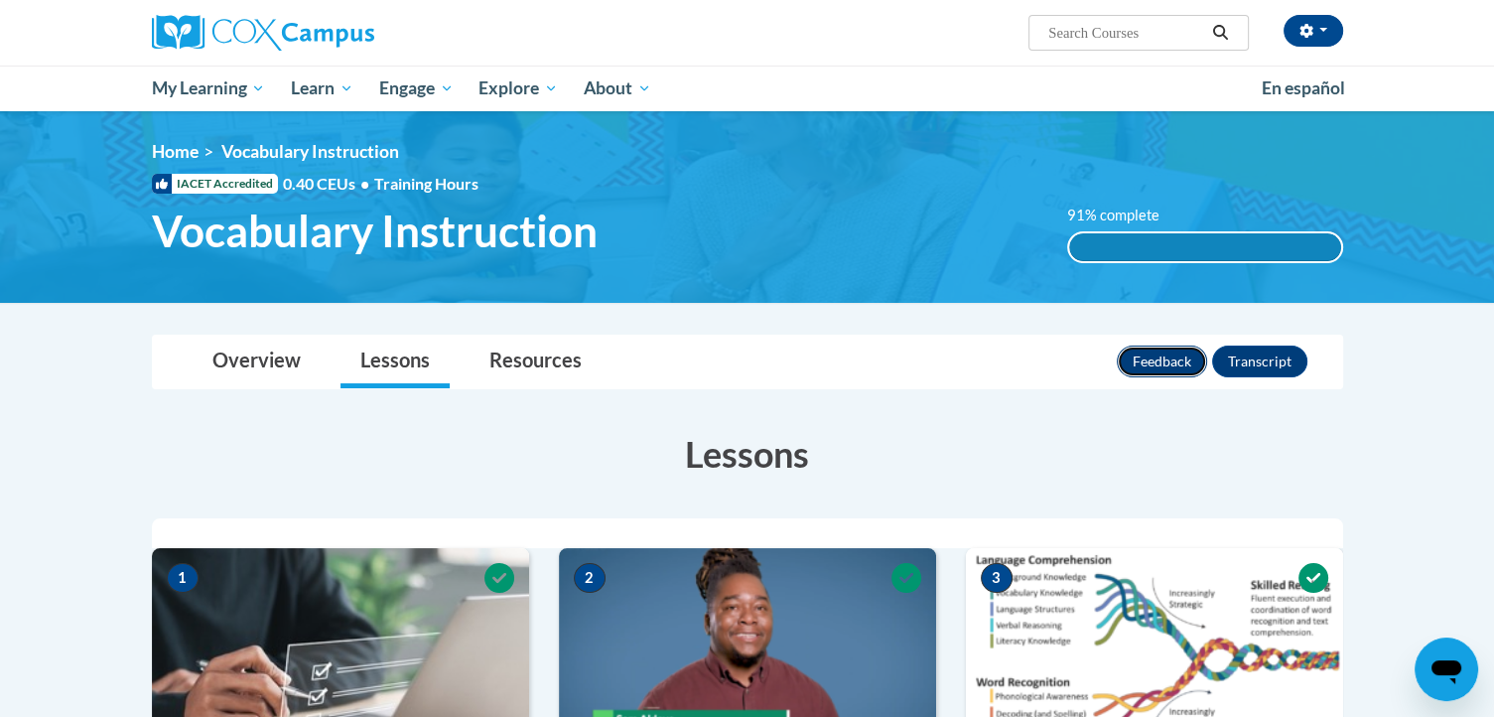
click at [1150, 361] on button "Feedback" at bounding box center [1162, 361] width 90 height 32
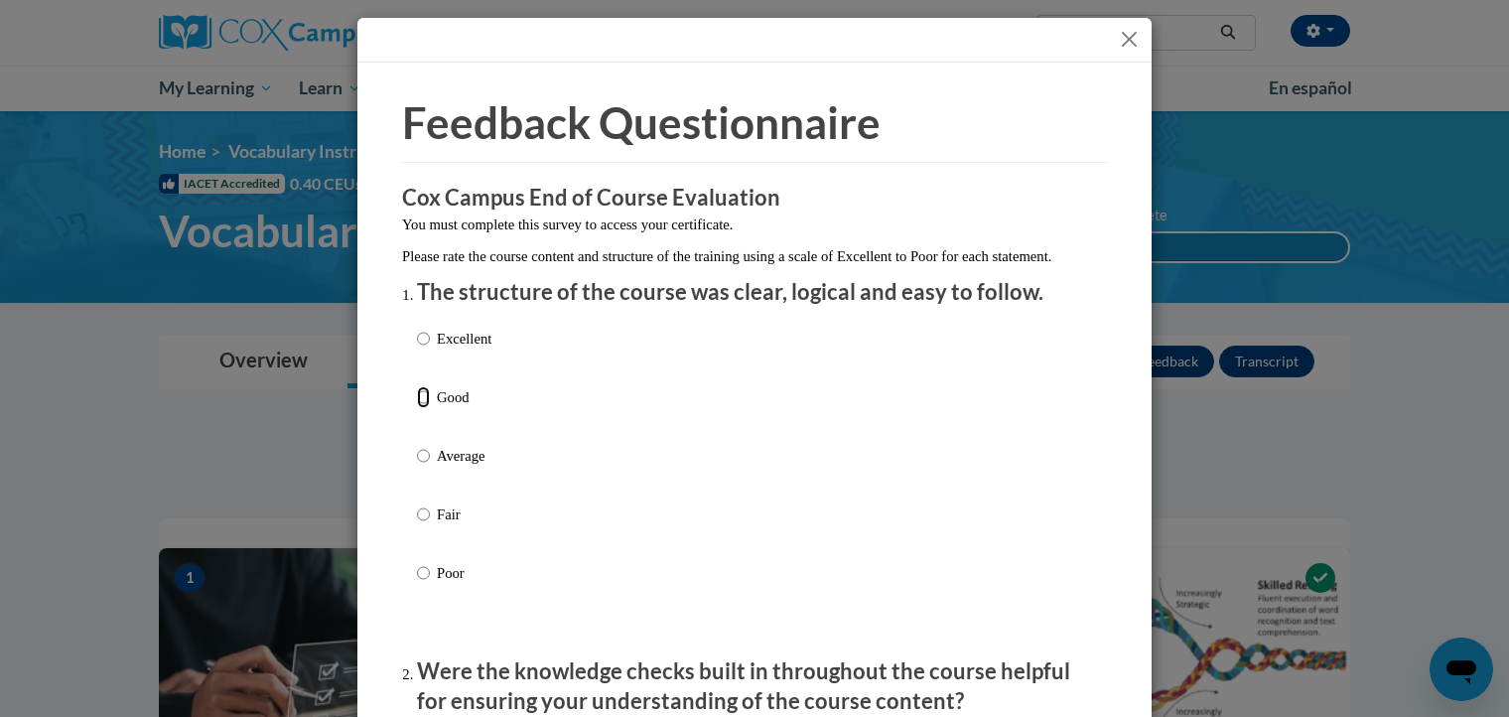
click at [417, 408] on input "Good" at bounding box center [423, 397] width 13 height 22
radio input "true"
click at [417, 445] on input "Average" at bounding box center [423, 456] width 13 height 22
radio input "true"
click at [417, 503] on input "Fair" at bounding box center [423, 514] width 13 height 22
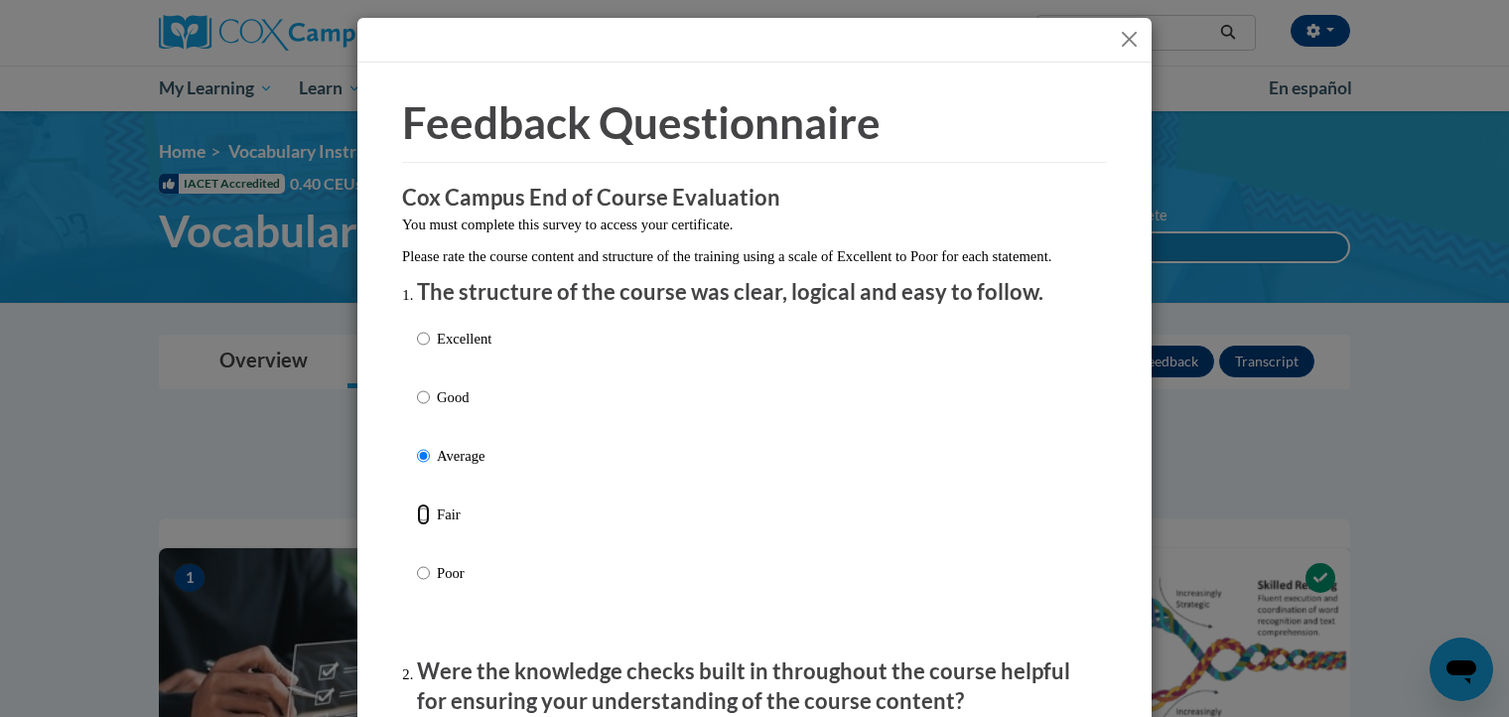
radio input "true"
click at [417, 562] on input "Poor" at bounding box center [423, 573] width 13 height 22
radio input "true"
click at [417, 328] on input "Excellent" at bounding box center [423, 339] width 13 height 22
radio input "true"
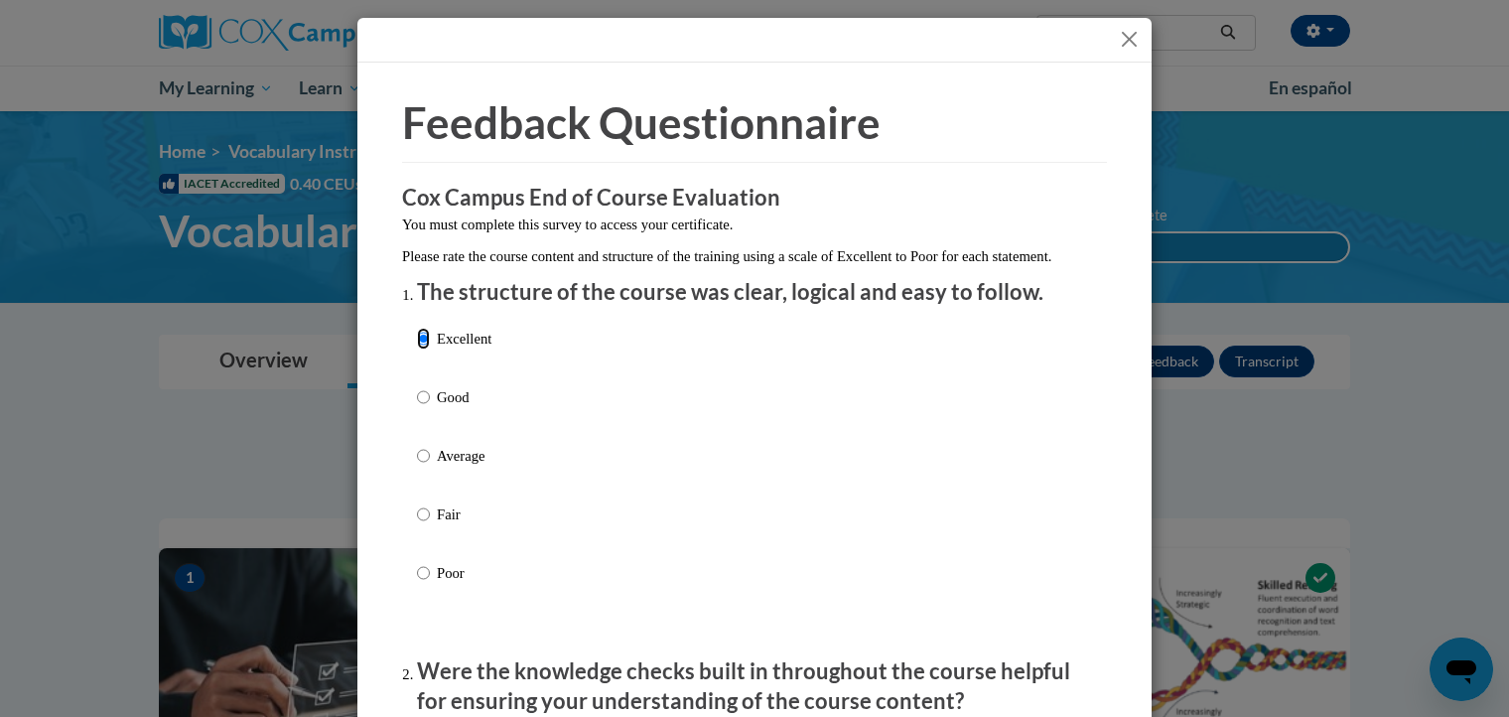
click at [417, 386] on input "Good" at bounding box center [423, 397] width 13 height 22
radio input "true"
click at [417, 445] on input "Average" at bounding box center [423, 456] width 13 height 22
radio input "true"
click at [417, 503] on input "Fair" at bounding box center [423, 514] width 13 height 22
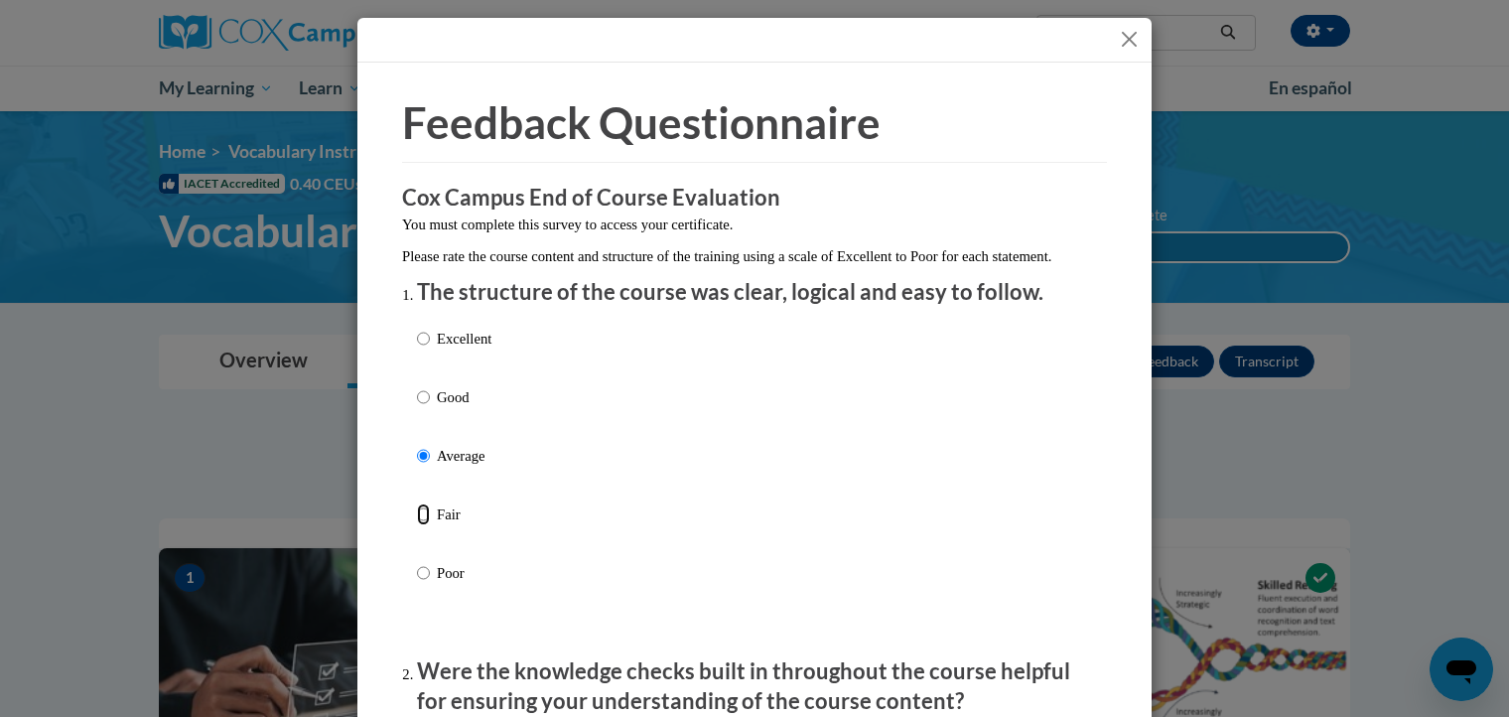
radio input "true"
click at [417, 562] on input "Poor" at bounding box center [423, 573] width 13 height 22
radio input "true"
click at [417, 328] on input "Excellent" at bounding box center [423, 339] width 13 height 22
radio input "true"
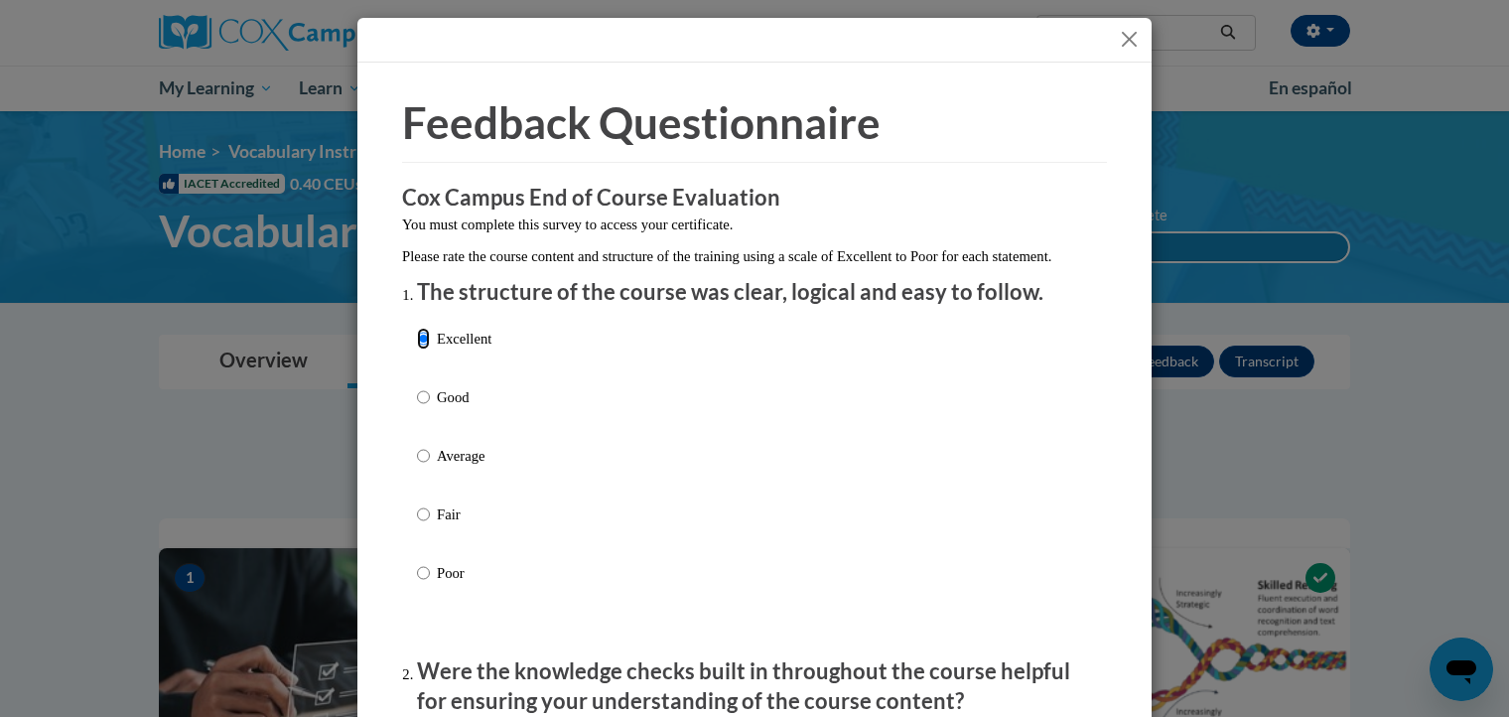
click at [417, 386] on input "Good" at bounding box center [423, 397] width 13 height 22
radio input "true"
click at [417, 445] on input "Average" at bounding box center [423, 456] width 13 height 22
radio input "true"
click at [417, 503] on input "Fair" at bounding box center [423, 514] width 13 height 22
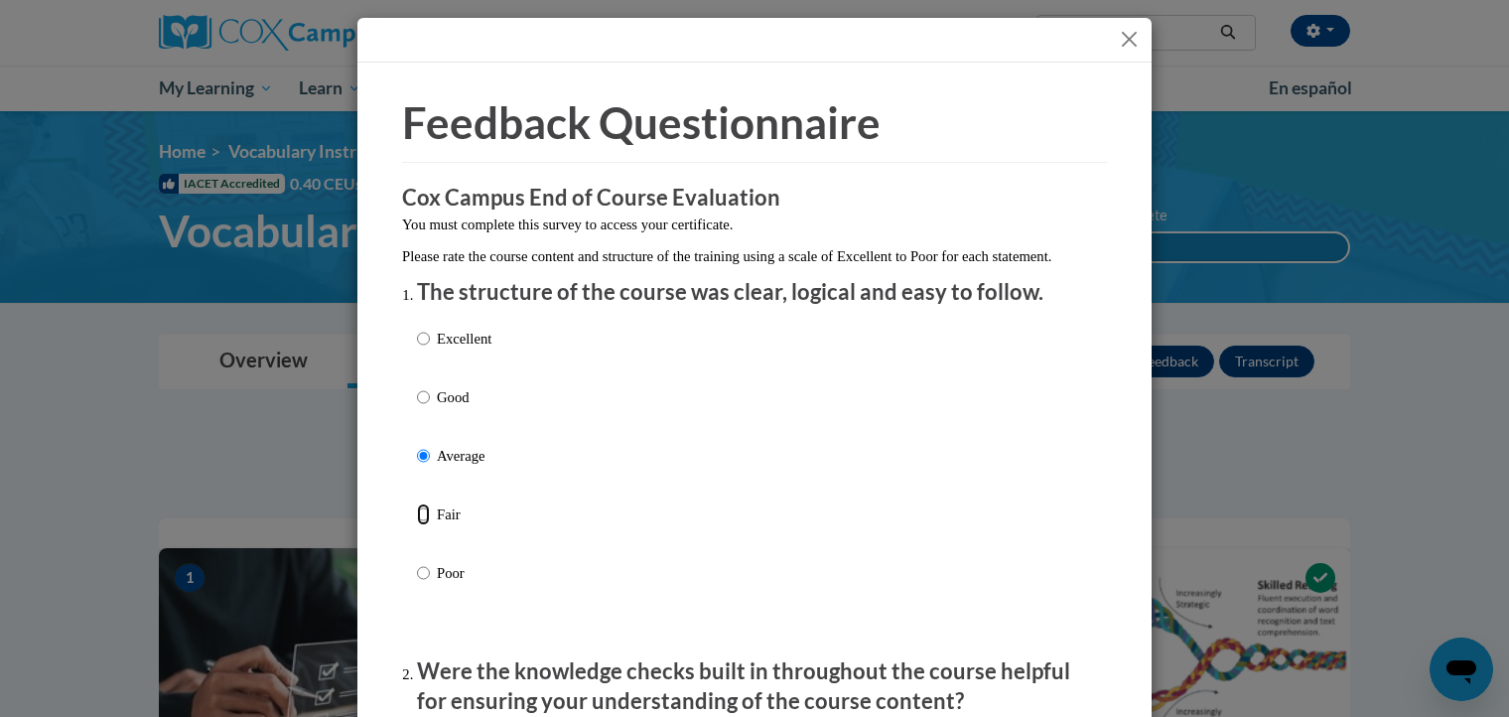
radio input "true"
click at [417, 562] on input "Poor" at bounding box center [423, 573] width 13 height 22
radio input "true"
click at [417, 328] on input "Excellent" at bounding box center [423, 339] width 13 height 22
radio input "true"
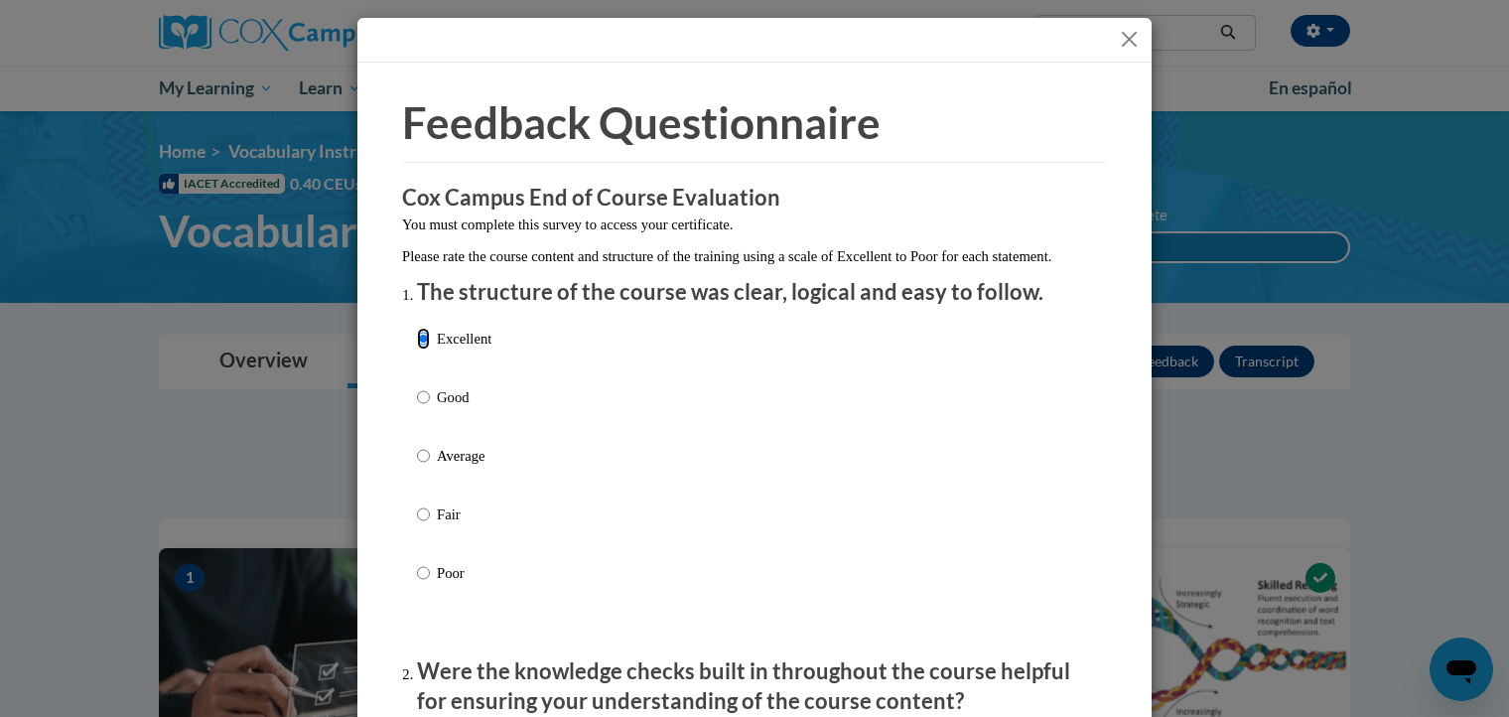
click at [417, 386] on input "Good" at bounding box center [423, 397] width 13 height 22
radio input "true"
click at [417, 445] on input "Average" at bounding box center [423, 456] width 13 height 22
radio input "true"
click at [1028, 447] on div "Excellent Good Average Fair Poor" at bounding box center [754, 480] width 675 height 324
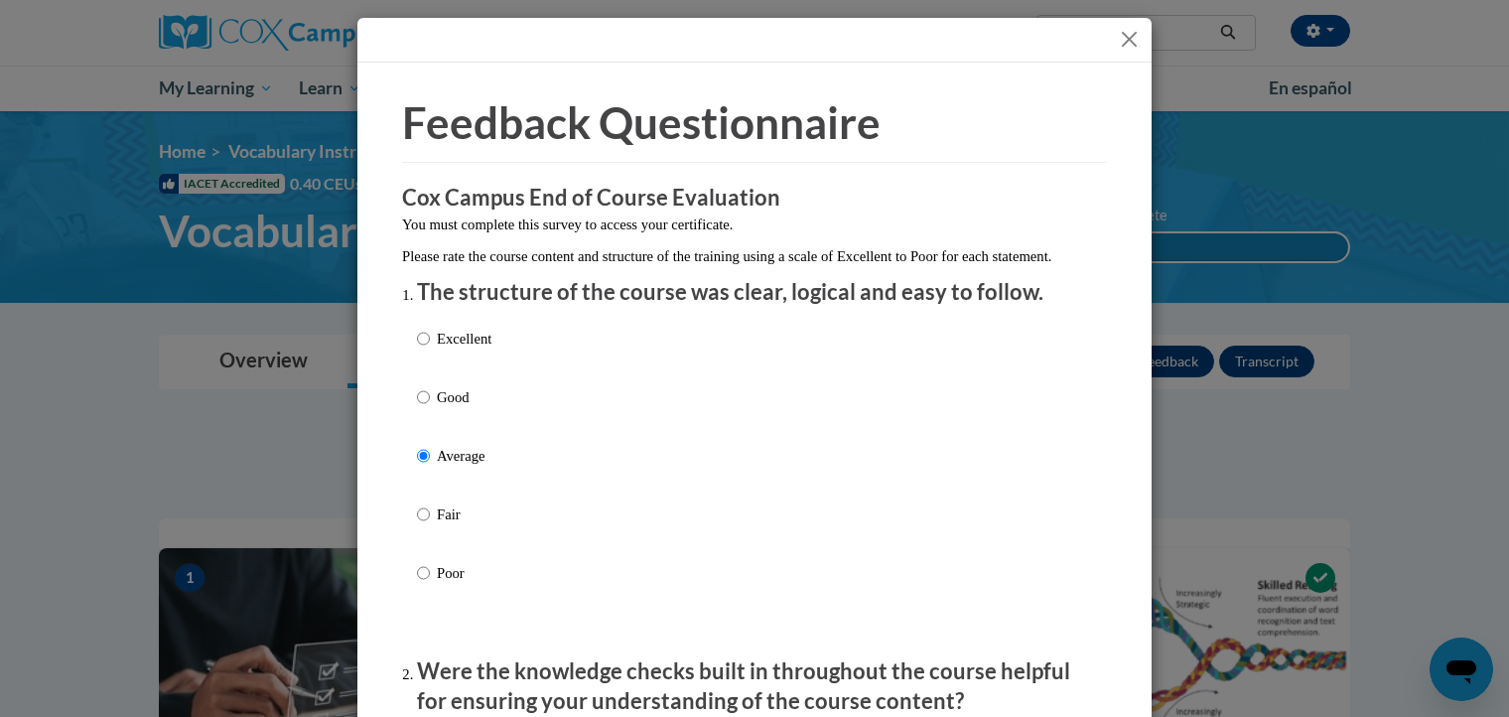
click at [1118, 37] on button "Close" at bounding box center [1129, 39] width 25 height 25
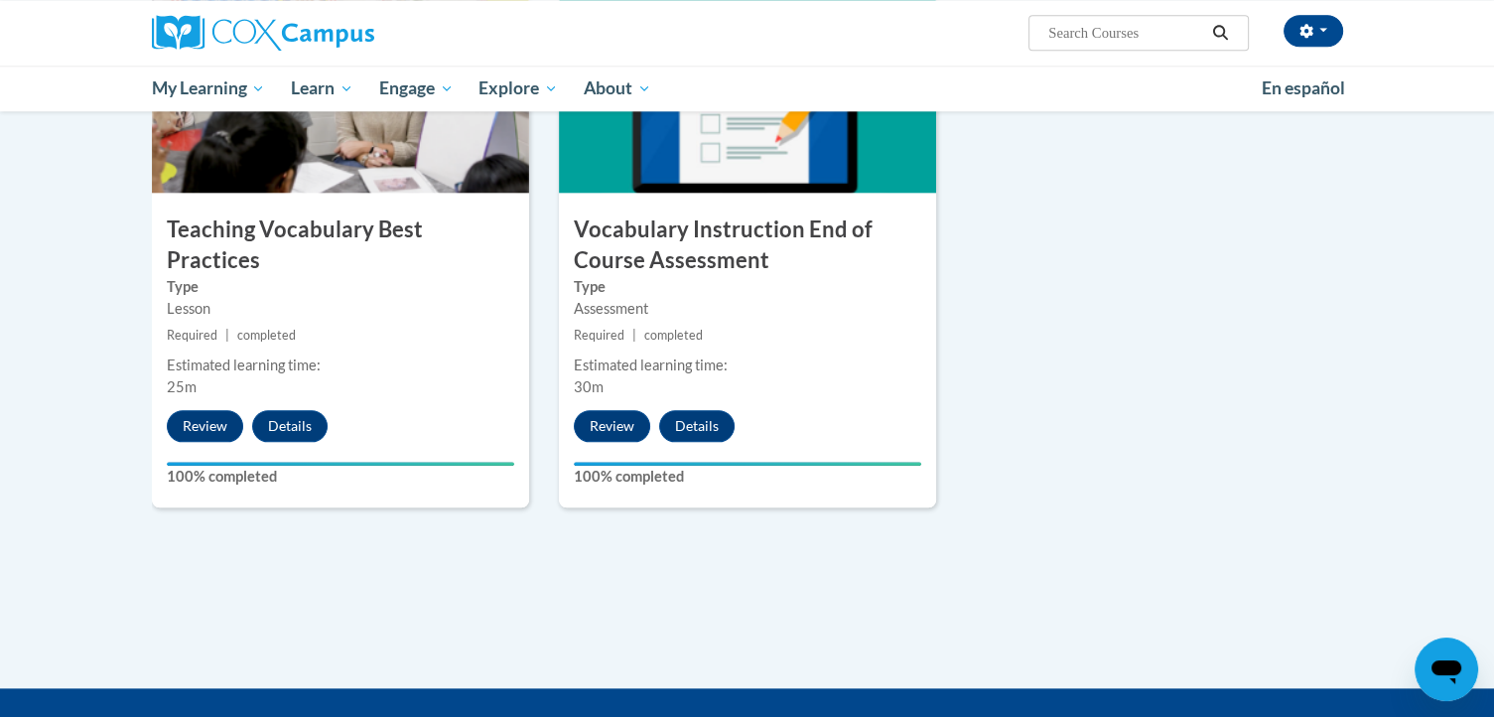
scroll to position [2201, 0]
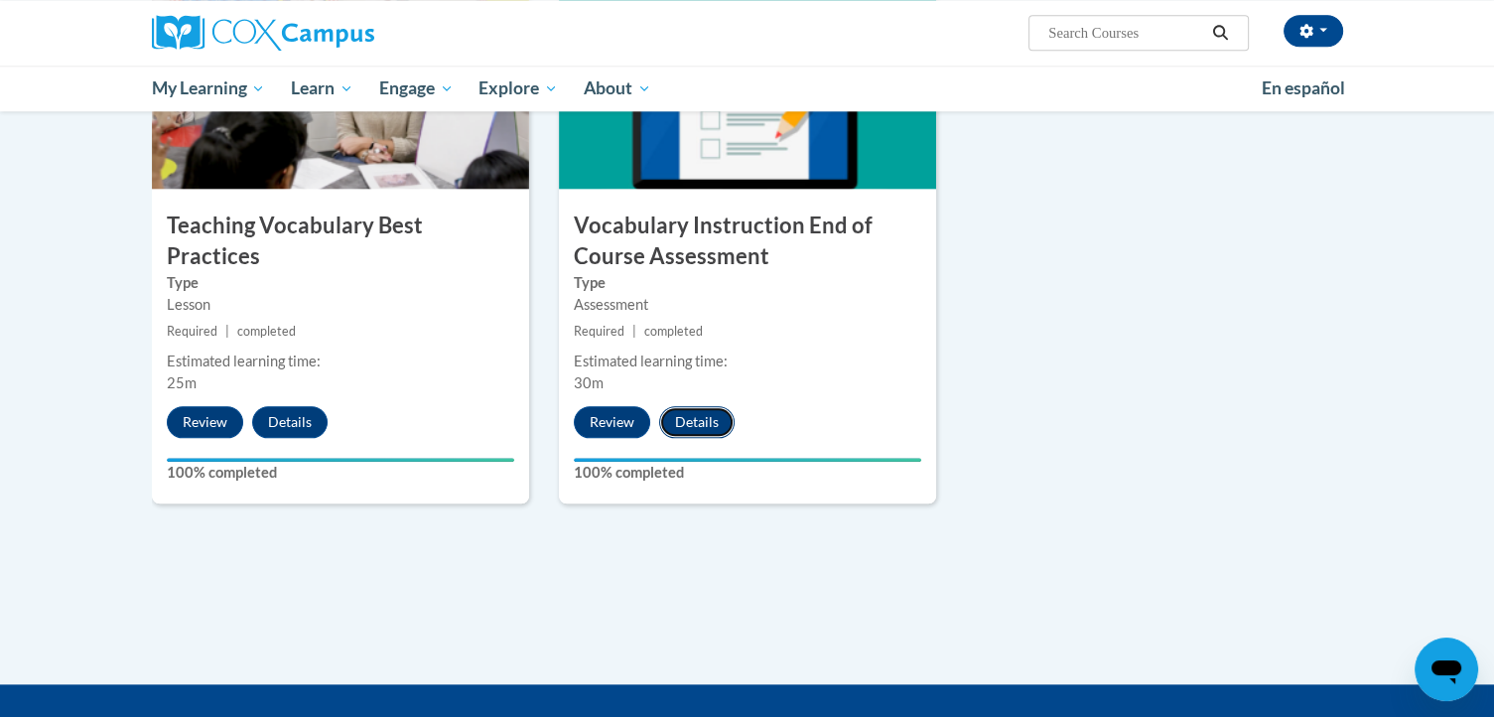
click at [691, 416] on button "Details" at bounding box center [696, 422] width 75 height 32
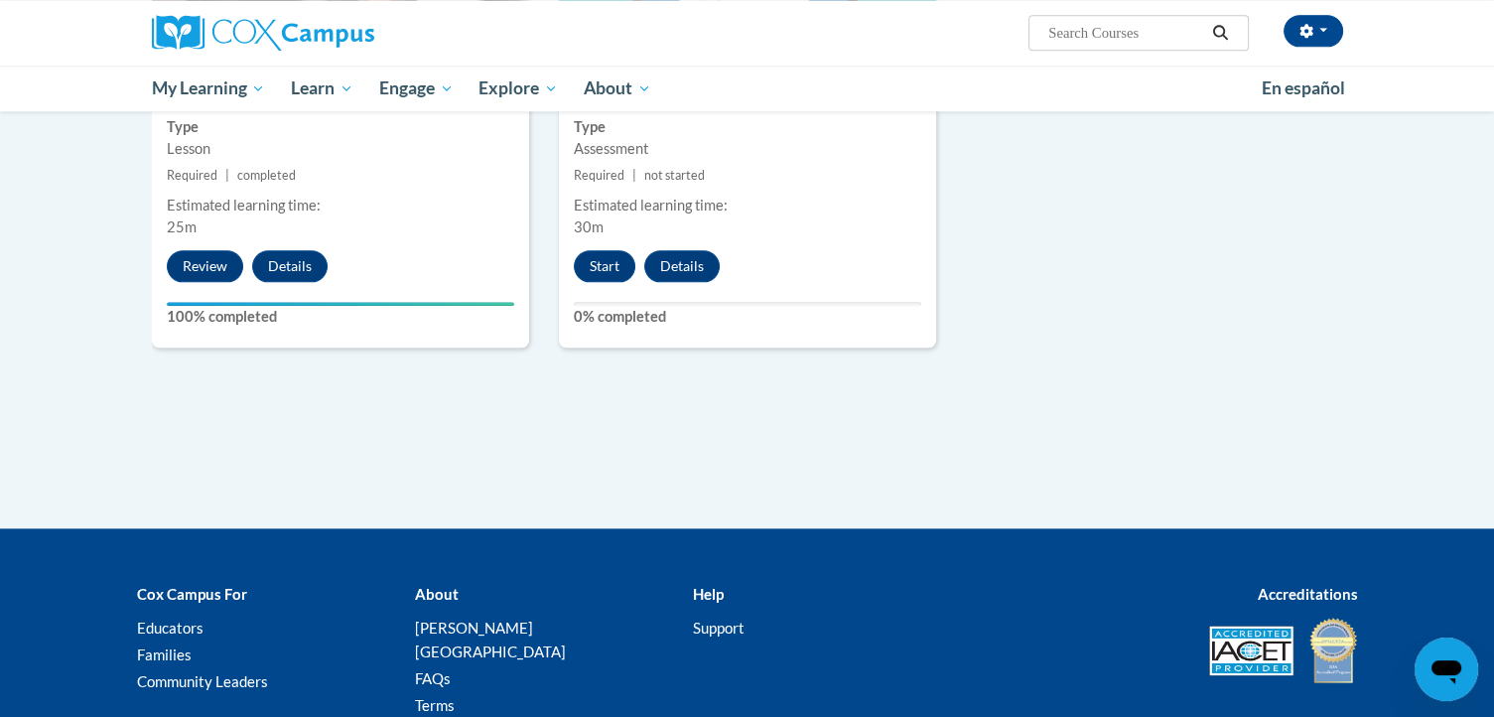
scroll to position [2201, 0]
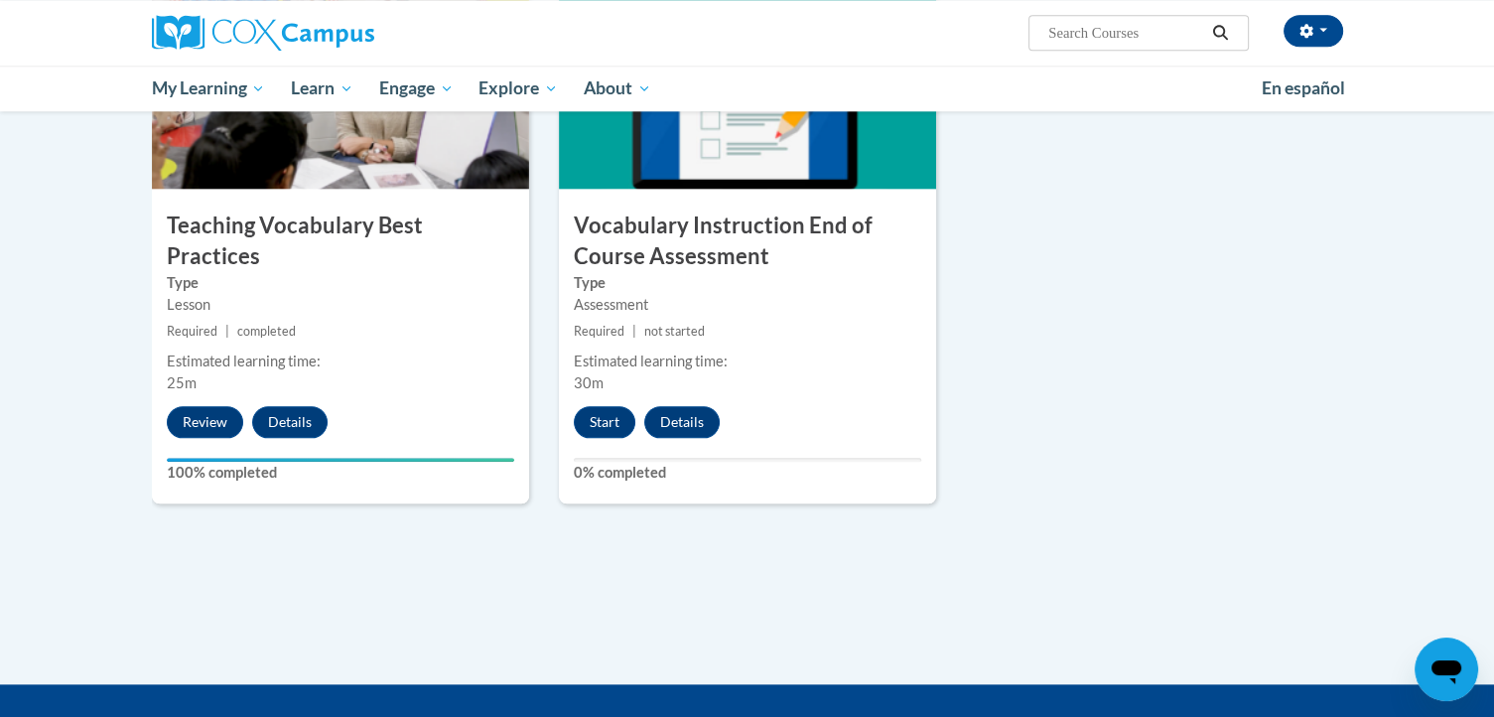
click at [647, 360] on div "Estimated learning time:" at bounding box center [747, 361] width 347 height 22
click at [612, 429] on button "Start" at bounding box center [605, 422] width 62 height 32
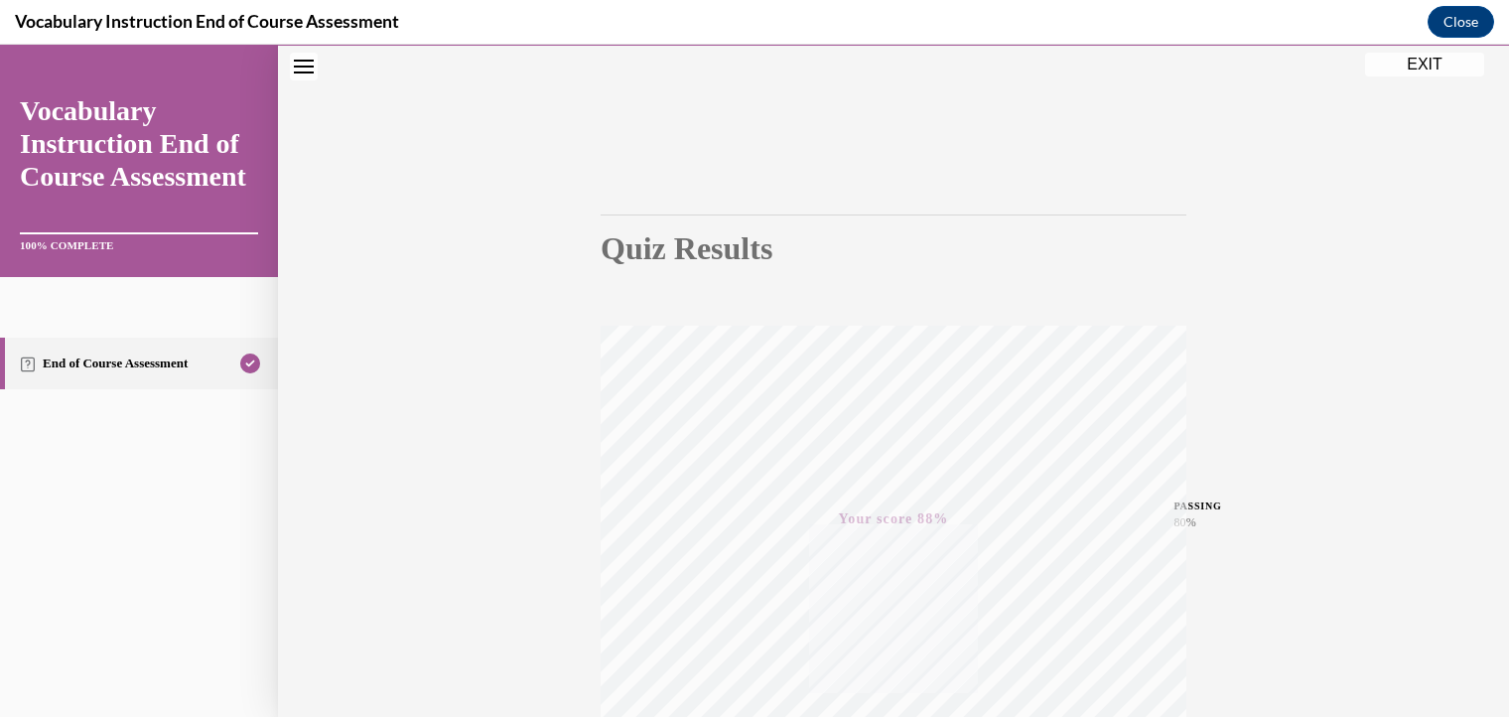
scroll to position [345, 0]
click at [1436, 59] on button "EXIT" at bounding box center [1424, 65] width 119 height 24
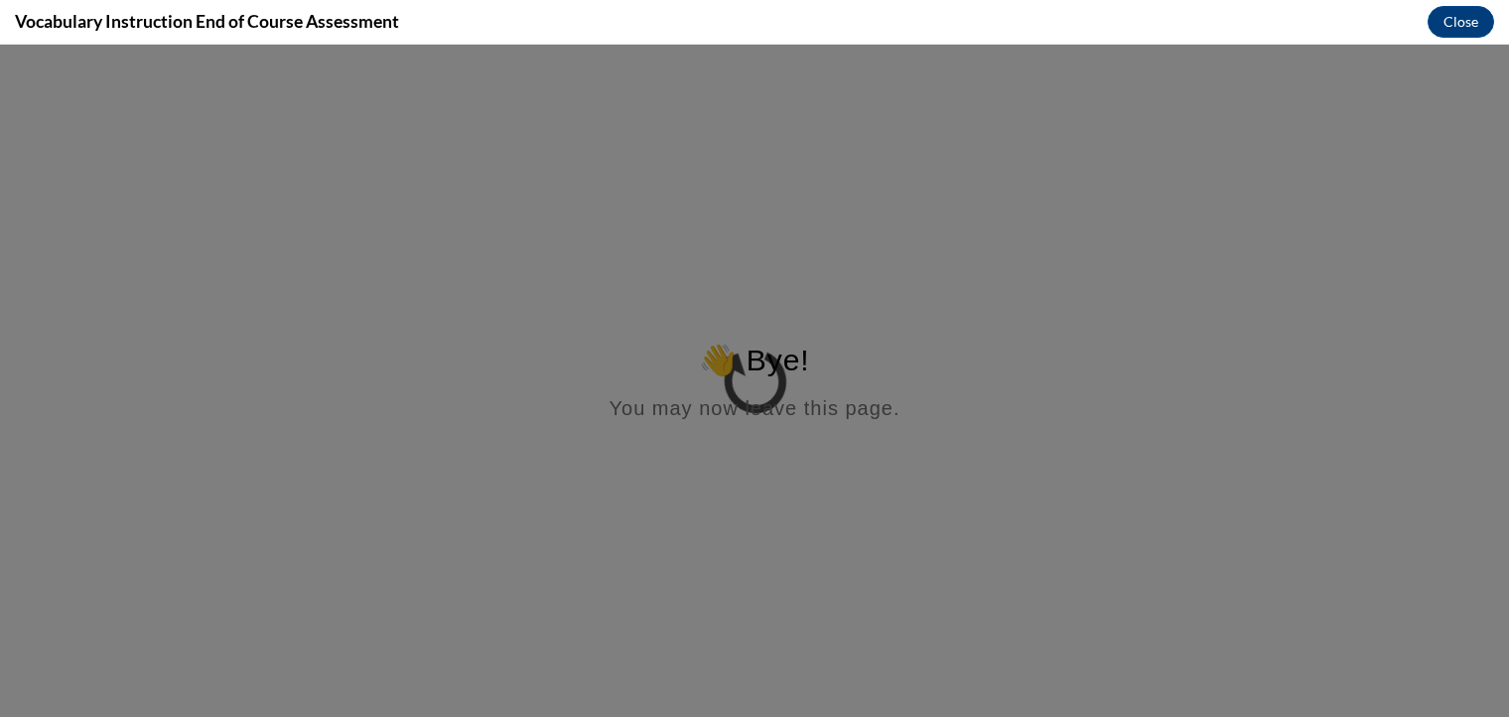
scroll to position [0, 0]
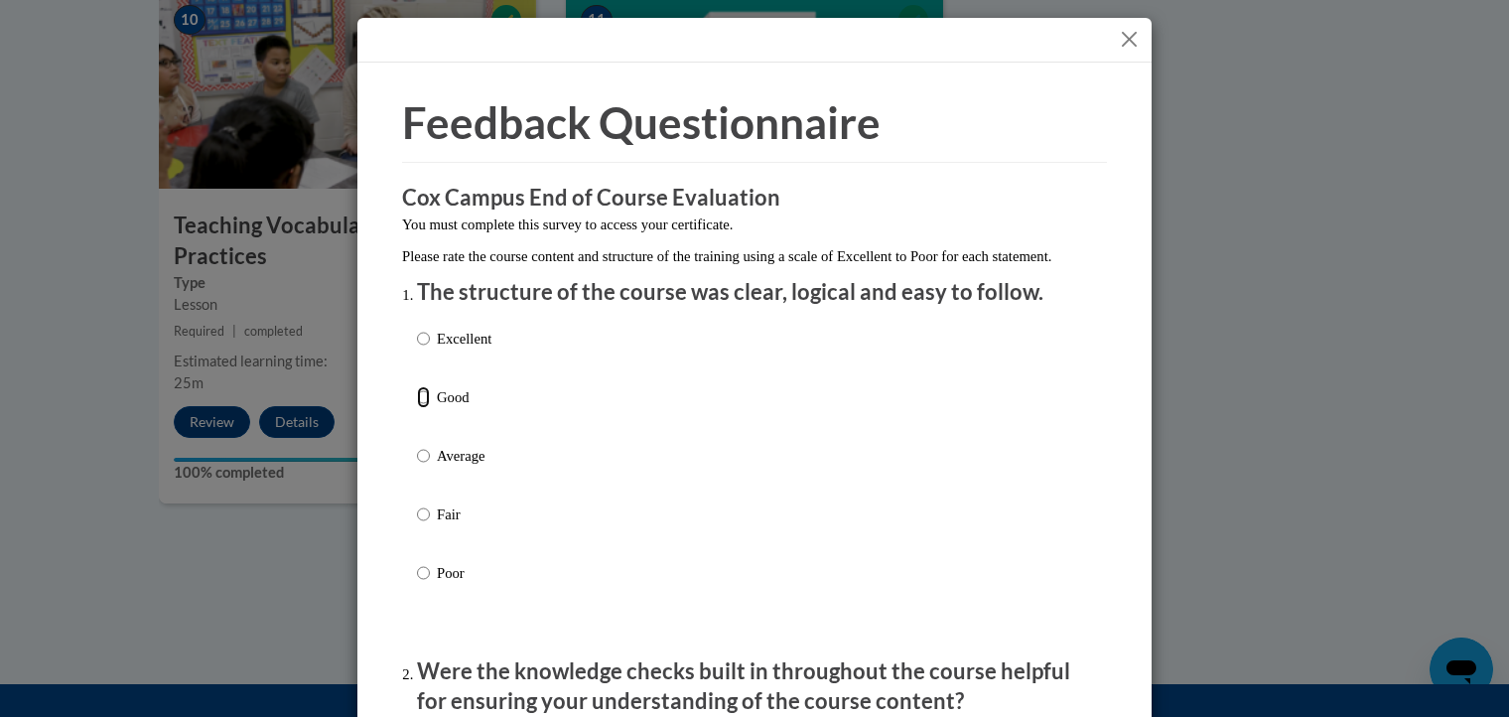
click at [417, 408] on input "Good" at bounding box center [423, 397] width 13 height 22
radio input "true"
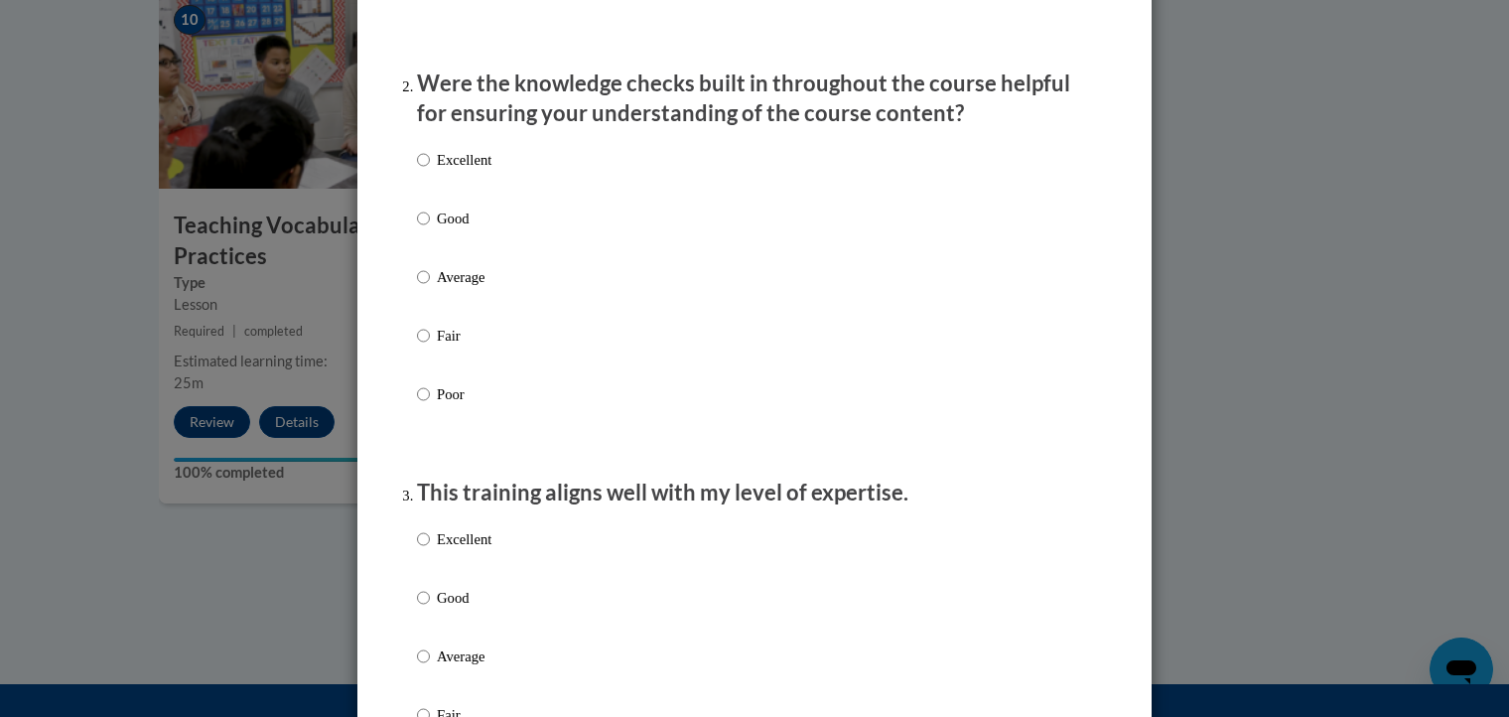
scroll to position [611, 0]
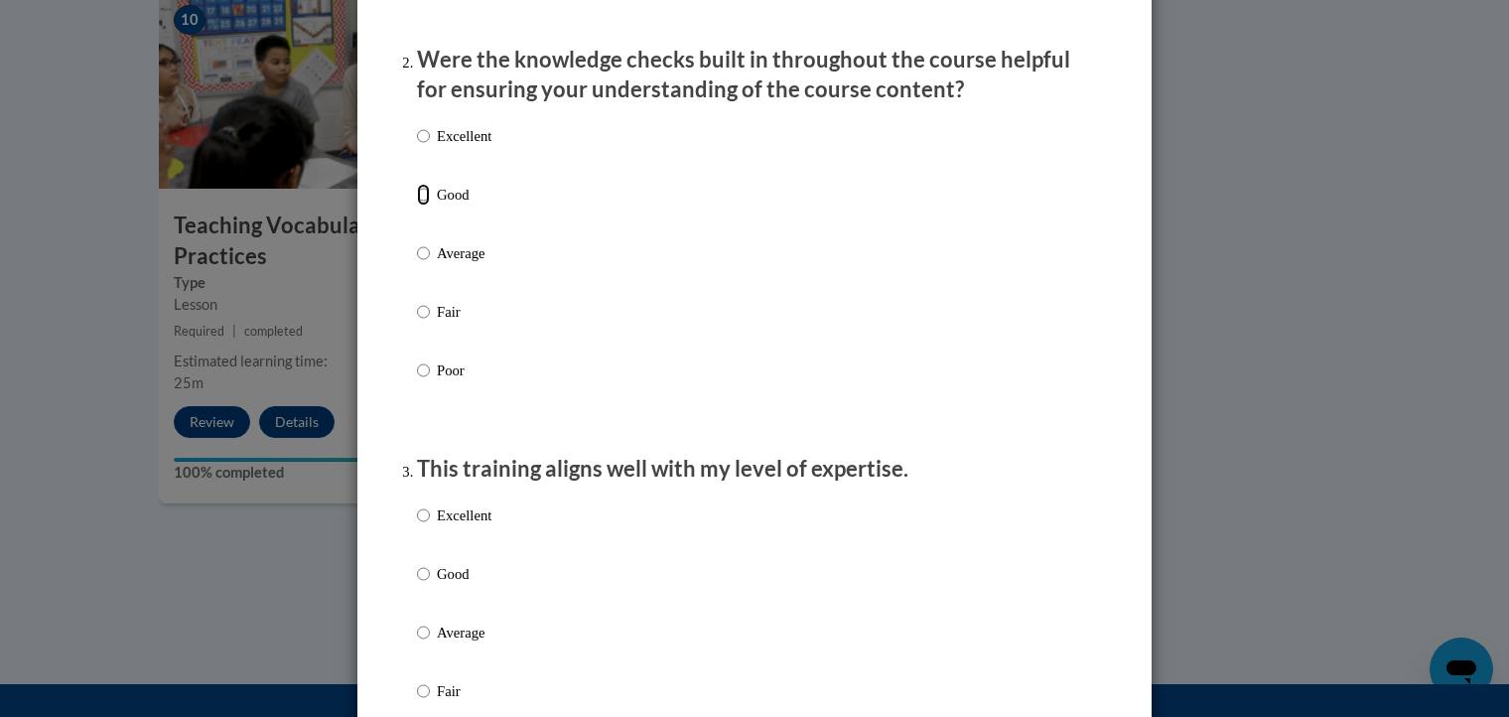
click at [417, 205] on input "Good" at bounding box center [423, 195] width 13 height 22
radio input "true"
click at [417, 585] on input "Good" at bounding box center [423, 574] width 13 height 22
radio input "true"
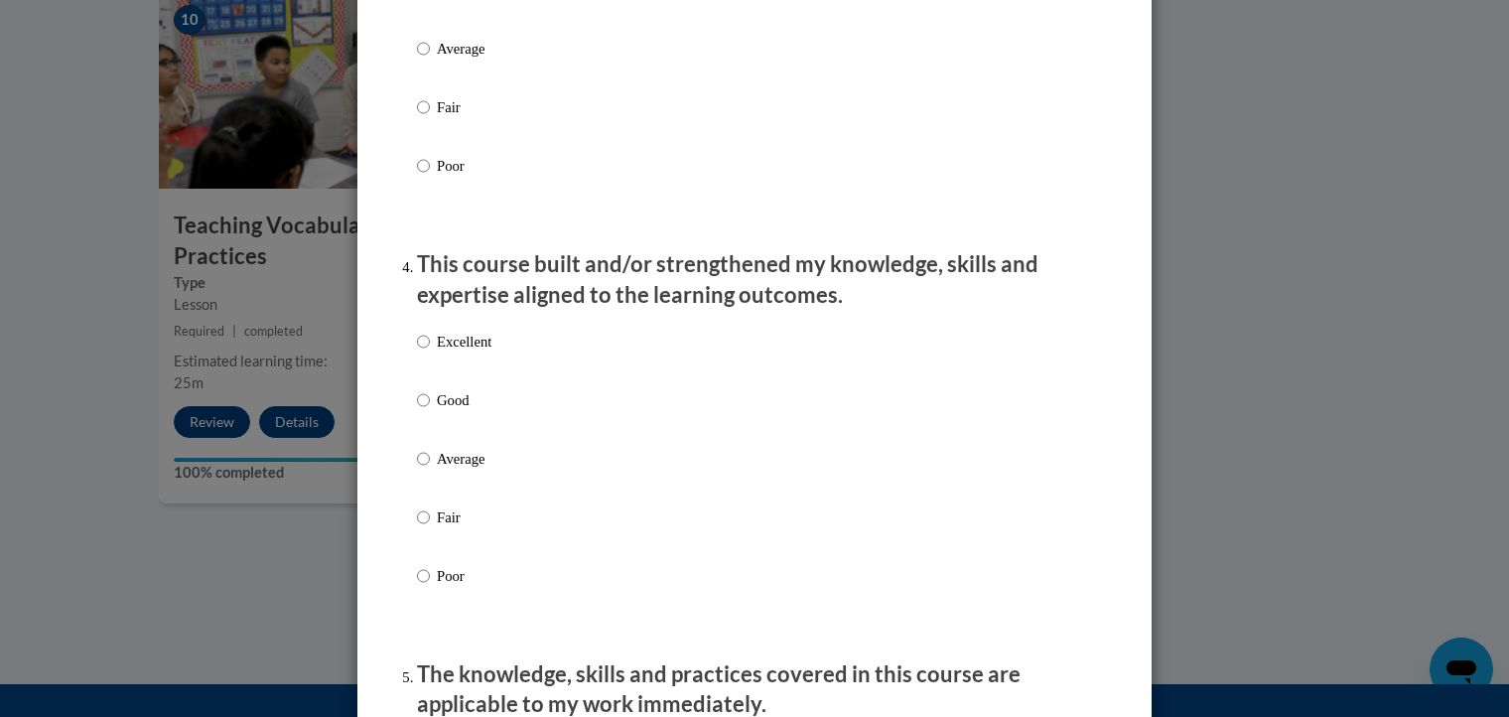
scroll to position [1271, 0]
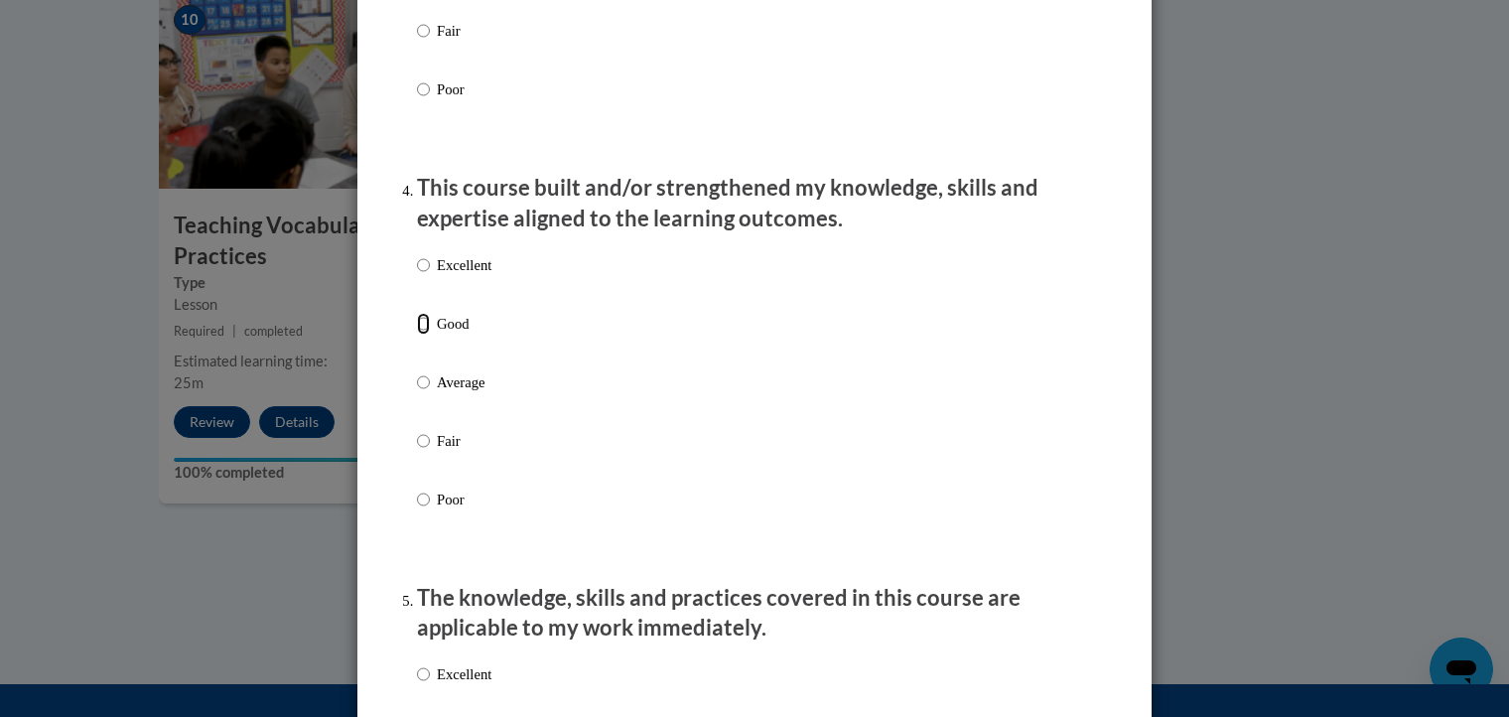
click at [417, 334] on input "Good" at bounding box center [423, 324] width 13 height 22
radio input "true"
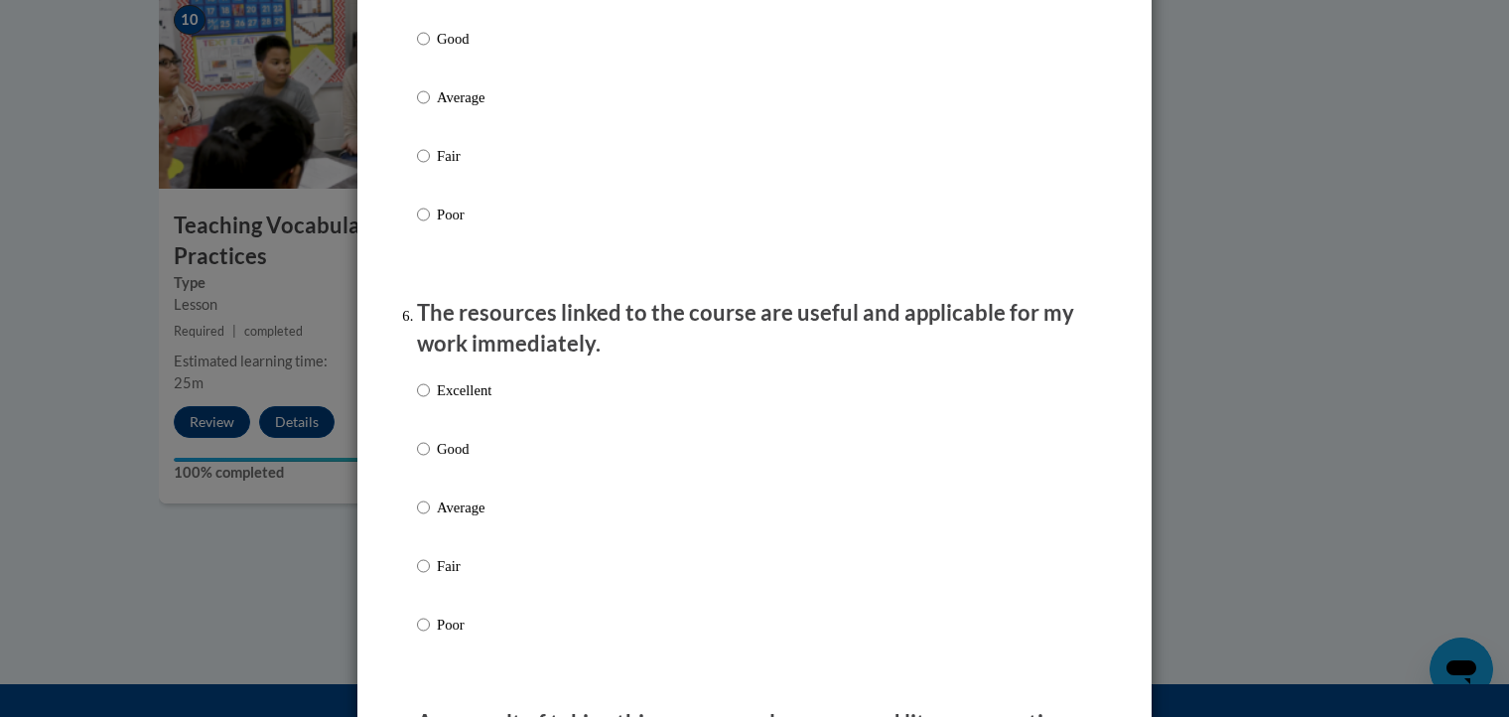
scroll to position [1970, 0]
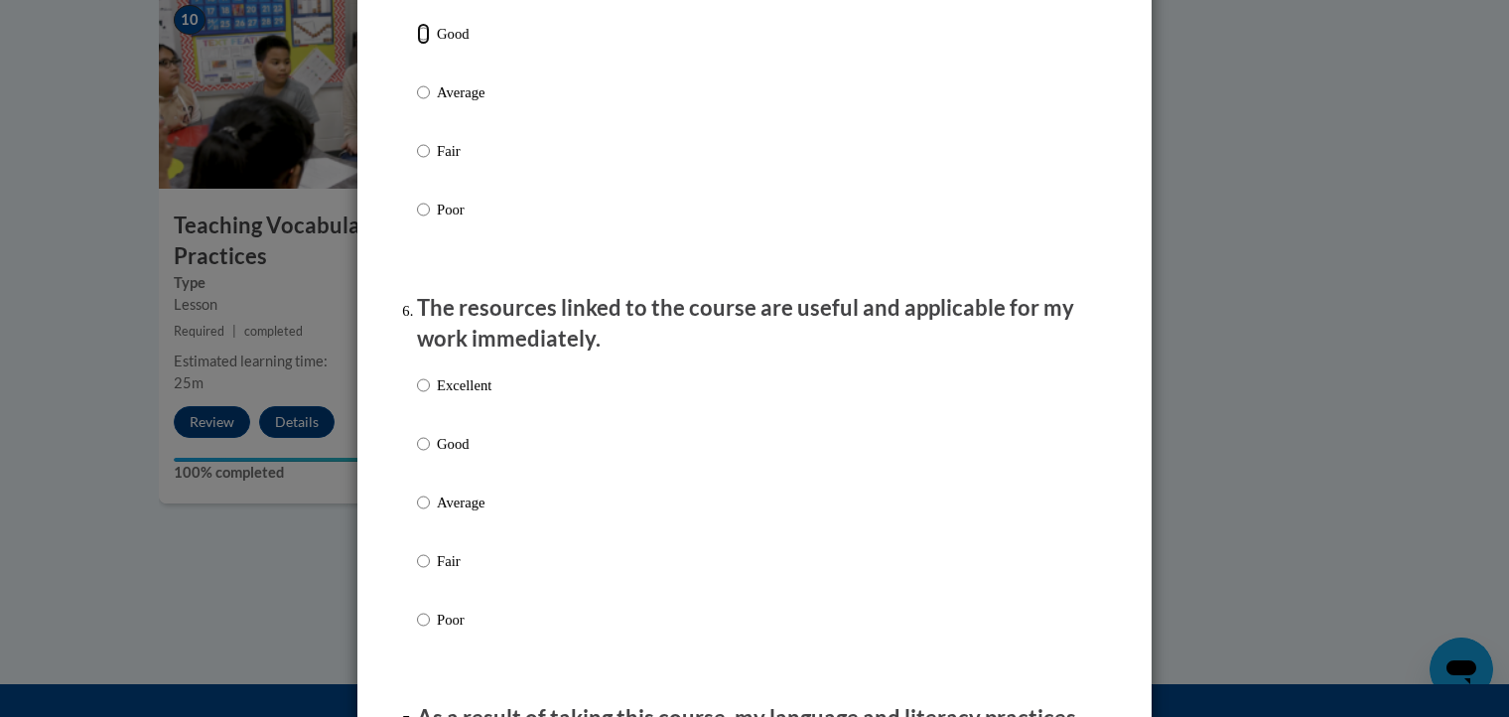
click at [417, 45] on input "Good" at bounding box center [423, 34] width 13 height 22
radio input "true"
click at [417, 455] on input "Good" at bounding box center [423, 444] width 13 height 22
radio input "true"
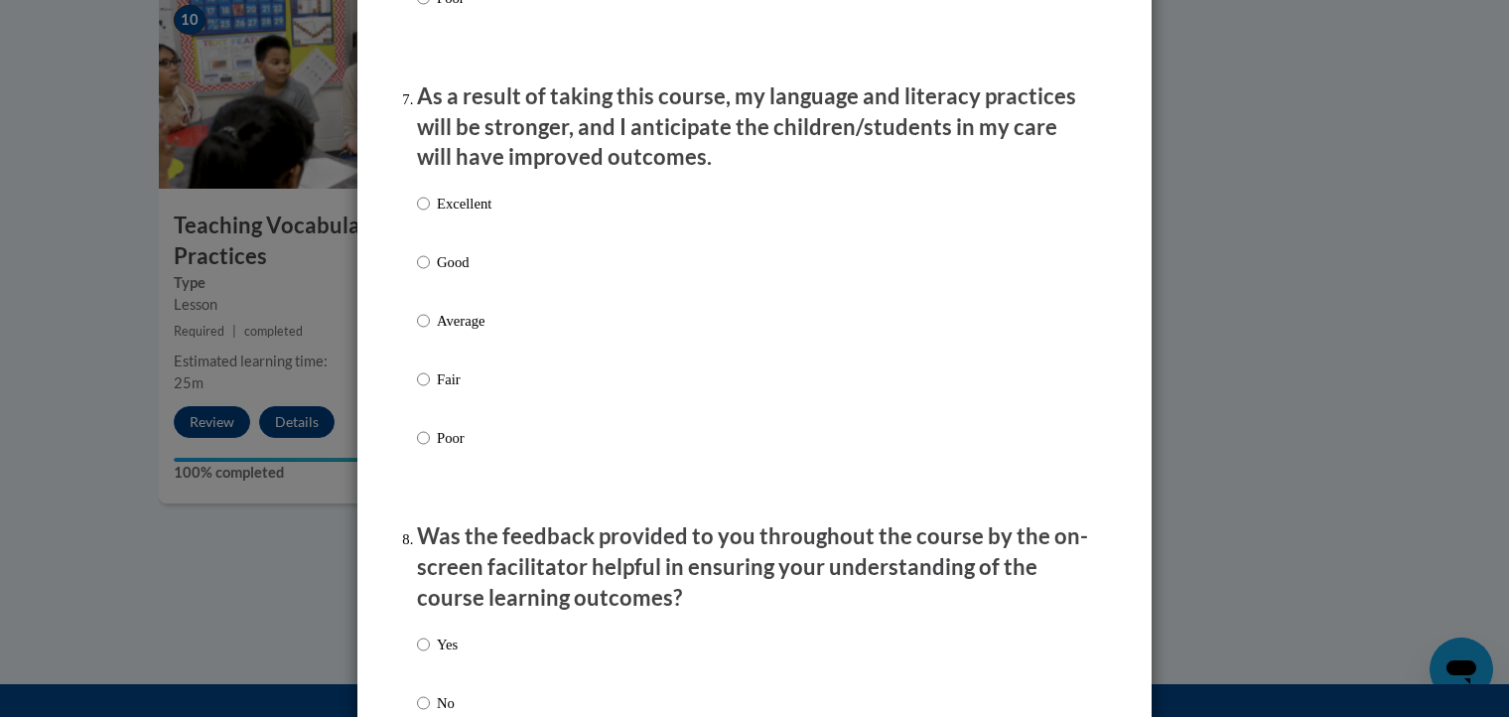
scroll to position [2635, 0]
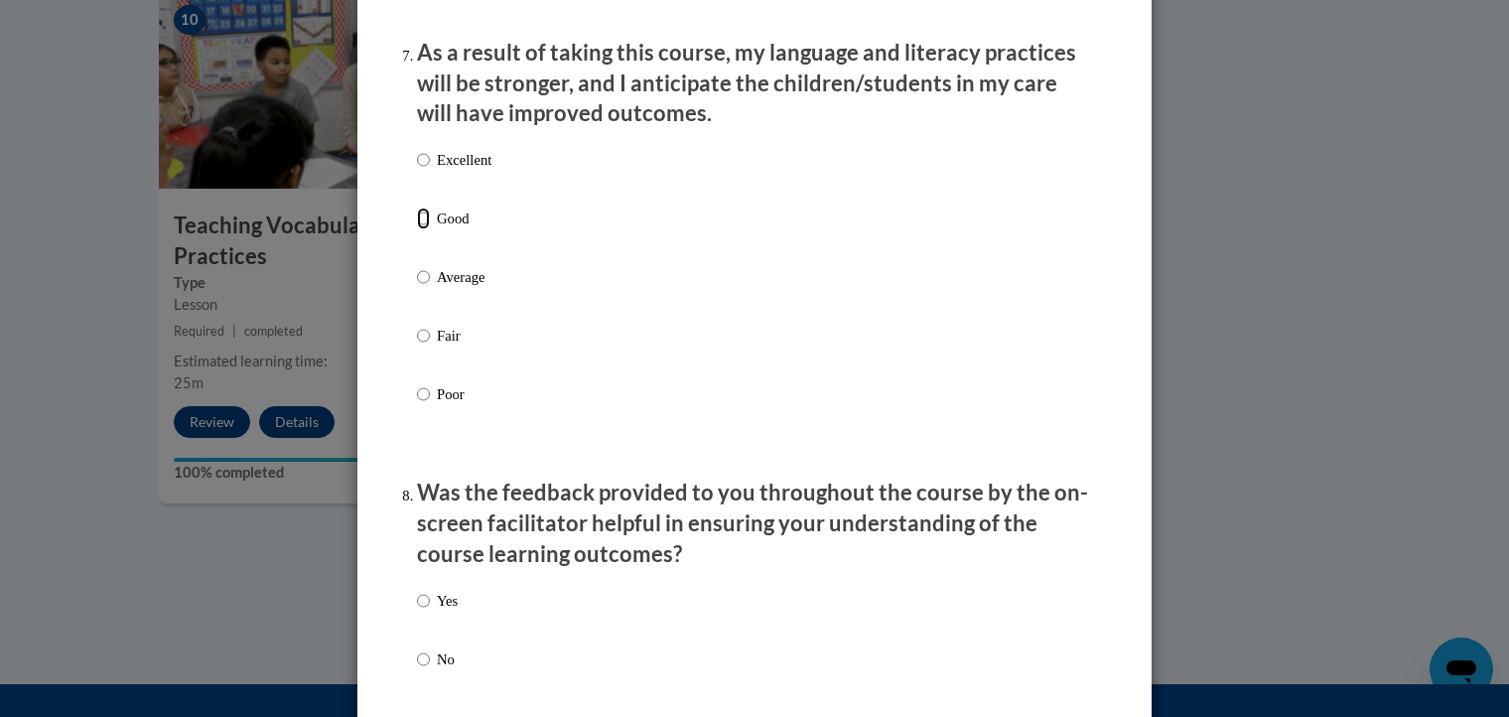
click at [417, 229] on input "Good" at bounding box center [423, 218] width 13 height 22
radio input "true"
click at [417, 611] on input "Yes" at bounding box center [423, 601] width 13 height 22
radio input "true"
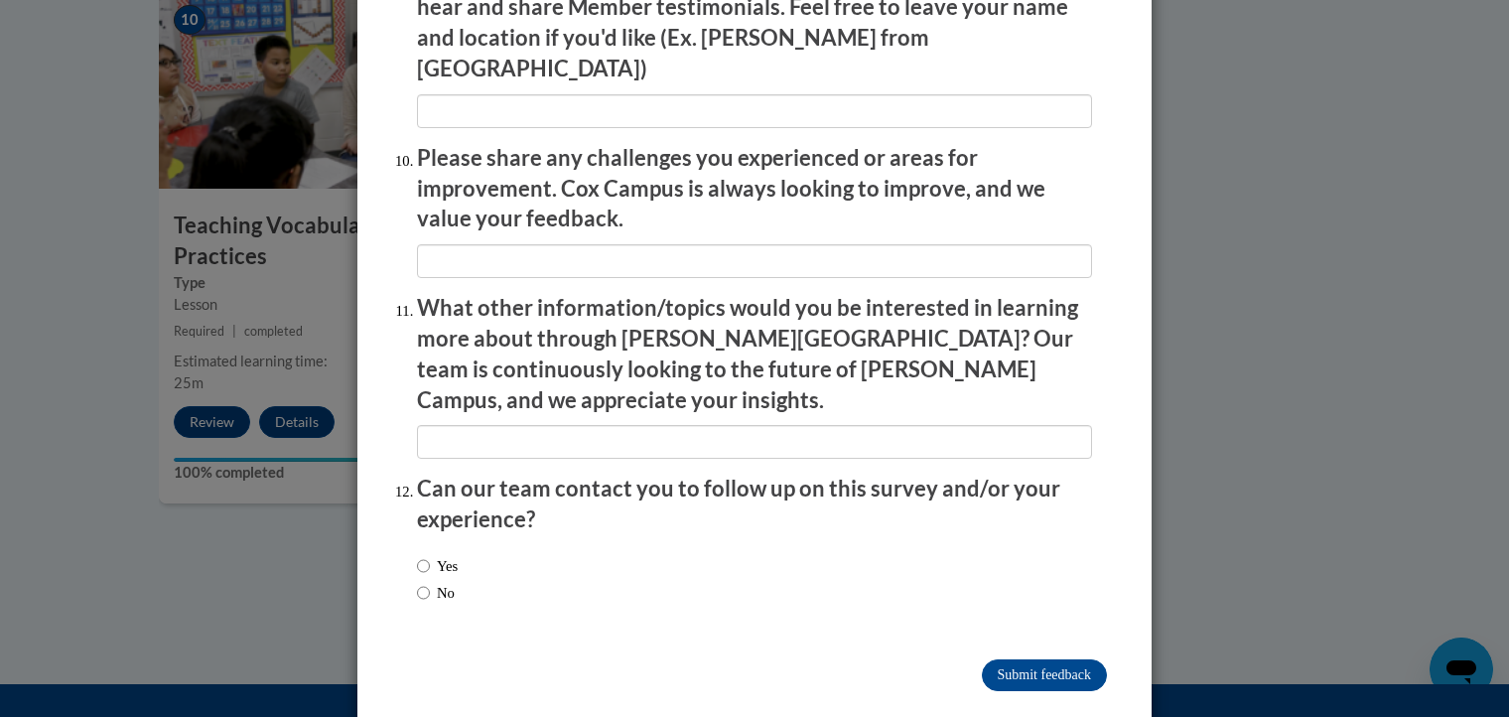
scroll to position [3417, 0]
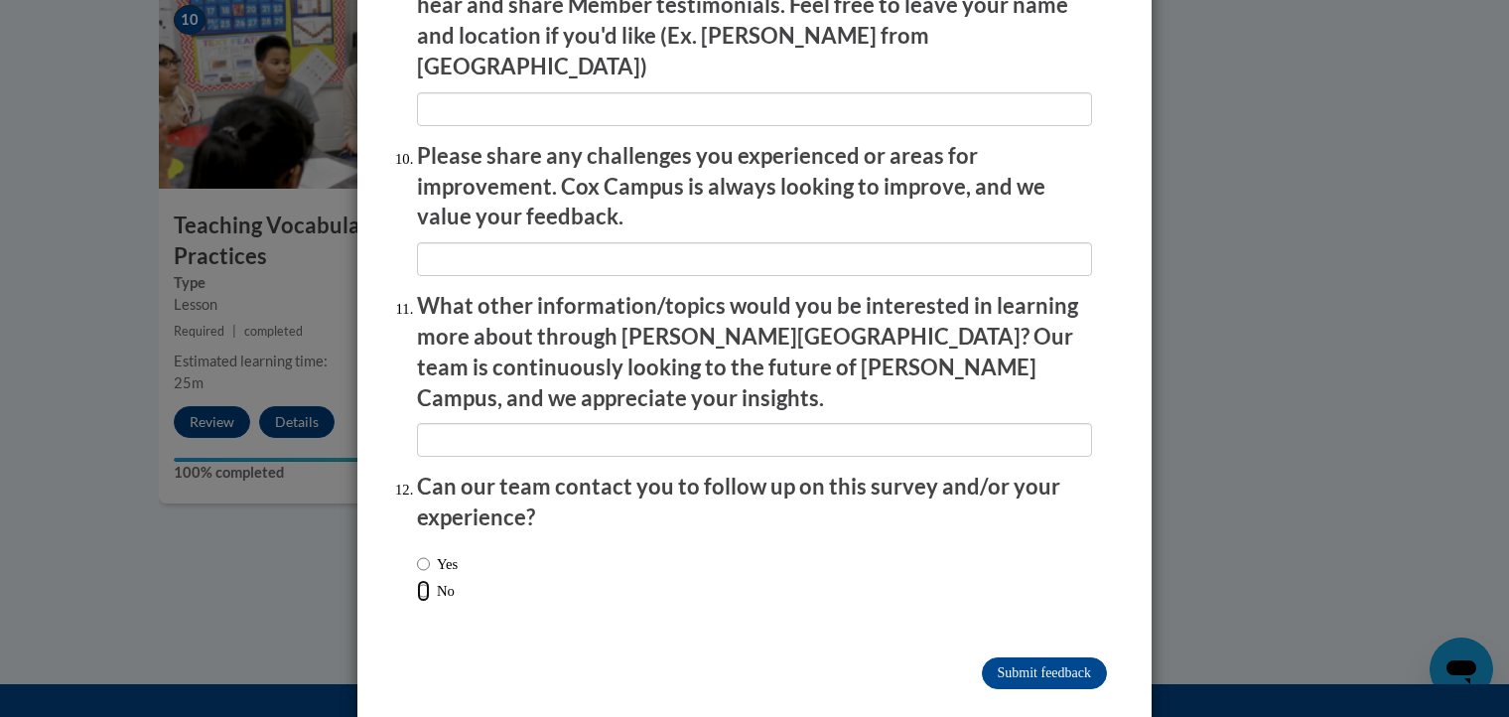
click at [417, 580] on input "No" at bounding box center [423, 591] width 13 height 22
radio input "true"
click at [1044, 657] on input "Submit feedback" at bounding box center [1044, 673] width 125 height 32
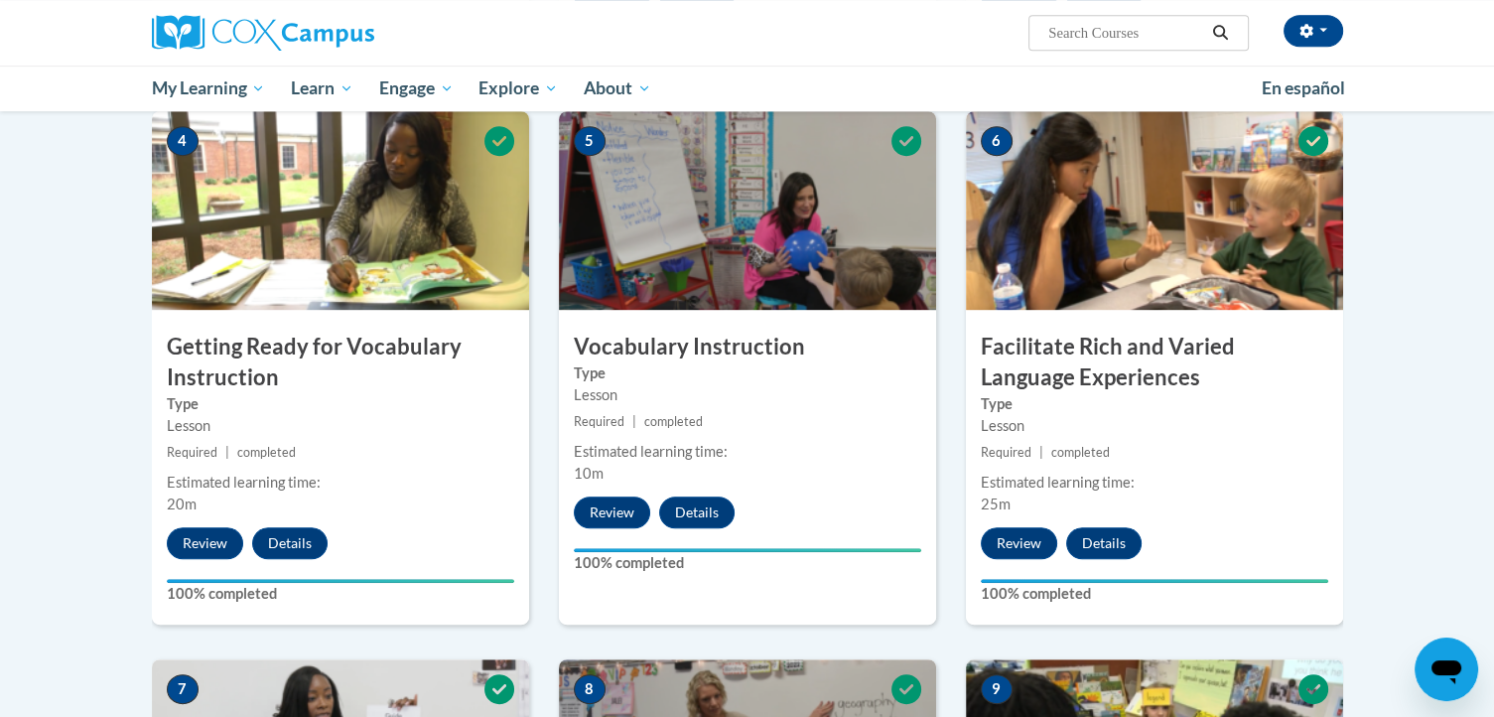
scroll to position [0, 0]
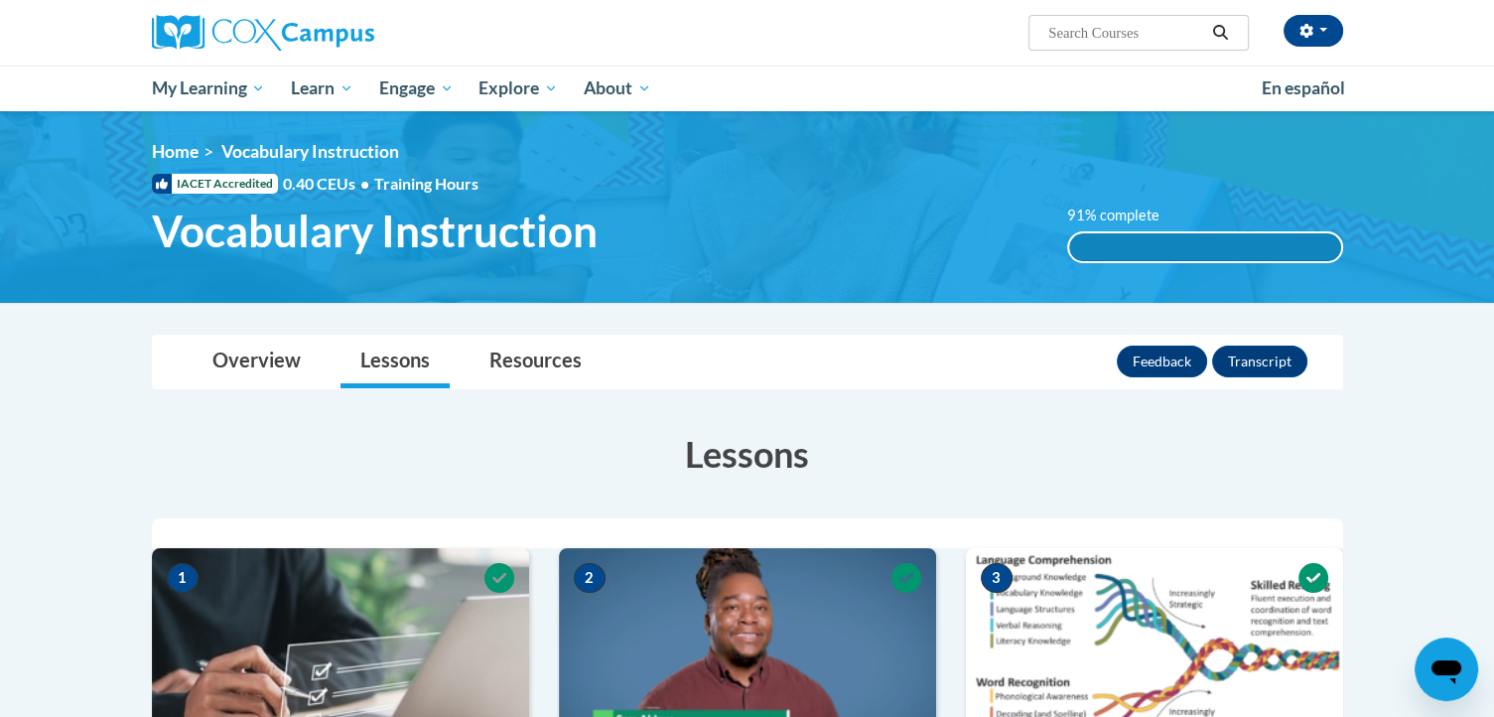
click at [977, 243] on h1 "Vocabulary Instruction" at bounding box center [595, 230] width 916 height 53
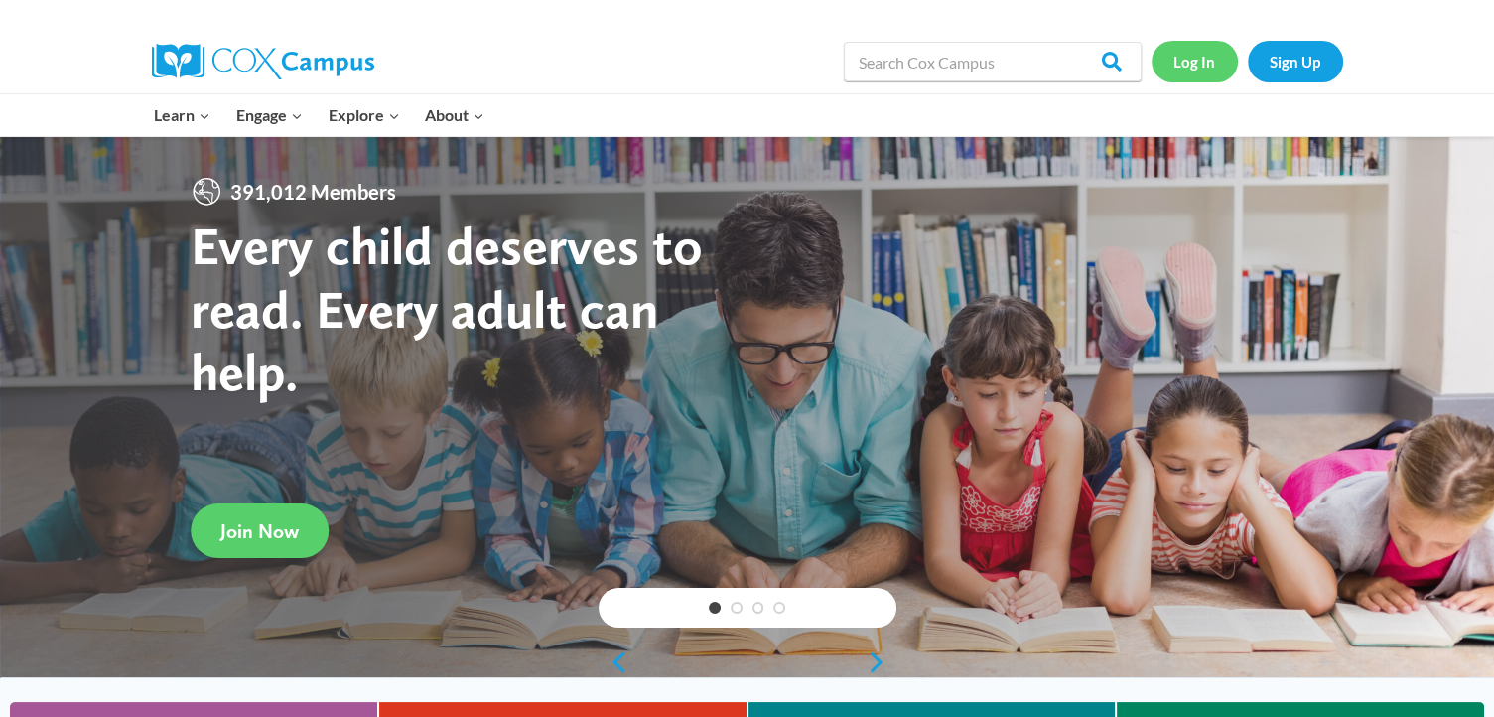
click at [1180, 62] on link "Log In" at bounding box center [1194, 61] width 86 height 41
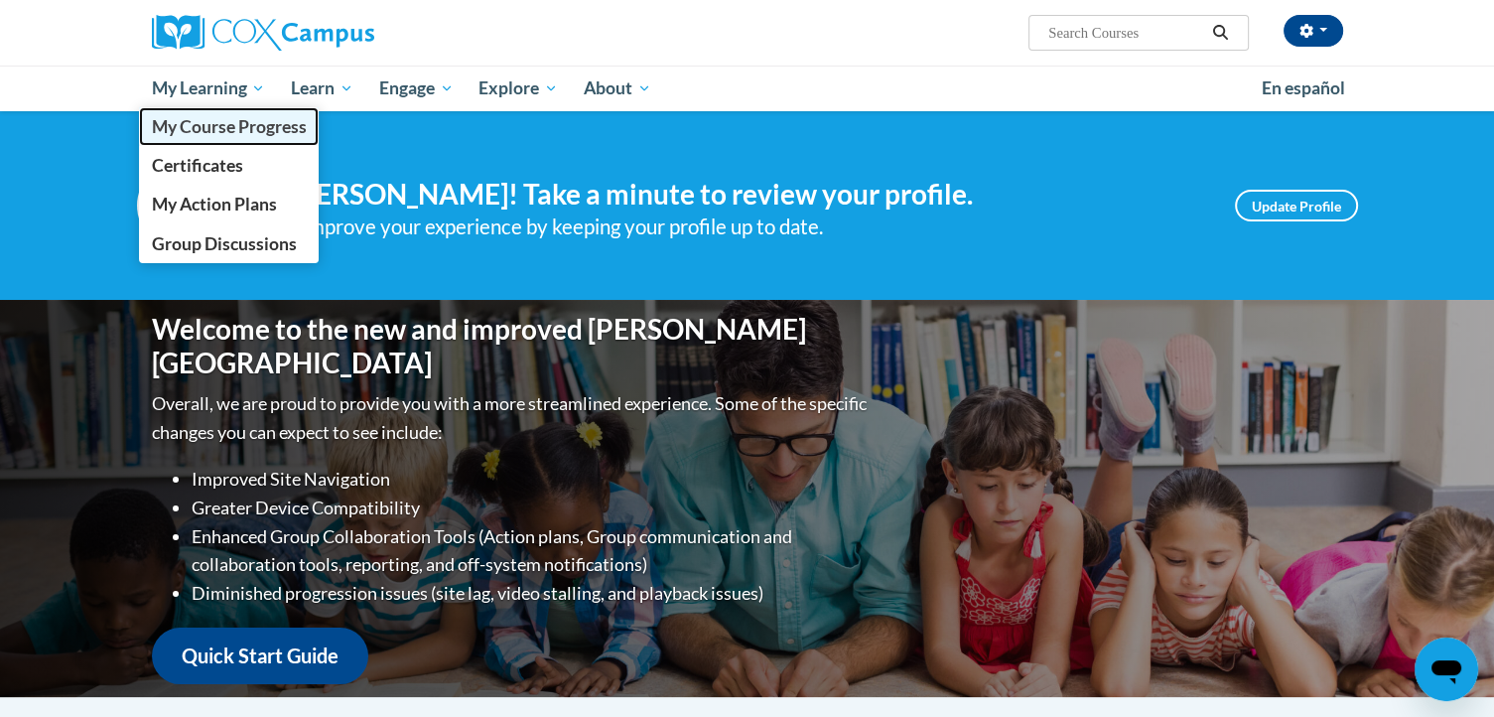
click at [195, 116] on span "My Course Progress" at bounding box center [228, 126] width 155 height 21
